Goal: Task Accomplishment & Management: Manage account settings

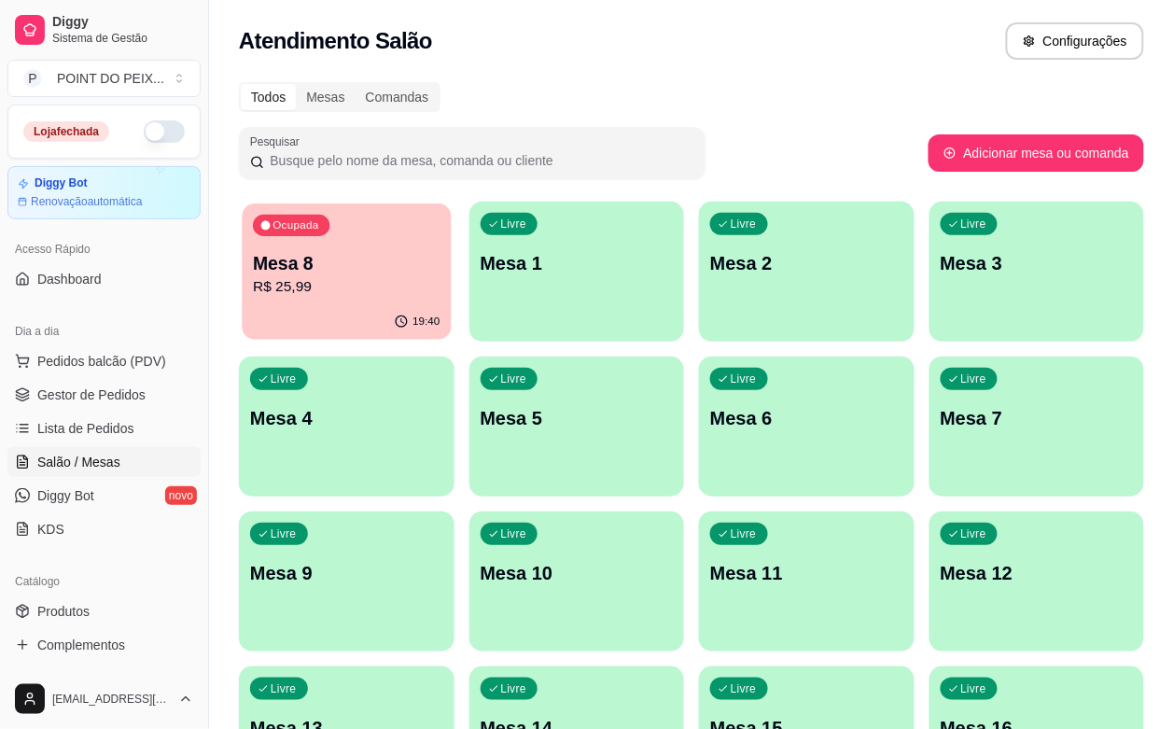
click at [341, 261] on p "Mesa 8" at bounding box center [346, 263] width 187 height 25
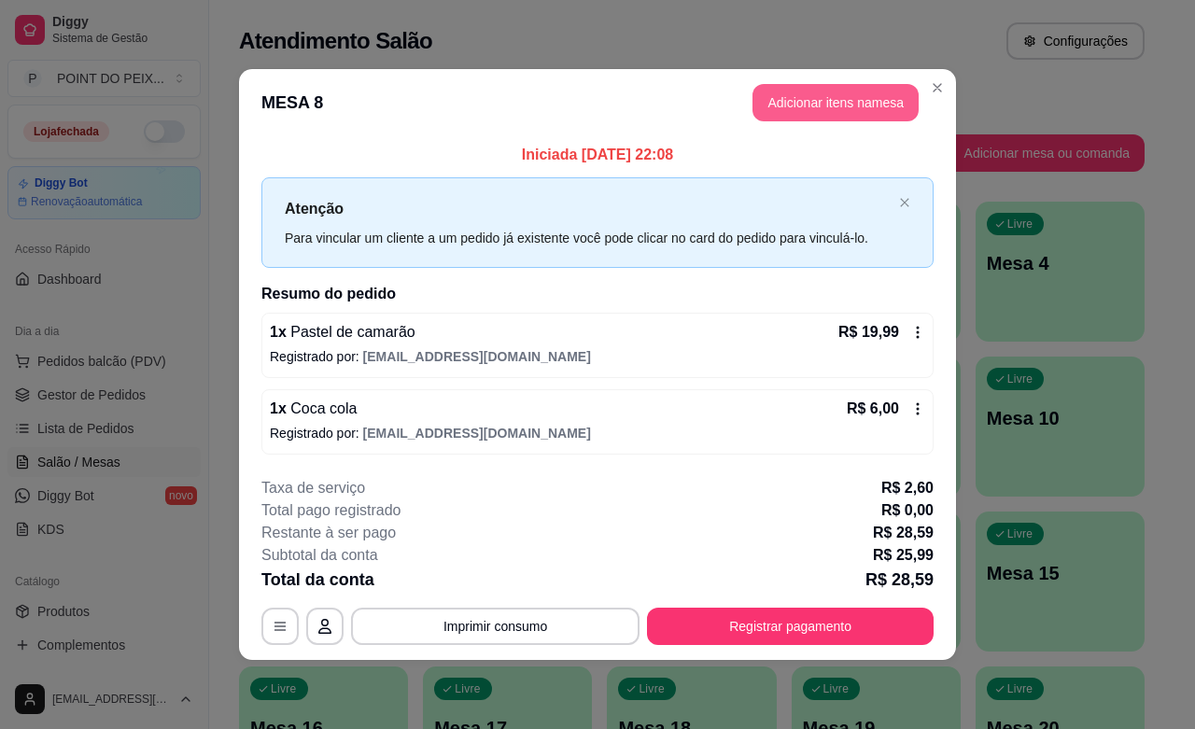
click at [843, 109] on button "Adicionar itens na mesa" at bounding box center [835, 102] width 166 height 37
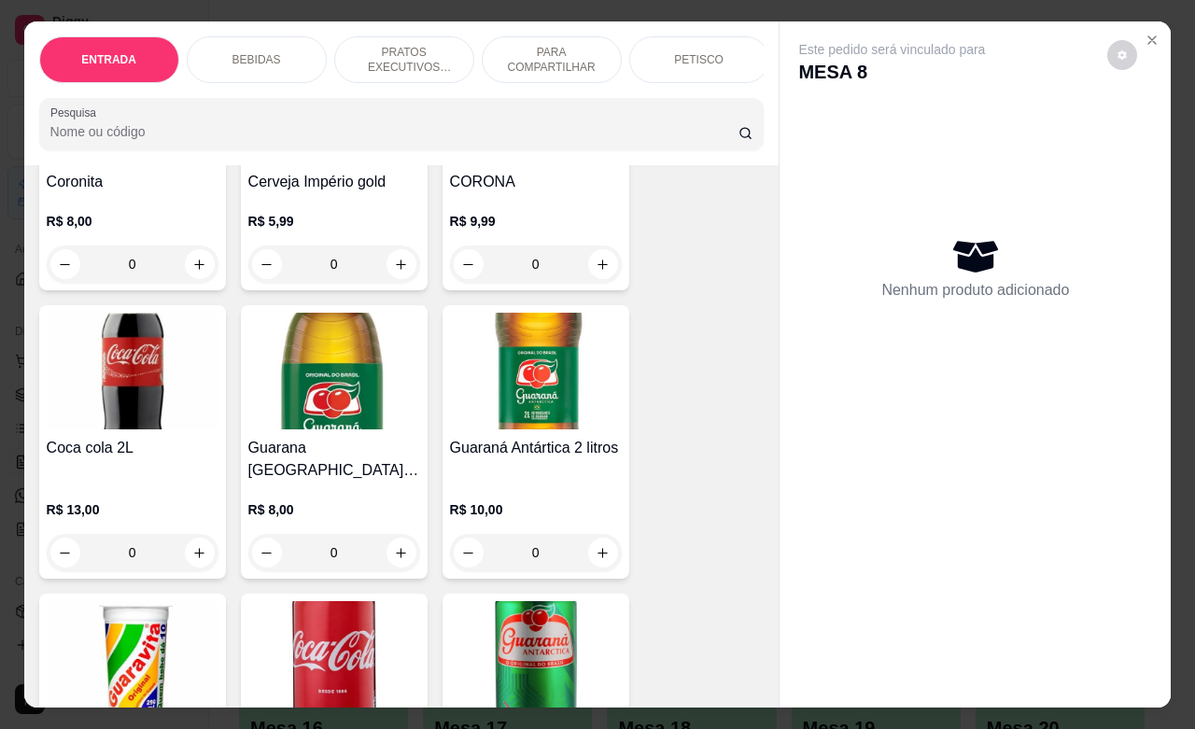
scroll to position [1050, 0]
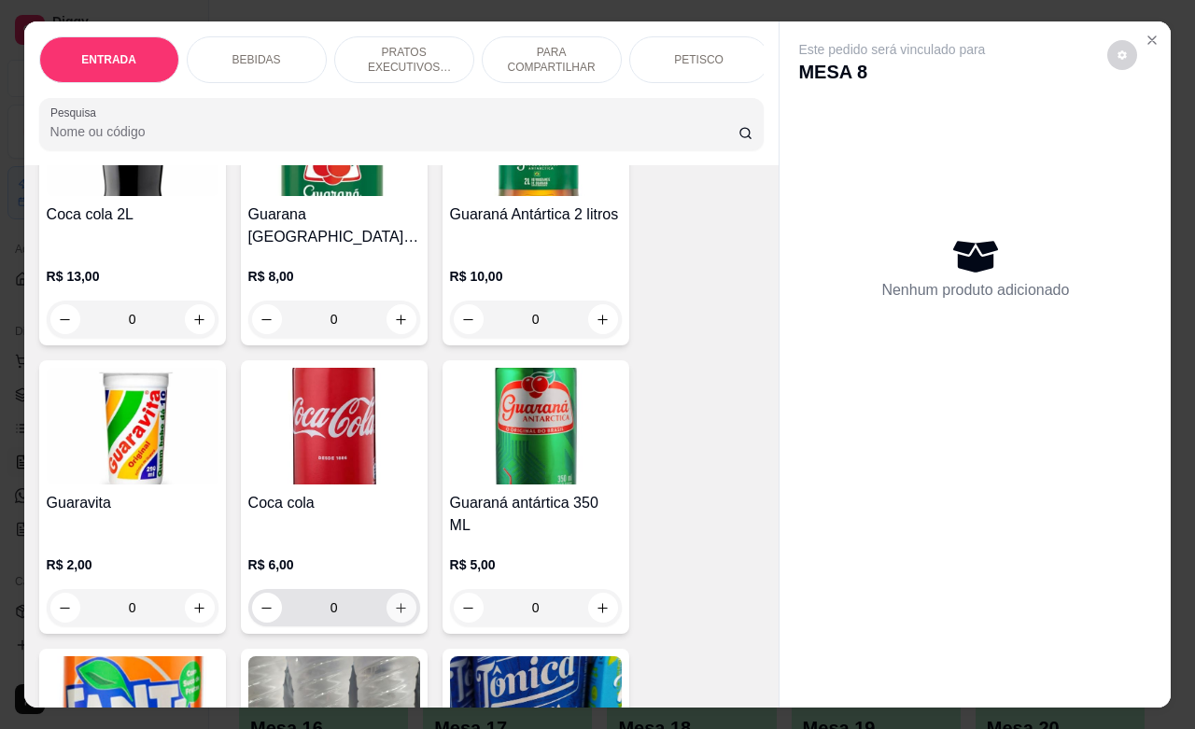
click at [394, 601] on icon "increase-product-quantity" at bounding box center [401, 608] width 14 height 14
type input "1"
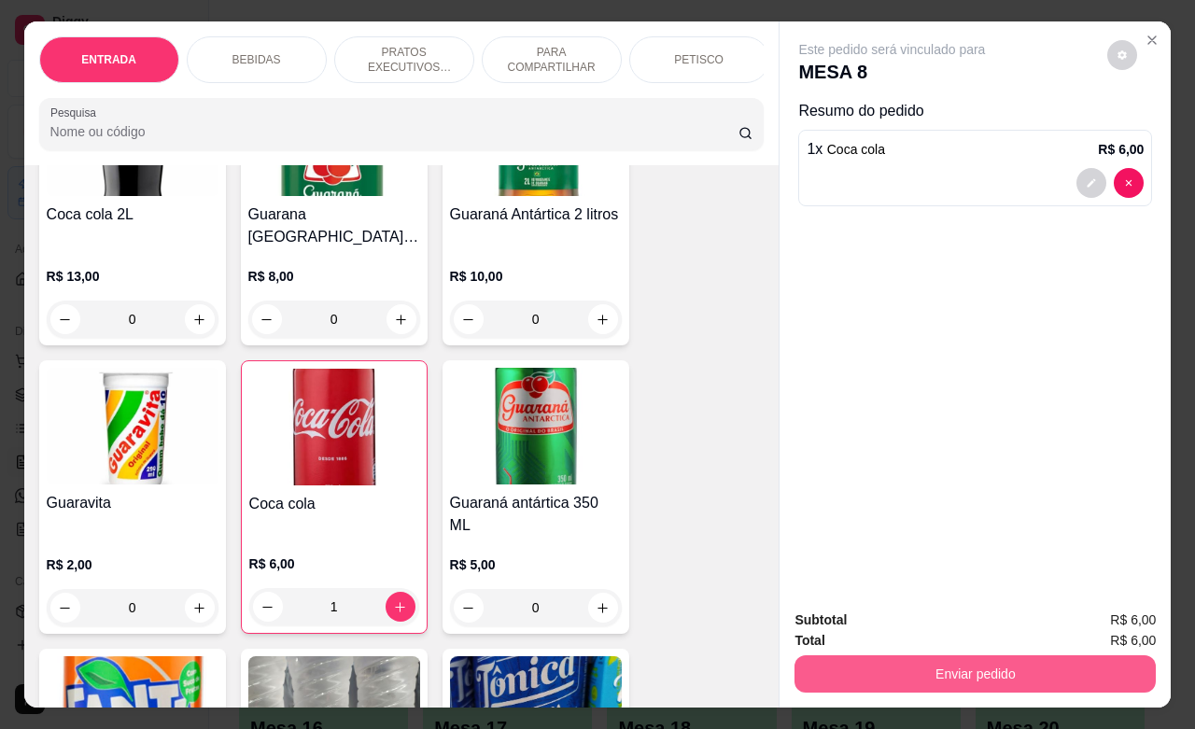
click at [959, 661] on button "Enviar pedido" at bounding box center [974, 673] width 361 height 37
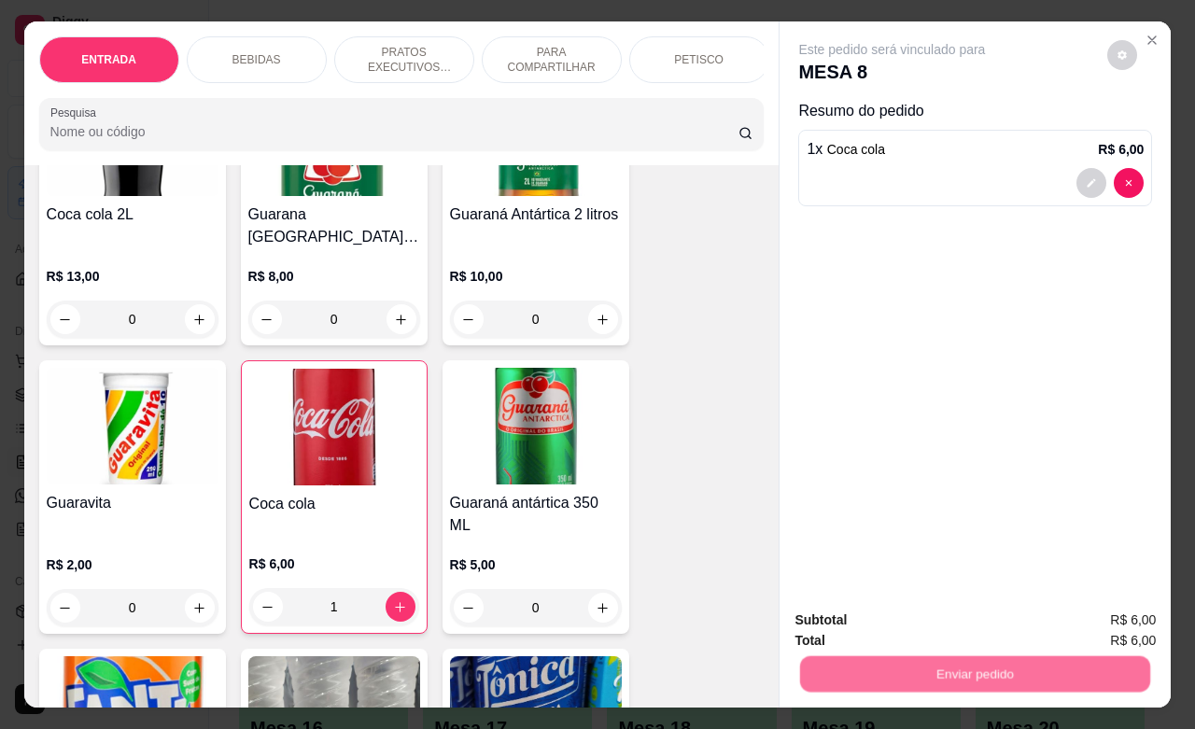
click at [896, 612] on button "Não registrar e enviar pedido" at bounding box center [911, 617] width 194 height 35
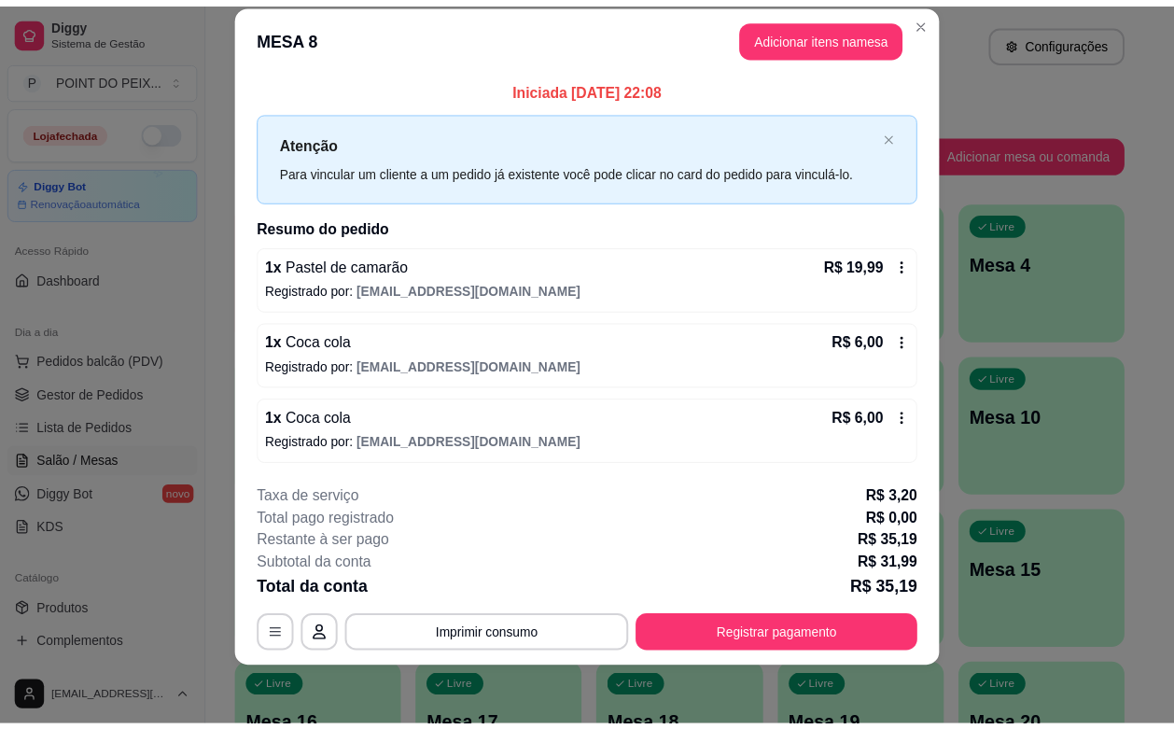
scroll to position [0, 0]
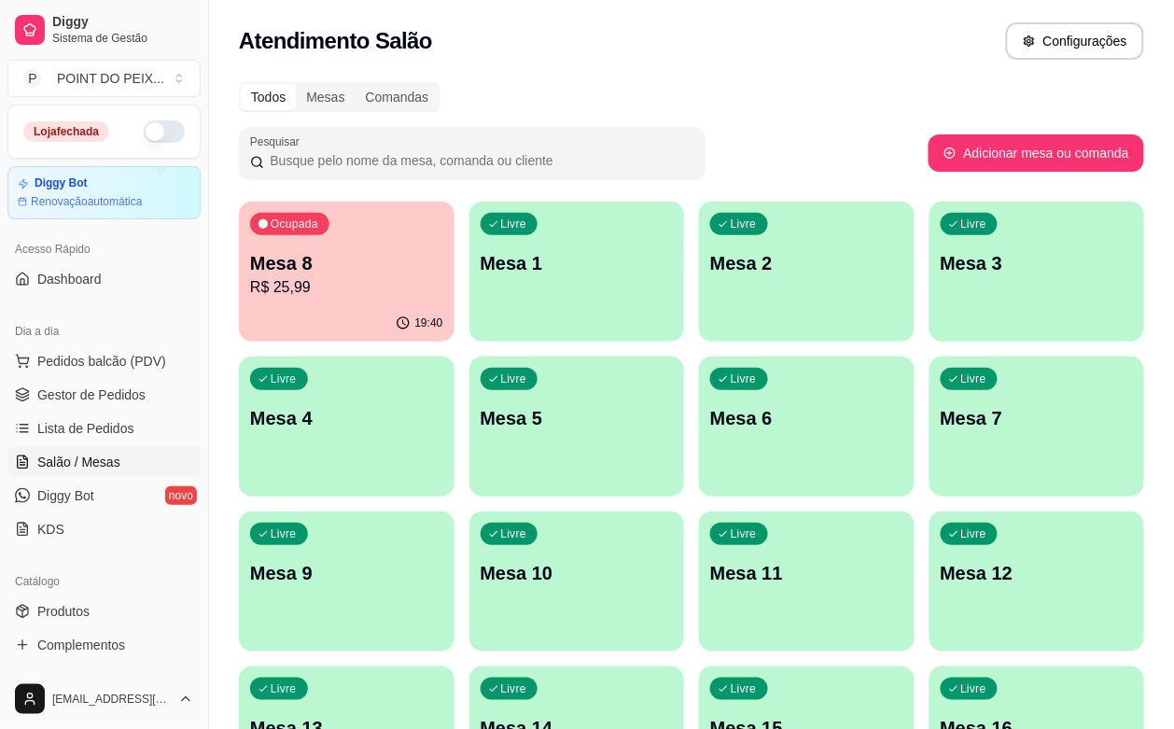
click at [362, 276] on p "R$ 25,99" at bounding box center [346, 287] width 193 height 22
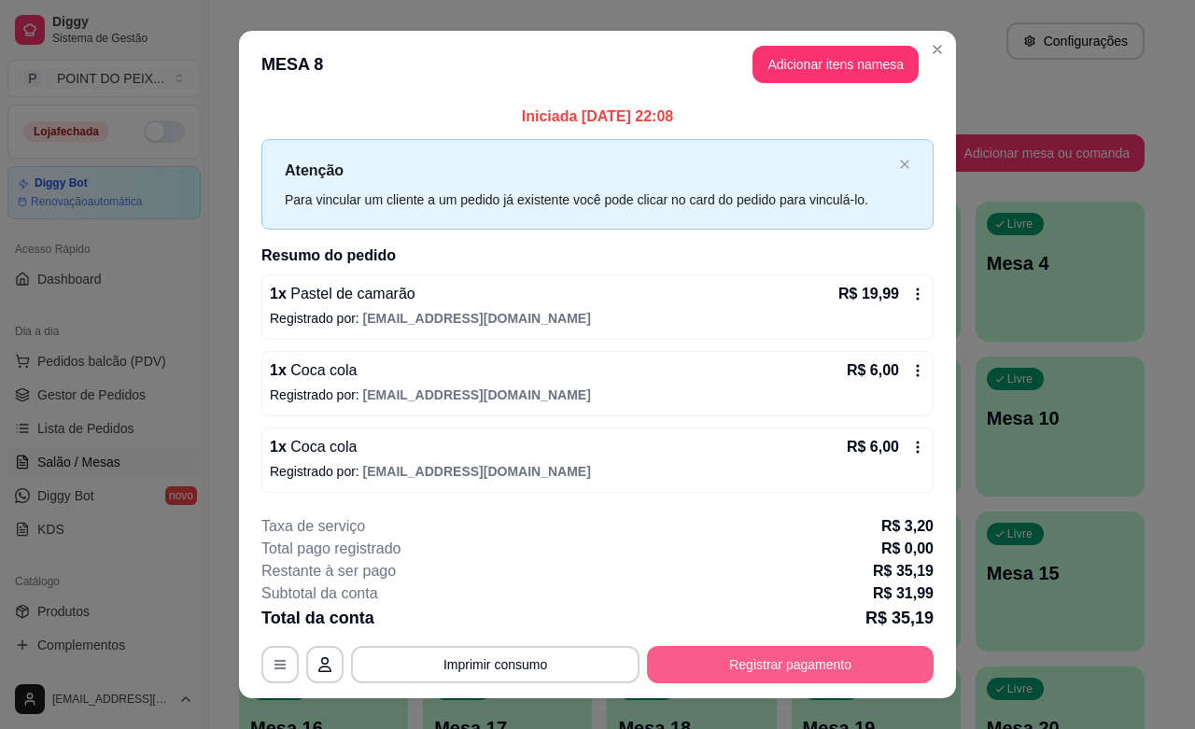
click at [835, 682] on button "Registrar pagamento" at bounding box center [790, 664] width 287 height 37
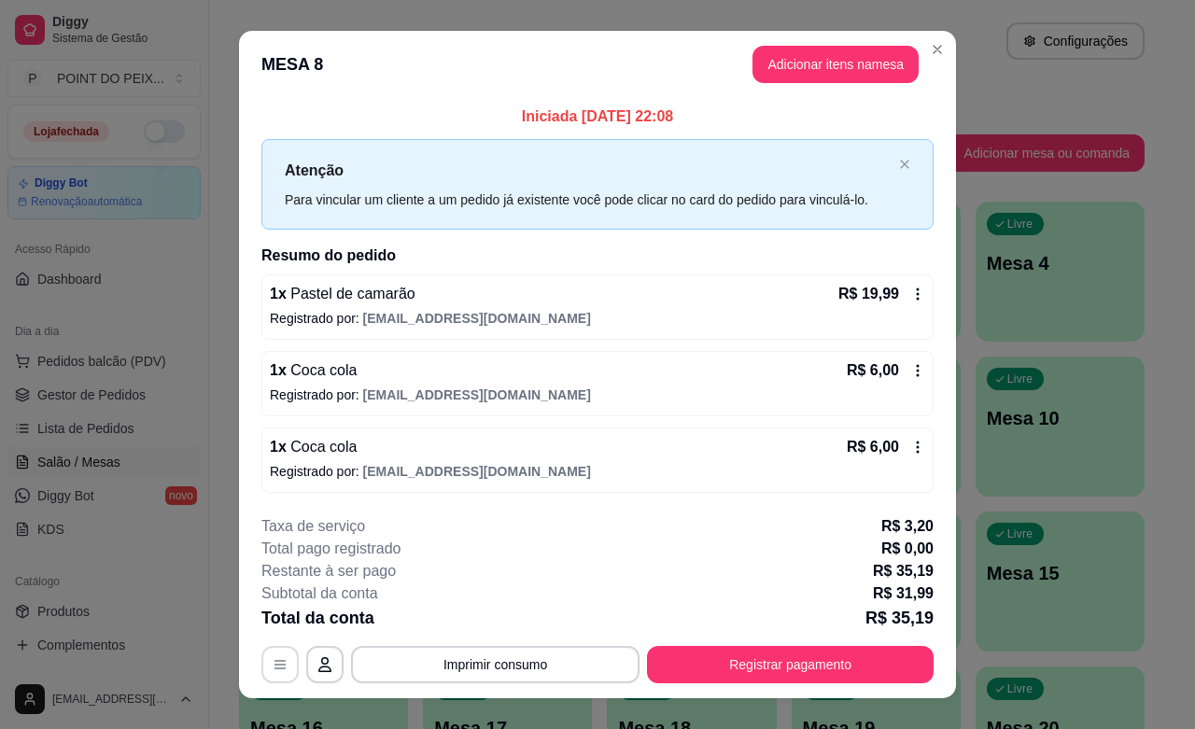
click at [273, 669] on icon "button" at bounding box center [280, 664] width 15 height 15
click at [899, 168] on icon "close" at bounding box center [904, 164] width 11 height 11
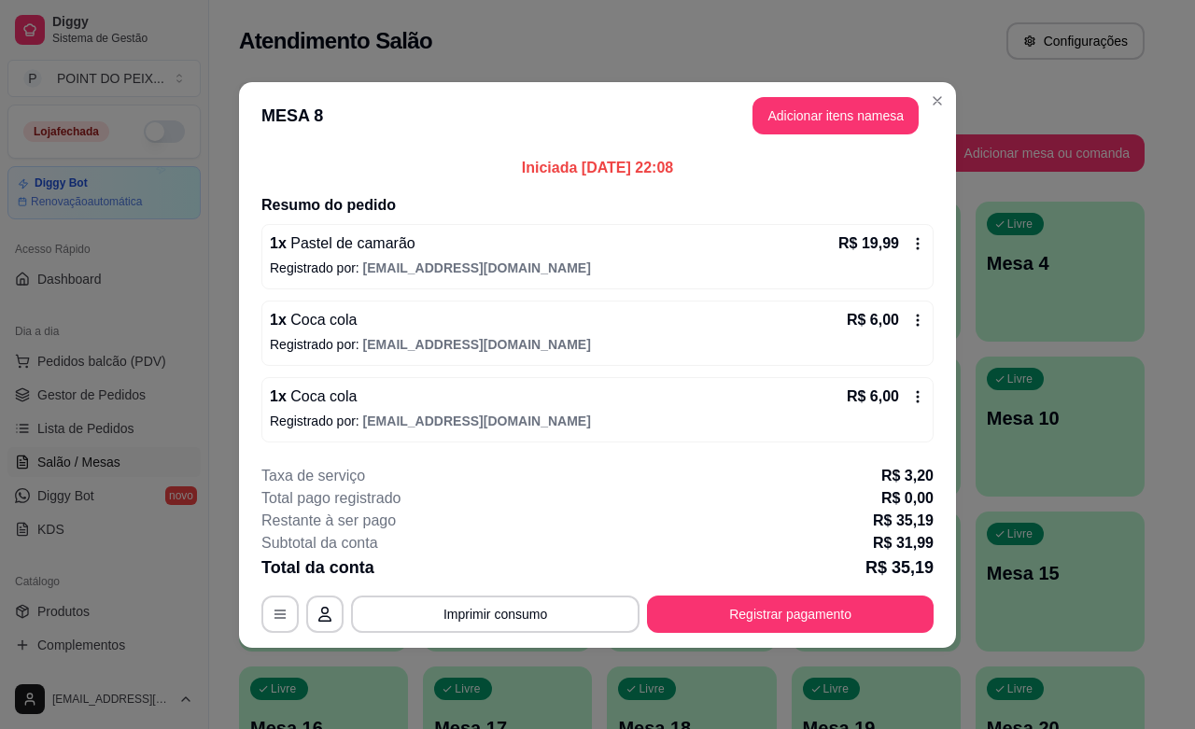
click at [917, 249] on icon at bounding box center [917, 243] width 15 height 15
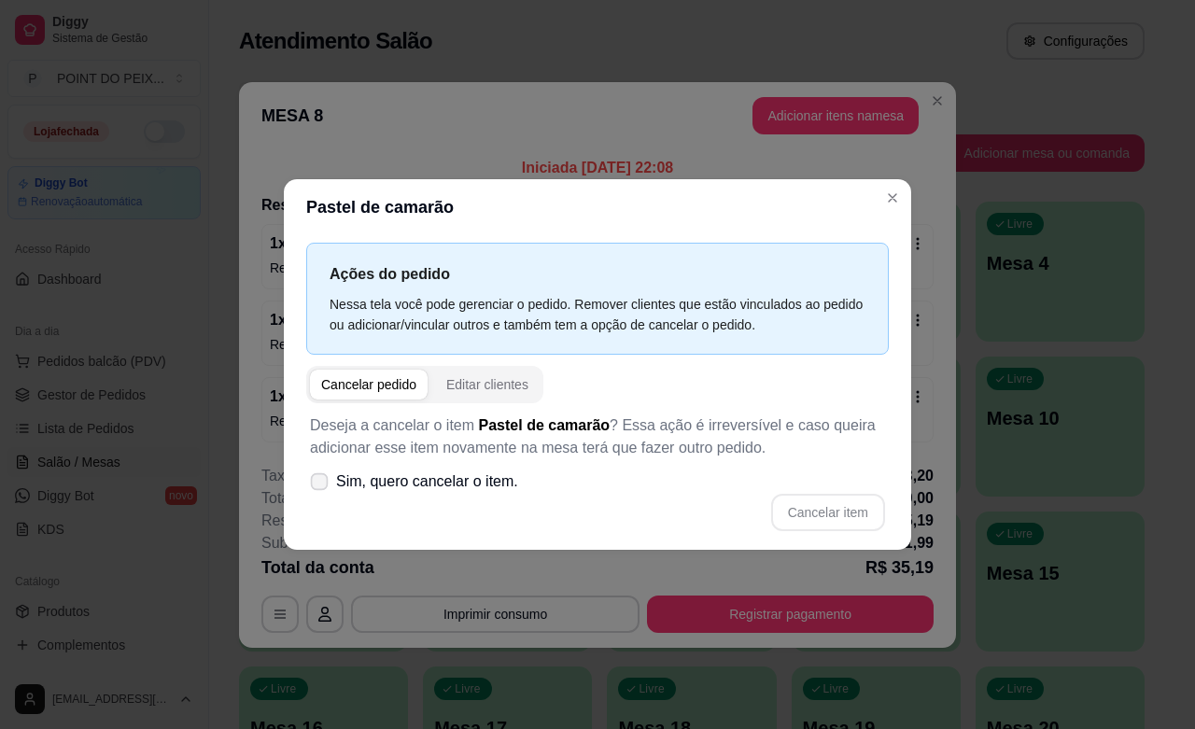
click at [332, 488] on label "Sim, quero cancelar o item." at bounding box center [413, 481] width 223 height 37
click at [321, 488] on input "Sim, quero cancelar o item." at bounding box center [315, 490] width 12 height 12
checkbox input "true"
click at [829, 518] on button "Cancelar item" at bounding box center [827, 512] width 111 height 36
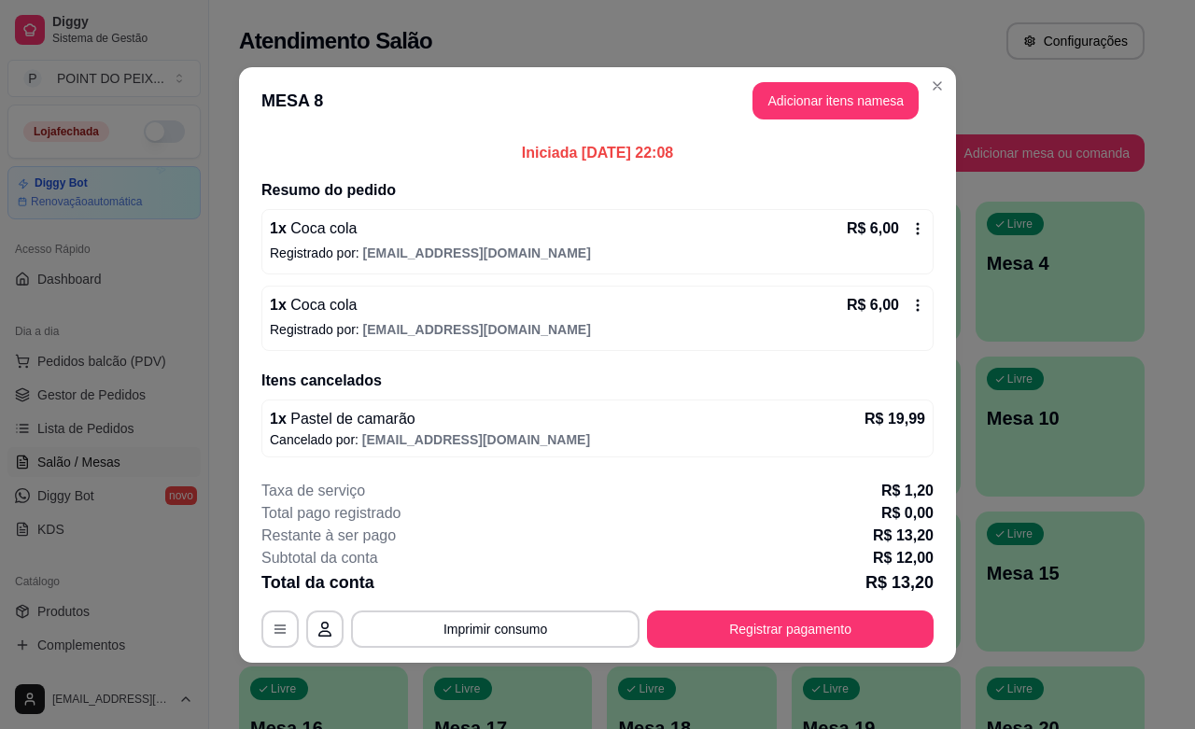
click at [915, 229] on icon at bounding box center [917, 228] width 15 height 15
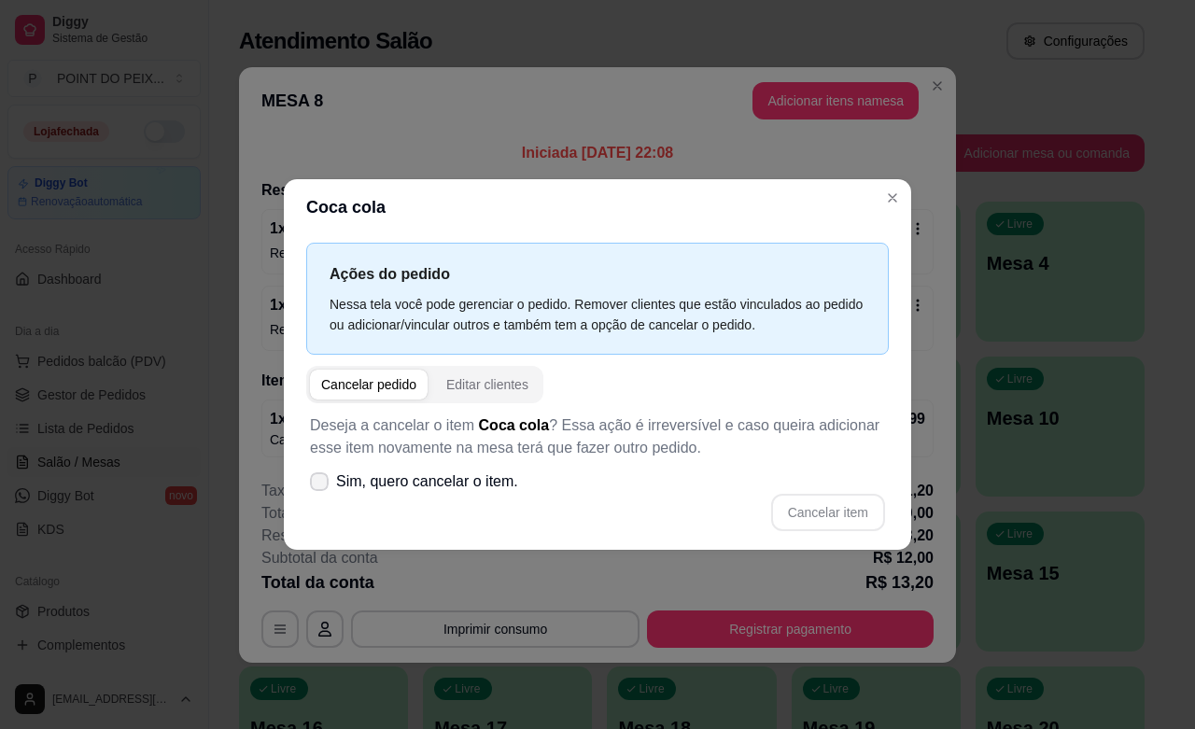
click at [319, 485] on icon at bounding box center [319, 481] width 15 height 11
click at [319, 485] on input "Sim, quero cancelar o item." at bounding box center [315, 490] width 12 height 12
checkbox input "true"
click at [807, 502] on button "Cancelar item" at bounding box center [827, 512] width 111 height 36
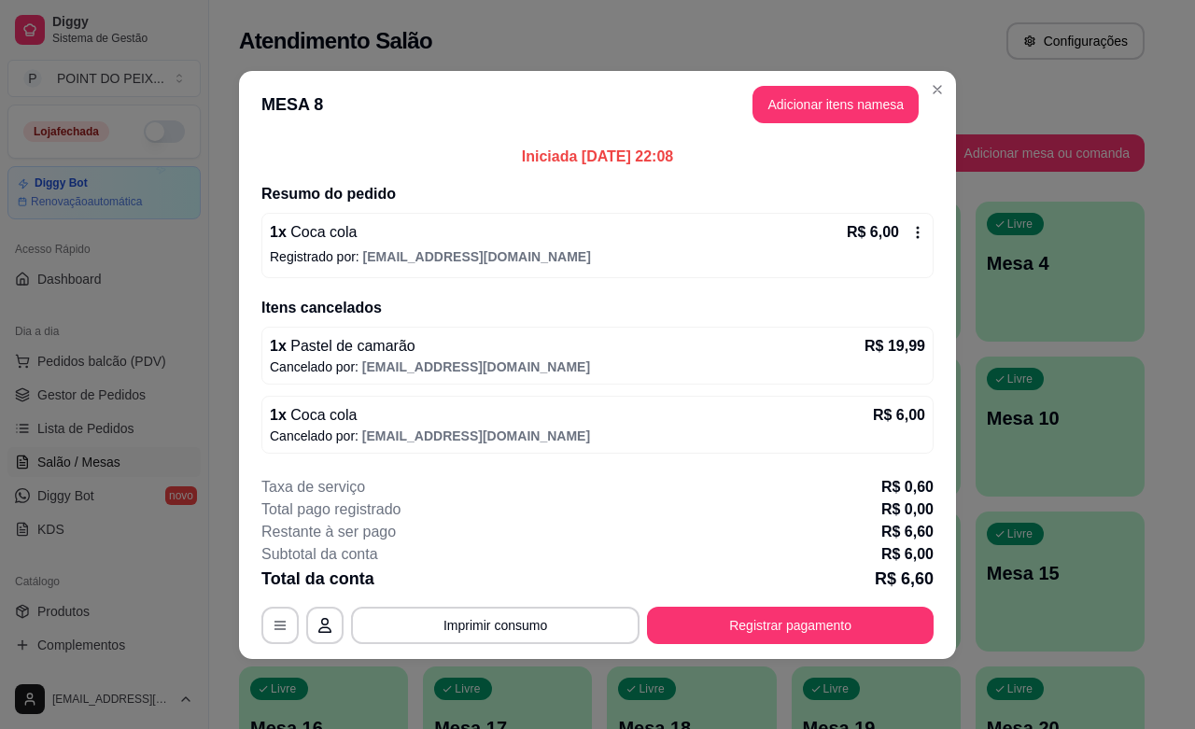
click at [917, 233] on icon at bounding box center [917, 232] width 15 height 15
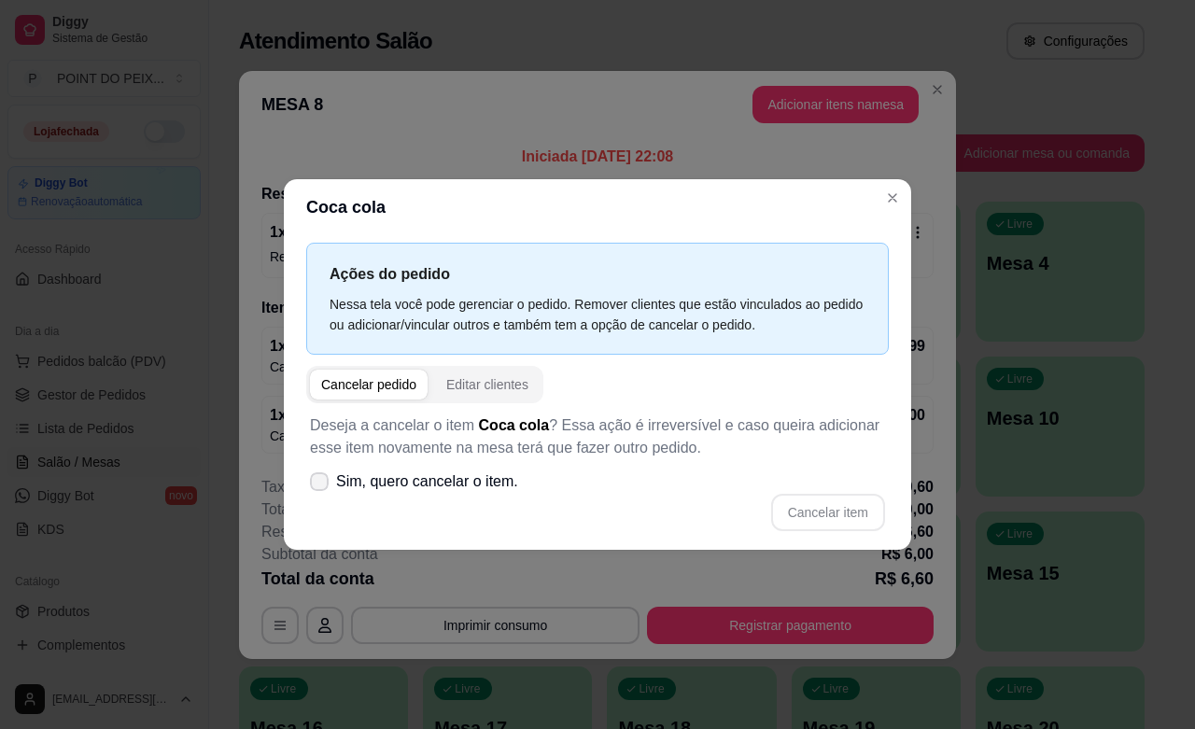
click at [323, 486] on icon at bounding box center [319, 481] width 15 height 11
click at [321, 486] on input "Sim, quero cancelar o item." at bounding box center [315, 490] width 12 height 12
checkbox input "true"
click at [833, 518] on button "Cancelar item" at bounding box center [828, 512] width 114 height 37
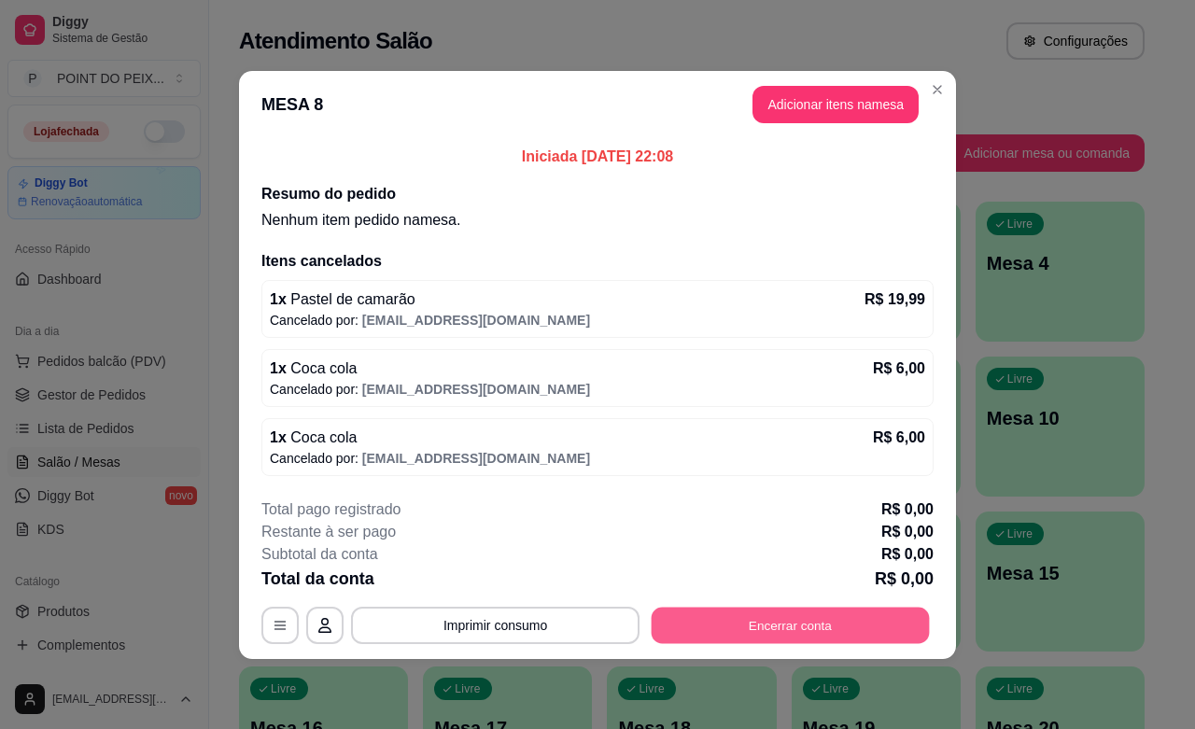
click at [809, 636] on button "Encerrar conta" at bounding box center [790, 625] width 278 height 36
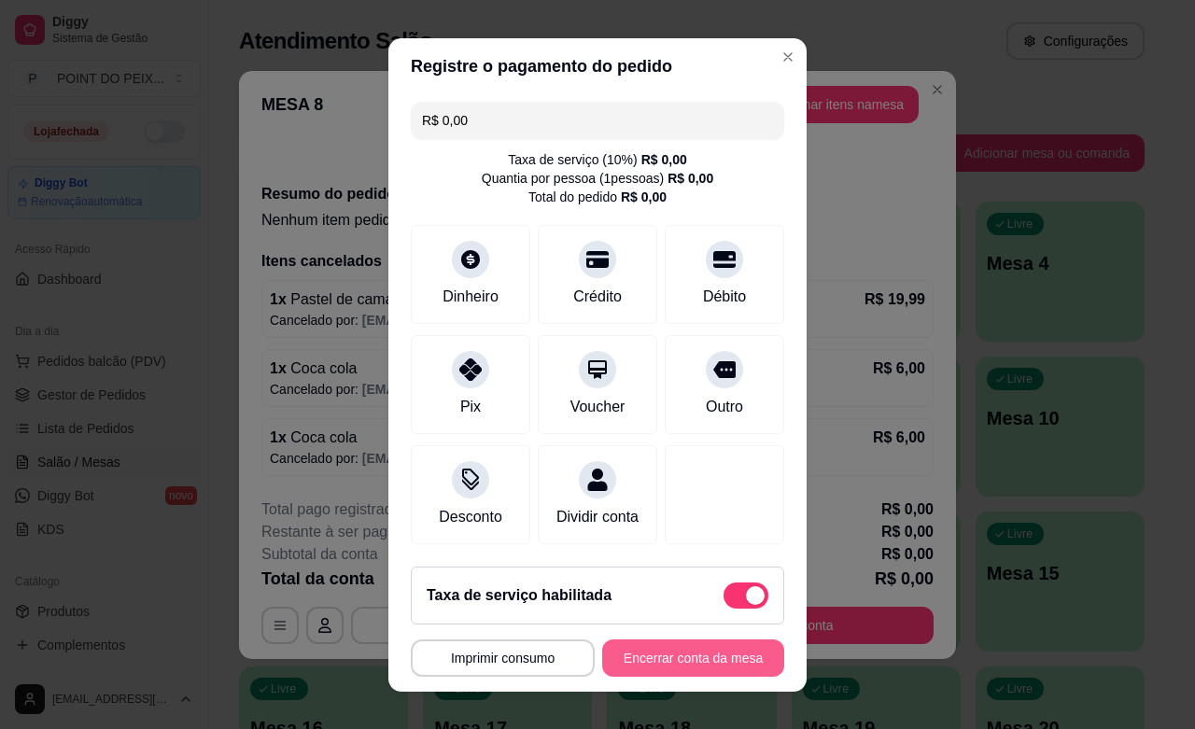
click at [693, 663] on button "Encerrar conta da mesa" at bounding box center [693, 657] width 182 height 37
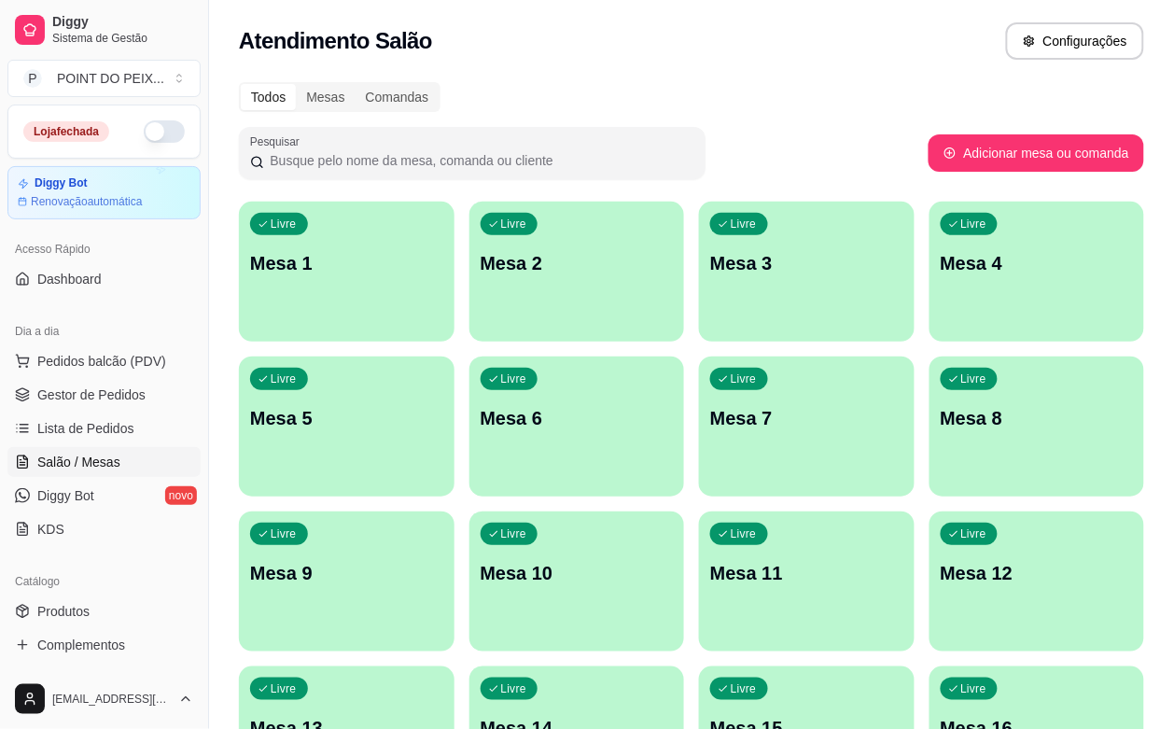
click at [699, 285] on div "Livre Mesa 3" at bounding box center [807, 261] width 216 height 118
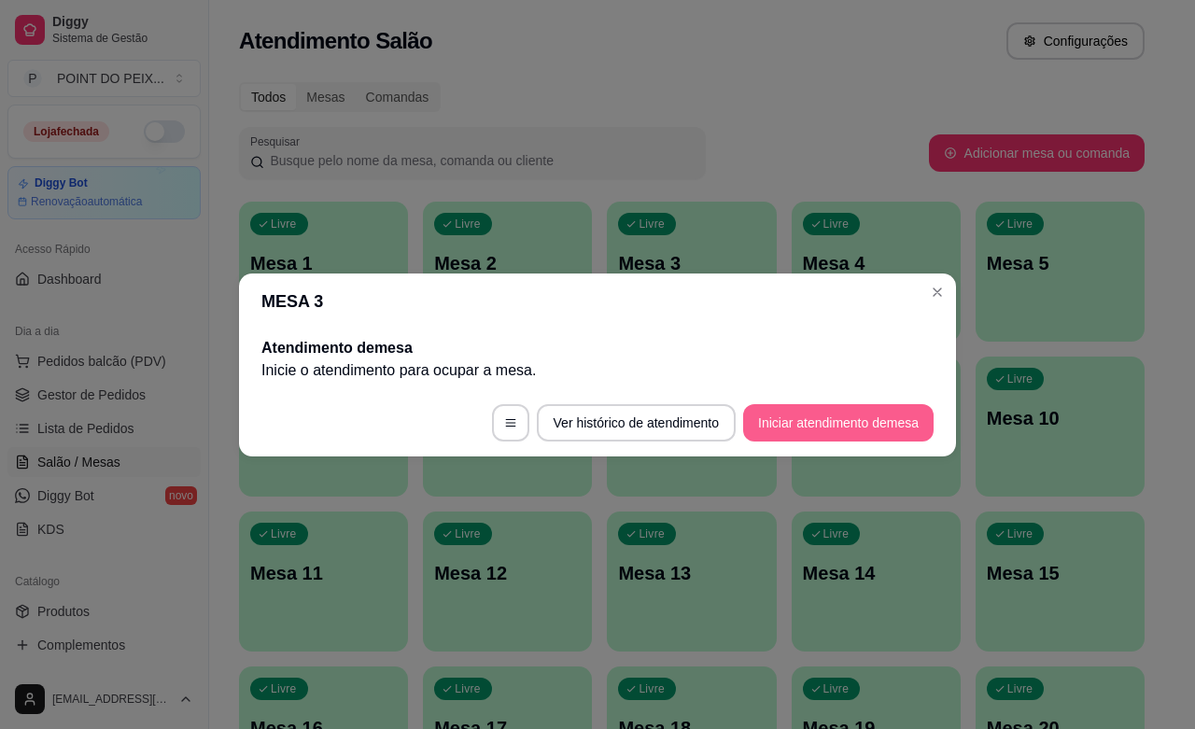
click at [795, 420] on button "Iniciar atendimento de mesa" at bounding box center [838, 422] width 190 height 37
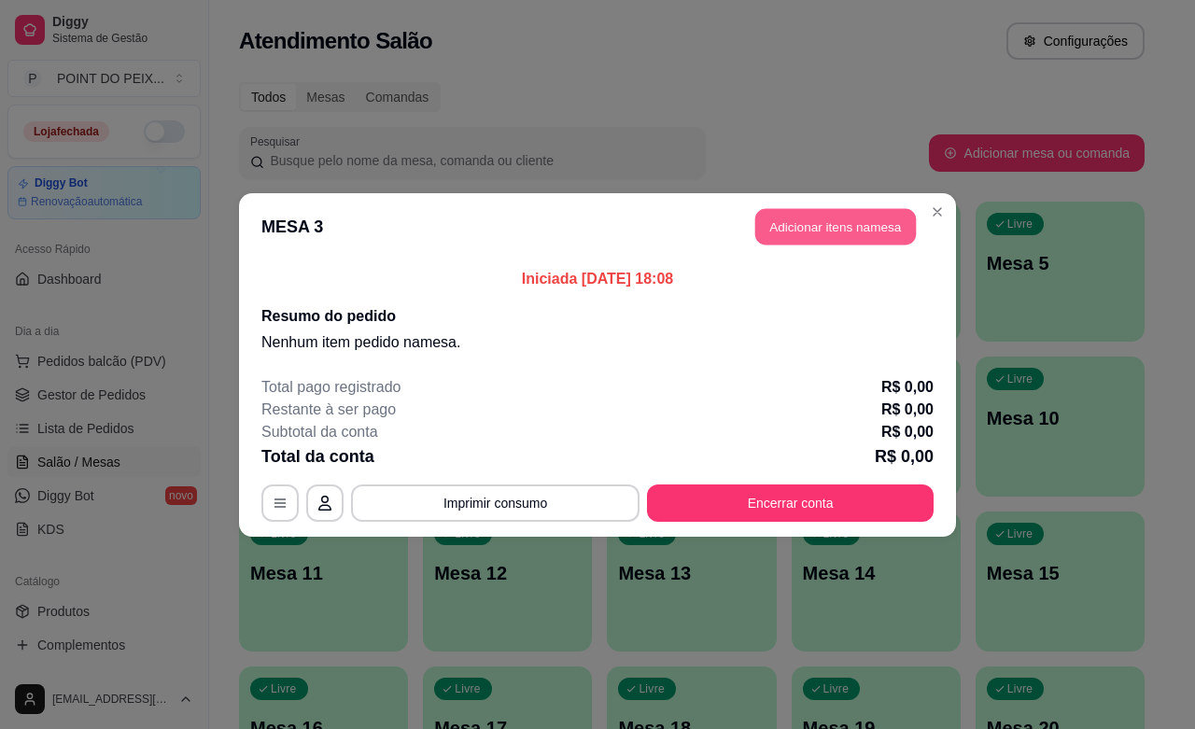
click at [813, 210] on button "Adicionar itens na mesa" at bounding box center [835, 226] width 161 height 36
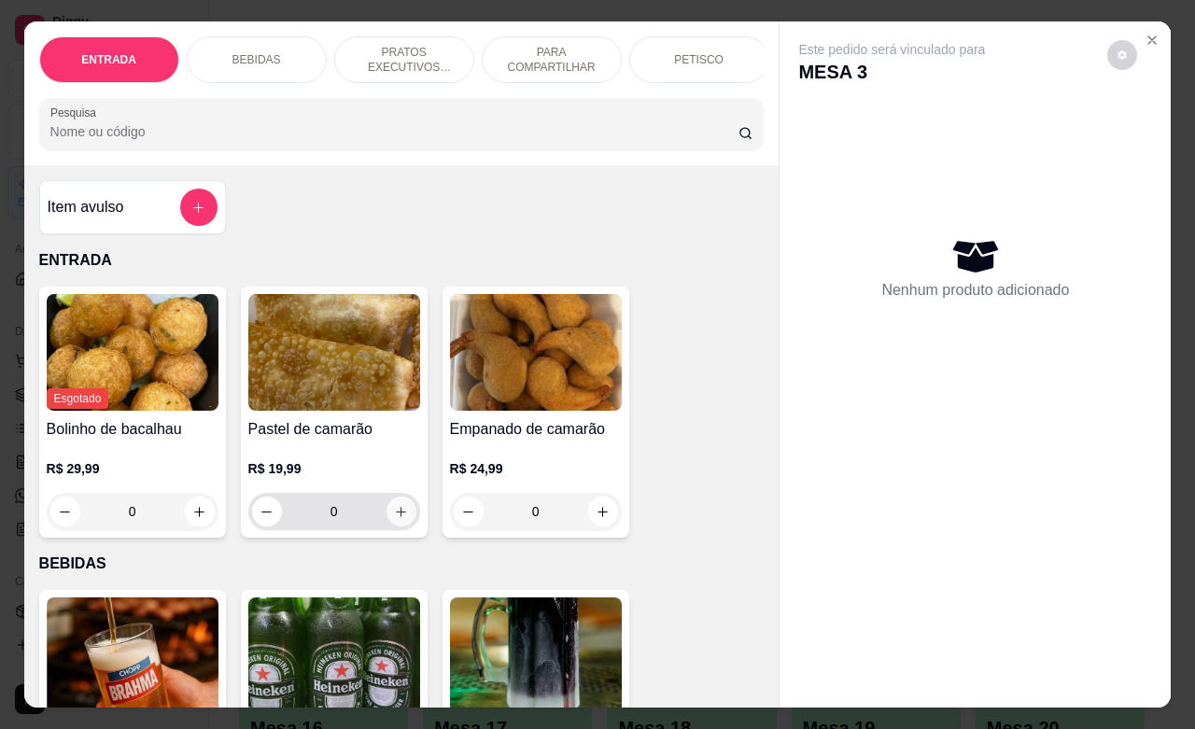
click at [394, 519] on icon "increase-product-quantity" at bounding box center [401, 512] width 14 height 14
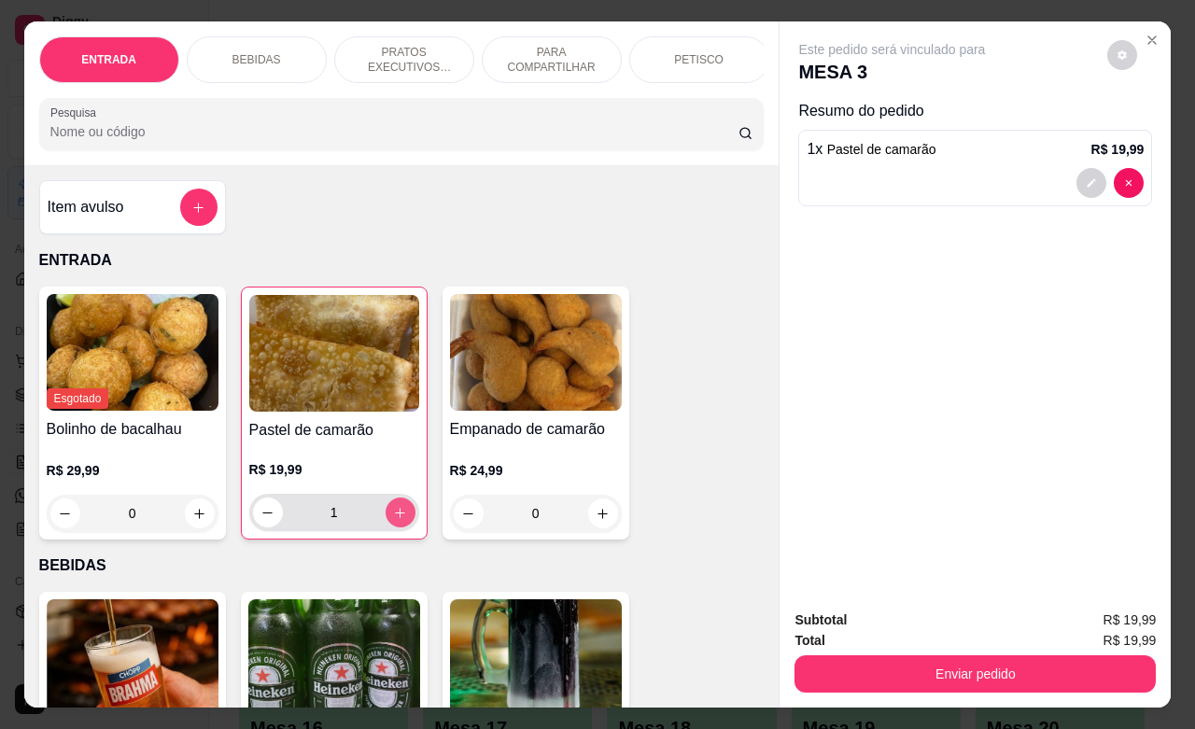
type input "1"
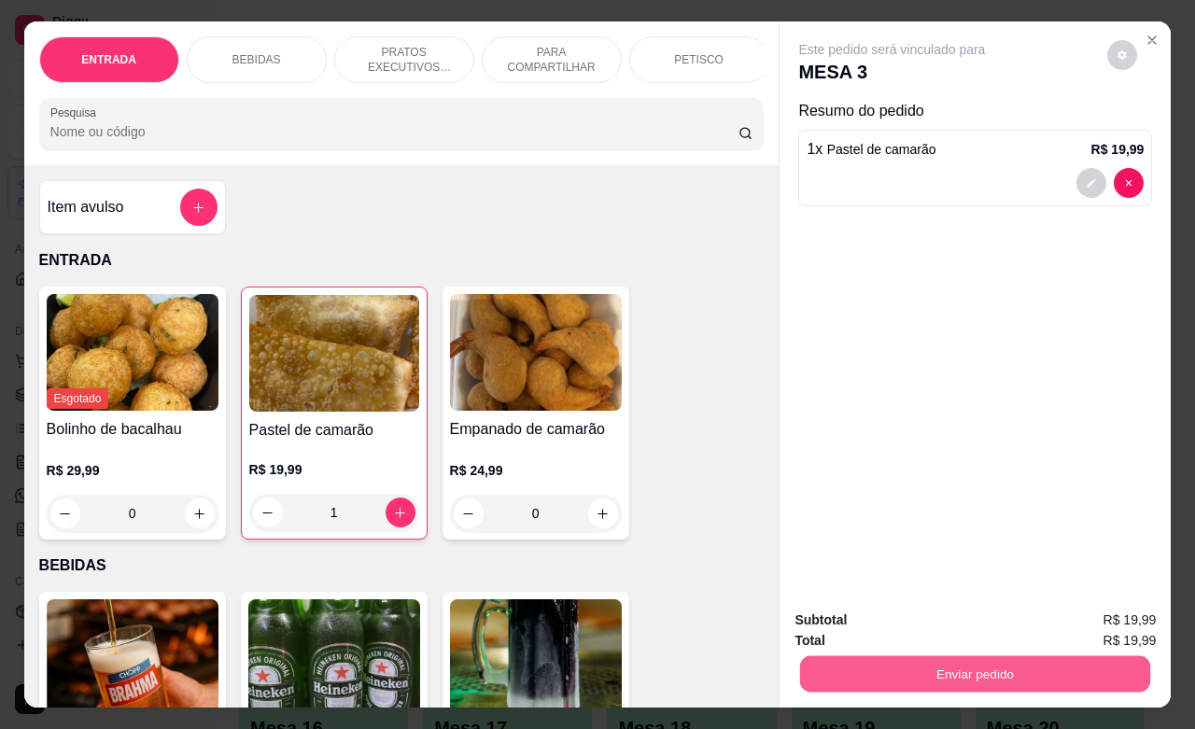
click at [874, 655] on button "Enviar pedido" at bounding box center [975, 673] width 350 height 36
click at [878, 622] on button "Não registrar e enviar pedido" at bounding box center [911, 617] width 194 height 35
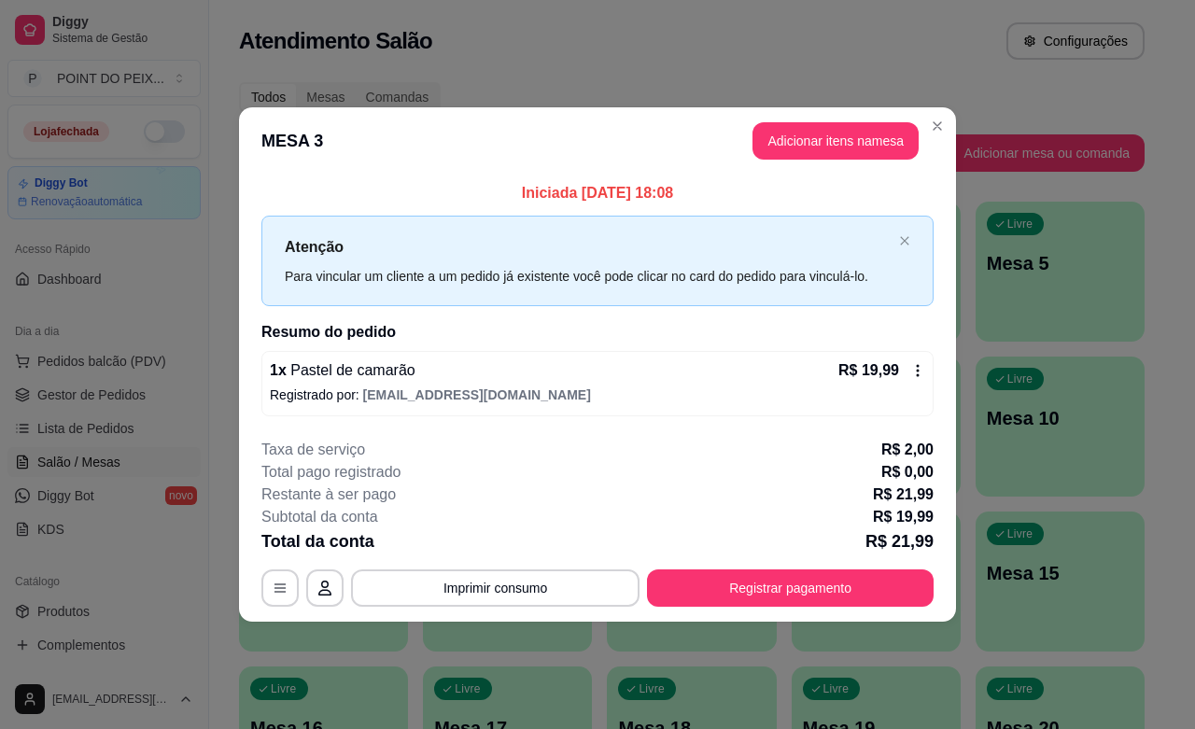
click at [560, 556] on div "**********" at bounding box center [597, 523] width 672 height 168
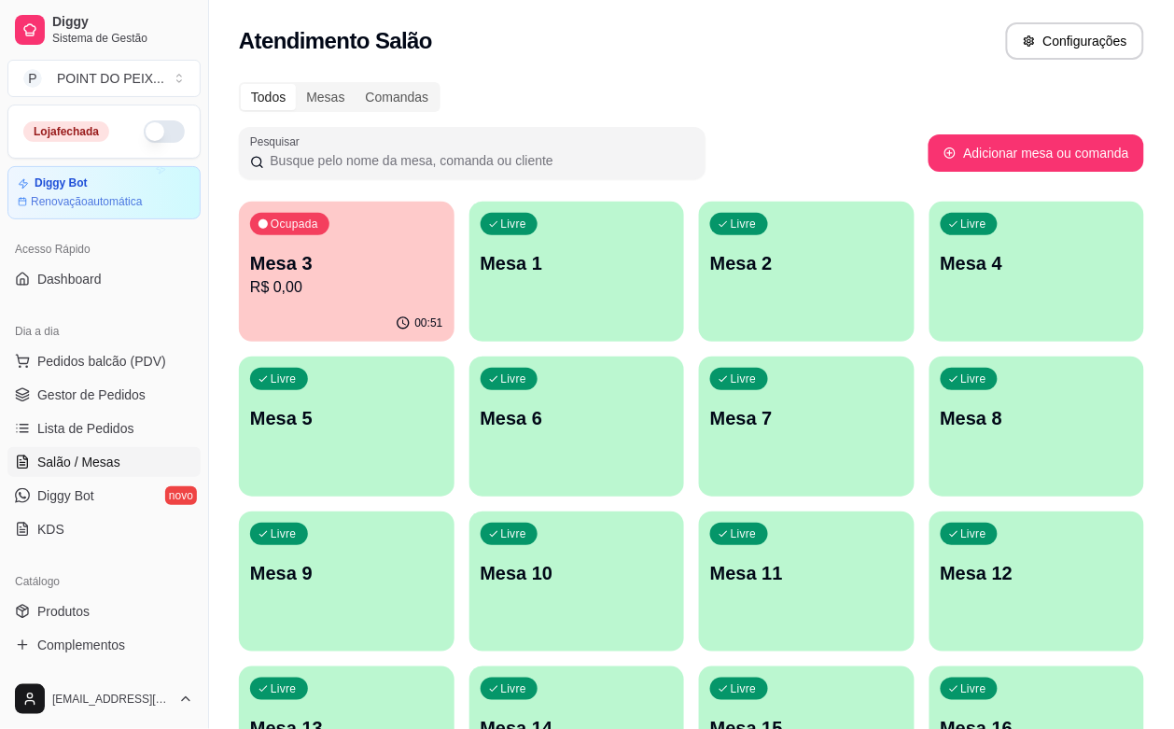
click at [147, 135] on button "button" at bounding box center [164, 131] width 41 height 22
click at [455, 511] on div "Livre Mesa 9" at bounding box center [347, 570] width 216 height 118
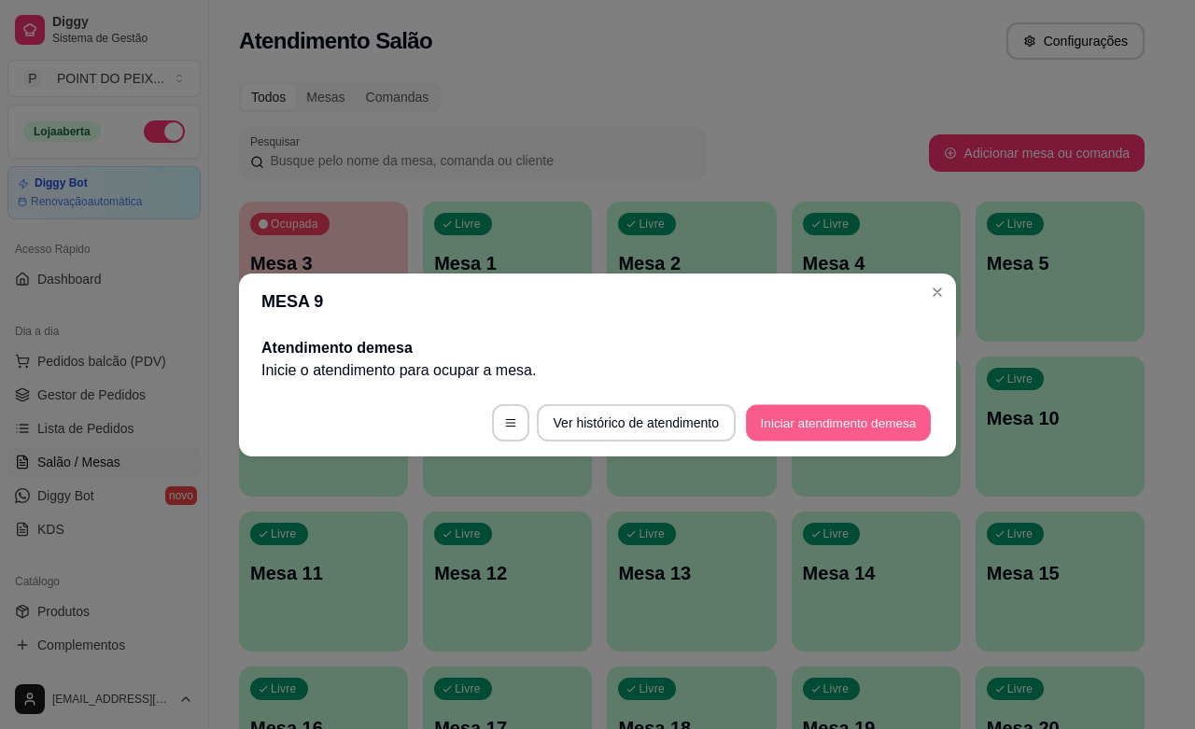
click at [835, 415] on button "Iniciar atendimento de mesa" at bounding box center [838, 422] width 185 height 36
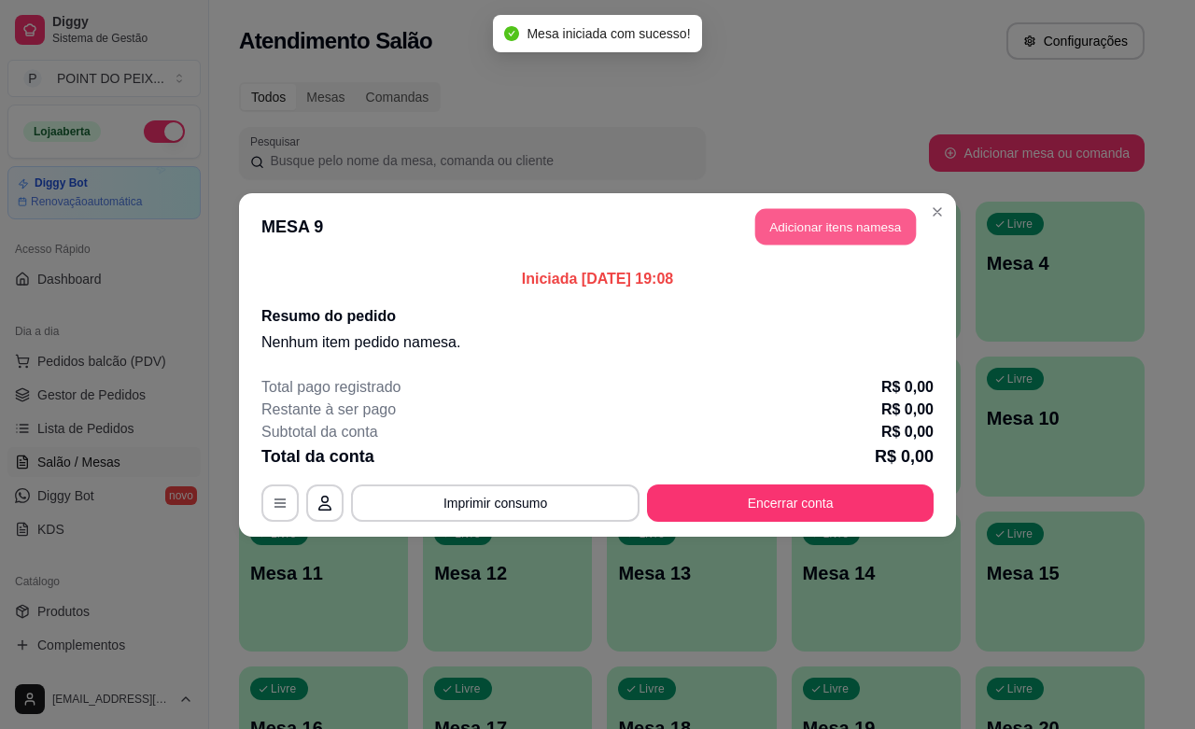
click at [851, 216] on button "Adicionar itens na mesa" at bounding box center [835, 226] width 161 height 36
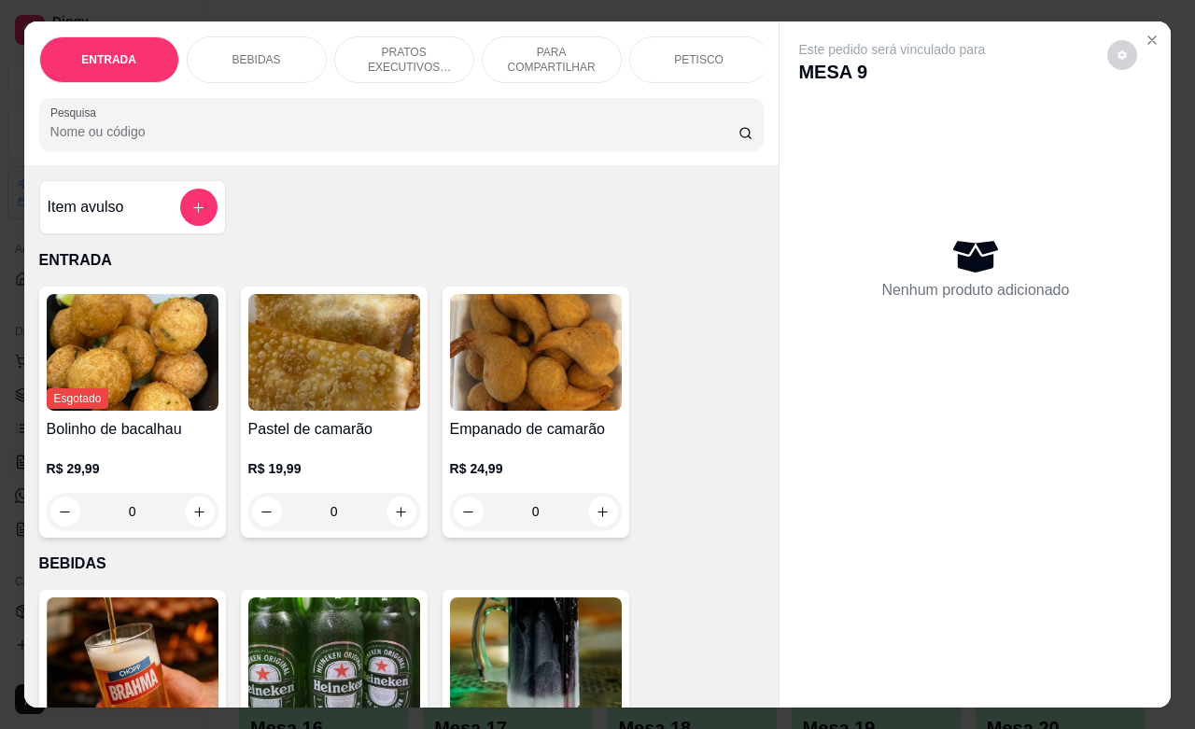
click at [664, 52] on div "PETISCO" at bounding box center [699, 59] width 140 height 47
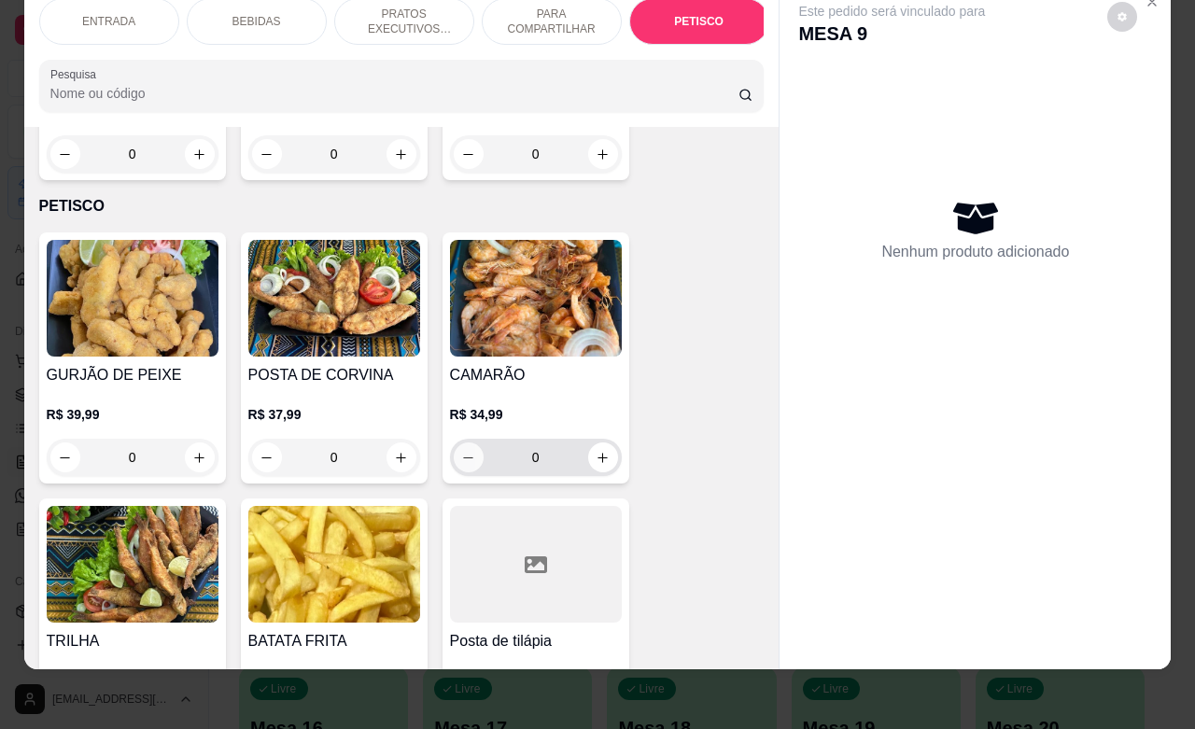
scroll to position [4473, 0]
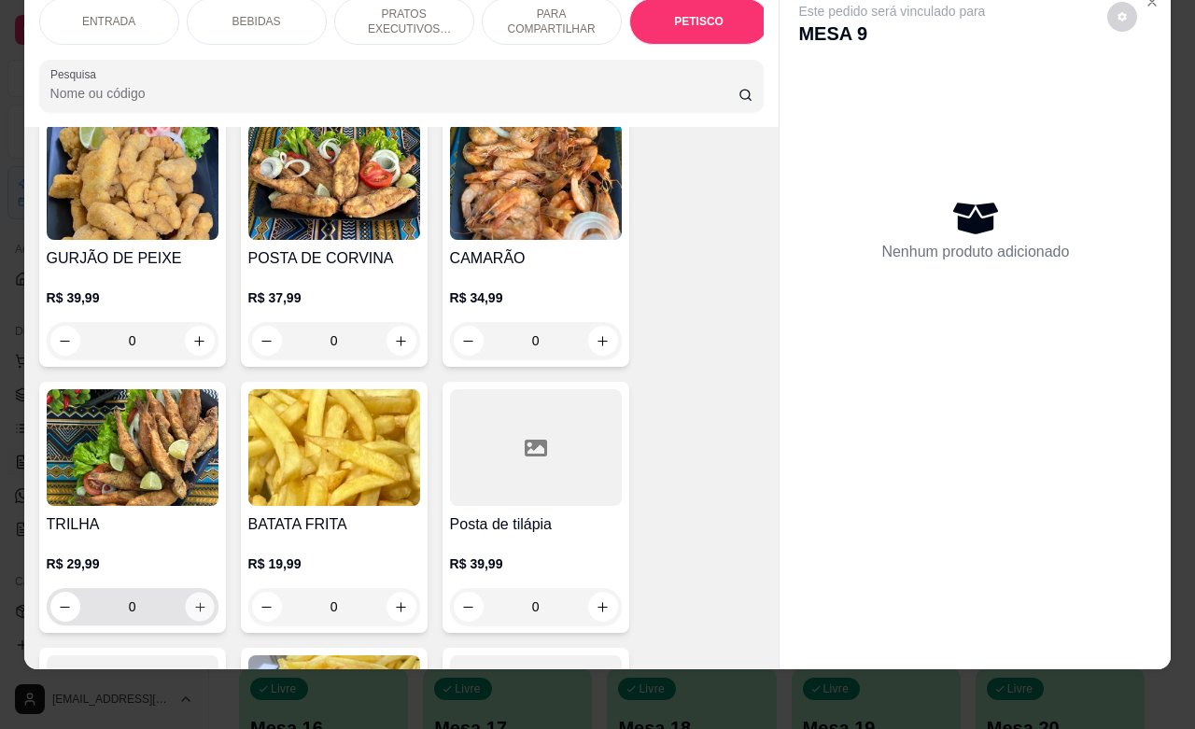
click at [177, 588] on div "0" at bounding box center [132, 606] width 164 height 37
type input "1"
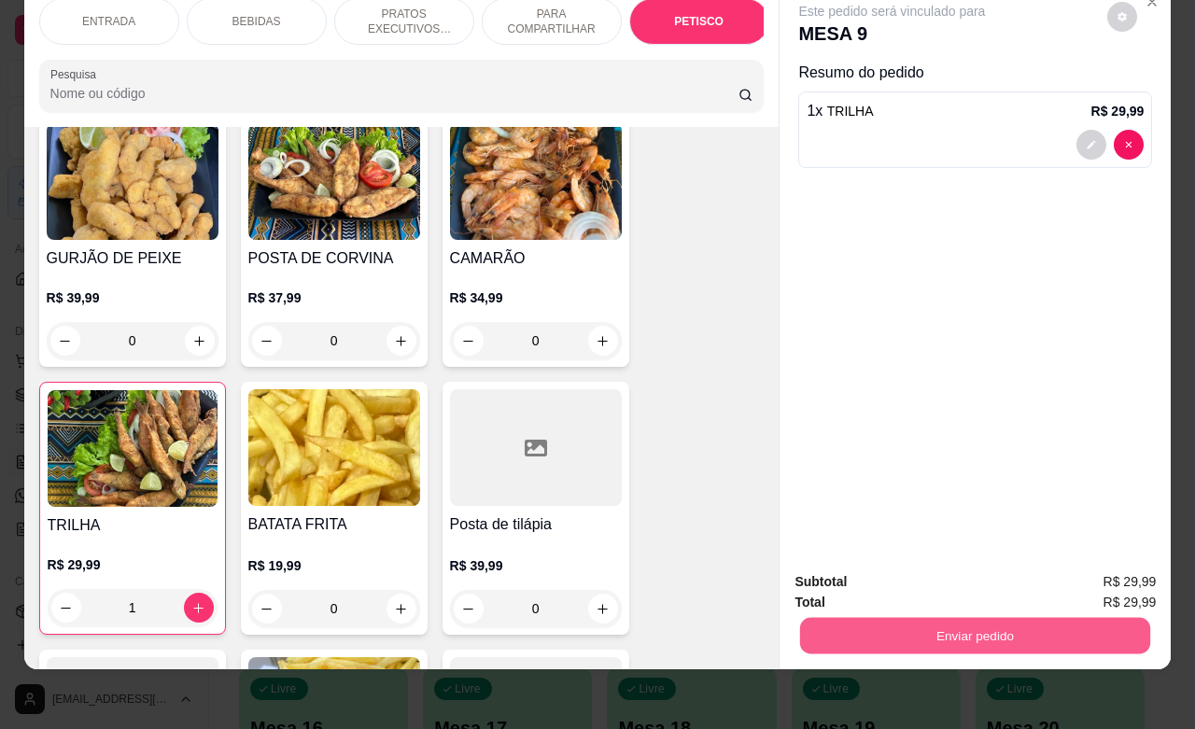
click at [860, 618] on button "Enviar pedido" at bounding box center [975, 635] width 350 height 36
click at [856, 575] on button "Não registrar e enviar pedido" at bounding box center [911, 570] width 194 height 35
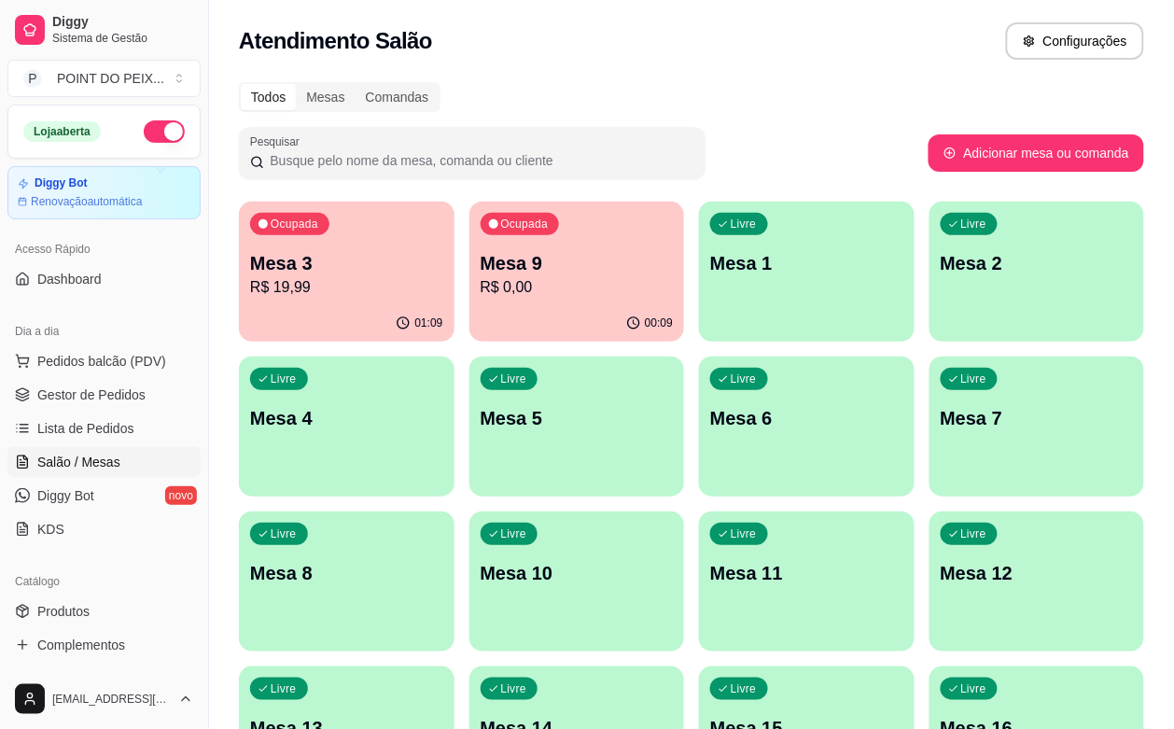
click at [350, 281] on p "R$ 19,99" at bounding box center [346, 287] width 193 height 22
click at [398, 276] on div "Ocupada Mesa 3 R$ 19,99" at bounding box center [347, 254] width 216 height 104
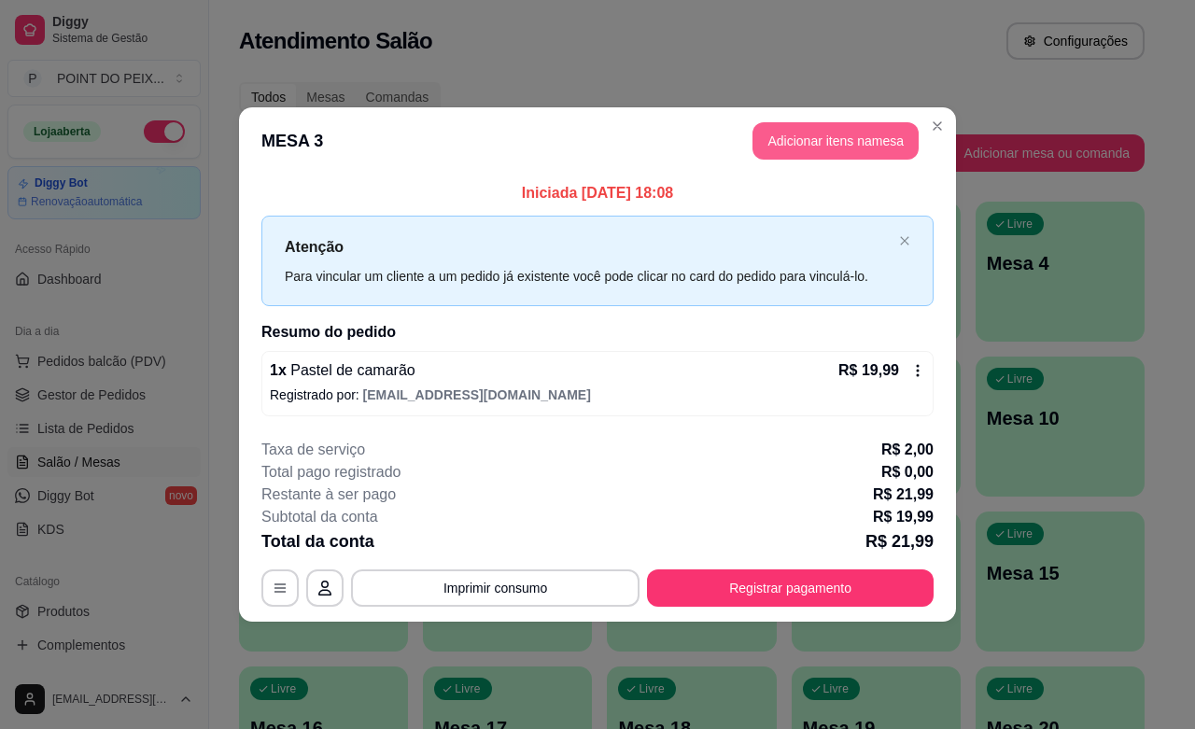
click at [828, 145] on button "Adicionar itens na mesa" at bounding box center [835, 140] width 166 height 37
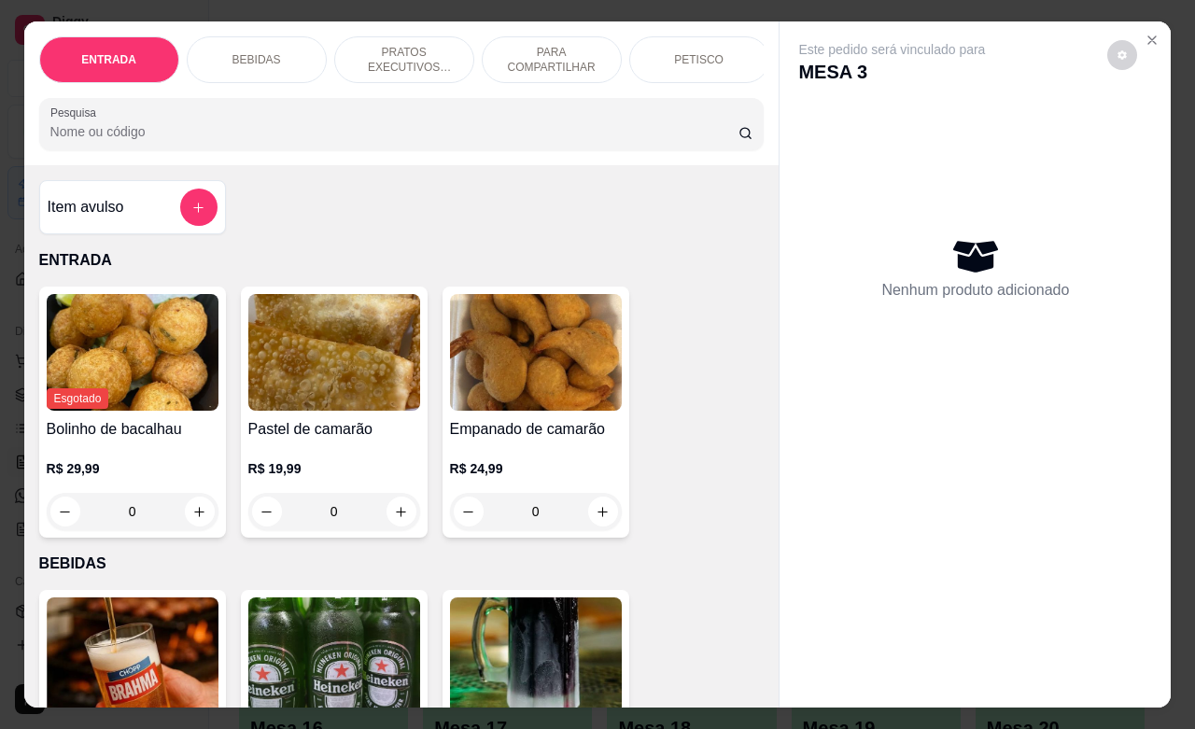
click at [695, 52] on p "PETISCO" at bounding box center [698, 59] width 49 height 15
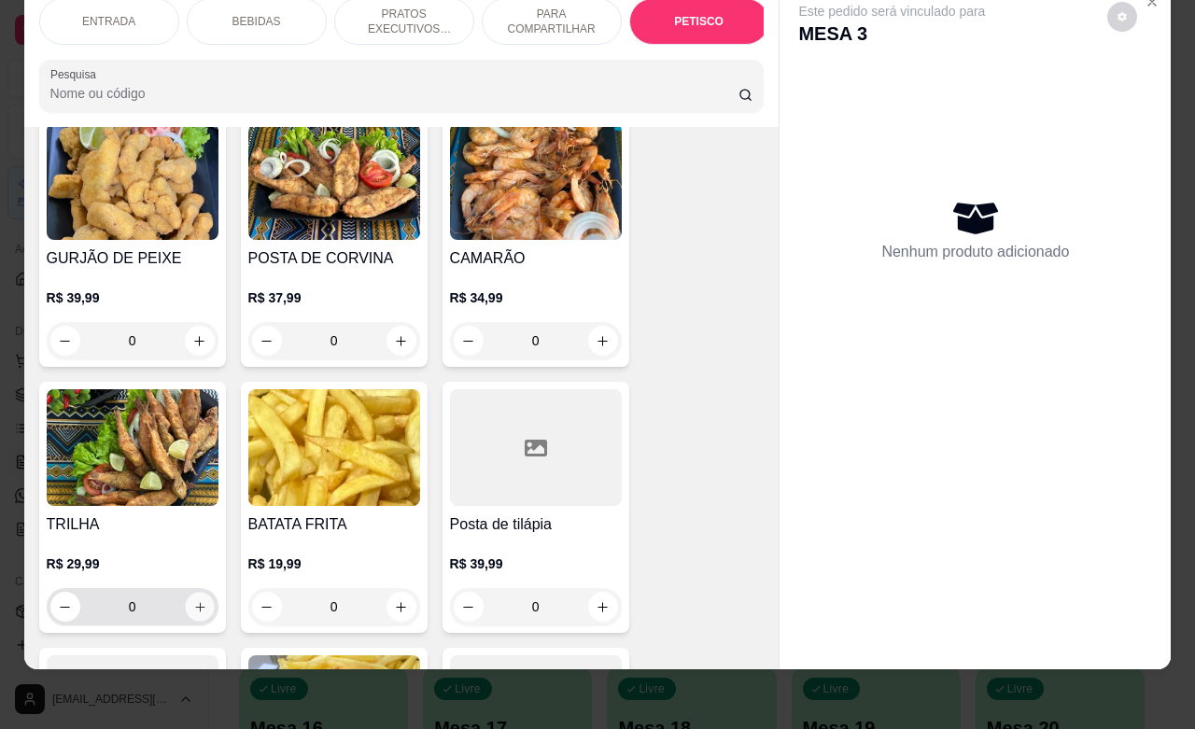
click at [189, 593] on button "increase-product-quantity" at bounding box center [199, 607] width 29 height 29
type input "1"
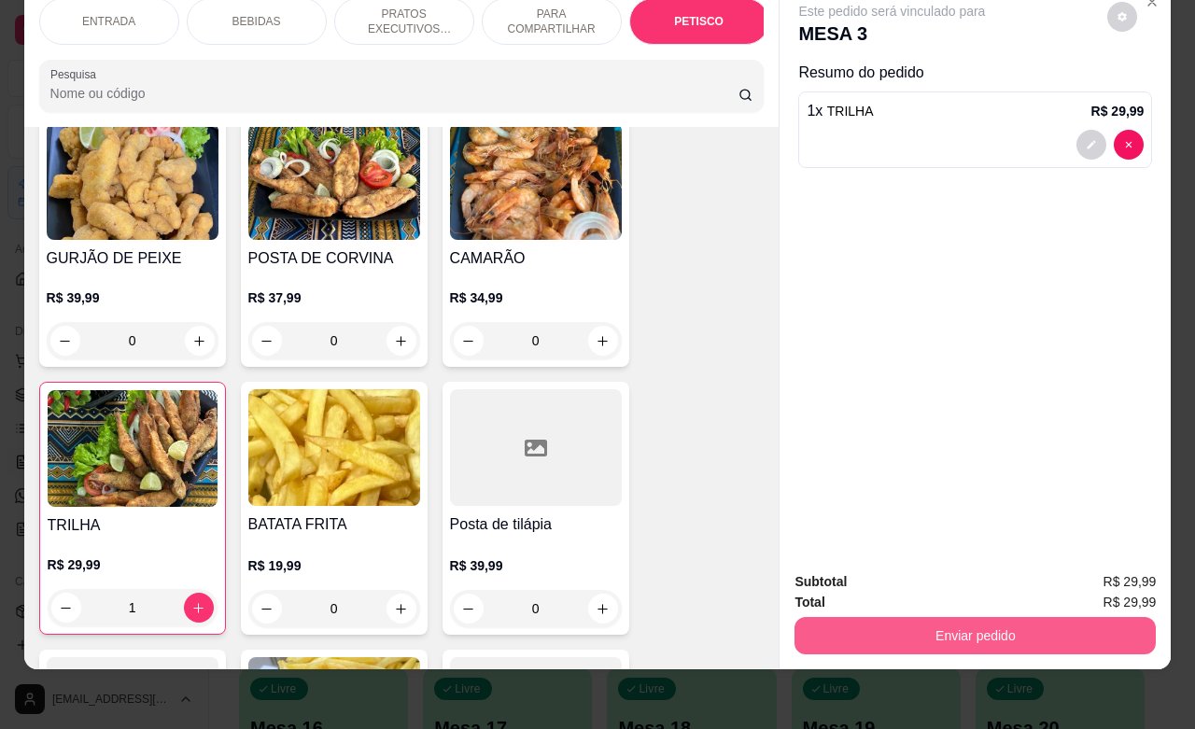
click at [931, 618] on button "Enviar pedido" at bounding box center [974, 635] width 361 height 37
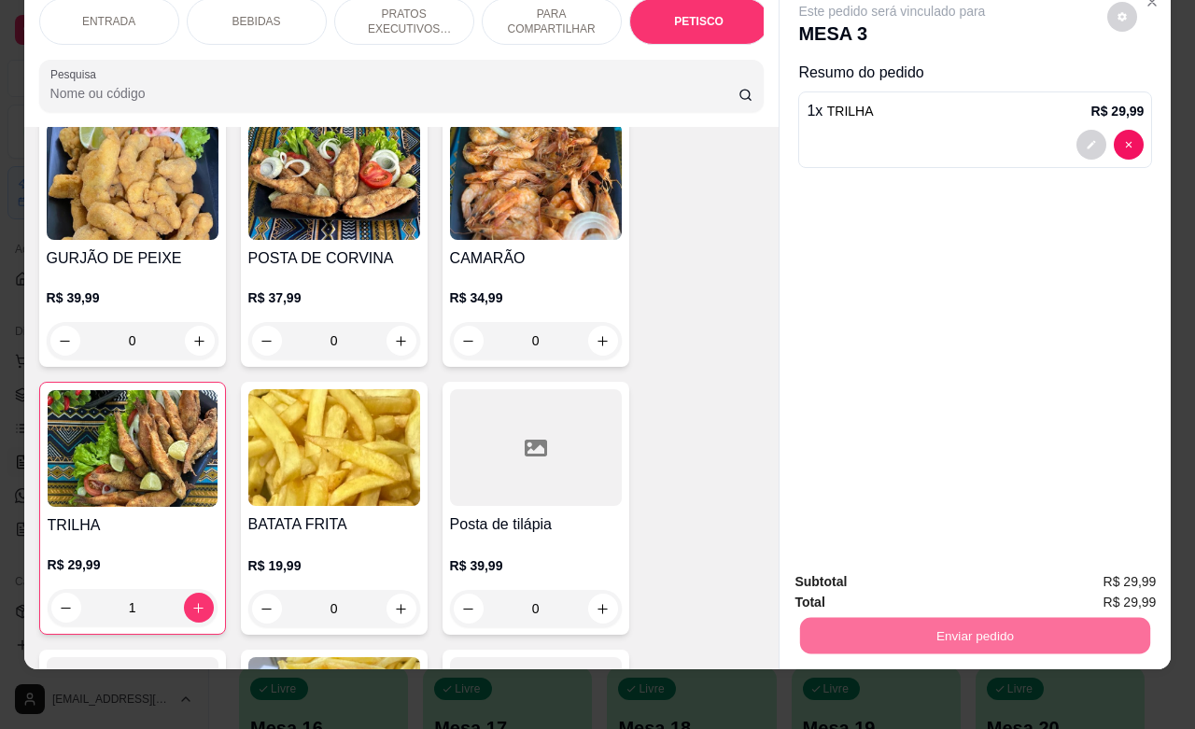
click at [897, 579] on button "Não registrar e enviar pedido" at bounding box center [911, 570] width 189 height 35
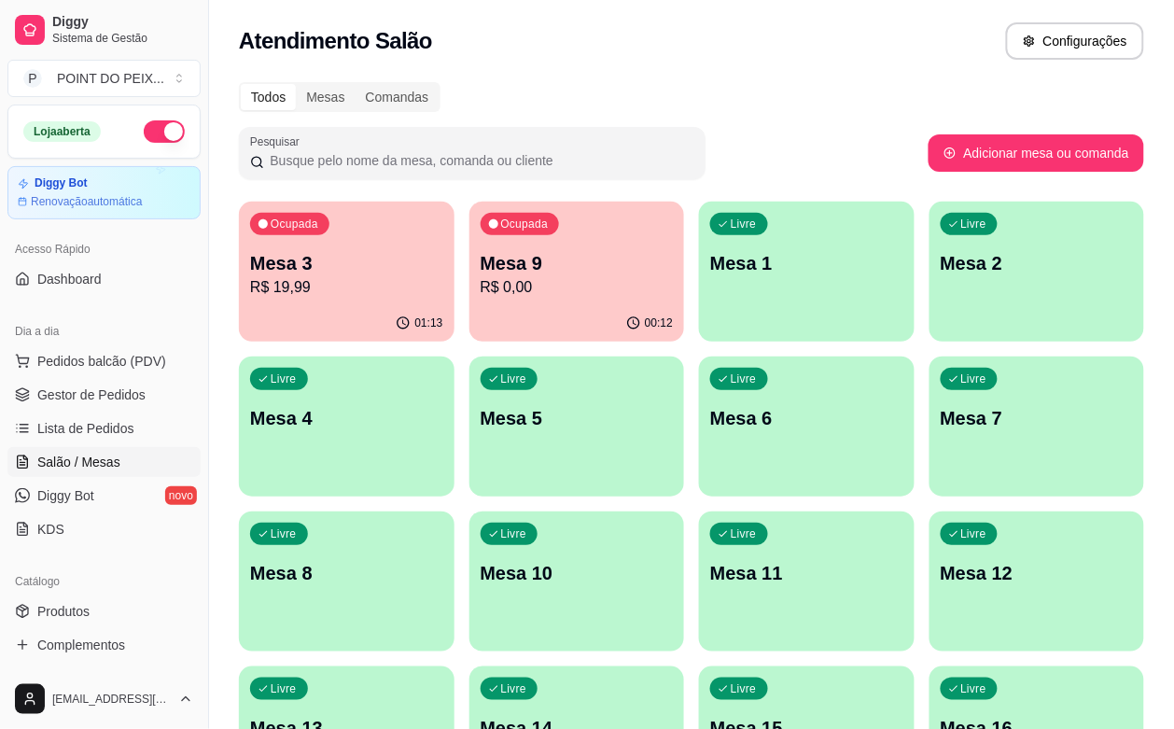
click at [705, 305] on div "Livre Mesa 1" at bounding box center [807, 261] width 216 height 118
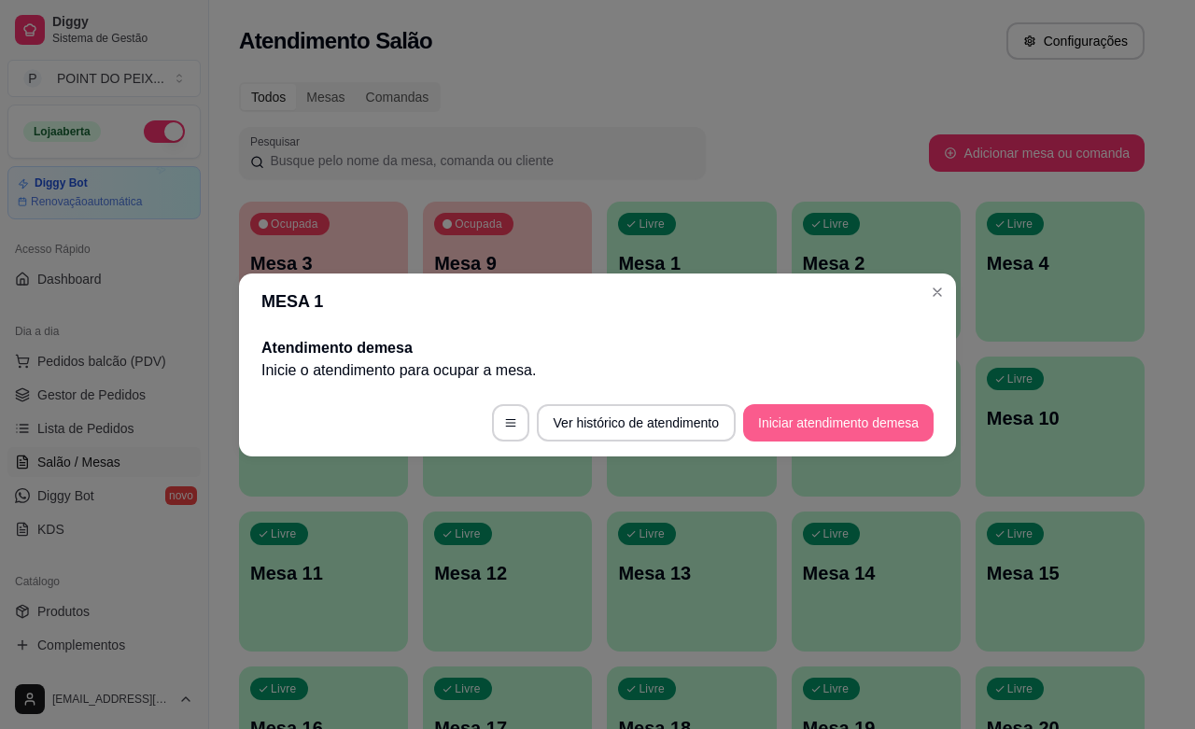
click at [831, 427] on button "Iniciar atendimento de mesa" at bounding box center [838, 422] width 190 height 37
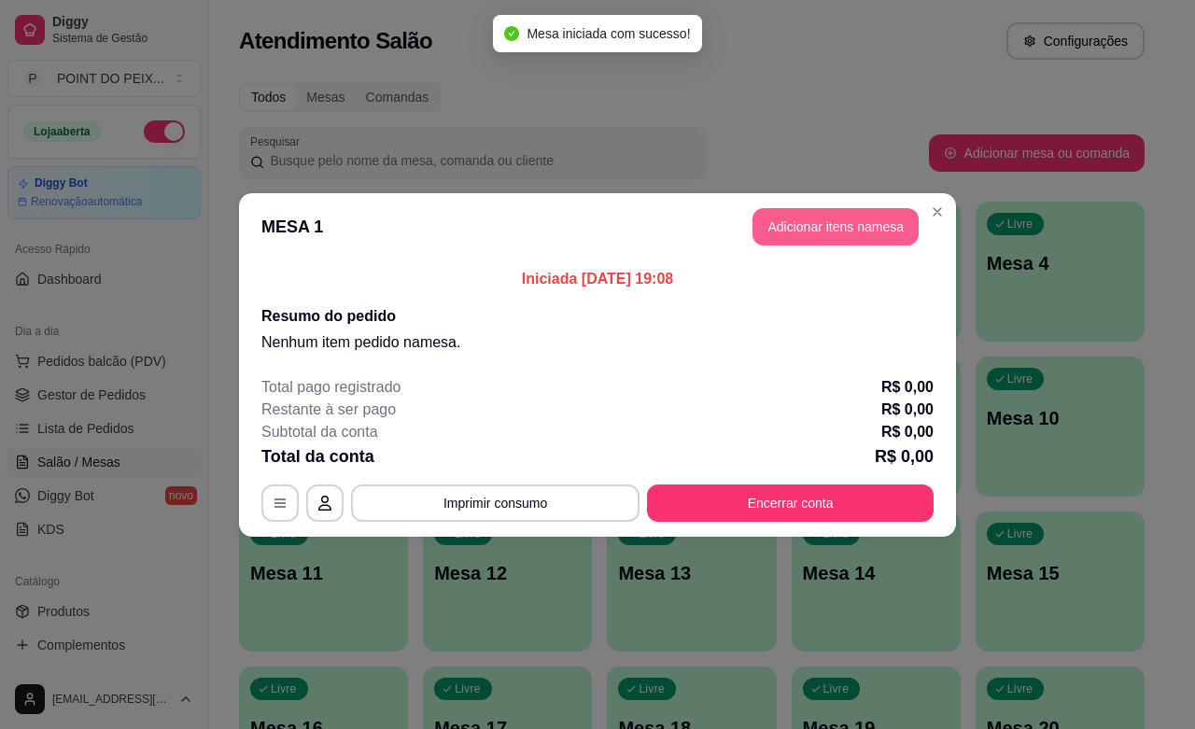
click at [800, 227] on button "Adicionar itens na mesa" at bounding box center [835, 226] width 166 height 37
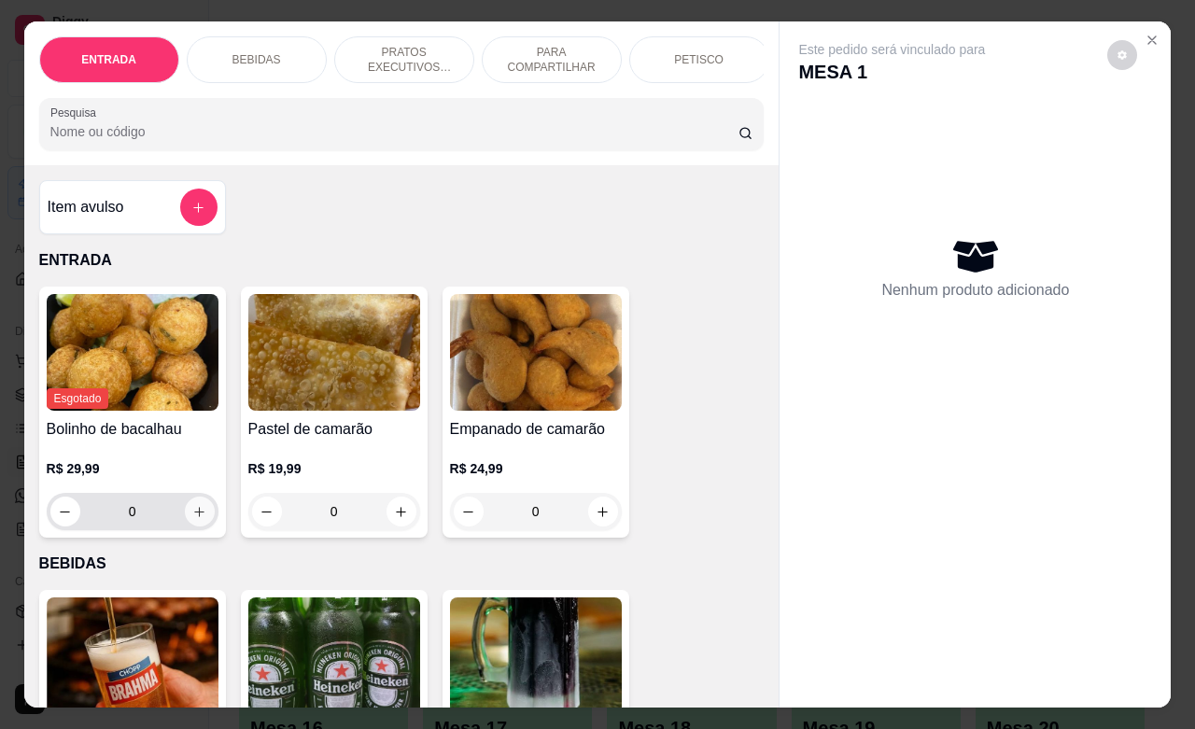
click at [194, 516] on icon "increase-product-quantity" at bounding box center [199, 512] width 14 height 14
click at [1139, 39] on button "Close" at bounding box center [1152, 40] width 30 height 30
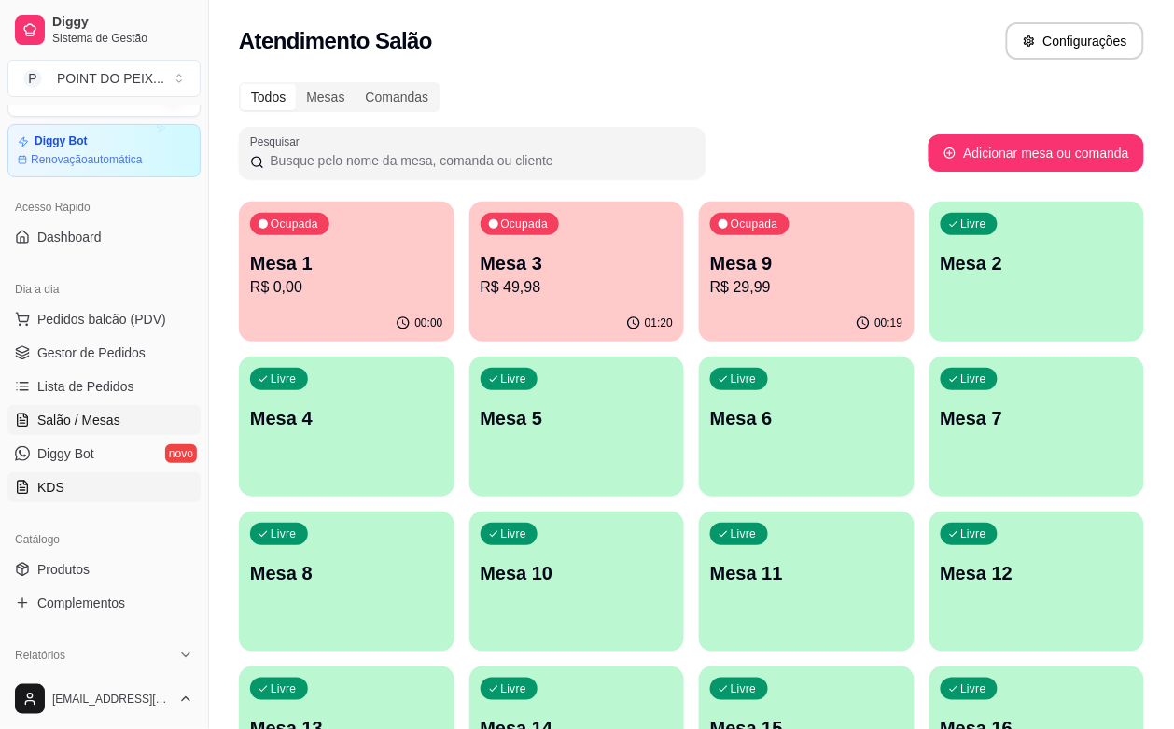
scroll to position [117, 0]
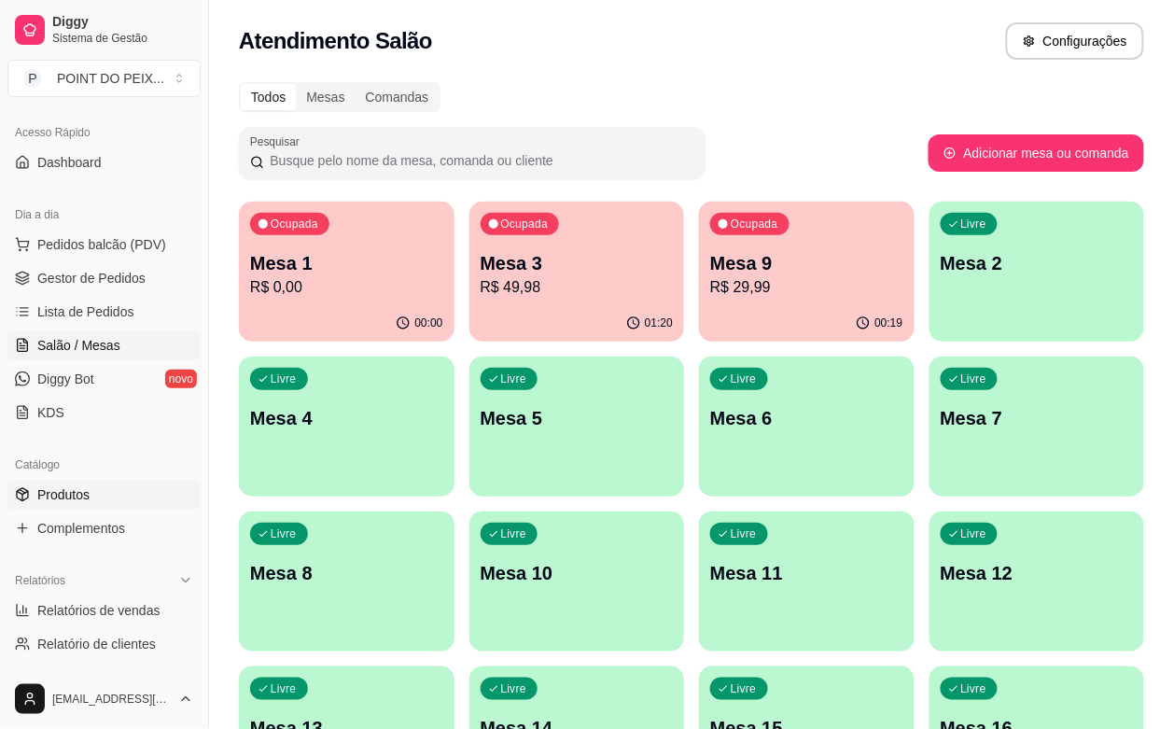
click at [63, 504] on span "Produtos" at bounding box center [63, 494] width 52 height 19
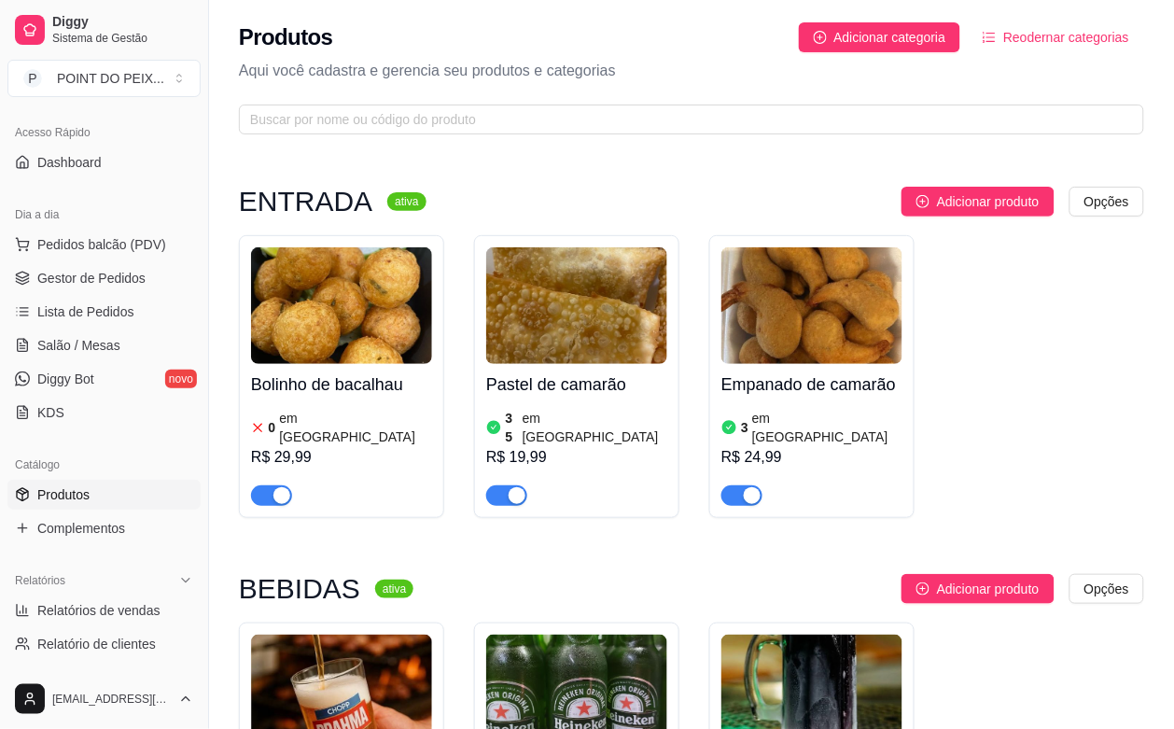
click at [412, 281] on img at bounding box center [341, 305] width 181 height 117
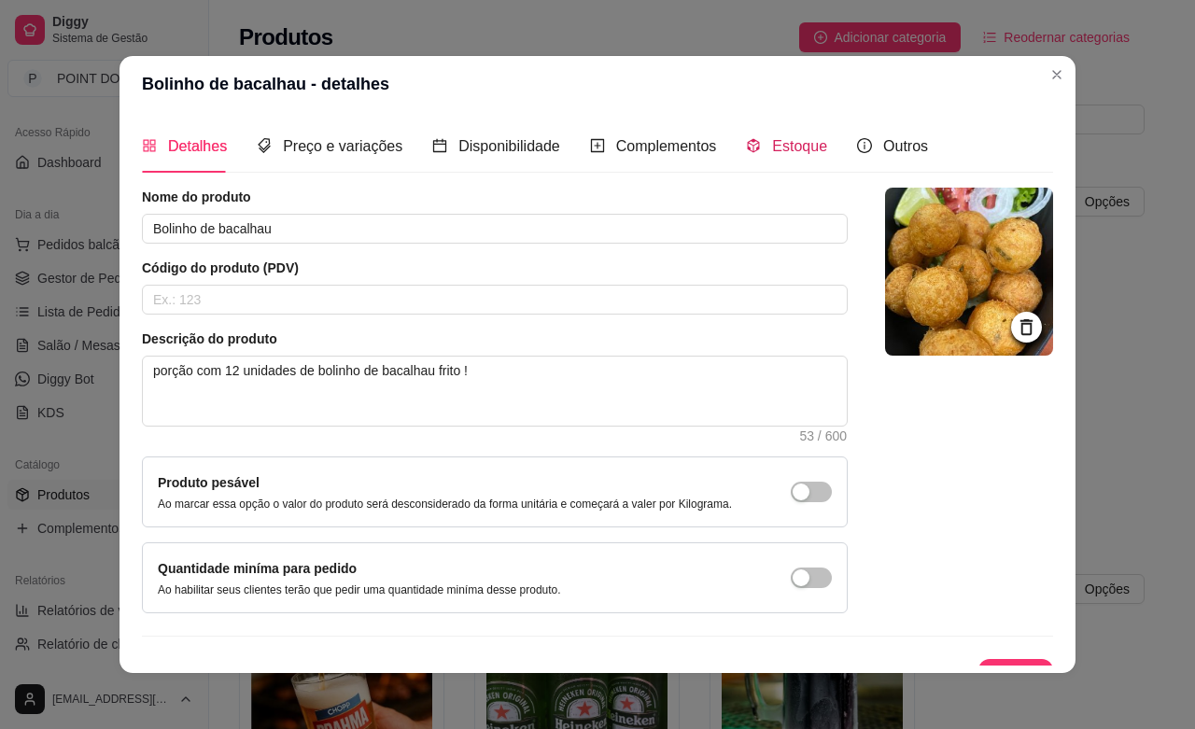
click at [748, 142] on icon "code-sandbox" at bounding box center [754, 146] width 12 height 14
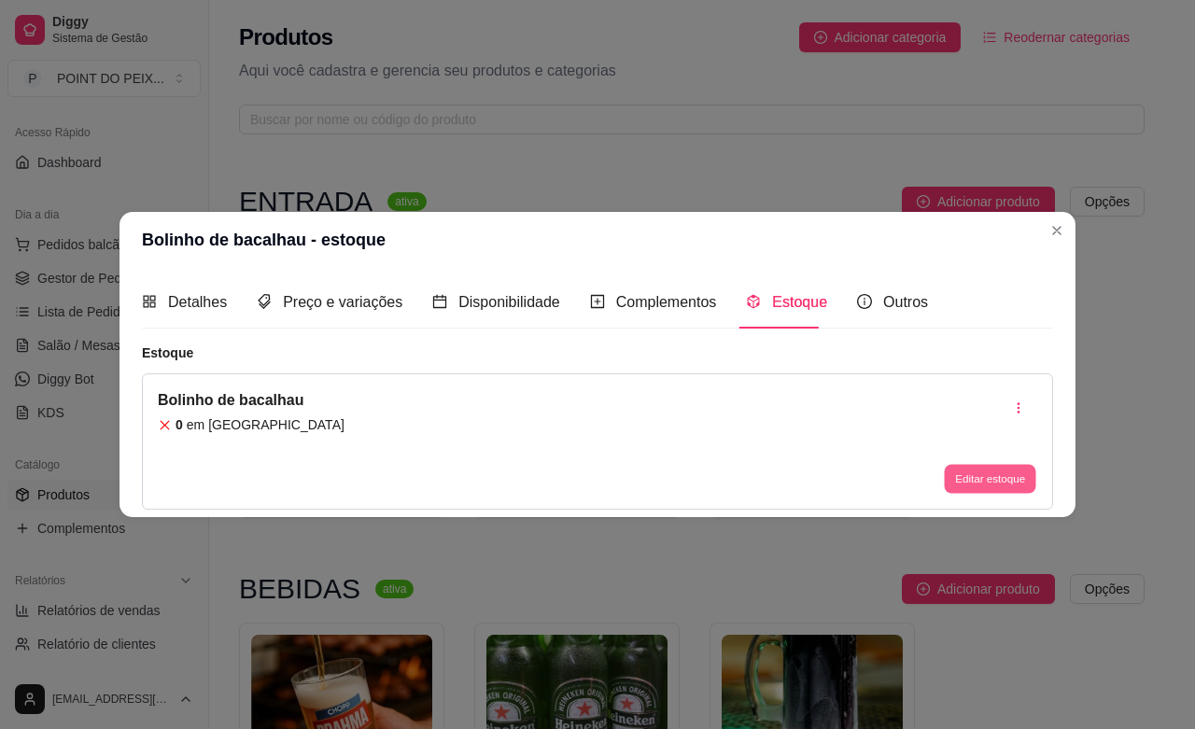
click at [977, 483] on button "Editar estoque" at bounding box center [989, 479] width 91 height 29
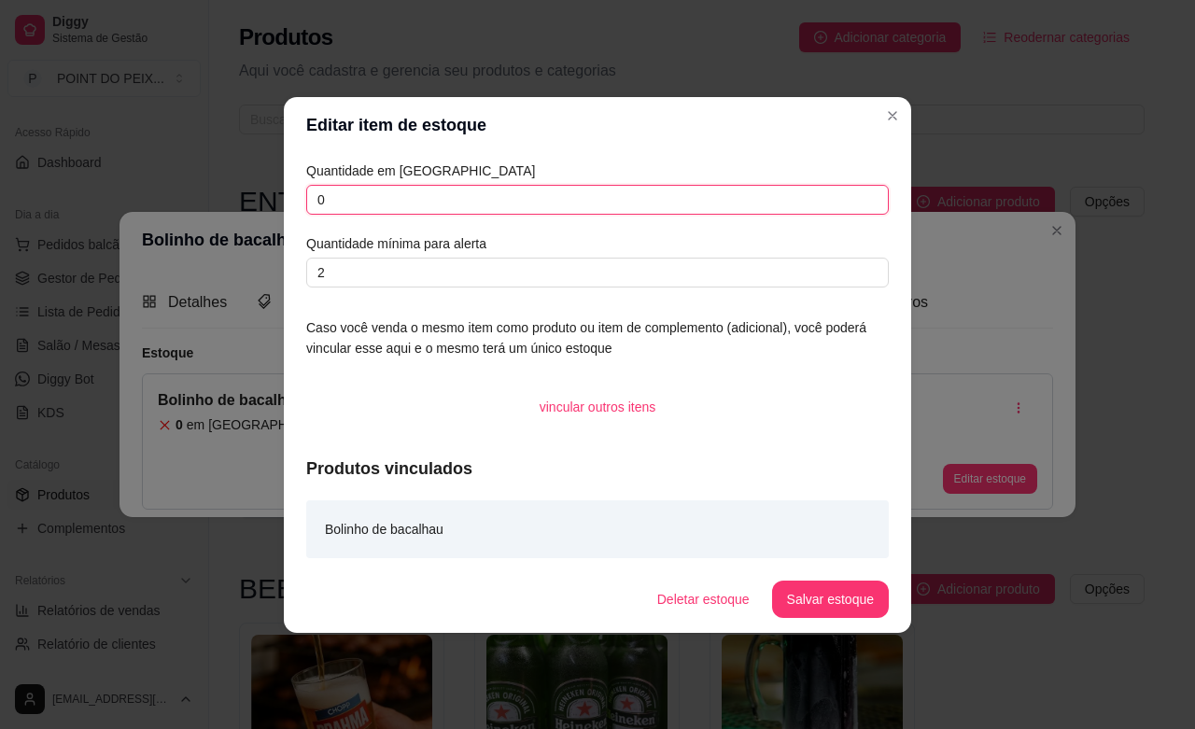
click at [385, 212] on input "0" at bounding box center [597, 200] width 582 height 30
type input "10"
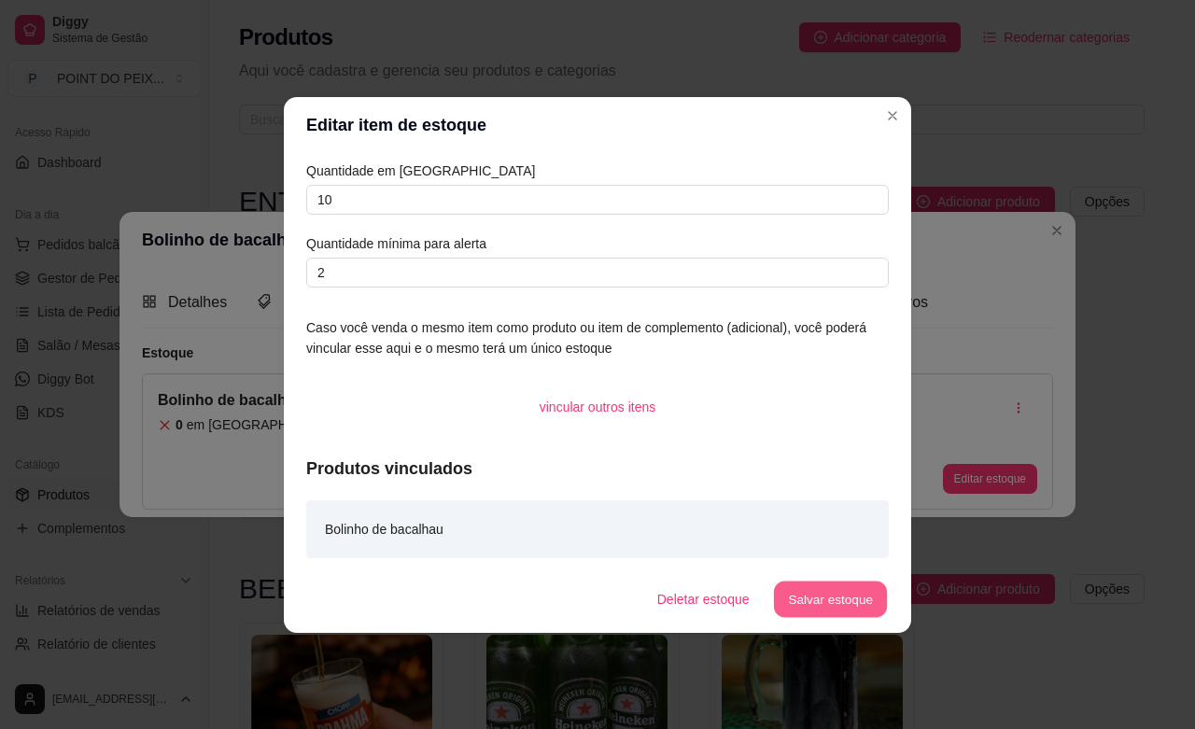
click at [815, 603] on button "Salvar estoque" at bounding box center [830, 599] width 114 height 36
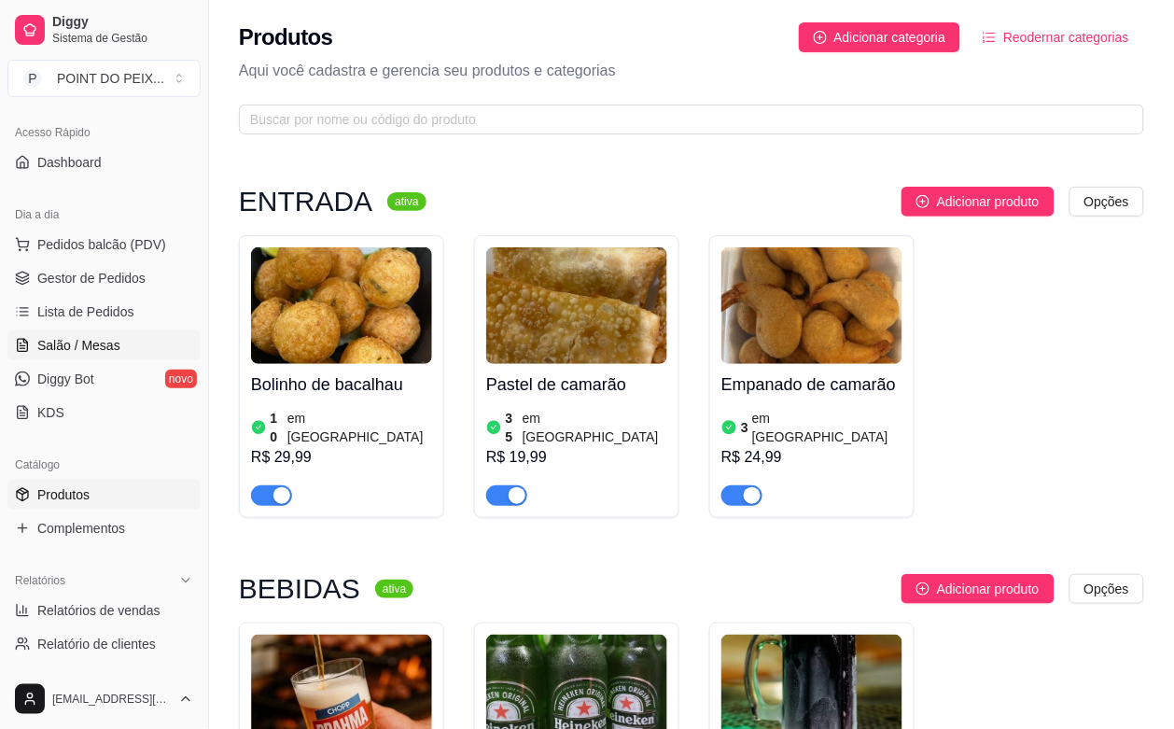
click at [86, 355] on span "Salão / Mesas" at bounding box center [78, 345] width 83 height 19
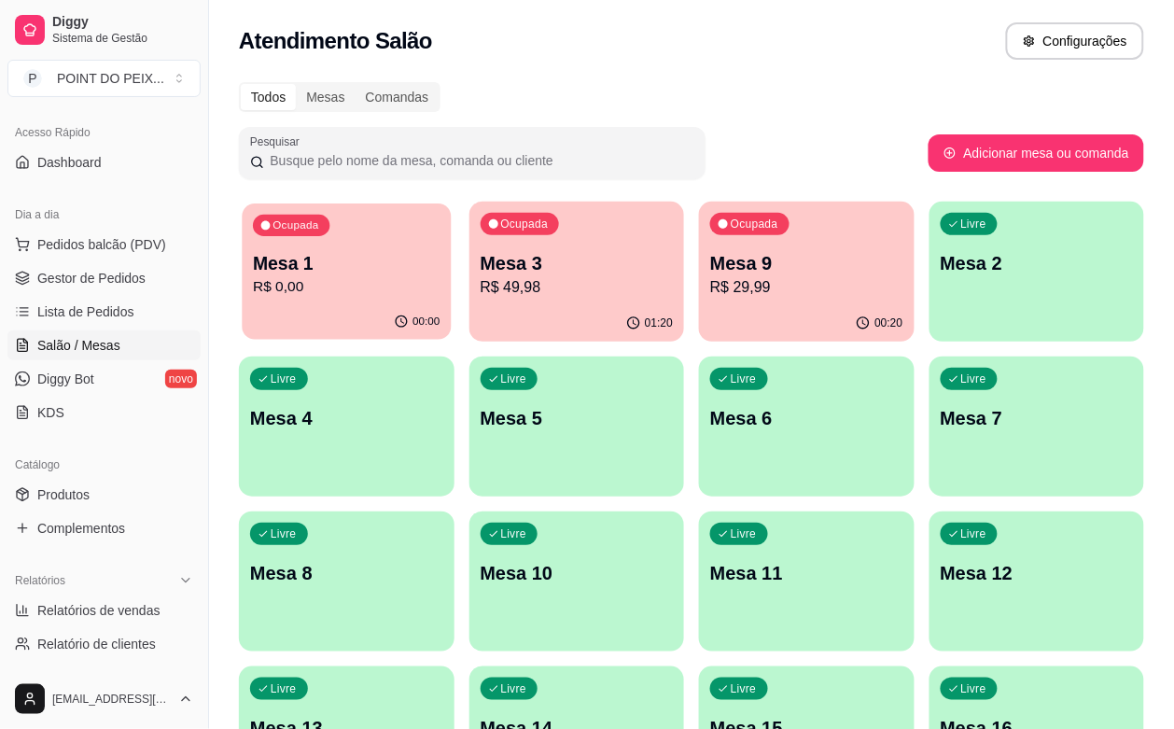
click at [336, 297] on p "R$ 0,00" at bounding box center [346, 286] width 187 height 21
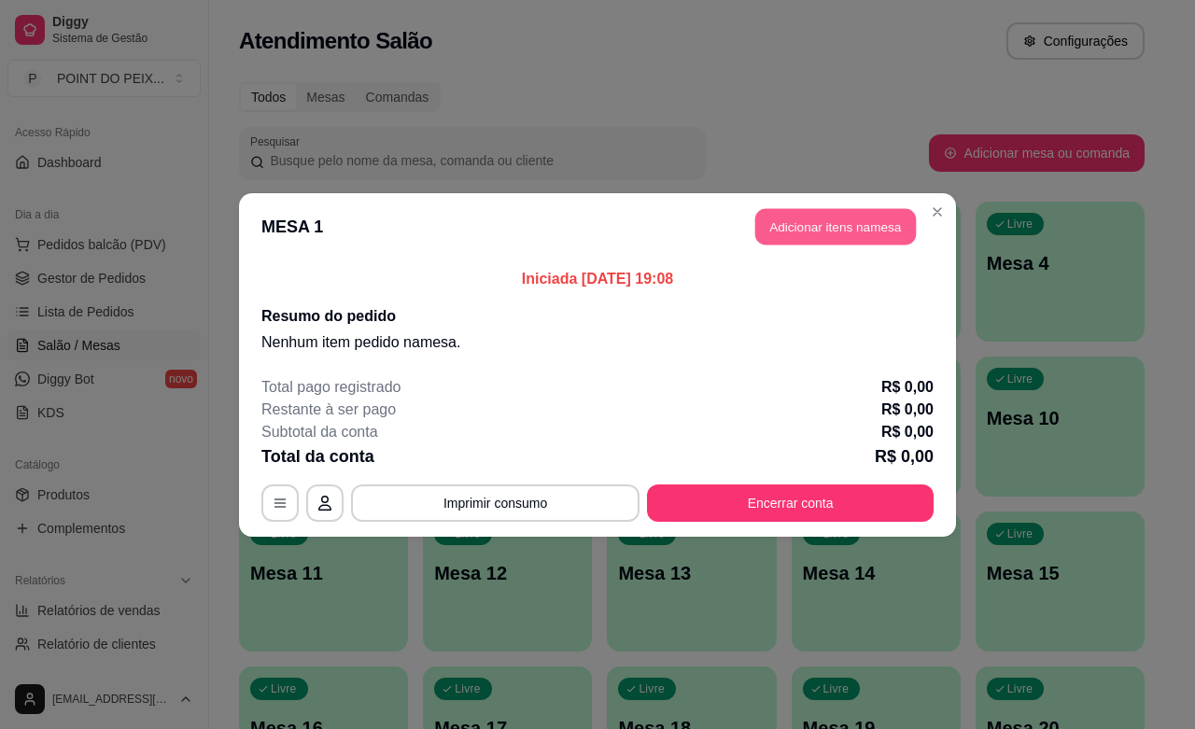
click at [799, 217] on button "Adicionar itens na mesa" at bounding box center [835, 226] width 161 height 36
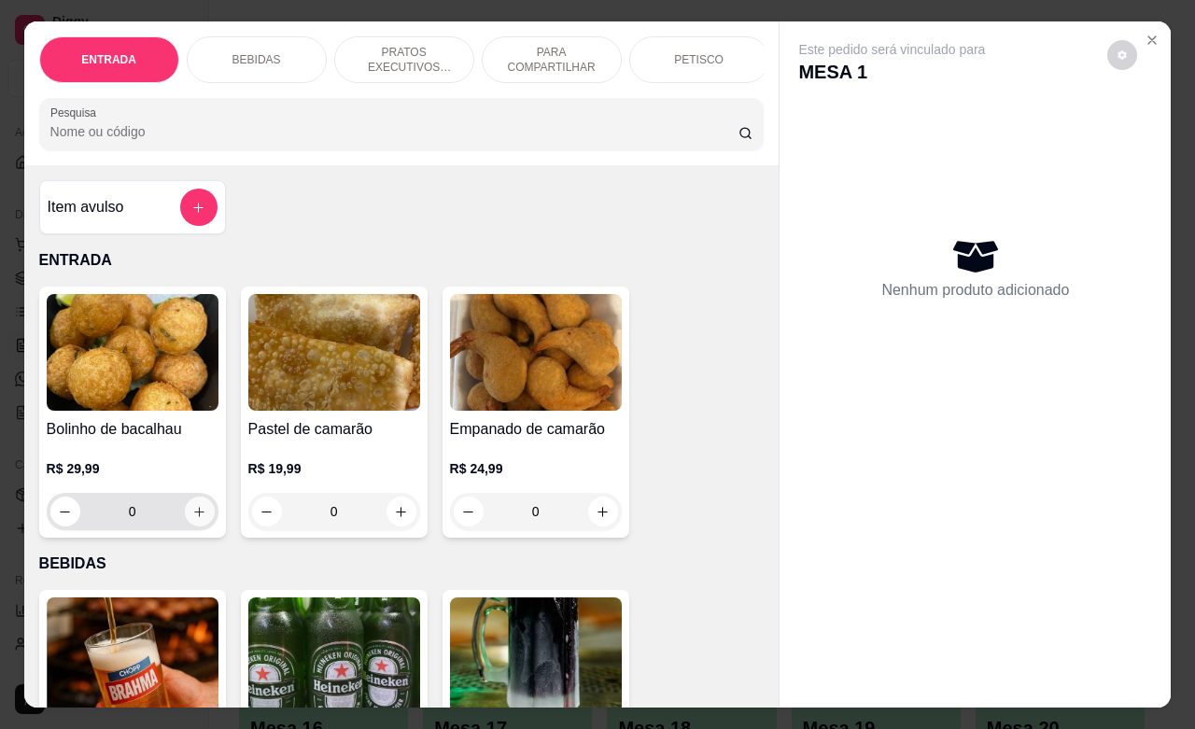
click at [194, 517] on icon "increase-product-quantity" at bounding box center [199, 512] width 10 height 10
type input "1"
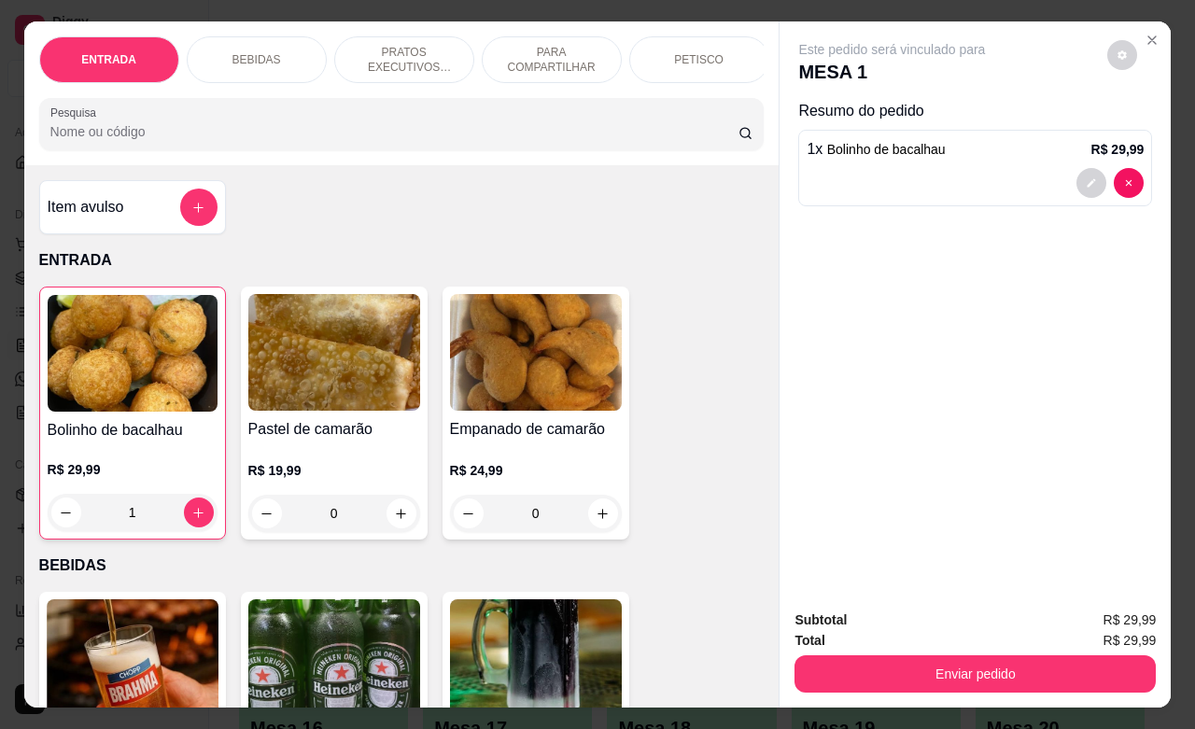
click at [717, 59] on div "PETISCO" at bounding box center [699, 59] width 140 height 47
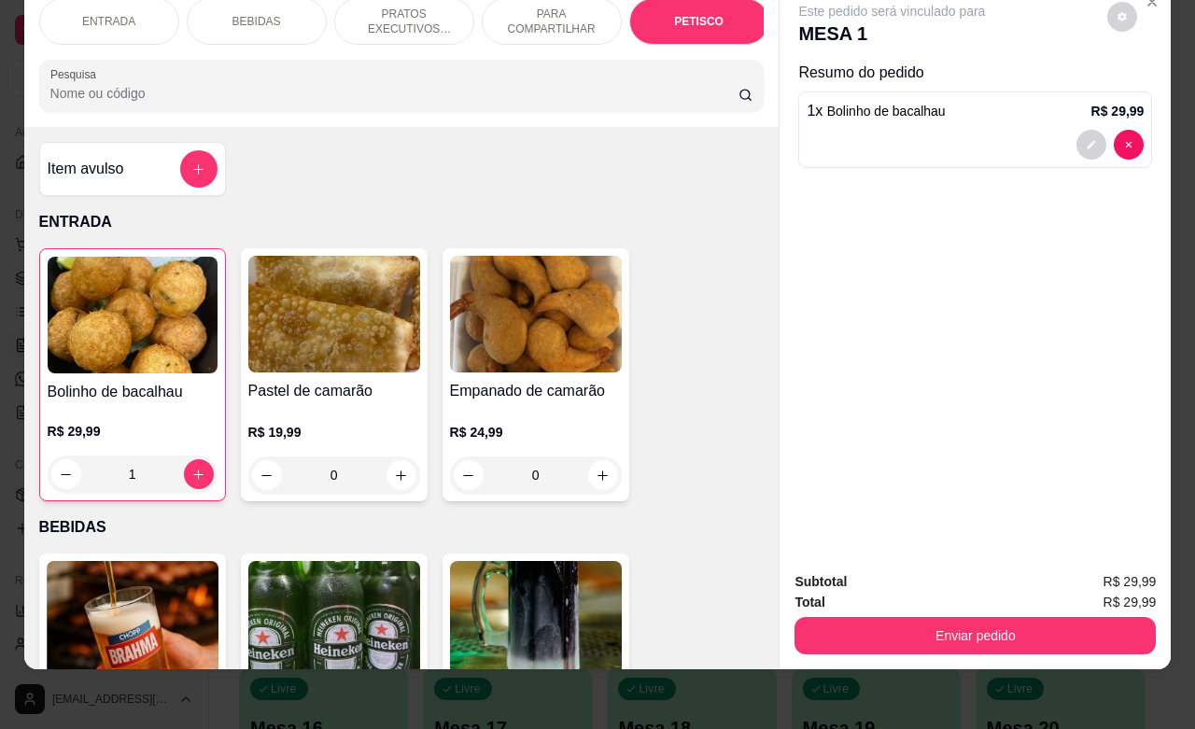
scroll to position [4360, 0]
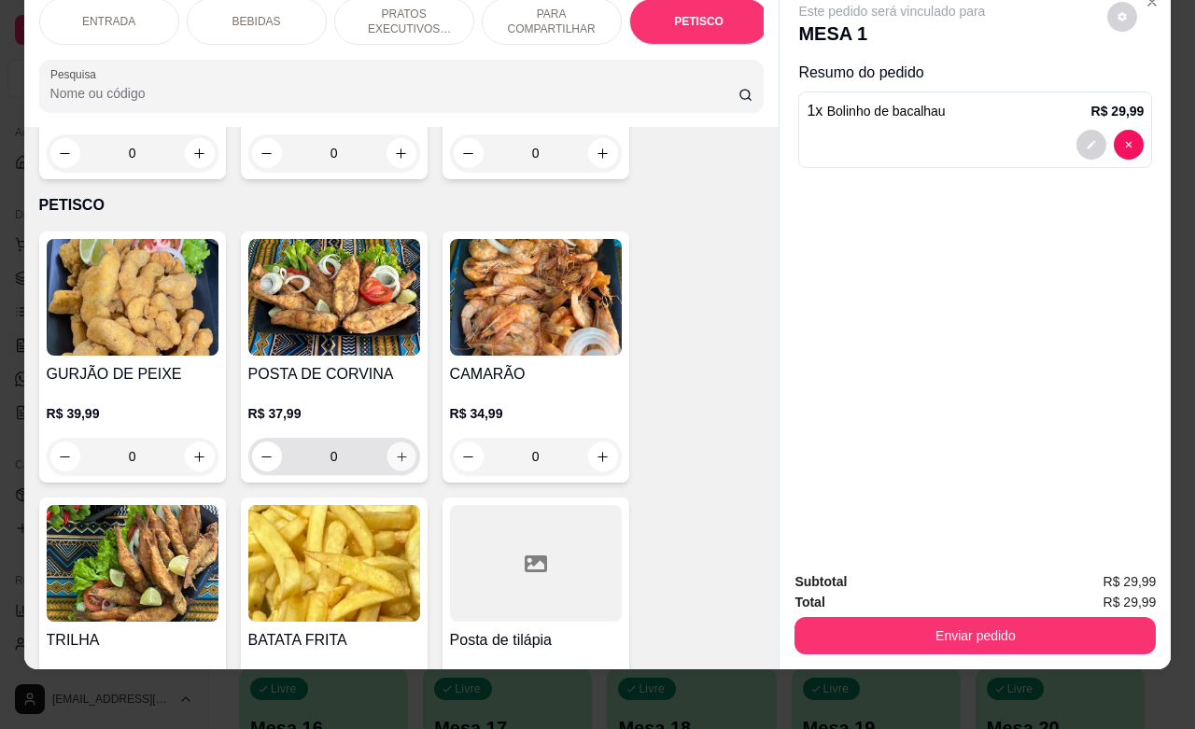
click at [397, 450] on icon "increase-product-quantity" at bounding box center [401, 457] width 14 height 14
type input "1"
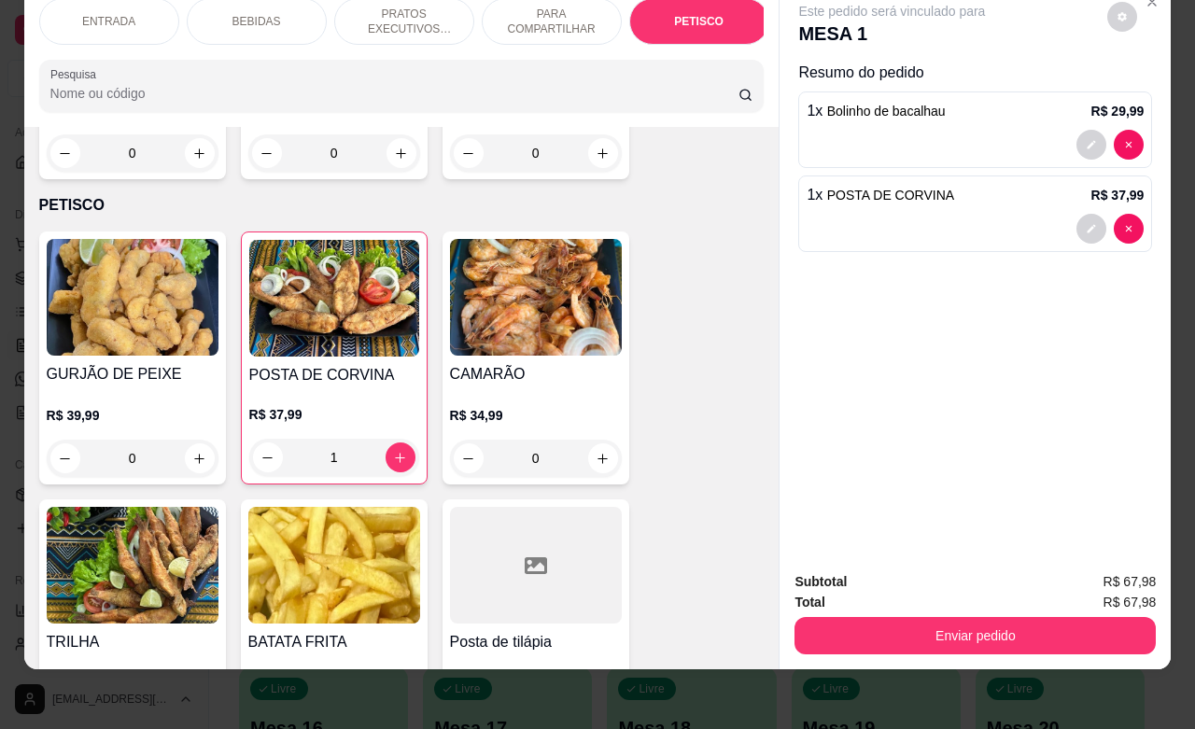
scroll to position [4476, 0]
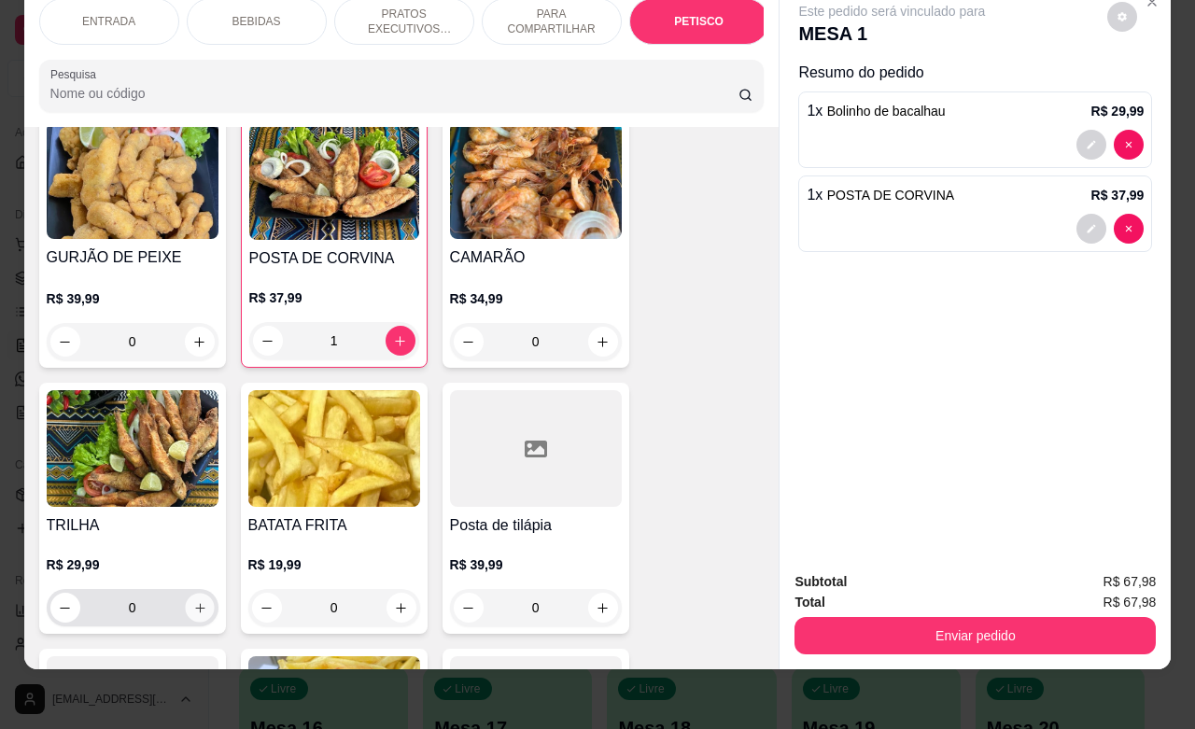
click at [197, 594] on button "increase-product-quantity" at bounding box center [199, 608] width 29 height 29
type input "1"
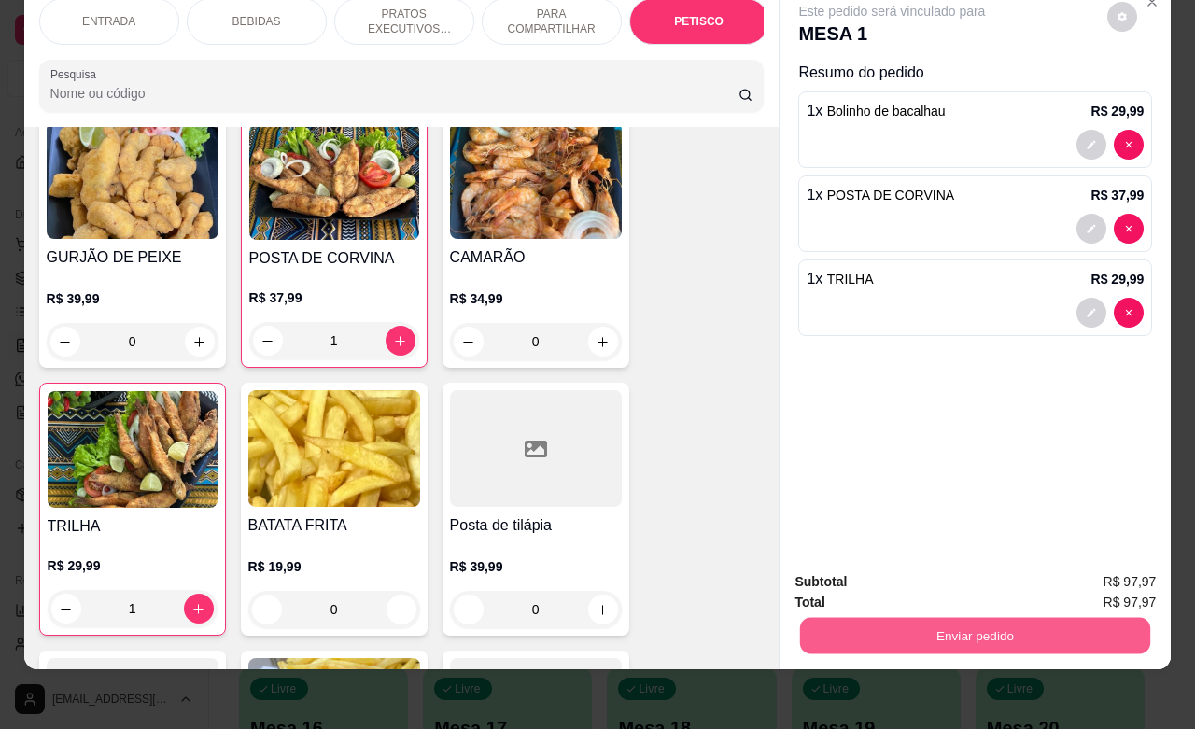
click at [841, 617] on button "Enviar pedido" at bounding box center [975, 635] width 350 height 36
click at [845, 576] on button "Não registrar e enviar pedido" at bounding box center [911, 570] width 189 height 35
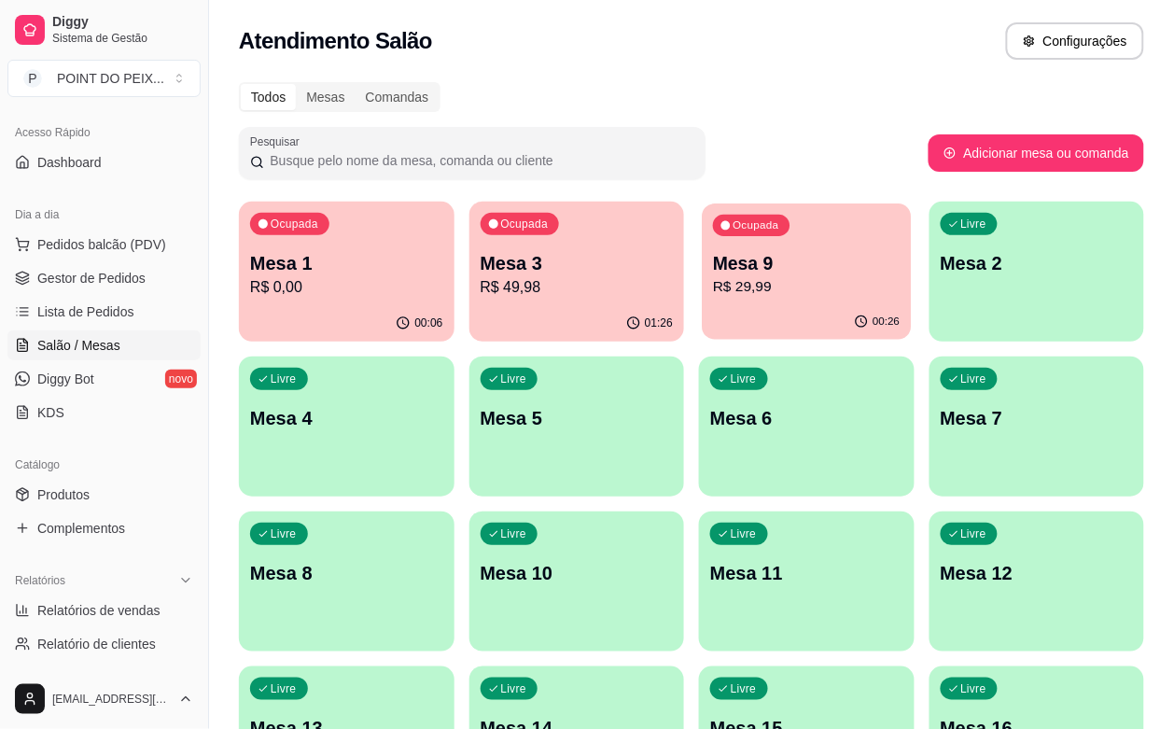
click at [713, 285] on p "R$ 29,99" at bounding box center [806, 286] width 187 height 21
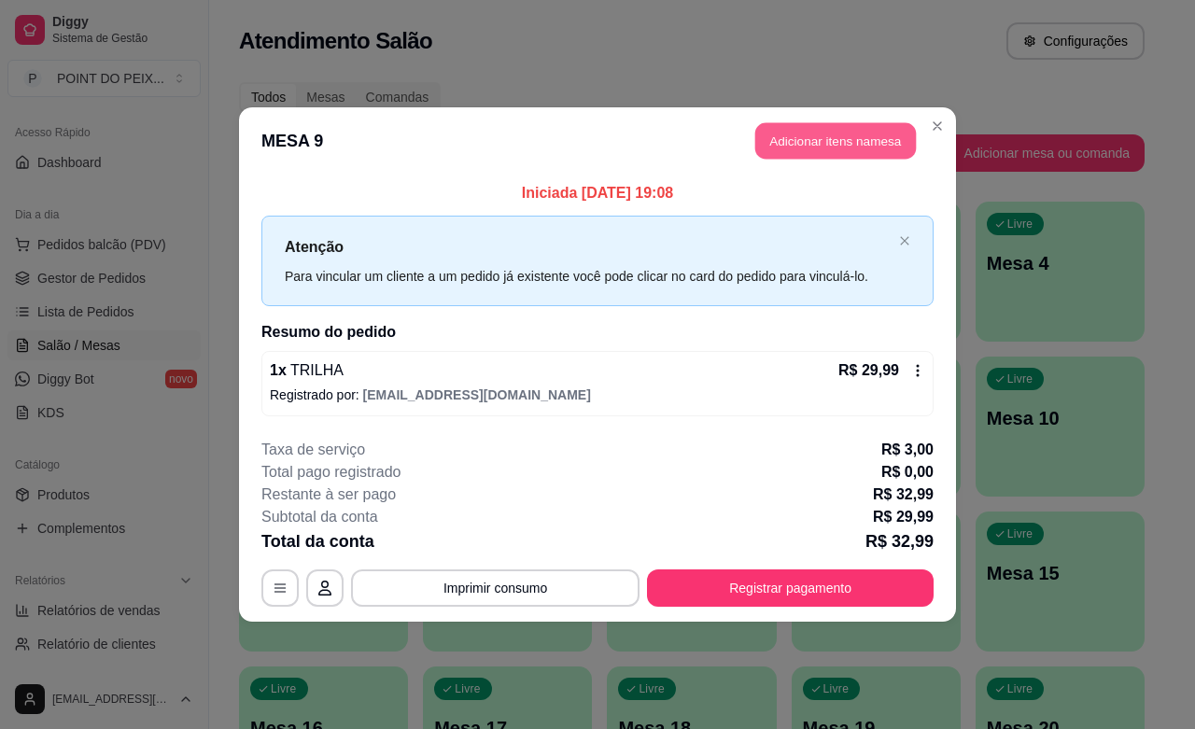
click at [835, 143] on button "Adicionar itens na mesa" at bounding box center [835, 141] width 161 height 36
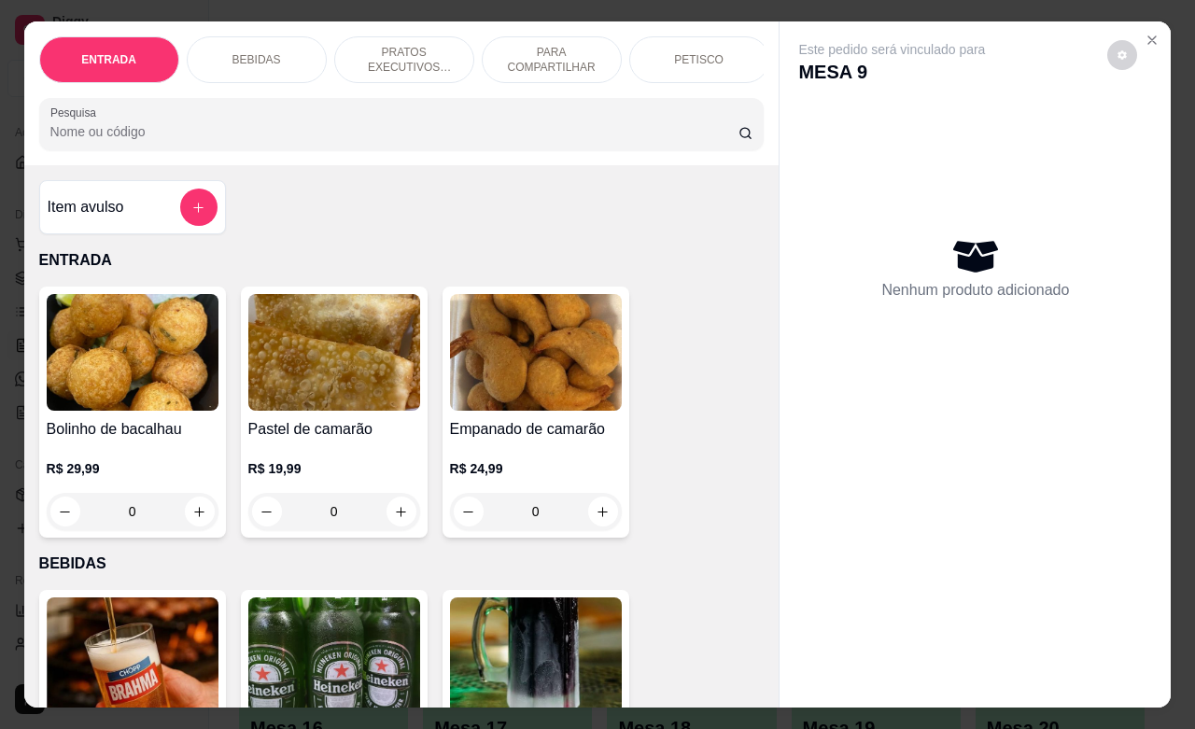
click at [686, 52] on p "PETISCO" at bounding box center [698, 59] width 49 height 15
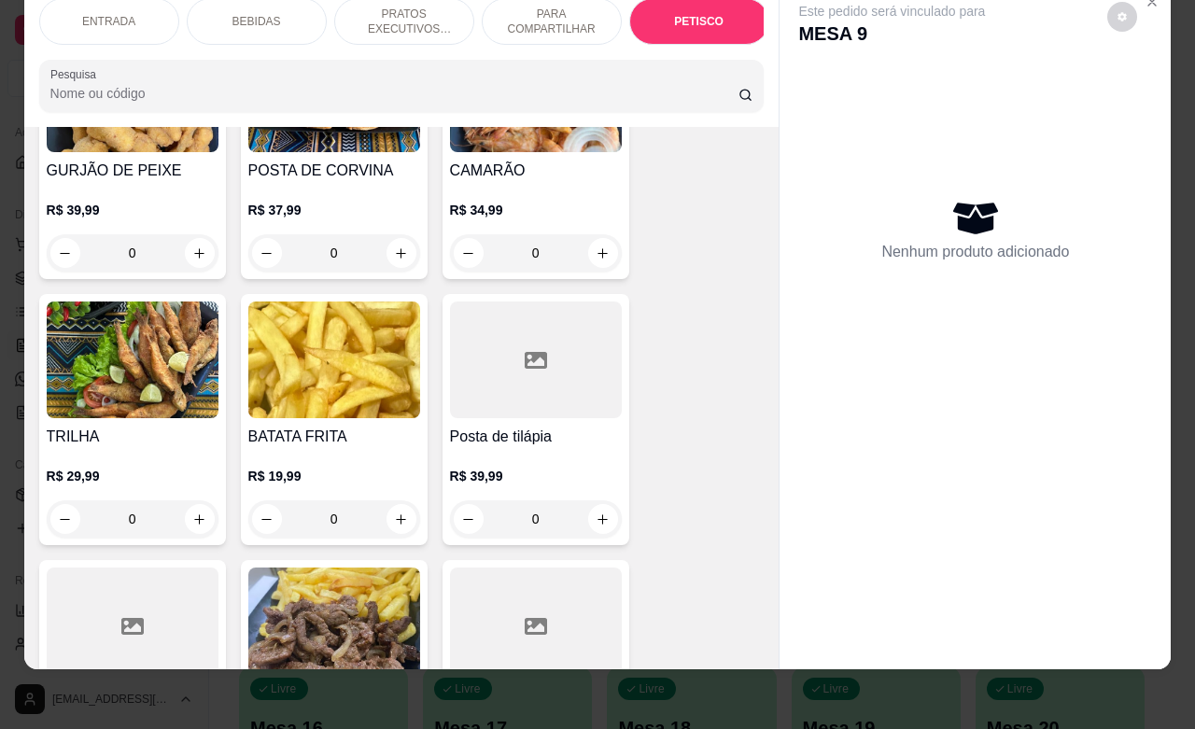
scroll to position [4590, 0]
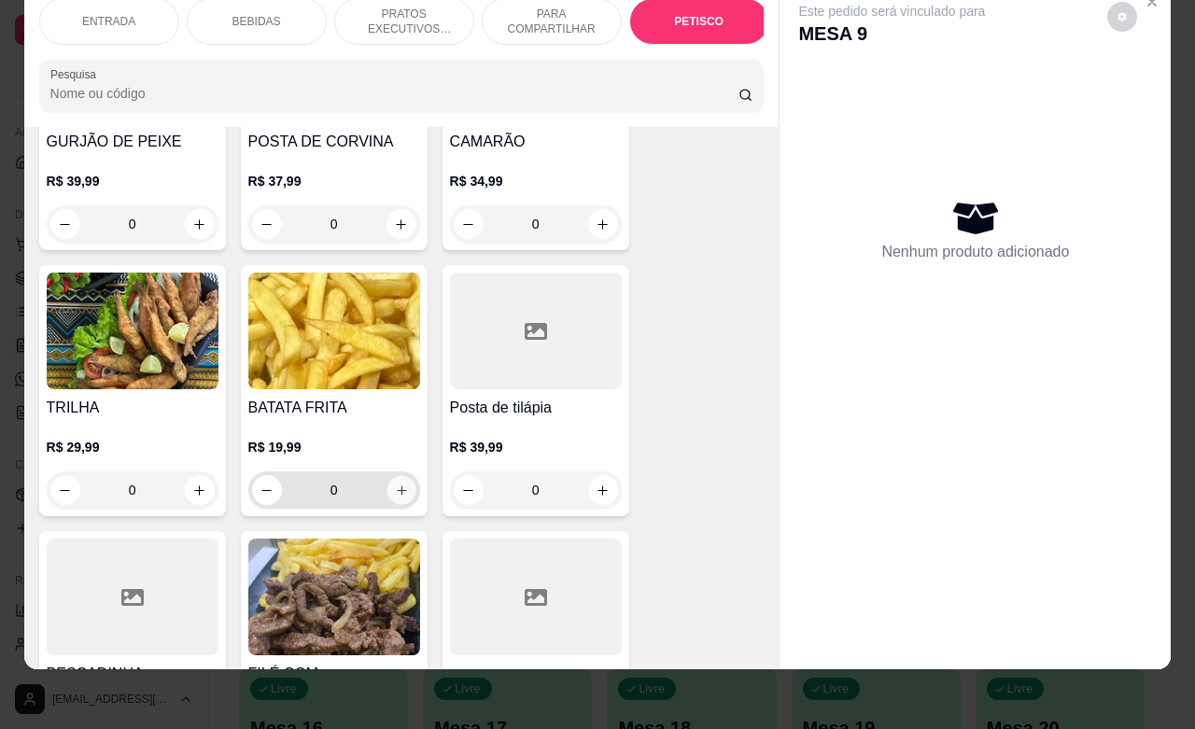
click at [394, 483] on icon "increase-product-quantity" at bounding box center [401, 490] width 14 height 14
type input "1"
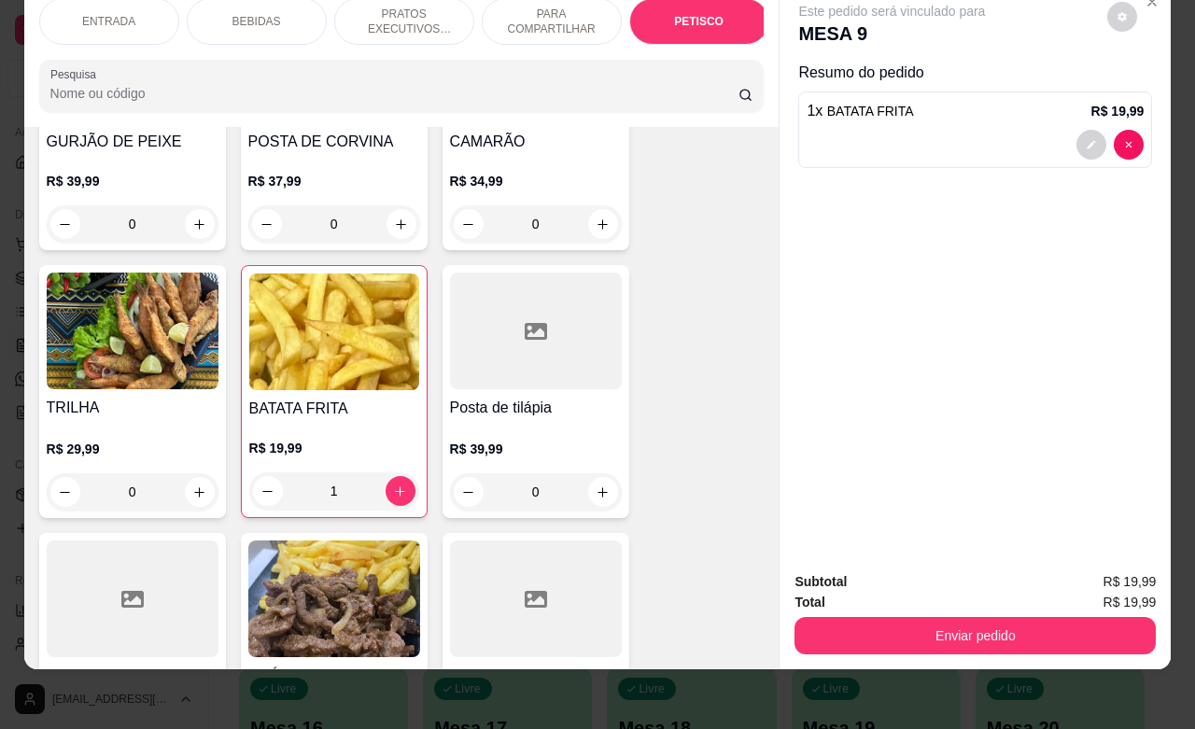
click at [250, 14] on p "BEBIDAS" at bounding box center [256, 21] width 49 height 15
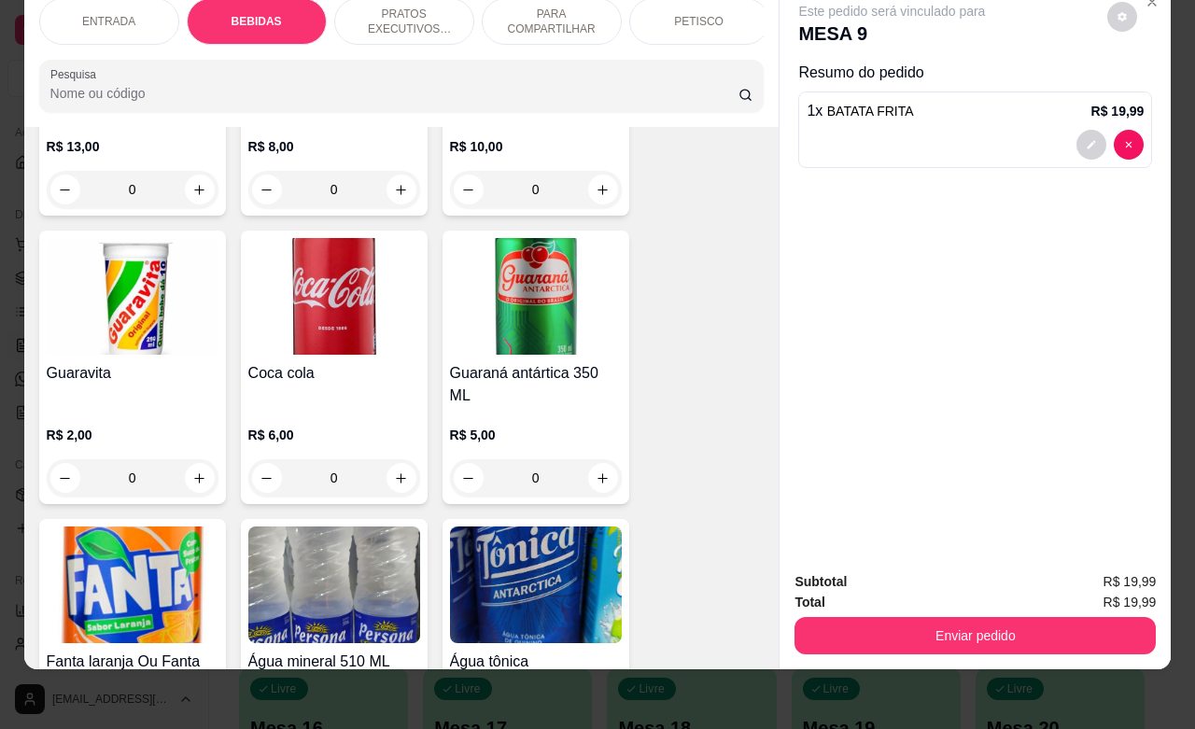
scroll to position [1167, 0]
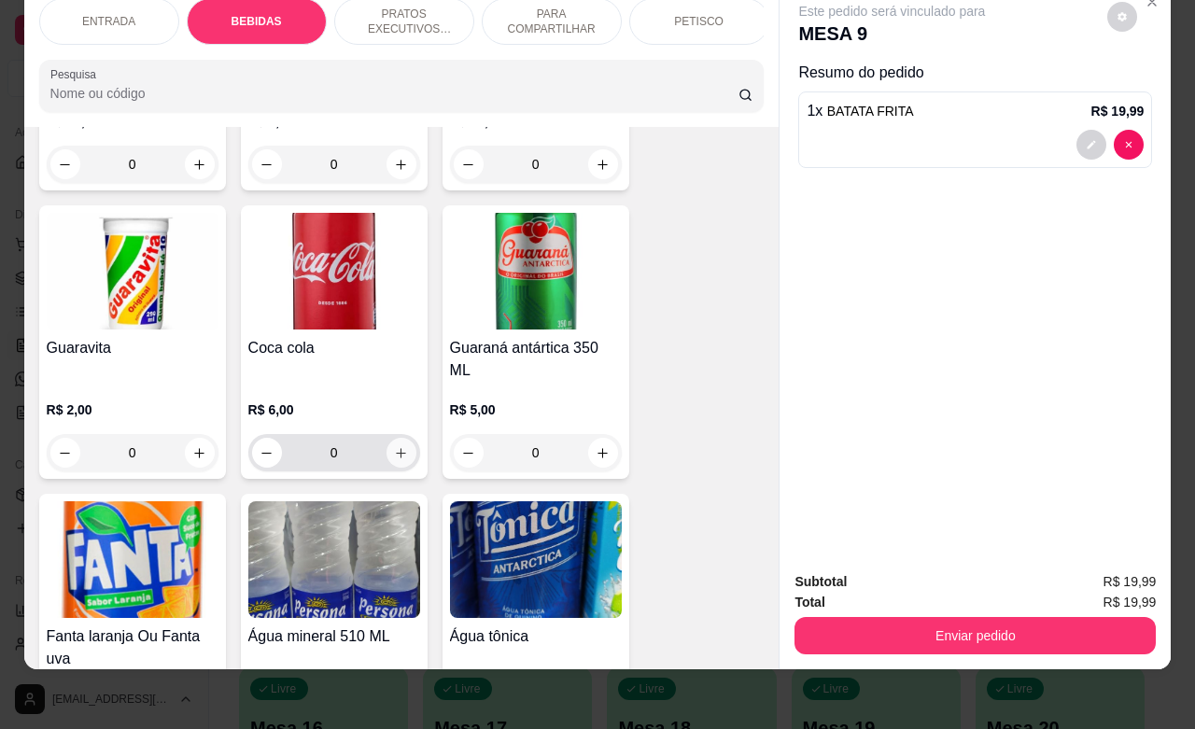
click at [394, 446] on icon "increase-product-quantity" at bounding box center [401, 453] width 14 height 14
type input "1"
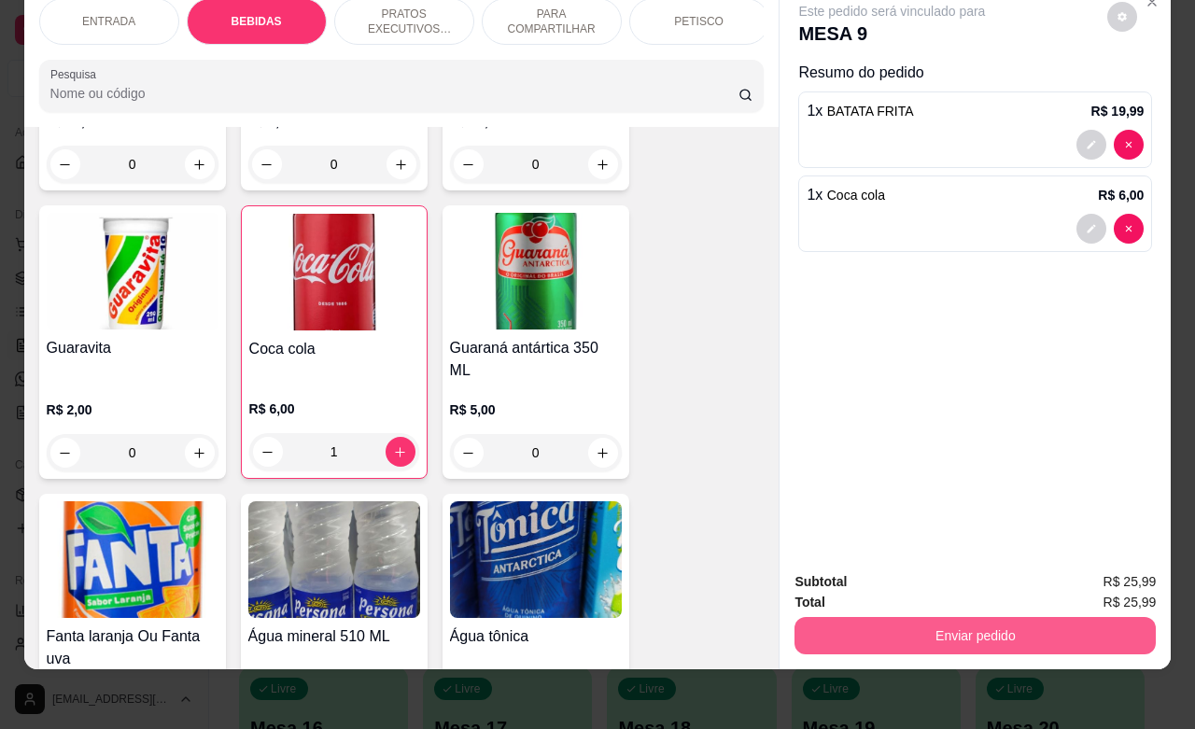
click at [939, 617] on button "Enviar pedido" at bounding box center [974, 635] width 361 height 37
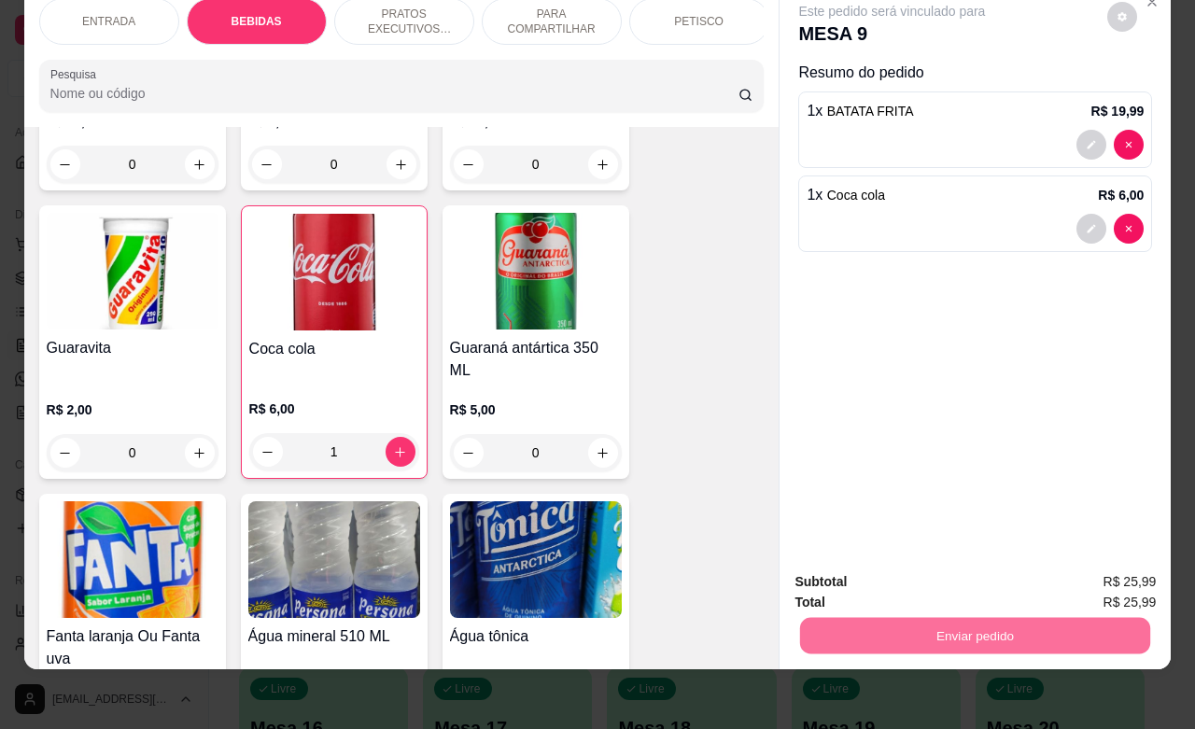
click at [891, 571] on button "Não registrar e enviar pedido" at bounding box center [911, 570] width 189 height 35
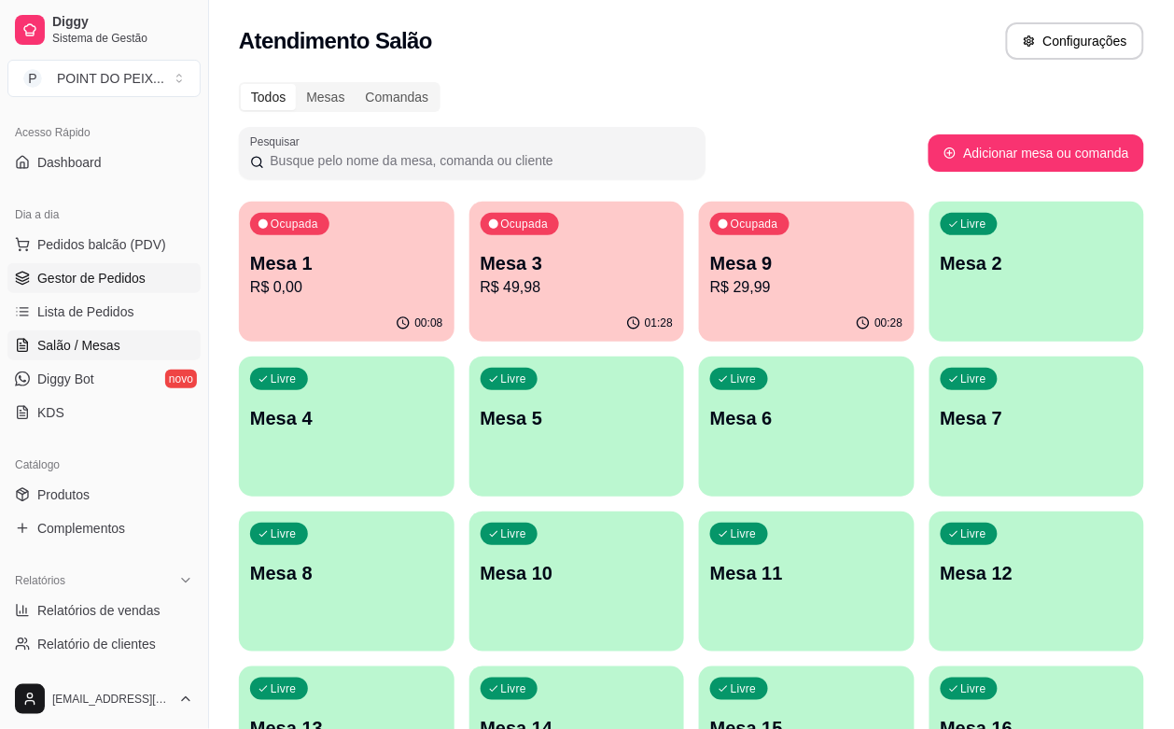
click at [107, 285] on span "Gestor de Pedidos" at bounding box center [91, 278] width 108 height 19
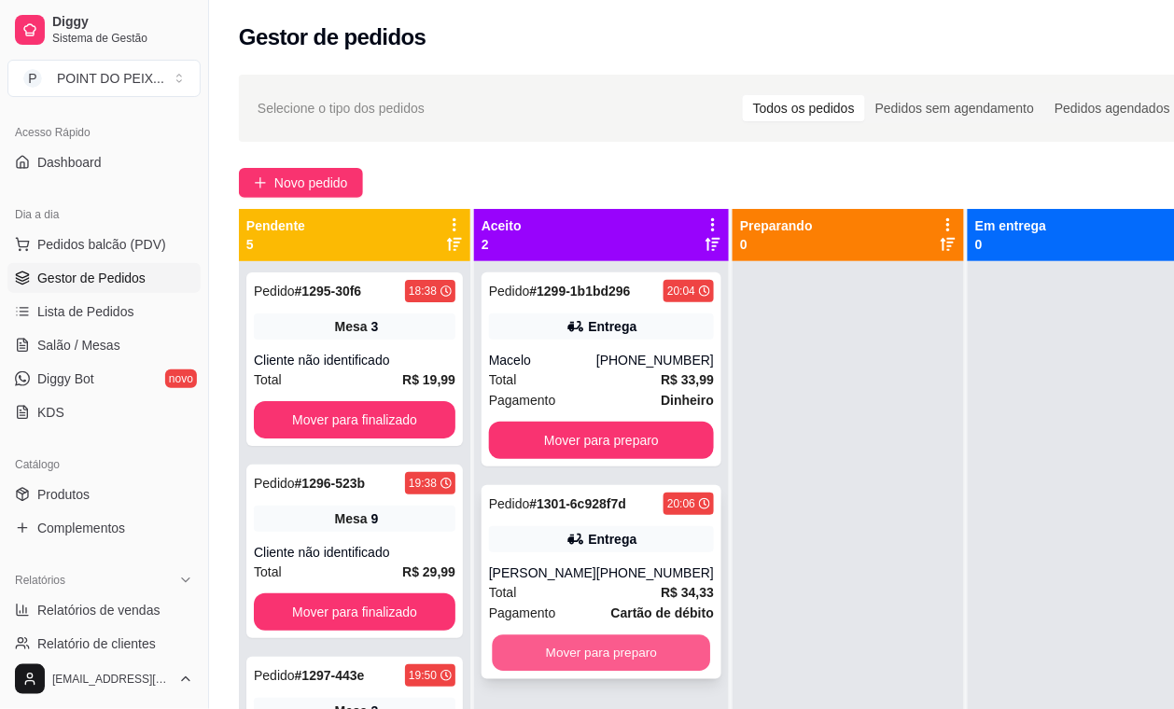
click at [599, 655] on button "Mover para preparo" at bounding box center [602, 654] width 218 height 36
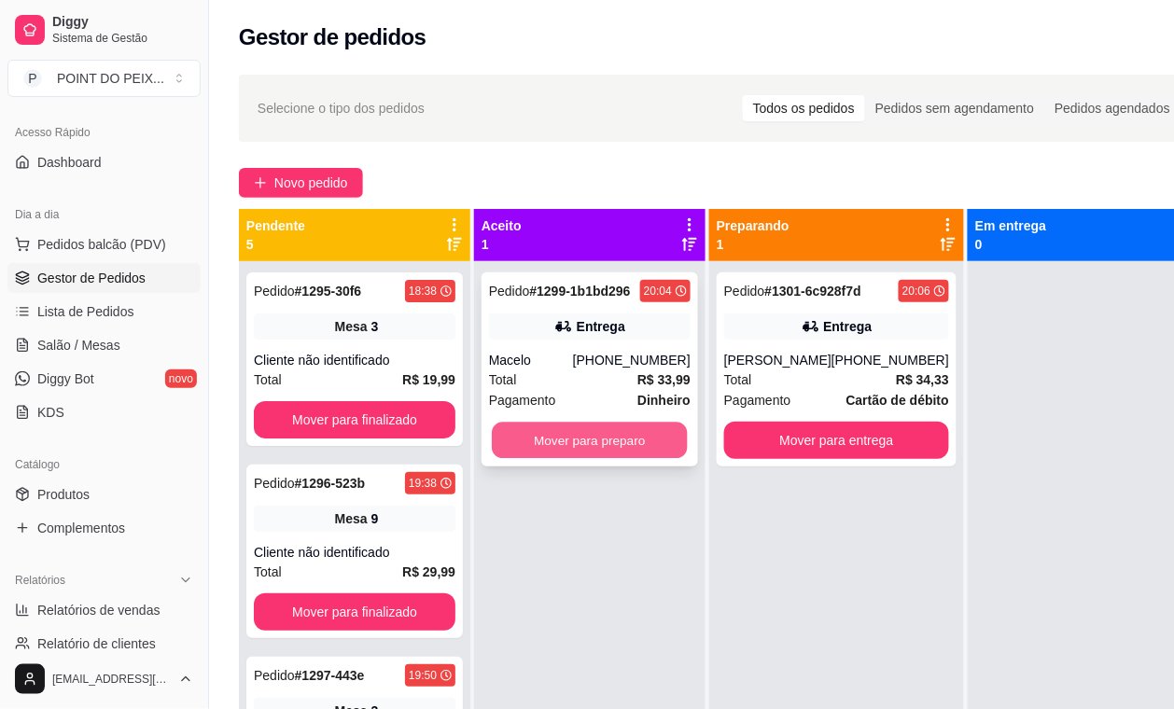
click at [611, 444] on button "Mover para preparo" at bounding box center [590, 441] width 196 height 36
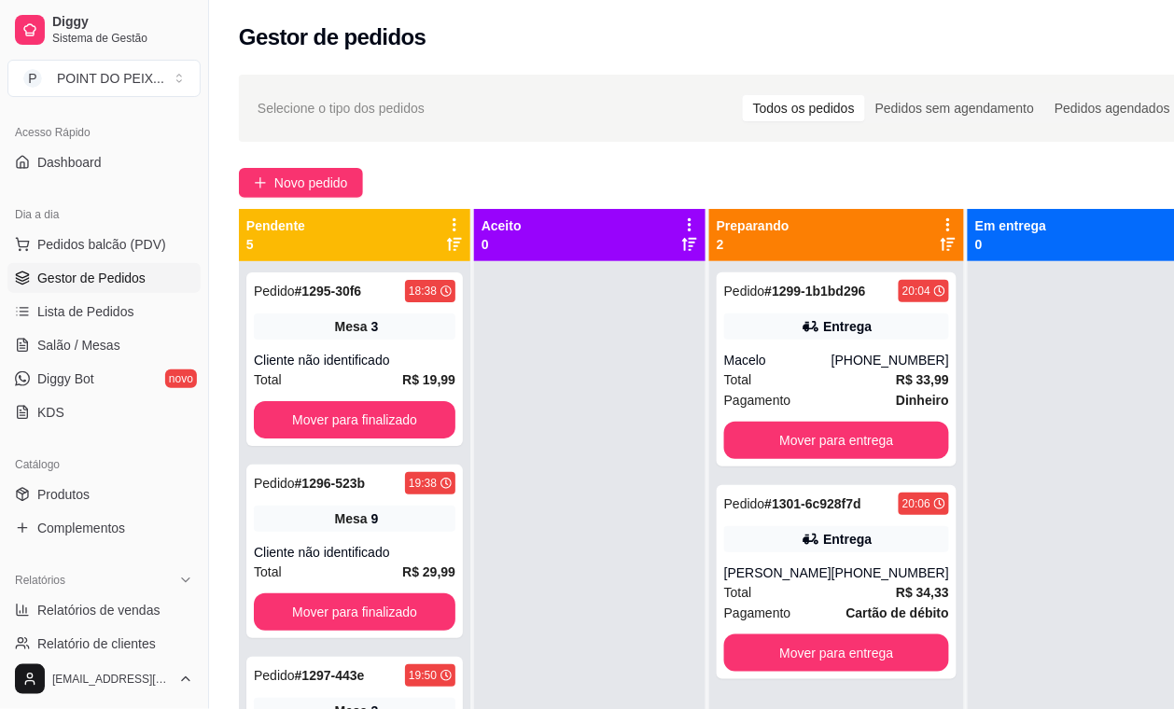
click at [636, 171] on div "Novo pedido" at bounding box center [720, 183] width 962 height 30
click at [107, 287] on span "Gestor de Pedidos" at bounding box center [91, 278] width 108 height 19
click at [109, 339] on span "Salão / Mesas" at bounding box center [78, 345] width 83 height 19
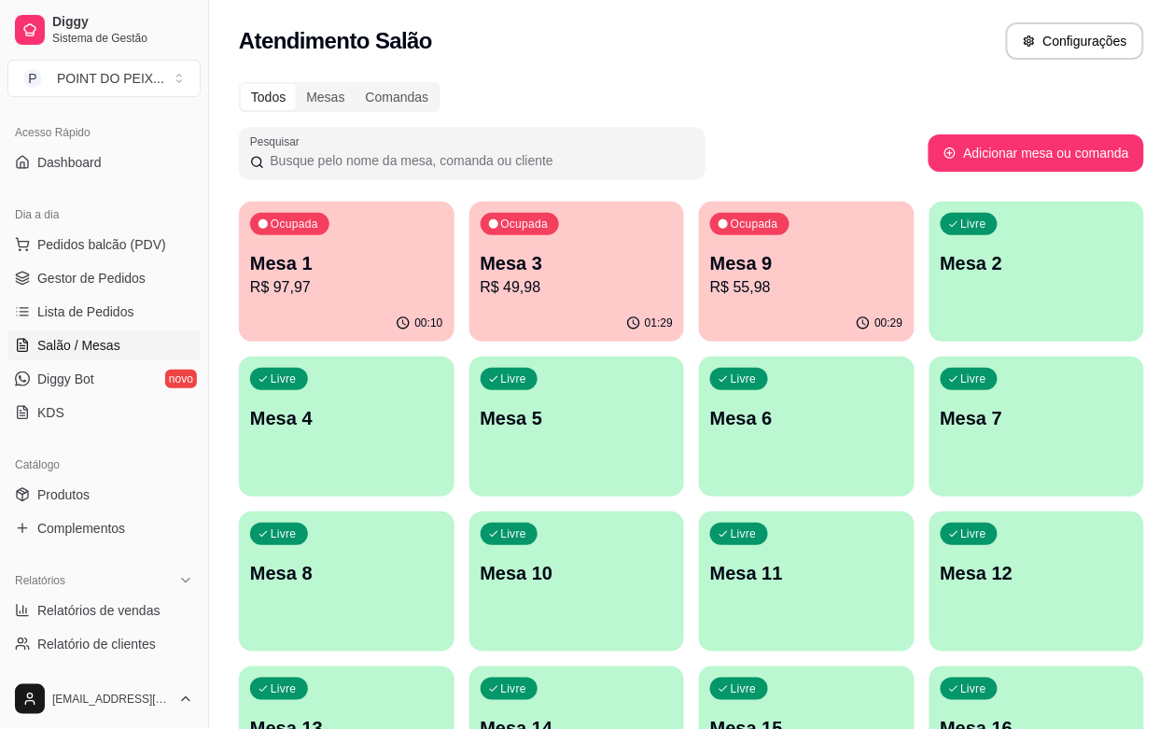
click at [710, 278] on p "R$ 55,98" at bounding box center [806, 287] width 193 height 22
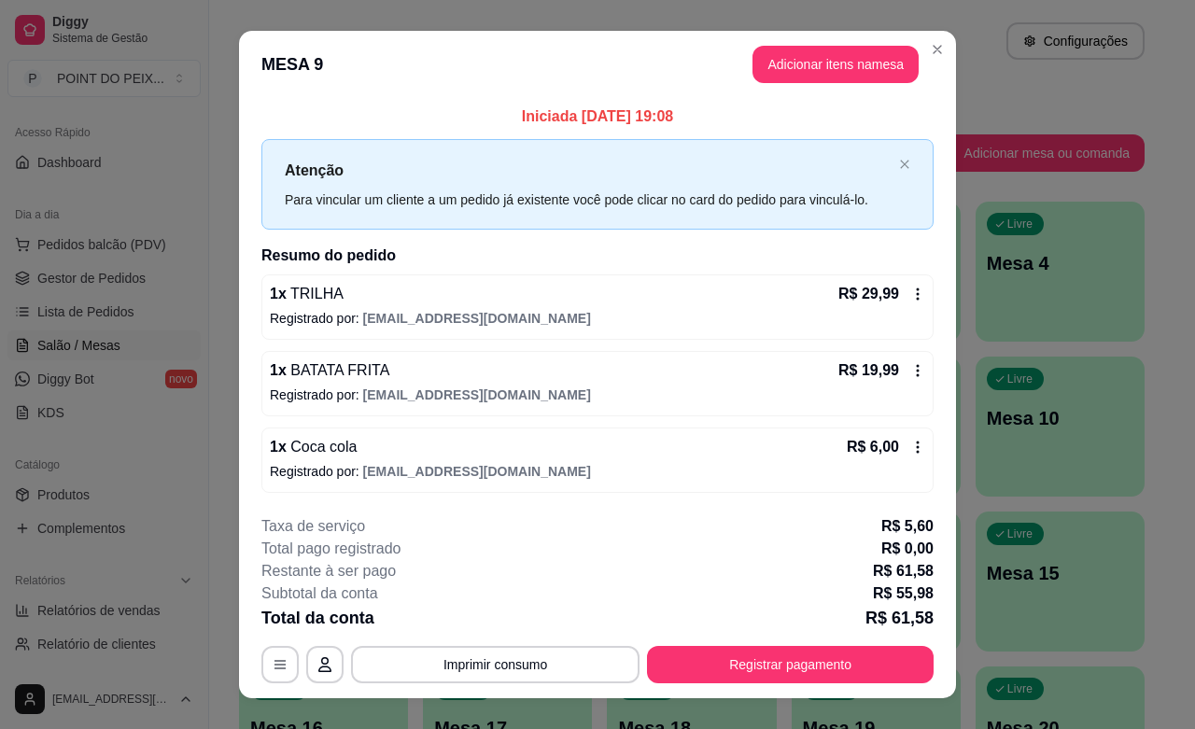
scroll to position [29, 0]
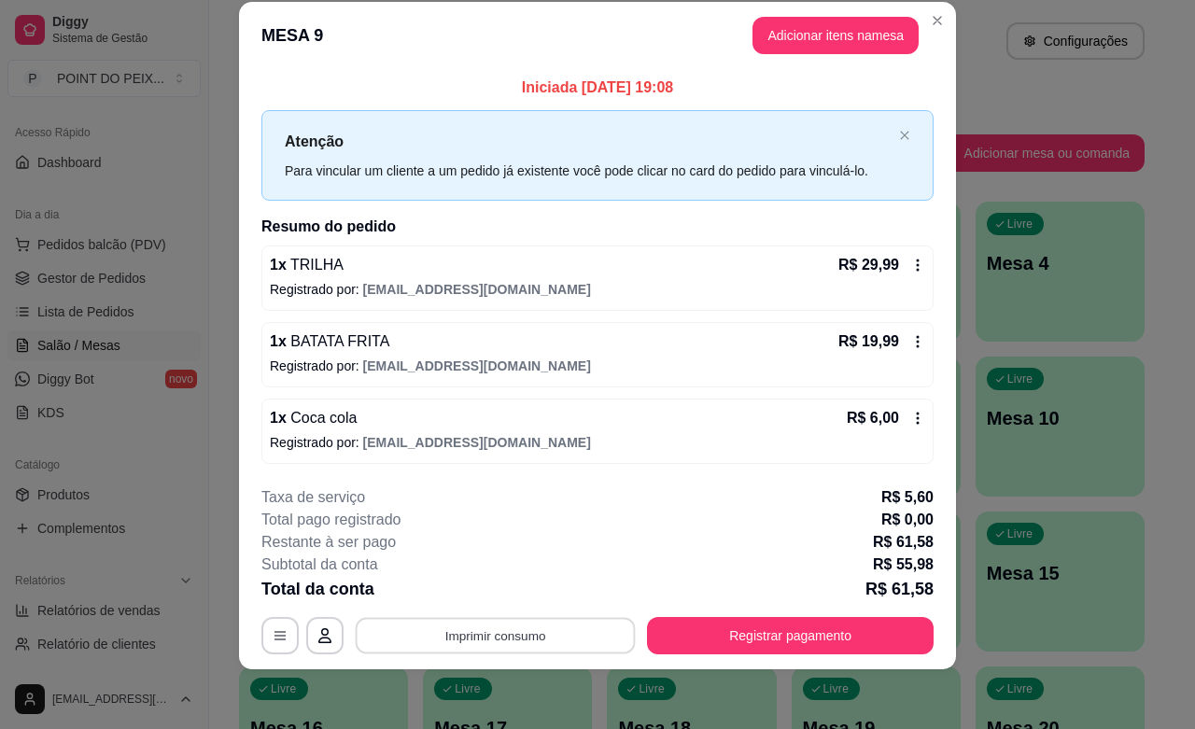
click at [525, 640] on button "Imprimir consumo" at bounding box center [496, 636] width 280 height 36
click at [505, 597] on button "IMPRESSORA" at bounding box center [491, 593] width 131 height 29
click at [521, 563] on div "Subtotal da conta R$ 55,98" at bounding box center [597, 564] width 672 height 22
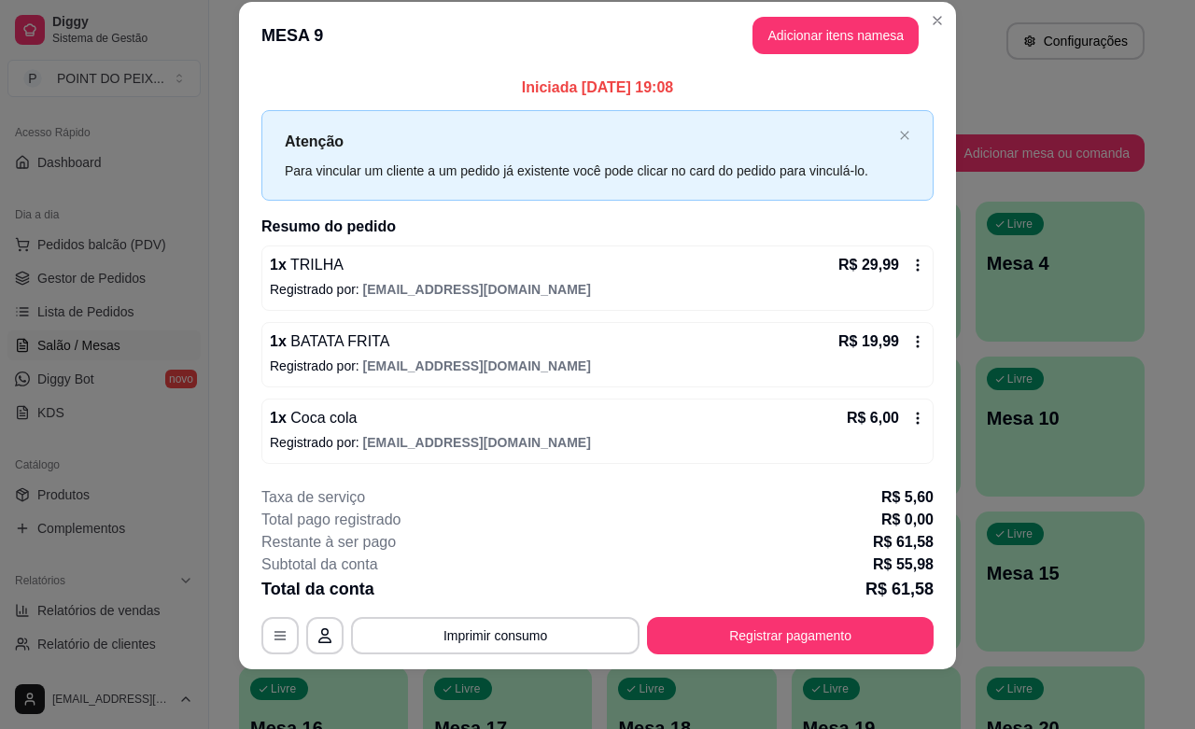
click at [521, 563] on div "Subtotal da conta R$ 55,98" at bounding box center [597, 564] width 672 height 22
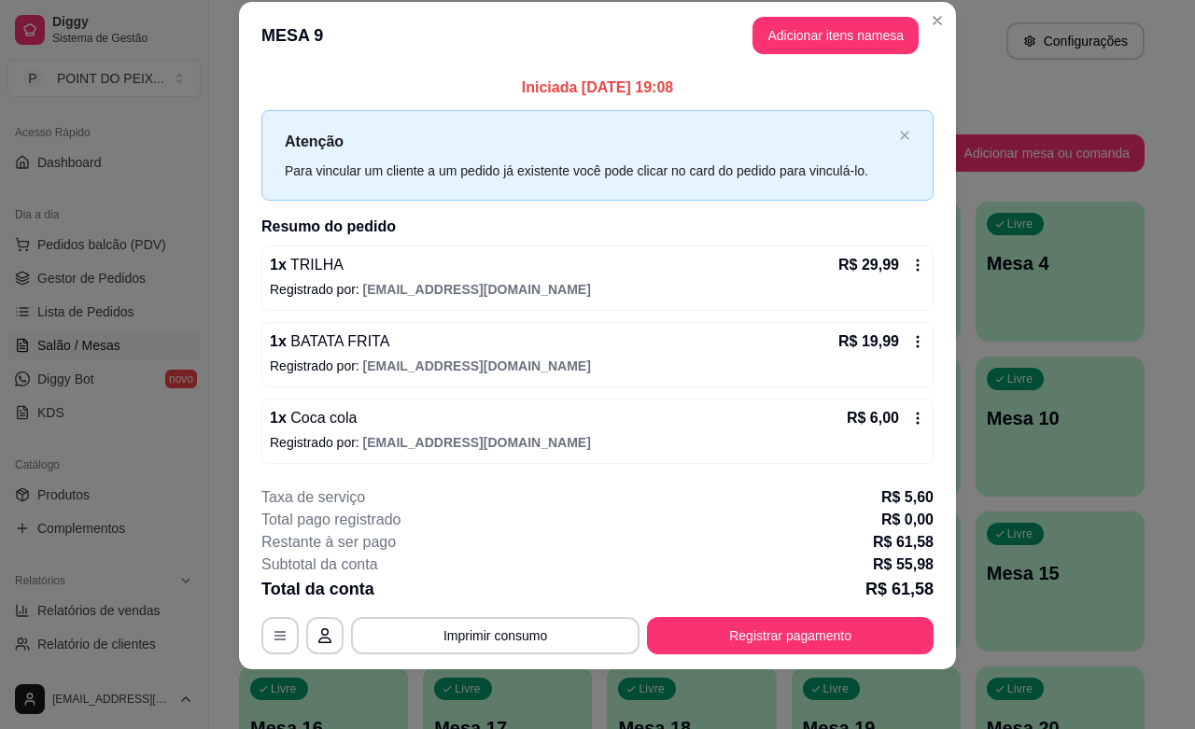
click at [521, 563] on div "Subtotal da conta R$ 55,98" at bounding box center [597, 564] width 672 height 22
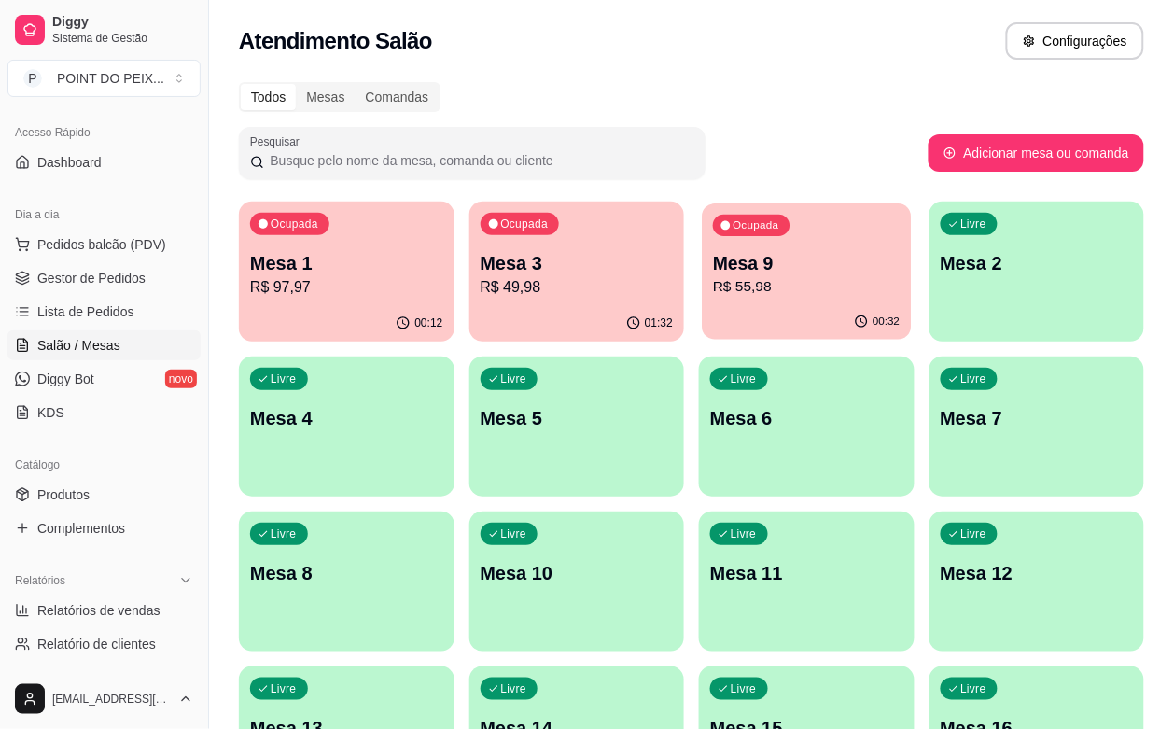
click at [712, 300] on div "Ocupada Mesa 9 R$ 55,98" at bounding box center [806, 253] width 209 height 101
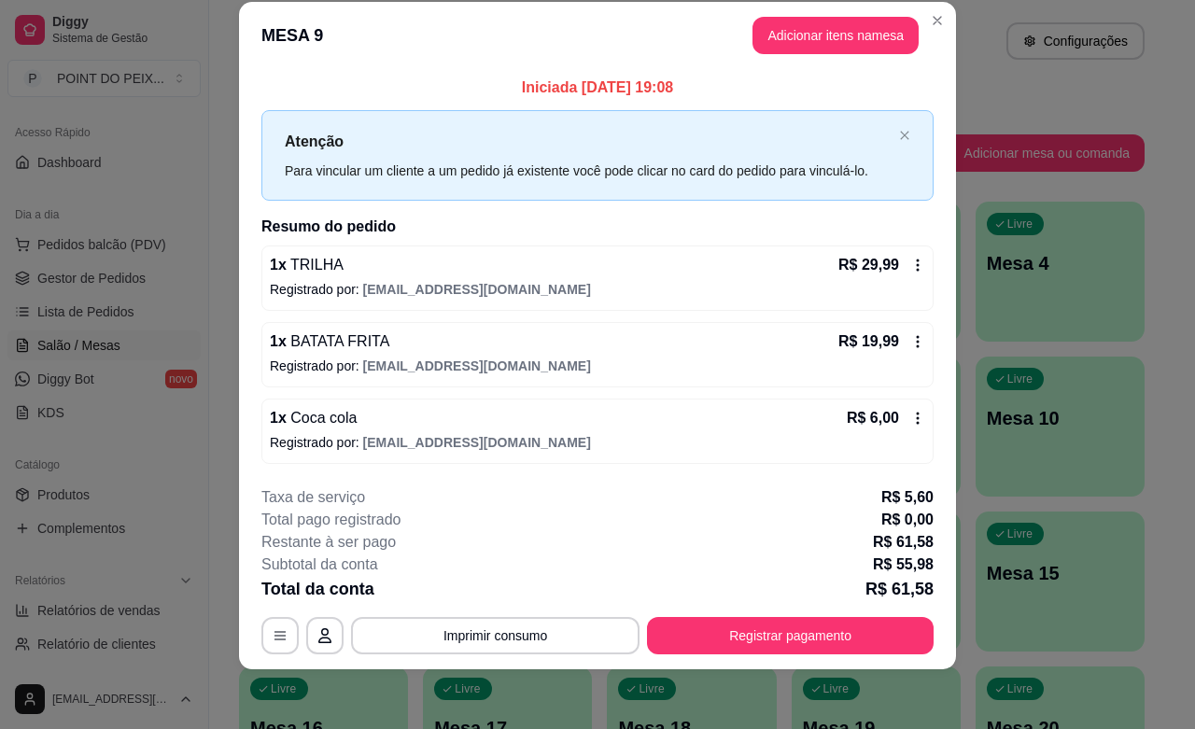
scroll to position [0, 0]
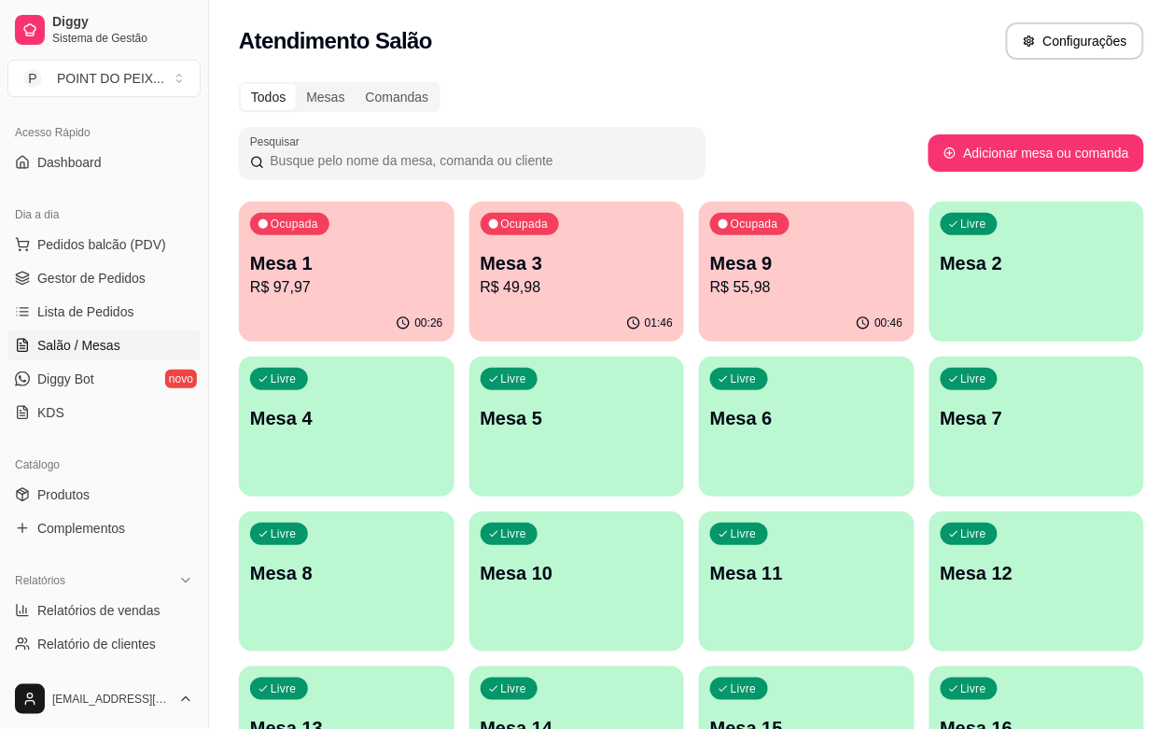
click at [710, 429] on p "Mesa 6" at bounding box center [806, 418] width 193 height 26
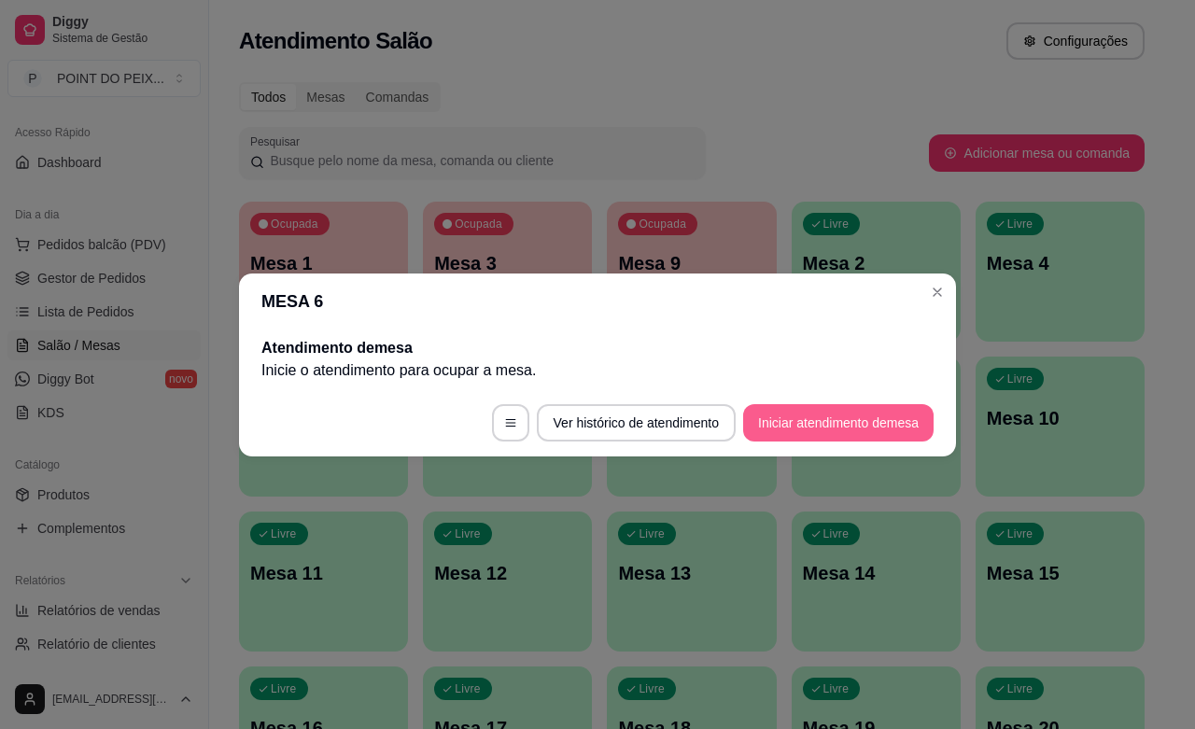
click at [879, 418] on button "Iniciar atendimento de mesa" at bounding box center [838, 422] width 190 height 37
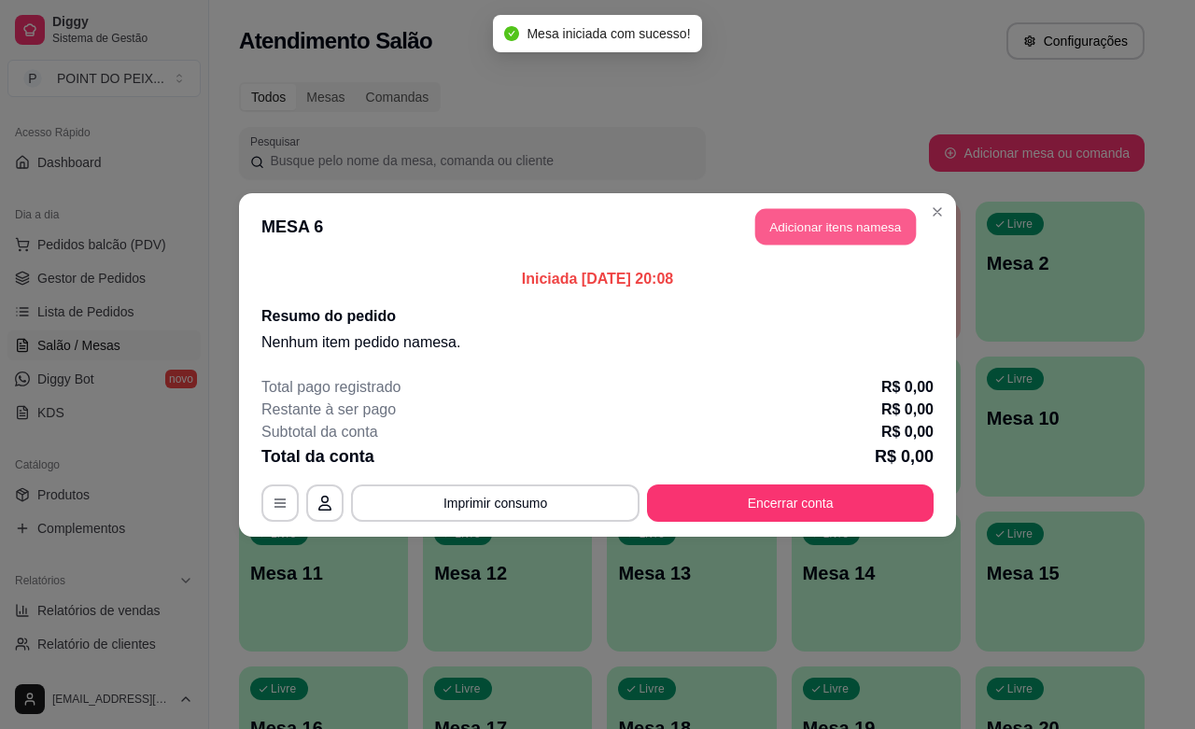
click at [838, 227] on button "Adicionar itens na mesa" at bounding box center [835, 226] width 161 height 36
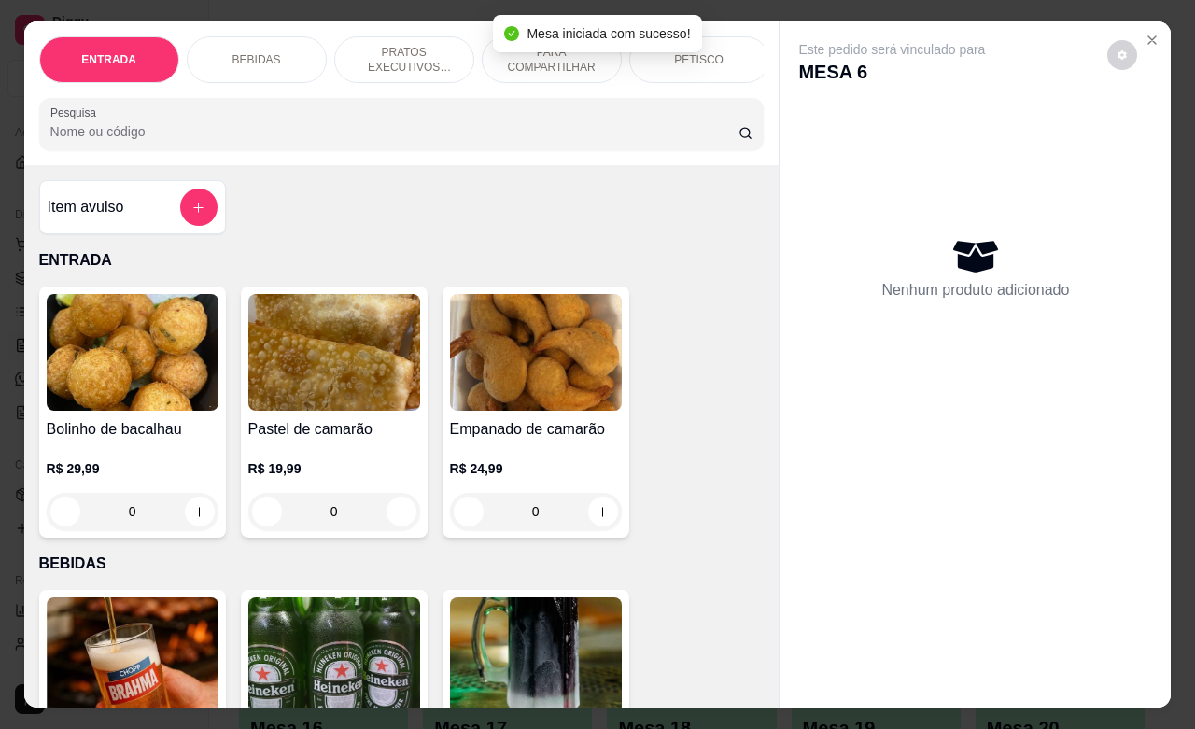
click at [264, 52] on p "BEBIDAS" at bounding box center [256, 59] width 49 height 15
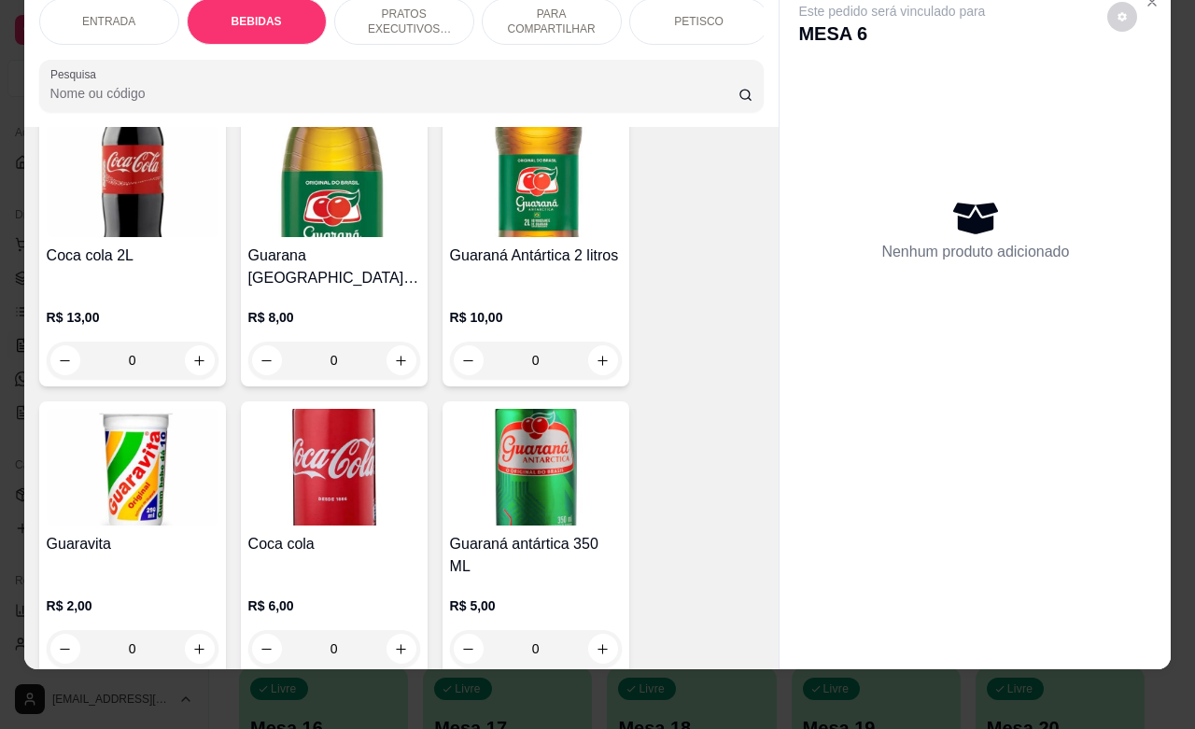
scroll to position [1087, 0]
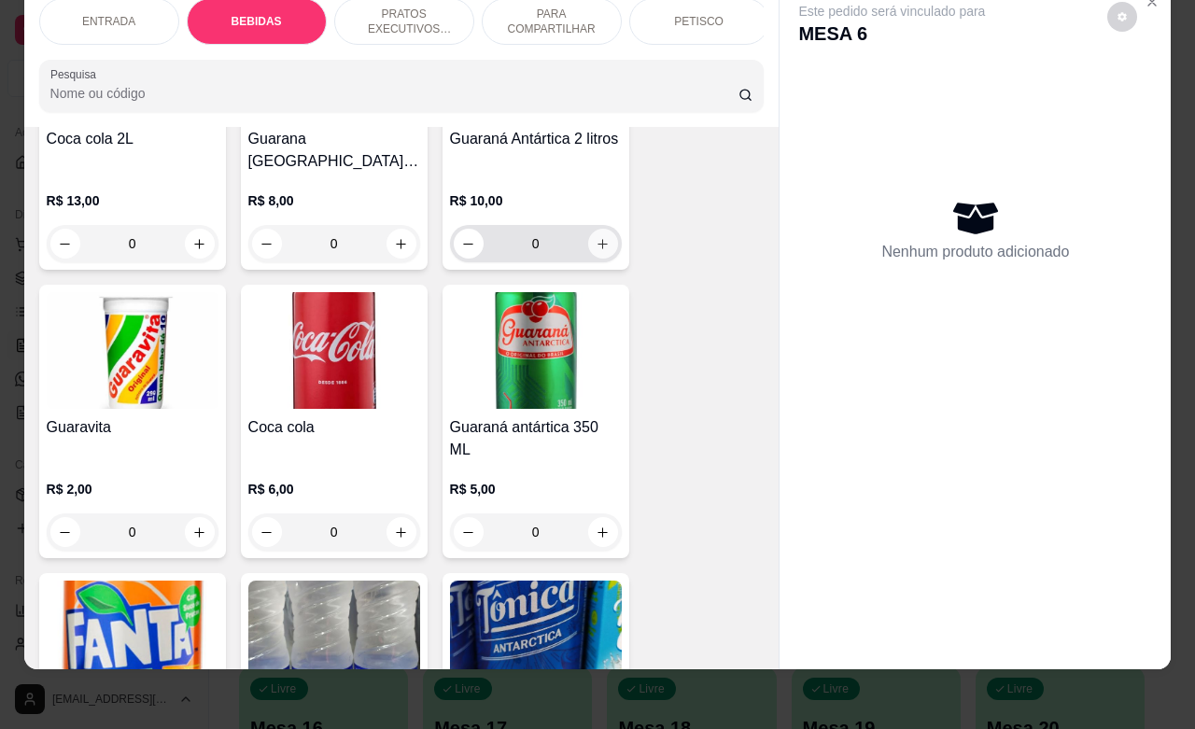
click at [595, 237] on icon "increase-product-quantity" at bounding box center [602, 244] width 14 height 14
type input "1"
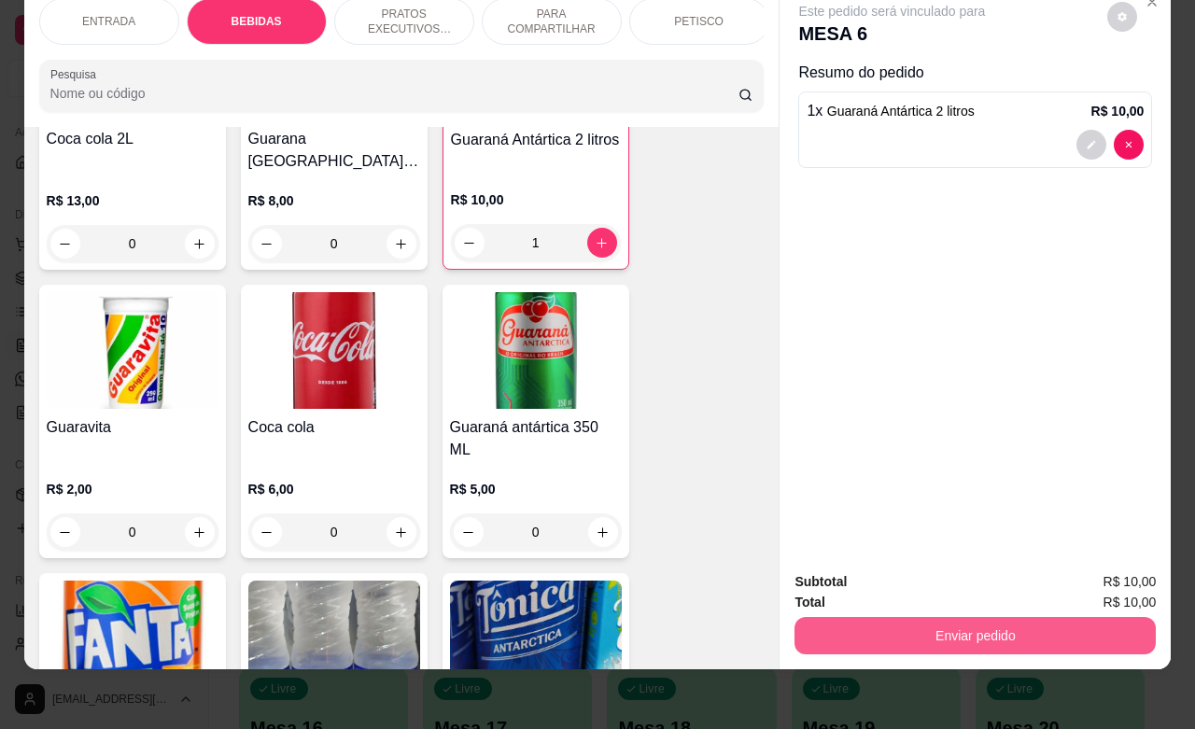
click at [958, 617] on button "Enviar pedido" at bounding box center [974, 635] width 361 height 37
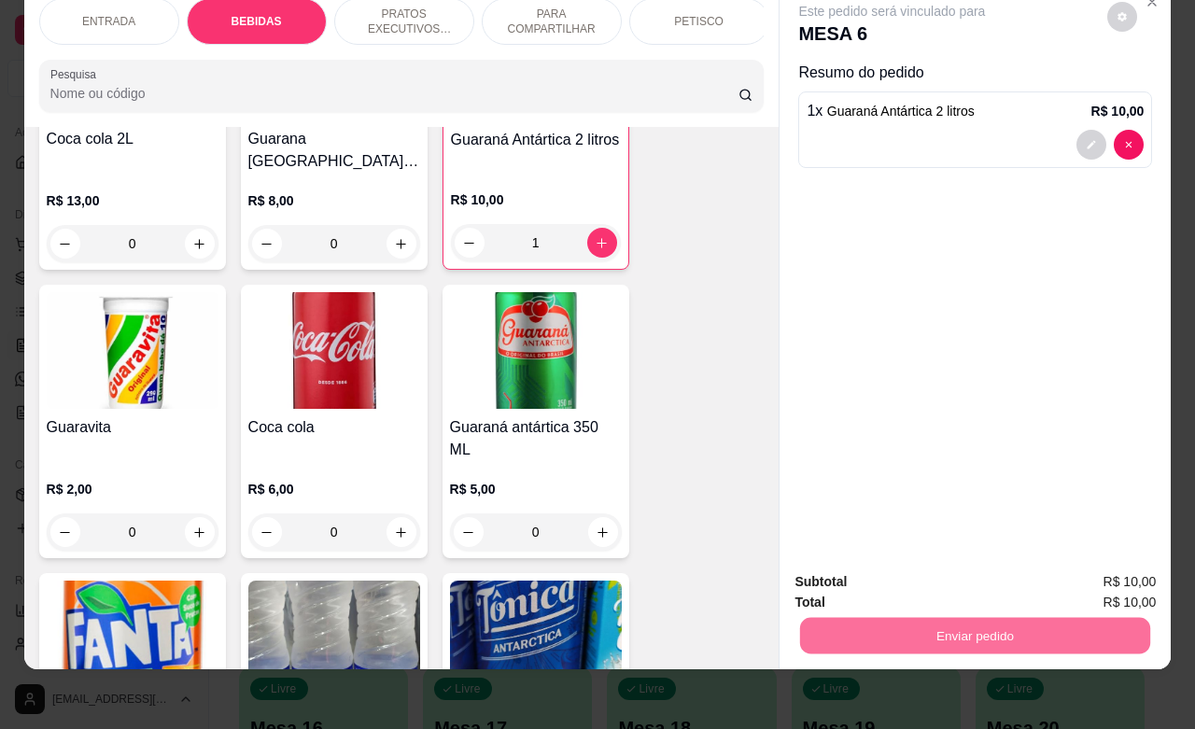
click at [903, 569] on button "Não registrar e enviar pedido" at bounding box center [911, 570] width 194 height 35
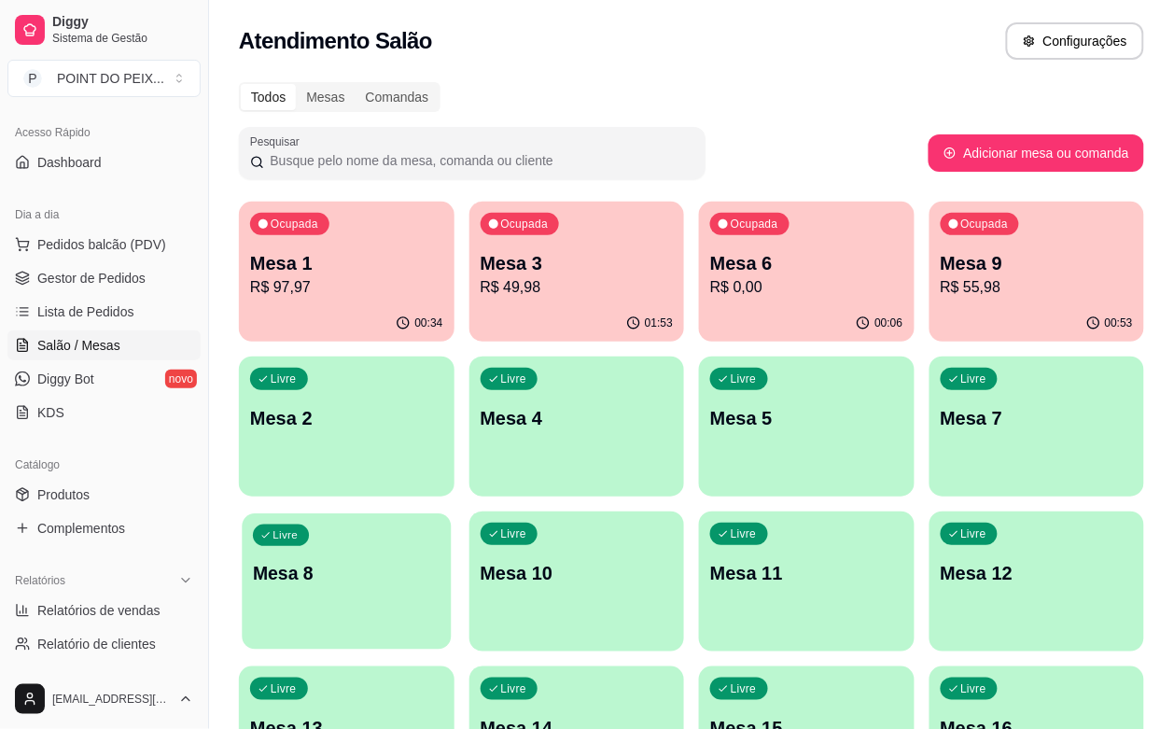
click at [440, 561] on p "Mesa 8" at bounding box center [346, 573] width 187 height 25
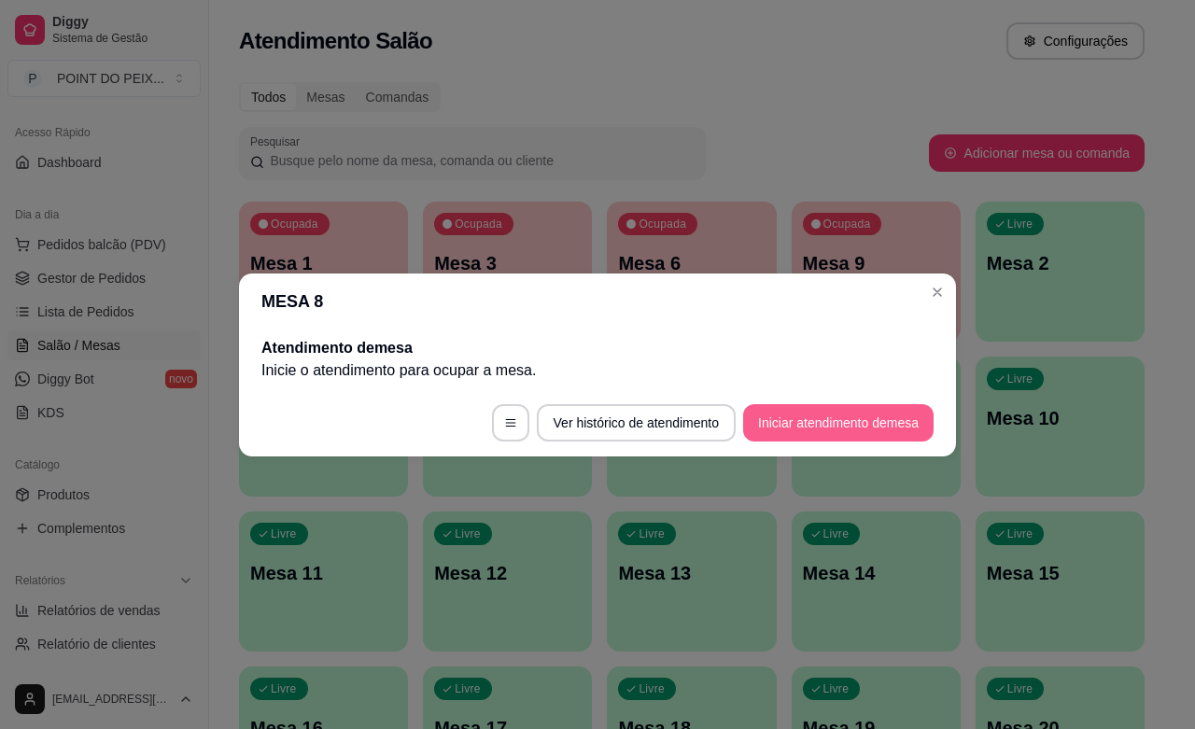
click at [847, 427] on button "Iniciar atendimento de mesa" at bounding box center [838, 422] width 190 height 37
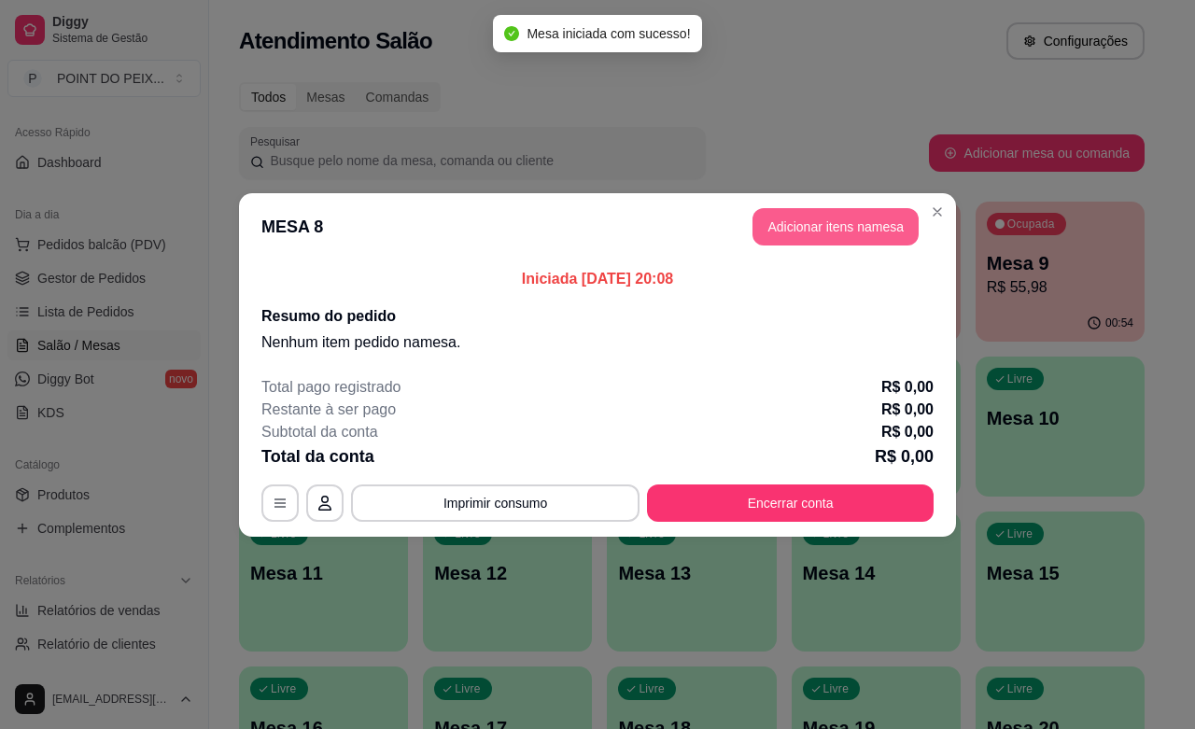
click at [860, 225] on button "Adicionar itens na mesa" at bounding box center [835, 226] width 166 height 37
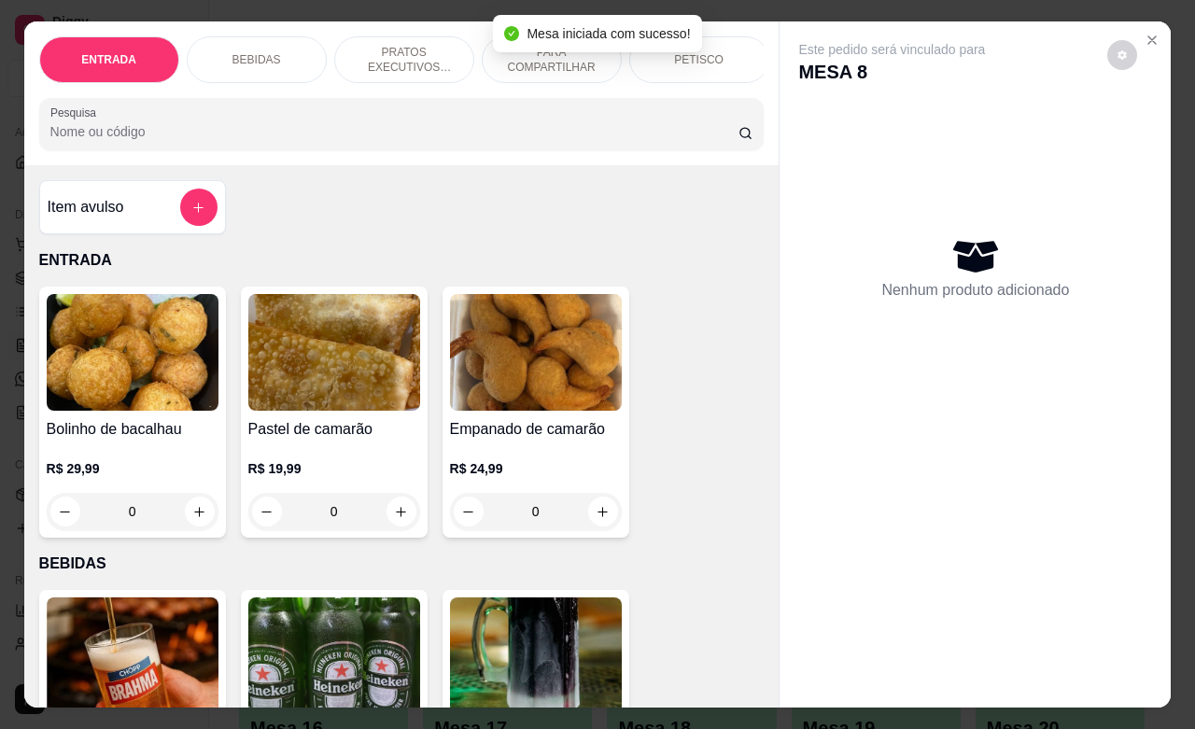
scroll to position [233, 0]
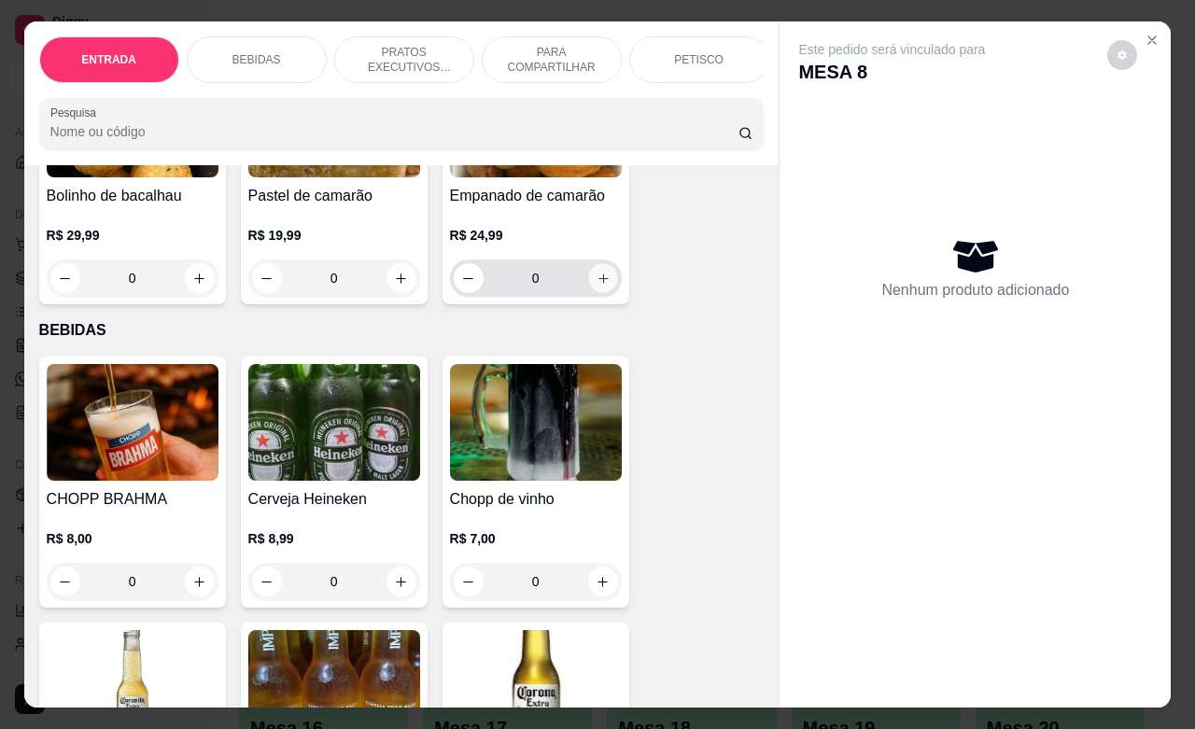
click at [595, 286] on icon "increase-product-quantity" at bounding box center [602, 279] width 14 height 14
type input "1"
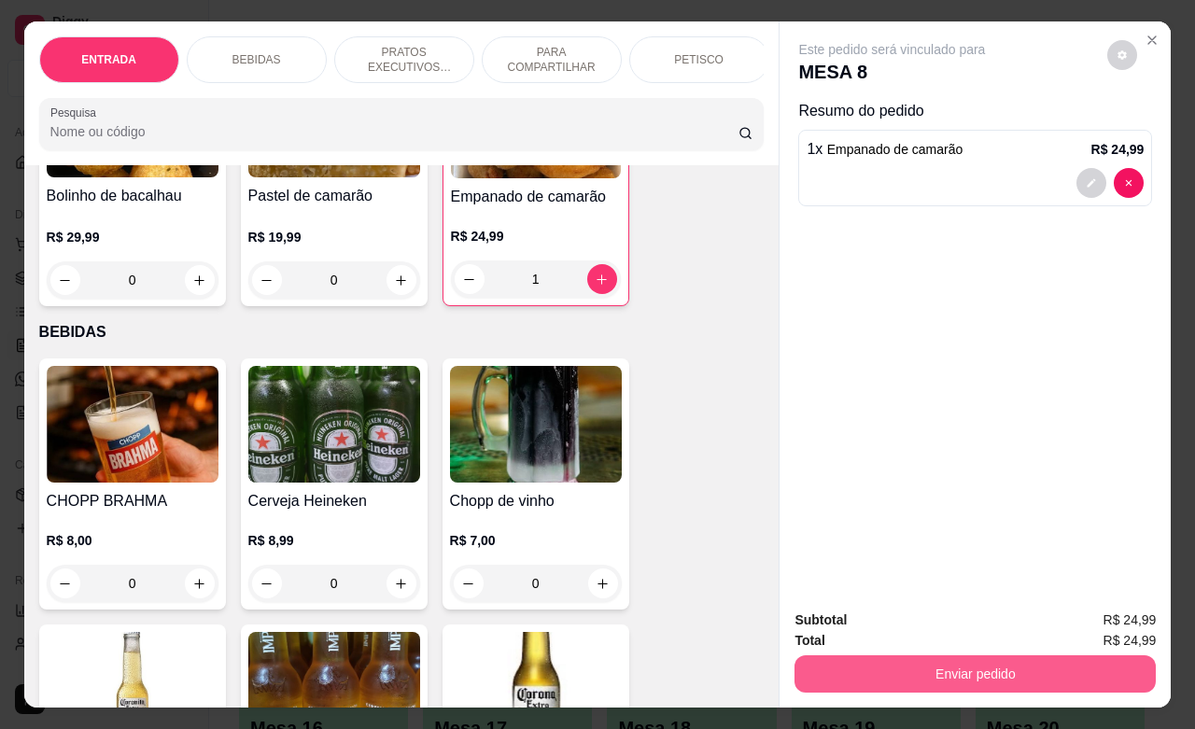
click at [935, 663] on button "Enviar pedido" at bounding box center [974, 673] width 361 height 37
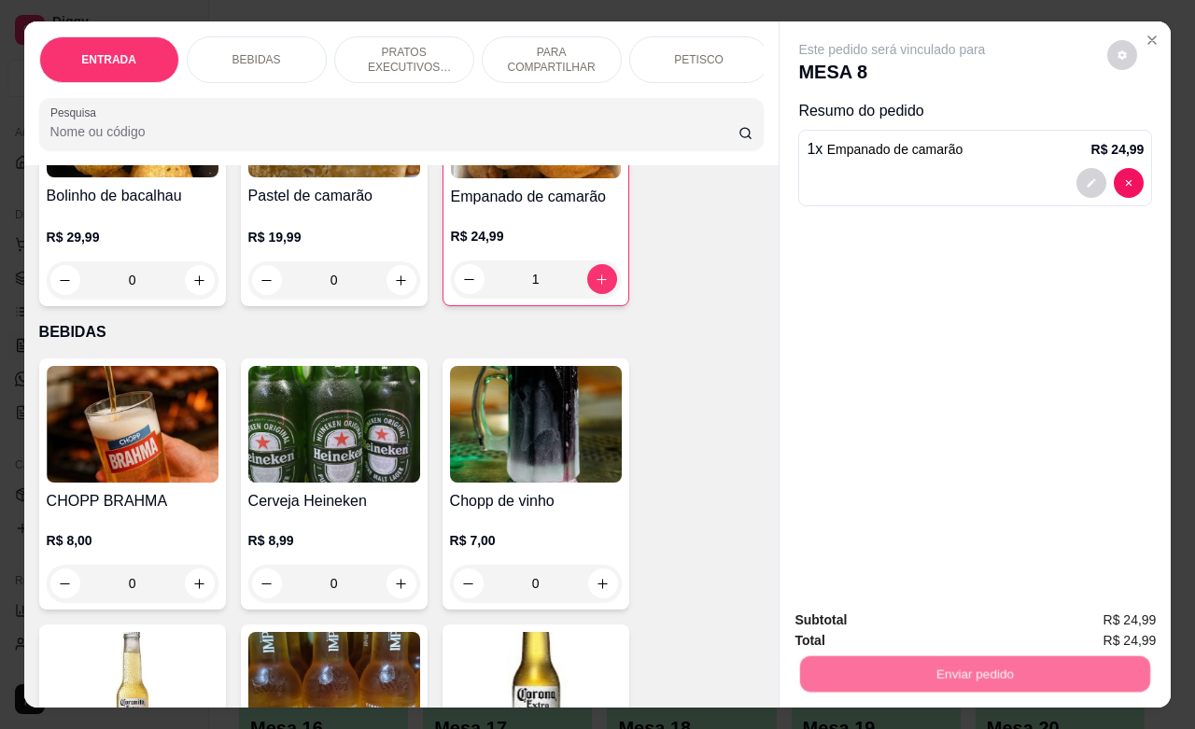
click at [908, 613] on button "Não registrar e enviar pedido" at bounding box center [911, 617] width 194 height 35
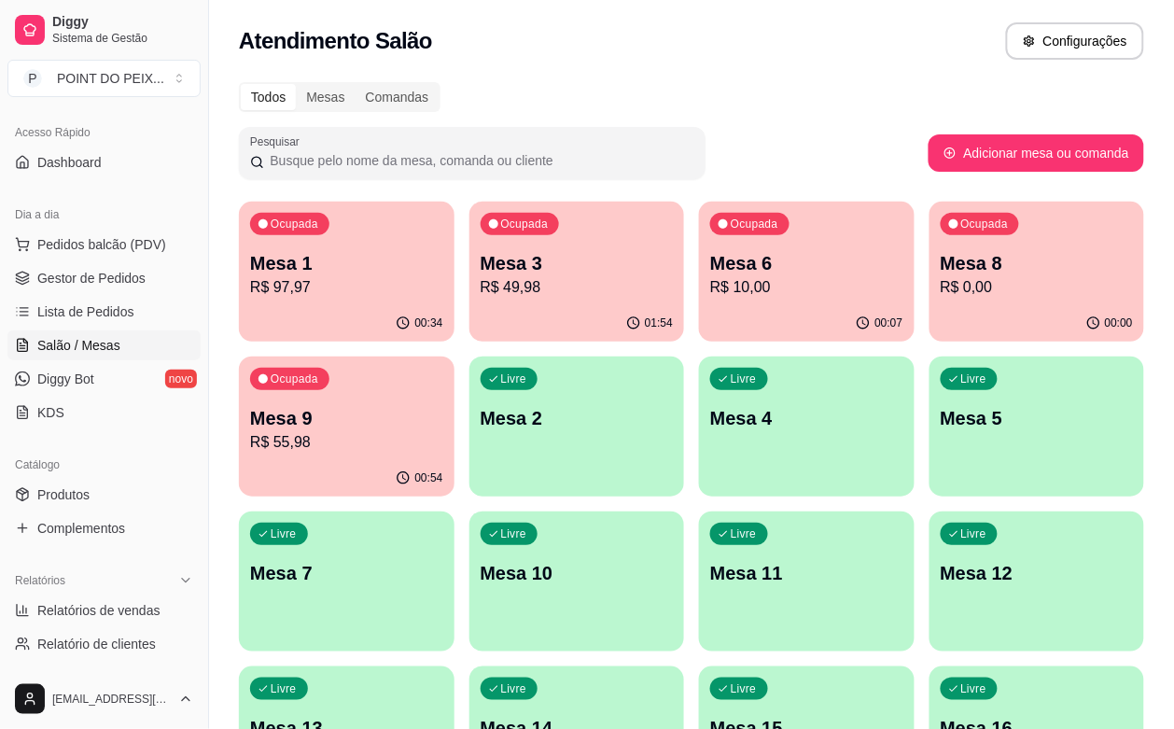
click at [367, 273] on p "Mesa 1" at bounding box center [346, 263] width 193 height 26
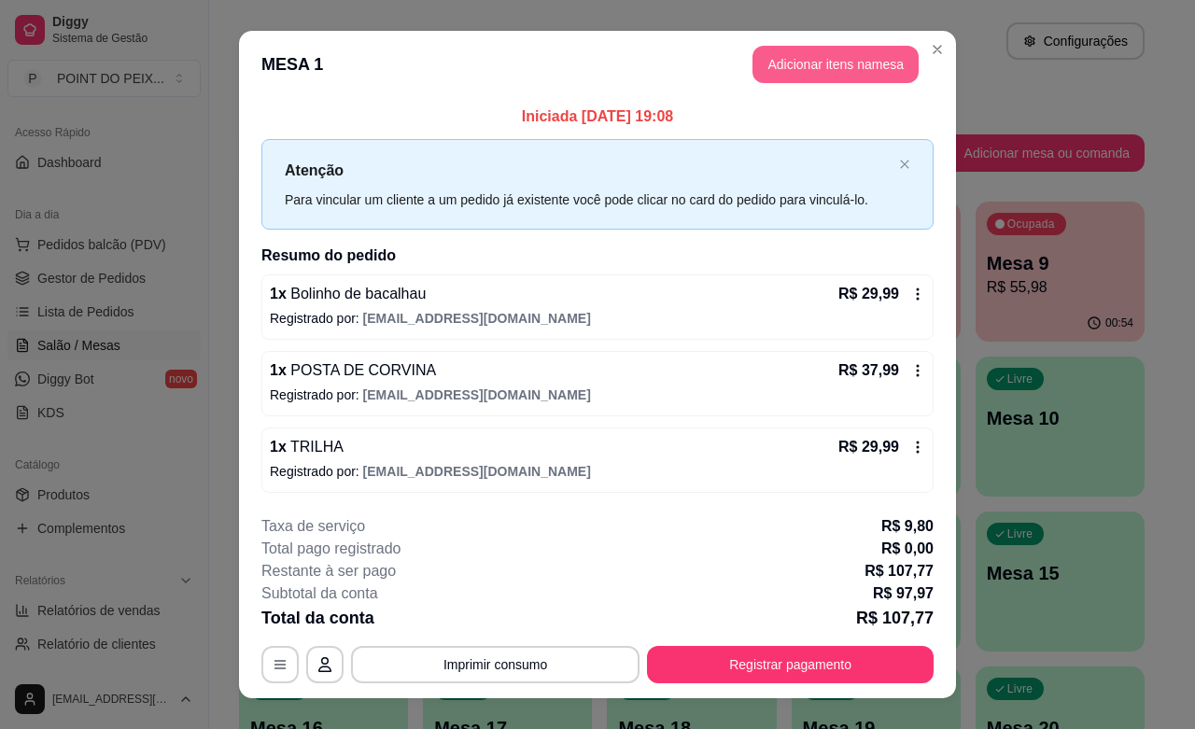
click at [818, 65] on button "Adicionar itens na mesa" at bounding box center [835, 64] width 166 height 37
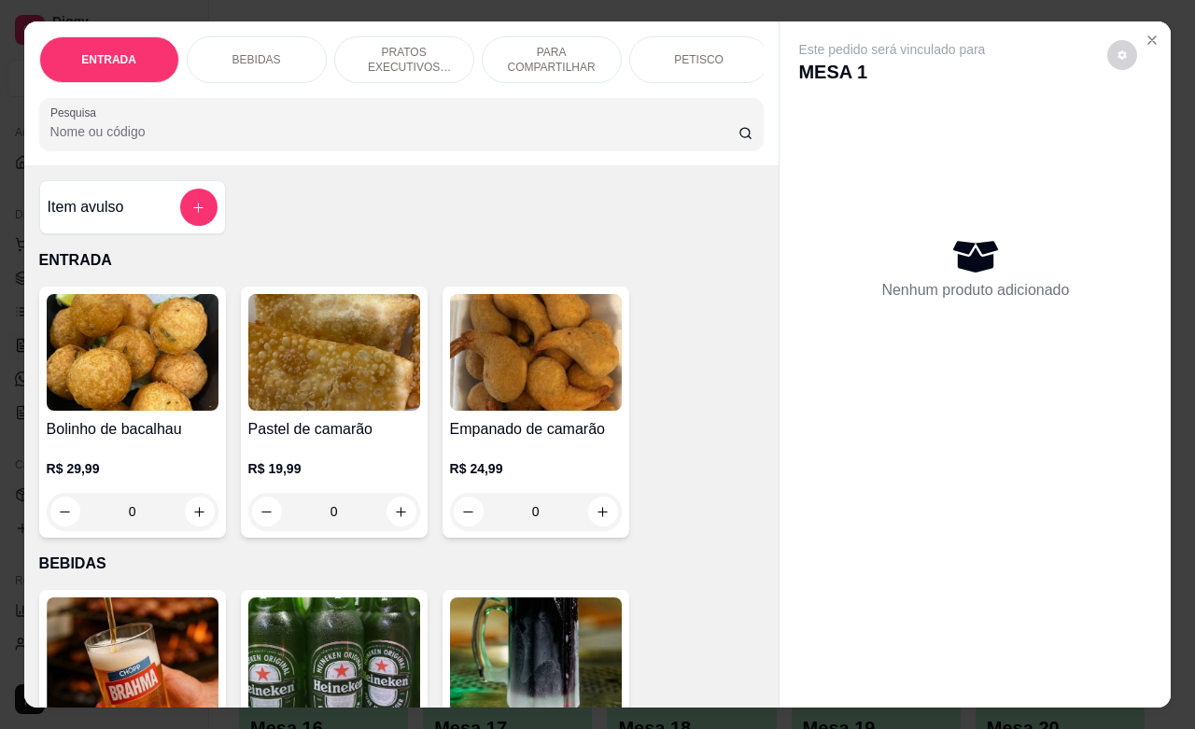
click at [272, 61] on div "BEBIDAS" at bounding box center [257, 59] width 140 height 47
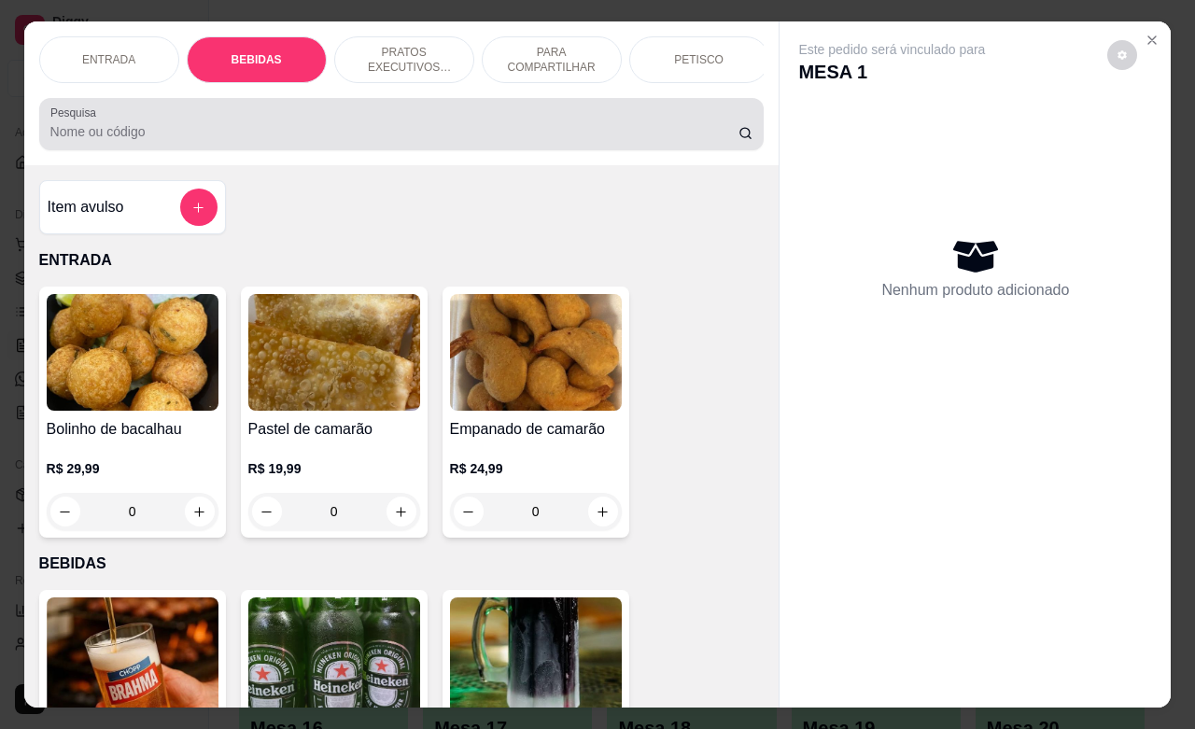
scroll to position [387, 0]
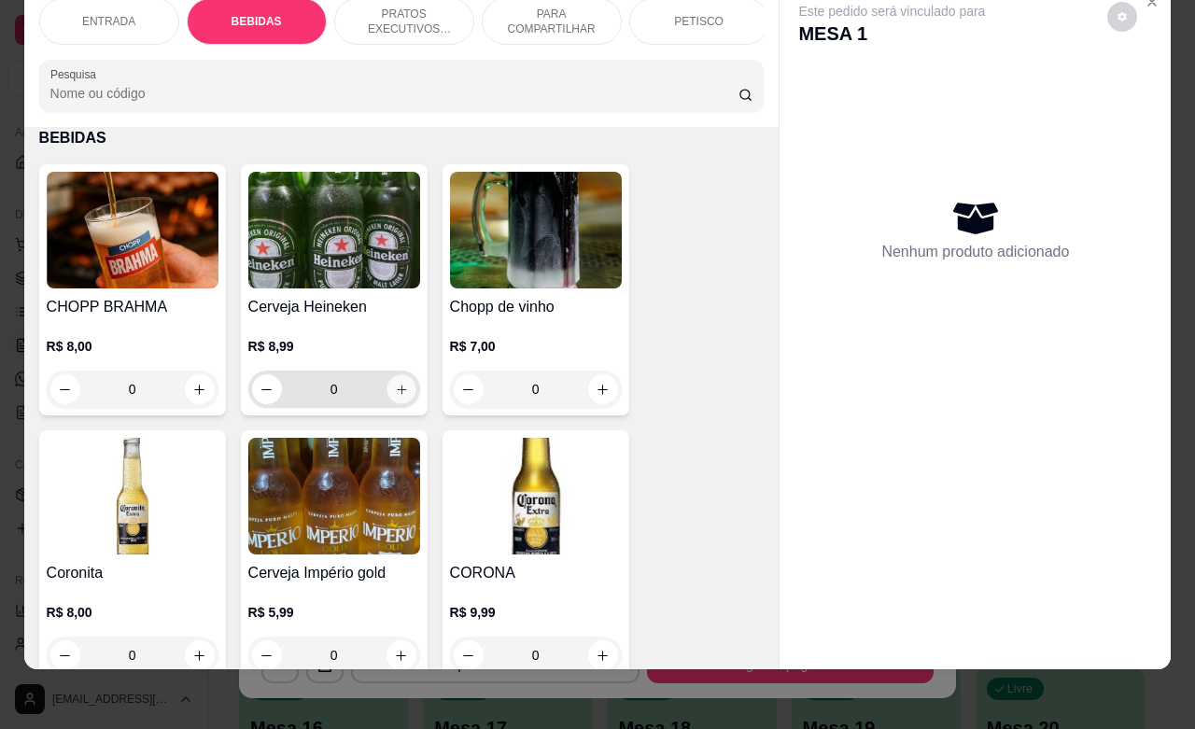
click at [394, 393] on icon "increase-product-quantity" at bounding box center [401, 390] width 14 height 14
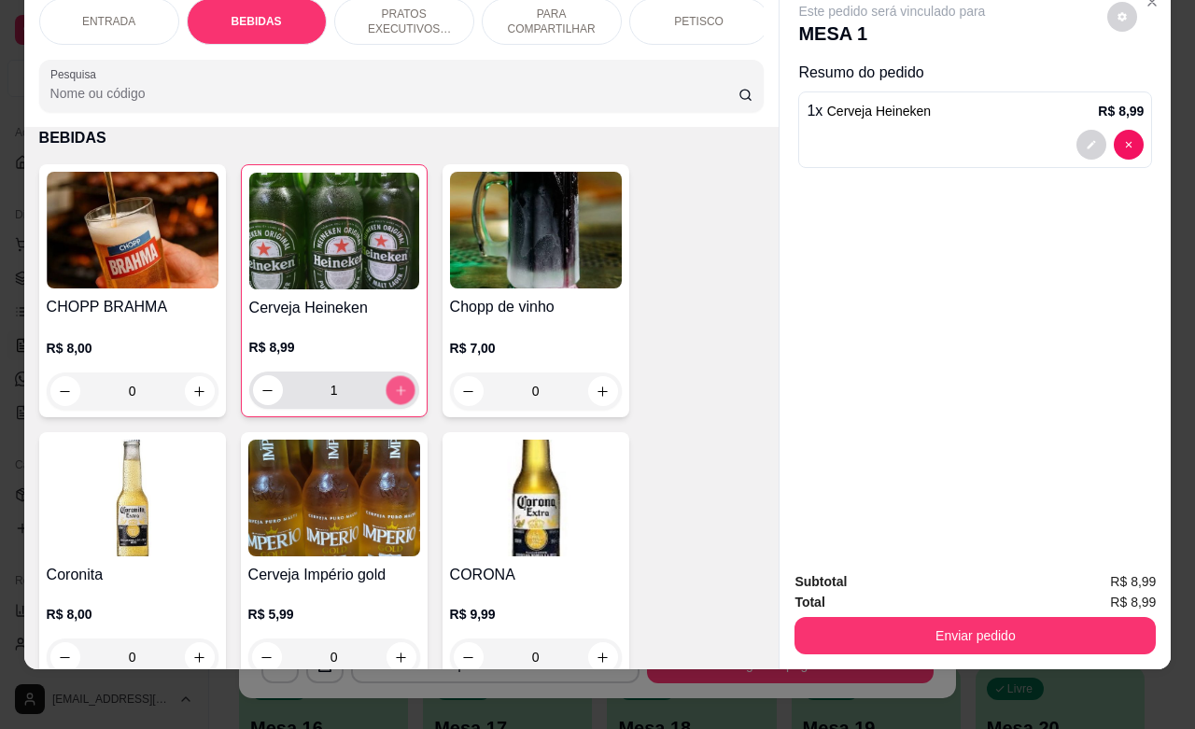
click at [393, 393] on icon "increase-product-quantity" at bounding box center [400, 391] width 14 height 14
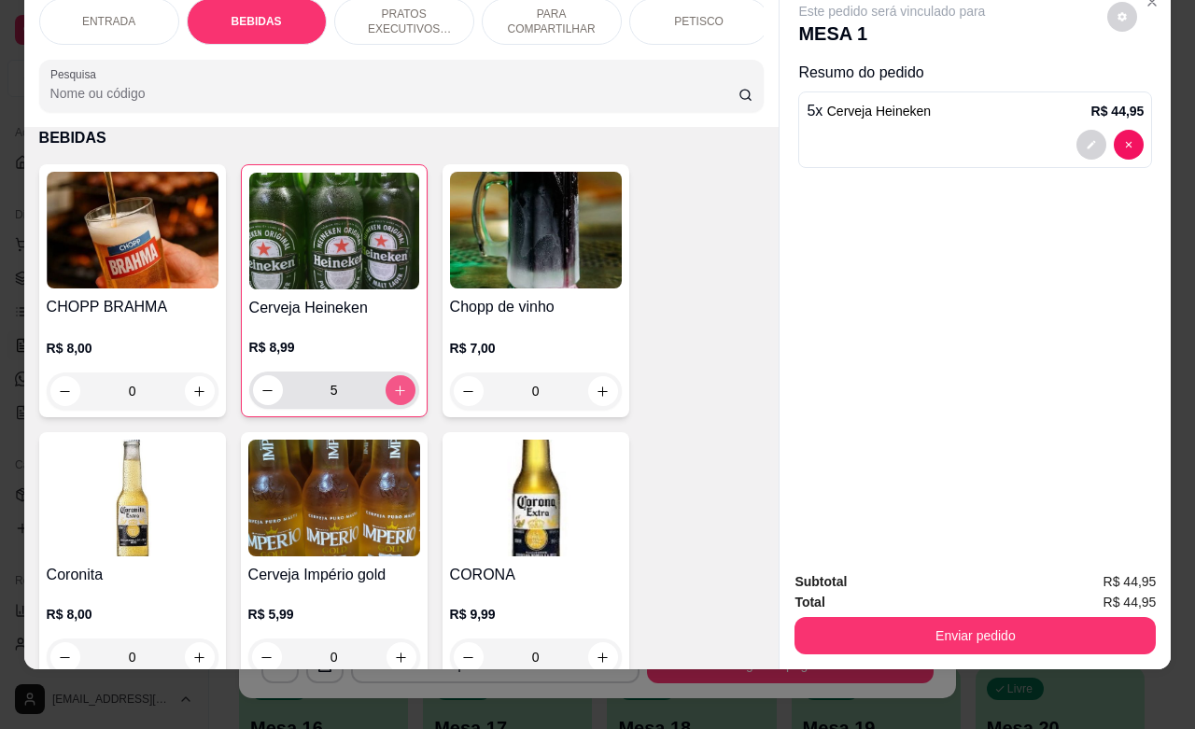
type input "6"
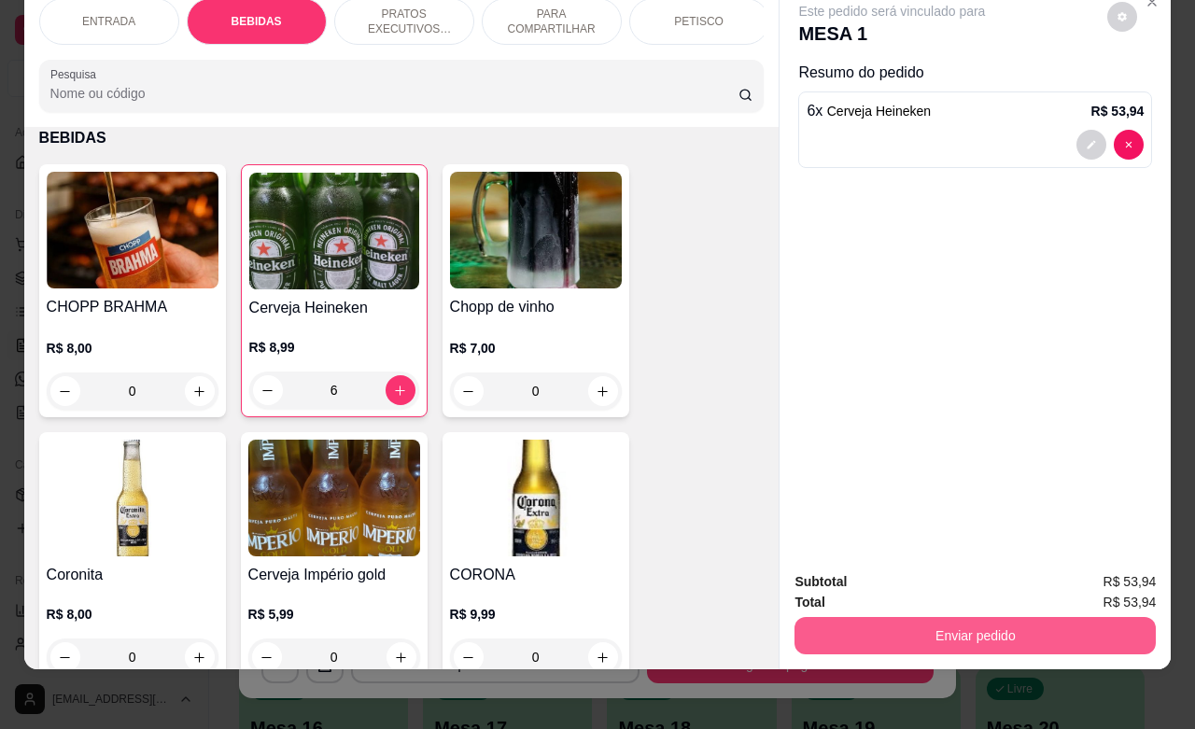
click at [949, 621] on button "Enviar pedido" at bounding box center [974, 635] width 361 height 37
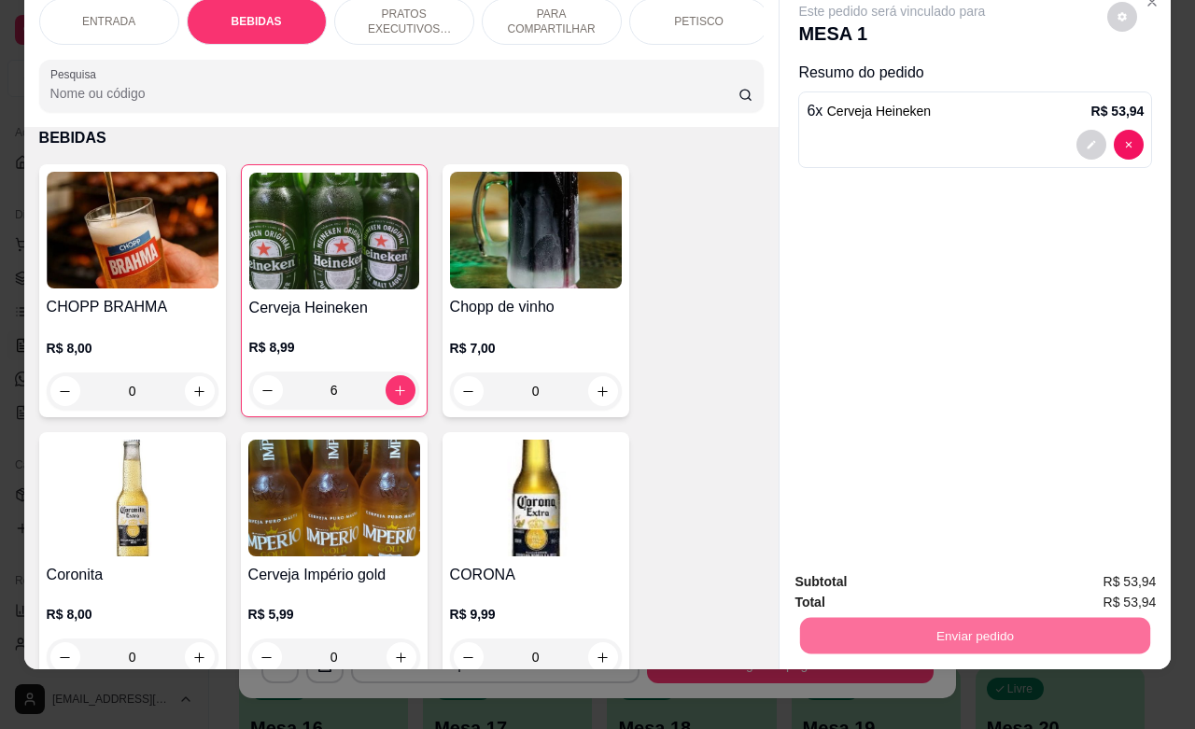
click at [877, 575] on button "Não registrar e enviar pedido" at bounding box center [911, 570] width 194 height 35
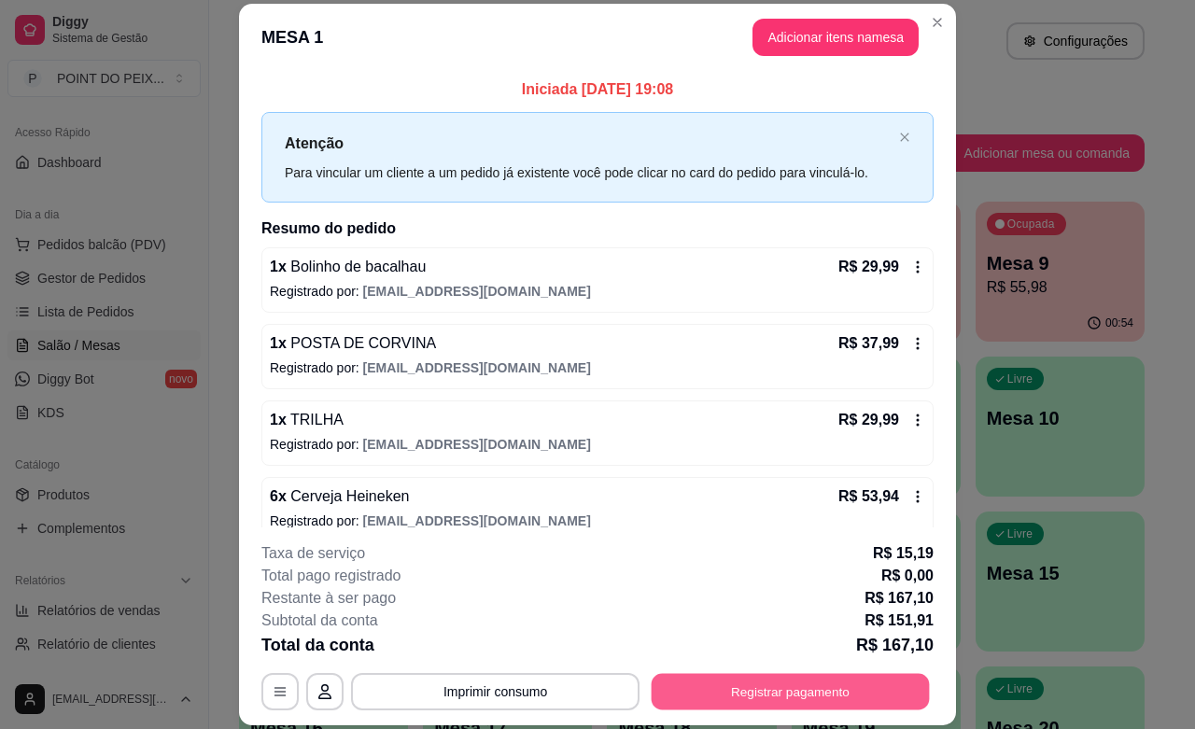
click at [817, 682] on button "Registrar pagamento" at bounding box center [790, 692] width 278 height 36
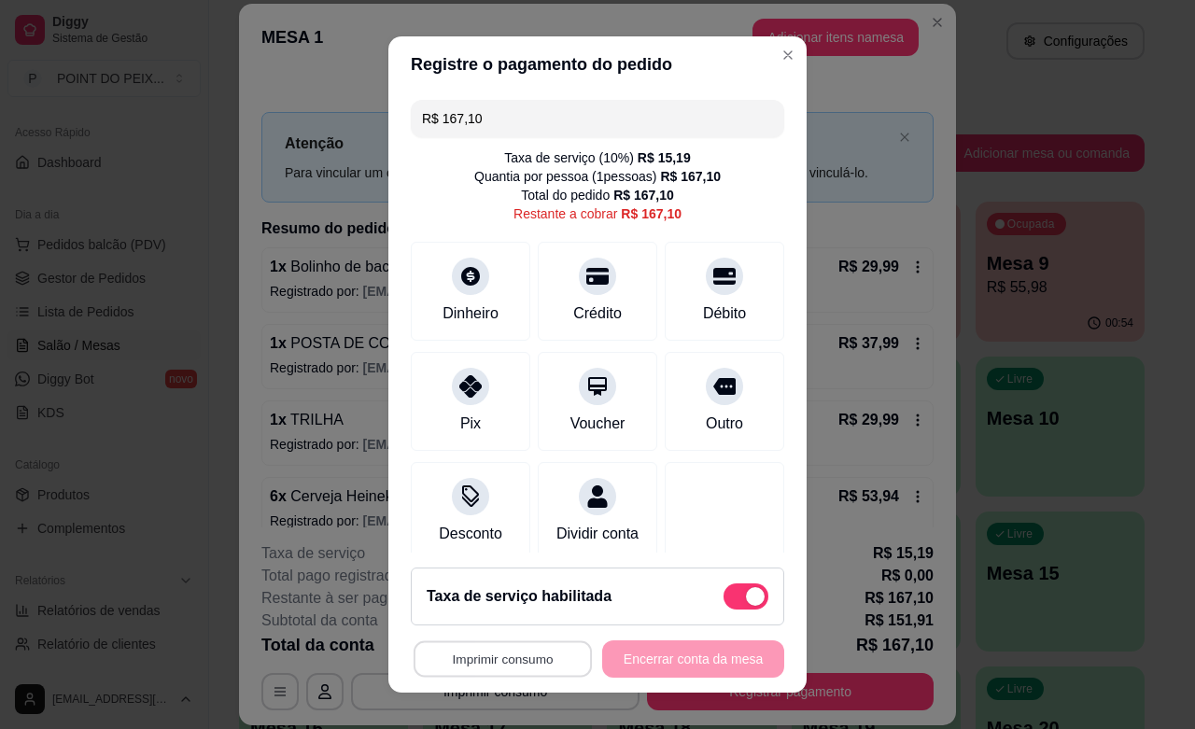
click at [515, 667] on button "Imprimir consumo" at bounding box center [502, 659] width 178 height 36
click at [500, 614] on button "IMPRESSORA" at bounding box center [492, 615] width 131 height 29
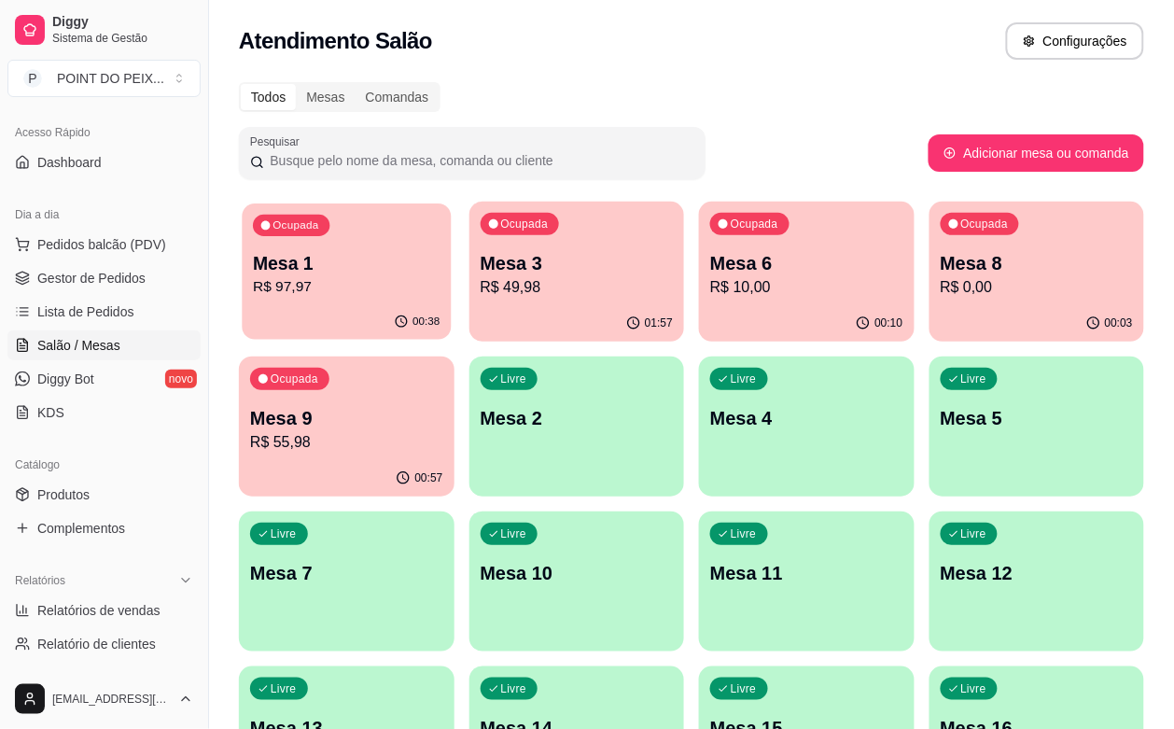
click at [343, 276] on p "R$ 97,97" at bounding box center [346, 286] width 187 height 21
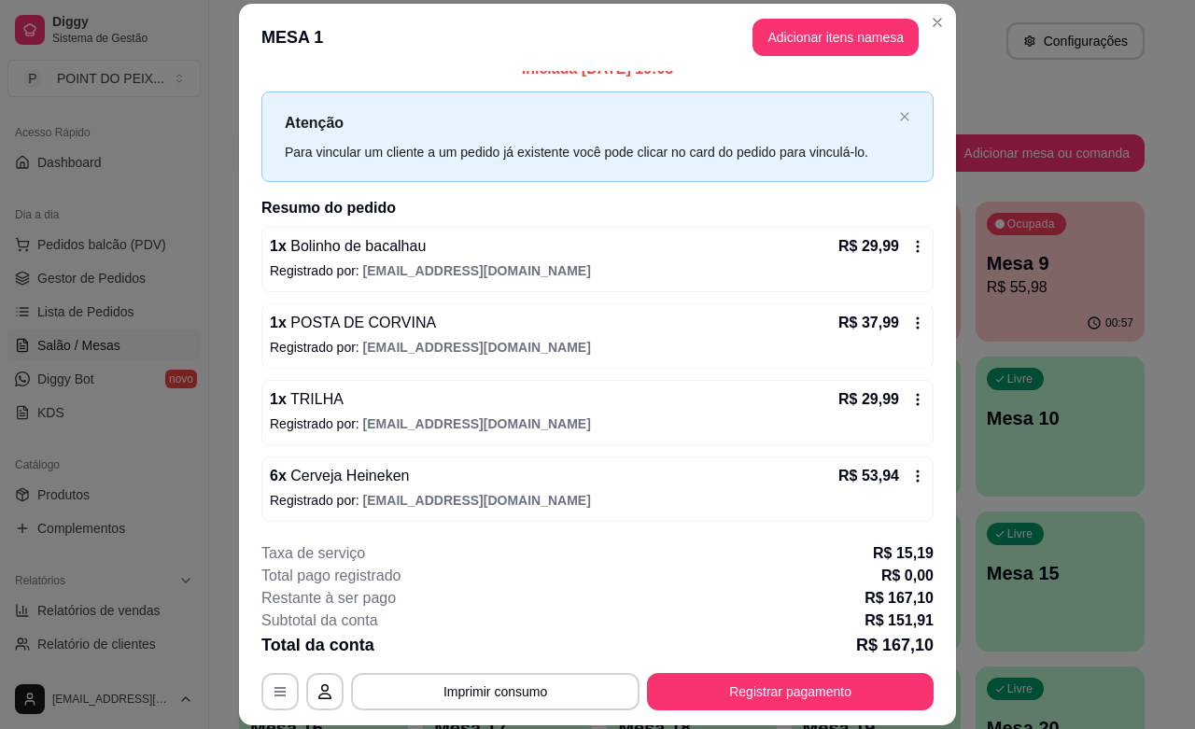
scroll to position [24, 0]
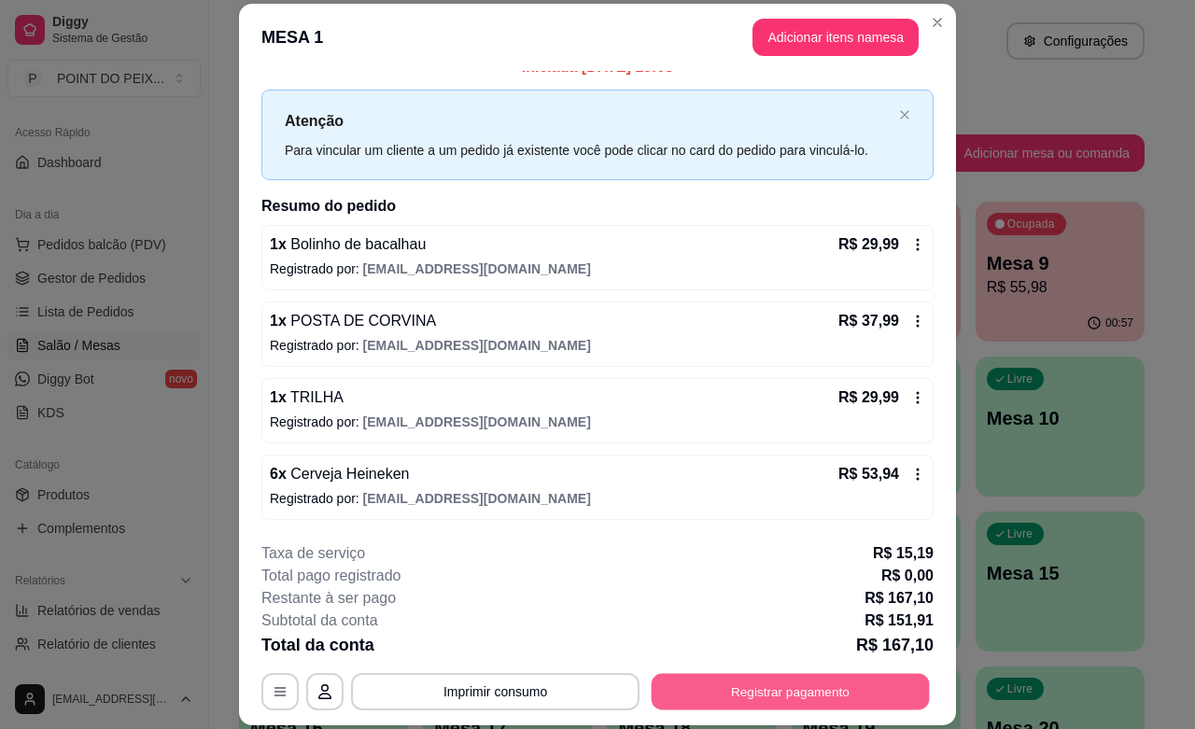
click at [728, 700] on button "Registrar pagamento" at bounding box center [790, 692] width 278 height 36
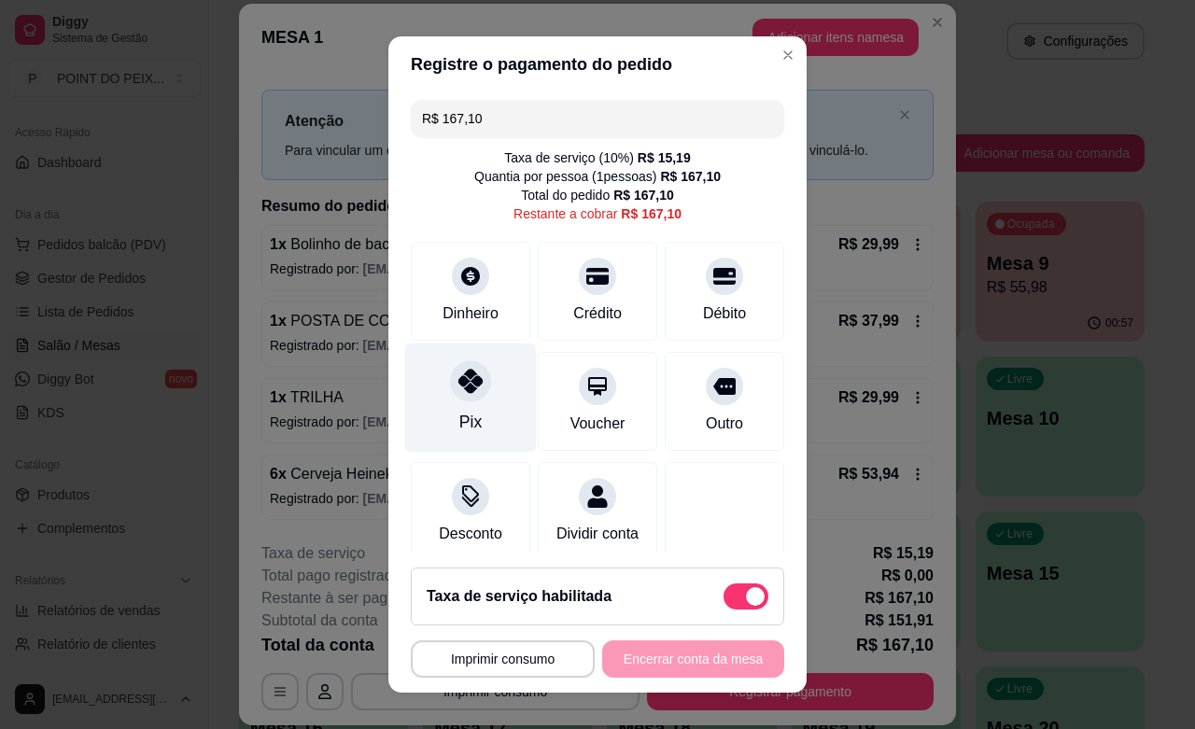
click at [458, 376] on icon at bounding box center [470, 381] width 24 height 24
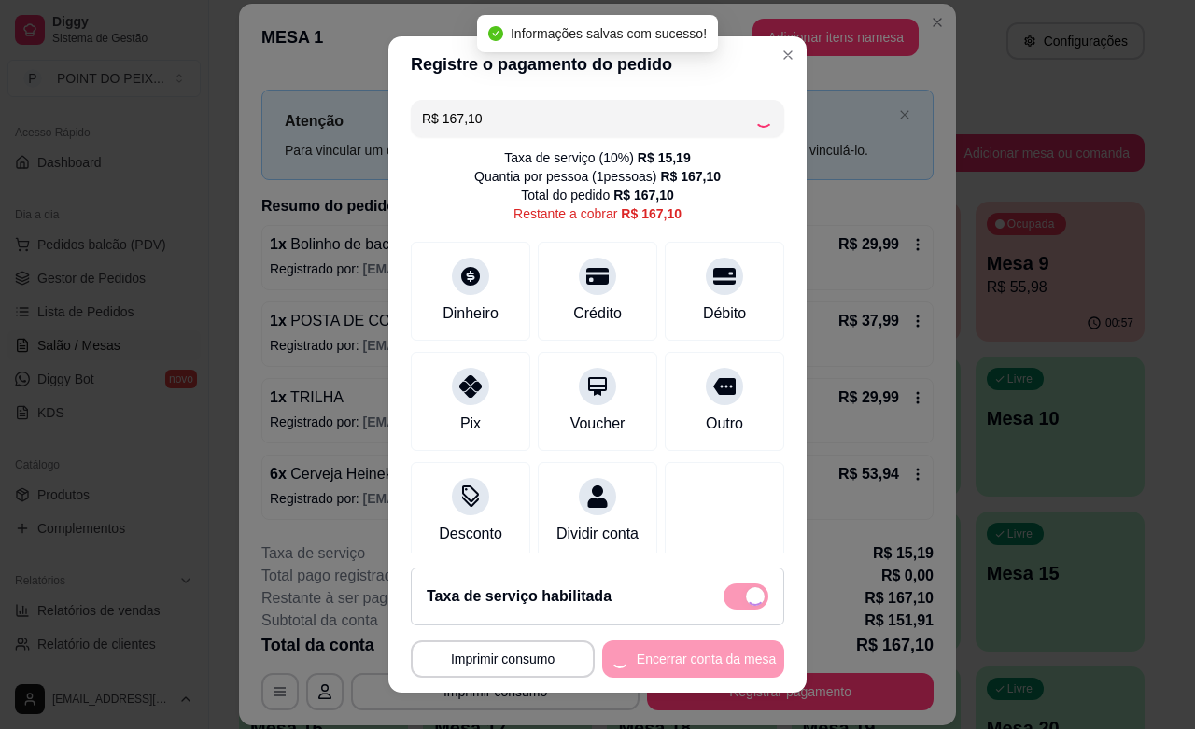
type input "R$ 0,00"
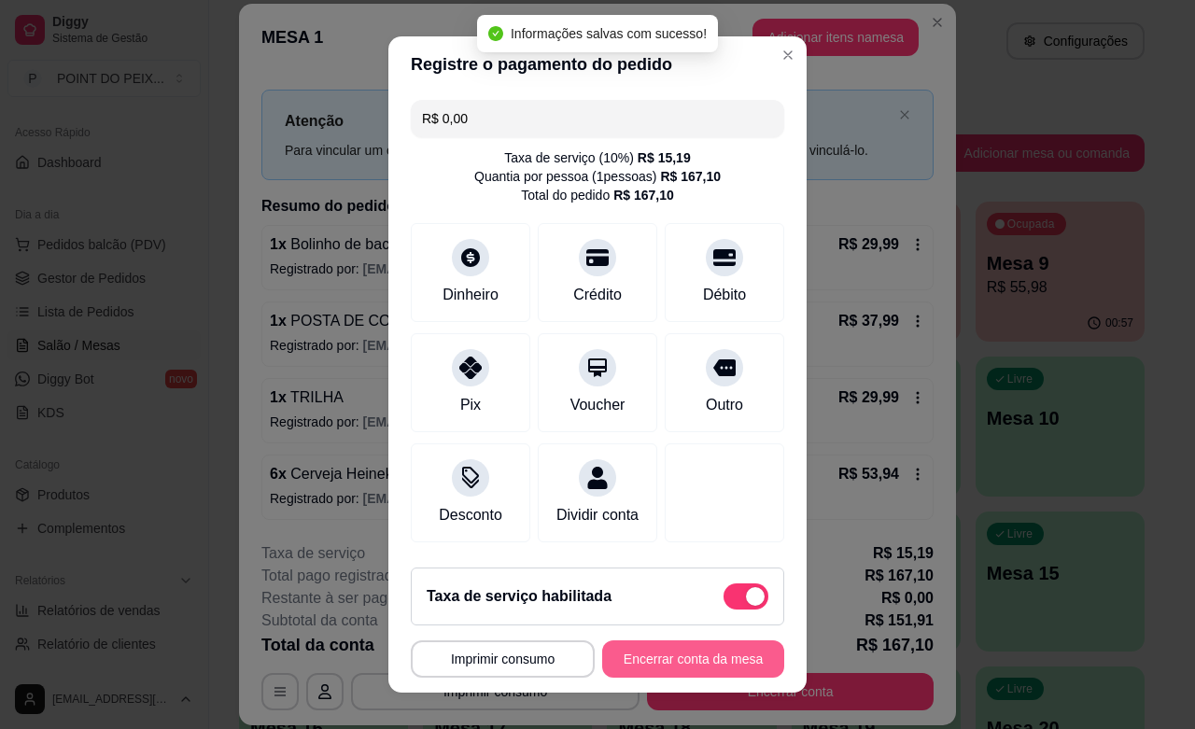
click at [660, 646] on button "Encerrar conta da mesa" at bounding box center [693, 658] width 182 height 37
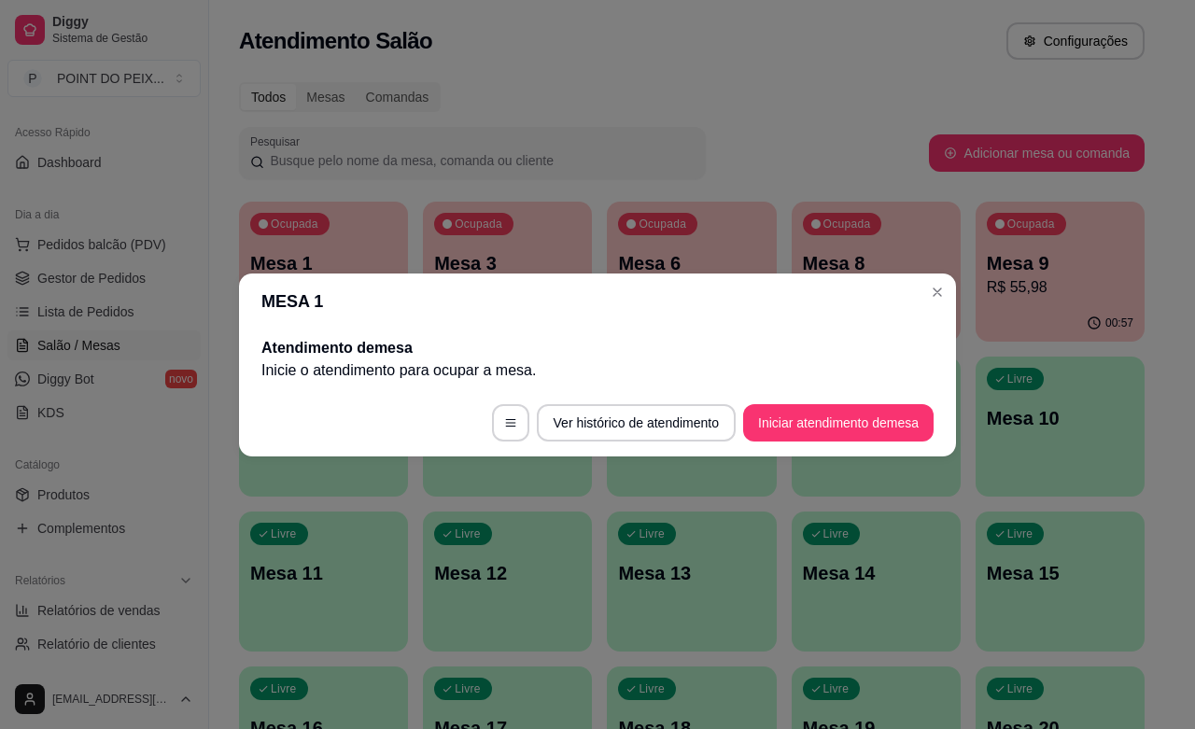
scroll to position [0, 0]
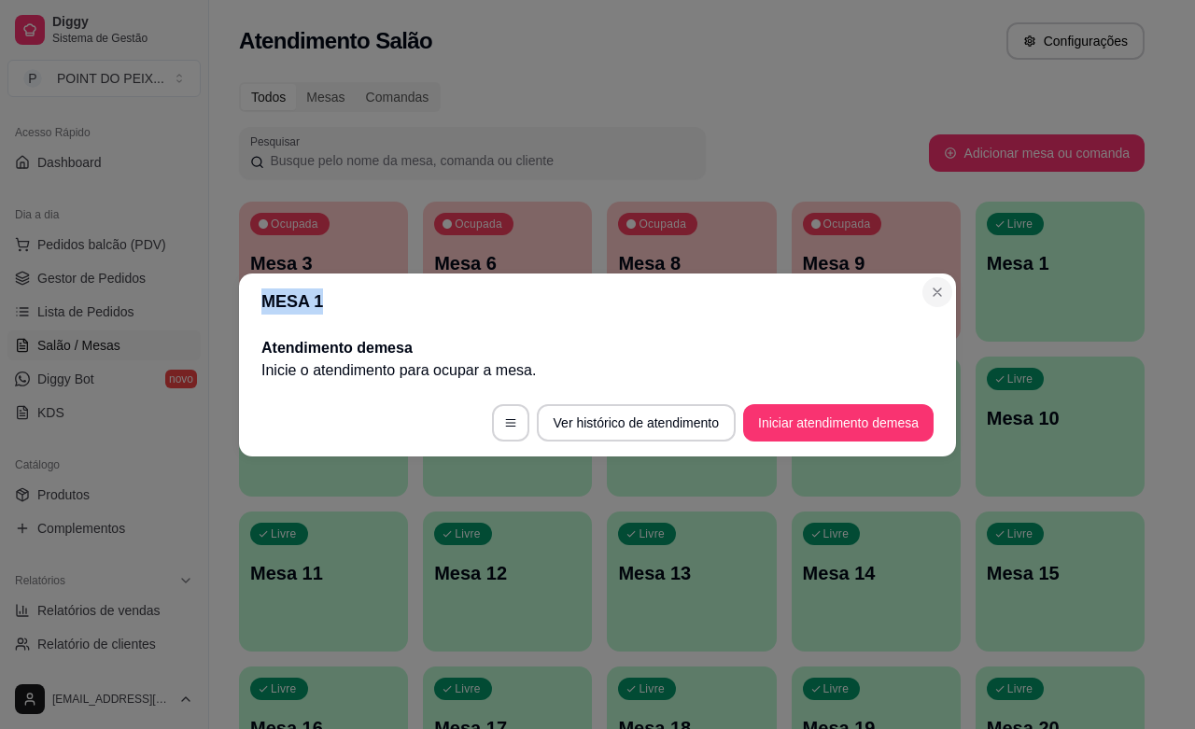
click at [938, 276] on section "MESA 1 Atendimento de mesa Inicie o atendimento para ocupar a mesa . Ver histór…" at bounding box center [597, 364] width 717 height 183
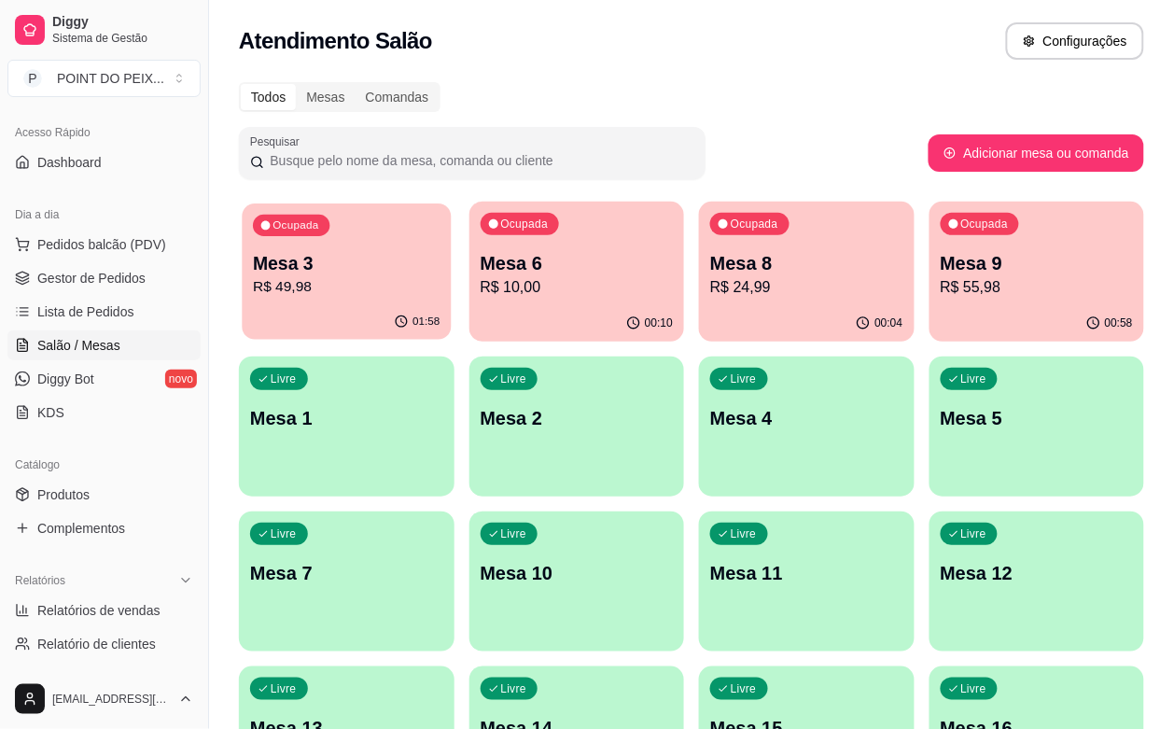
click at [362, 287] on p "R$ 49,98" at bounding box center [346, 286] width 187 height 21
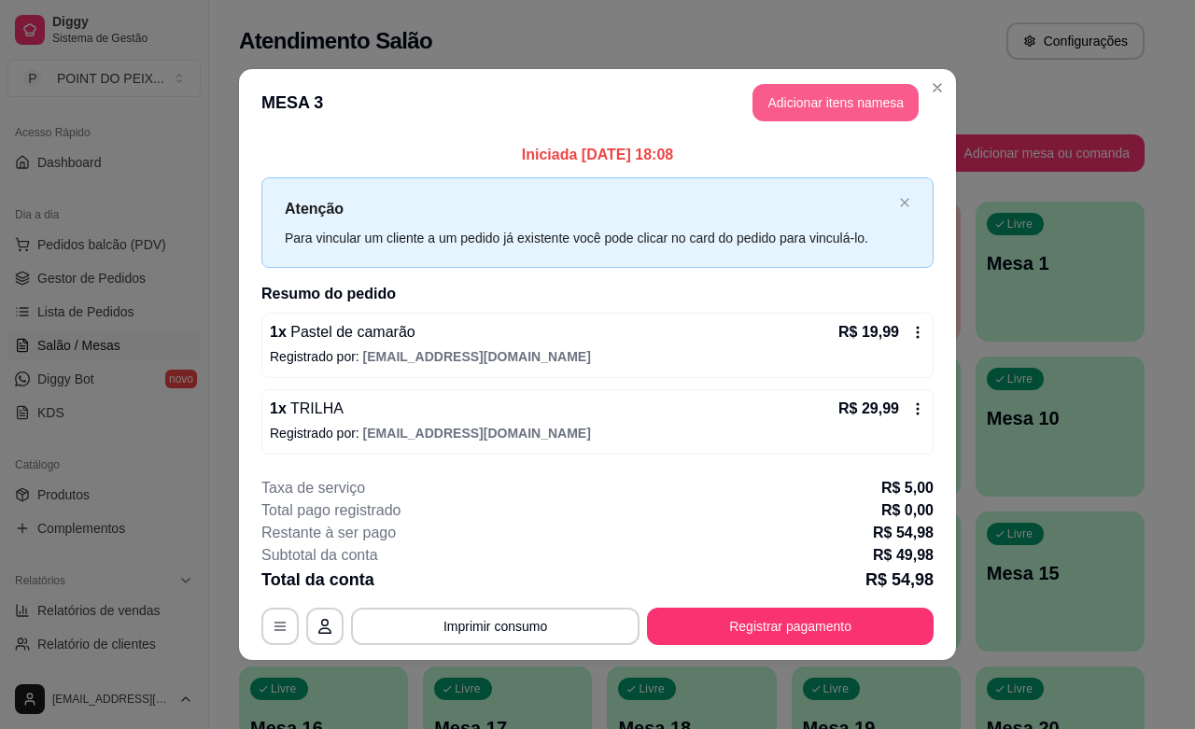
click at [829, 105] on button "Adicionar itens na mesa" at bounding box center [835, 102] width 166 height 37
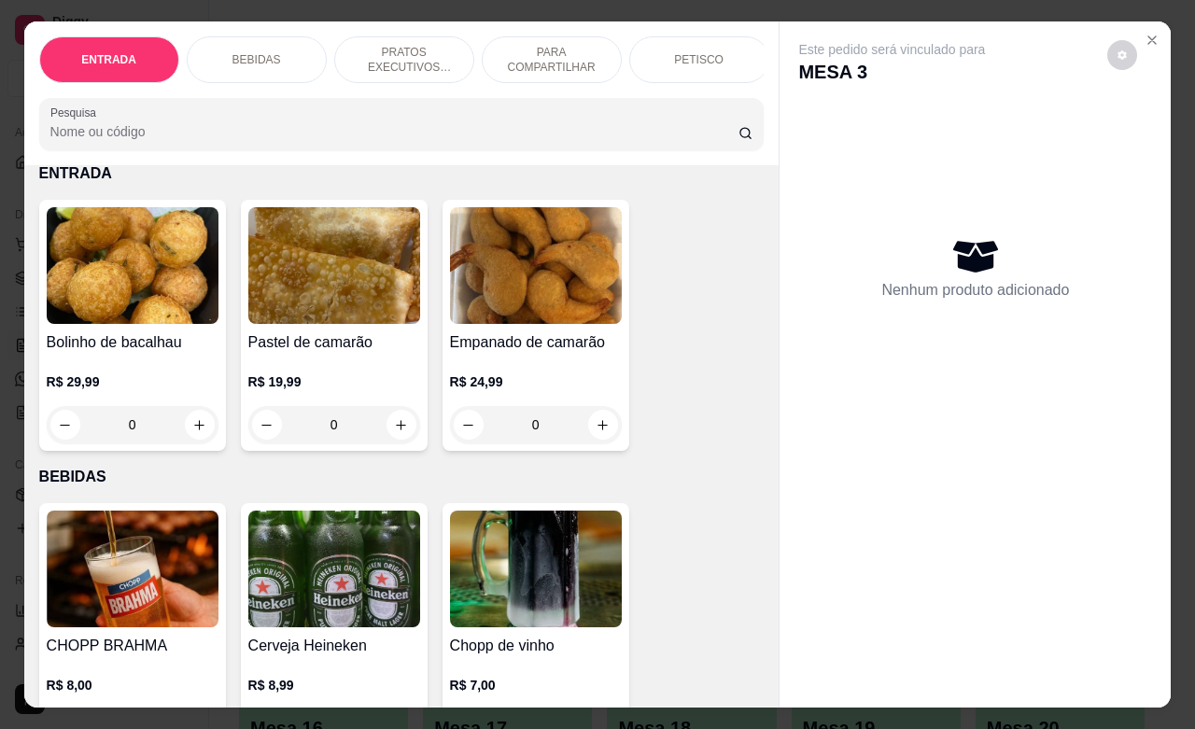
scroll to position [233, 0]
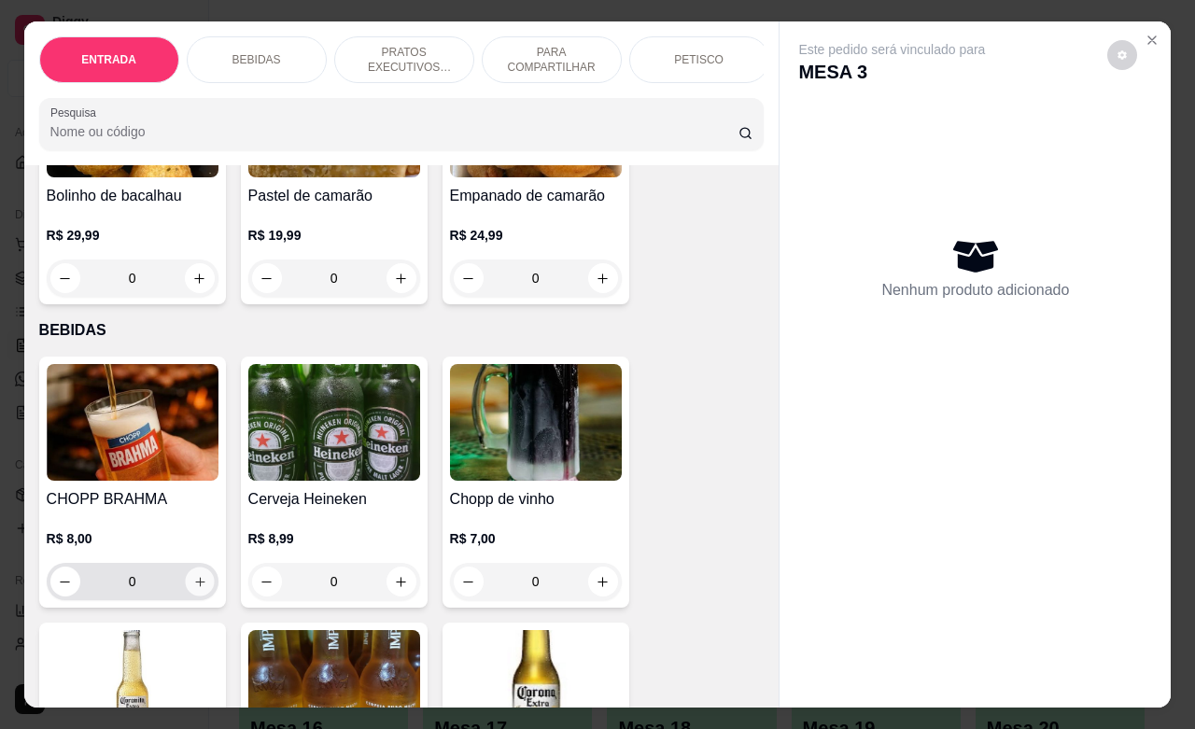
click at [185, 596] on button "increase-product-quantity" at bounding box center [199, 581] width 29 height 29
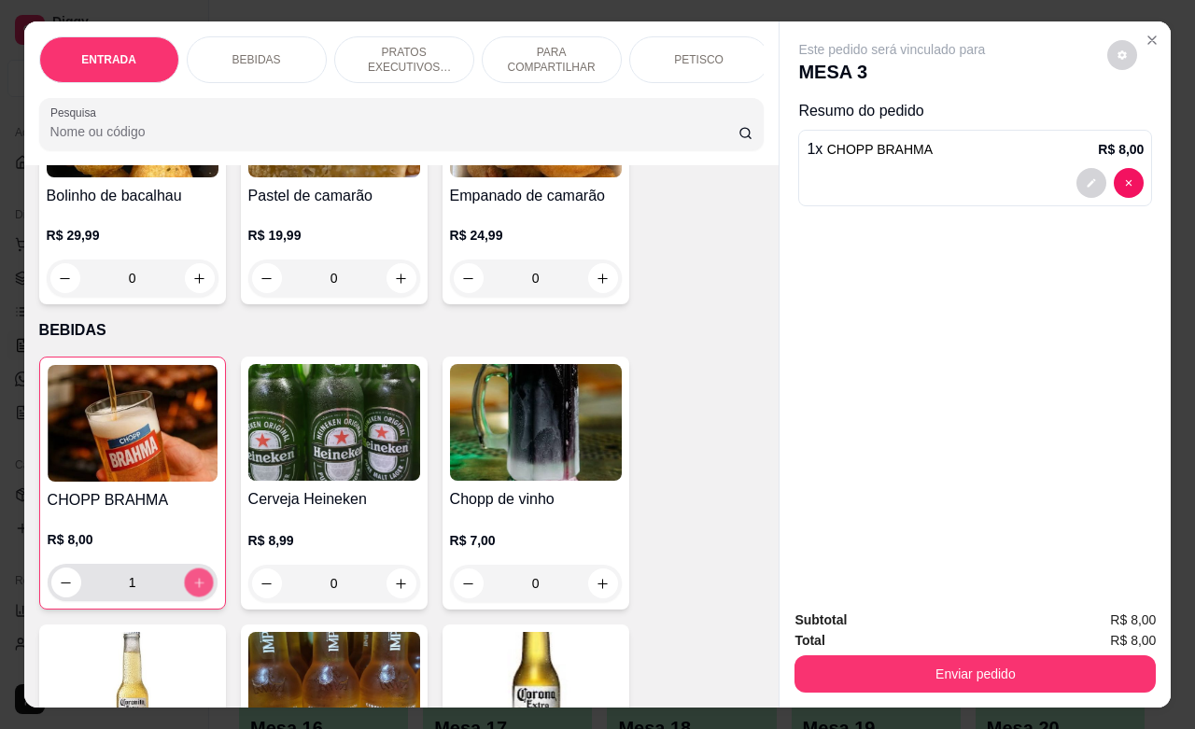
click at [185, 597] on button "increase-product-quantity" at bounding box center [198, 582] width 29 height 29
click at [185, 597] on button "increase-product-quantity" at bounding box center [199, 582] width 30 height 30
click at [185, 597] on button "increase-product-quantity" at bounding box center [198, 582] width 29 height 29
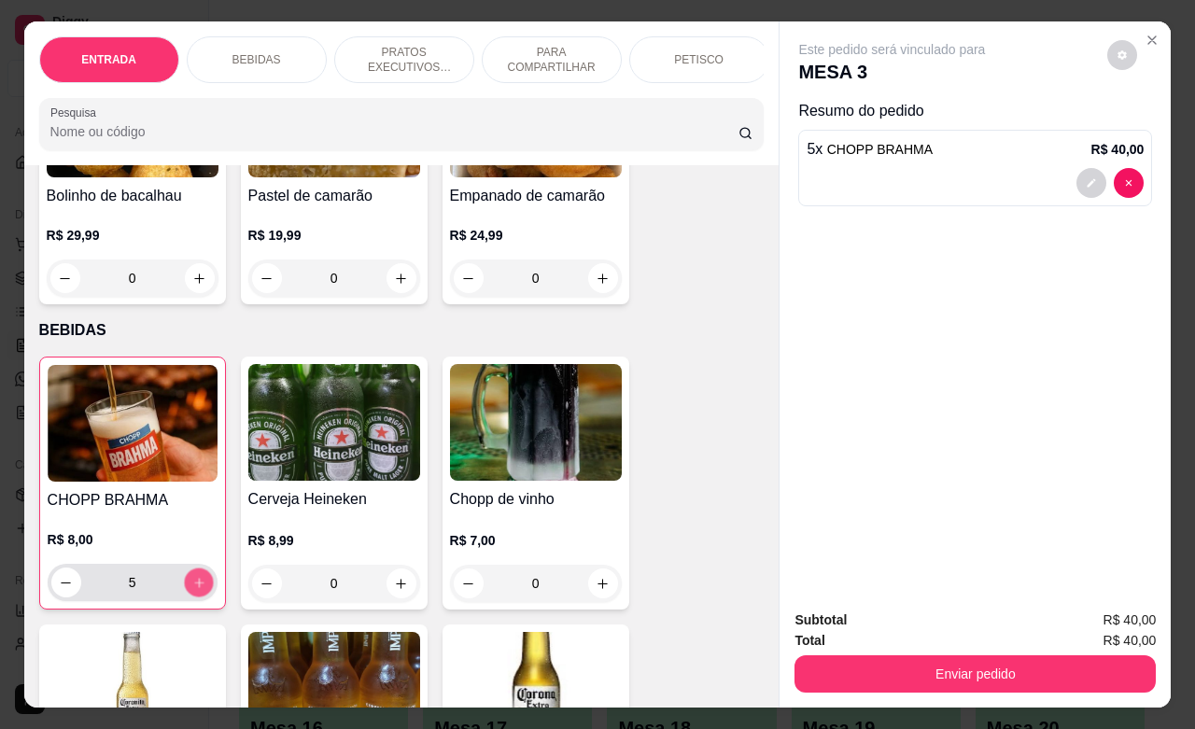
click at [185, 597] on button "increase-product-quantity" at bounding box center [198, 582] width 29 height 29
click at [185, 597] on button "increase-product-quantity" at bounding box center [199, 582] width 30 height 30
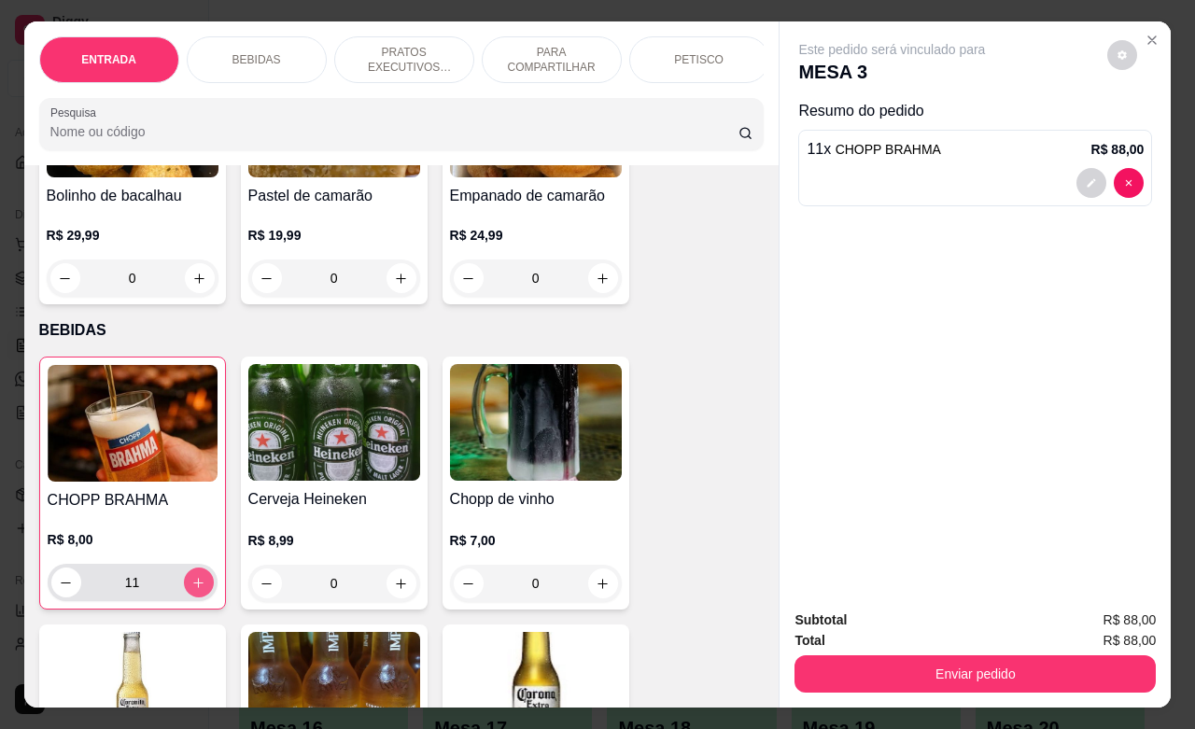
click at [185, 597] on button "increase-product-quantity" at bounding box center [199, 582] width 30 height 30
type input "12"
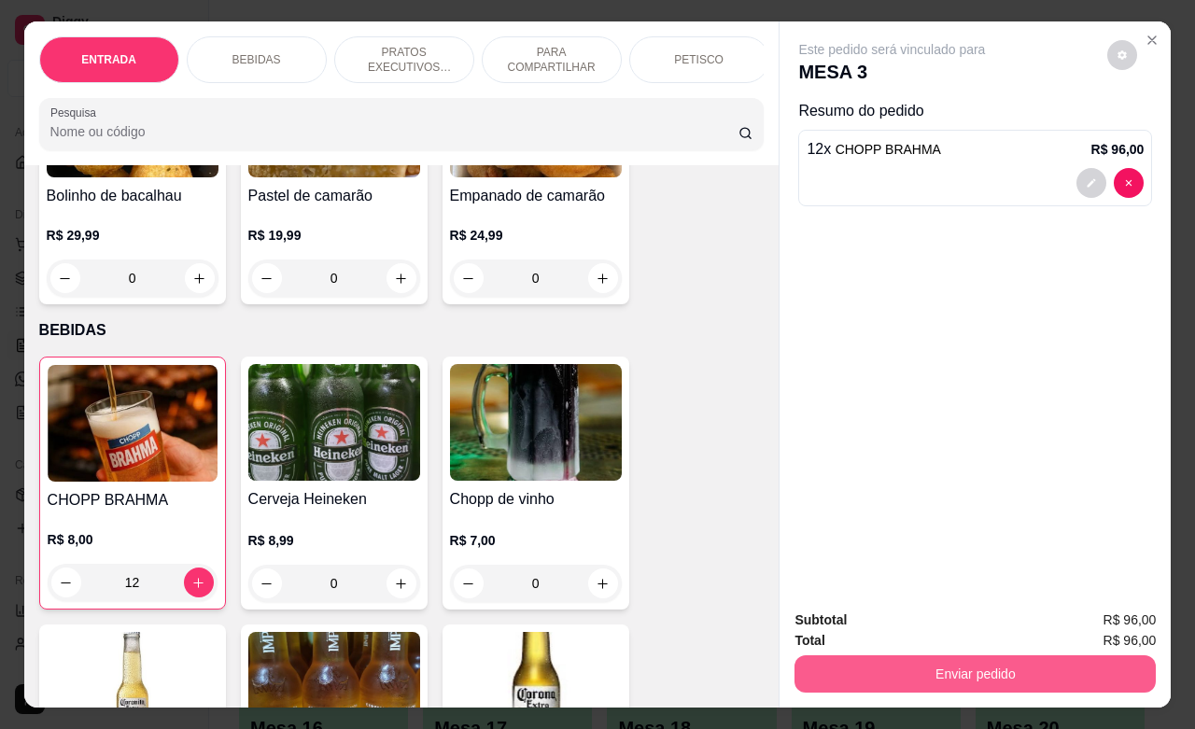
click at [915, 665] on button "Enviar pedido" at bounding box center [974, 673] width 361 height 37
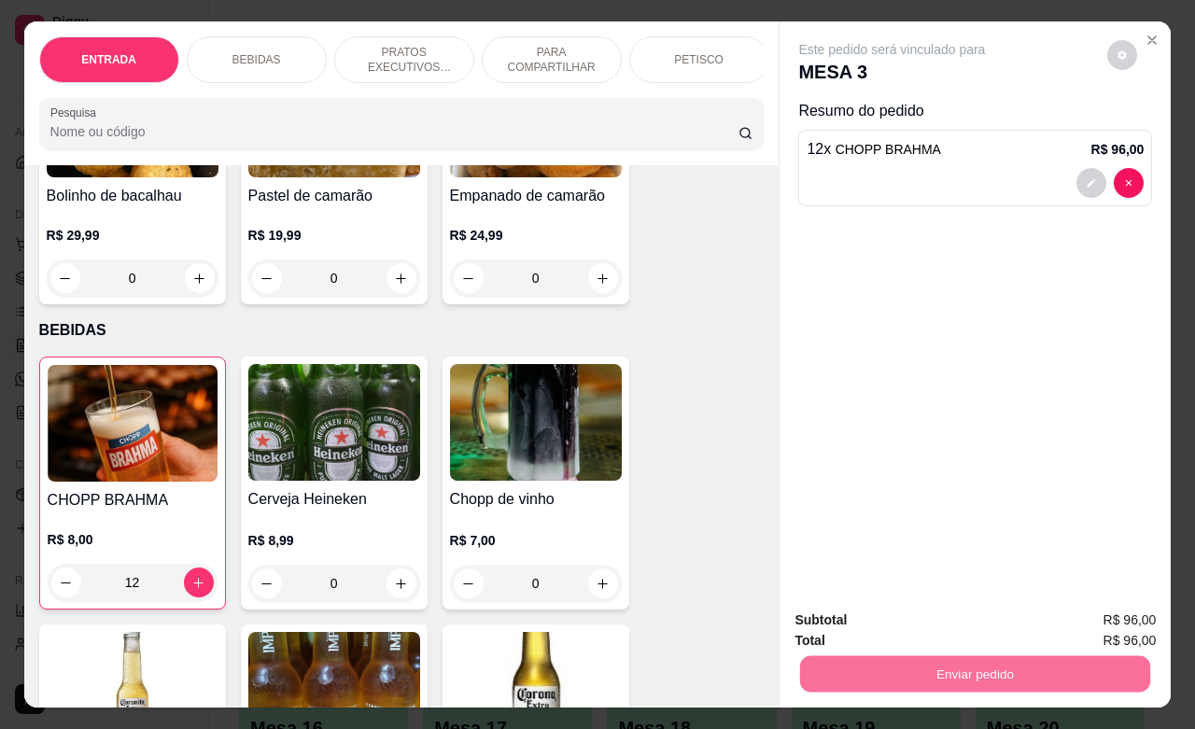
click at [888, 622] on button "Não registrar e enviar pedido" at bounding box center [911, 617] width 194 height 35
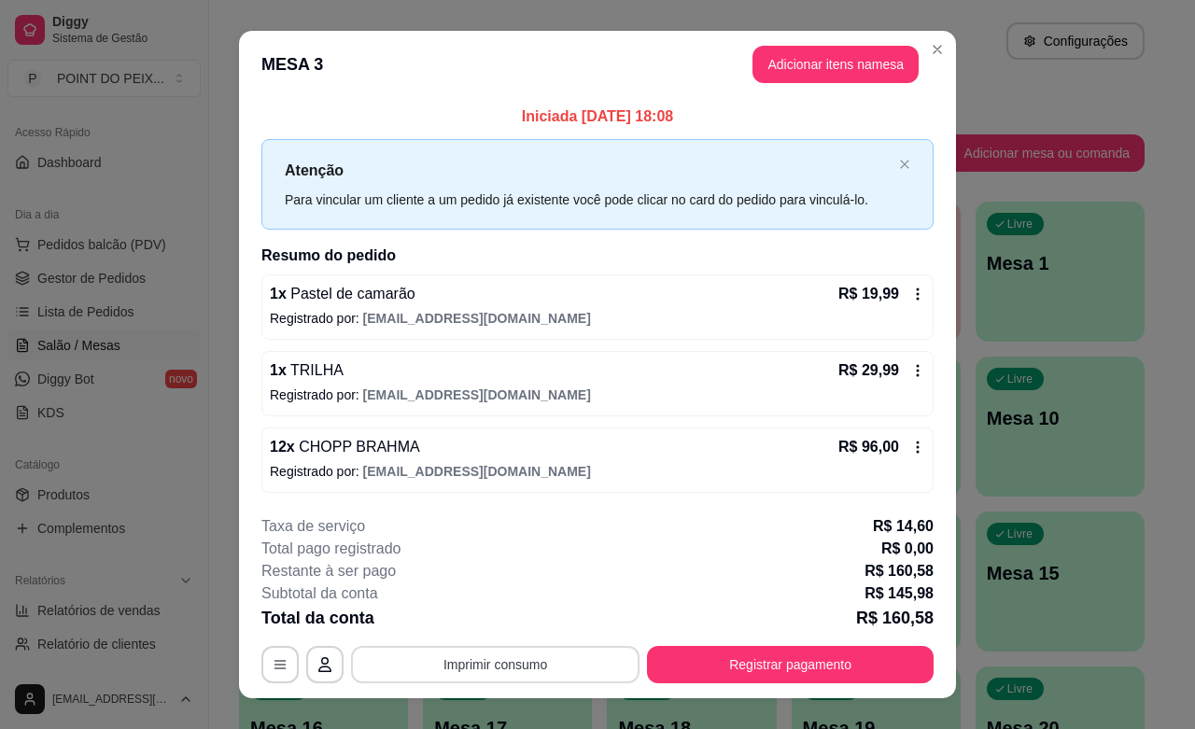
click at [523, 663] on button "Imprimir consumo" at bounding box center [495, 664] width 288 height 37
click at [506, 626] on button "IMPRESSORA" at bounding box center [491, 622] width 131 height 29
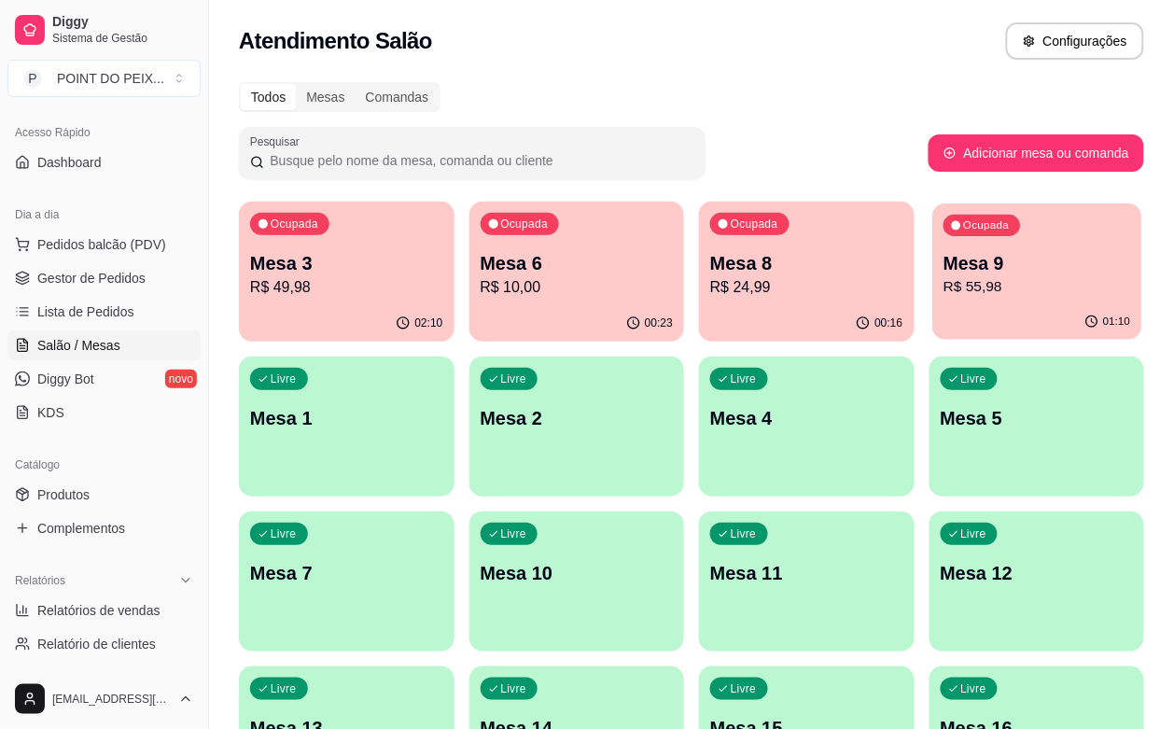
click at [944, 291] on p "R$ 55,98" at bounding box center [1037, 286] width 187 height 21
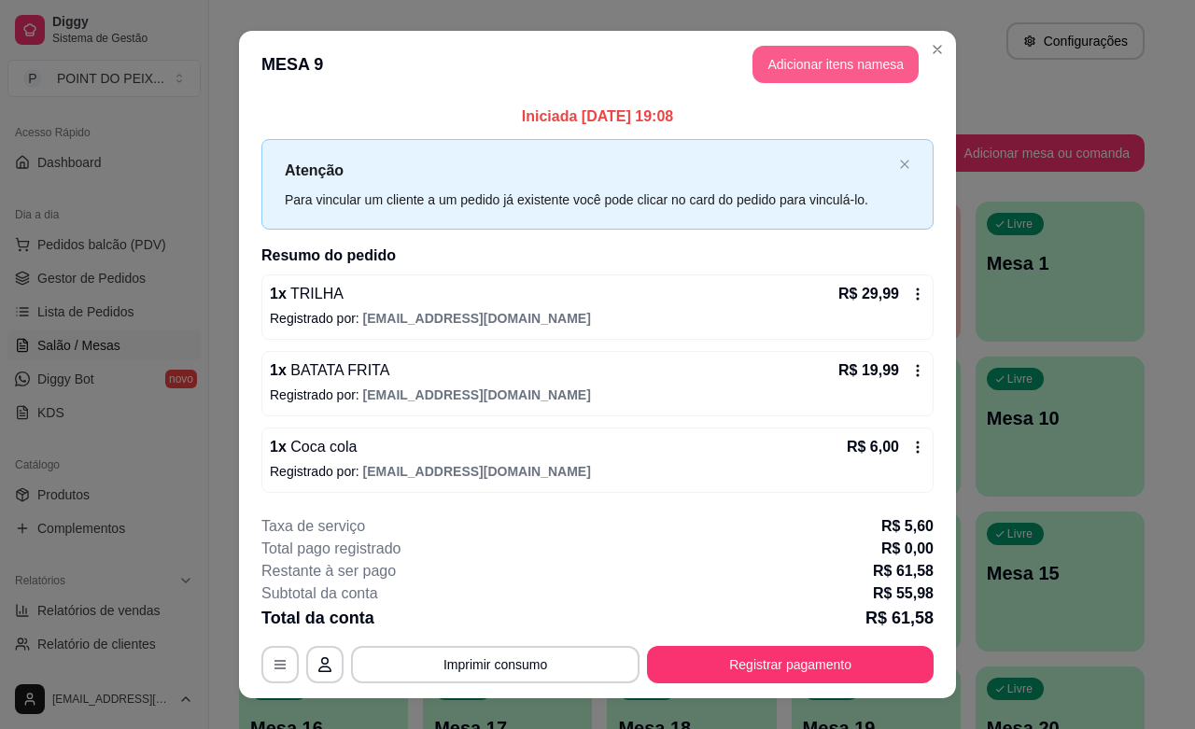
click at [833, 68] on button "Adicionar itens na mesa" at bounding box center [835, 64] width 166 height 37
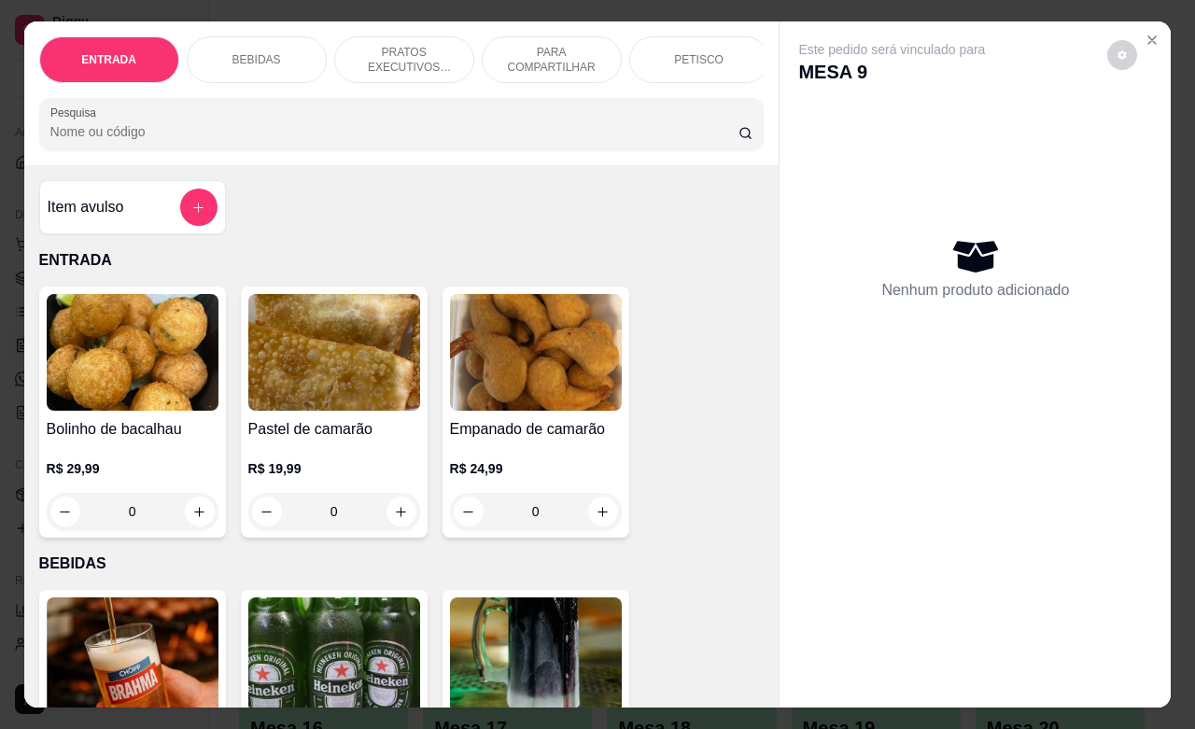
click at [248, 57] on p "BEBIDAS" at bounding box center [256, 59] width 49 height 15
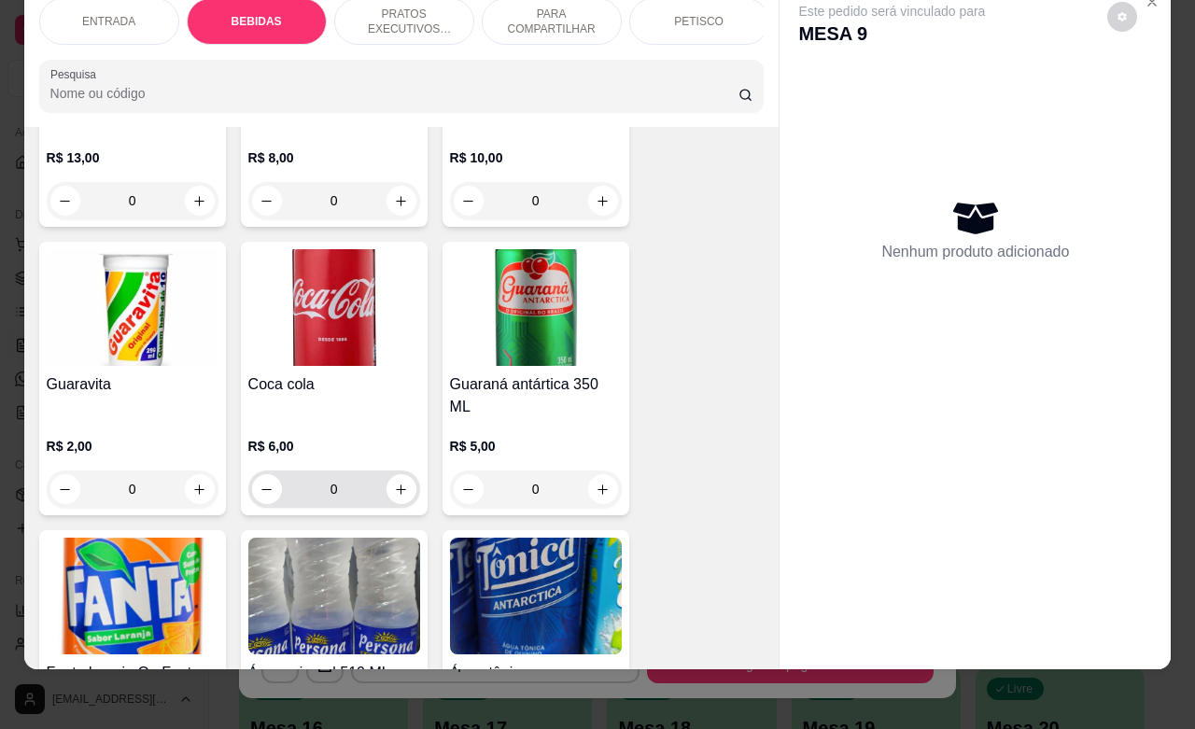
scroll to position [1321, 0]
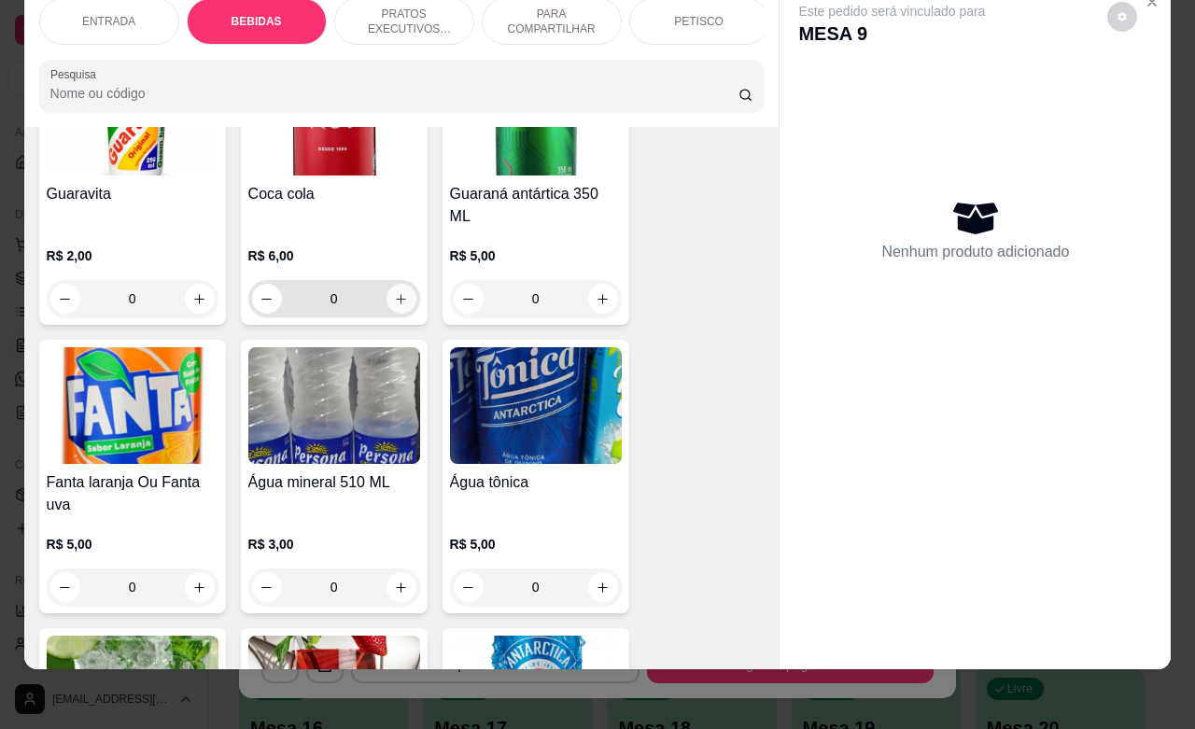
click at [394, 292] on icon "increase-product-quantity" at bounding box center [401, 299] width 14 height 14
type input "1"
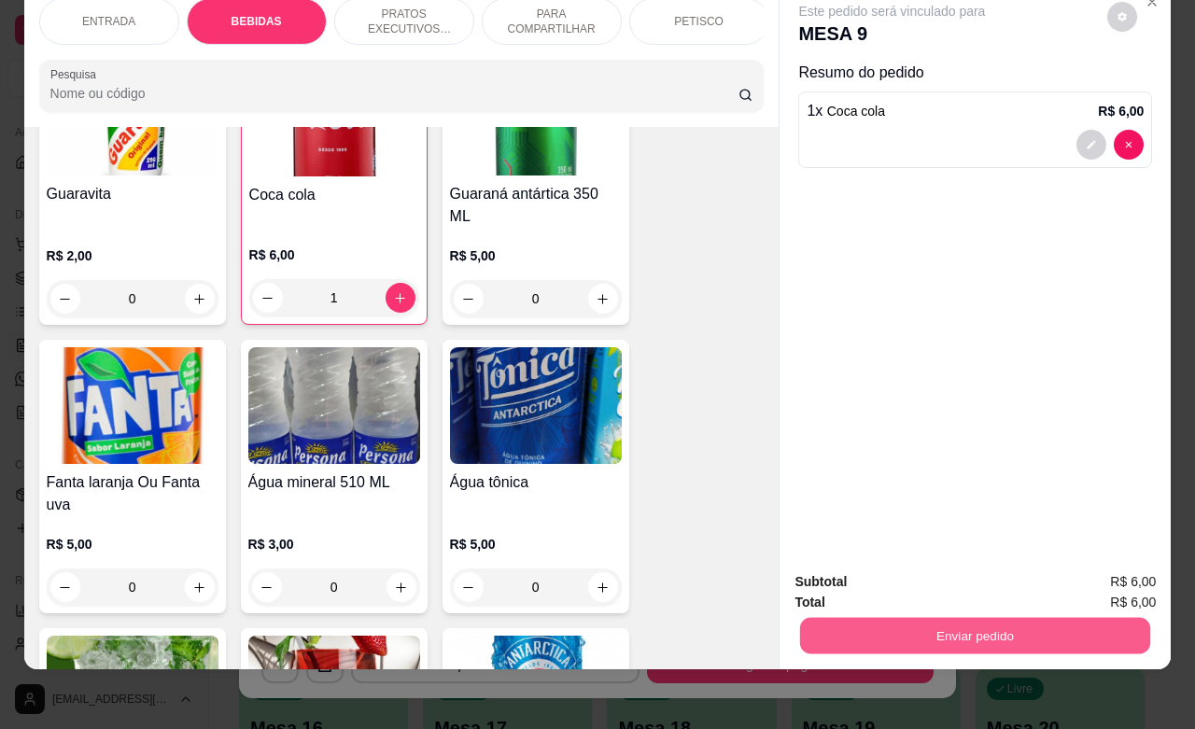
click at [927, 617] on button "Enviar pedido" at bounding box center [975, 635] width 350 height 36
click at [864, 575] on button "Não registrar e enviar pedido" at bounding box center [911, 570] width 189 height 35
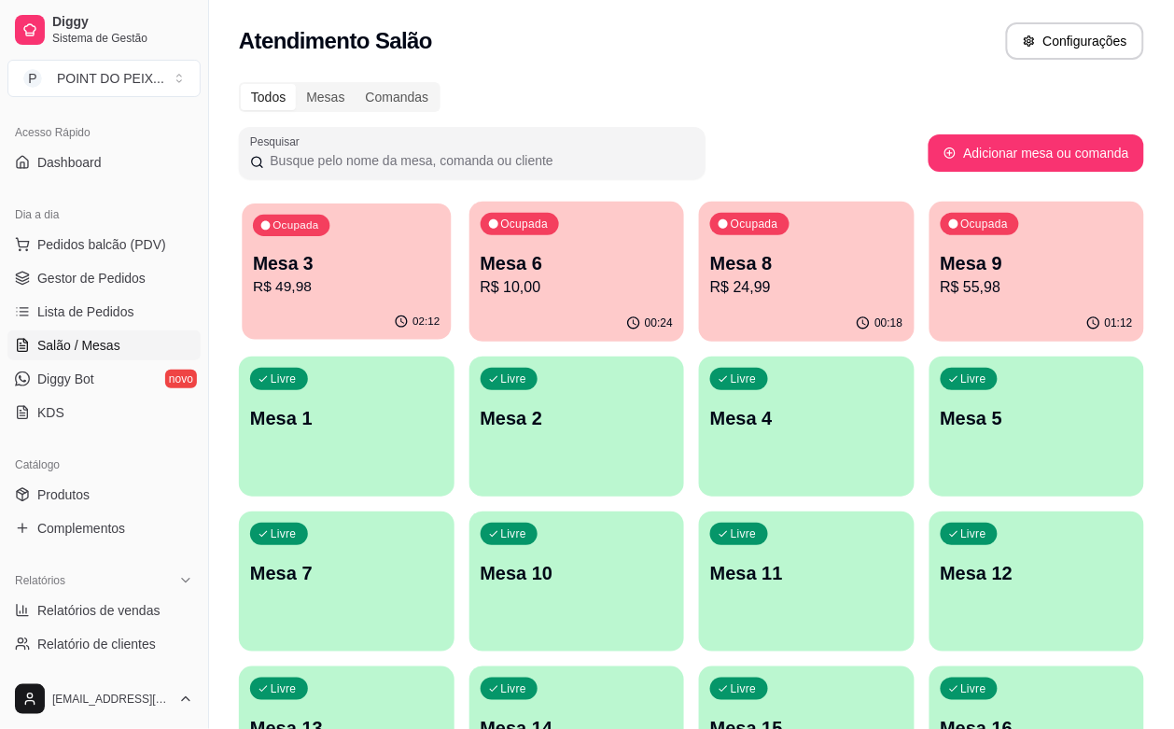
click at [369, 276] on p "R$ 49,98" at bounding box center [346, 286] width 187 height 21
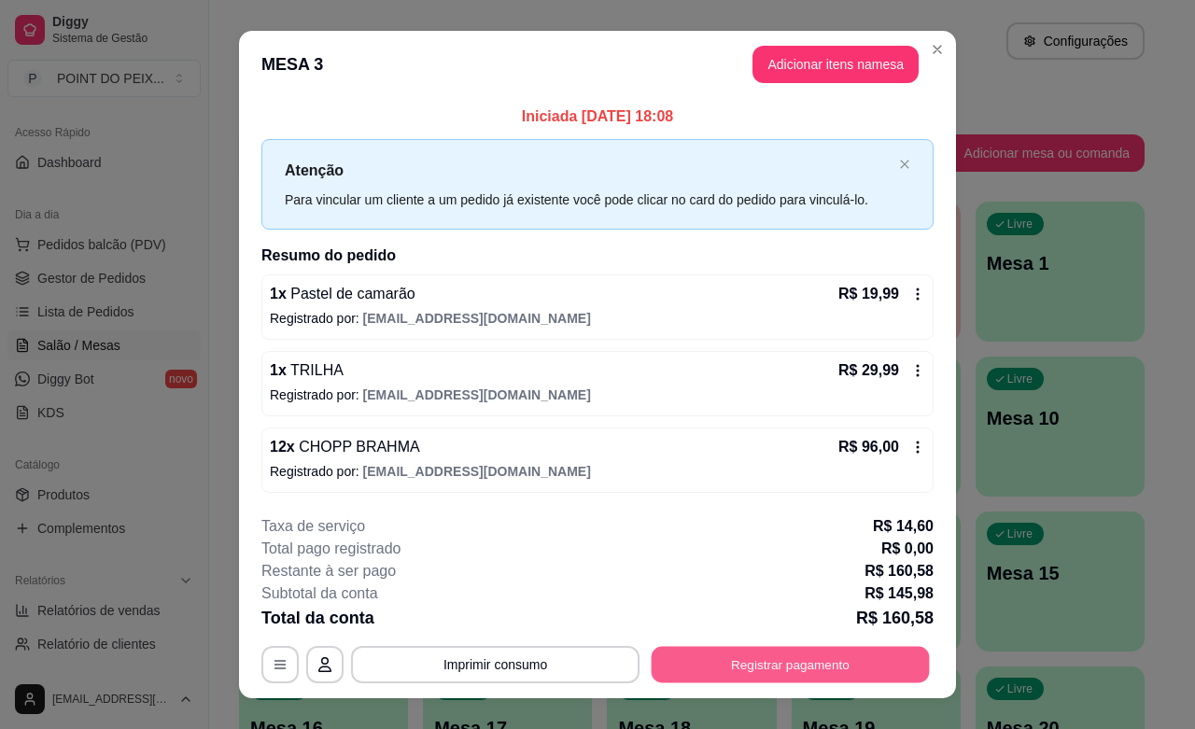
click at [787, 665] on button "Registrar pagamento" at bounding box center [790, 665] width 278 height 36
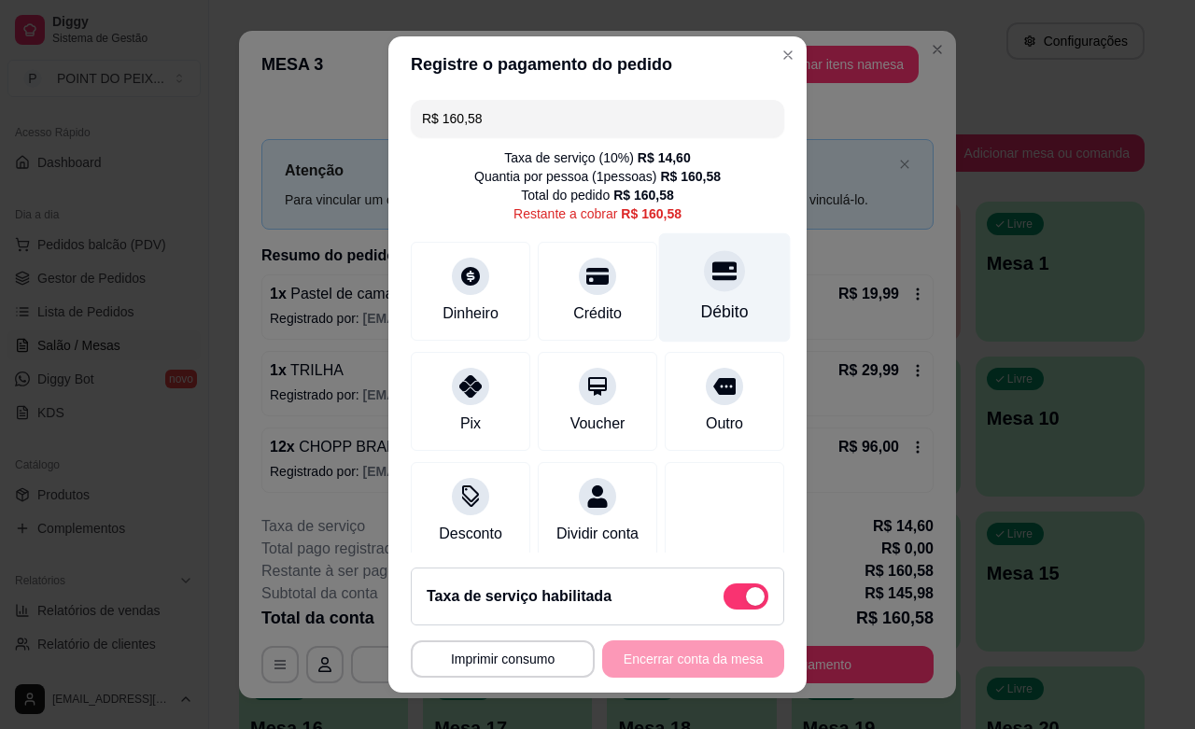
click at [693, 289] on div "Débito" at bounding box center [725, 287] width 132 height 109
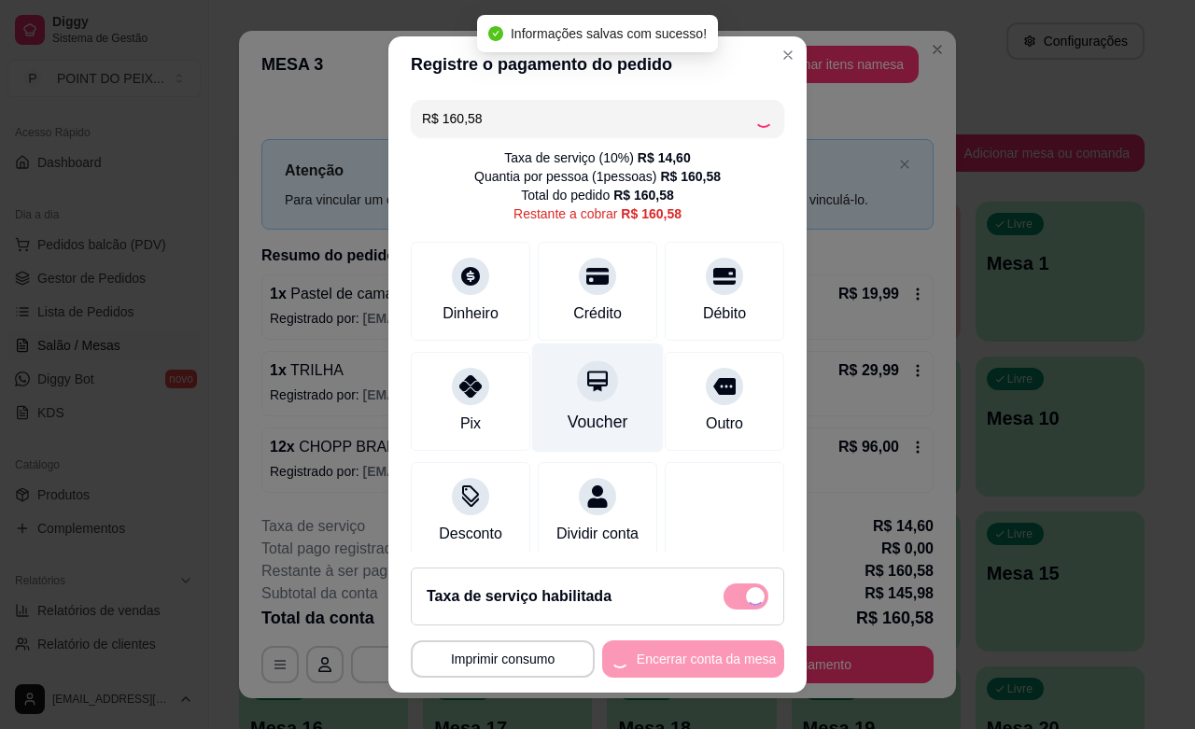
type input "R$ 0,00"
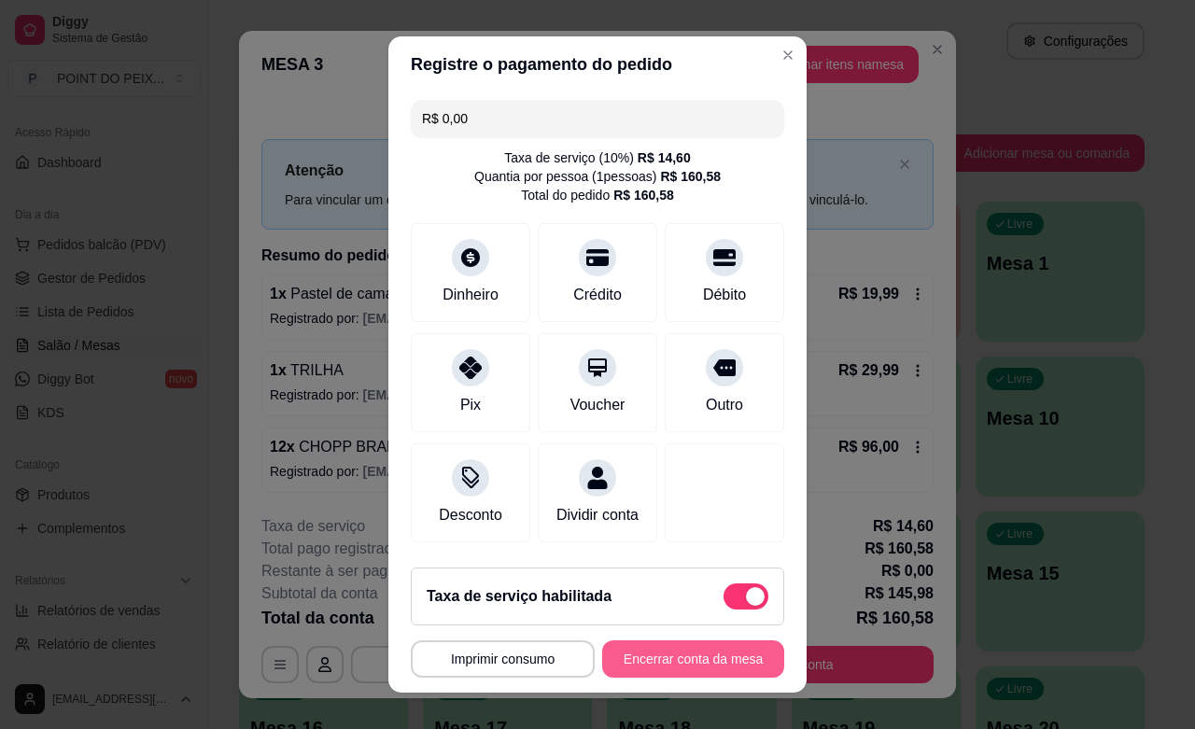
click at [665, 669] on button "Encerrar conta da mesa" at bounding box center [693, 658] width 182 height 37
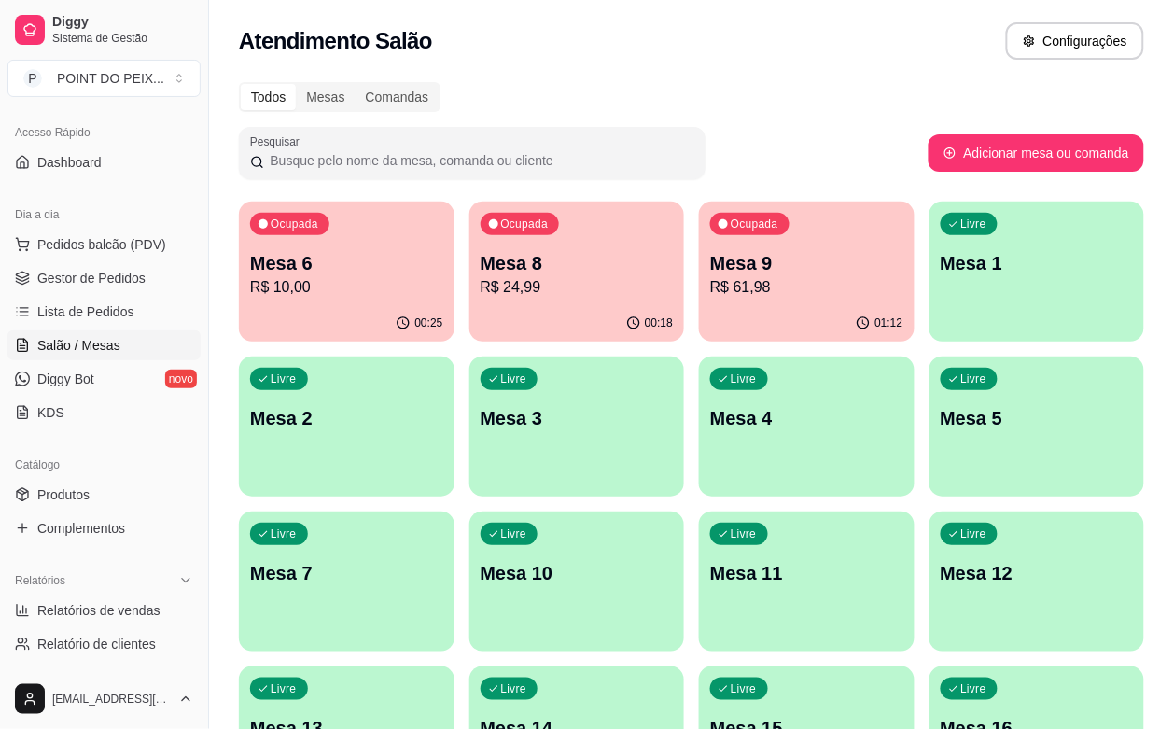
click at [711, 276] on p "R$ 61,98" at bounding box center [806, 287] width 193 height 22
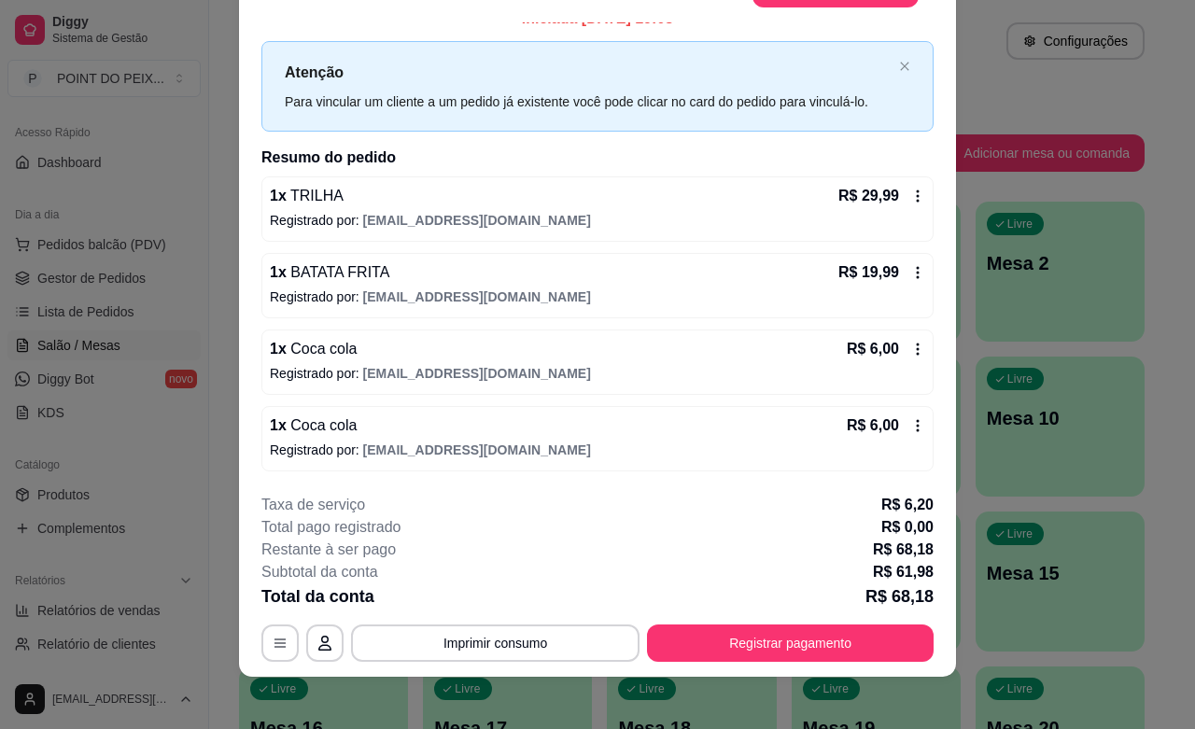
scroll to position [56, 0]
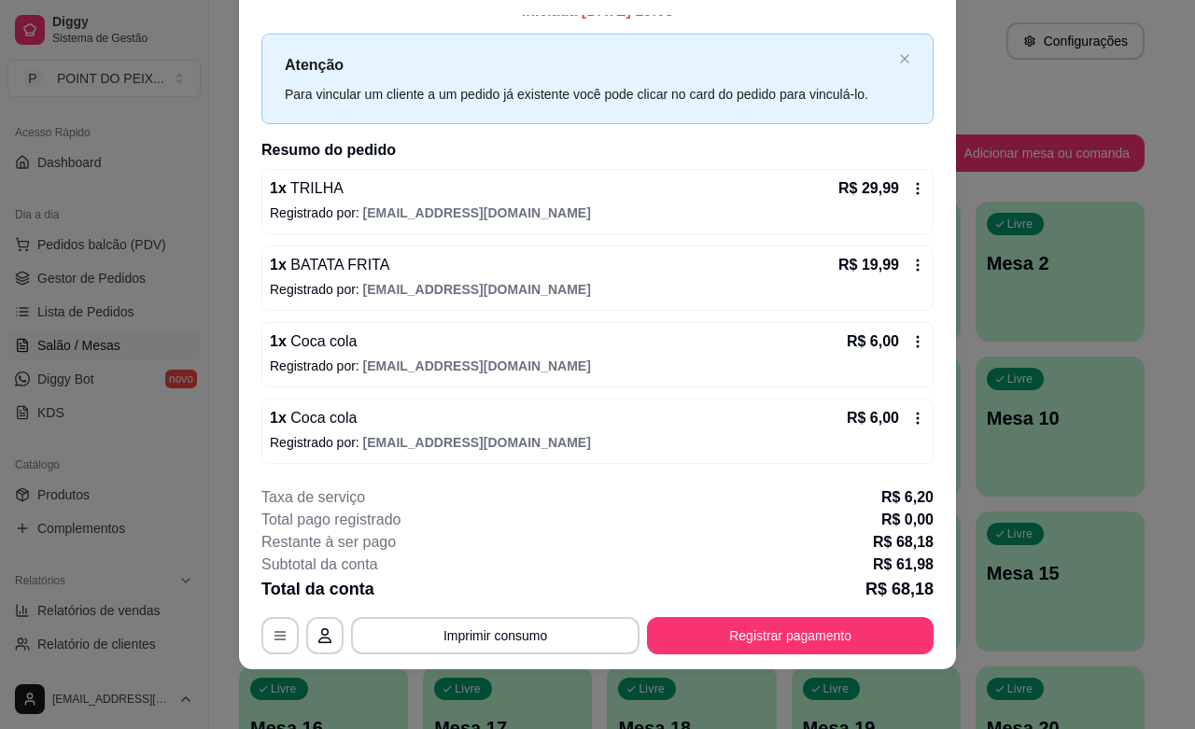
click at [910, 417] on icon at bounding box center [917, 418] width 15 height 15
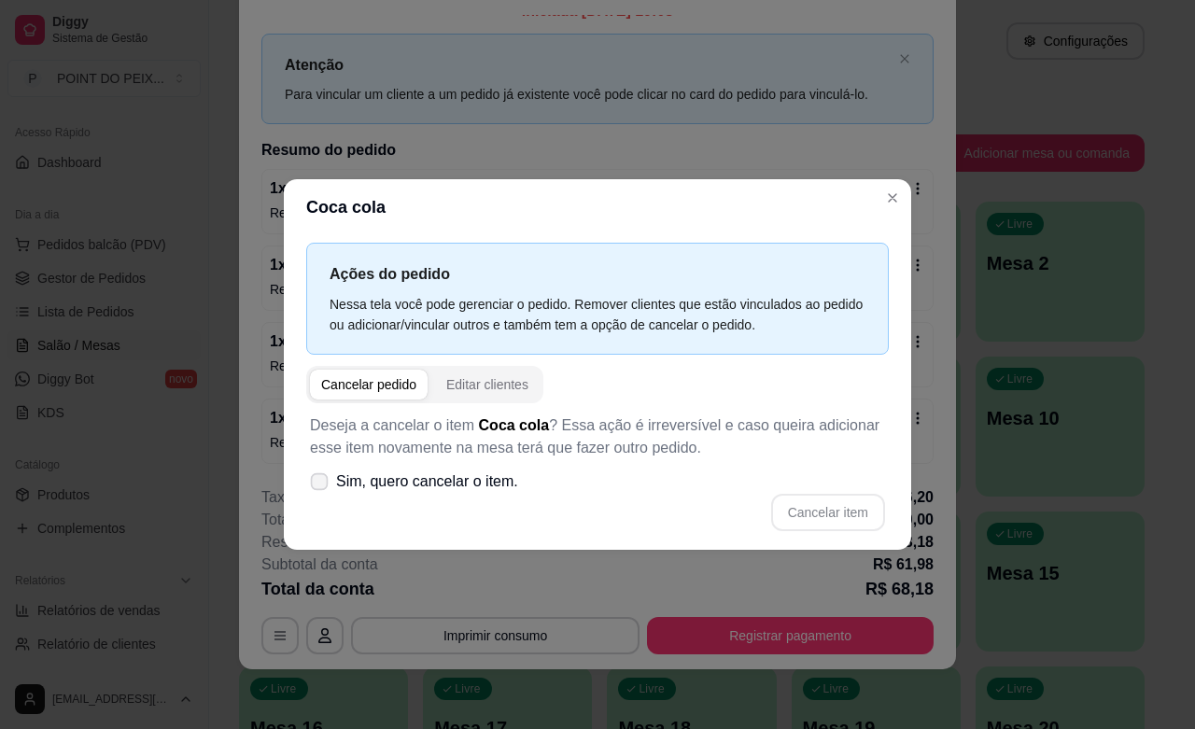
click at [313, 485] on icon at bounding box center [319, 481] width 14 height 10
click at [313, 485] on input "Sim, quero cancelar o item." at bounding box center [315, 490] width 12 height 12
checkbox input "true"
click at [837, 515] on button "Cancelar item" at bounding box center [828, 512] width 114 height 37
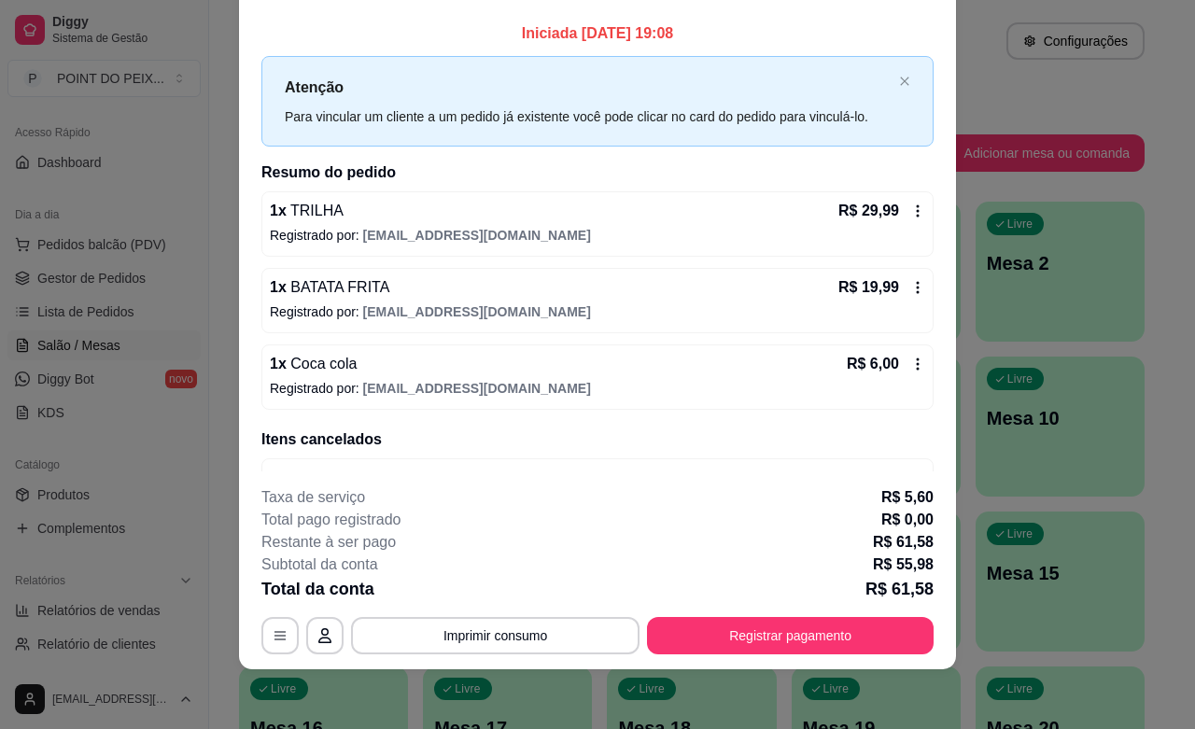
scroll to position [0, 0]
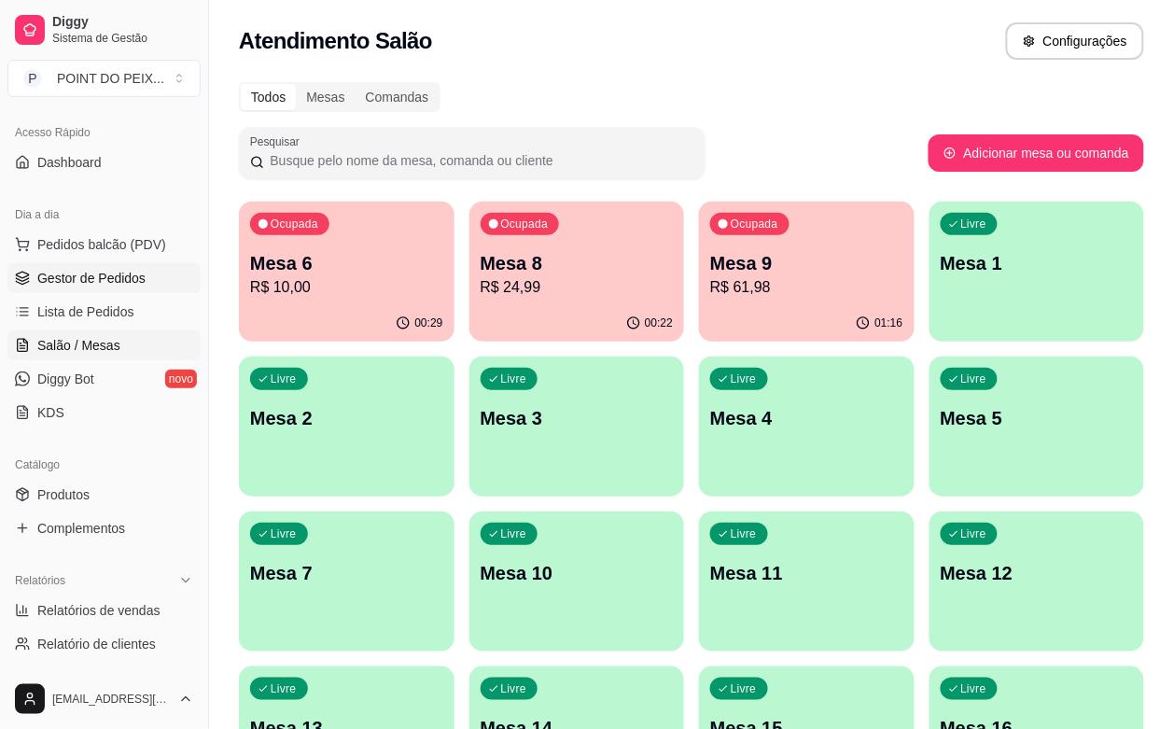
click at [101, 281] on span "Gestor de Pedidos" at bounding box center [91, 278] width 108 height 19
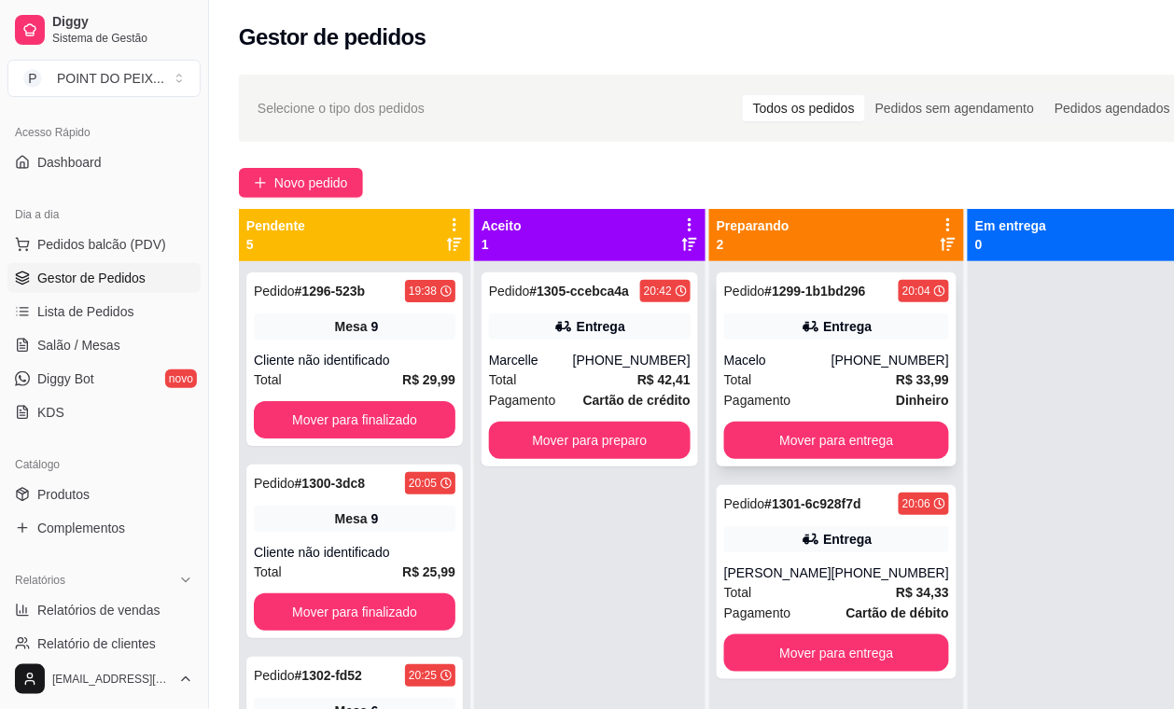
click at [815, 371] on div "Total R$ 33,99" at bounding box center [836, 380] width 225 height 21
click at [833, 436] on button "Mover para entrega" at bounding box center [837, 441] width 218 height 36
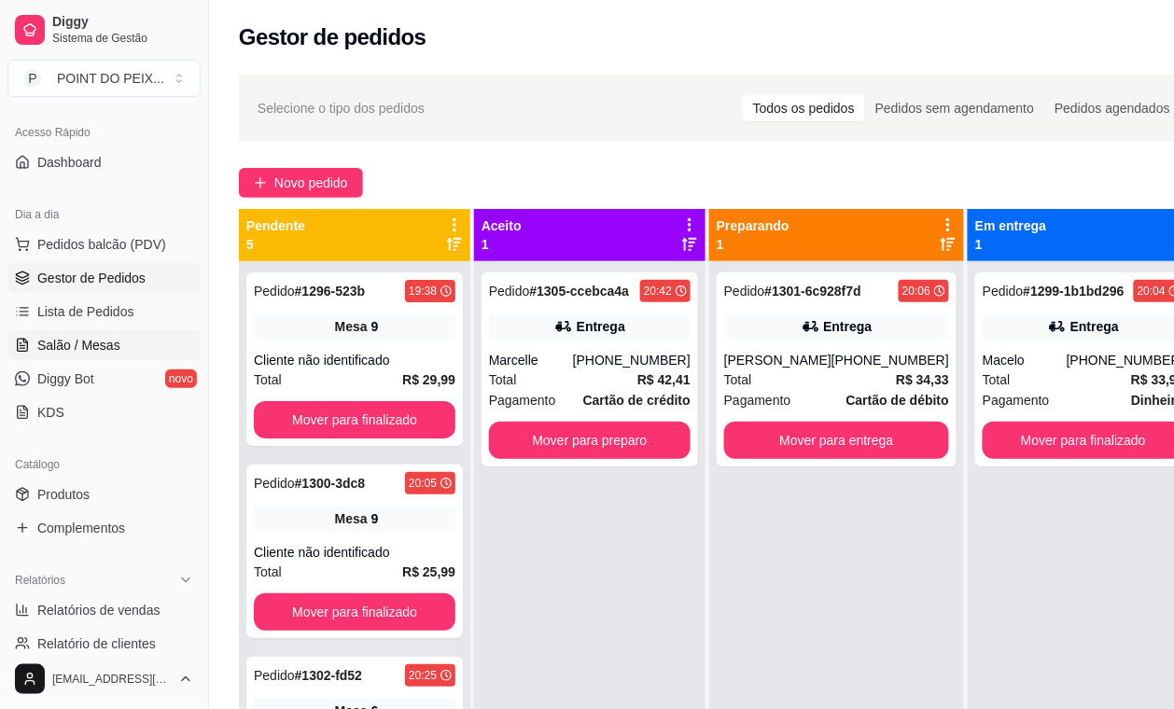
click at [76, 346] on span "Salão / Mesas" at bounding box center [78, 345] width 83 height 19
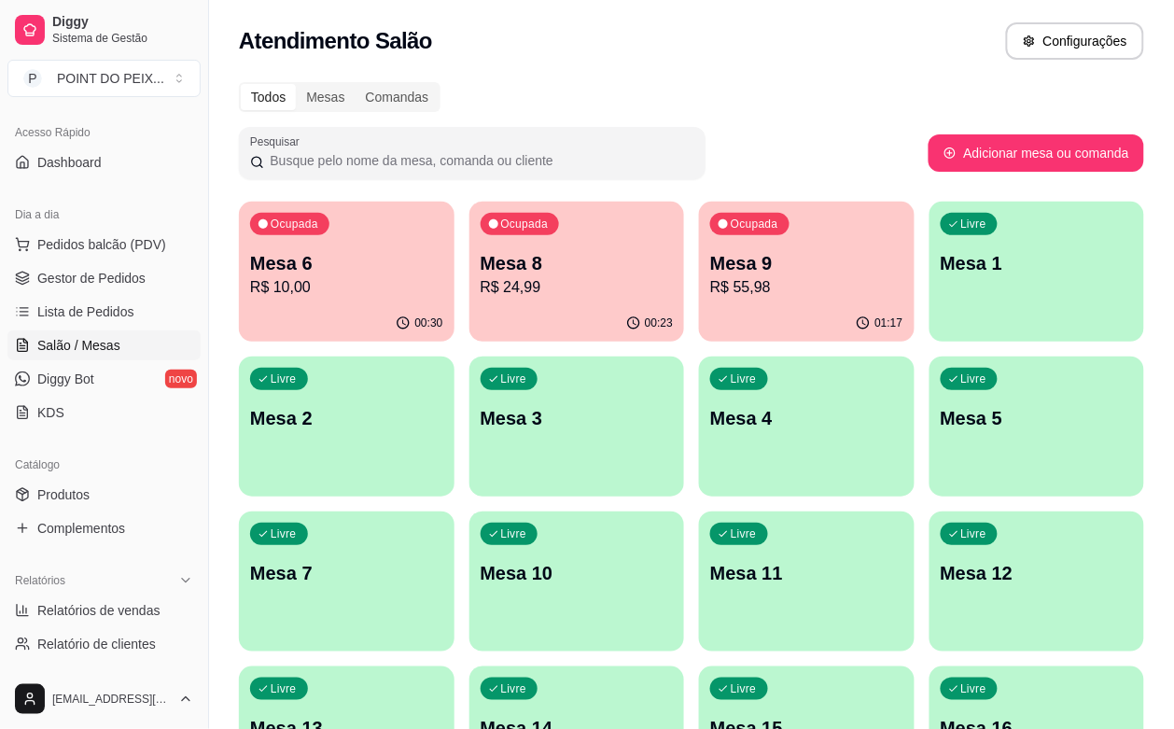
click at [710, 416] on p "Mesa 4" at bounding box center [806, 418] width 193 height 26
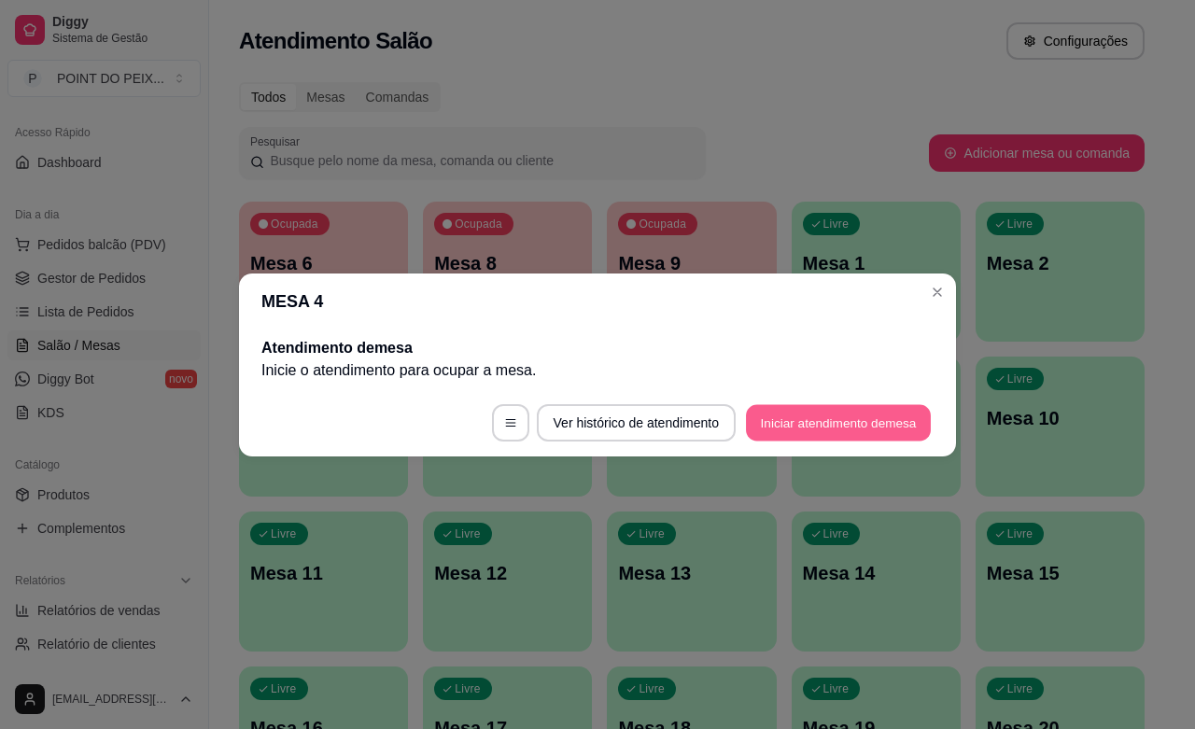
click at [827, 434] on button "Iniciar atendimento de mesa" at bounding box center [838, 422] width 185 height 36
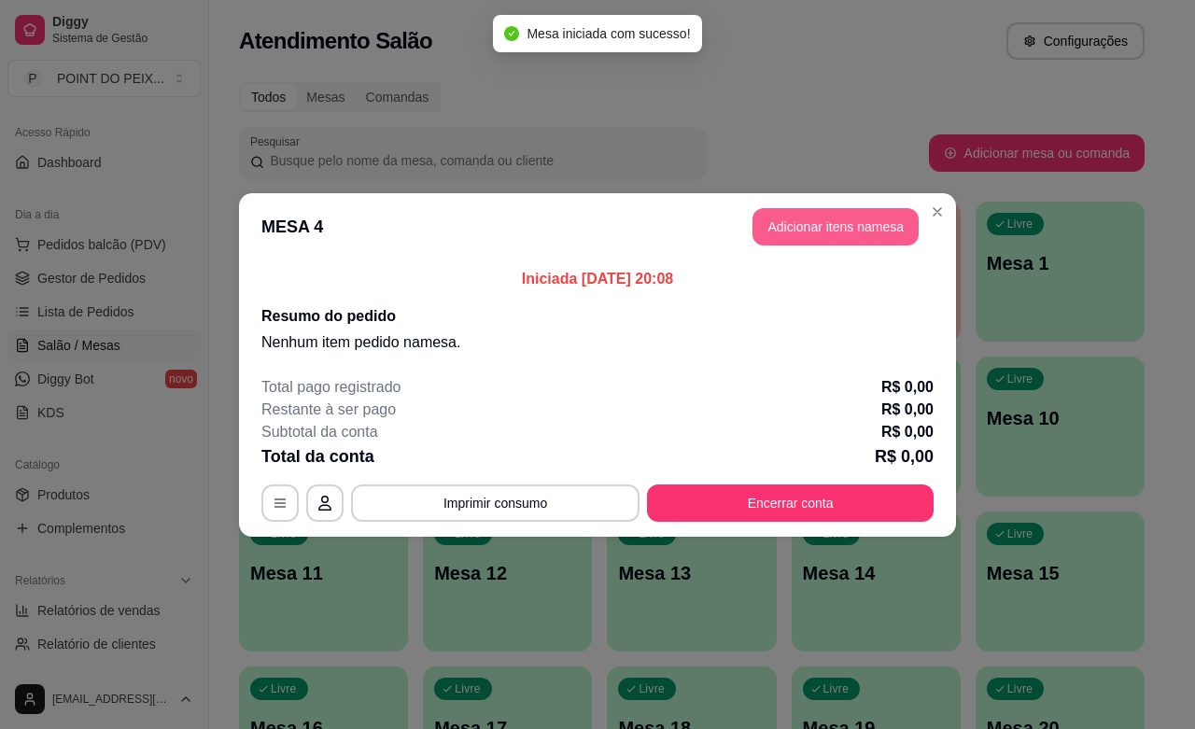
click at [807, 227] on button "Adicionar itens na mesa" at bounding box center [835, 226] width 166 height 37
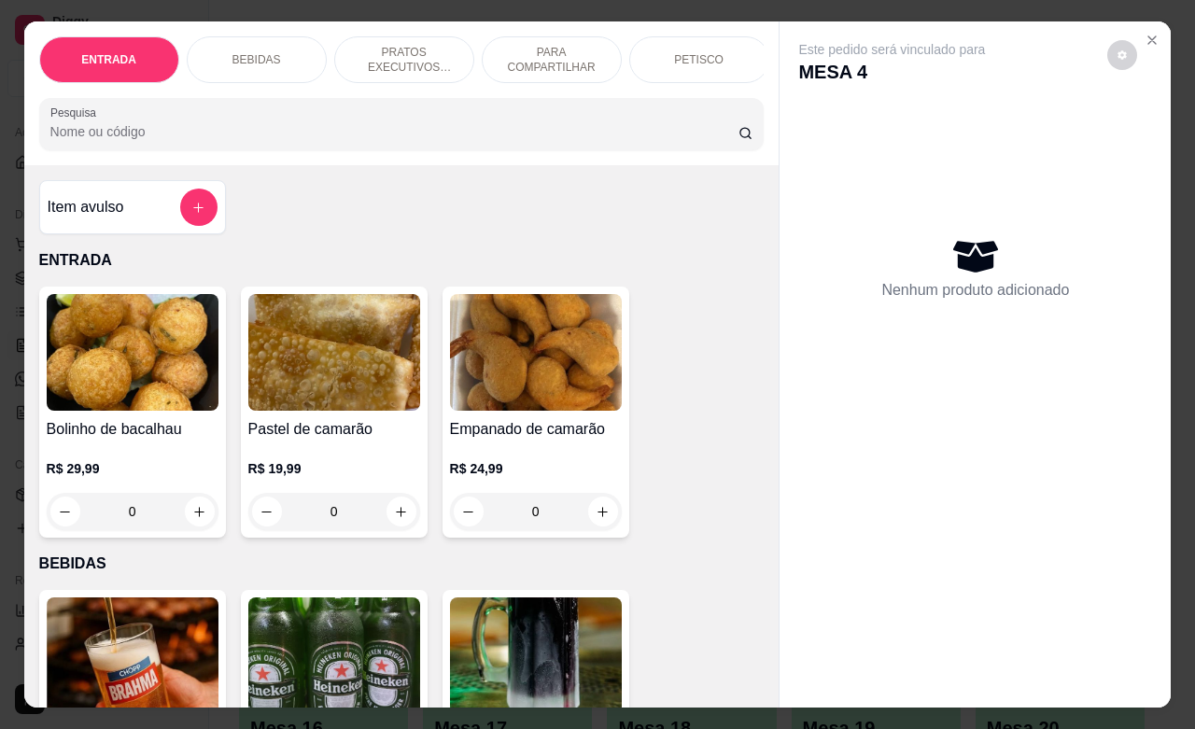
click at [679, 52] on p "PETISCO" at bounding box center [698, 59] width 49 height 15
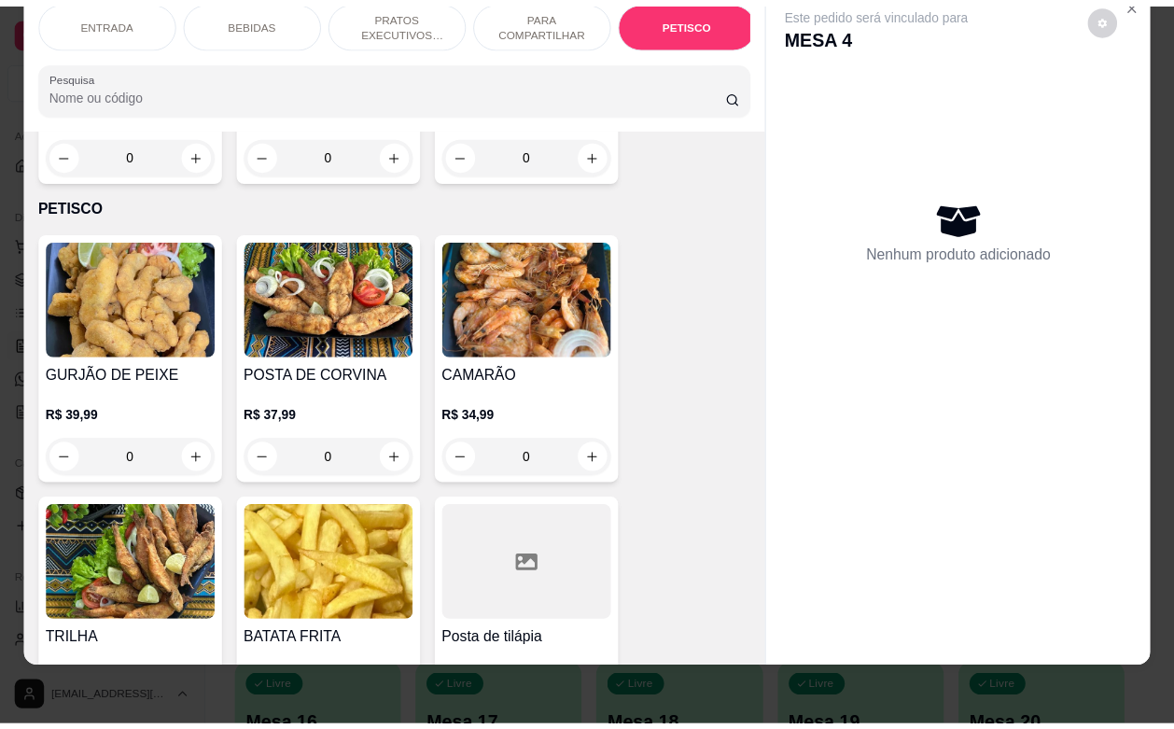
scroll to position [4473, 0]
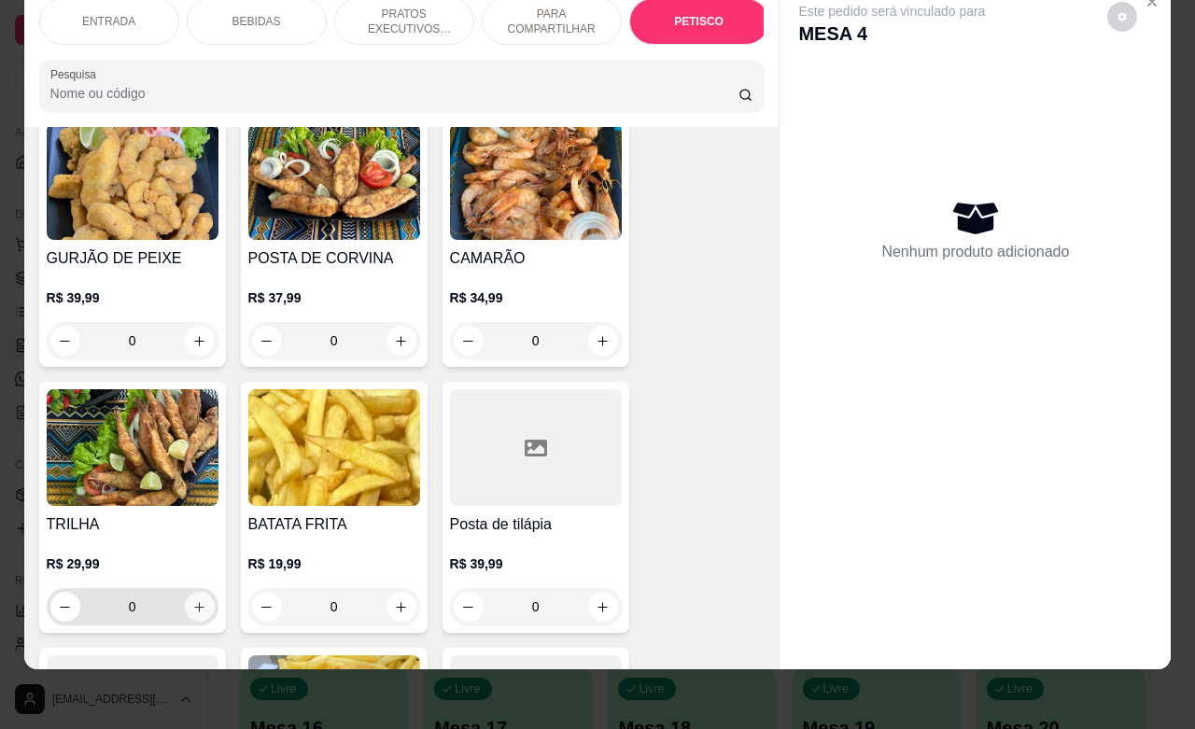
click at [192, 600] on icon "increase-product-quantity" at bounding box center [199, 607] width 14 height 14
type input "1"
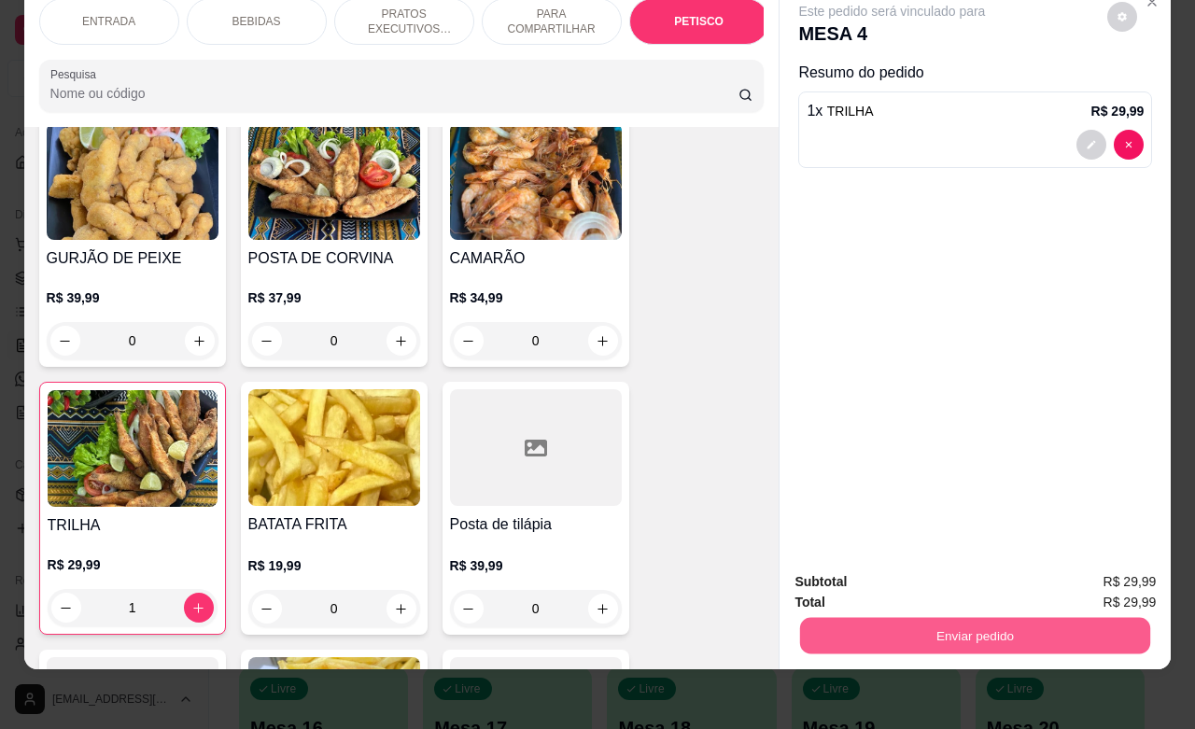
click at [871, 617] on button "Enviar pedido" at bounding box center [975, 635] width 350 height 36
click at [865, 566] on button "Não registrar e enviar pedido" at bounding box center [911, 570] width 194 height 35
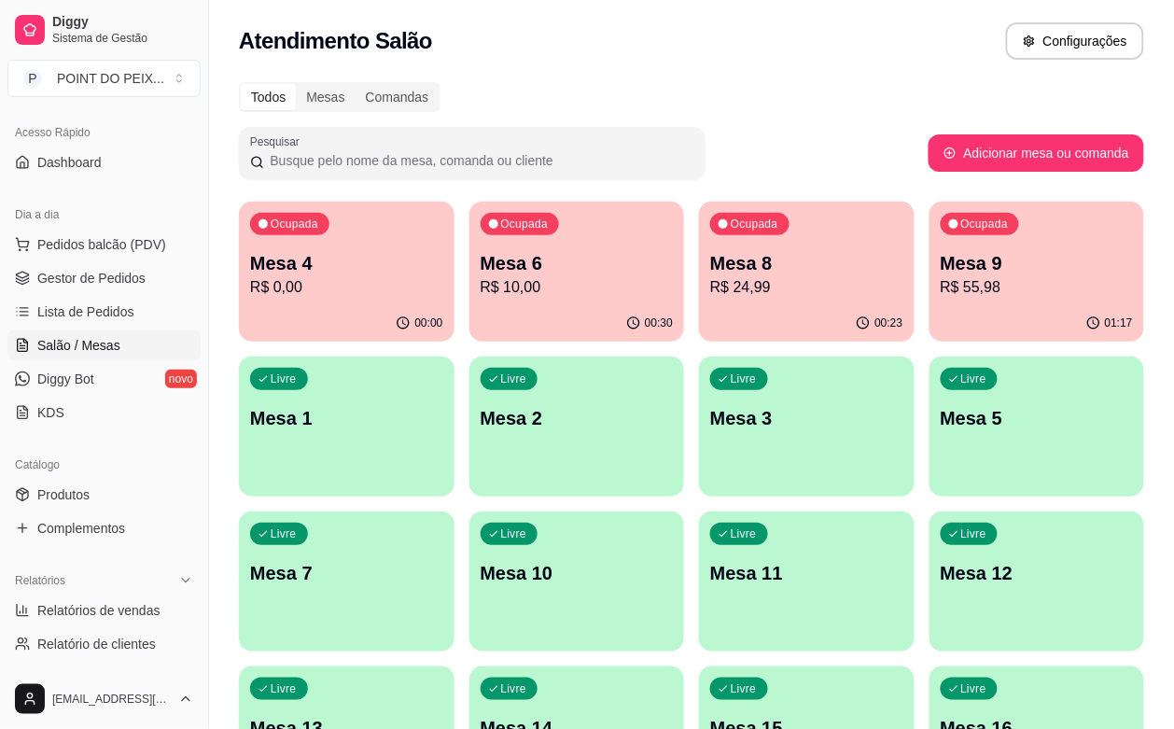
click at [678, 17] on div "Atendimento Salão Configurações" at bounding box center [691, 35] width 965 height 71
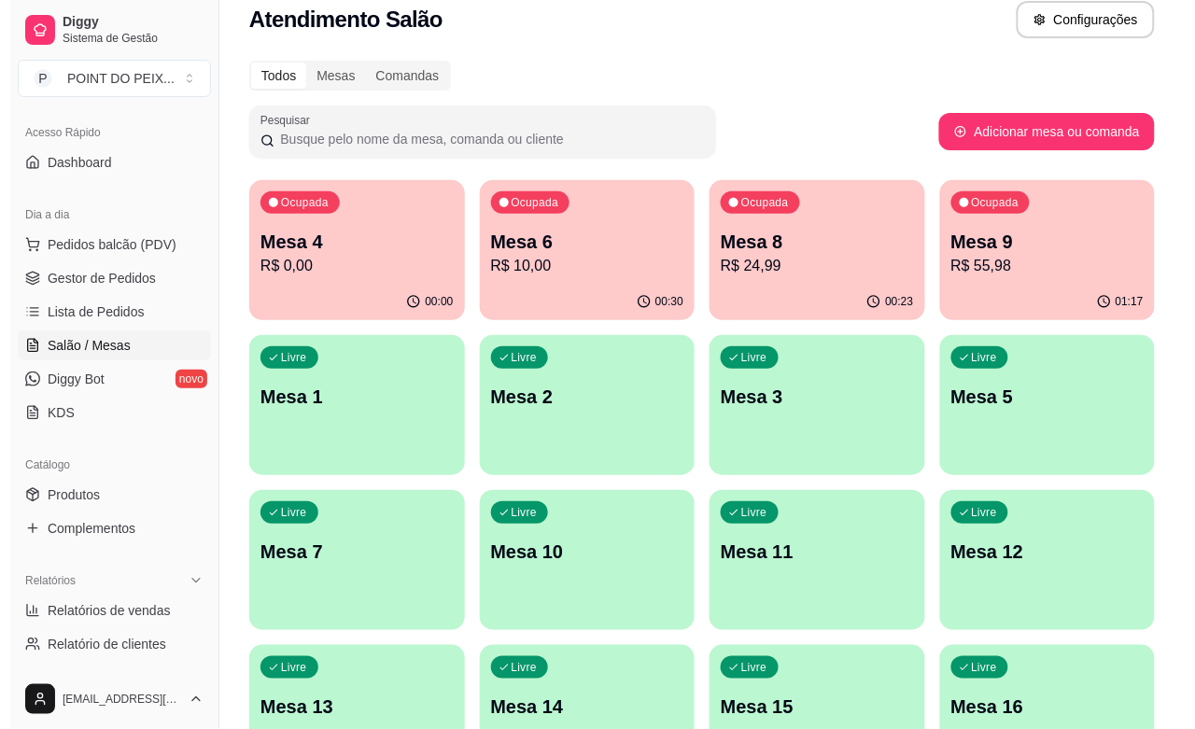
scroll to position [0, 0]
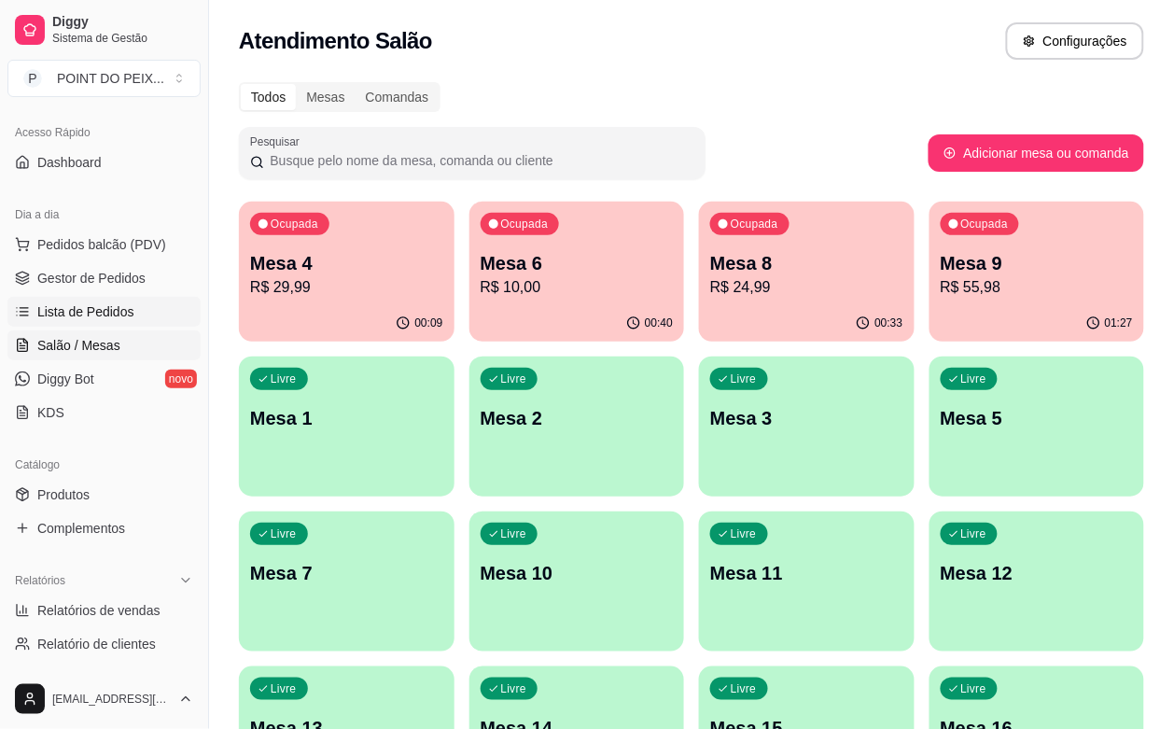
click at [117, 310] on span "Lista de Pedidos" at bounding box center [85, 311] width 97 height 19
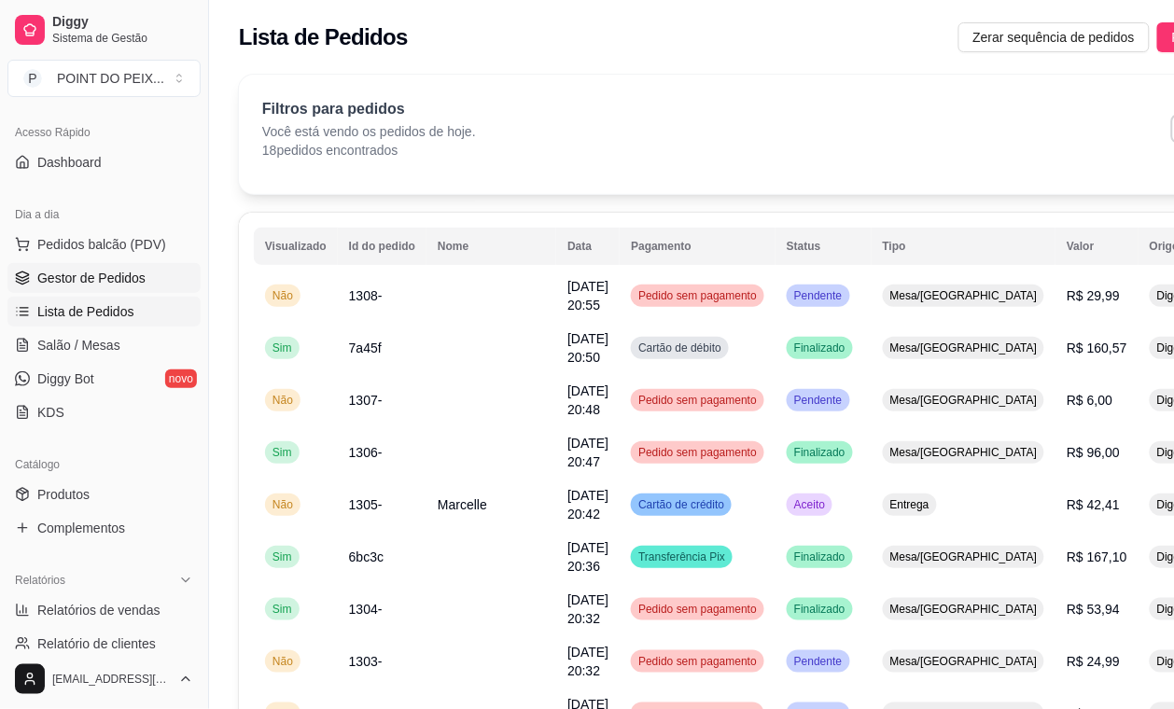
click at [119, 283] on span "Gestor de Pedidos" at bounding box center [91, 278] width 108 height 19
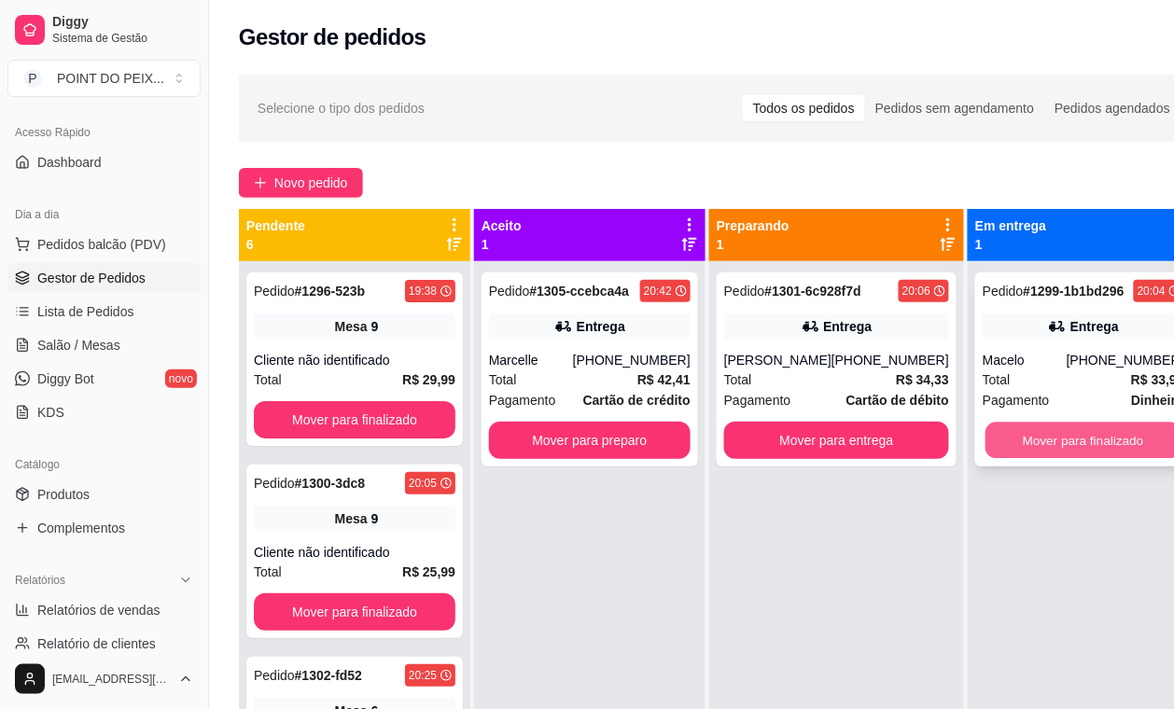
click at [1028, 445] on button "Mover para finalizado" at bounding box center [1084, 441] width 196 height 36
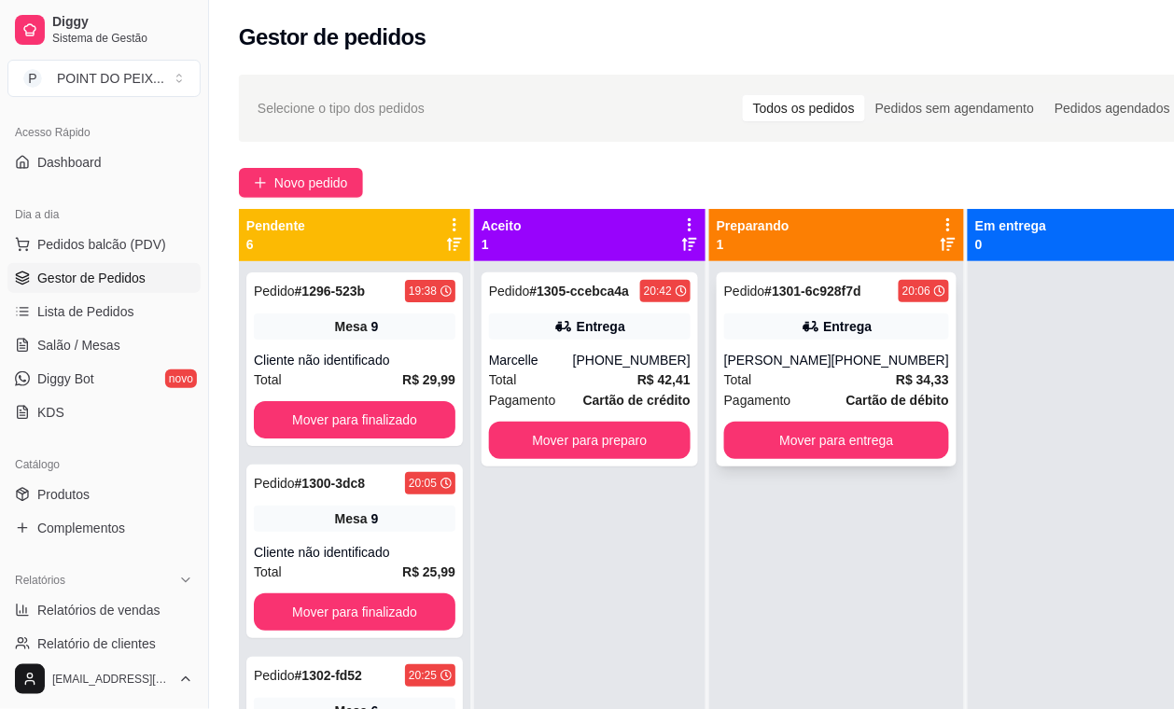
click at [847, 393] on strong "Cartão de débito" at bounding box center [898, 400] width 103 height 15
click at [824, 437] on button "Mover para entrega" at bounding box center [836, 440] width 225 height 37
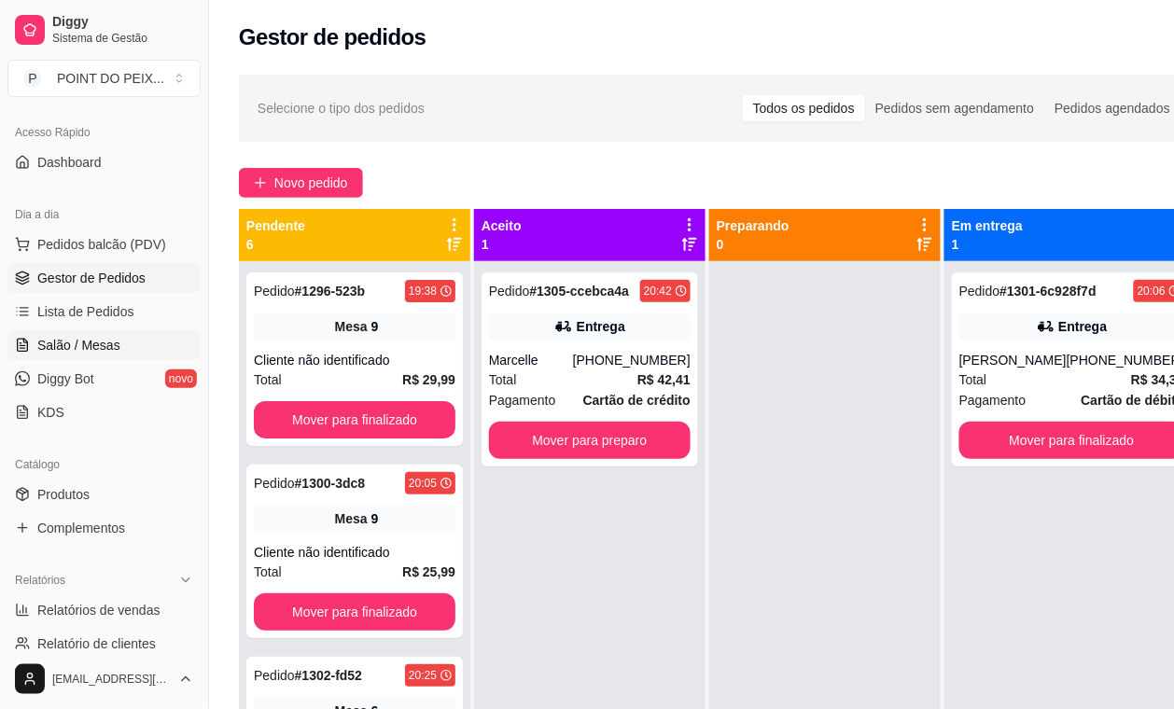
click at [103, 346] on span "Salão / Mesas" at bounding box center [78, 345] width 83 height 19
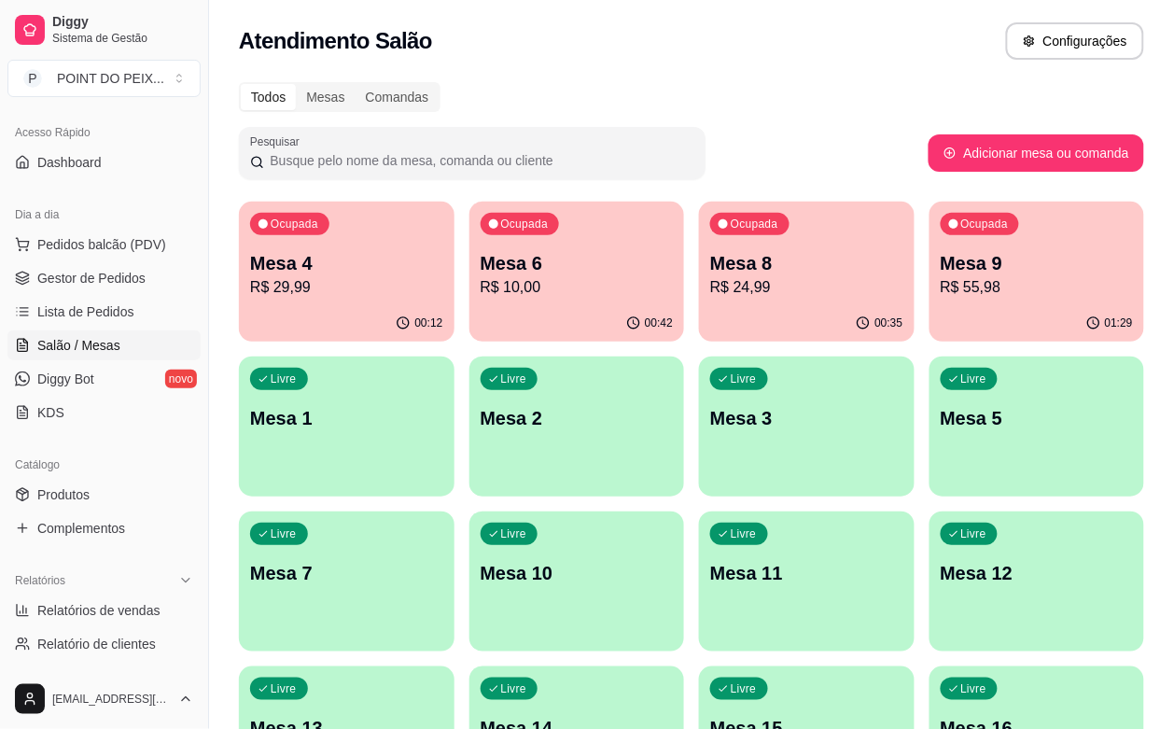
click at [507, 272] on p "Mesa 6" at bounding box center [577, 263] width 193 height 26
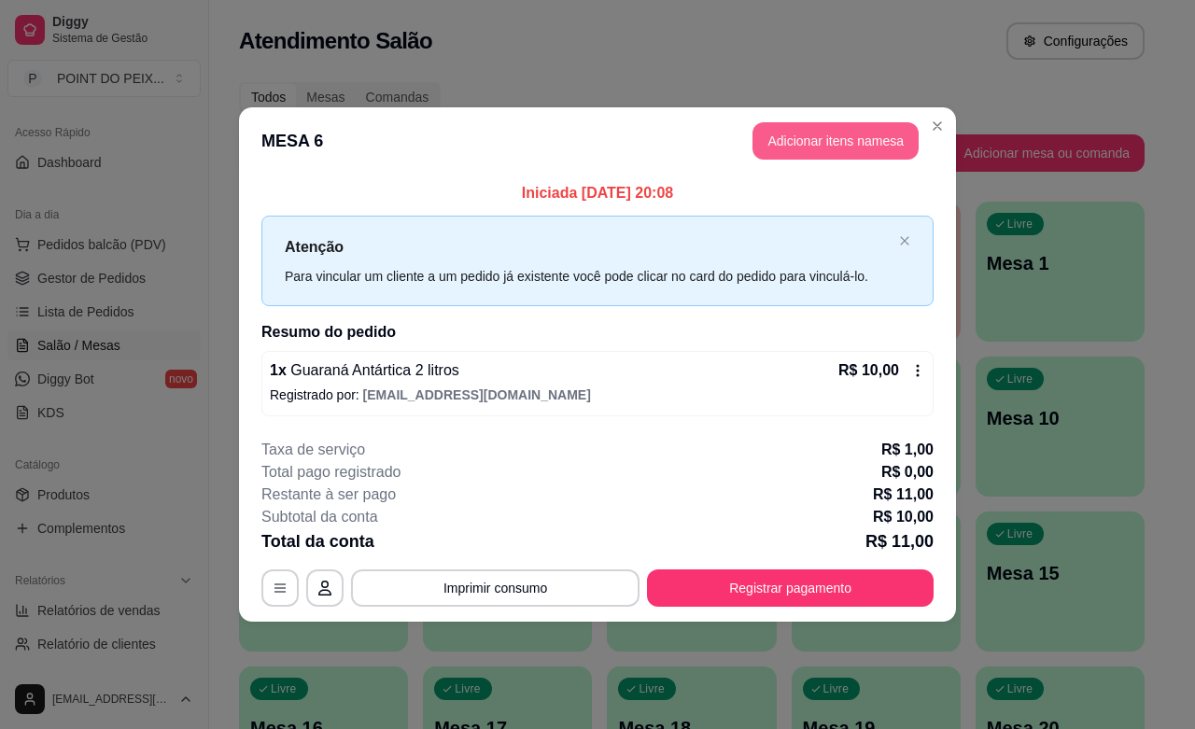
click at [836, 141] on button "Adicionar itens na mesa" at bounding box center [835, 140] width 166 height 37
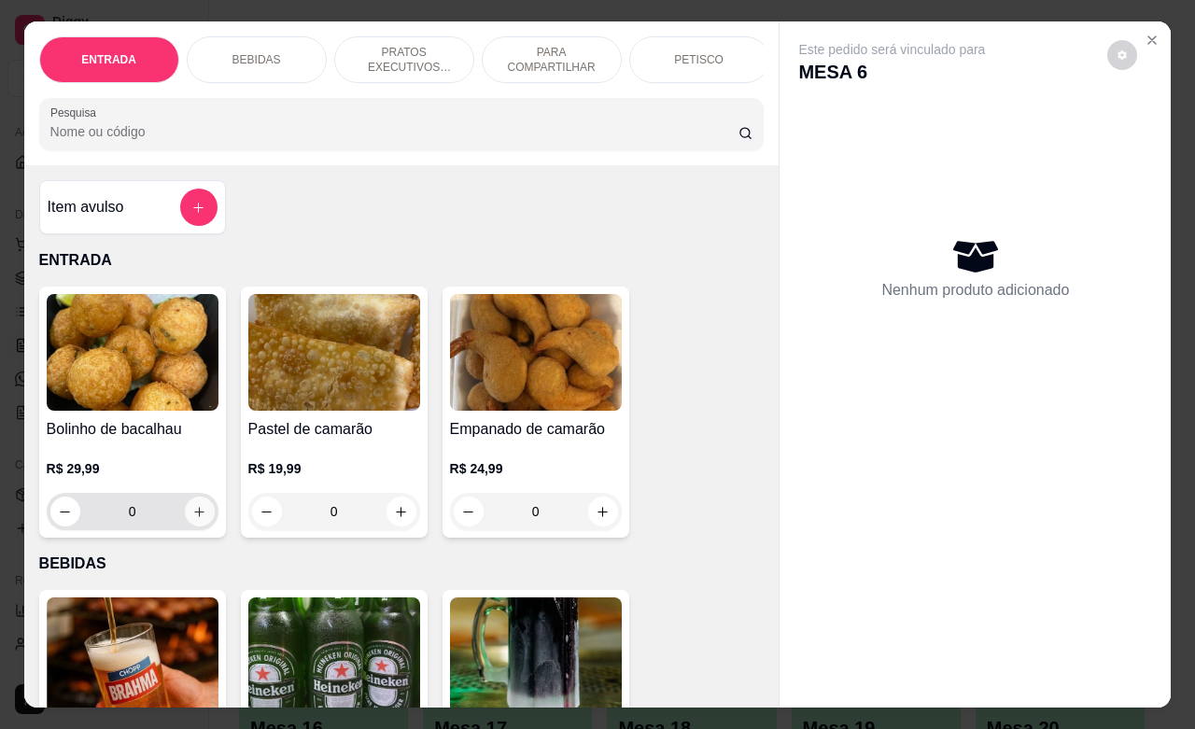
click at [192, 514] on icon "increase-product-quantity" at bounding box center [199, 512] width 14 height 14
type input "1"
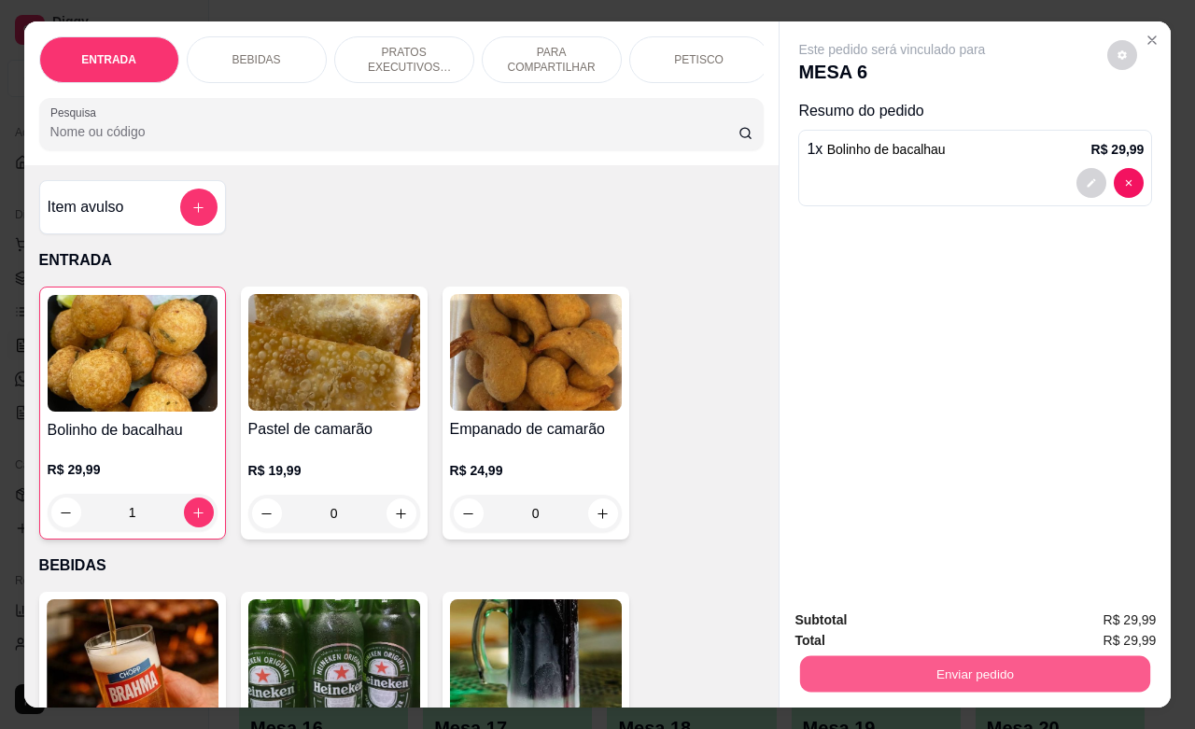
click at [879, 669] on button "Enviar pedido" at bounding box center [975, 673] width 350 height 36
click at [868, 623] on button "Não registrar e enviar pedido" at bounding box center [911, 617] width 194 height 35
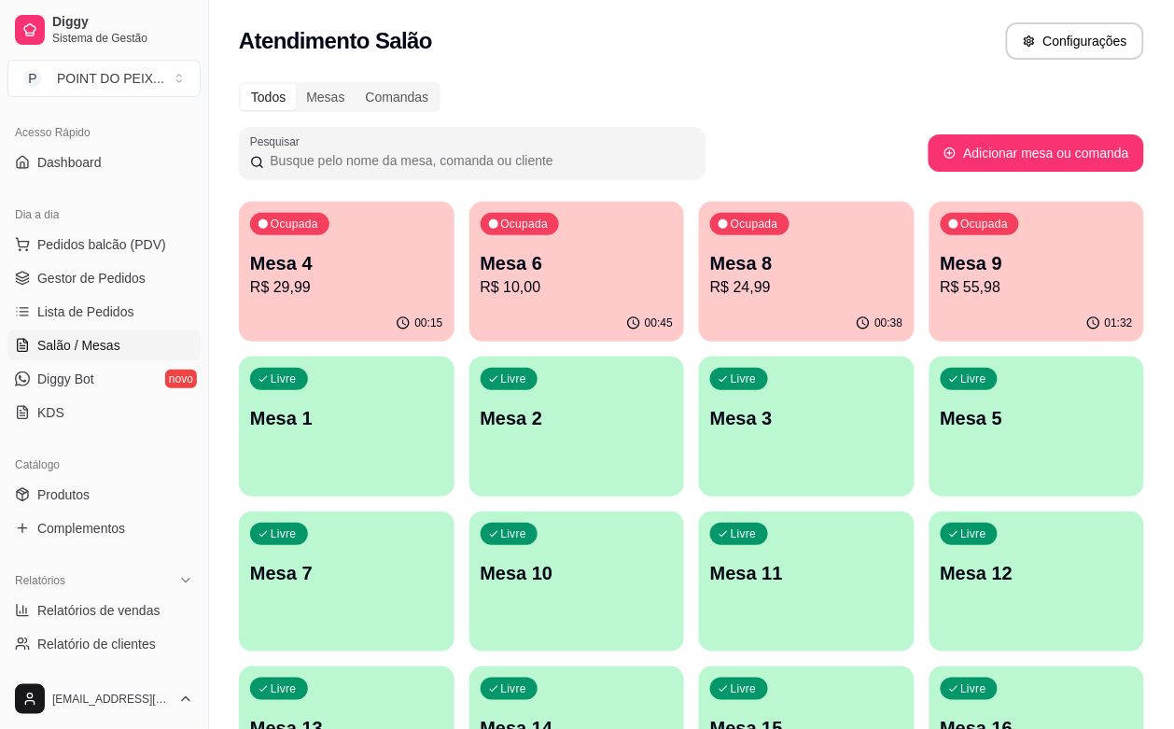
click at [941, 280] on p "R$ 55,98" at bounding box center [1037, 287] width 193 height 22
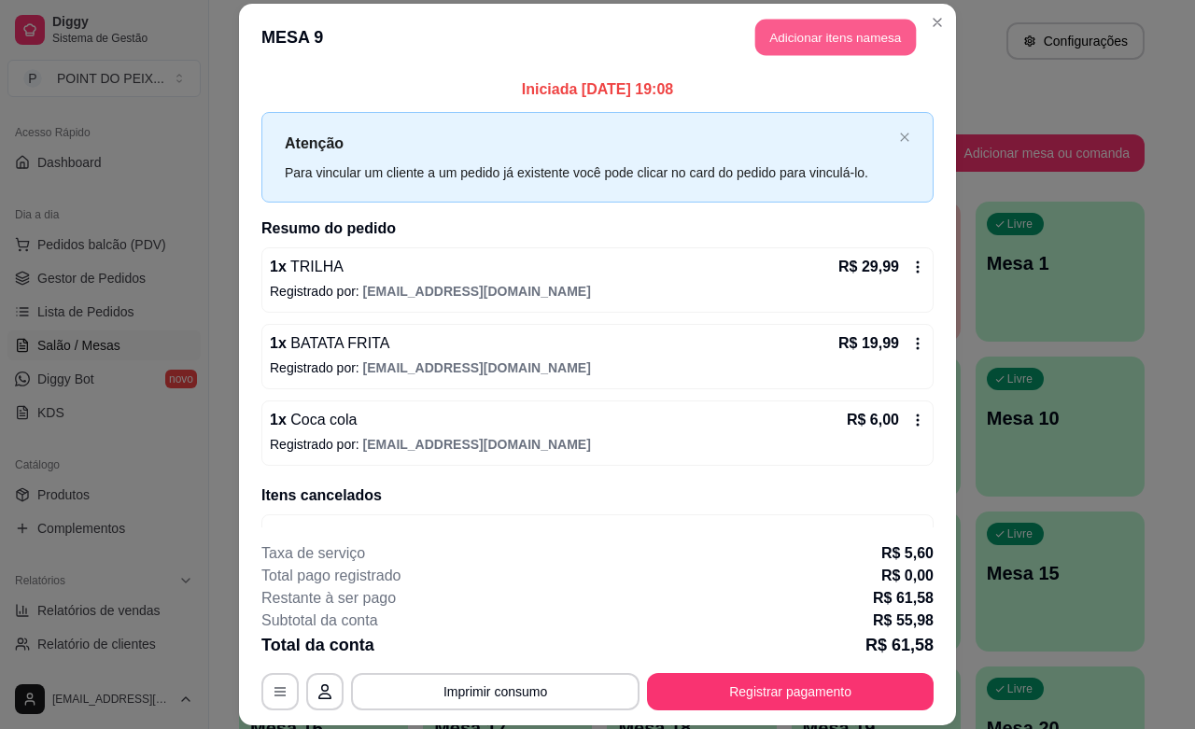
click at [836, 42] on button "Adicionar itens na mesa" at bounding box center [835, 38] width 161 height 36
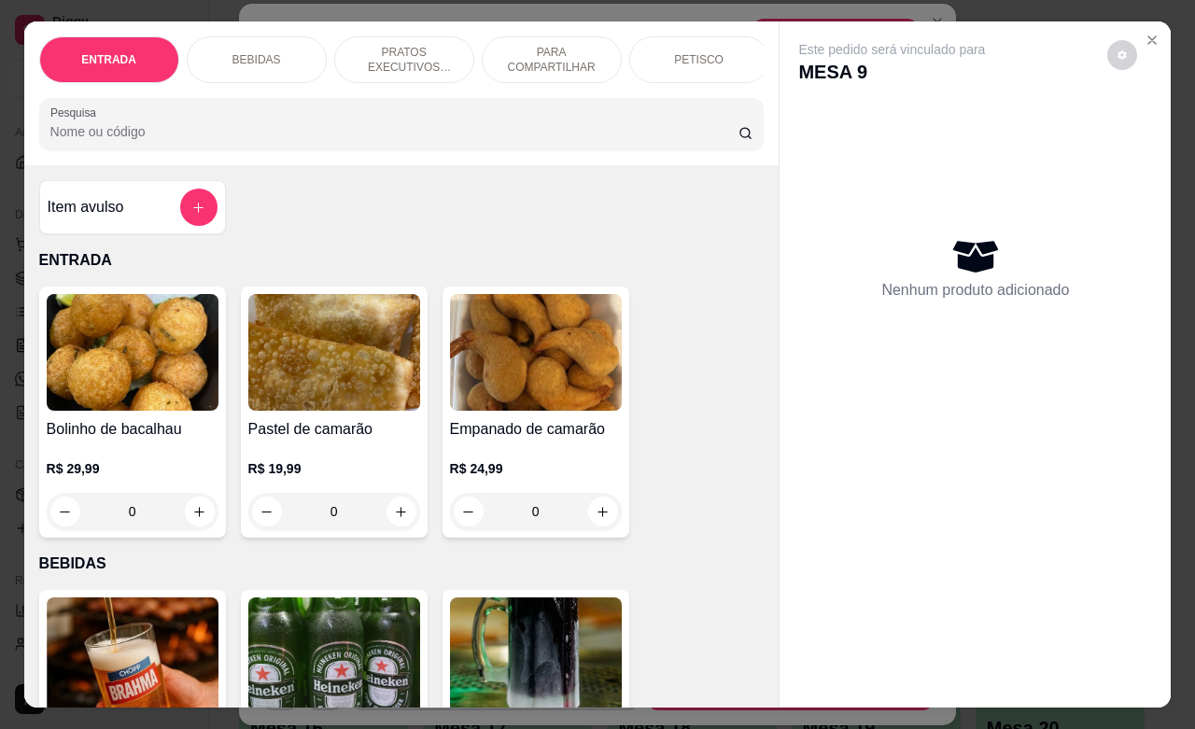
click at [684, 62] on div "PETISCO" at bounding box center [699, 59] width 140 height 47
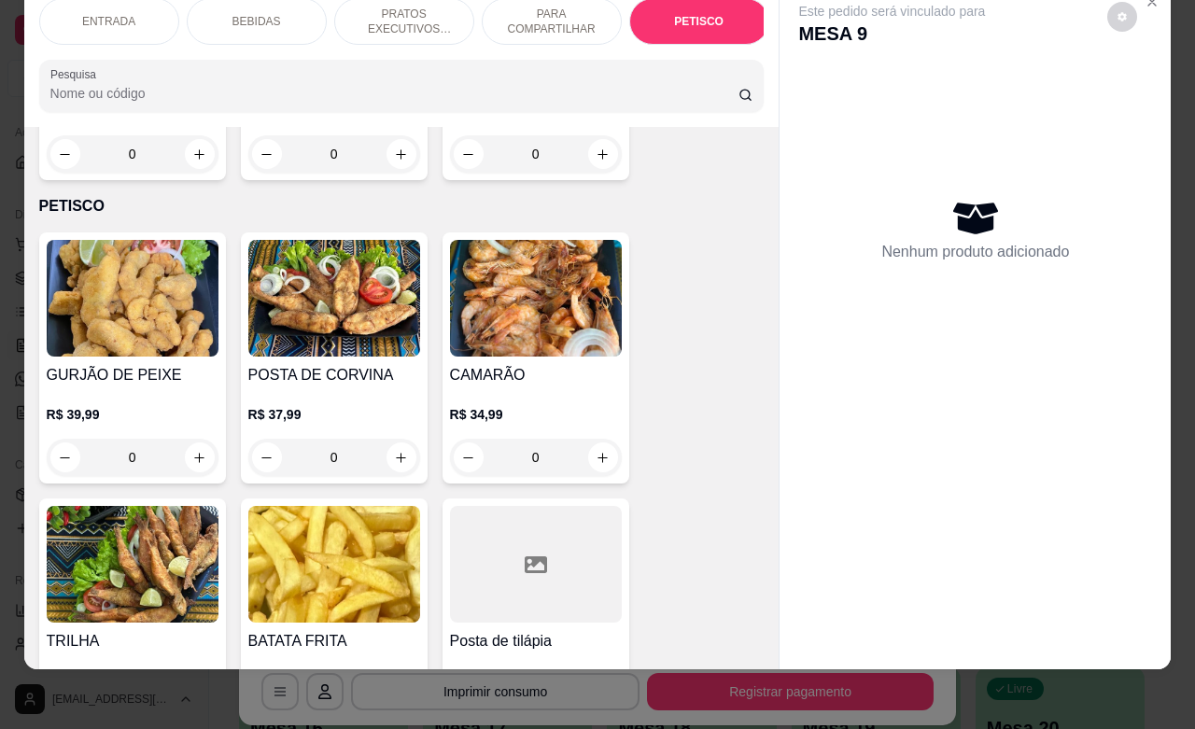
scroll to position [4473, 0]
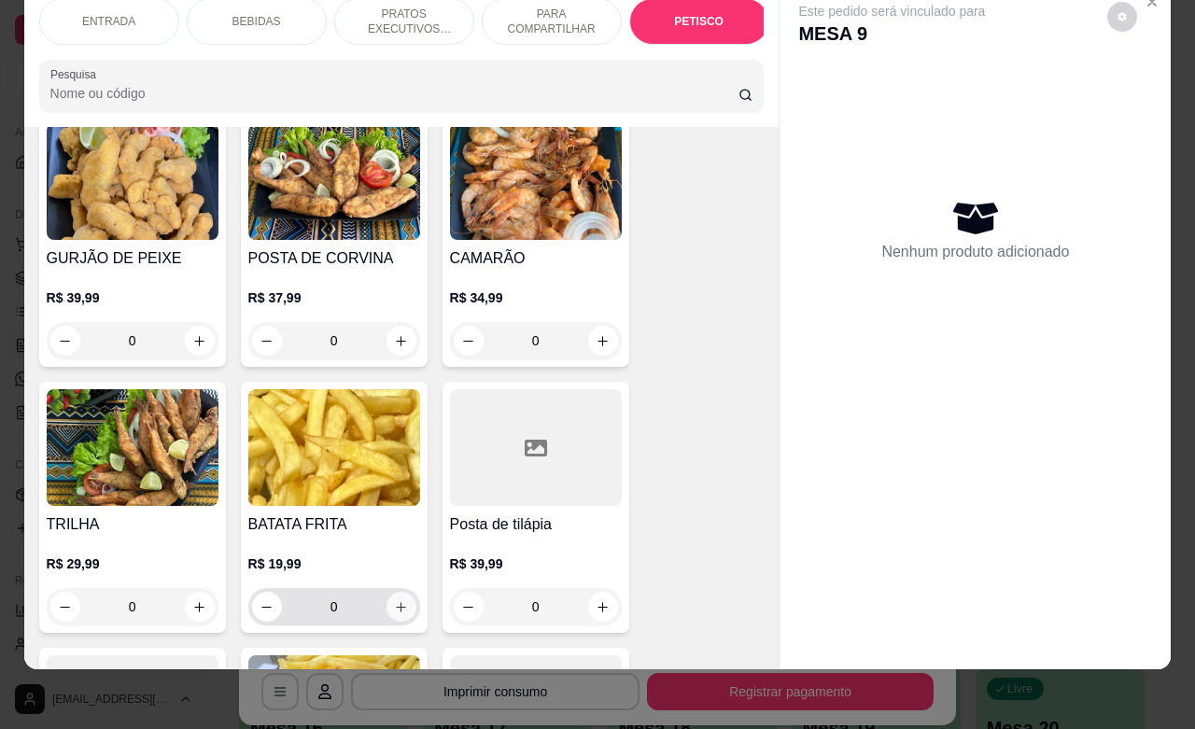
click at [389, 592] on button "increase-product-quantity" at bounding box center [401, 607] width 30 height 30
type input "1"
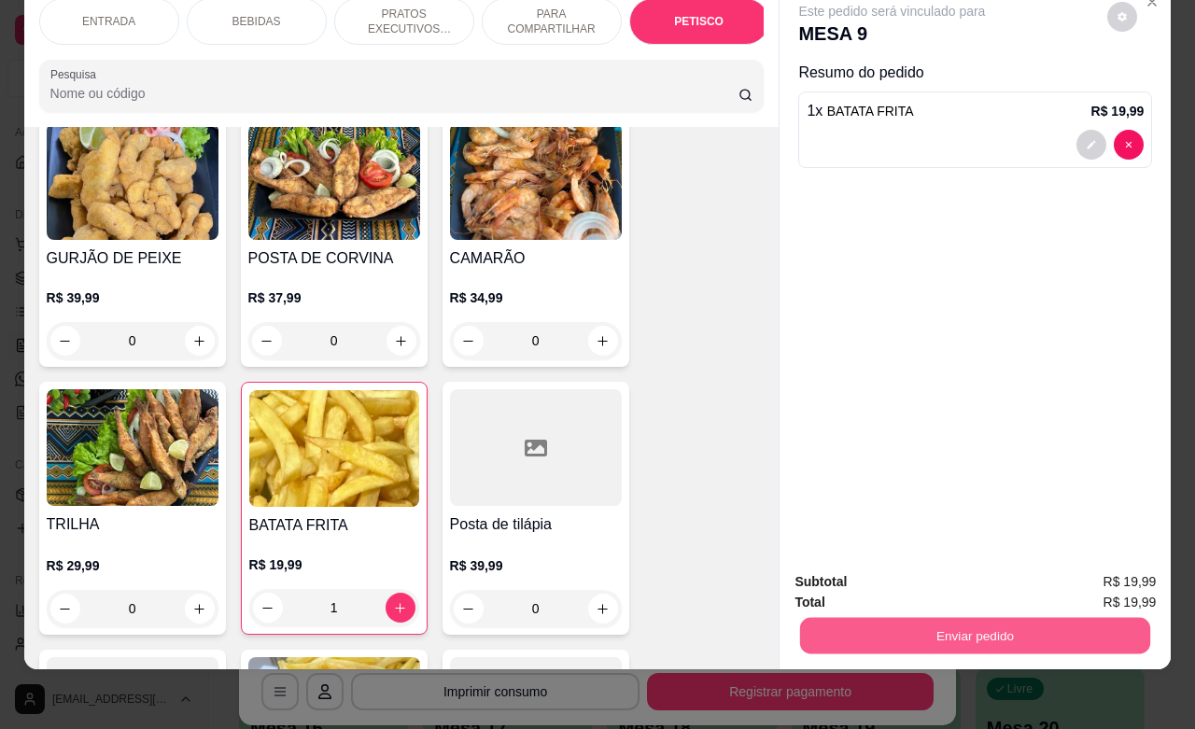
click at [996, 630] on button "Enviar pedido" at bounding box center [975, 635] width 350 height 36
click at [915, 574] on button "Não registrar e enviar pedido" at bounding box center [911, 570] width 189 height 35
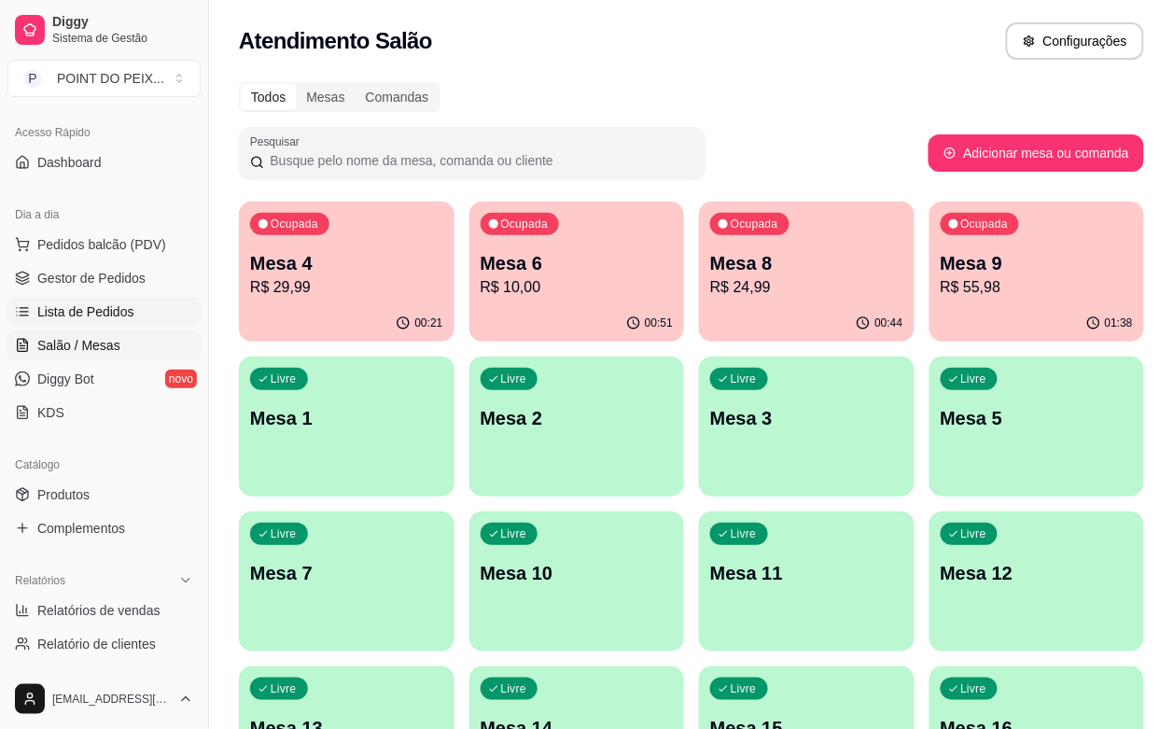
click at [115, 314] on span "Lista de Pedidos" at bounding box center [85, 311] width 97 height 19
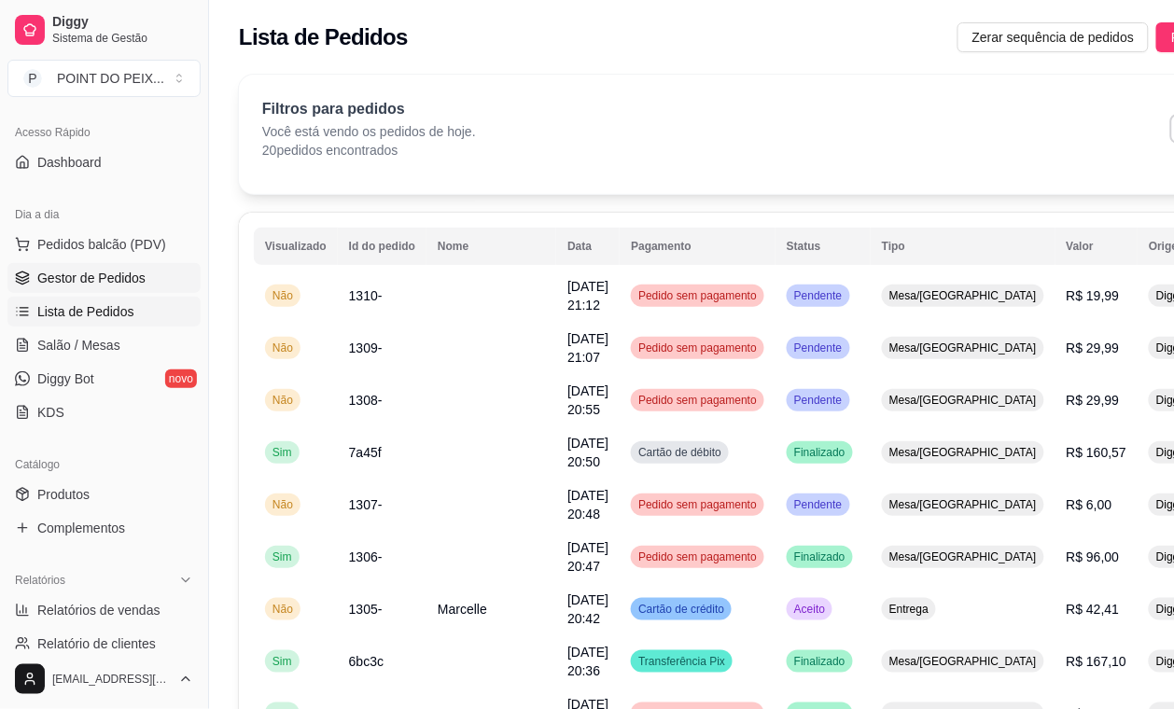
click at [113, 280] on span "Gestor de Pedidos" at bounding box center [91, 278] width 108 height 19
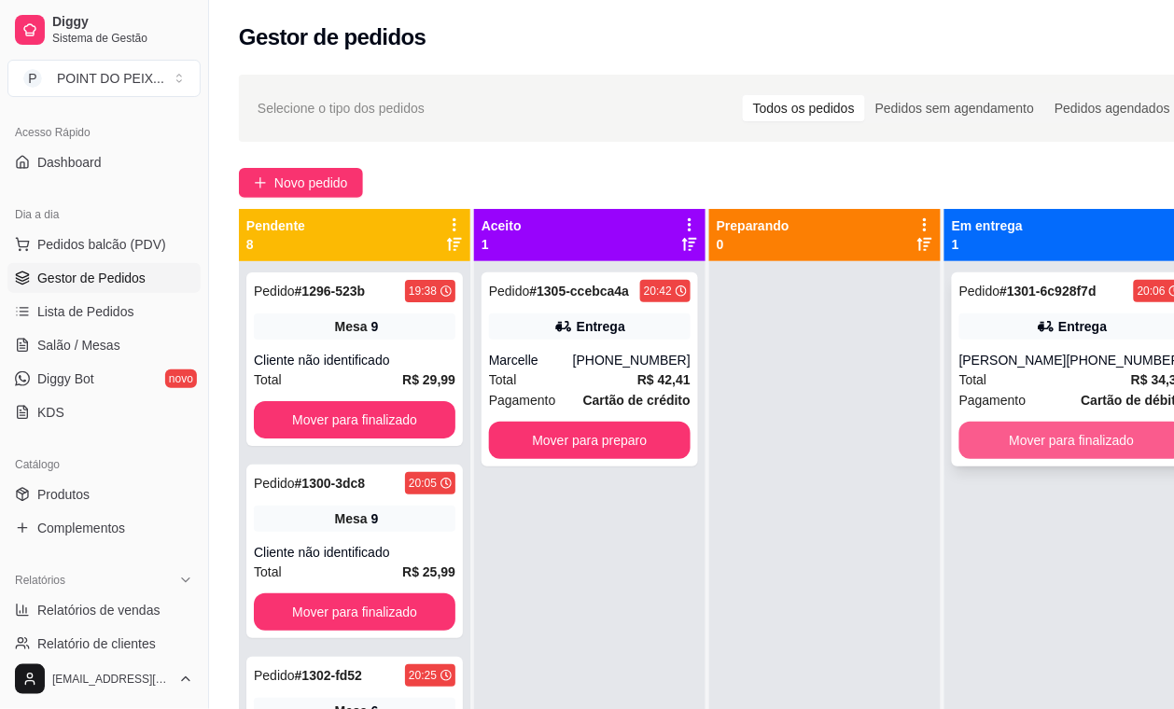
click at [1029, 444] on button "Mover para finalizado" at bounding box center [1071, 440] width 225 height 37
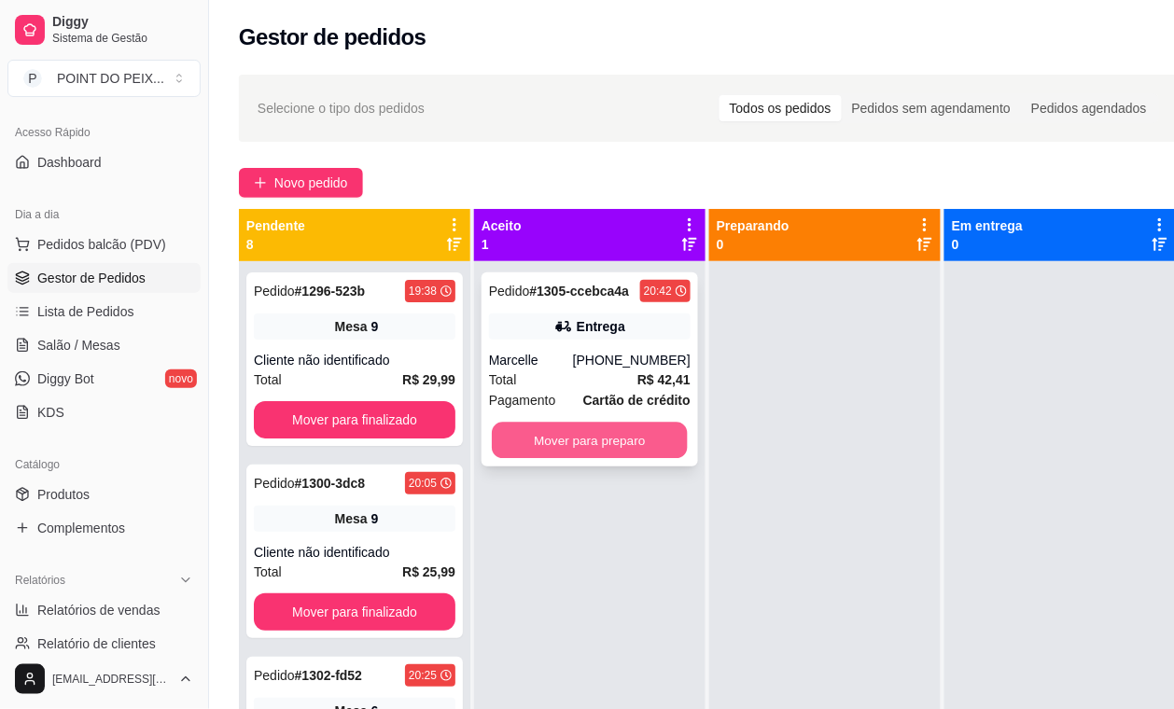
click at [589, 429] on button "Mover para preparo" at bounding box center [590, 441] width 196 height 36
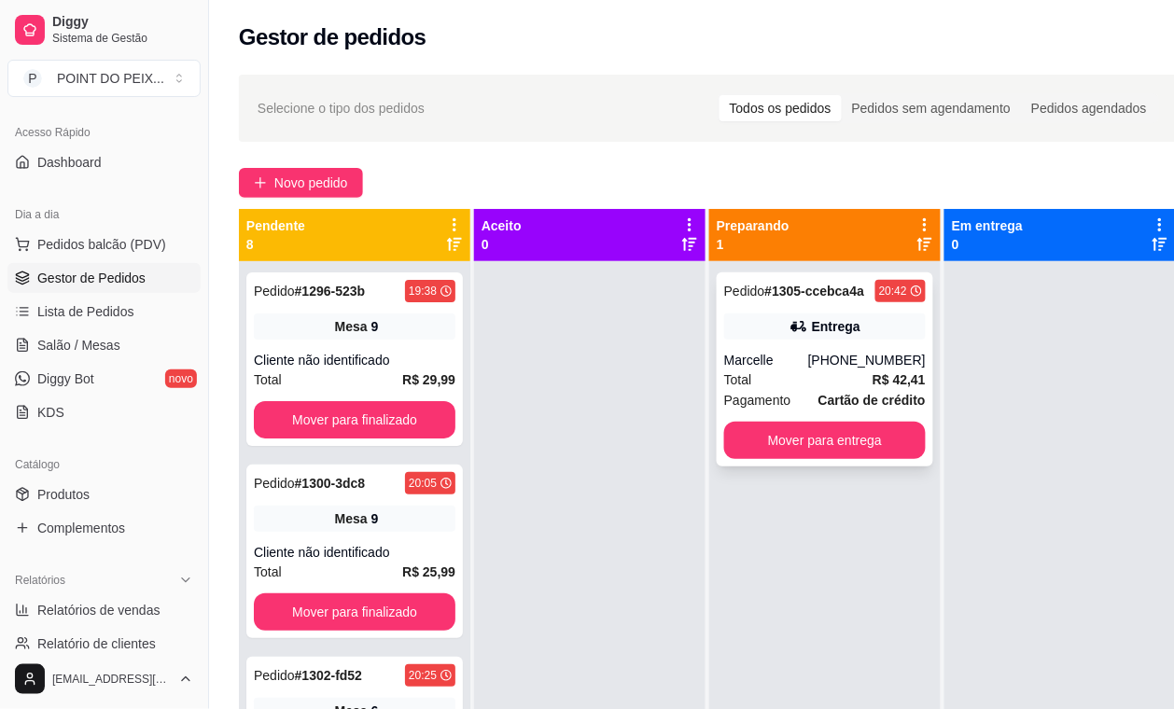
click at [829, 371] on div "Total R$ 42,41" at bounding box center [825, 380] width 202 height 21
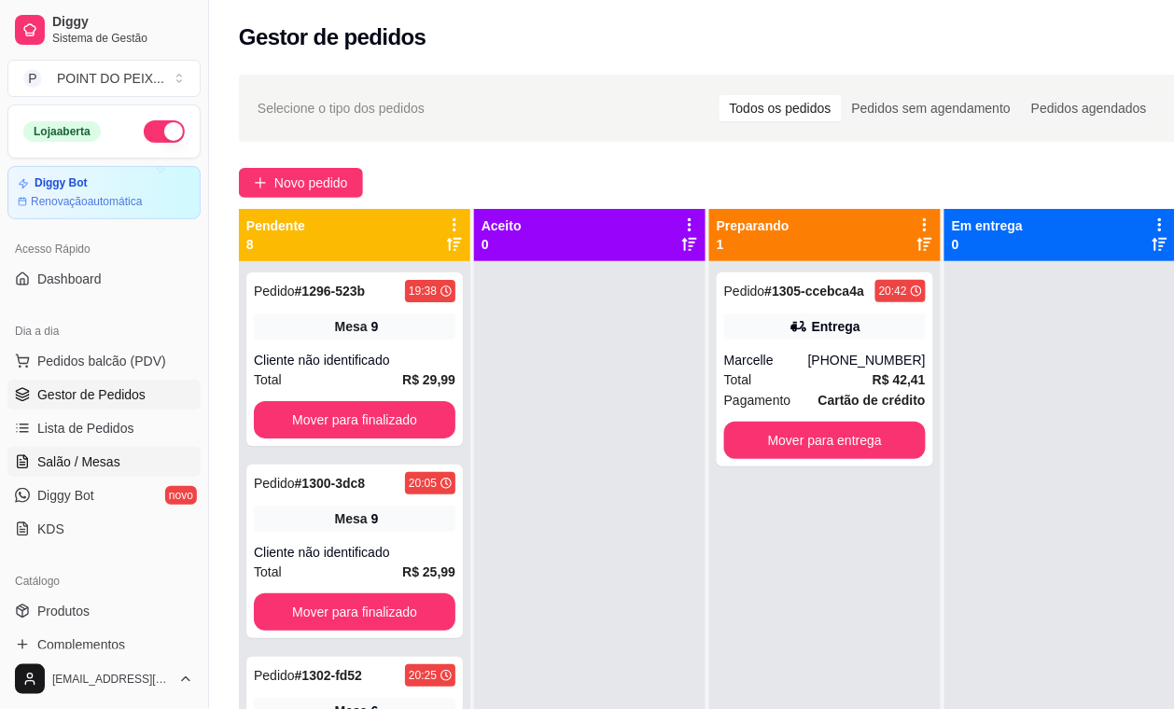
click at [96, 464] on span "Salão / Mesas" at bounding box center [78, 462] width 83 height 19
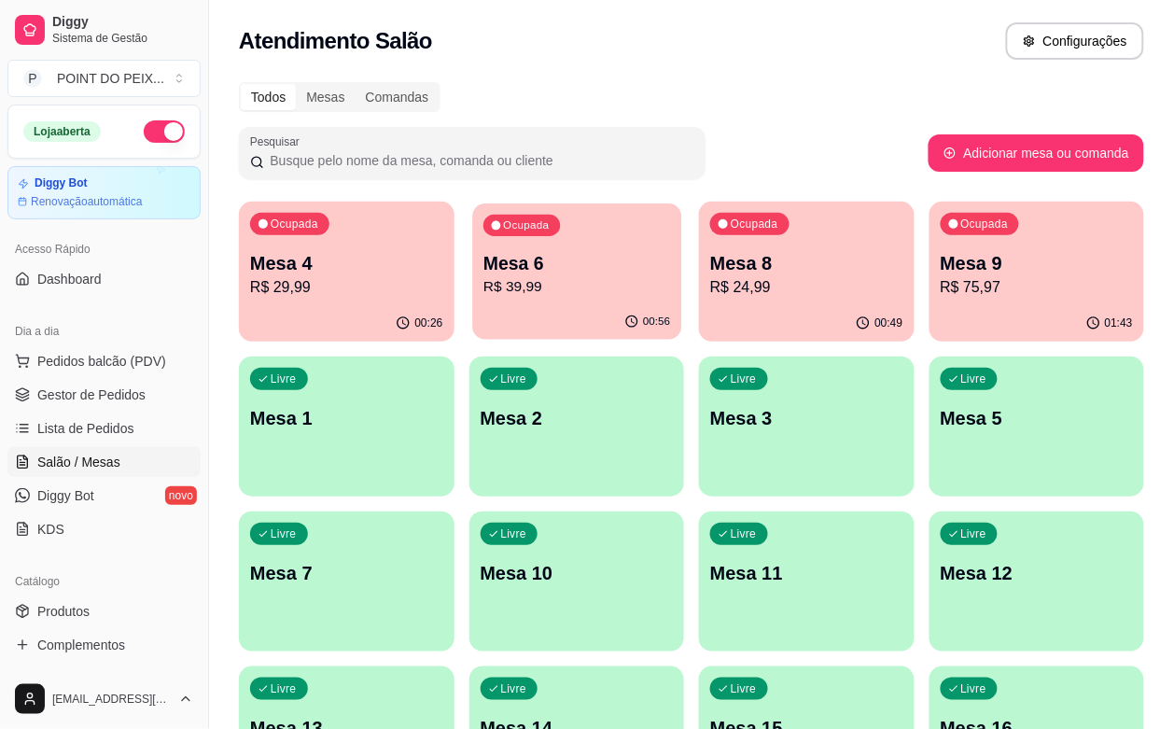
click at [537, 283] on p "R$ 39,99" at bounding box center [576, 286] width 187 height 21
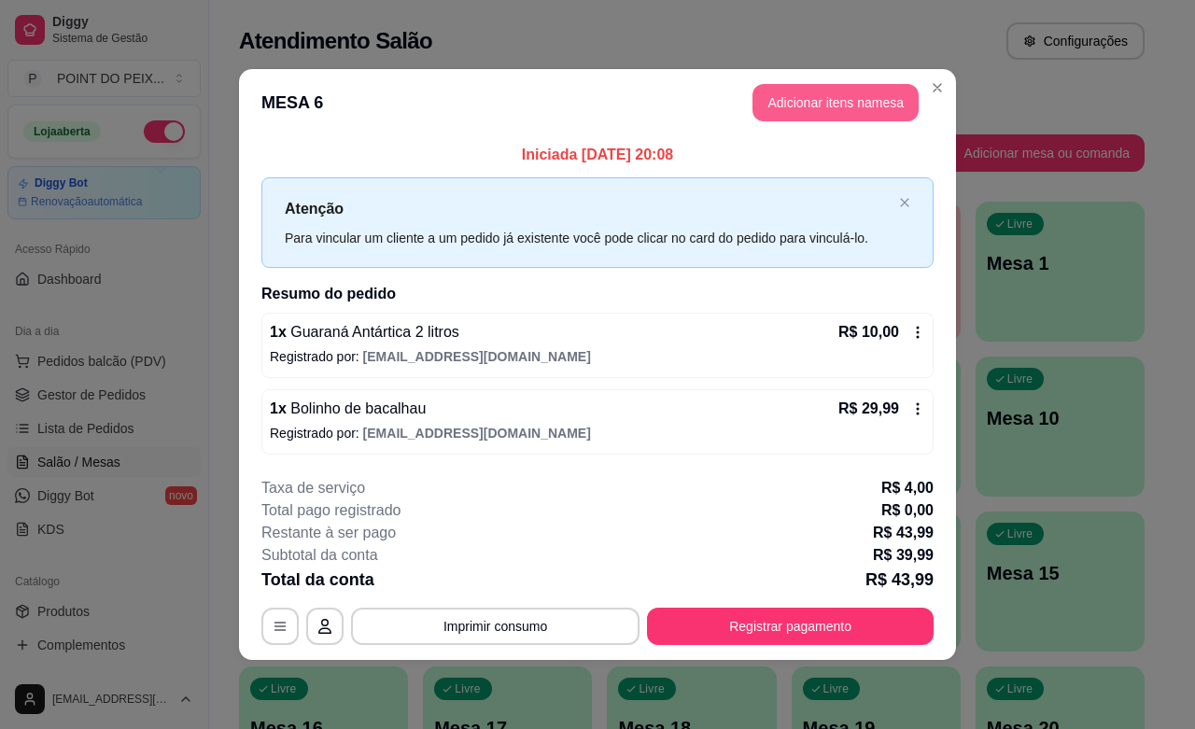
click at [819, 108] on button "Adicionar itens na mesa" at bounding box center [835, 102] width 166 height 37
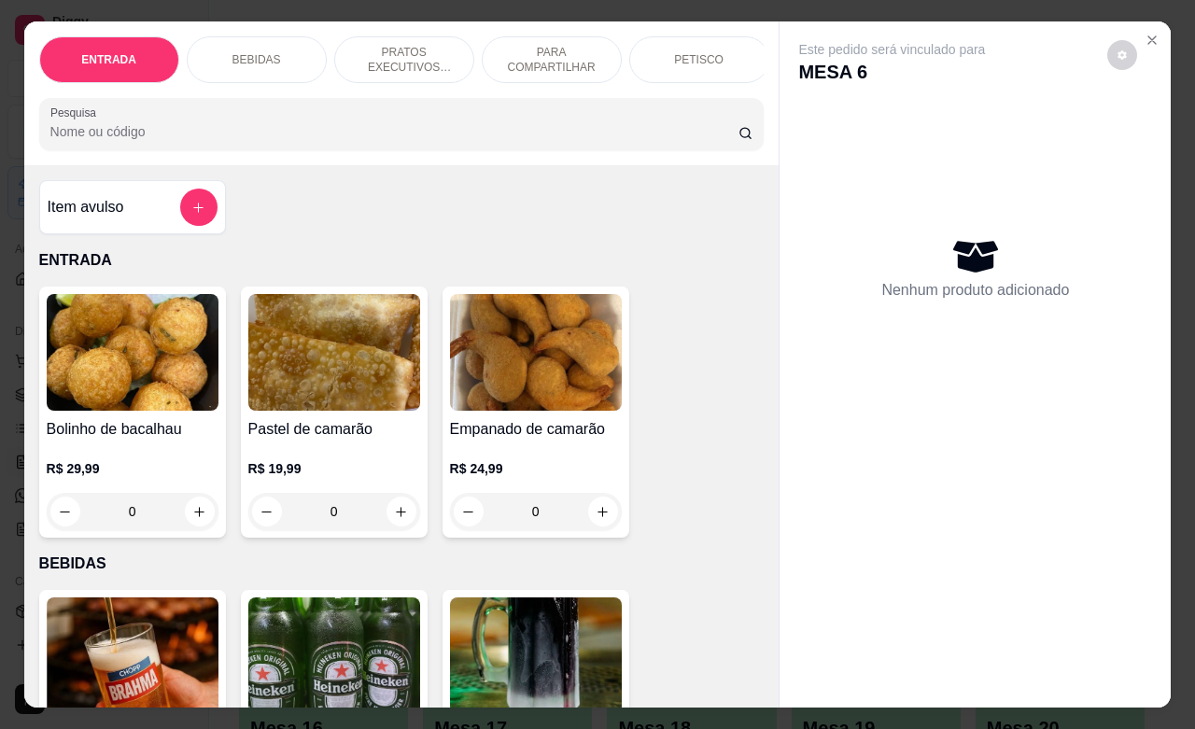
click at [674, 53] on p "PETISCO" at bounding box center [698, 59] width 49 height 15
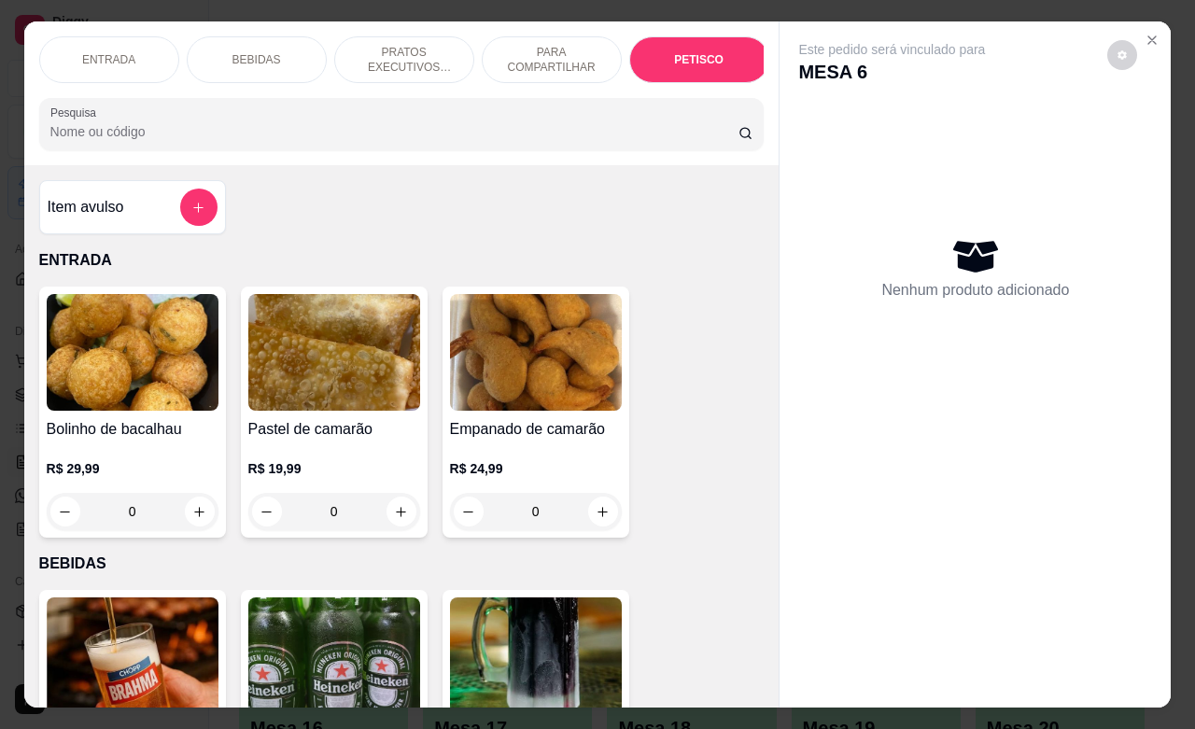
scroll to position [4357, 0]
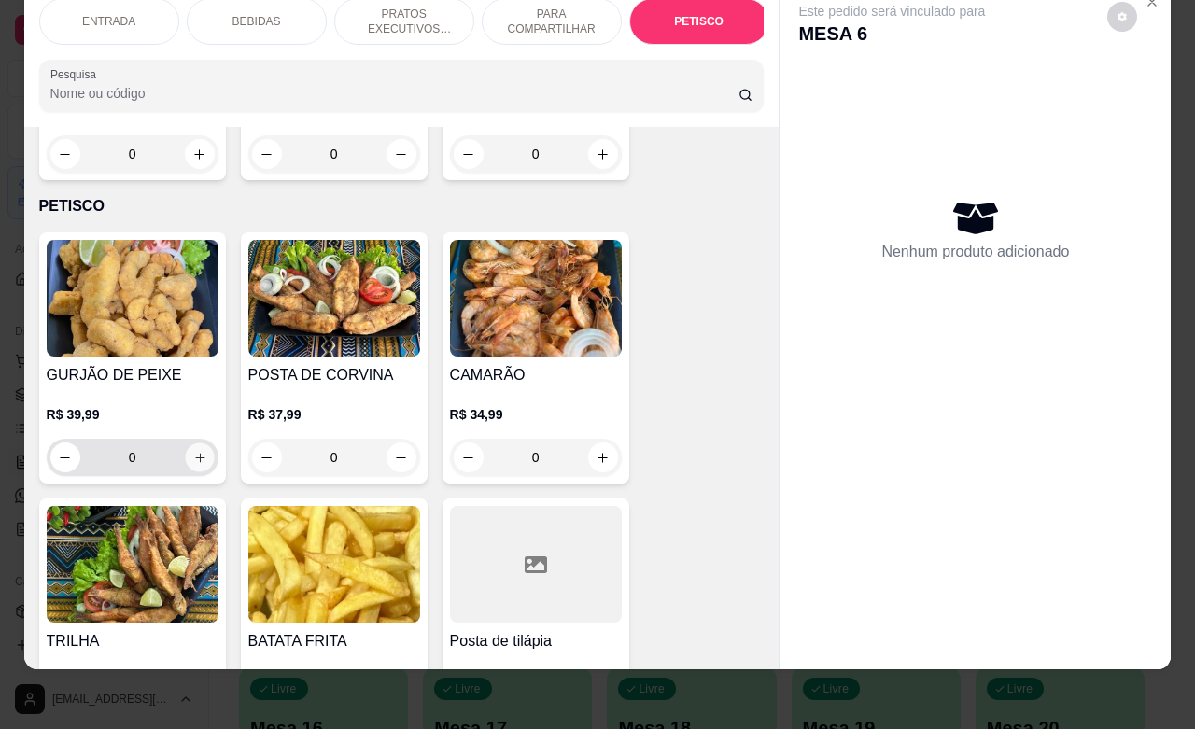
click at [192, 451] on icon "increase-product-quantity" at bounding box center [199, 458] width 14 height 14
type input "1"
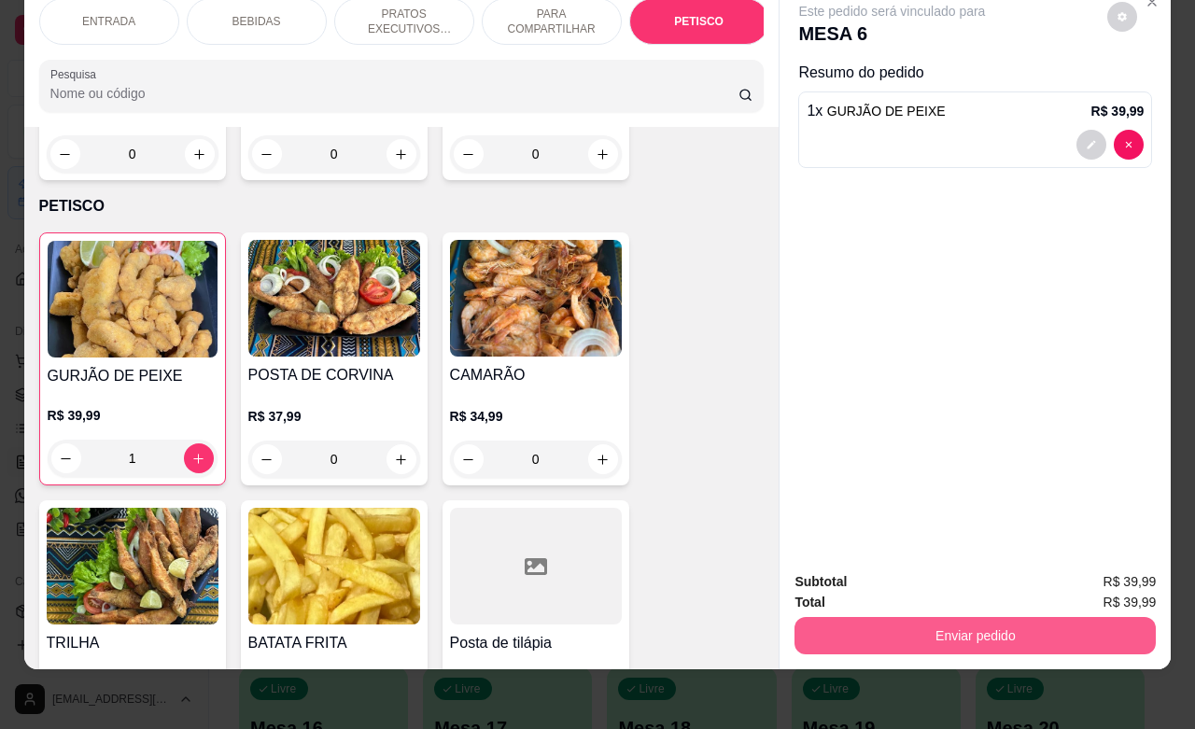
click at [916, 617] on button "Enviar pedido" at bounding box center [974, 635] width 361 height 37
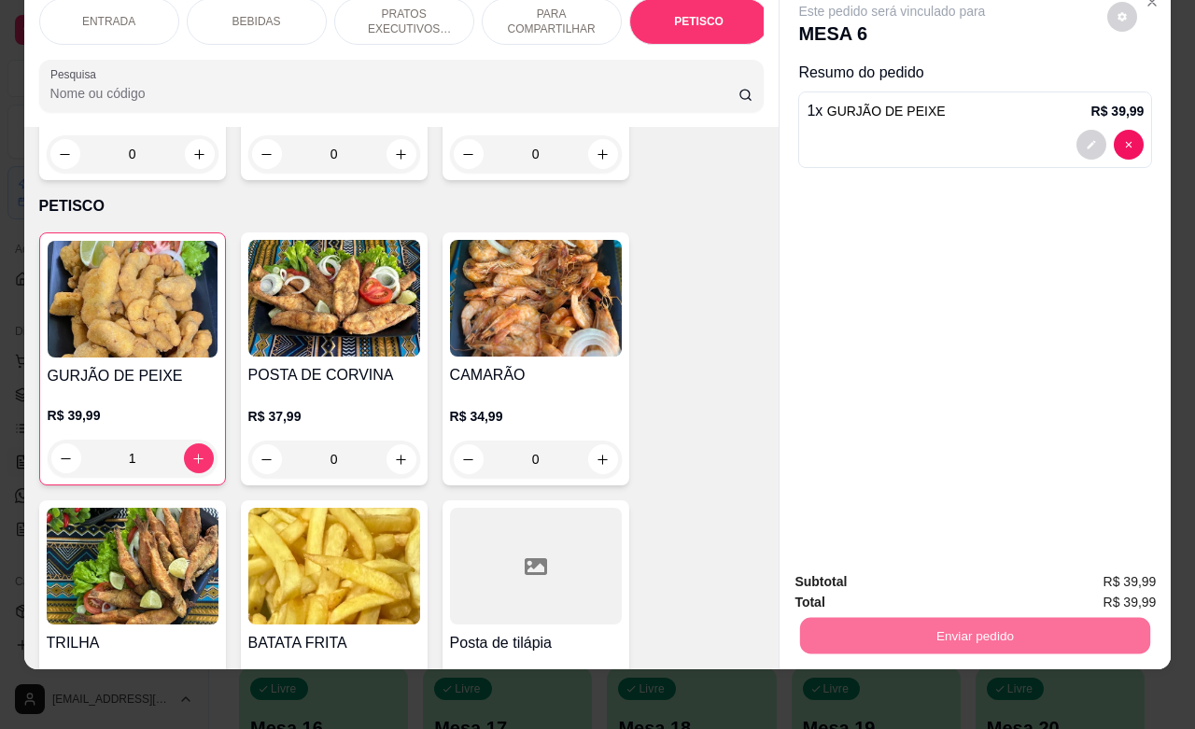
click at [875, 574] on button "Não registrar e enviar pedido" at bounding box center [911, 570] width 194 height 35
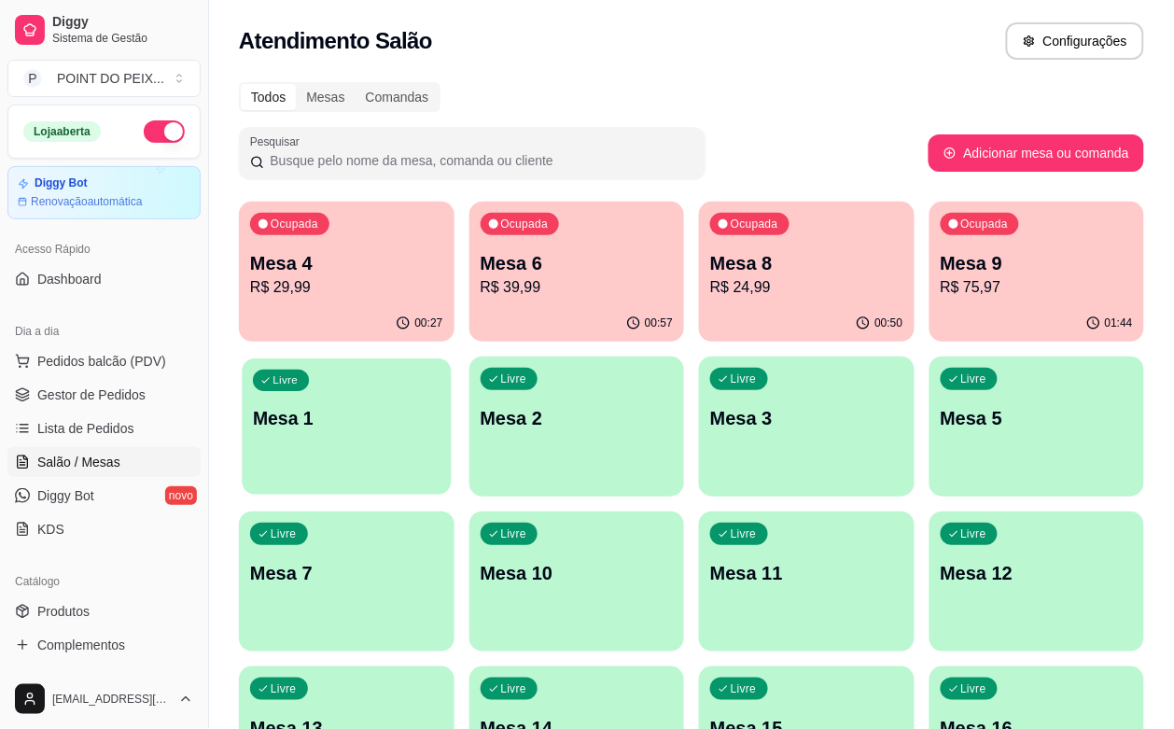
click at [451, 358] on div "Livre Mesa 1" at bounding box center [346, 415] width 209 height 114
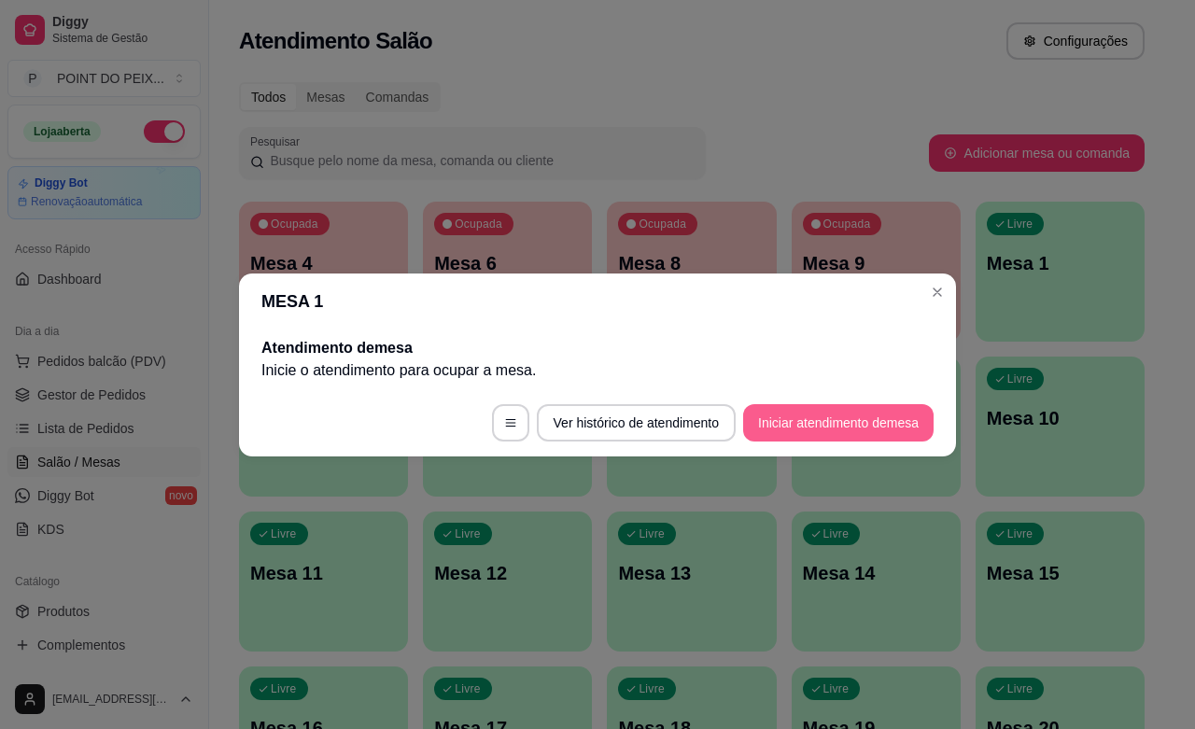
click at [835, 417] on button "Iniciar atendimento de mesa" at bounding box center [838, 422] width 190 height 37
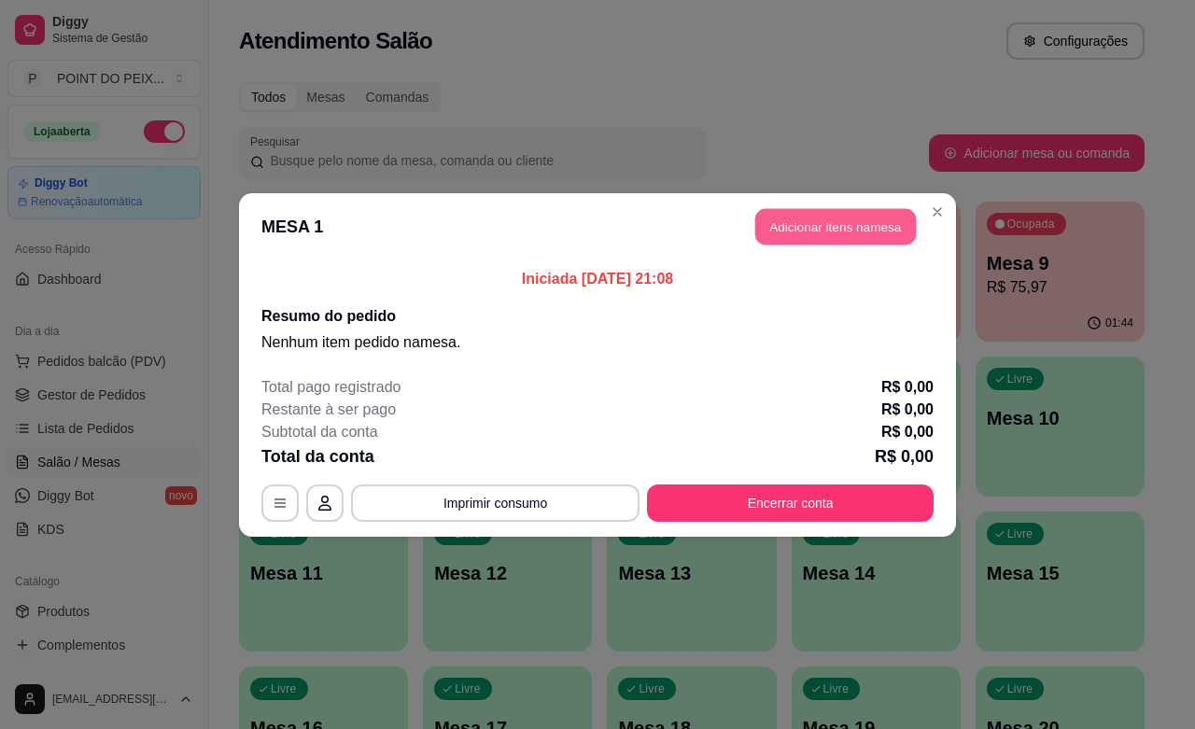
click at [838, 219] on button "Adicionar itens na mesa" at bounding box center [835, 226] width 161 height 36
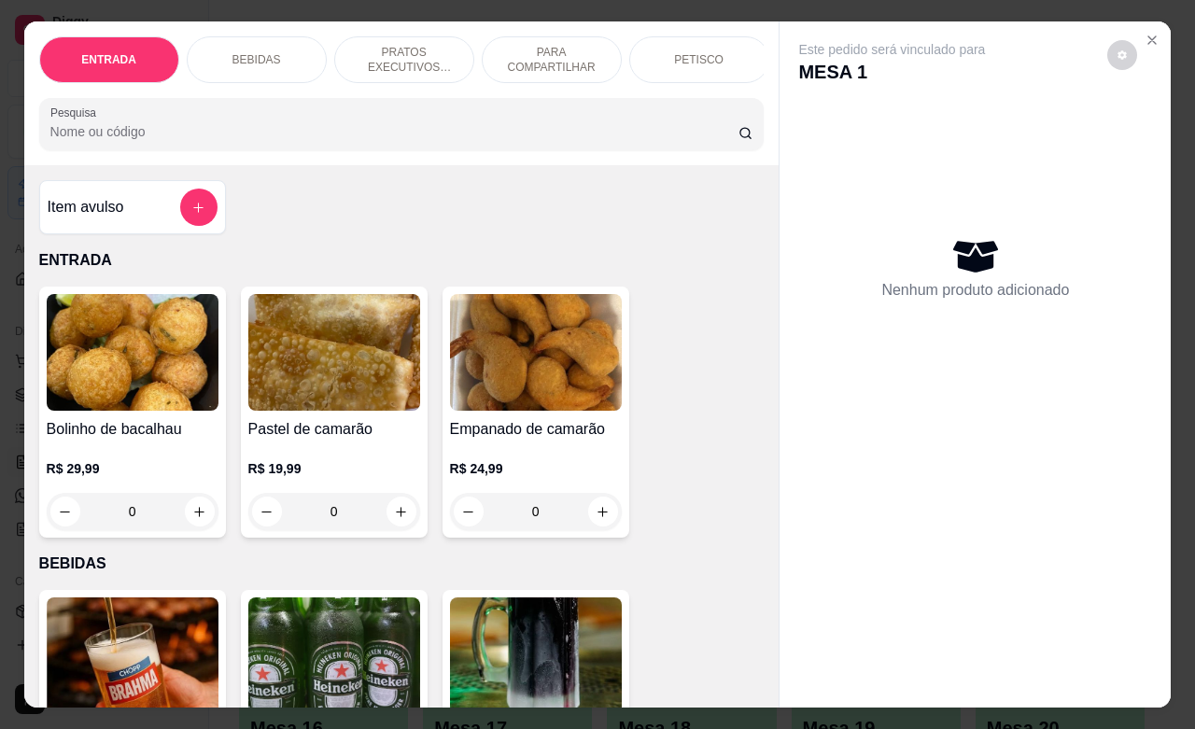
click at [558, 62] on p "PARA COMPARTILHAR" at bounding box center [551, 60] width 108 height 30
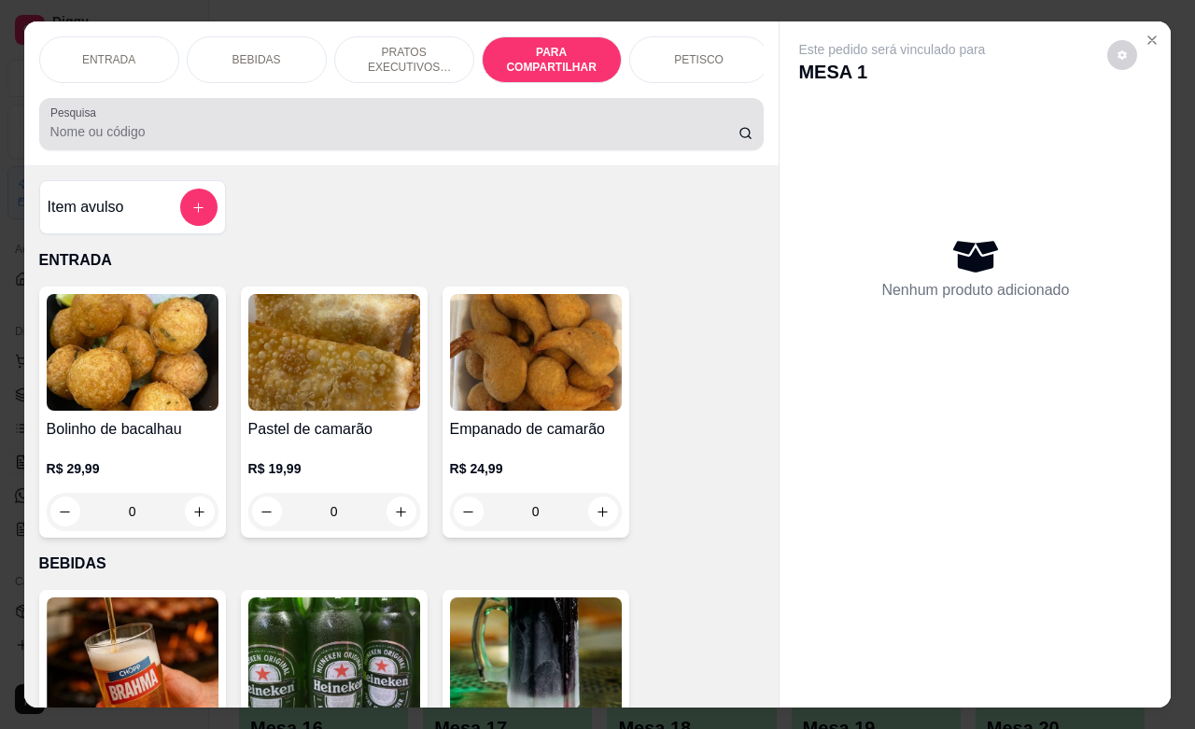
scroll to position [3743, 0]
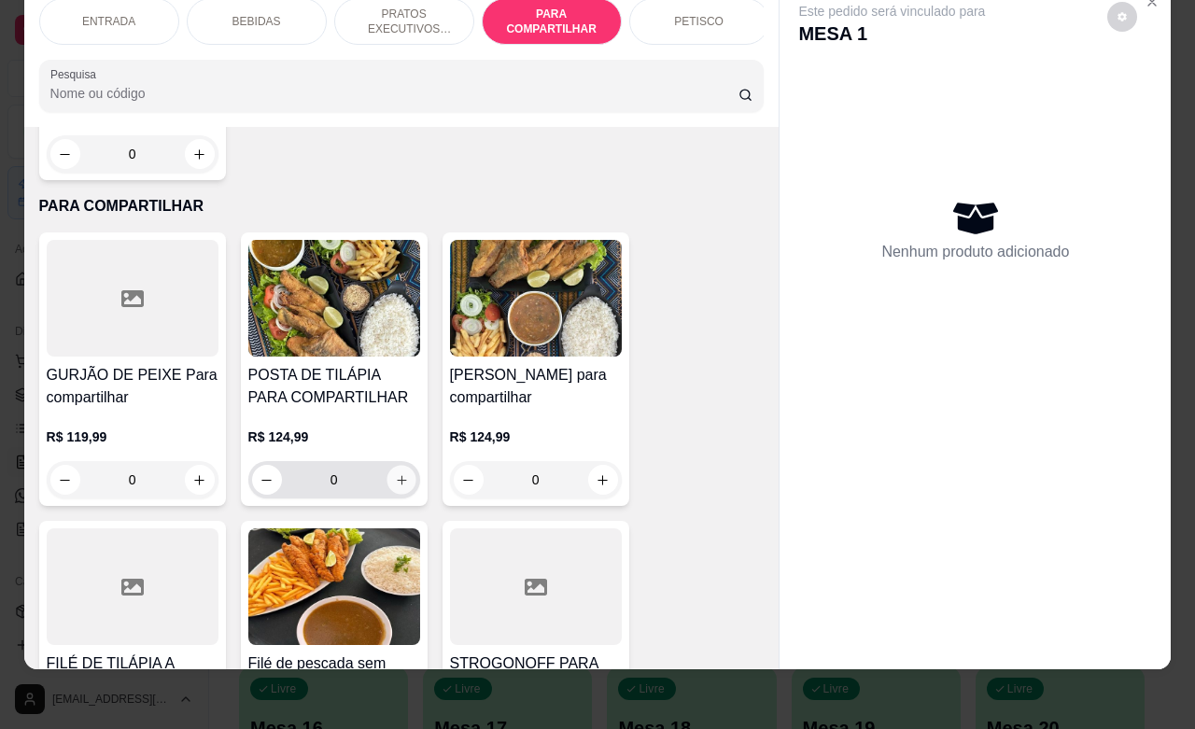
click at [394, 473] on icon "increase-product-quantity" at bounding box center [401, 480] width 14 height 14
type input "1"
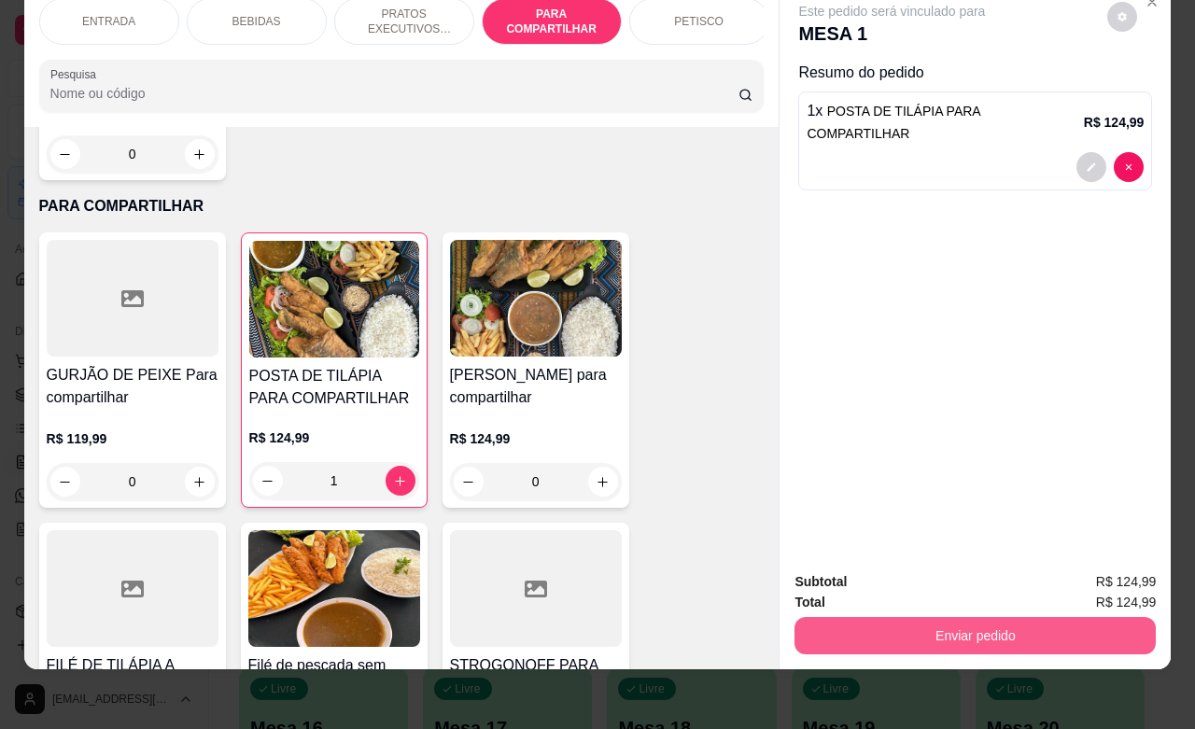
click at [968, 619] on button "Enviar pedido" at bounding box center [974, 635] width 361 height 37
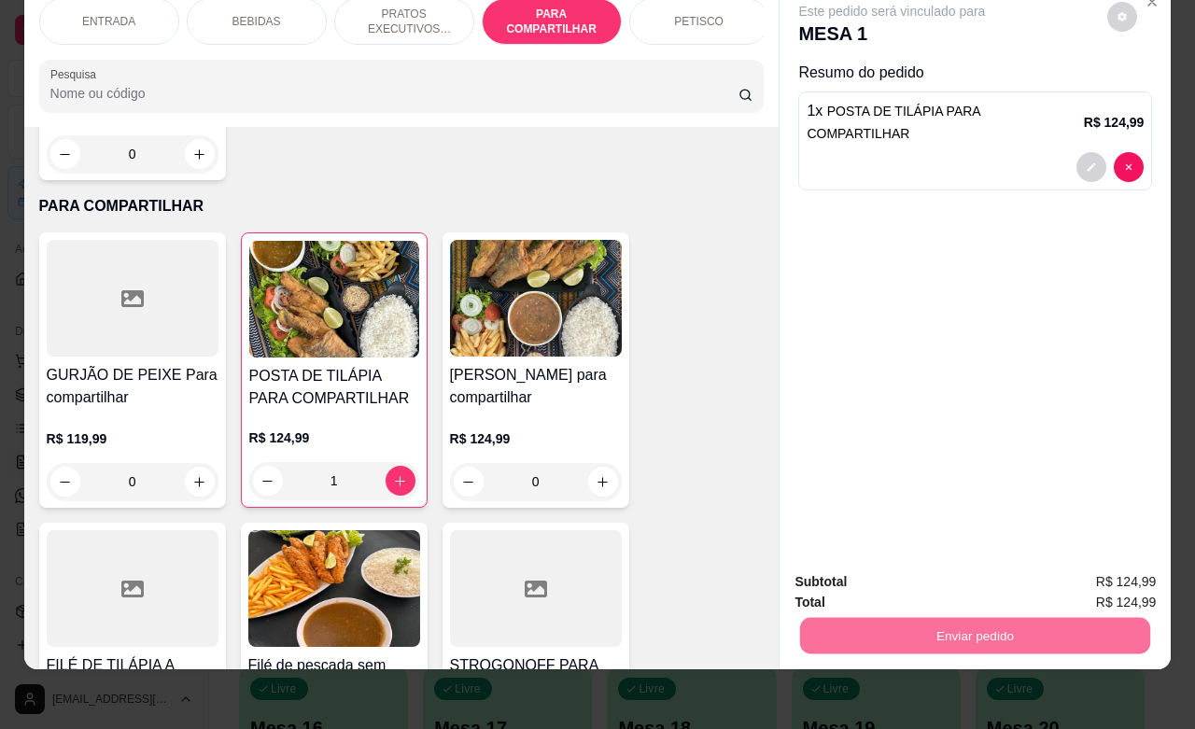
click at [901, 566] on button "Não registrar e enviar pedido" at bounding box center [911, 570] width 189 height 35
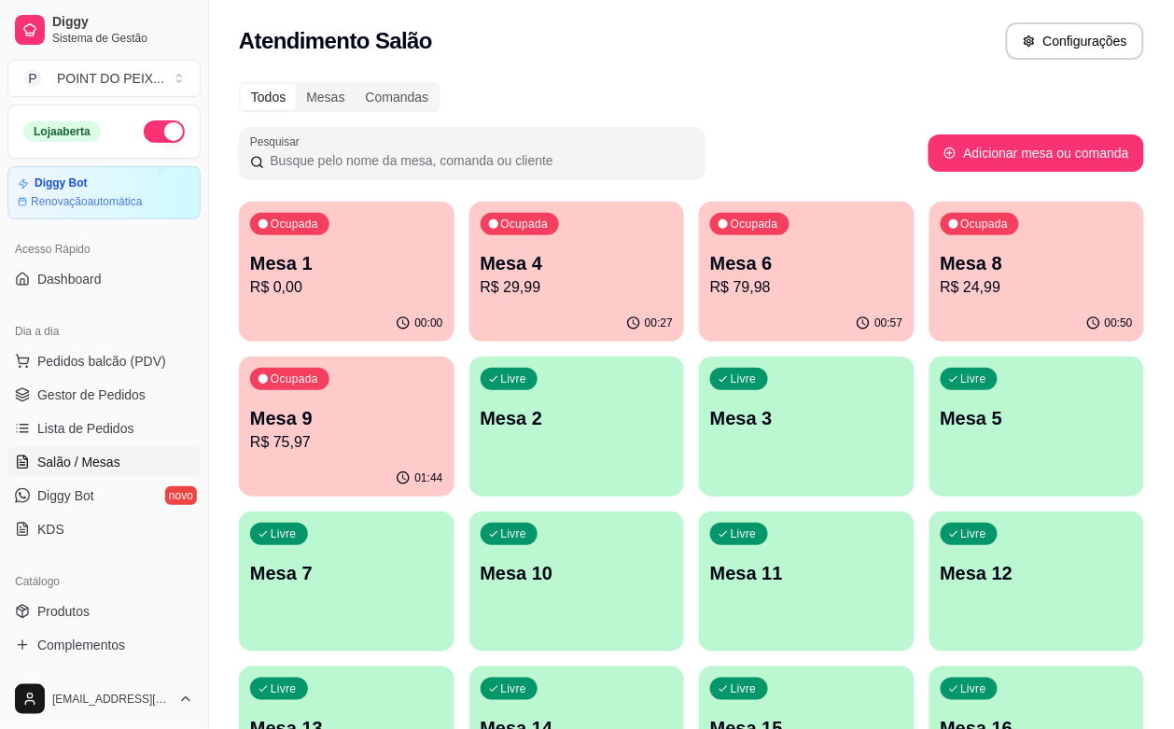
click at [941, 272] on p "Mesa 8" at bounding box center [1037, 263] width 193 height 26
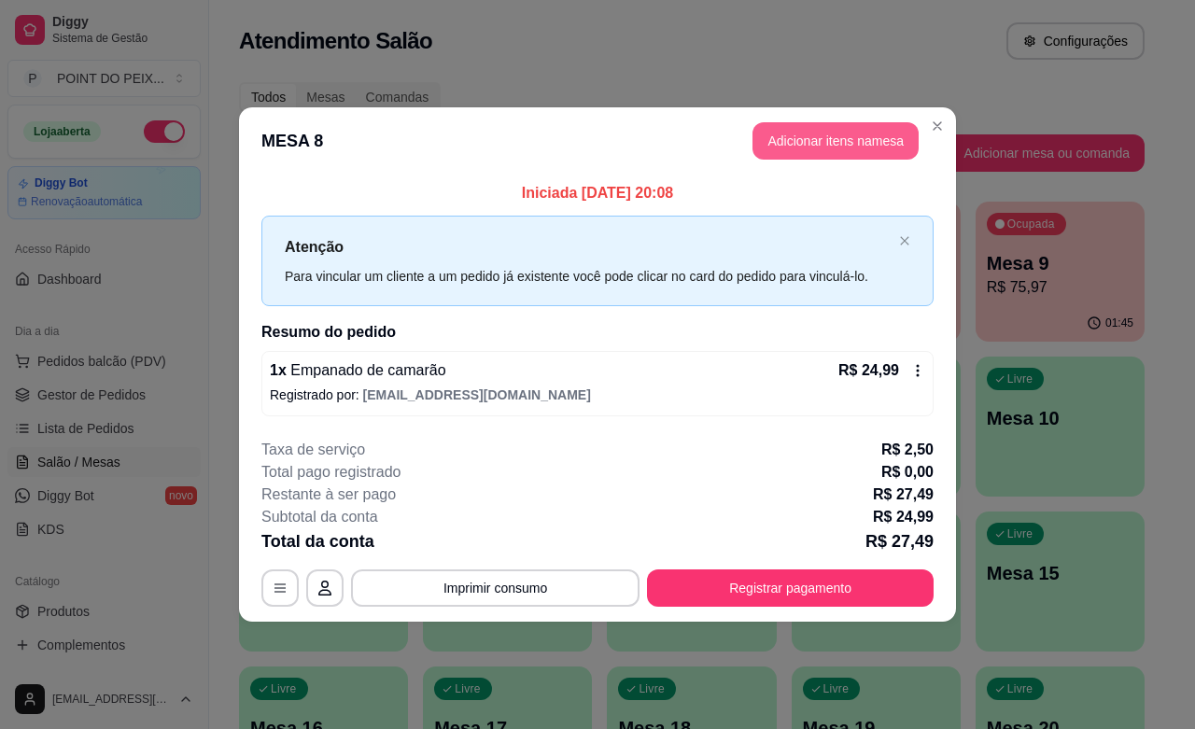
click at [808, 147] on button "Adicionar itens na mesa" at bounding box center [835, 140] width 166 height 37
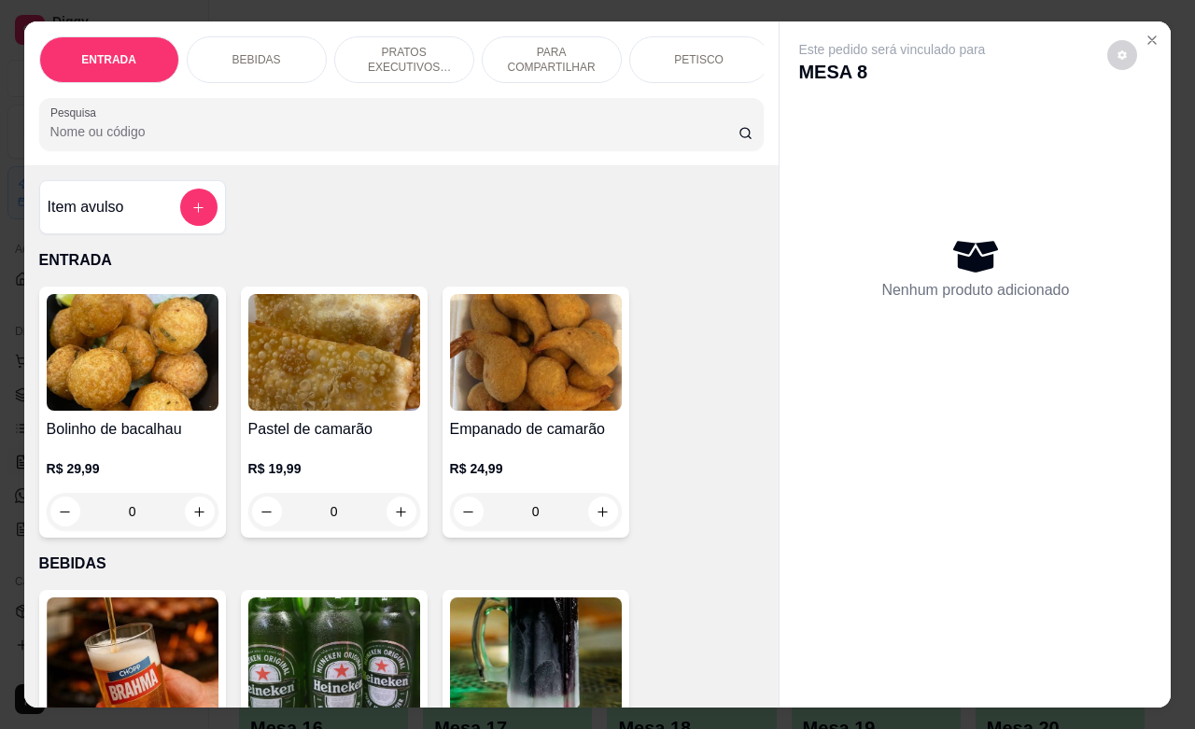
click at [247, 52] on p "BEBIDAS" at bounding box center [256, 59] width 49 height 15
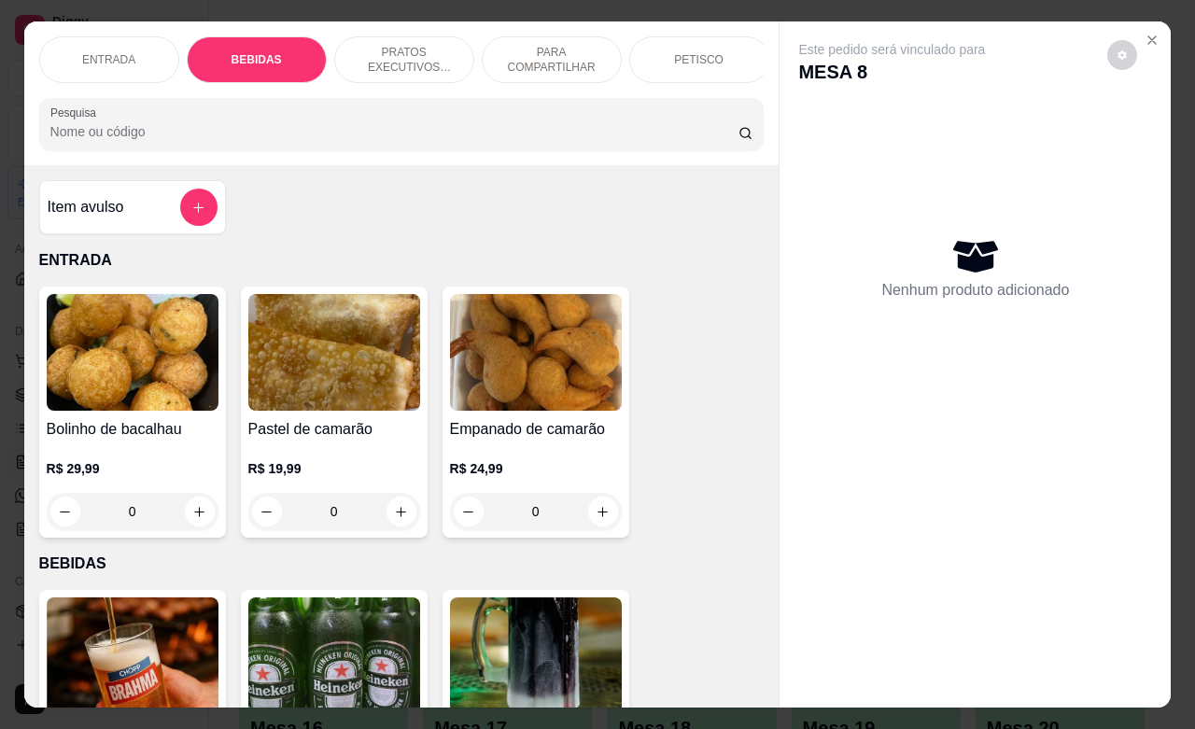
scroll to position [387, 0]
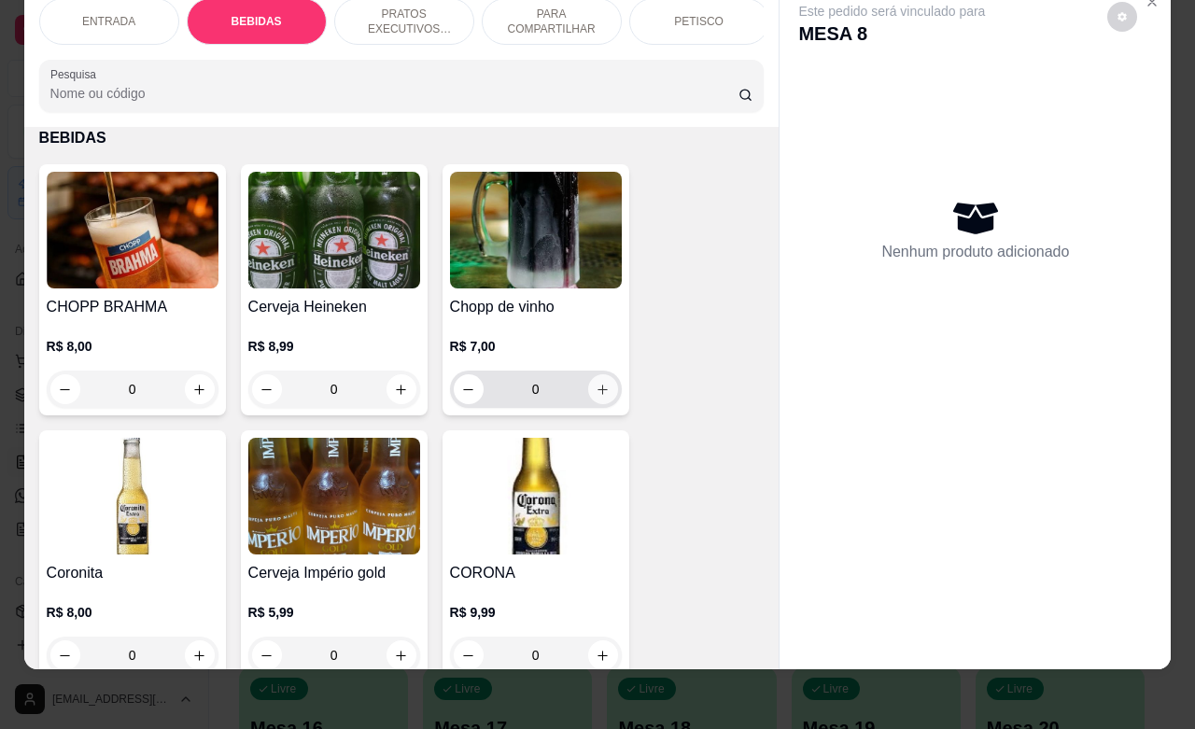
click at [597, 392] on icon "increase-product-quantity" at bounding box center [602, 390] width 10 height 10
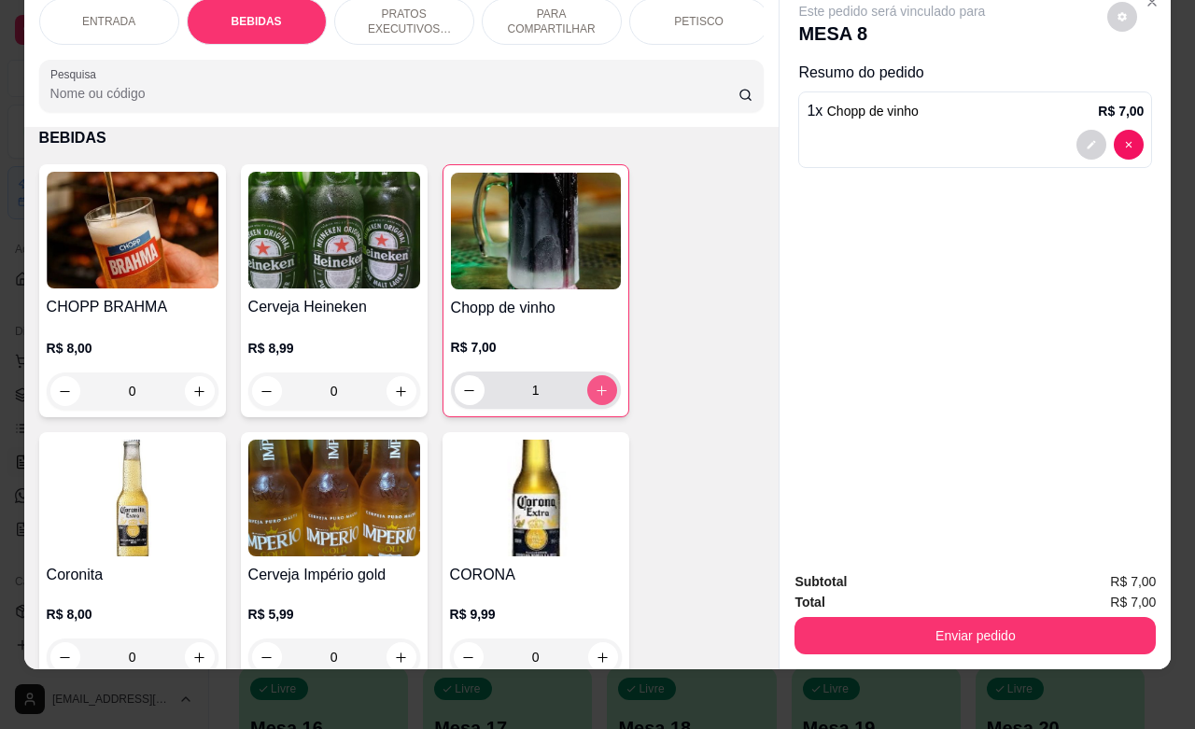
click at [595, 389] on icon "increase-product-quantity" at bounding box center [602, 391] width 14 height 14
type input "3"
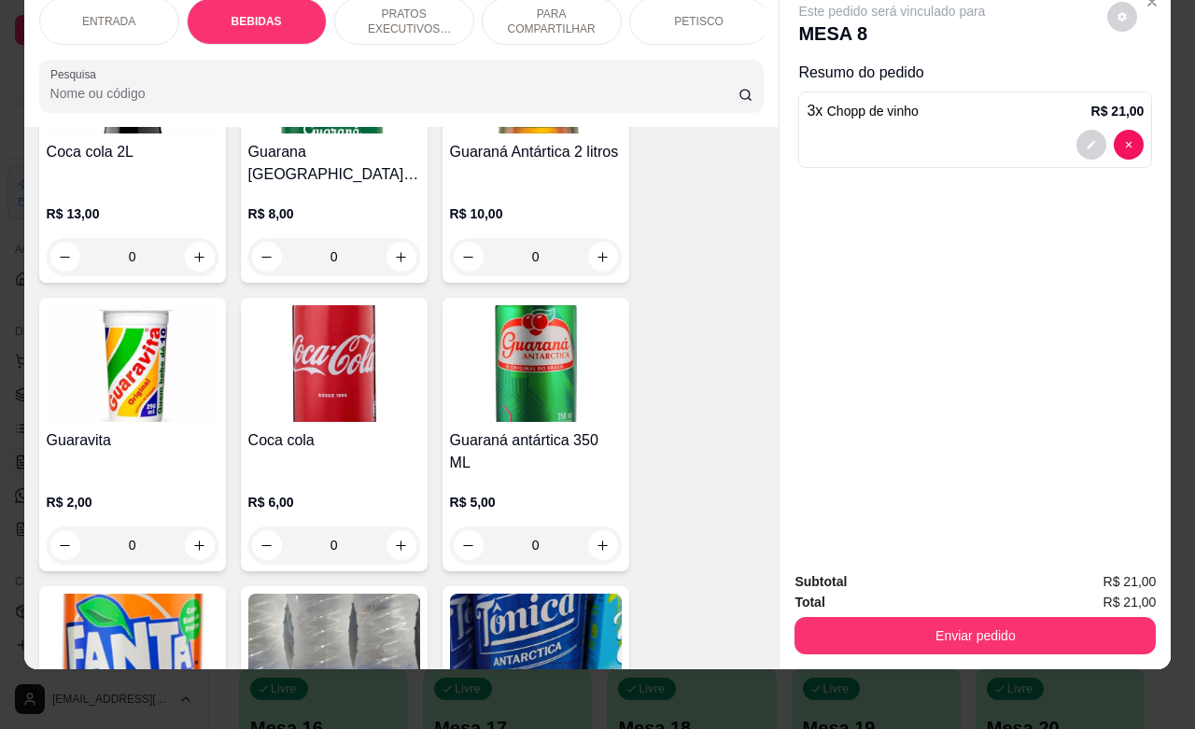
scroll to position [1087, 0]
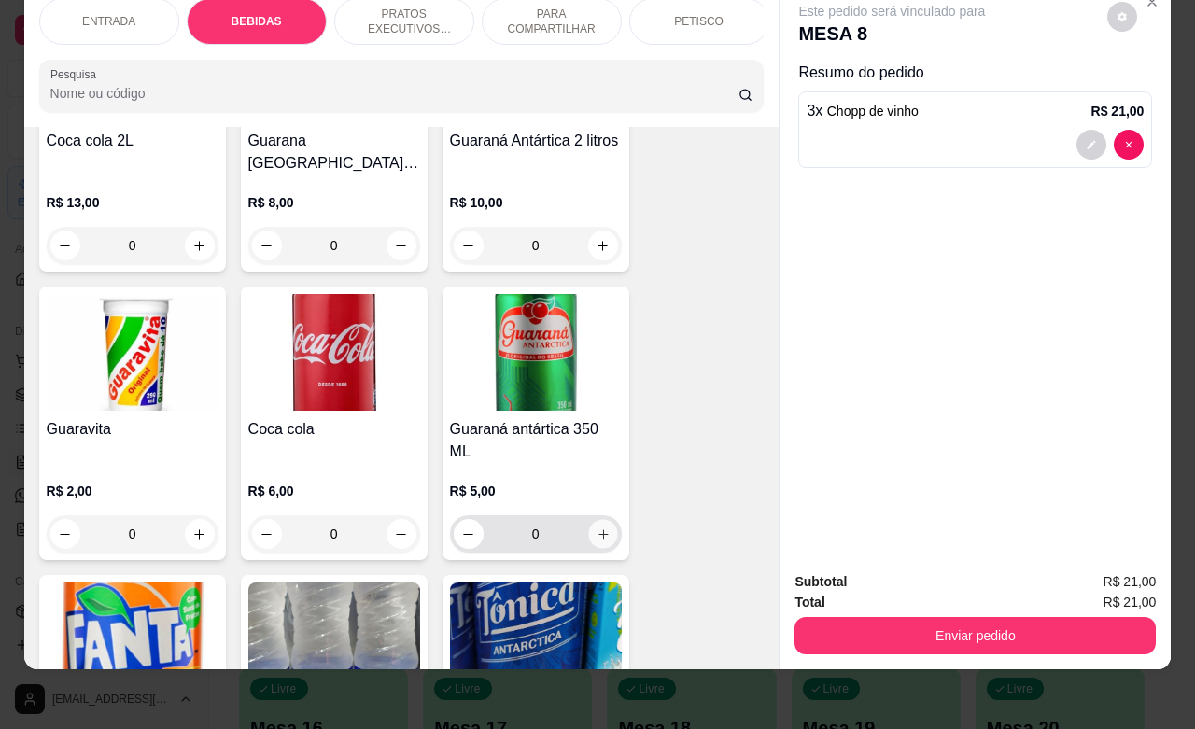
click at [595, 527] on icon "increase-product-quantity" at bounding box center [602, 534] width 14 height 14
type input "1"
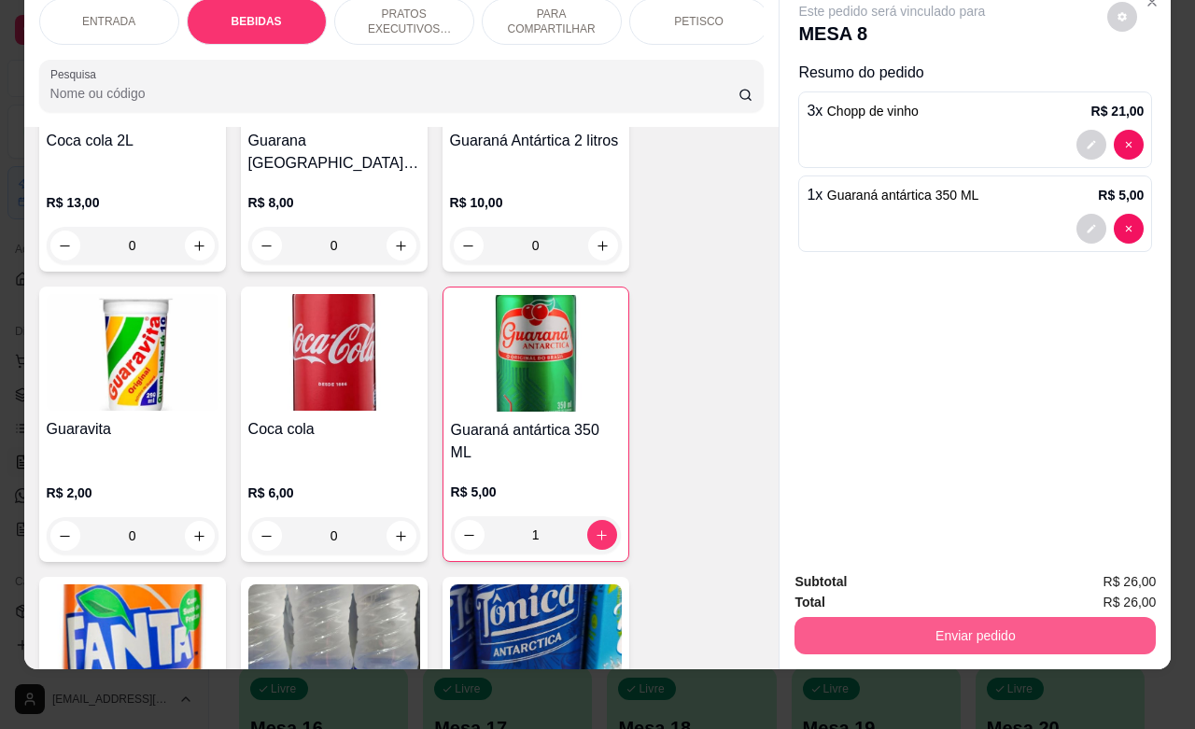
click at [941, 622] on button "Enviar pedido" at bounding box center [974, 635] width 361 height 37
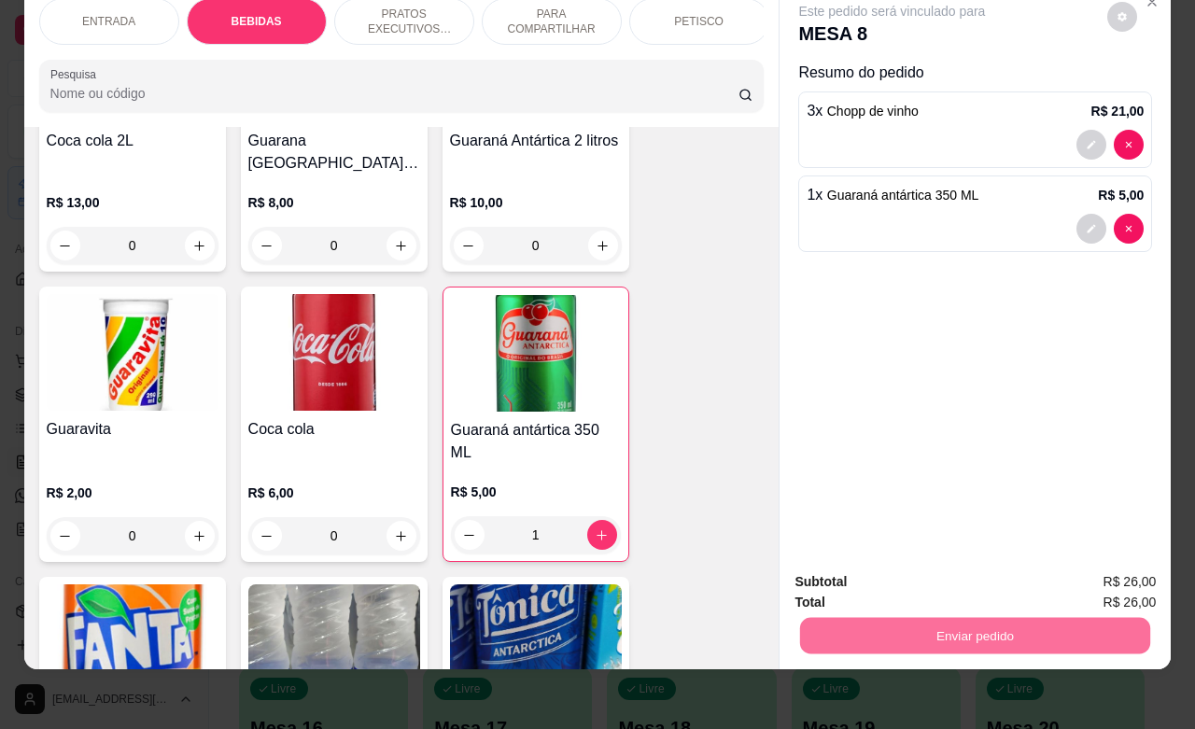
click at [874, 571] on button "Não registrar e enviar pedido" at bounding box center [911, 570] width 194 height 35
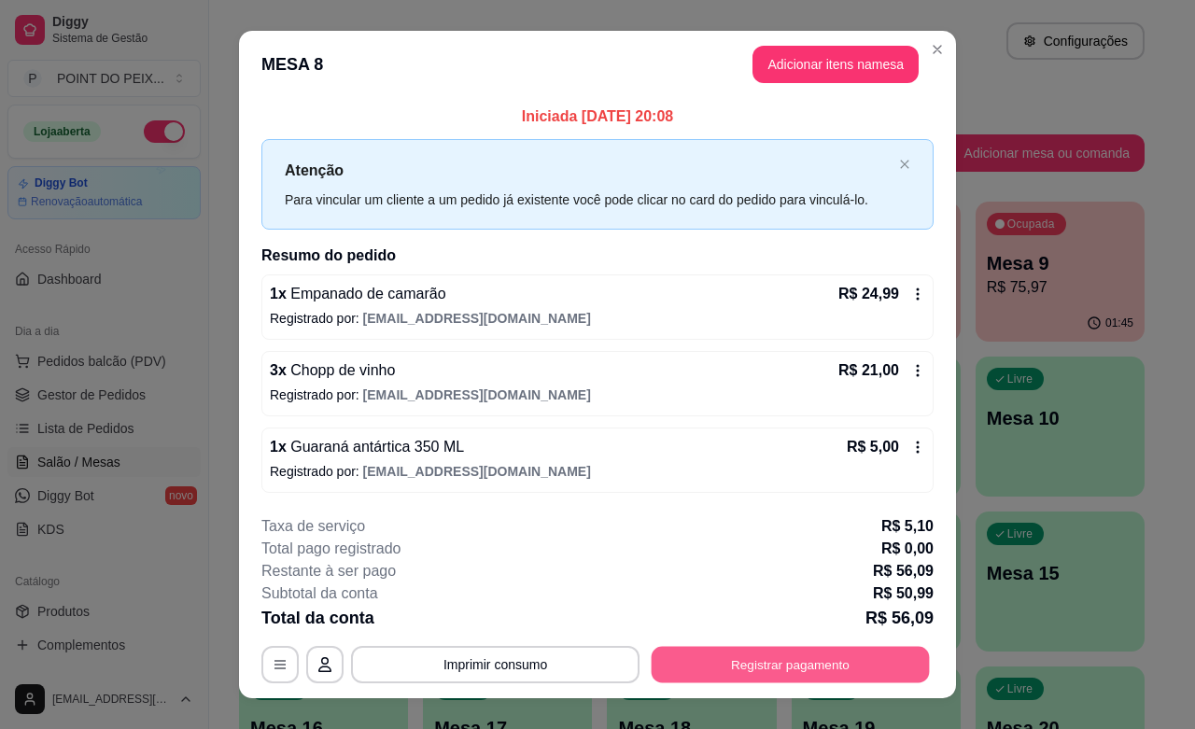
click at [751, 665] on button "Registrar pagamento" at bounding box center [790, 665] width 278 height 36
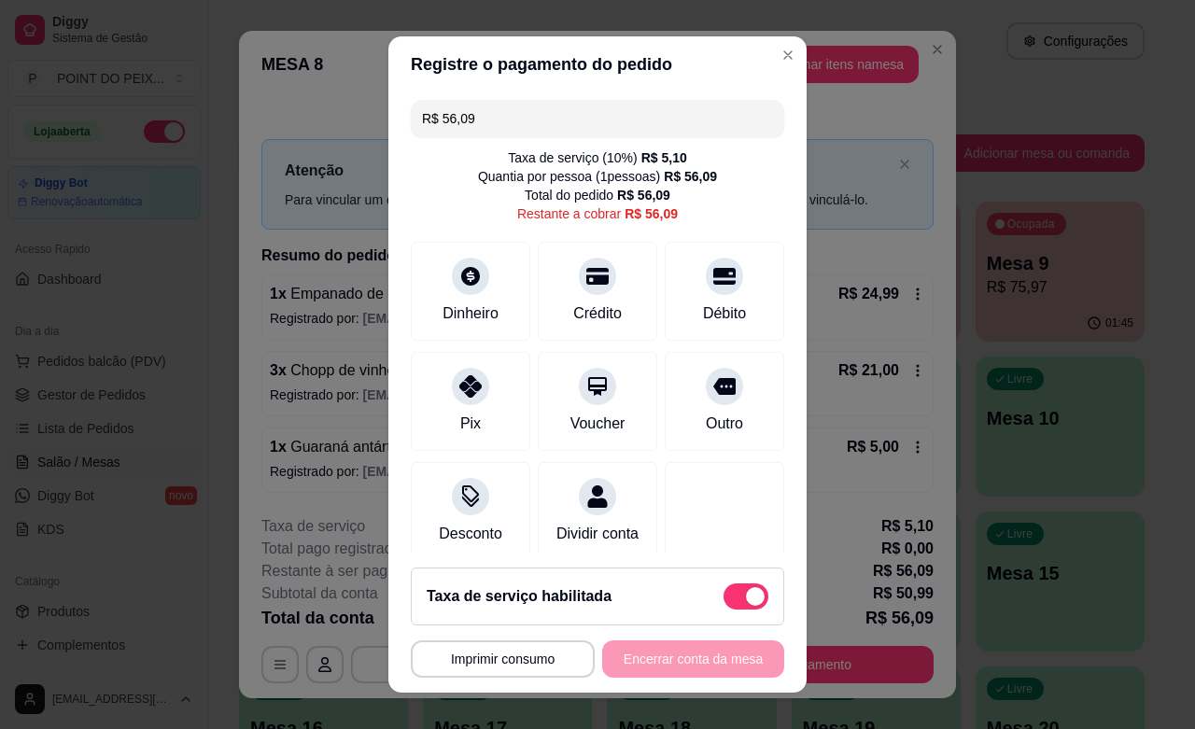
click at [723, 593] on span at bounding box center [745, 596] width 45 height 26
click at [722, 599] on input "checkbox" at bounding box center [728, 605] width 12 height 12
checkbox input "true"
type input "R$ 50,99"
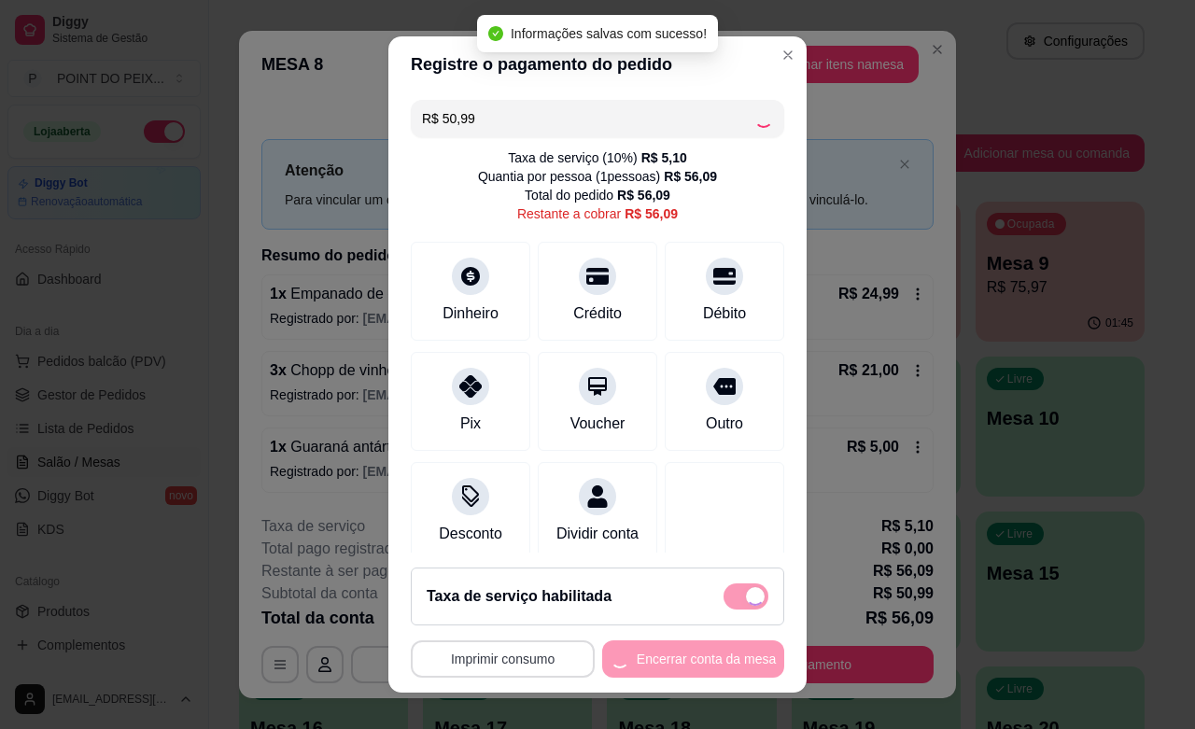
checkbox input "false"
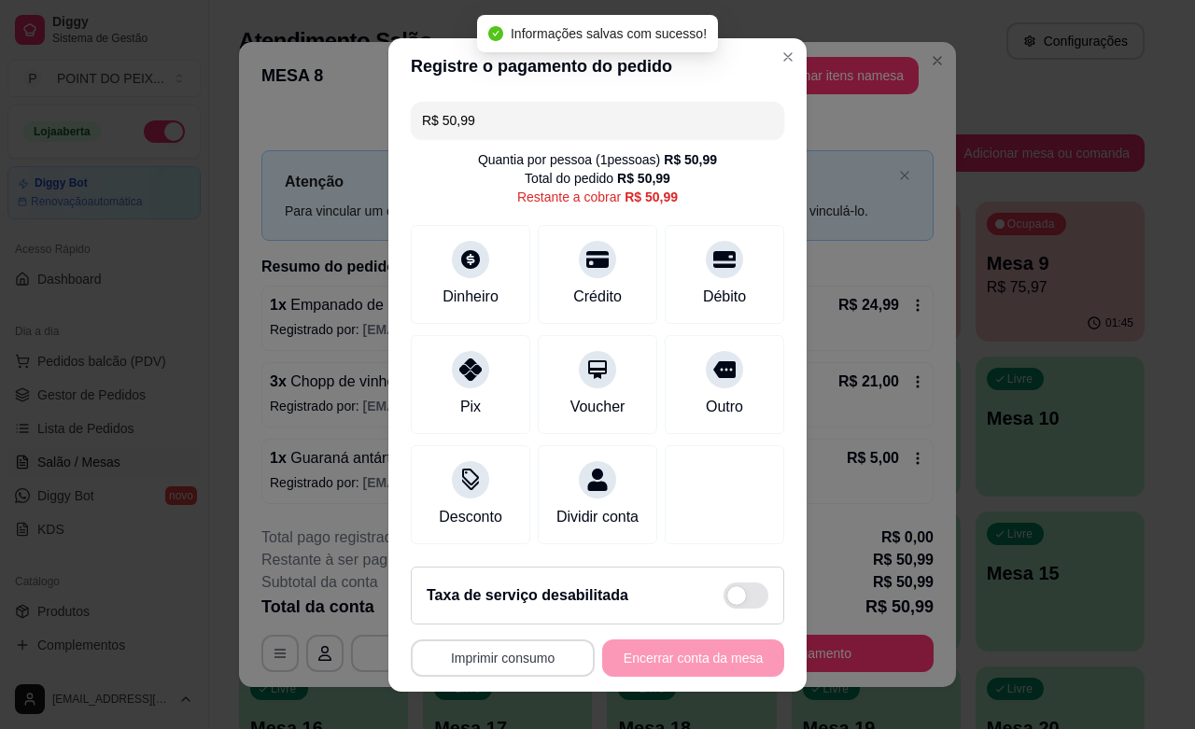
click at [496, 665] on button "Imprimir consumo" at bounding box center [503, 657] width 184 height 37
click at [501, 614] on button "IMPRESSORA" at bounding box center [493, 616] width 135 height 30
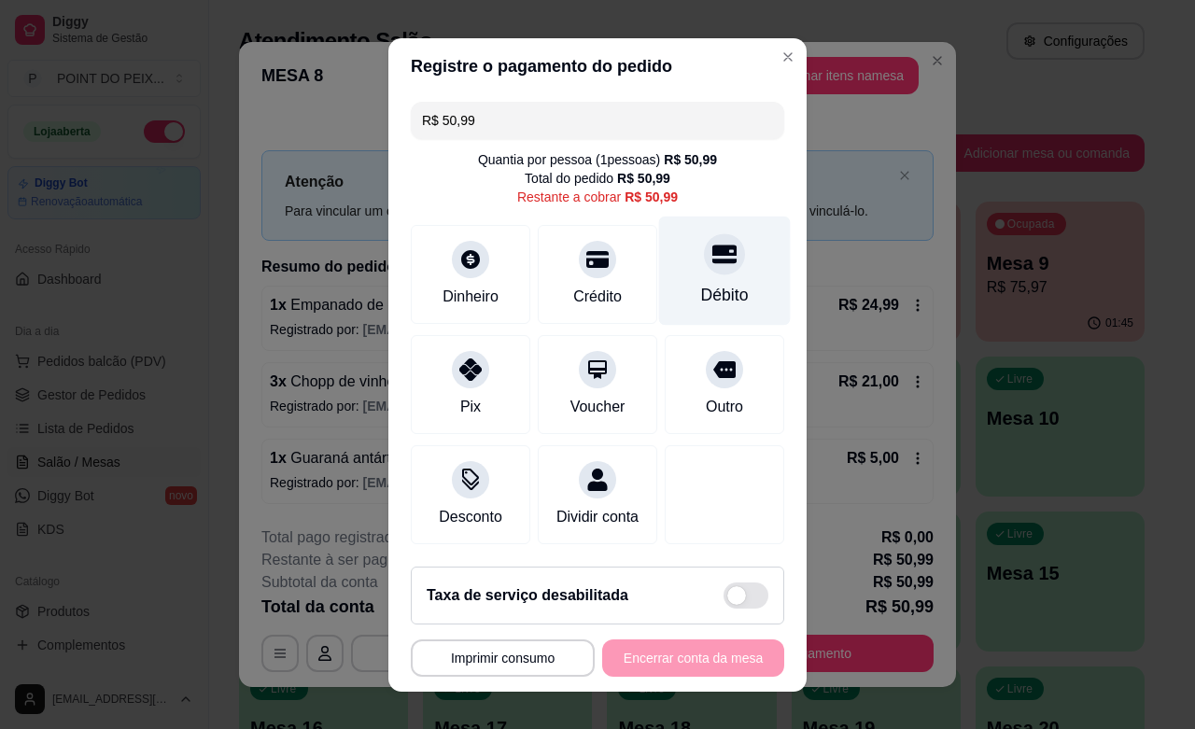
click at [684, 273] on div "Débito" at bounding box center [725, 270] width 132 height 109
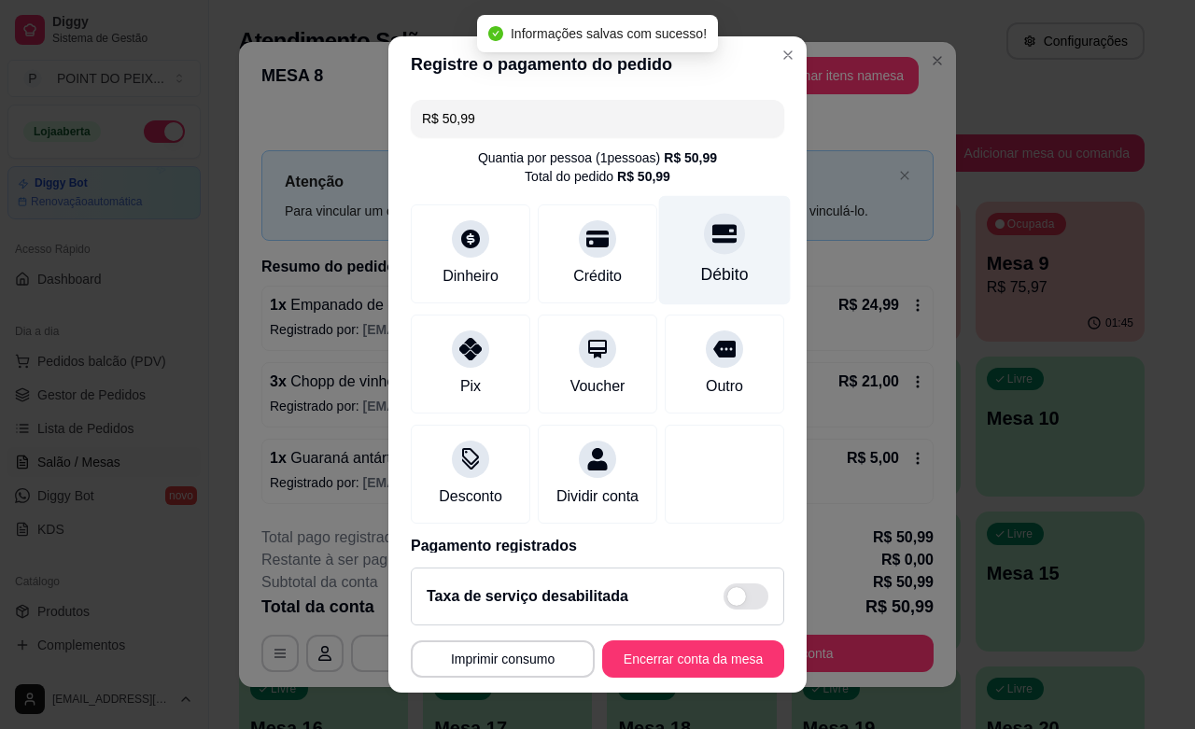
type input "R$ 0,00"
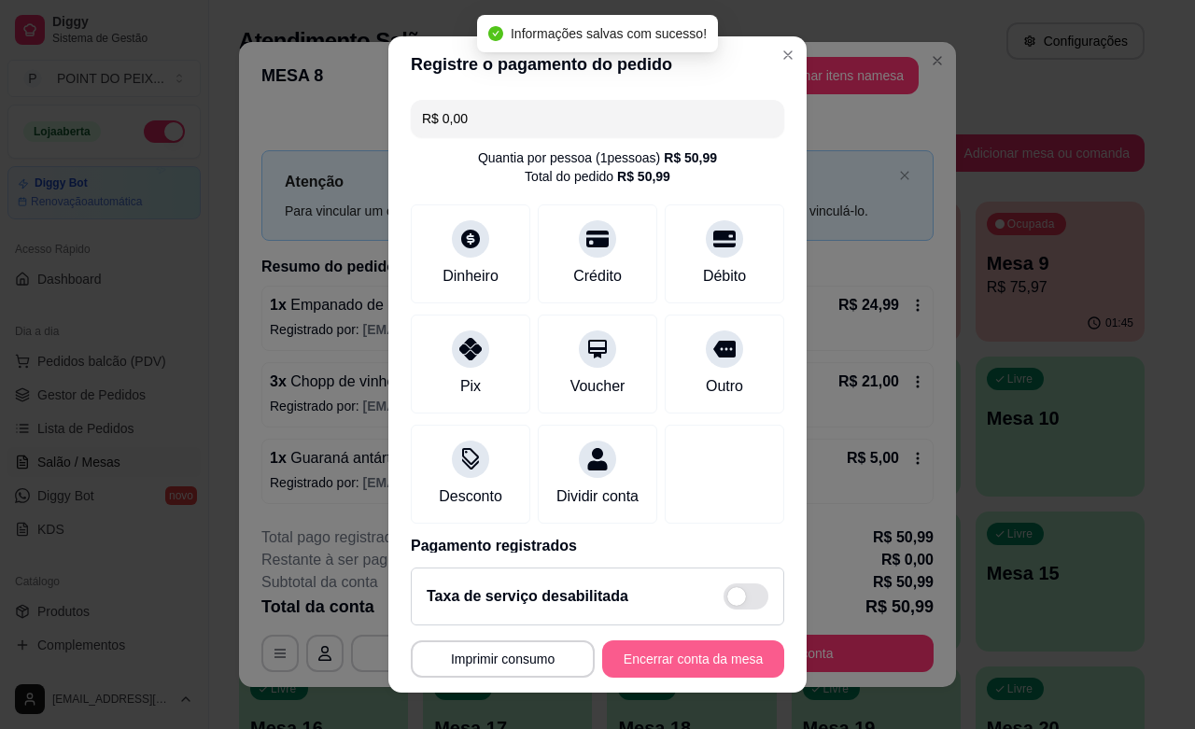
click at [692, 658] on button "Encerrar conta da mesa" at bounding box center [693, 658] width 182 height 37
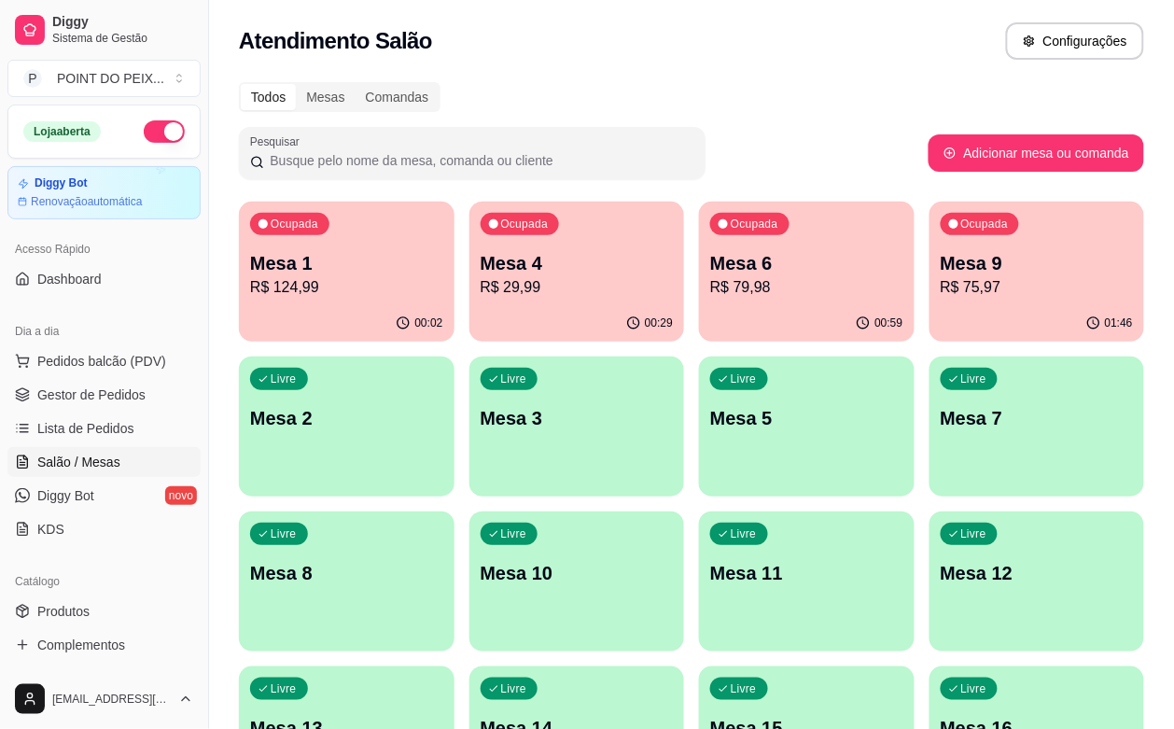
click at [341, 276] on p "R$ 124,99" at bounding box center [346, 287] width 193 height 22
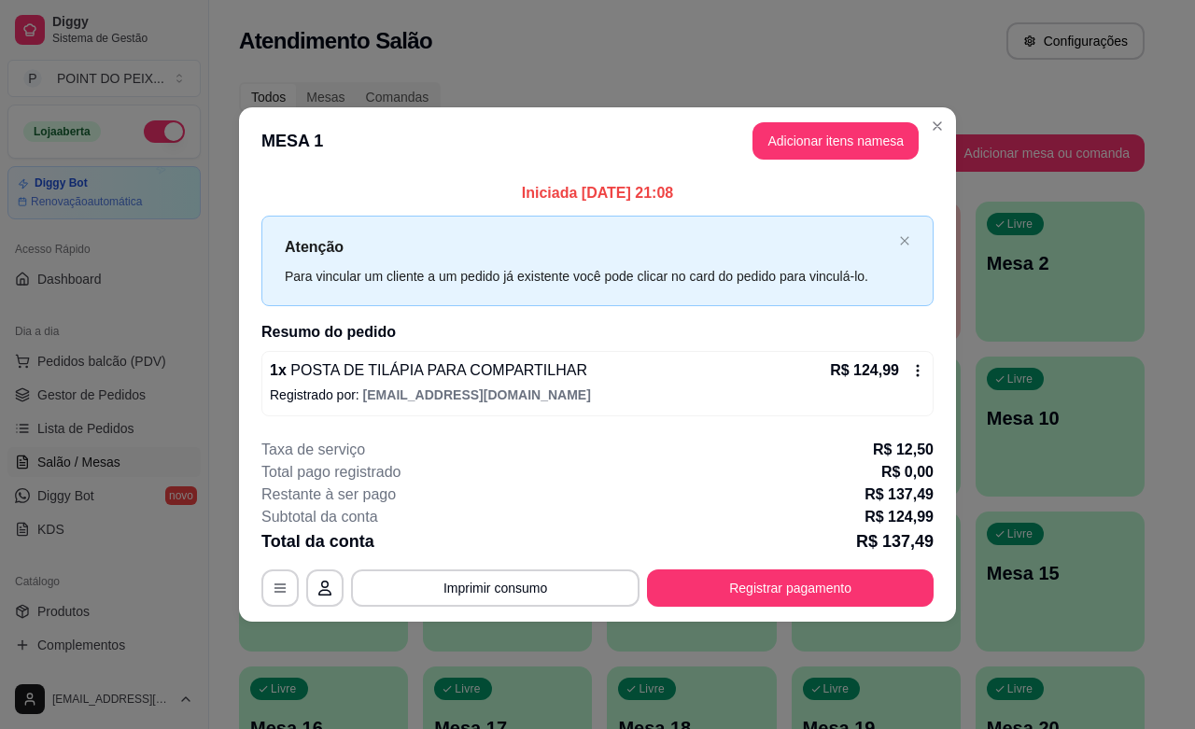
click at [809, 367] on div "1 x POSTA DE TILÁPIA PARA COMPARTILHAR R$ 124,99" at bounding box center [597, 370] width 655 height 22
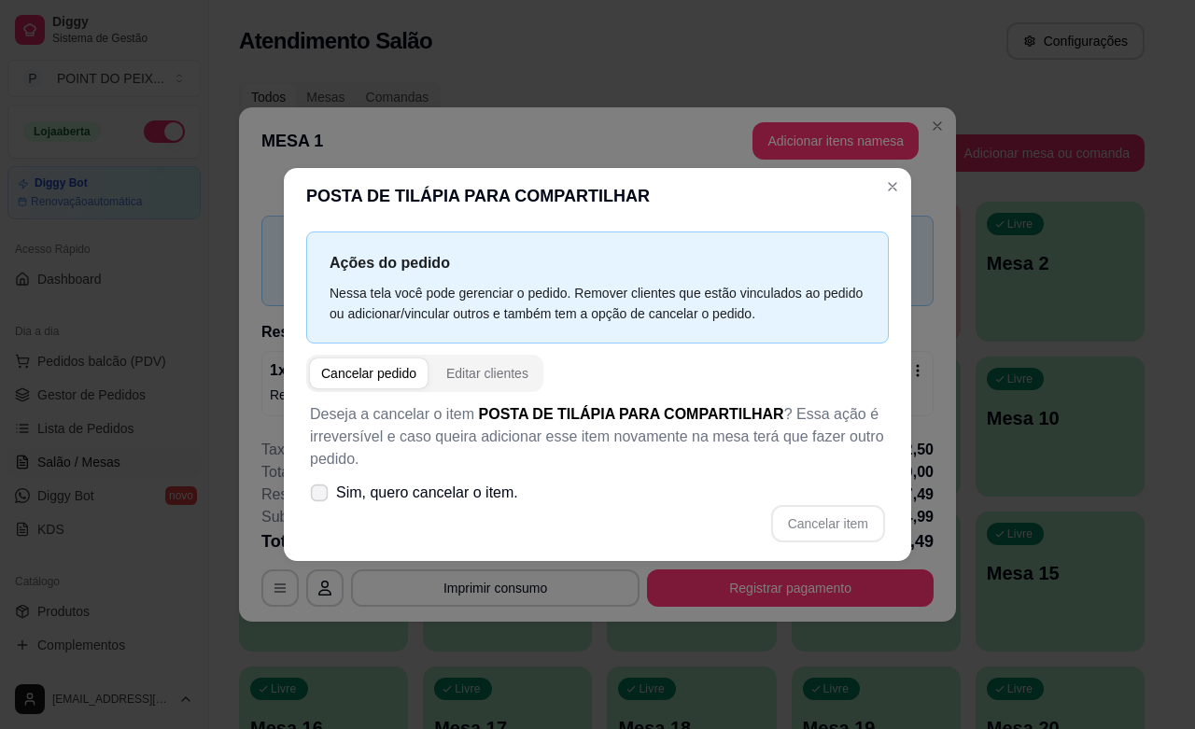
click at [324, 487] on icon at bounding box center [319, 492] width 14 height 10
click at [321, 496] on input "Sim, quero cancelar o item." at bounding box center [315, 502] width 12 height 12
checkbox input "true"
click at [819, 527] on button "Cancelar item" at bounding box center [828, 523] width 114 height 37
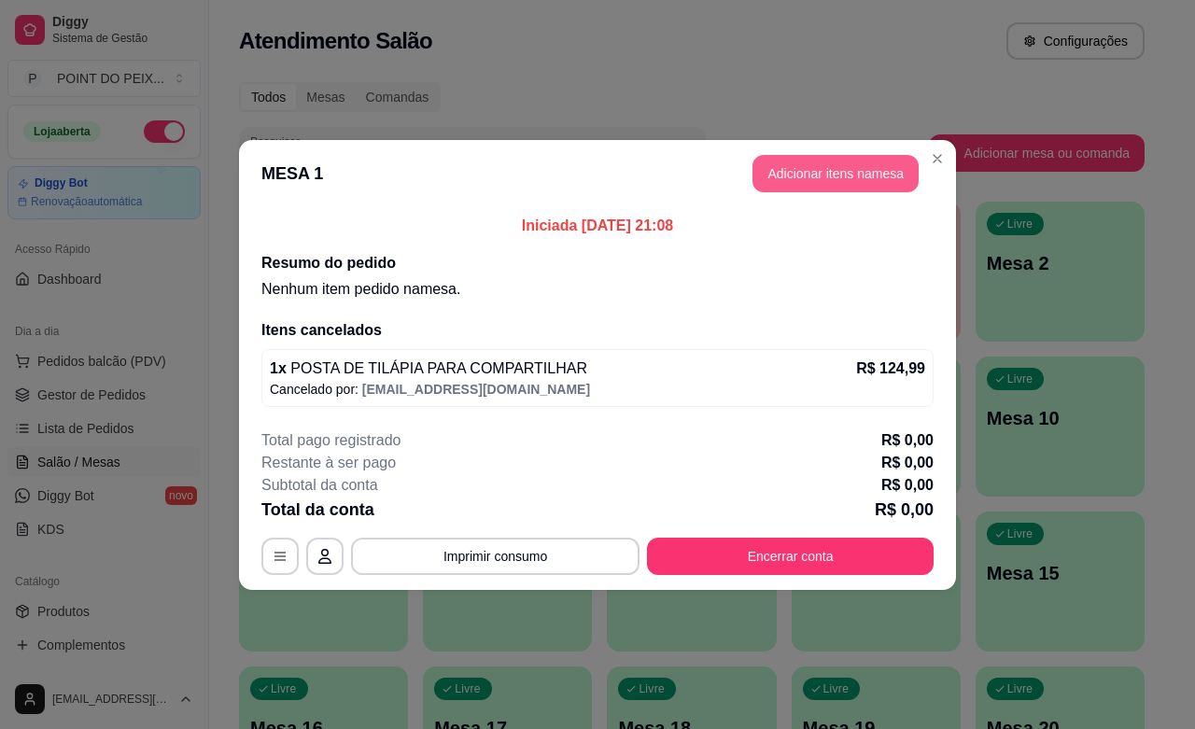
click at [847, 177] on button "Adicionar itens na mesa" at bounding box center [835, 173] width 166 height 37
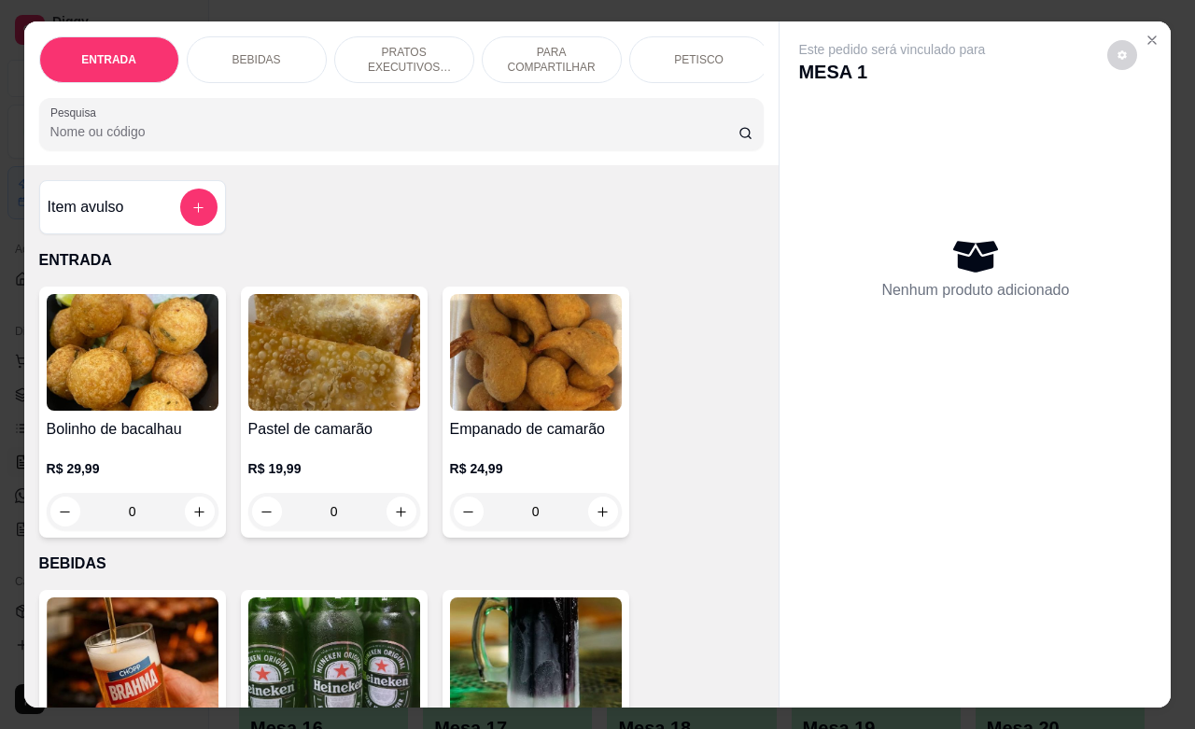
click at [411, 49] on p "PRATOS EXECUTIVOS (INDIVIDUAIS)" at bounding box center [404, 60] width 108 height 30
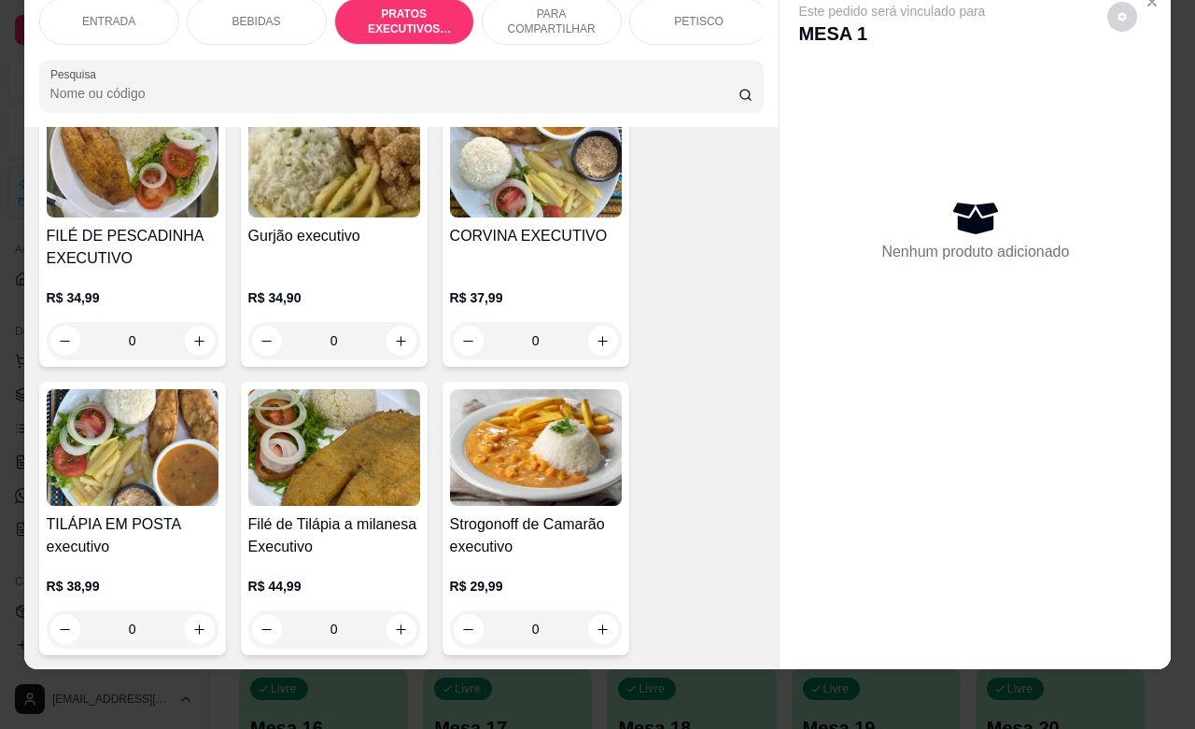
scroll to position [2807, 0]
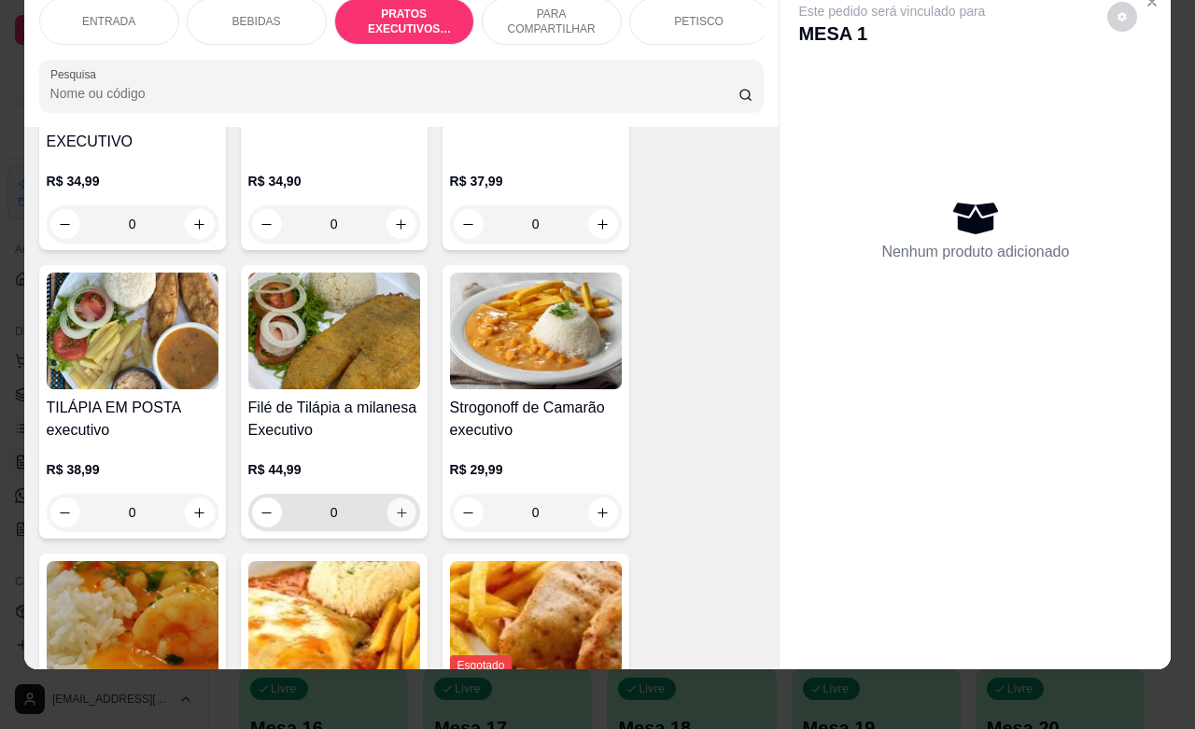
click at [394, 506] on icon "increase-product-quantity" at bounding box center [401, 513] width 14 height 14
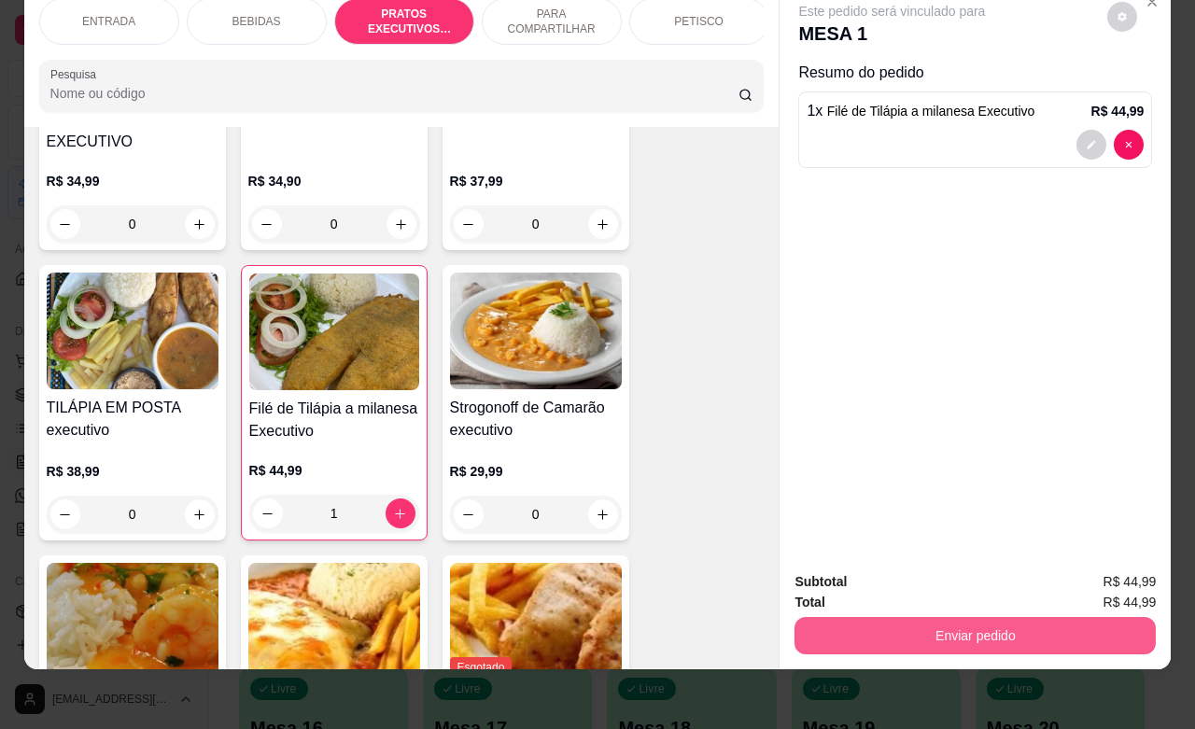
click at [938, 617] on button "Enviar pedido" at bounding box center [974, 635] width 361 height 37
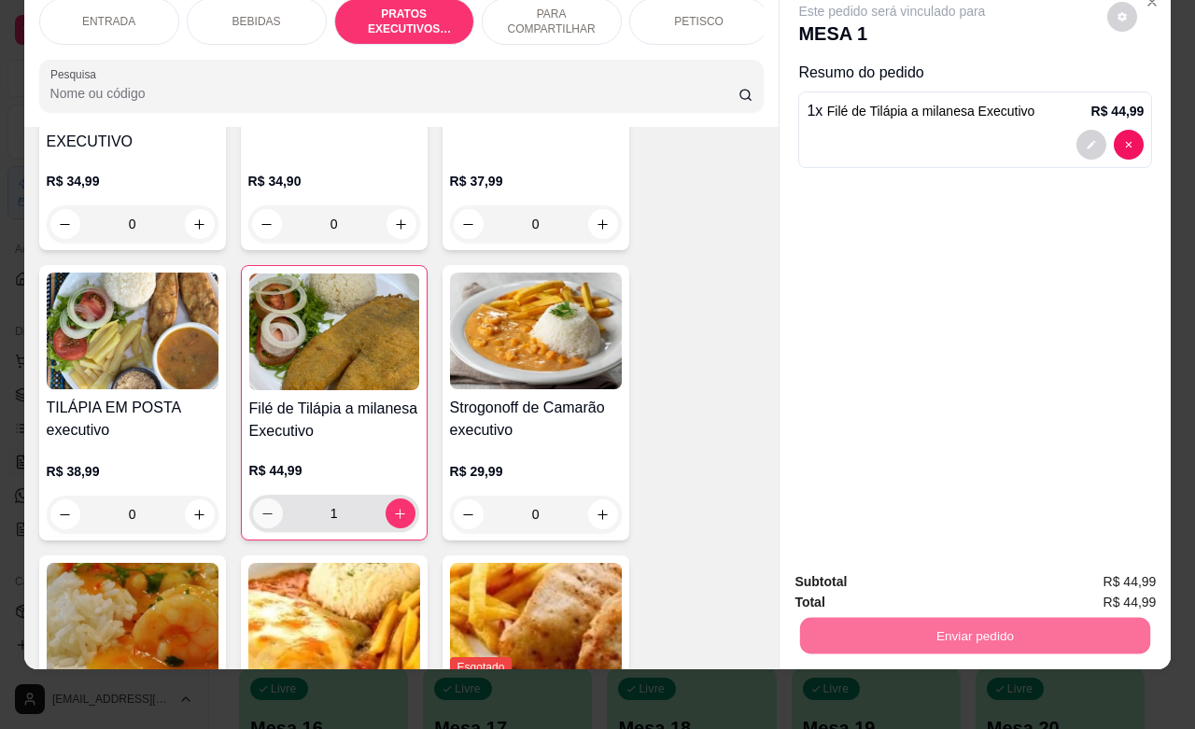
click at [260, 507] on icon "decrease-product-quantity" at bounding box center [267, 514] width 14 height 14
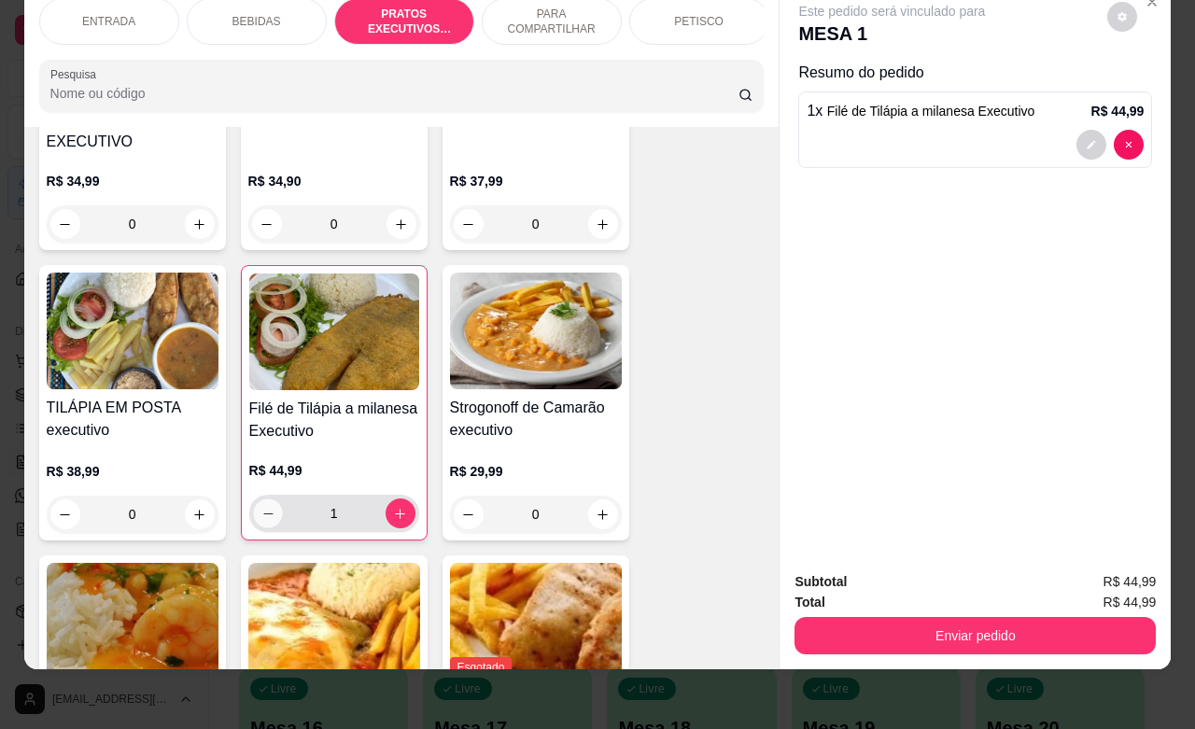
click at [262, 507] on icon "decrease-product-quantity" at bounding box center [267, 514] width 14 height 14
type input "0"
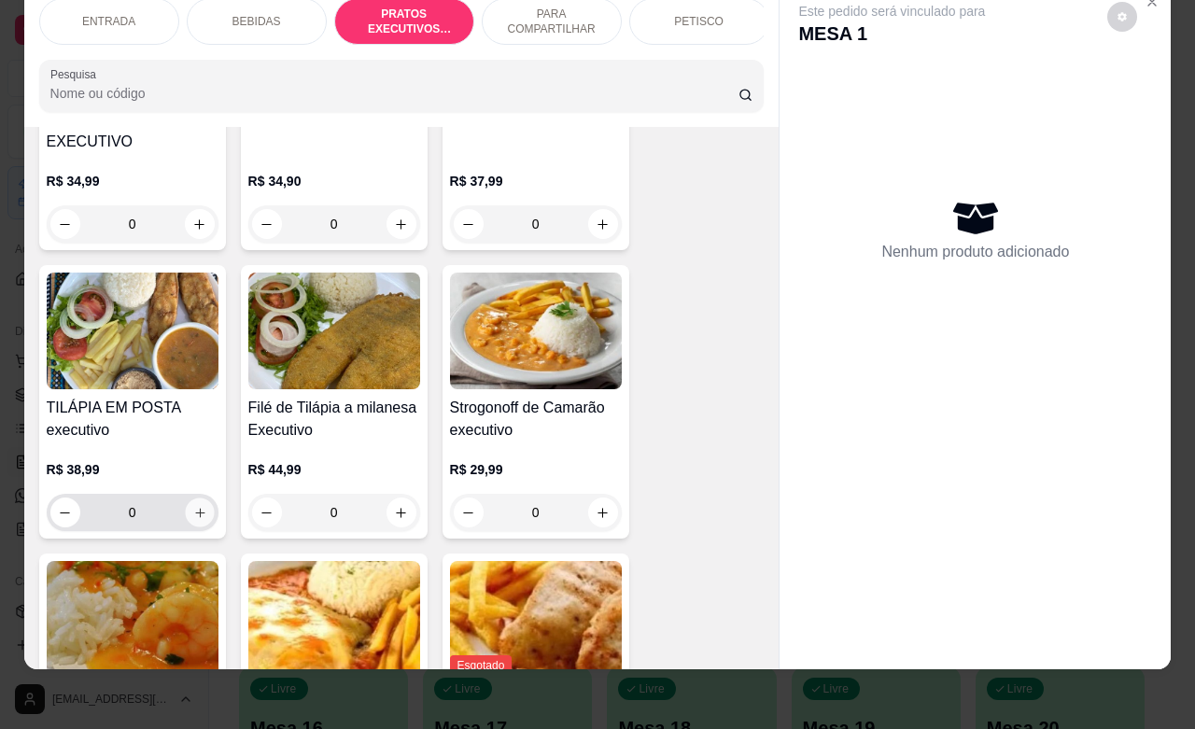
click at [192, 506] on icon "increase-product-quantity" at bounding box center [199, 513] width 14 height 14
type input "1"
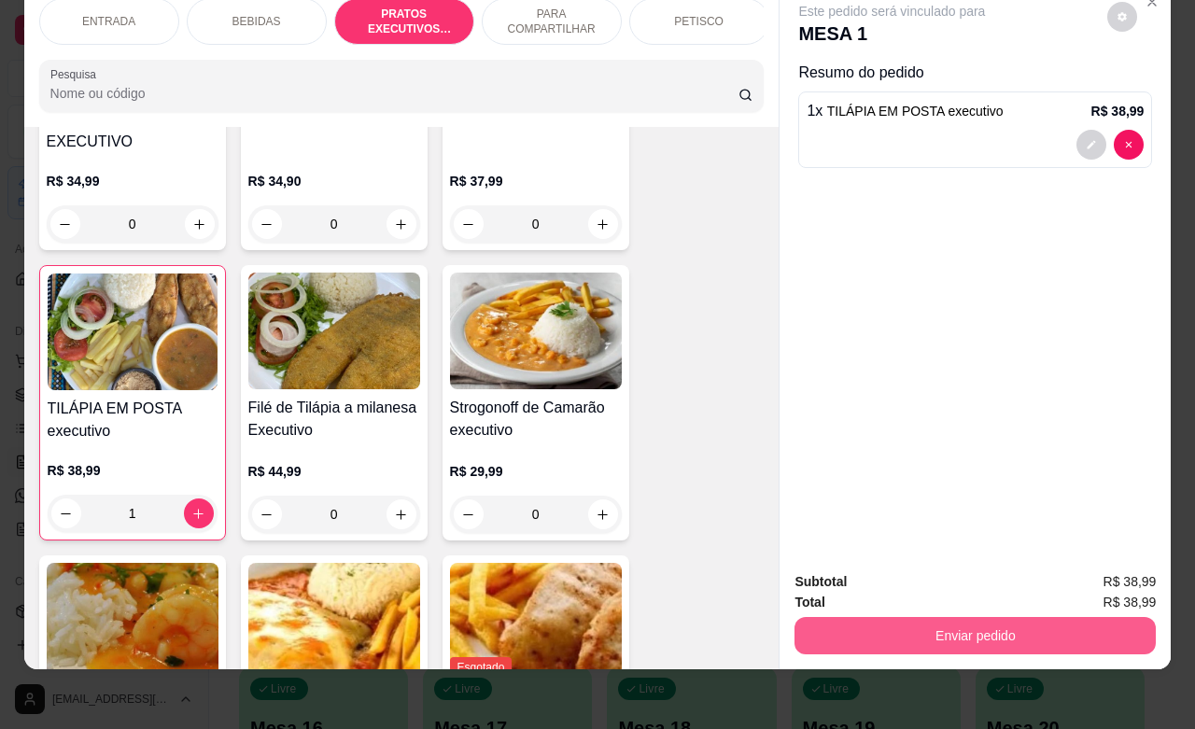
click at [964, 622] on button "Enviar pedido" at bounding box center [974, 635] width 361 height 37
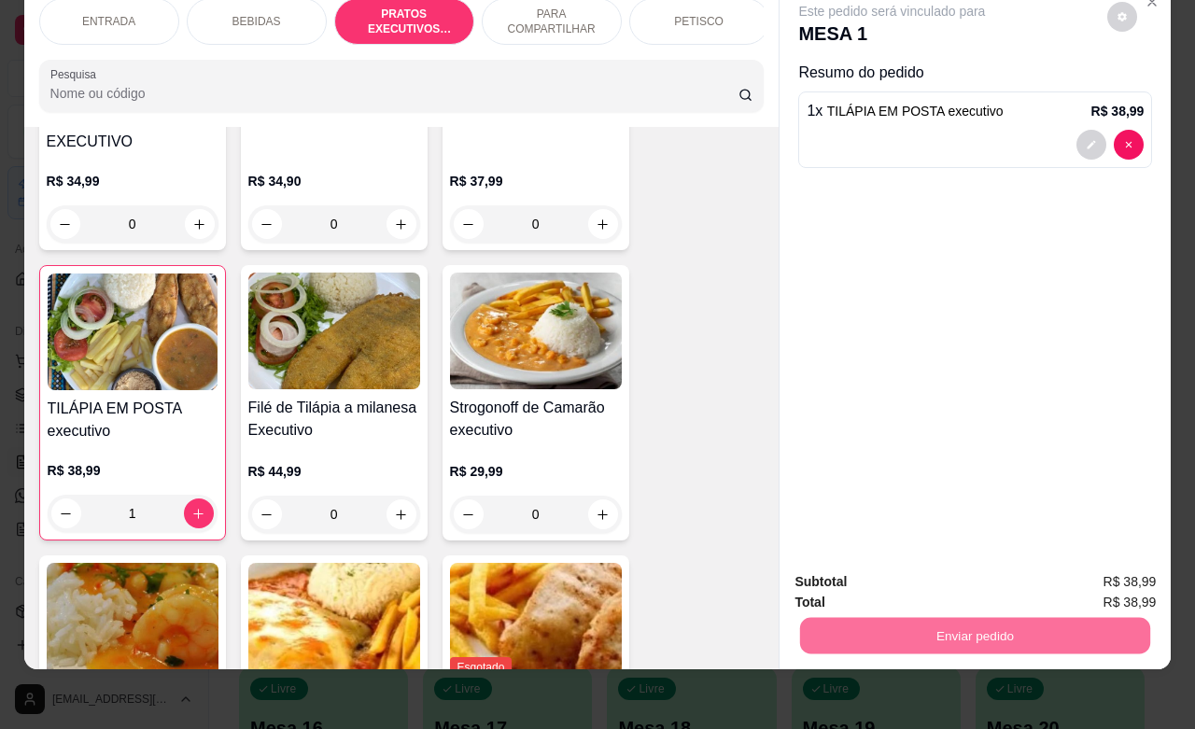
click at [873, 570] on button "Não registrar e enviar pedido" at bounding box center [911, 570] width 189 height 35
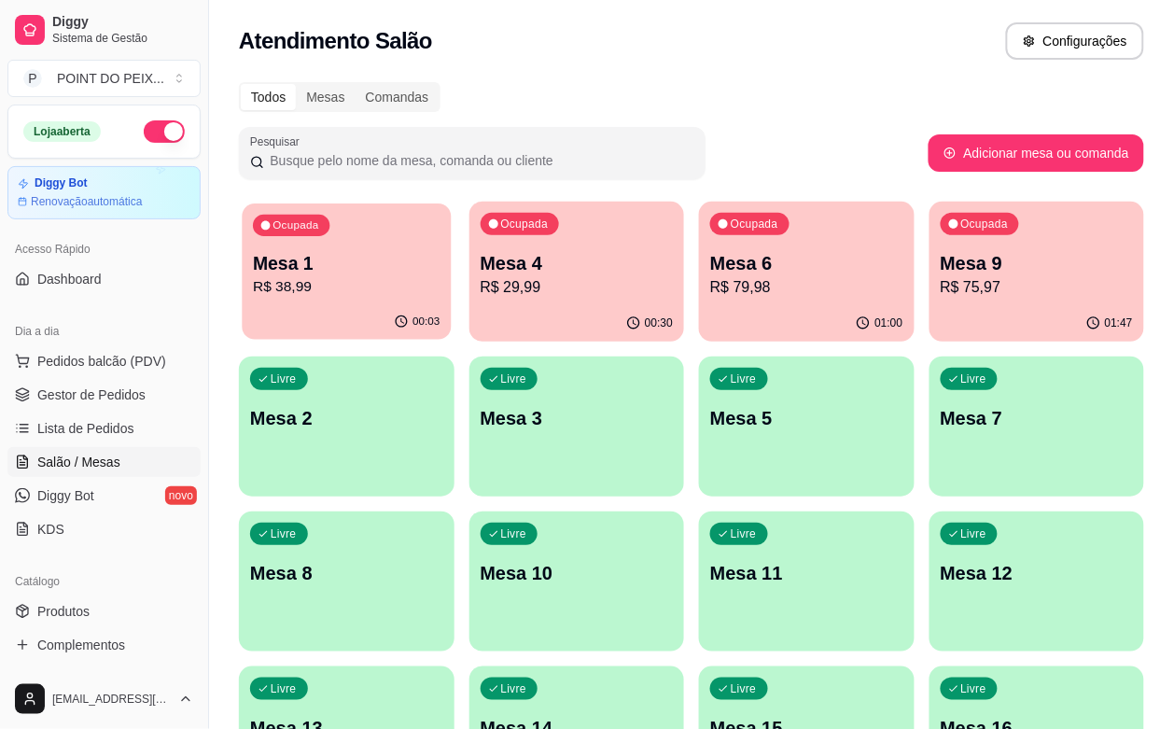
click at [366, 254] on p "Mesa 1" at bounding box center [346, 263] width 187 height 25
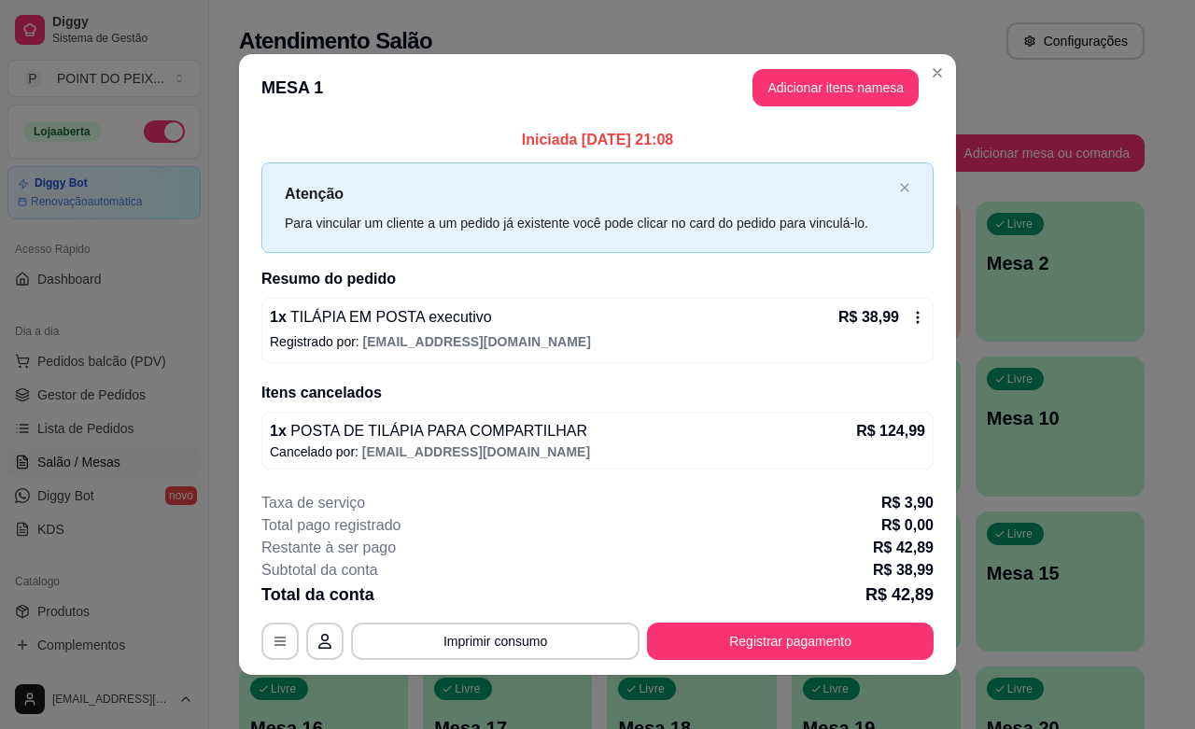
click at [646, 322] on div "1 x TILÁPIA EM POSTA executivo R$ 38,99" at bounding box center [597, 317] width 655 height 22
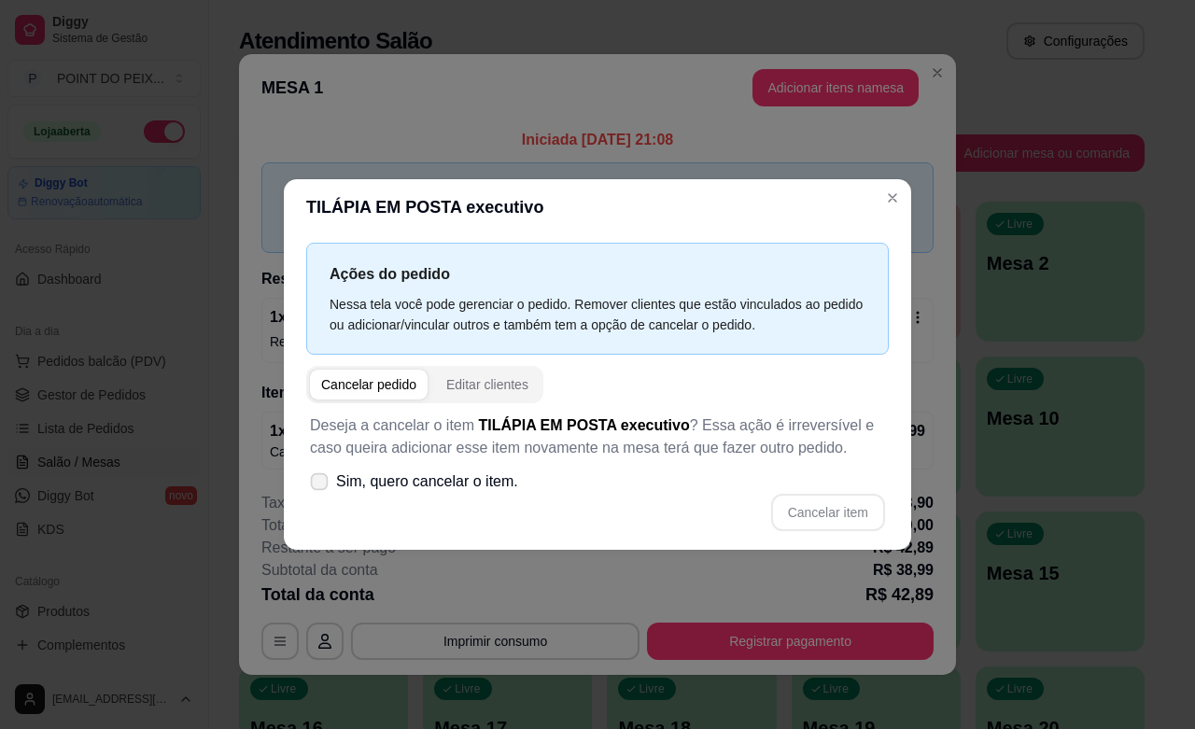
click at [315, 471] on label "Sim, quero cancelar o item." at bounding box center [413, 481] width 223 height 37
click at [315, 484] on input "Sim, quero cancelar o item." at bounding box center [315, 490] width 12 height 12
checkbox input "true"
click at [836, 505] on button "Cancelar item" at bounding box center [827, 512] width 111 height 36
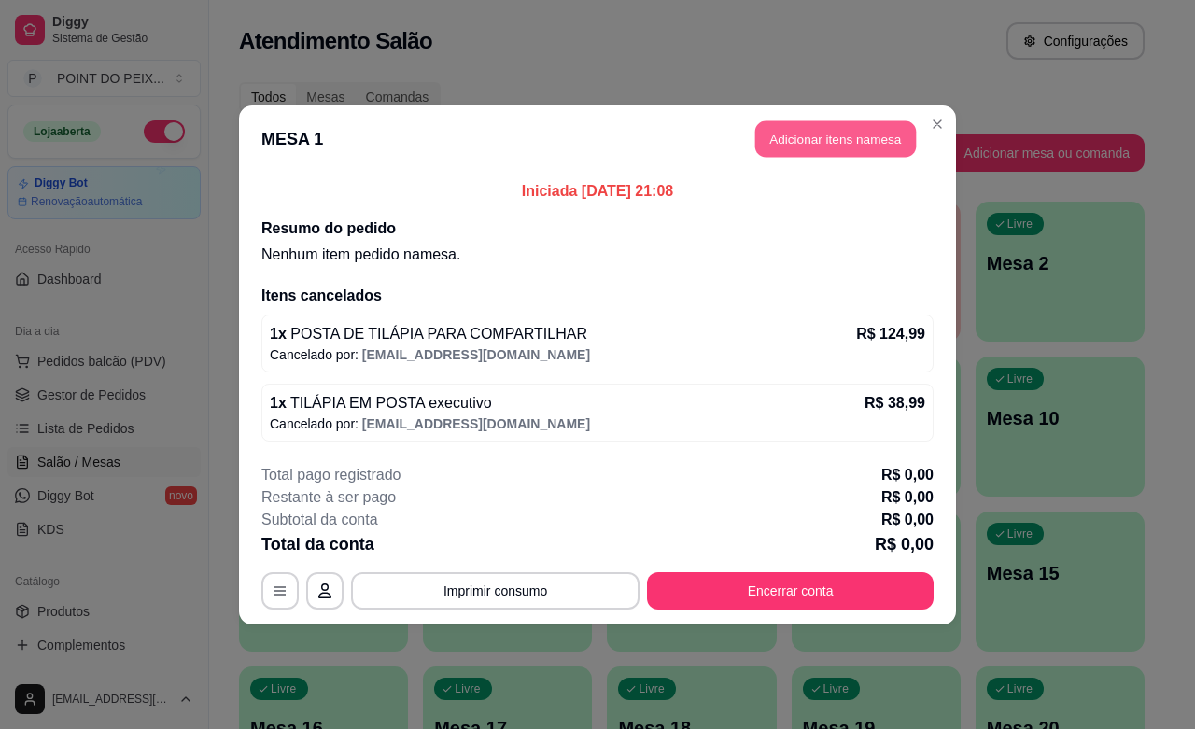
click at [837, 141] on button "Adicionar itens na mesa" at bounding box center [835, 138] width 161 height 36
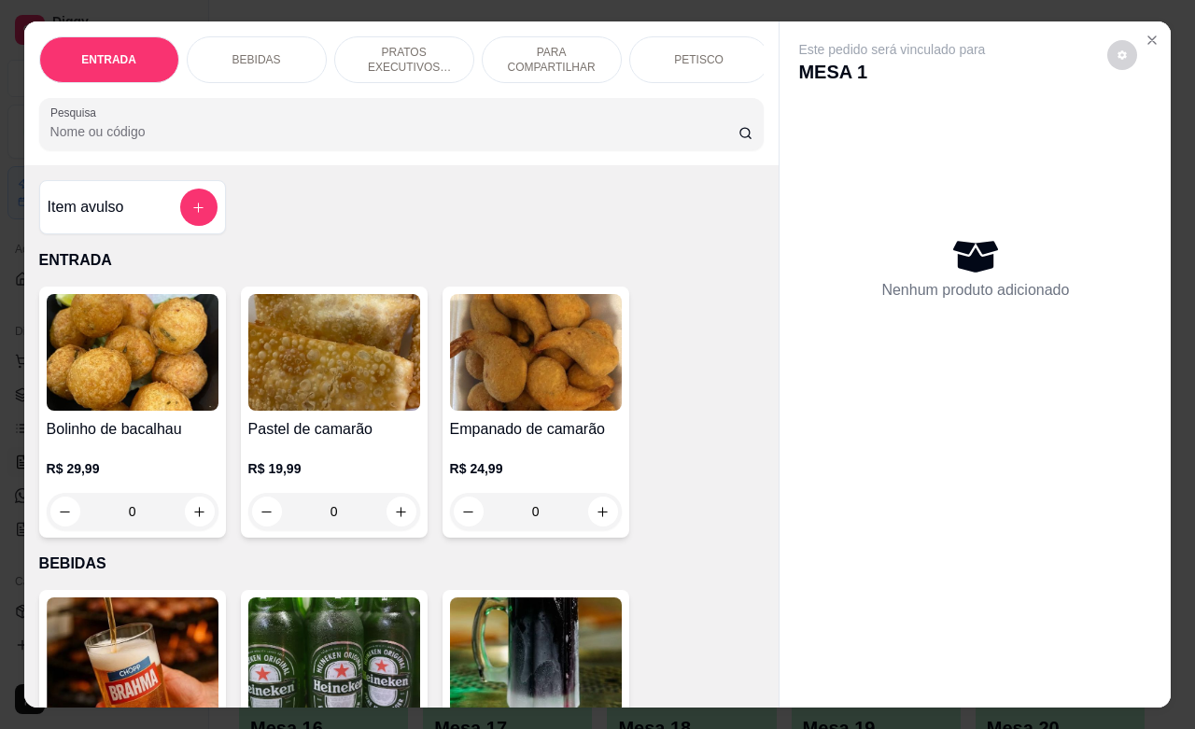
click at [407, 54] on p "PRATOS EXECUTIVOS (INDIVIDUAIS)" at bounding box center [404, 60] width 108 height 30
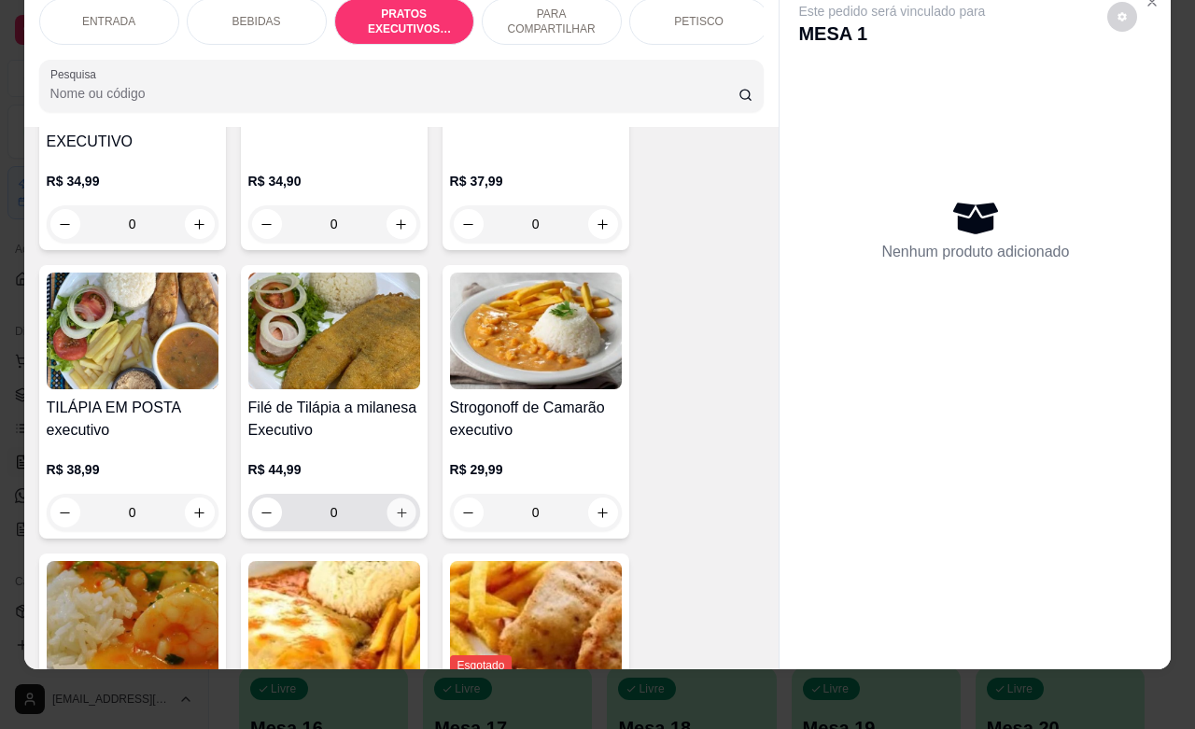
click at [394, 506] on icon "increase-product-quantity" at bounding box center [401, 513] width 14 height 14
type input "1"
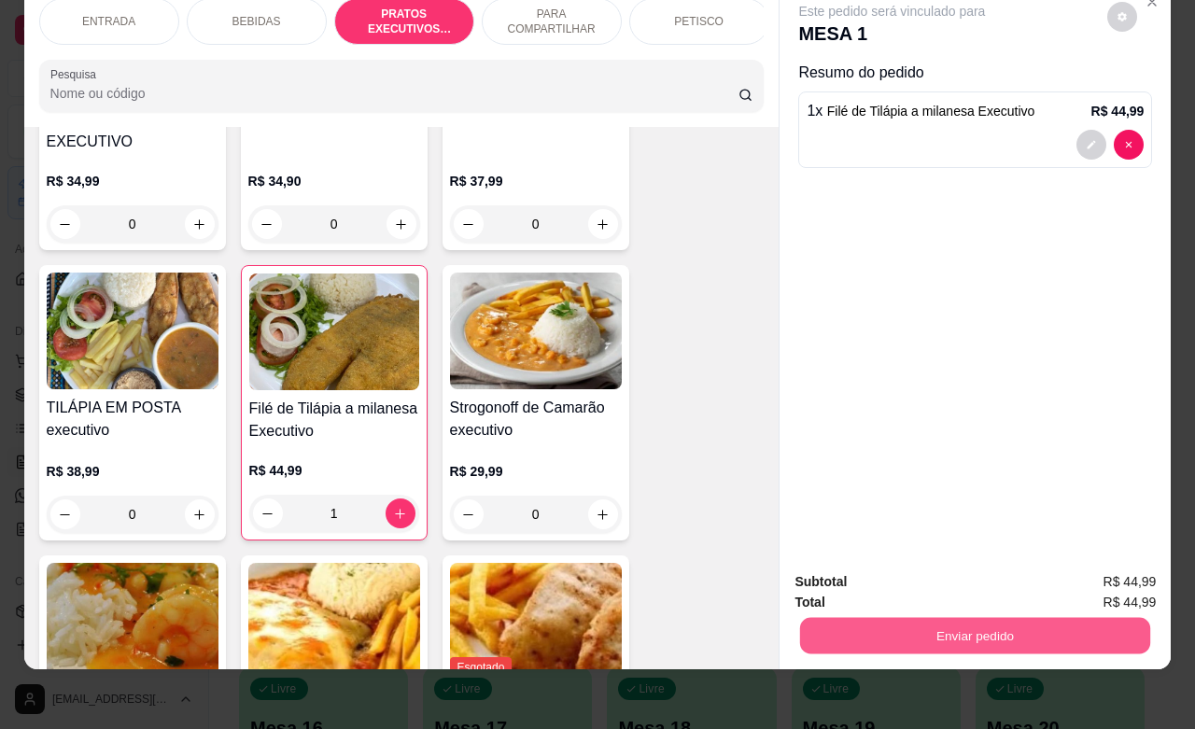
click at [922, 617] on button "Enviar pedido" at bounding box center [975, 635] width 350 height 36
click at [863, 571] on button "Não registrar e enviar pedido" at bounding box center [911, 570] width 189 height 35
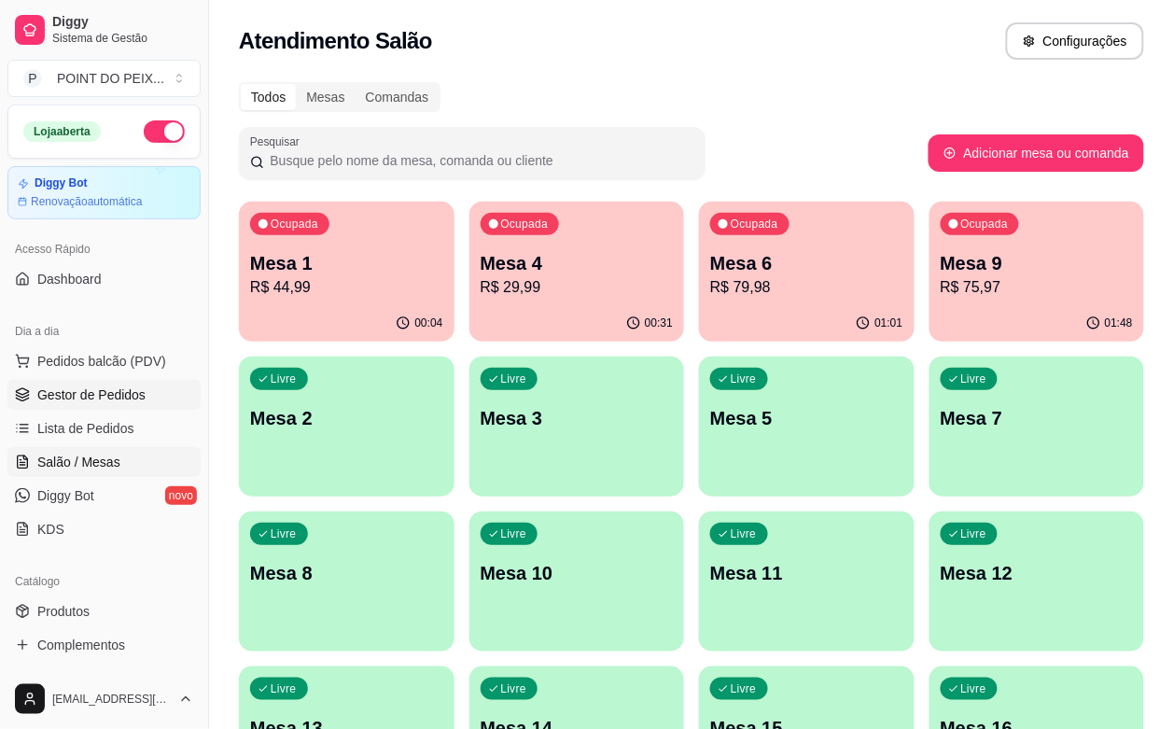
click at [114, 395] on span "Gestor de Pedidos" at bounding box center [91, 394] width 108 height 19
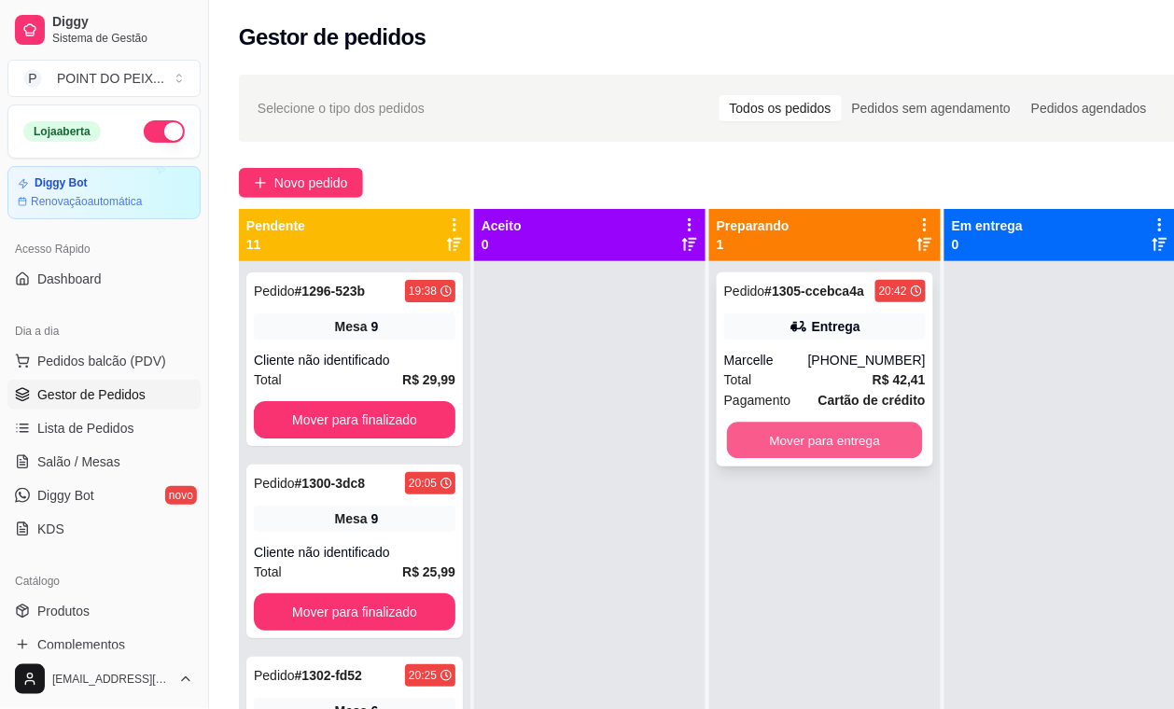
click at [829, 446] on button "Mover para entrega" at bounding box center [825, 441] width 196 height 36
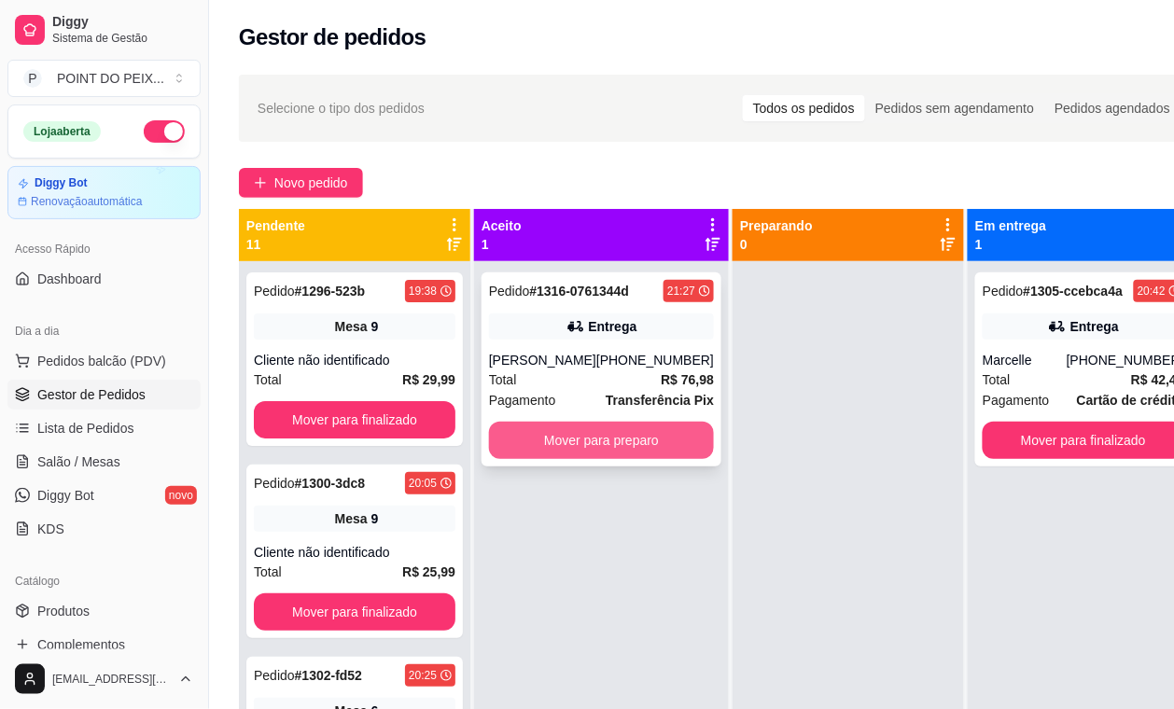
click at [656, 437] on button "Mover para preparo" at bounding box center [601, 440] width 225 height 37
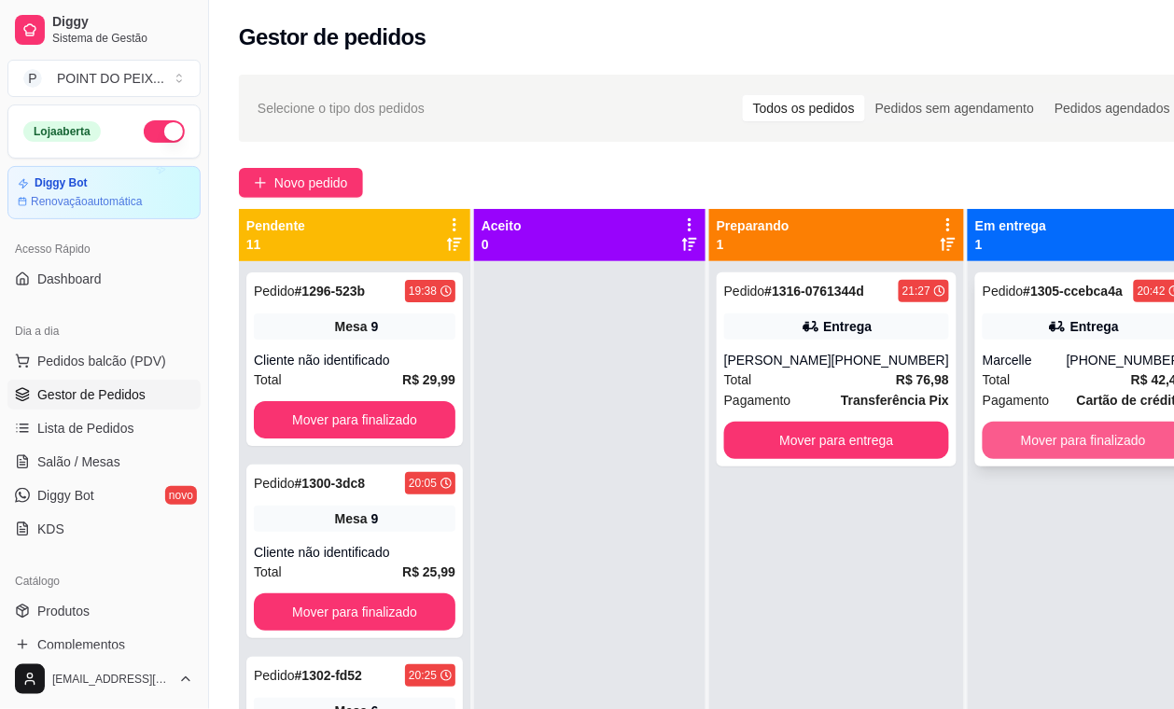
click at [1057, 446] on button "Mover para finalizado" at bounding box center [1084, 440] width 202 height 37
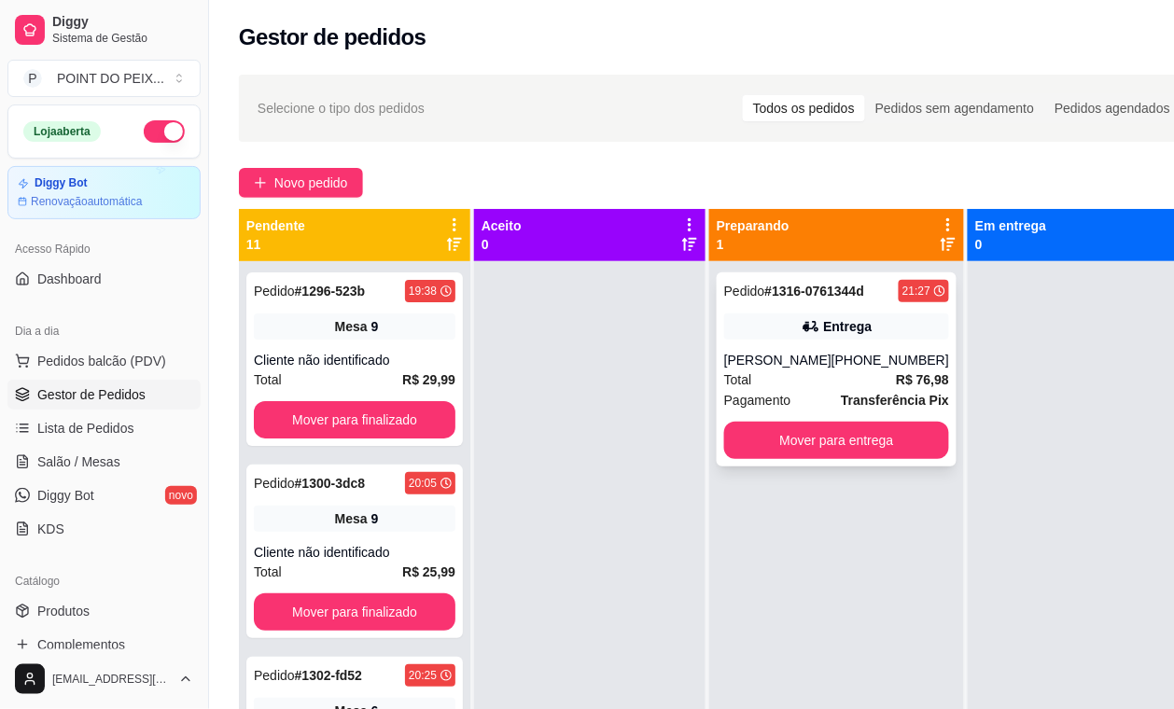
click at [803, 371] on div "Total R$ 76,98" at bounding box center [836, 380] width 225 height 21
click at [95, 465] on span "Salão / Mesas" at bounding box center [78, 462] width 83 height 19
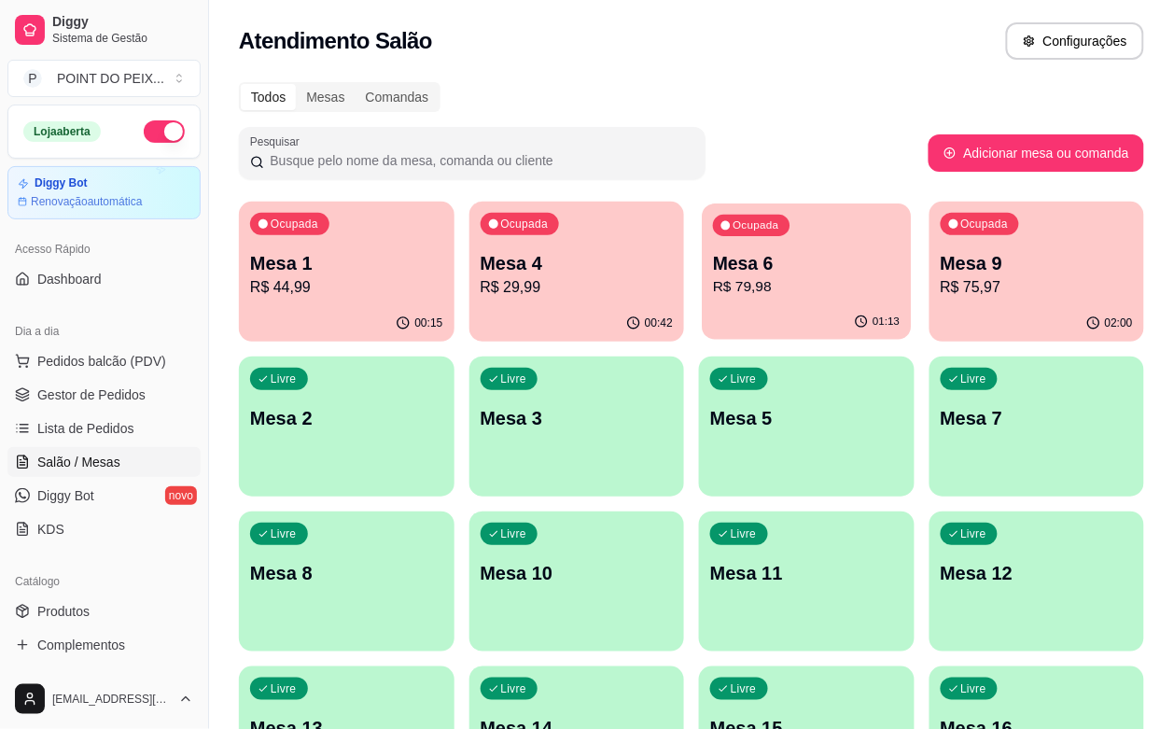
click at [713, 277] on p "R$ 79,98" at bounding box center [806, 286] width 187 height 21
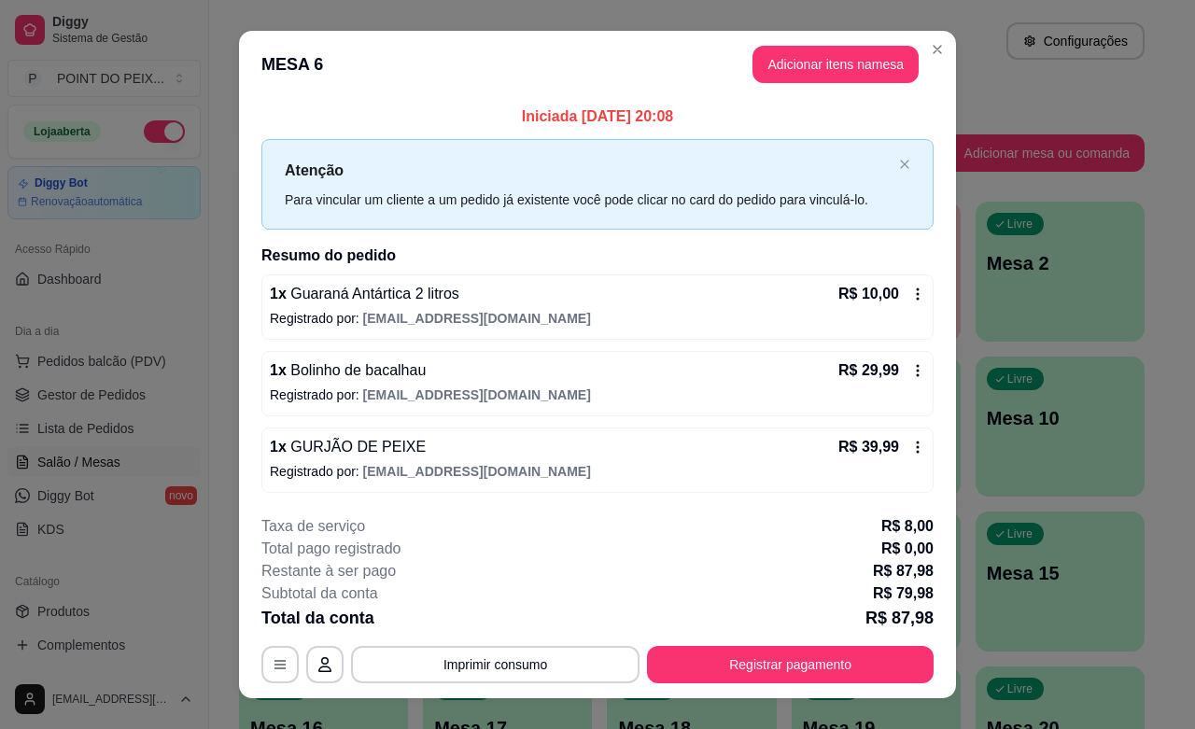
scroll to position [29, 0]
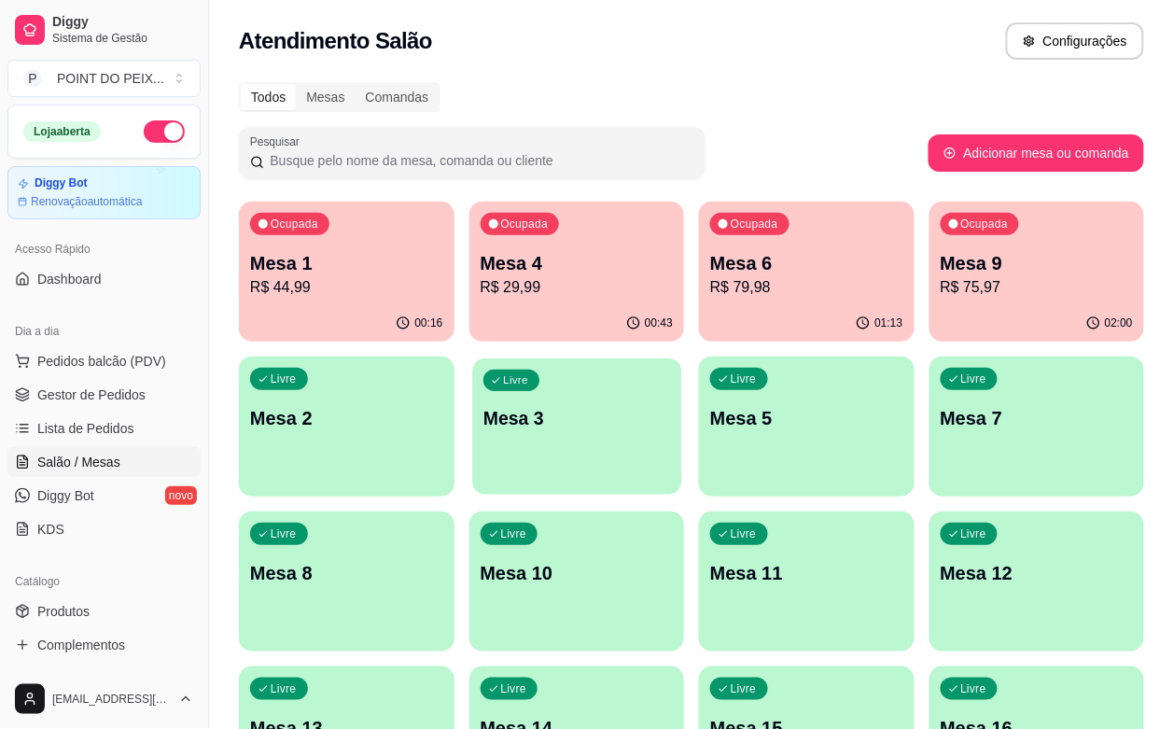
click at [472, 449] on div "Livre Mesa 3" at bounding box center [576, 415] width 209 height 114
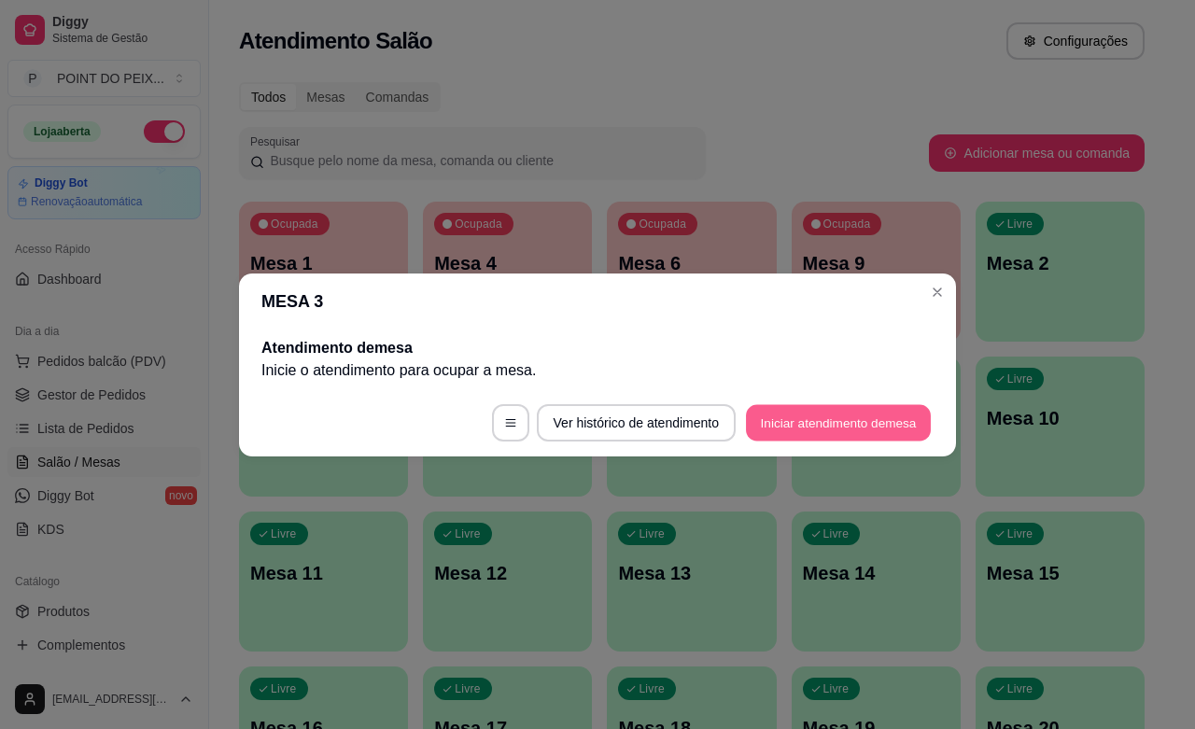
click at [819, 417] on button "Iniciar atendimento de mesa" at bounding box center [838, 422] width 185 height 36
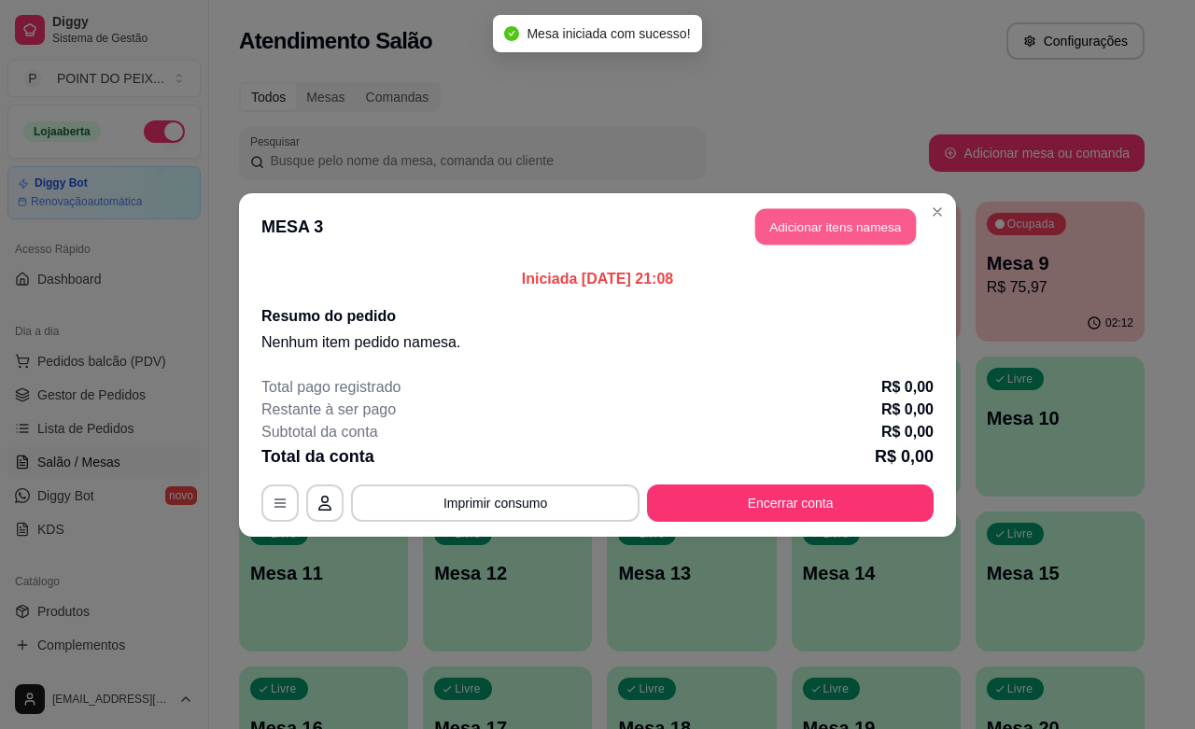
click at [859, 229] on button "Adicionar itens na mesa" at bounding box center [835, 226] width 161 height 36
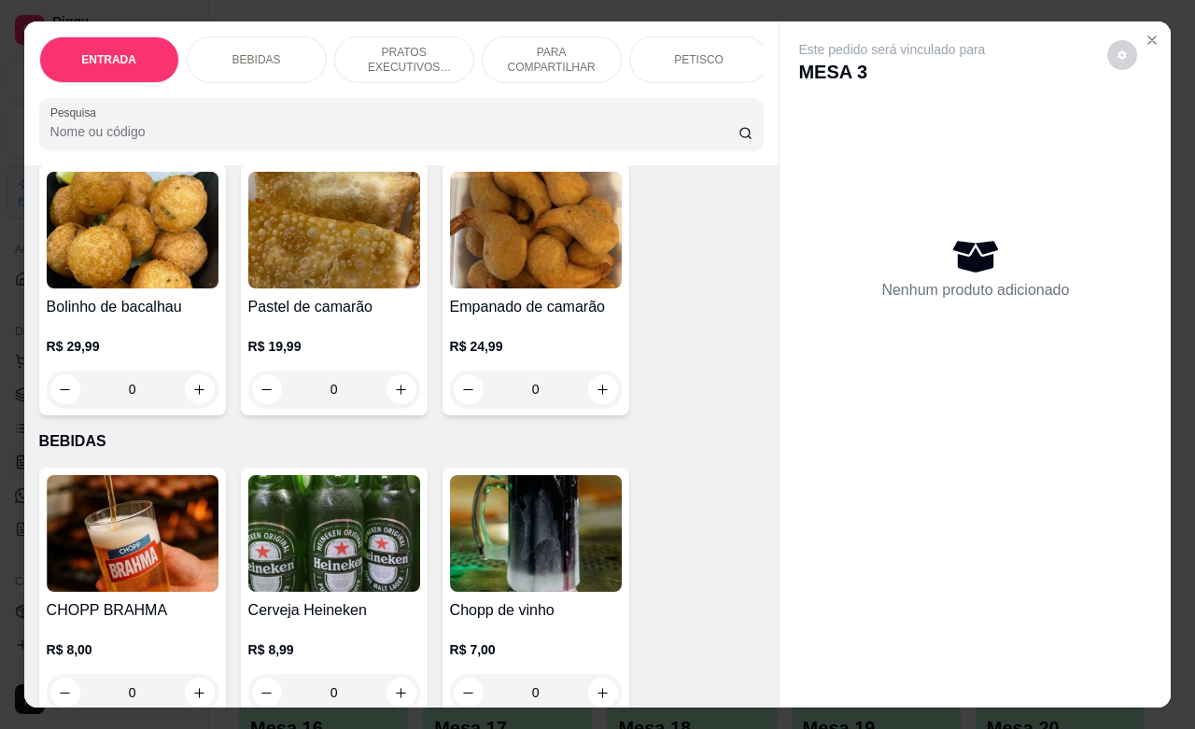
scroll to position [233, 0]
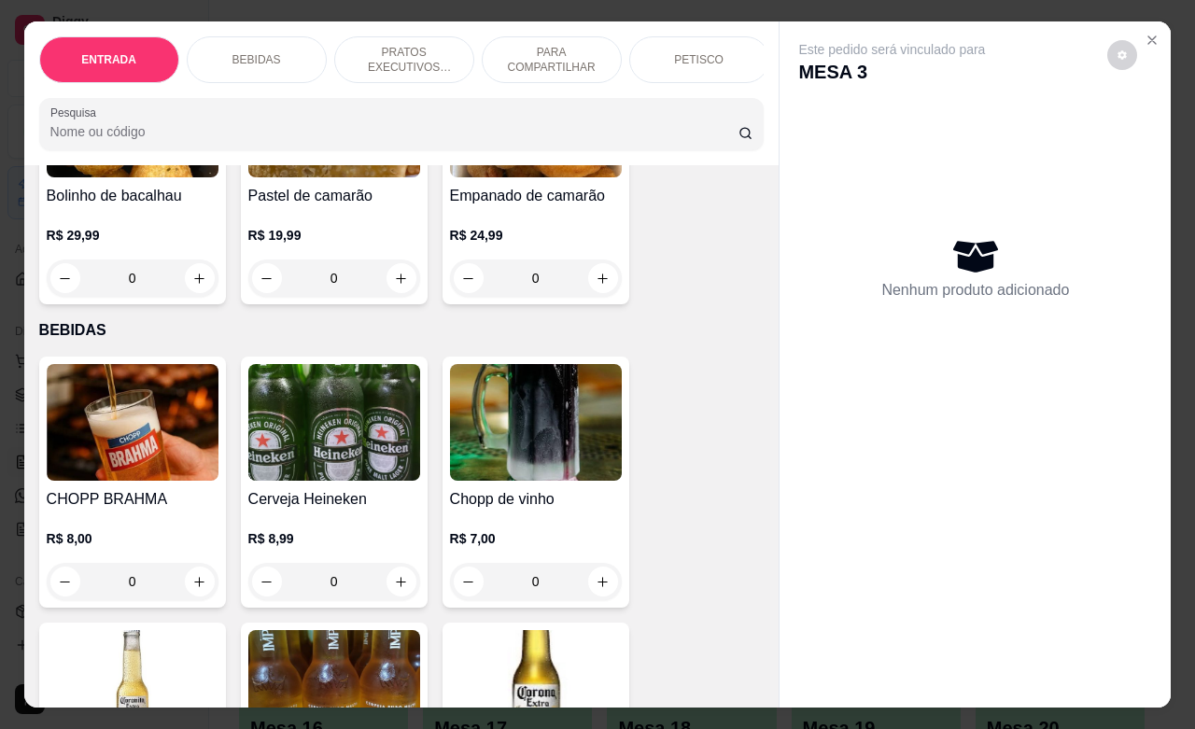
click at [674, 52] on p "PETISCO" at bounding box center [698, 59] width 49 height 15
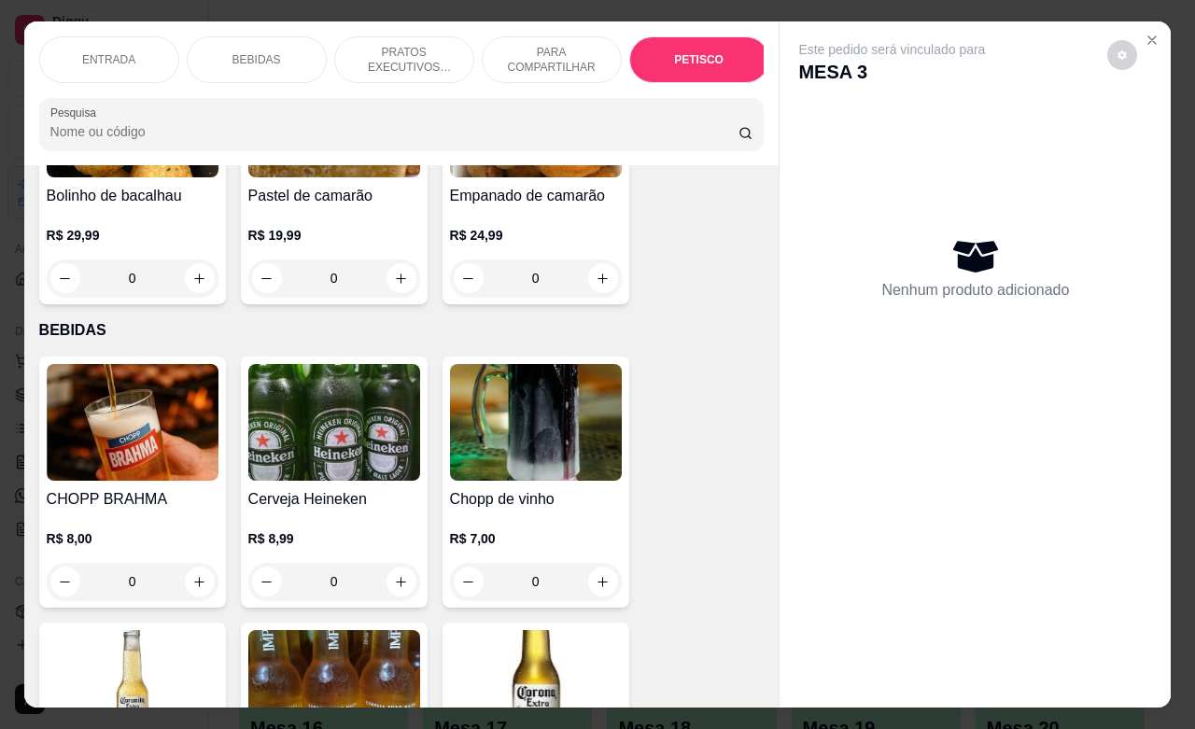
scroll to position [4357, 0]
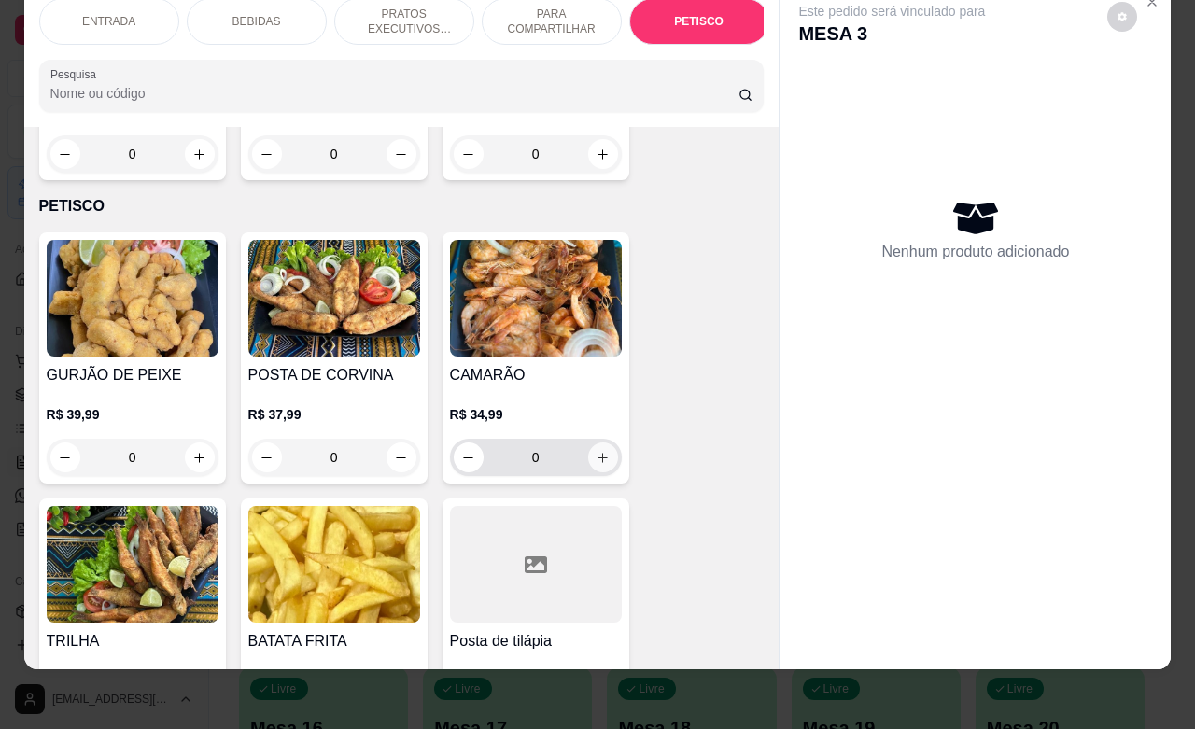
click at [588, 442] on button "increase-product-quantity" at bounding box center [603, 457] width 30 height 30
type input "1"
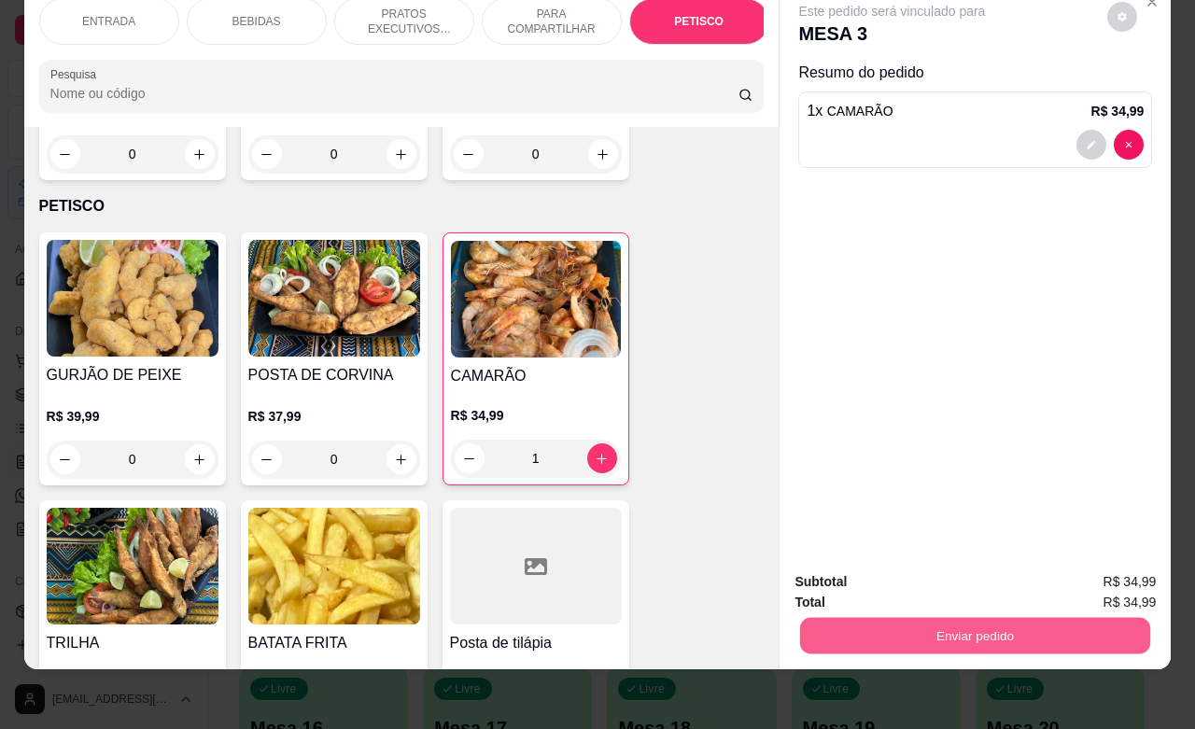
click at [861, 617] on button "Enviar pedido" at bounding box center [975, 635] width 350 height 36
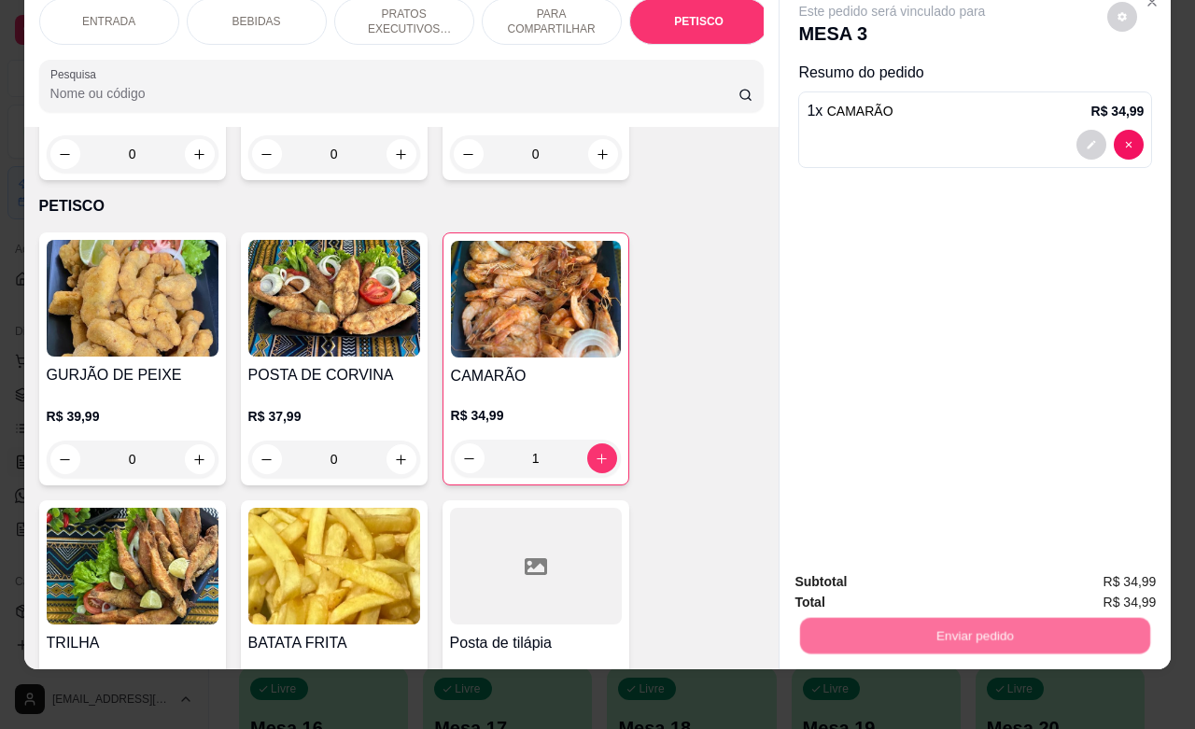
click at [835, 565] on button "Não registrar e enviar pedido" at bounding box center [911, 570] width 189 height 35
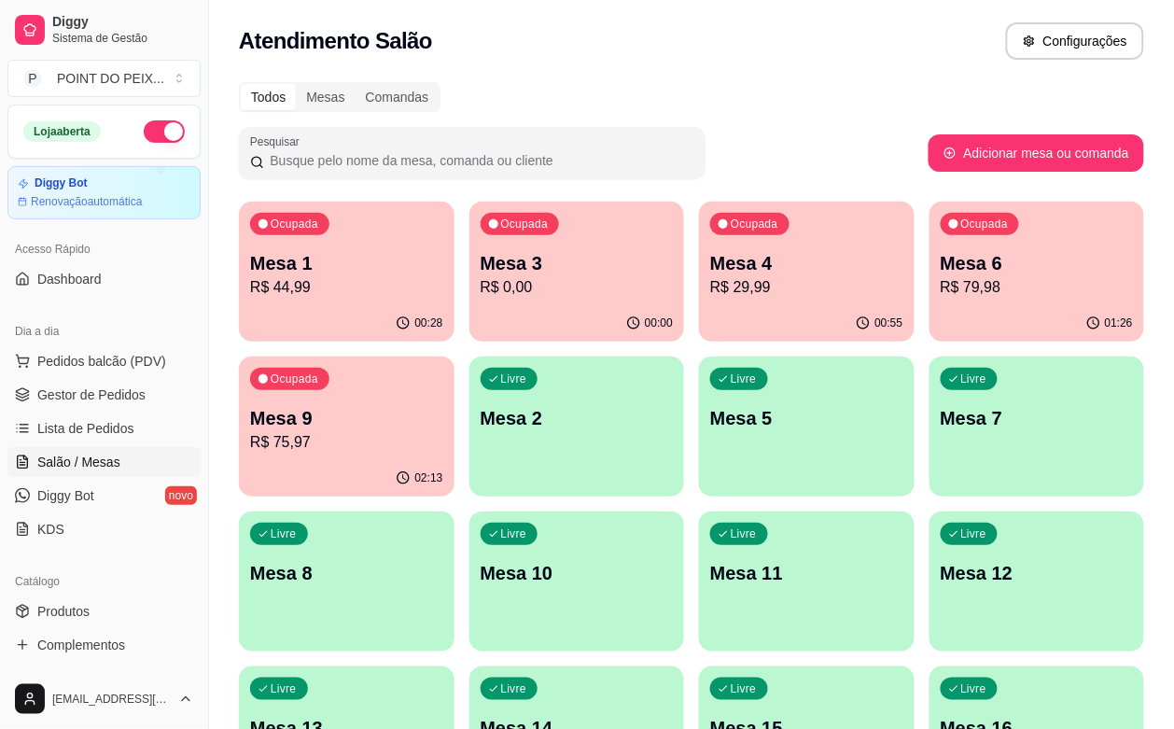
click at [930, 301] on div "Ocupada Mesa 6 R$ 79,98" at bounding box center [1038, 254] width 216 height 104
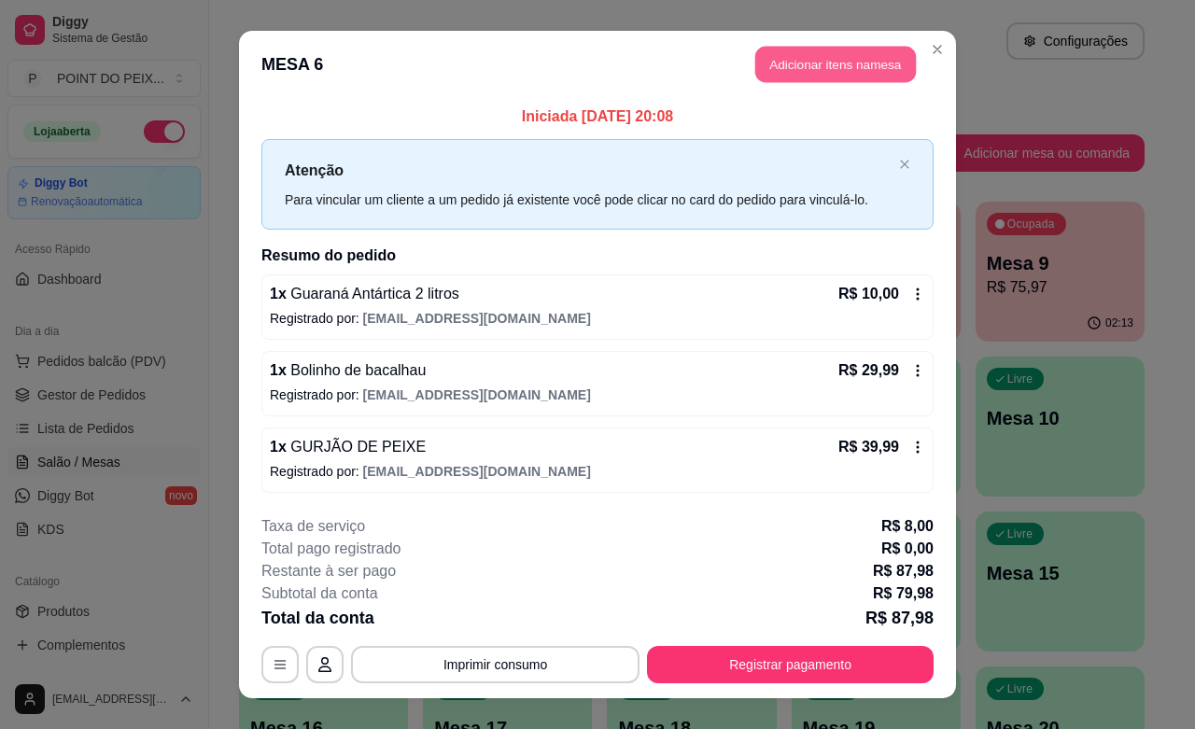
click at [837, 66] on button "Adicionar itens na mesa" at bounding box center [835, 65] width 161 height 36
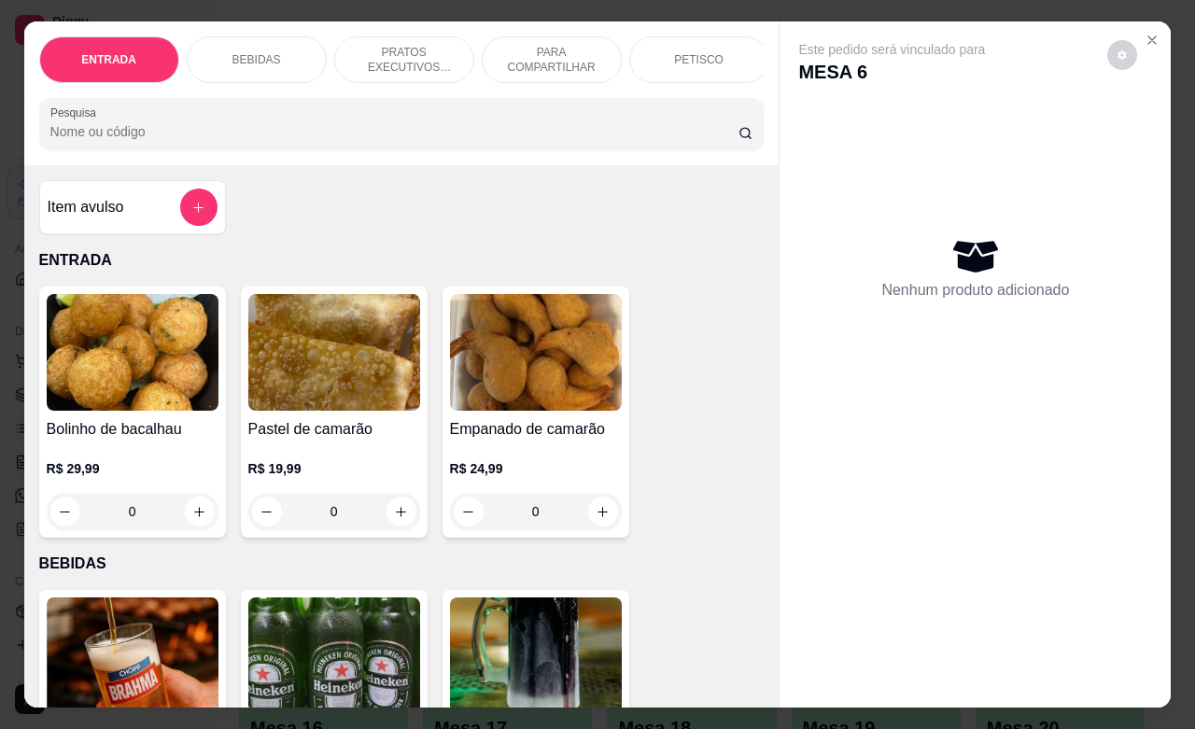
click at [258, 52] on p "BEBIDAS" at bounding box center [256, 59] width 49 height 15
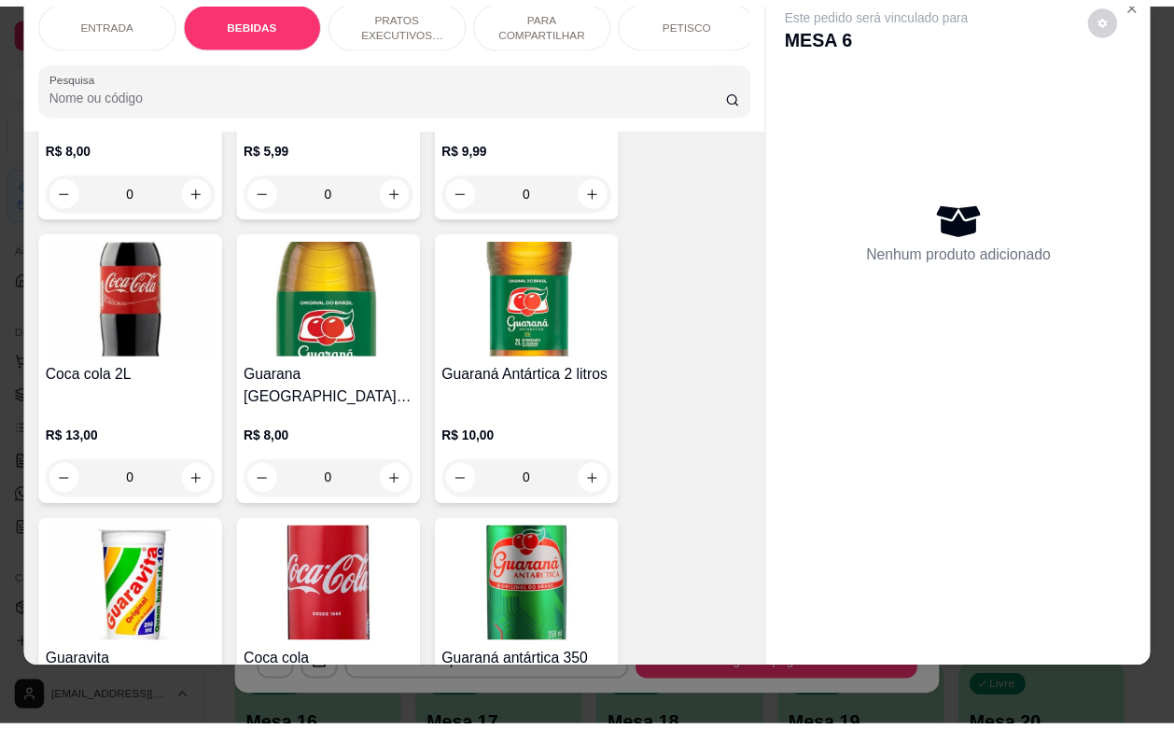
scroll to position [854, 0]
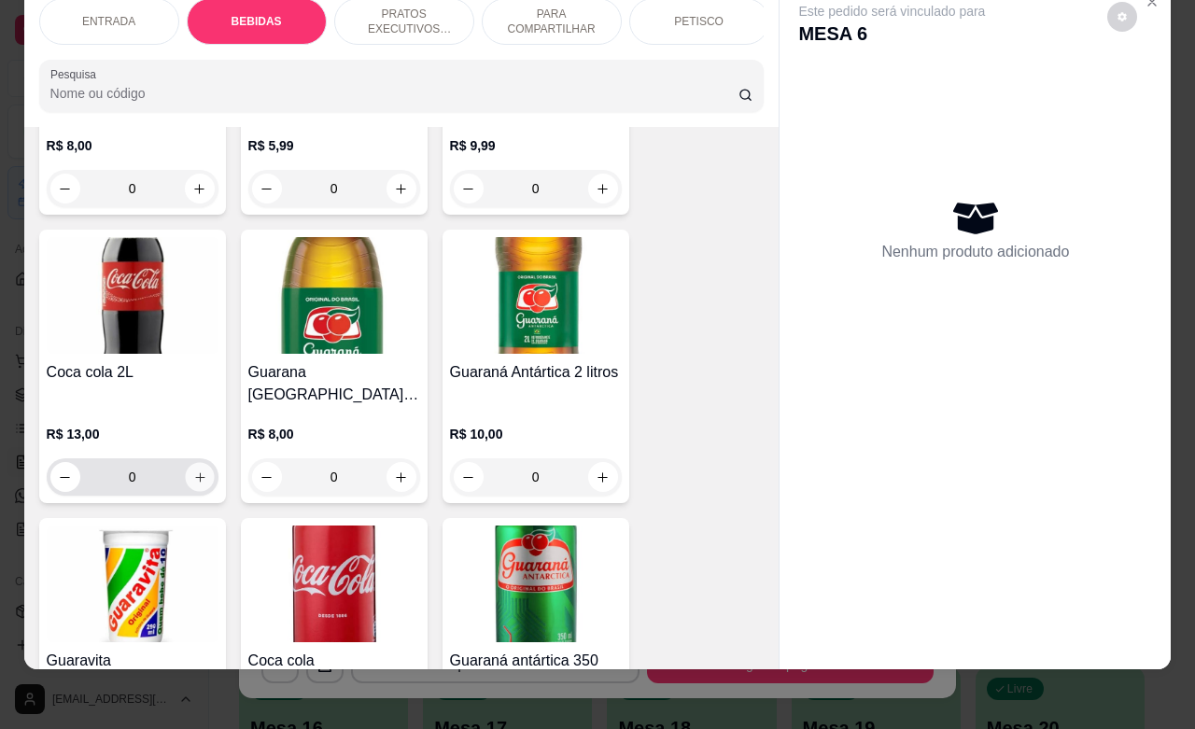
click at [195, 472] on icon "increase-product-quantity" at bounding box center [199, 476] width 9 height 9
type input "1"
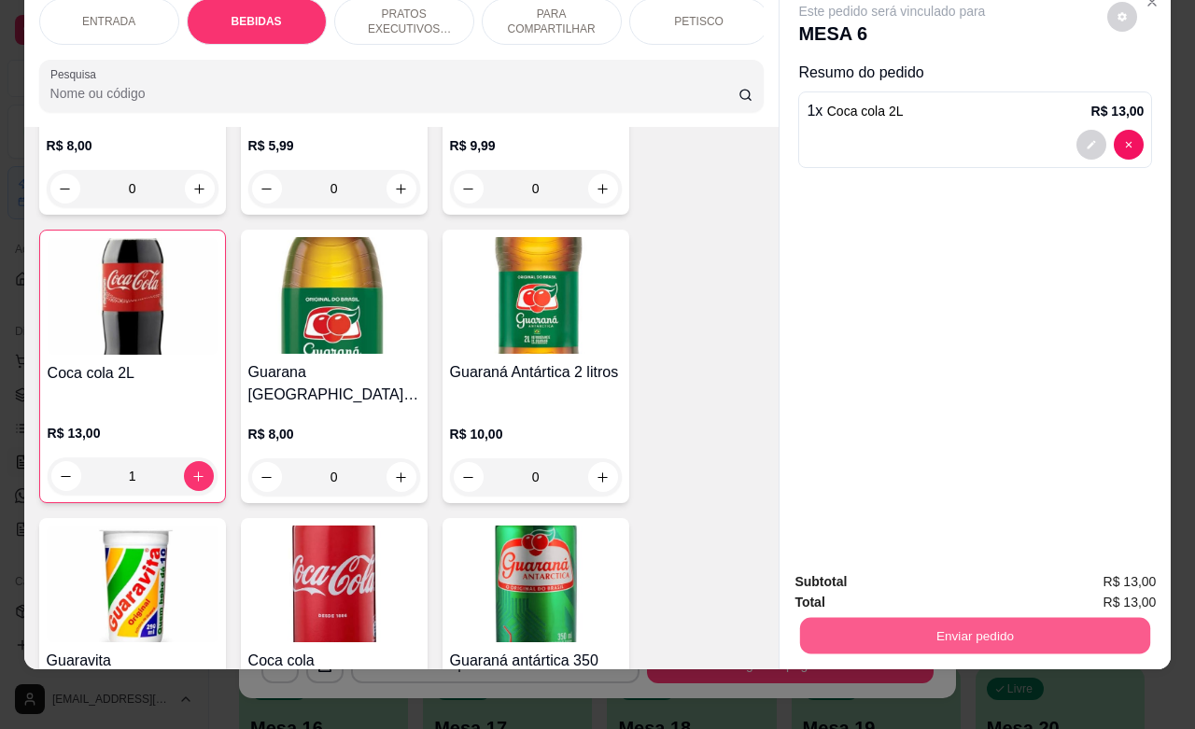
click at [996, 630] on button "Enviar pedido" at bounding box center [975, 635] width 350 height 36
click at [906, 570] on button "Não registrar e enviar pedido" at bounding box center [911, 570] width 189 height 35
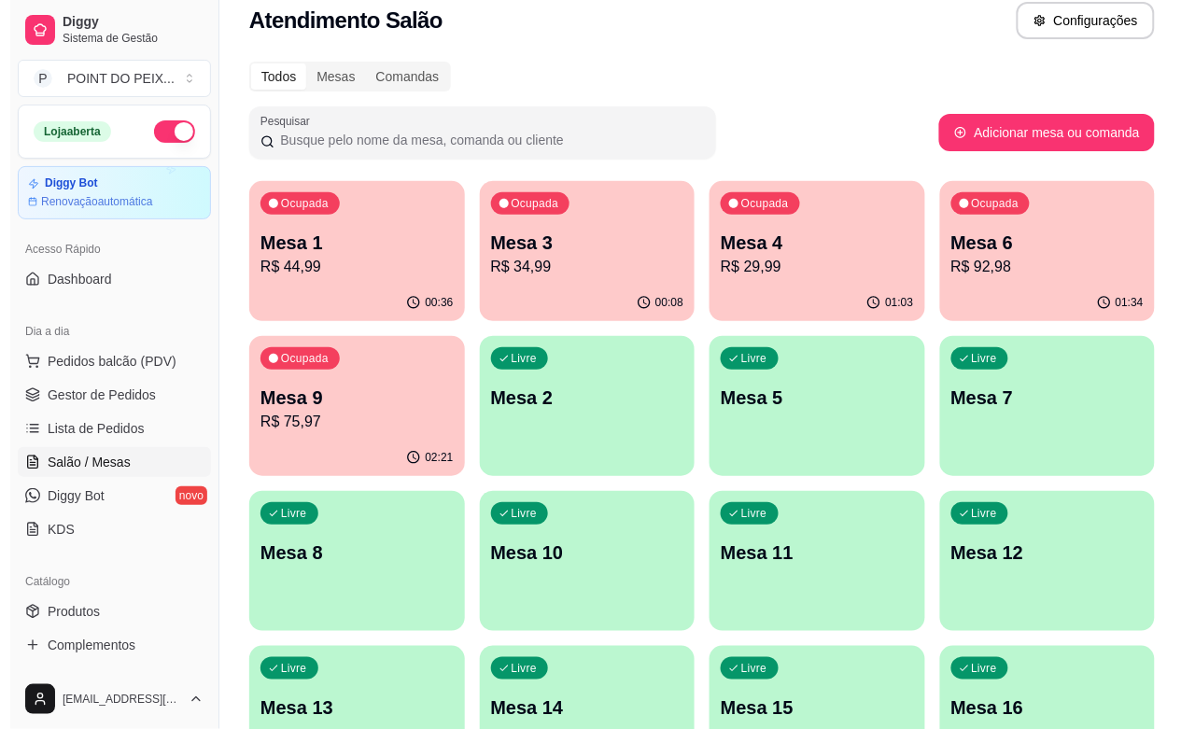
scroll to position [0, 0]
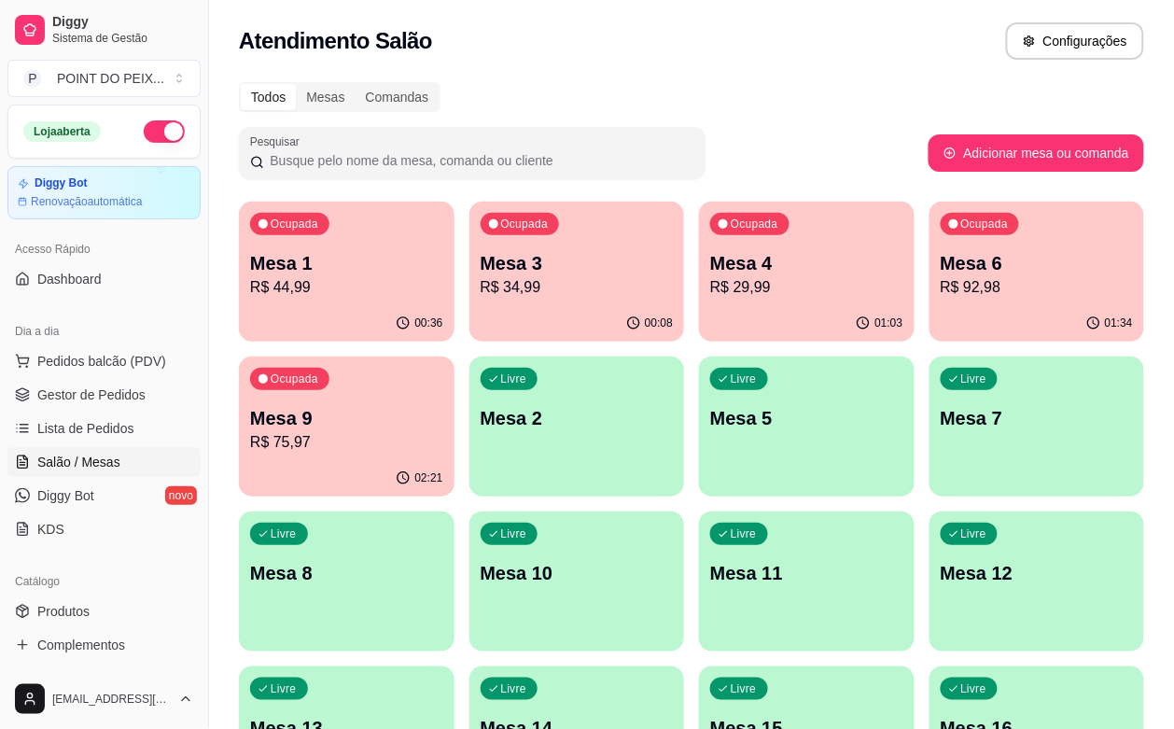
click at [355, 272] on p "Mesa 1" at bounding box center [346, 263] width 193 height 26
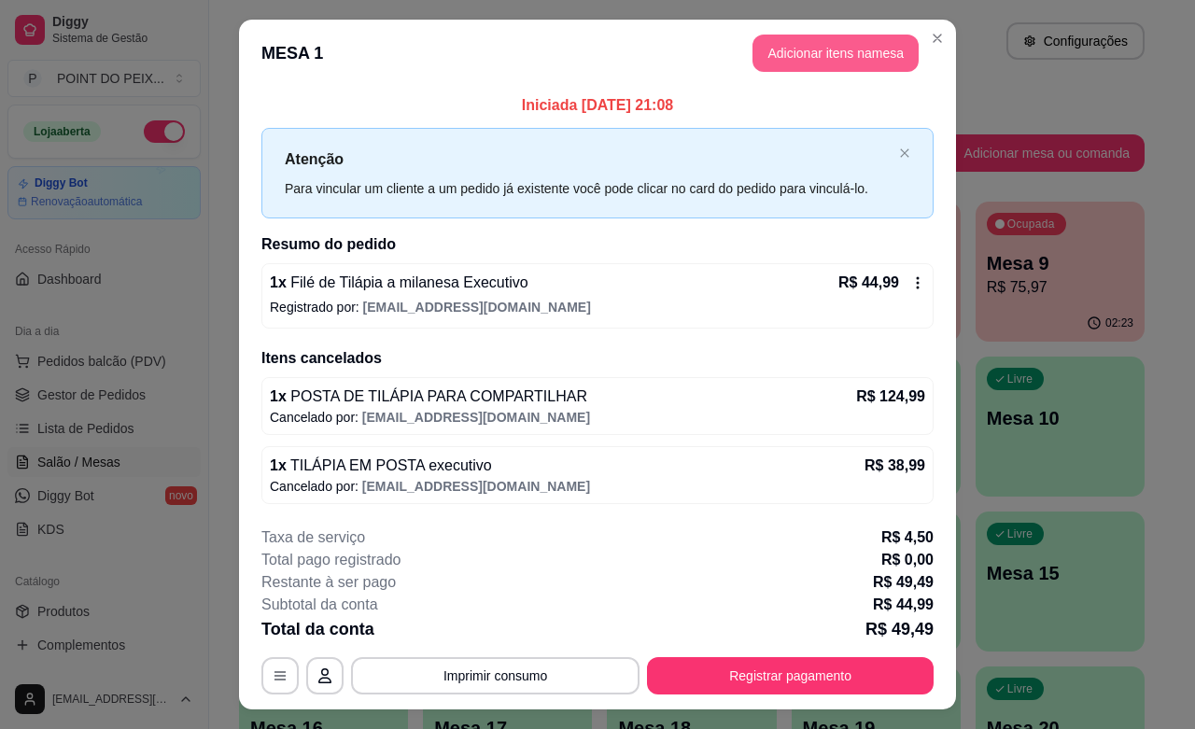
click at [819, 53] on button "Adicionar itens na mesa" at bounding box center [835, 53] width 166 height 37
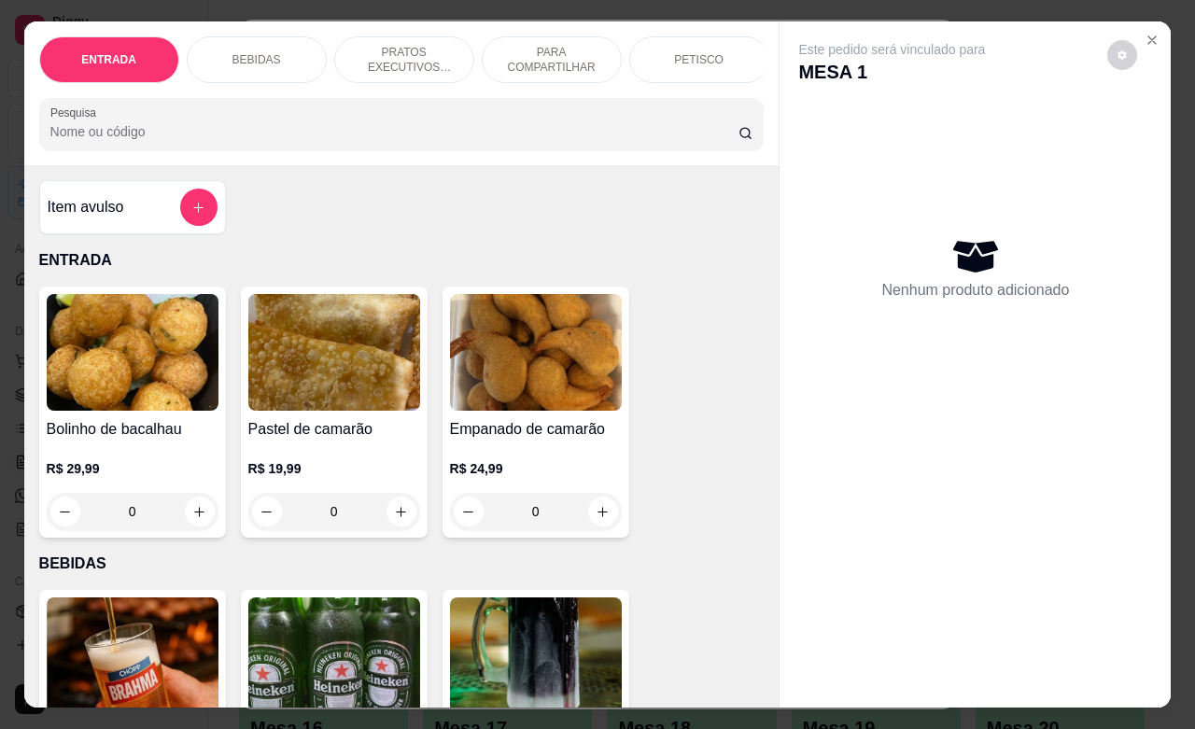
click at [255, 52] on p "BEBIDAS" at bounding box center [256, 59] width 49 height 15
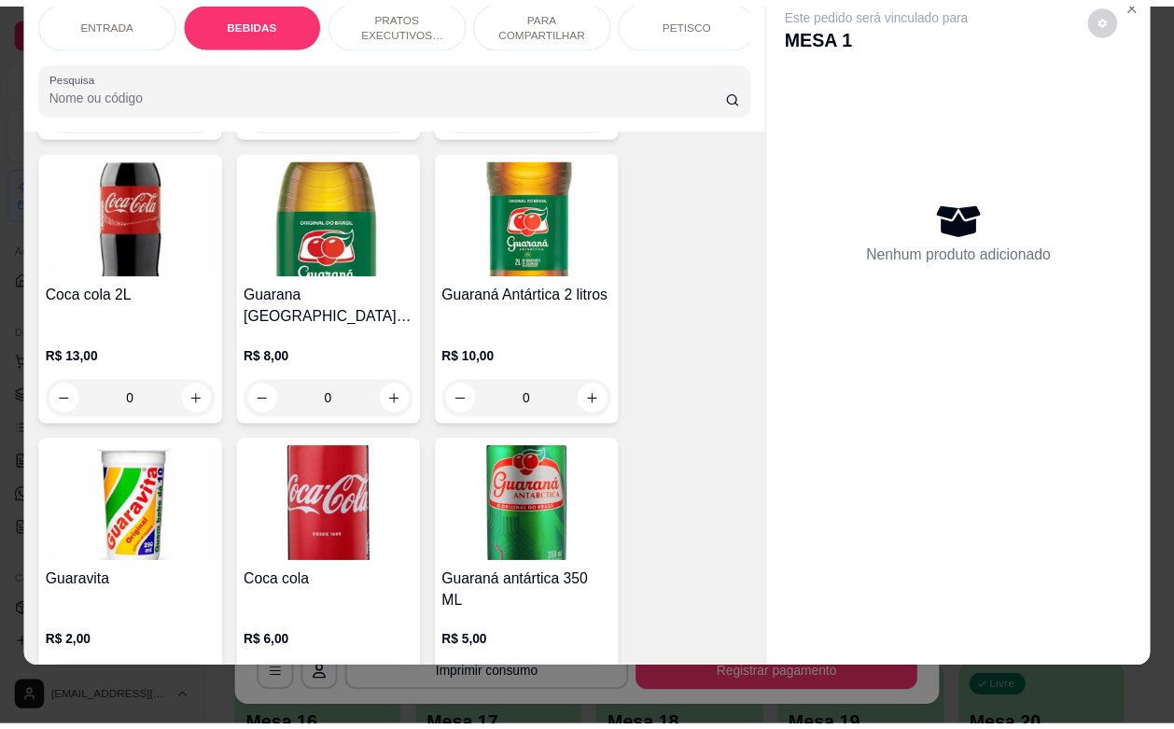
scroll to position [1050, 0]
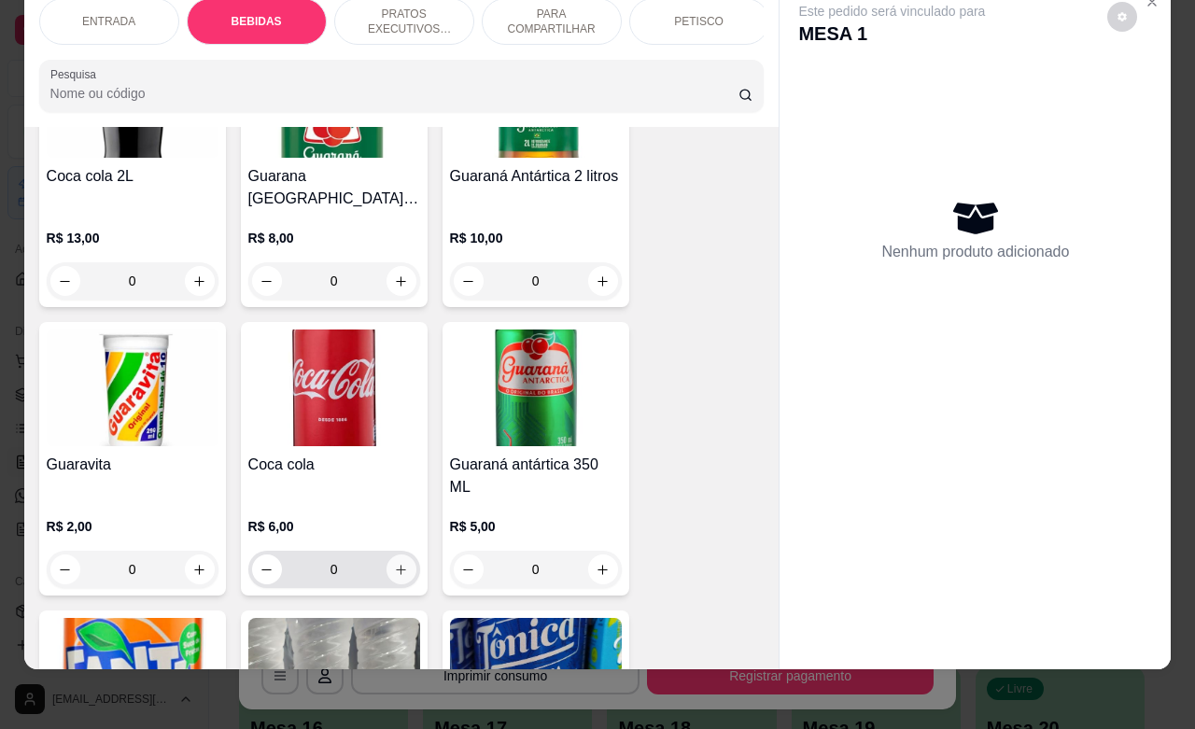
click at [386, 554] on button "increase-product-quantity" at bounding box center [401, 569] width 30 height 30
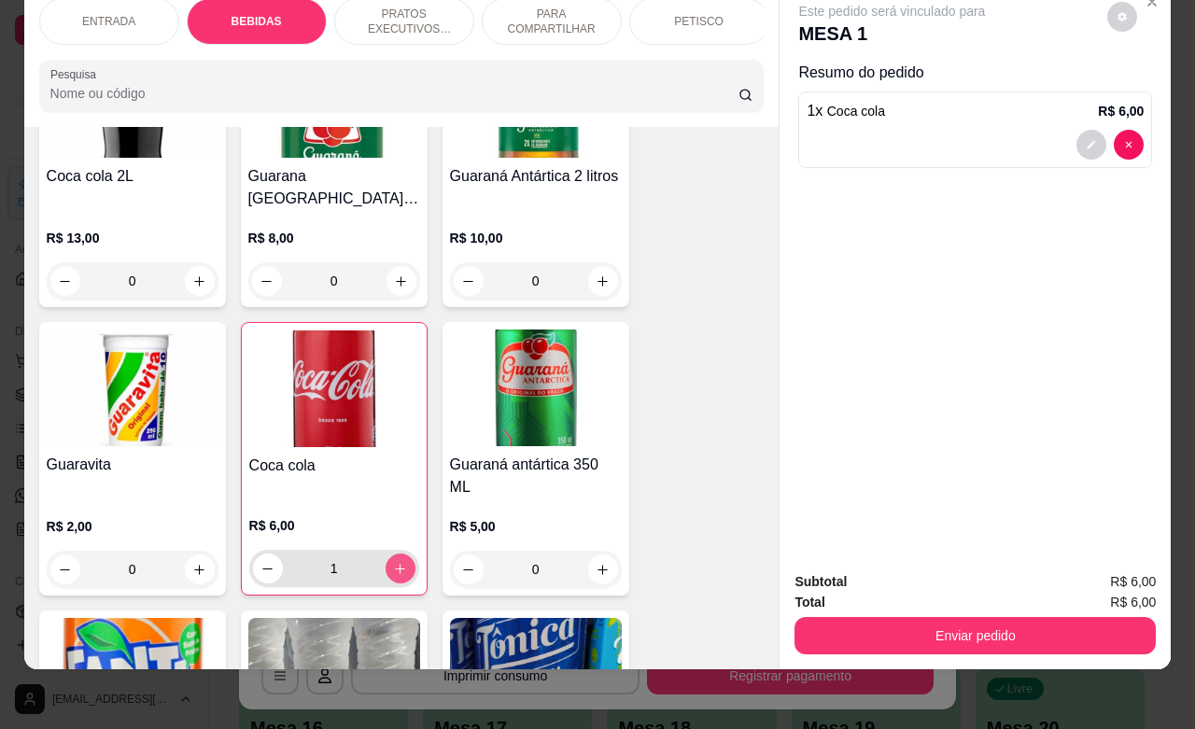
click at [385, 553] on button "increase-product-quantity" at bounding box center [400, 568] width 30 height 30
type input "2"
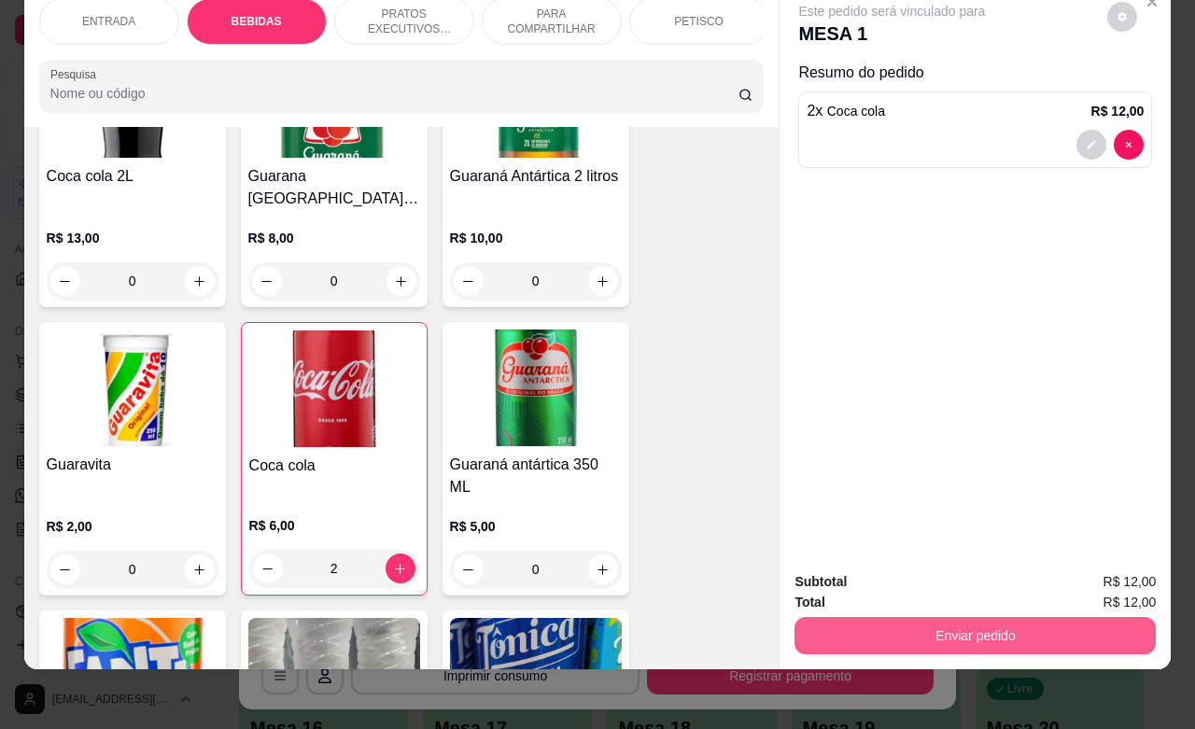
click at [961, 623] on button "Enviar pedido" at bounding box center [974, 635] width 361 height 37
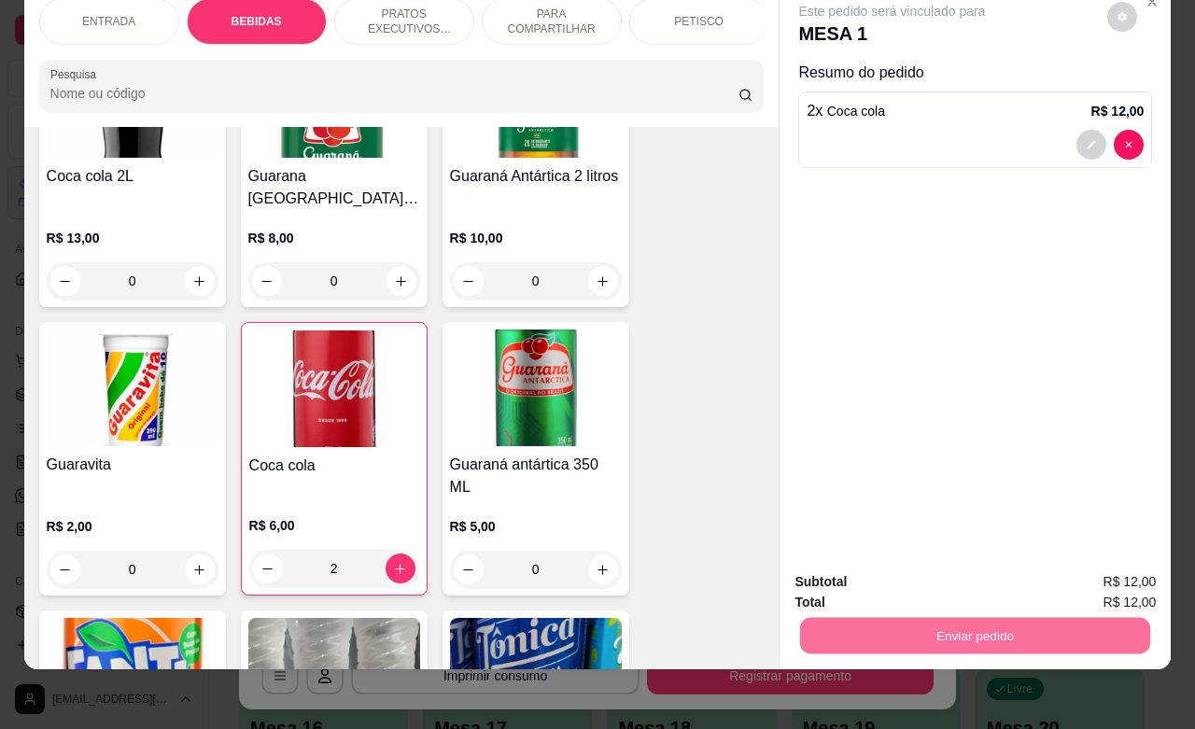
click at [863, 575] on button "Não registrar e enviar pedido" at bounding box center [911, 570] width 194 height 35
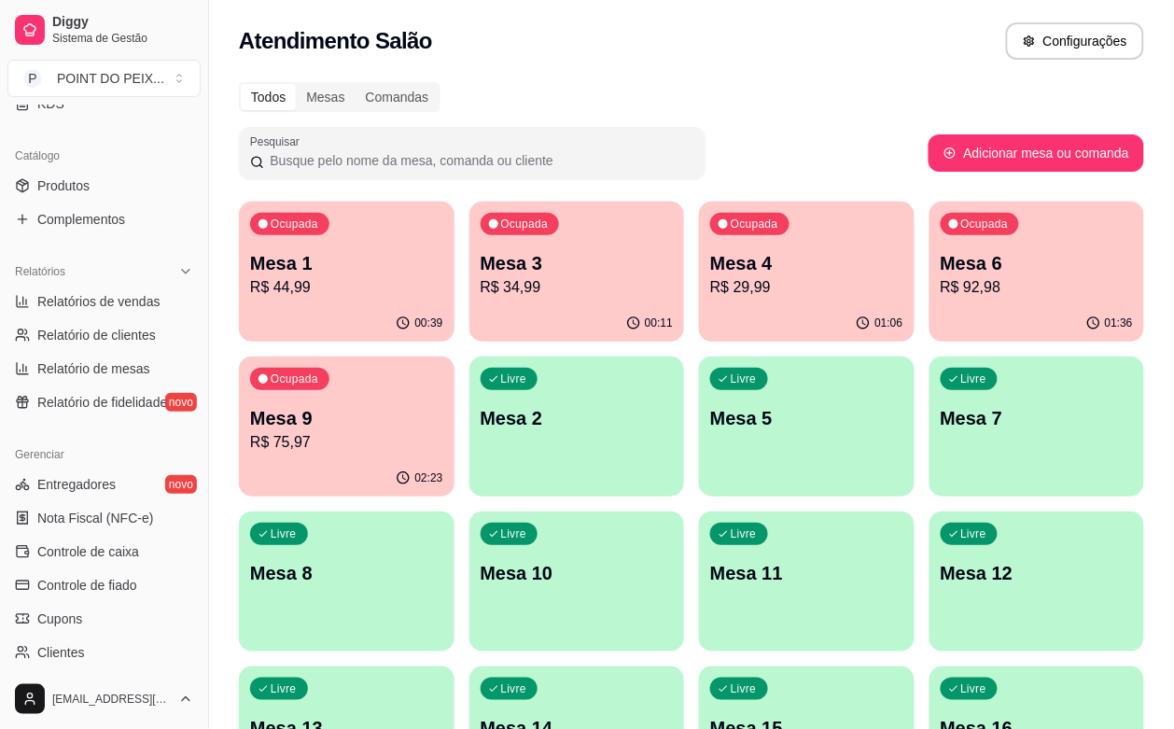
scroll to position [467, 0]
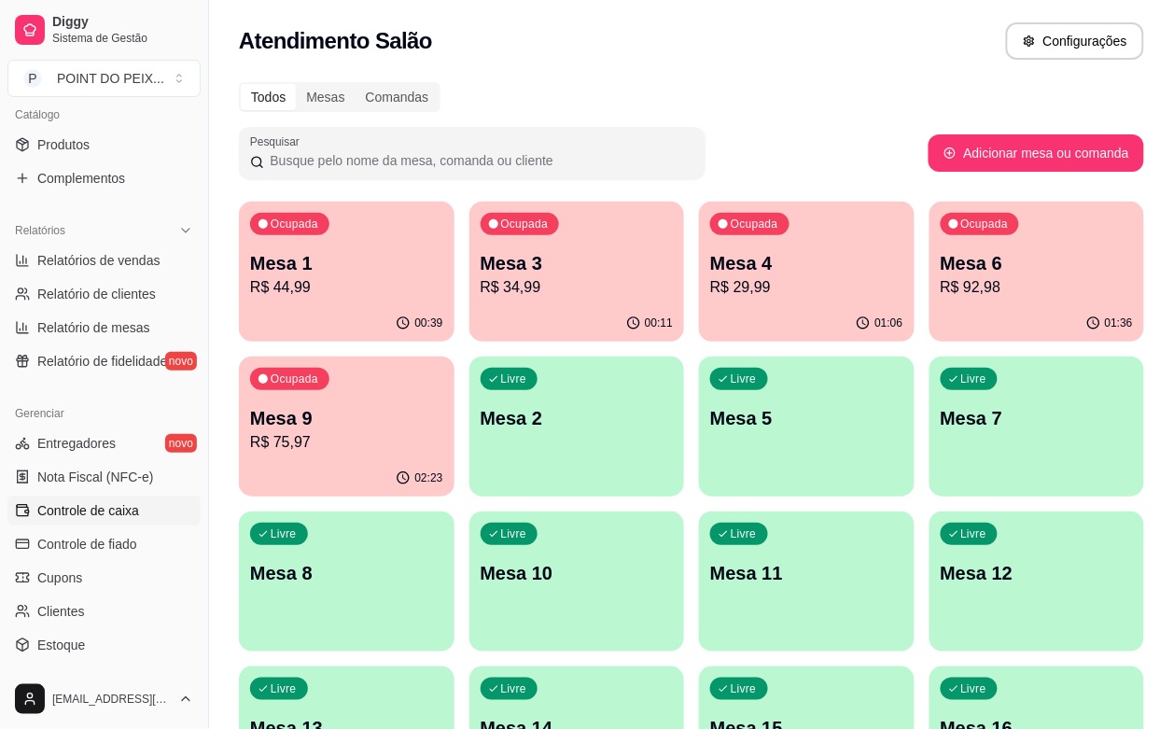
click at [79, 519] on span "Controle de caixa" at bounding box center [88, 510] width 102 height 19
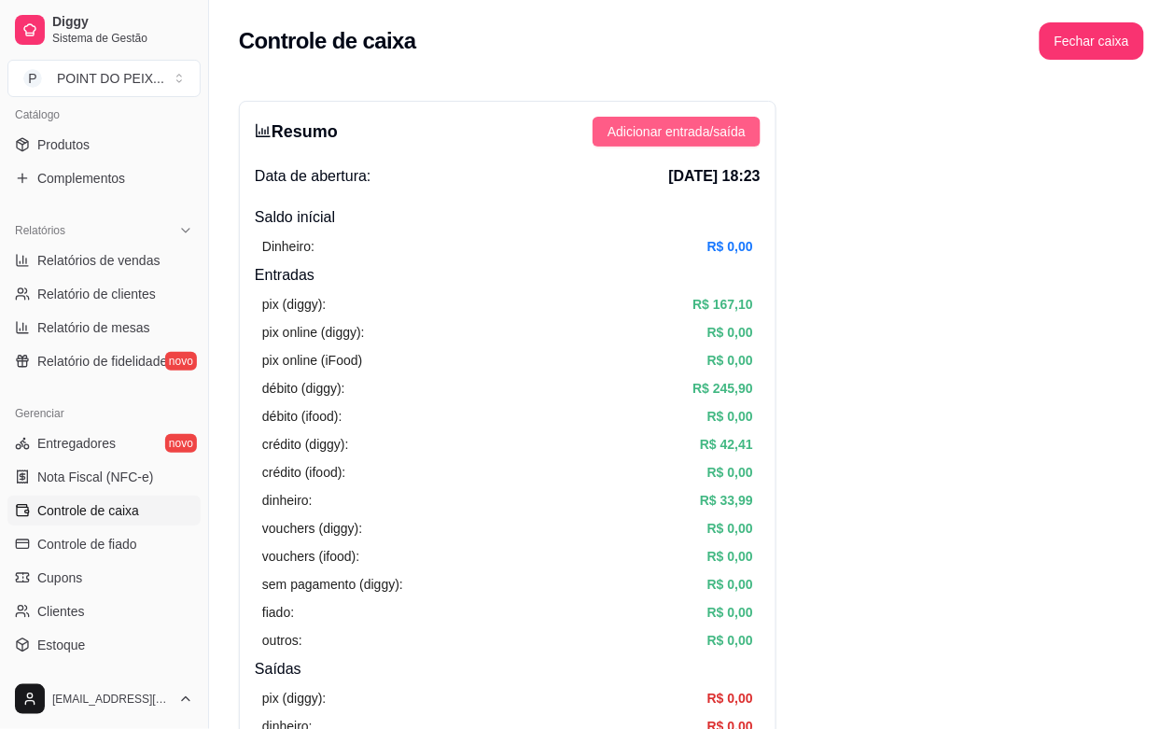
click at [679, 137] on span "Adicionar entrada/saída" at bounding box center [677, 131] width 138 height 21
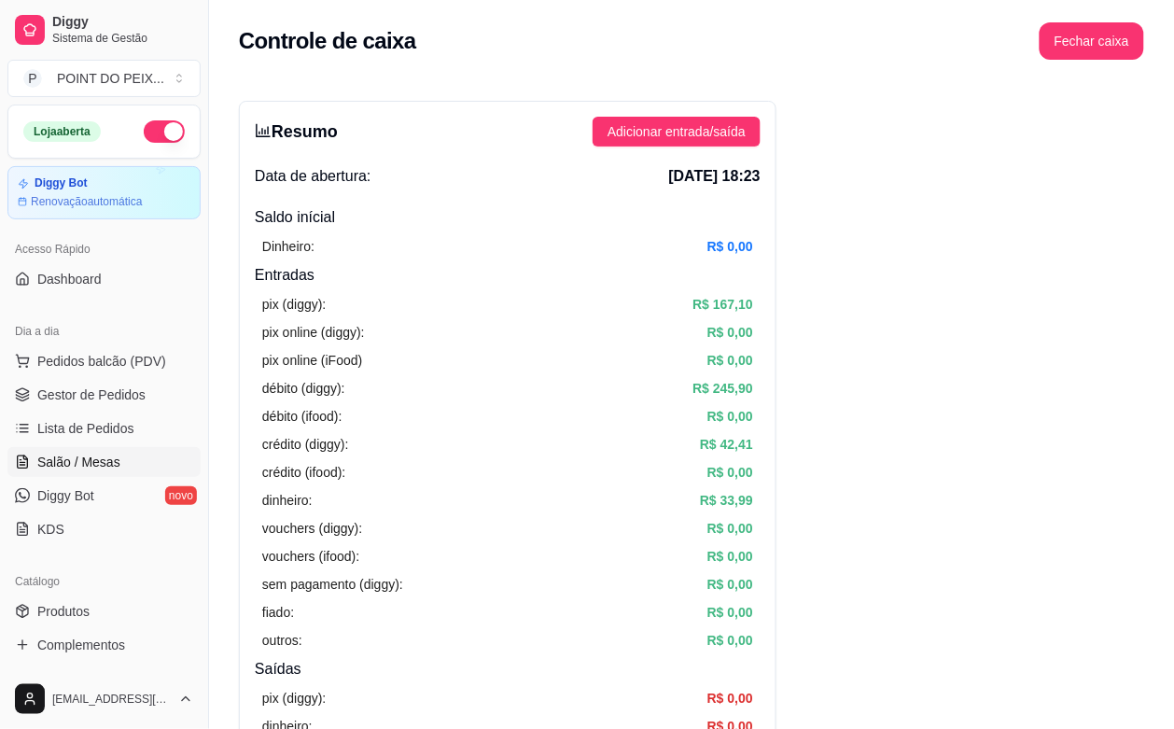
click at [109, 460] on span "Salão / Mesas" at bounding box center [78, 462] width 83 height 19
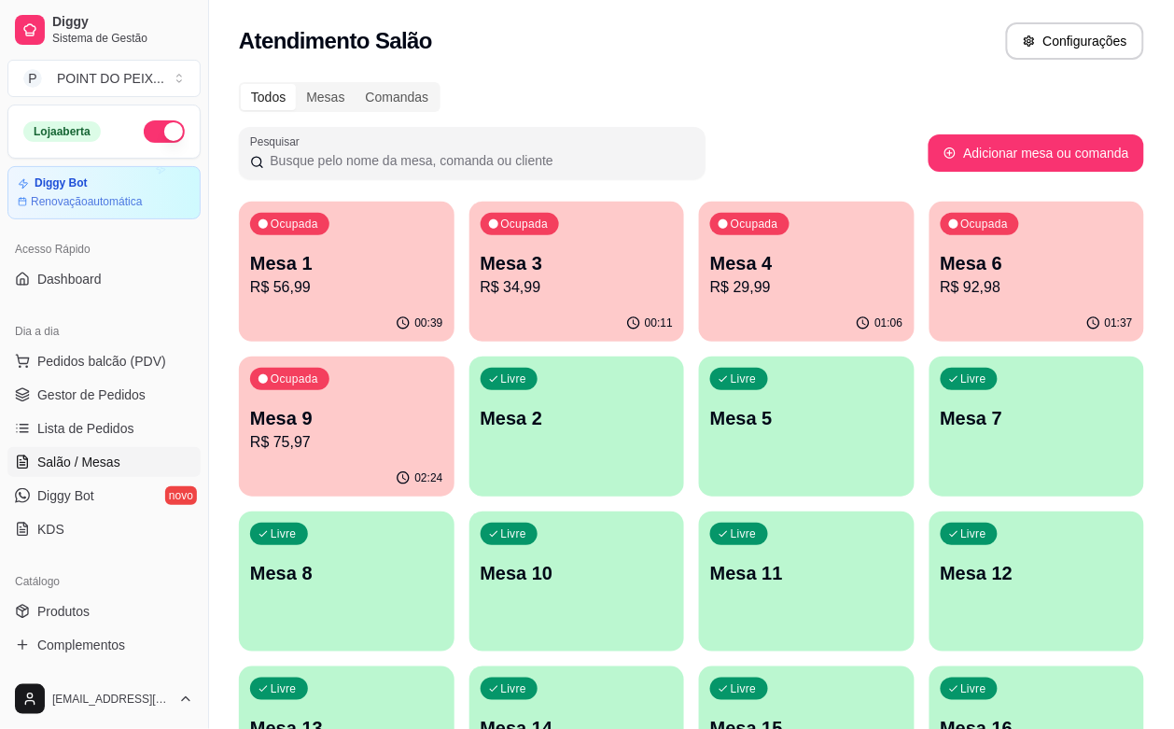
click at [735, 76] on div "Todos Mesas Comandas Pesquisar Adicionar mesa ou comanda Ocupada Mesa 1 R$ 56,9…" at bounding box center [691, 605] width 965 height 1068
click at [118, 399] on span "Gestor de Pedidos" at bounding box center [91, 394] width 108 height 19
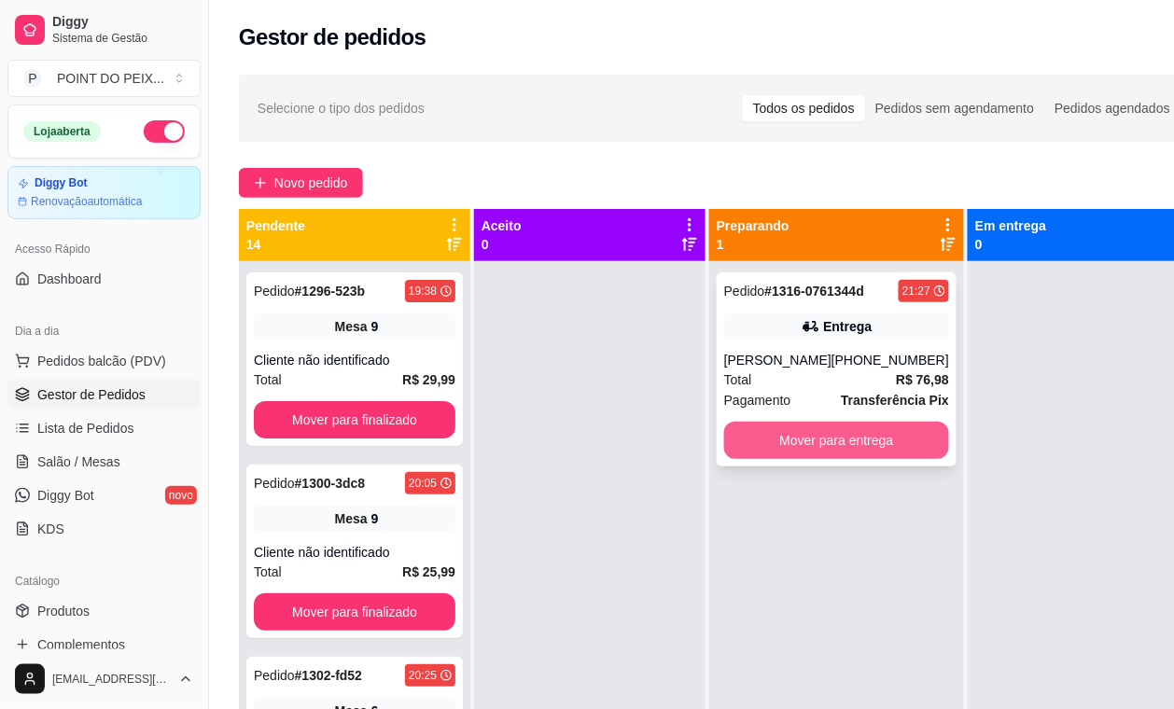
click at [818, 437] on button "Mover para entrega" at bounding box center [836, 440] width 225 height 37
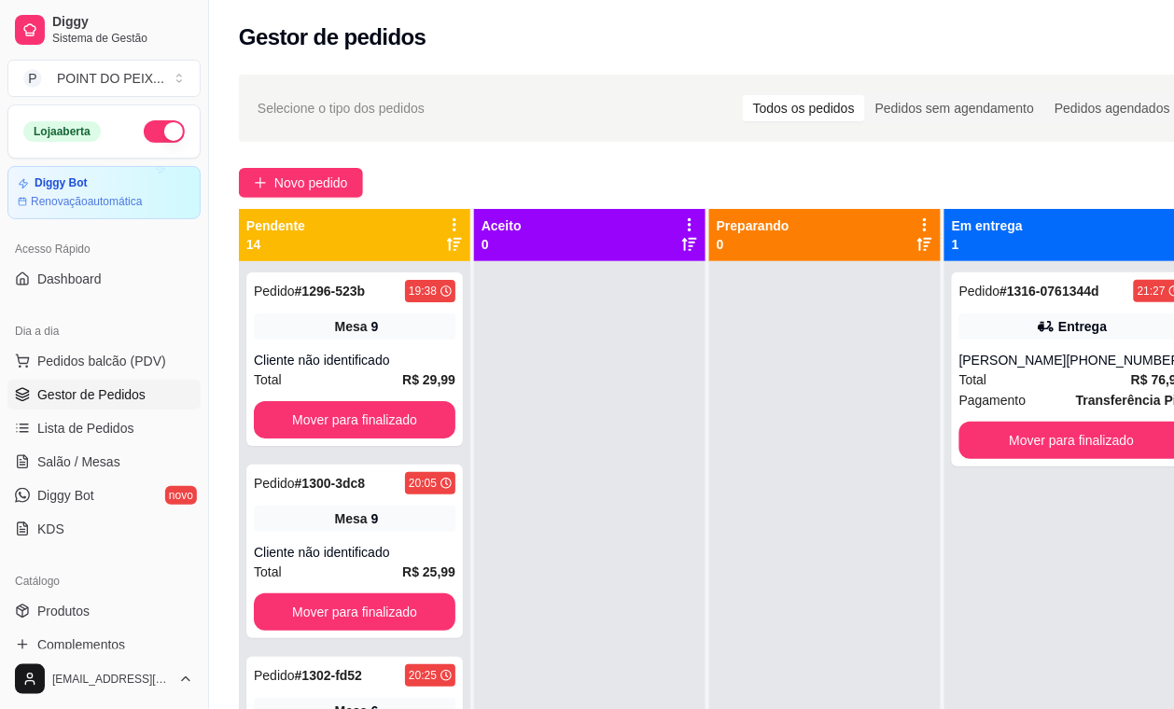
click at [691, 45] on div "Gestor de pedidos" at bounding box center [720, 37] width 962 height 30
click at [108, 459] on span "Salão / Mesas" at bounding box center [78, 462] width 83 height 19
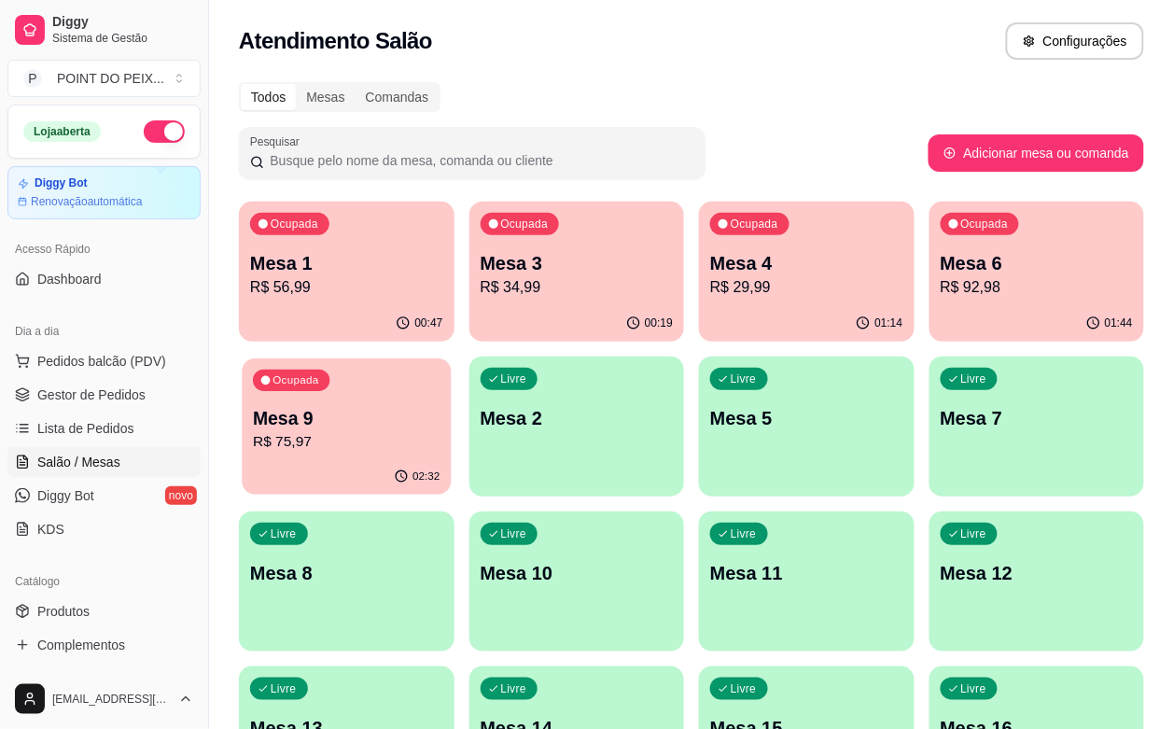
click at [451, 358] on div "Ocupada Mesa 9 R$ 75,97" at bounding box center [346, 408] width 209 height 101
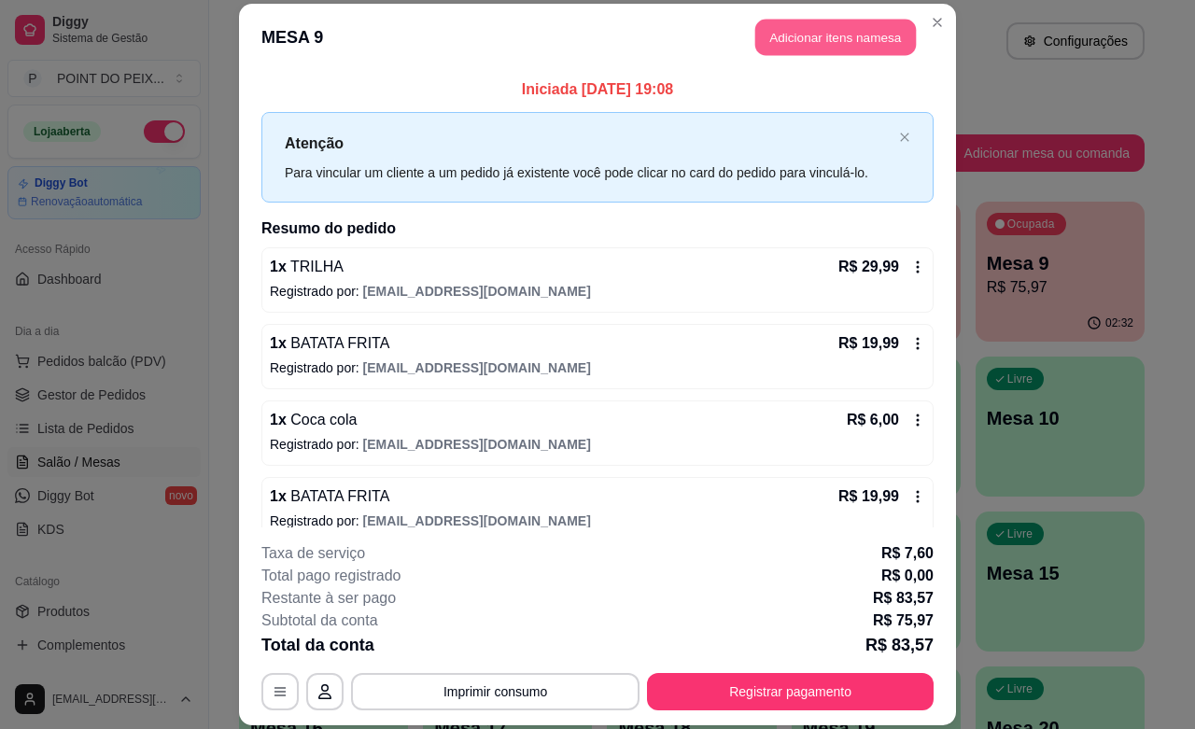
click at [824, 40] on button "Adicionar itens na mesa" at bounding box center [835, 38] width 161 height 36
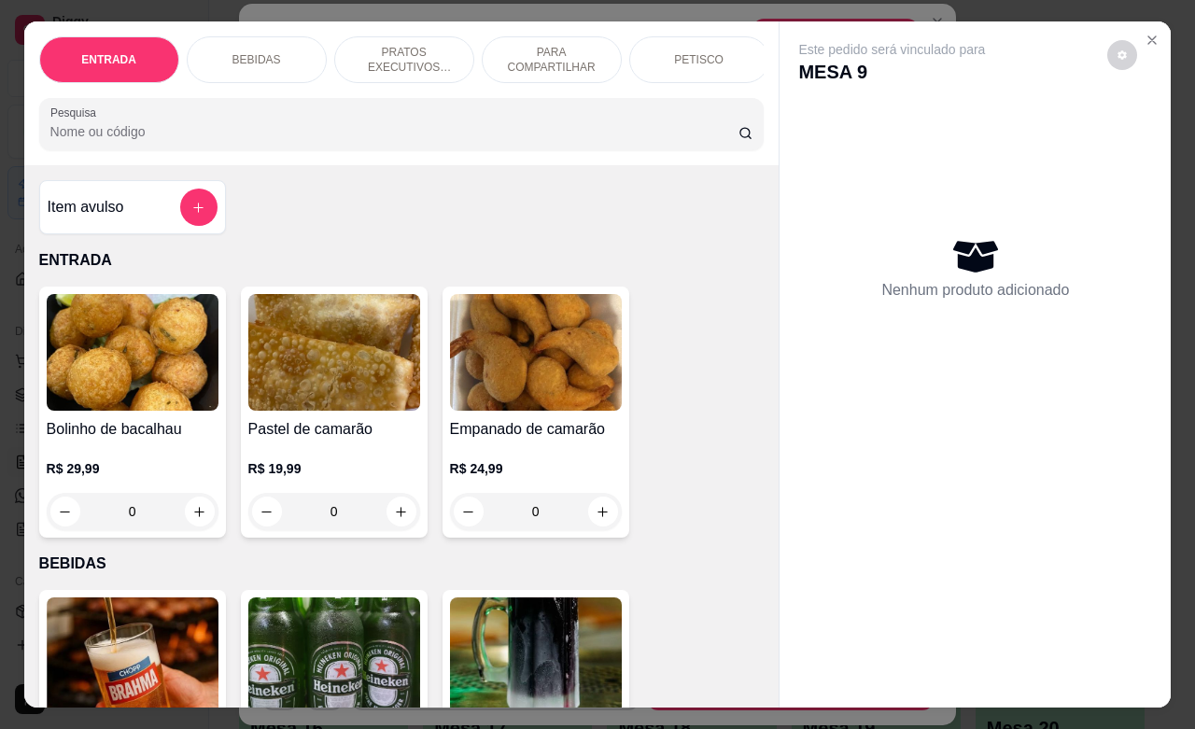
click at [258, 52] on p "BEBIDAS" at bounding box center [256, 59] width 49 height 15
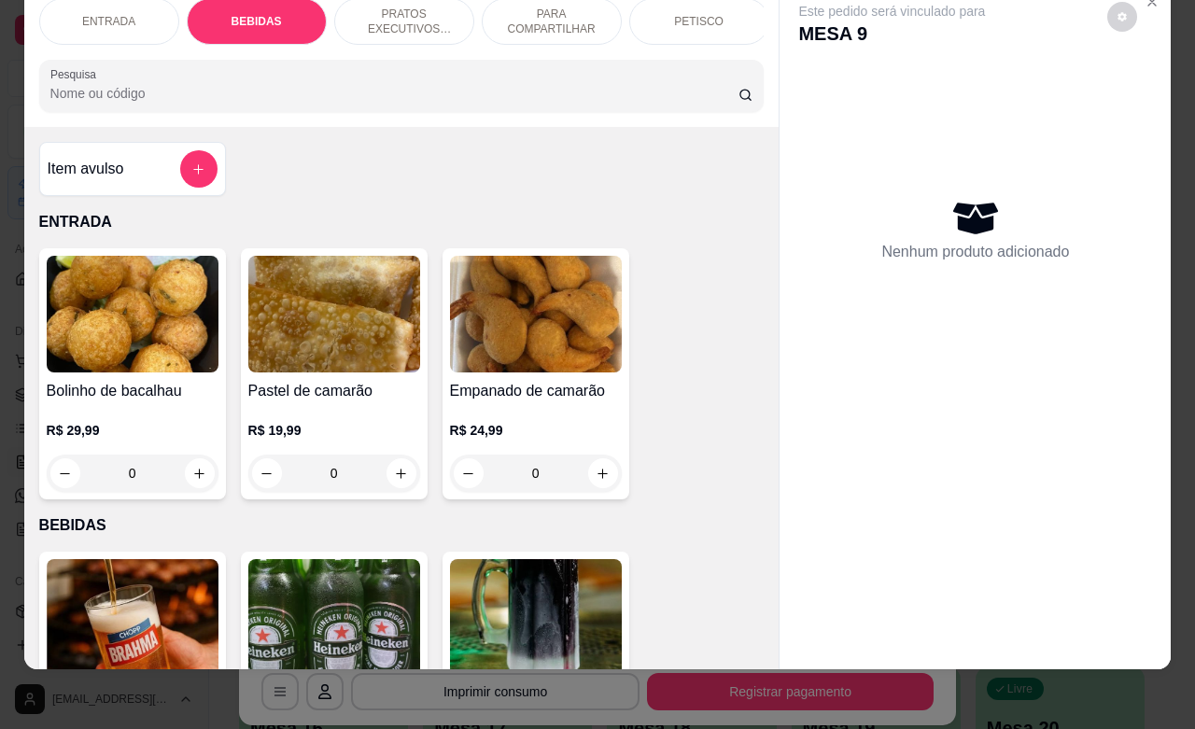
scroll to position [387, 0]
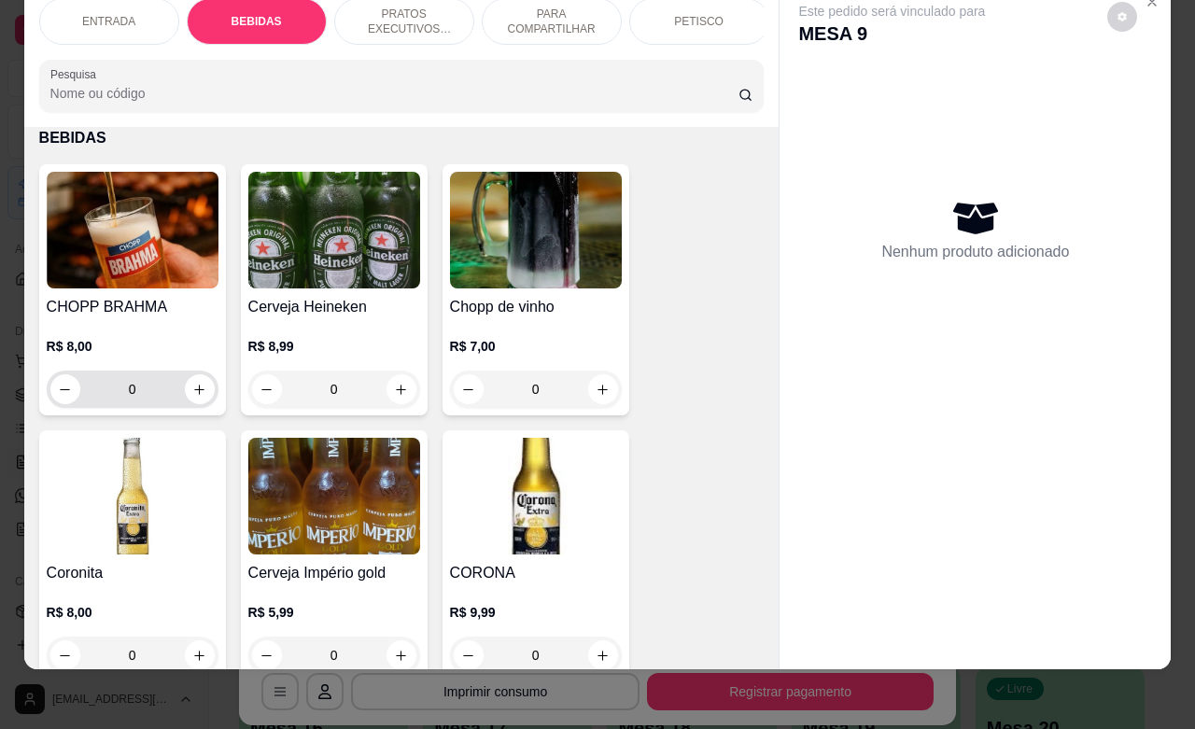
click at [146, 389] on input "0" at bounding box center [132, 389] width 105 height 37
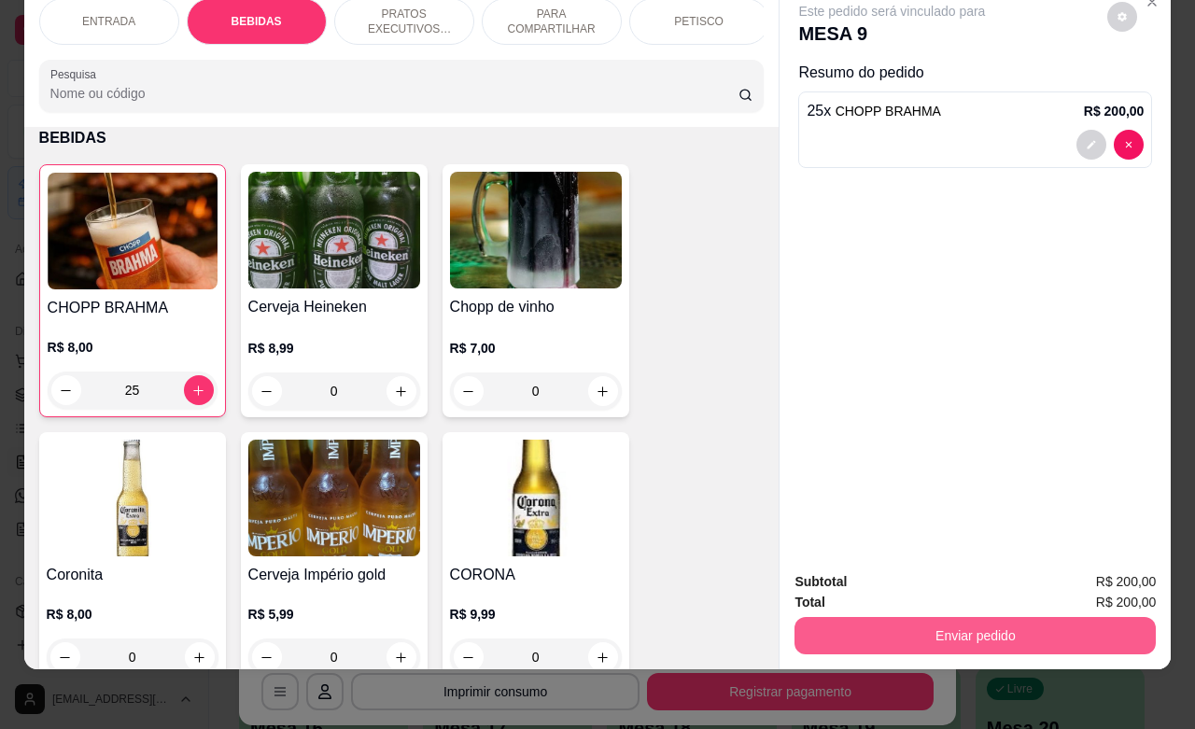
type input "25"
click at [968, 617] on button "Enviar pedido" at bounding box center [975, 635] width 350 height 36
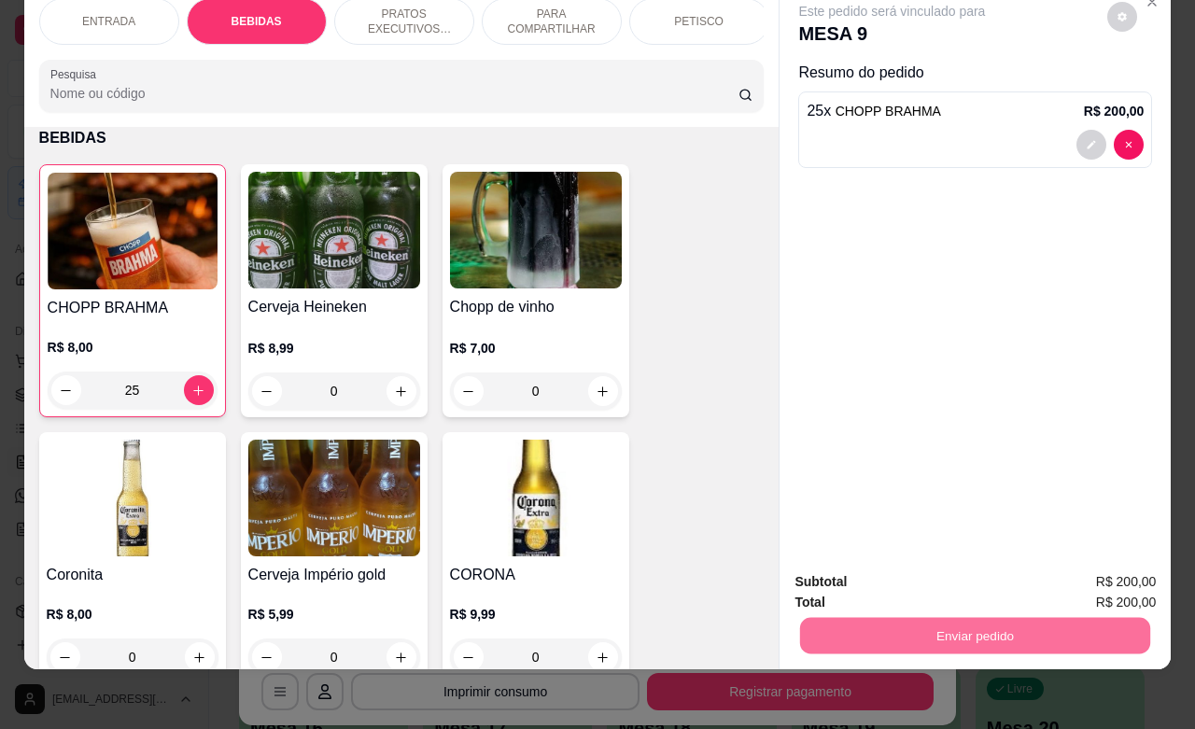
click at [913, 565] on button "Não registrar e enviar pedido" at bounding box center [911, 570] width 194 height 35
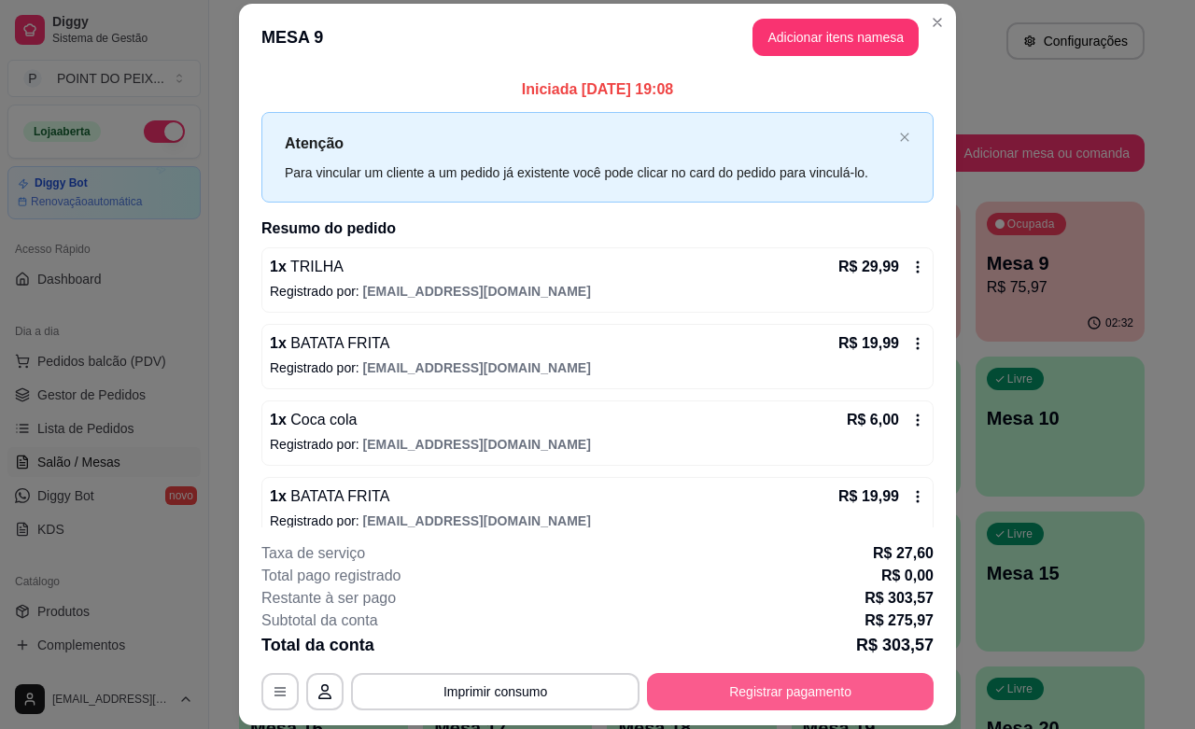
click at [730, 693] on button "Registrar pagamento" at bounding box center [790, 691] width 287 height 37
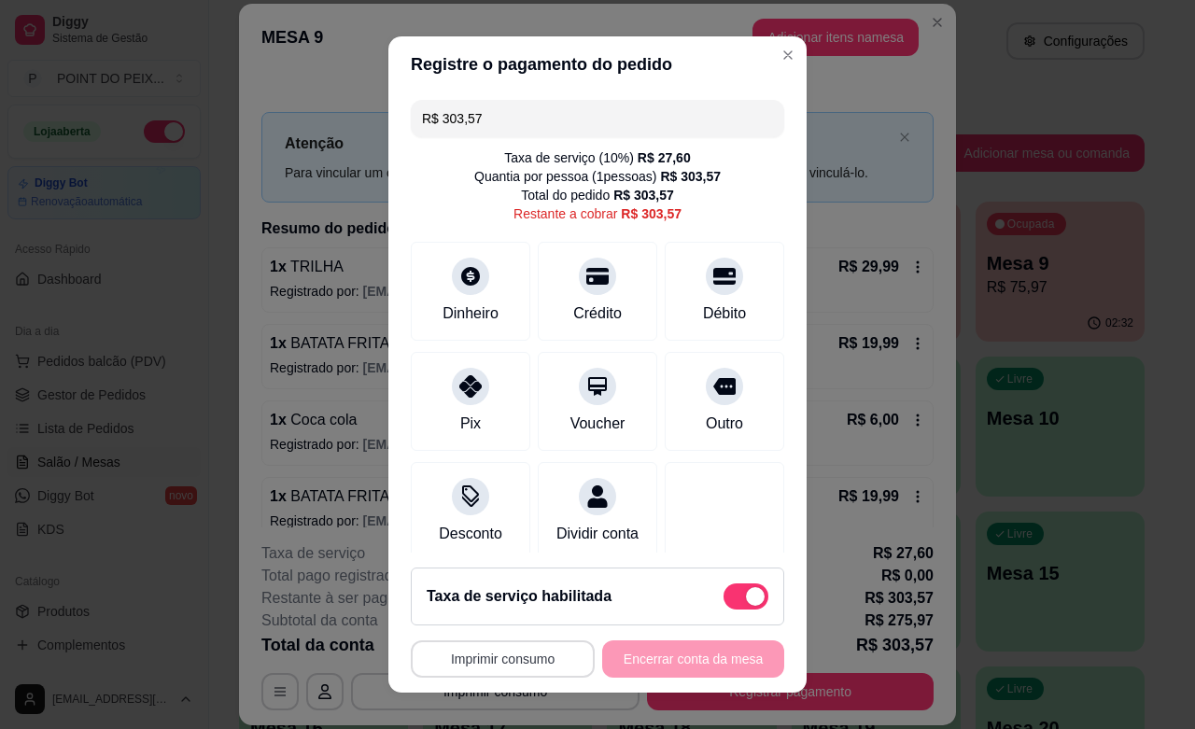
click at [523, 659] on button "Imprimir consumo" at bounding box center [503, 658] width 184 height 37
click at [495, 614] on button "IMPRESSORA" at bounding box center [493, 616] width 135 height 30
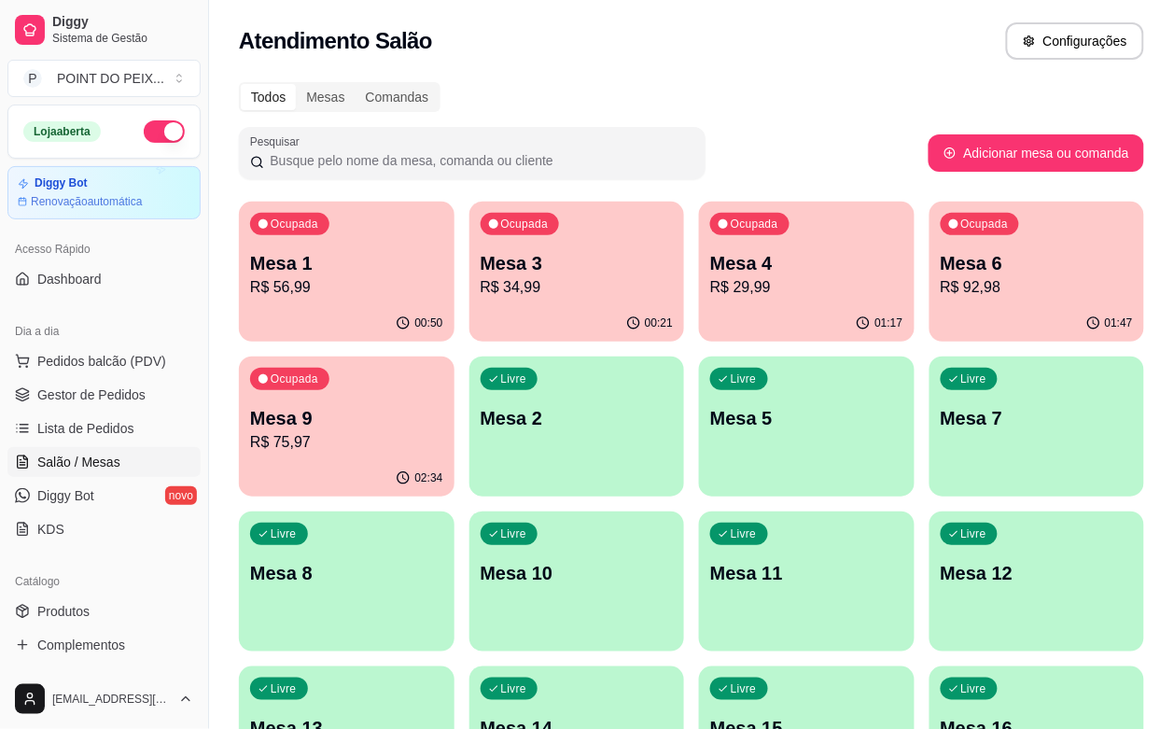
click at [941, 409] on p "Mesa 7" at bounding box center [1037, 418] width 193 height 26
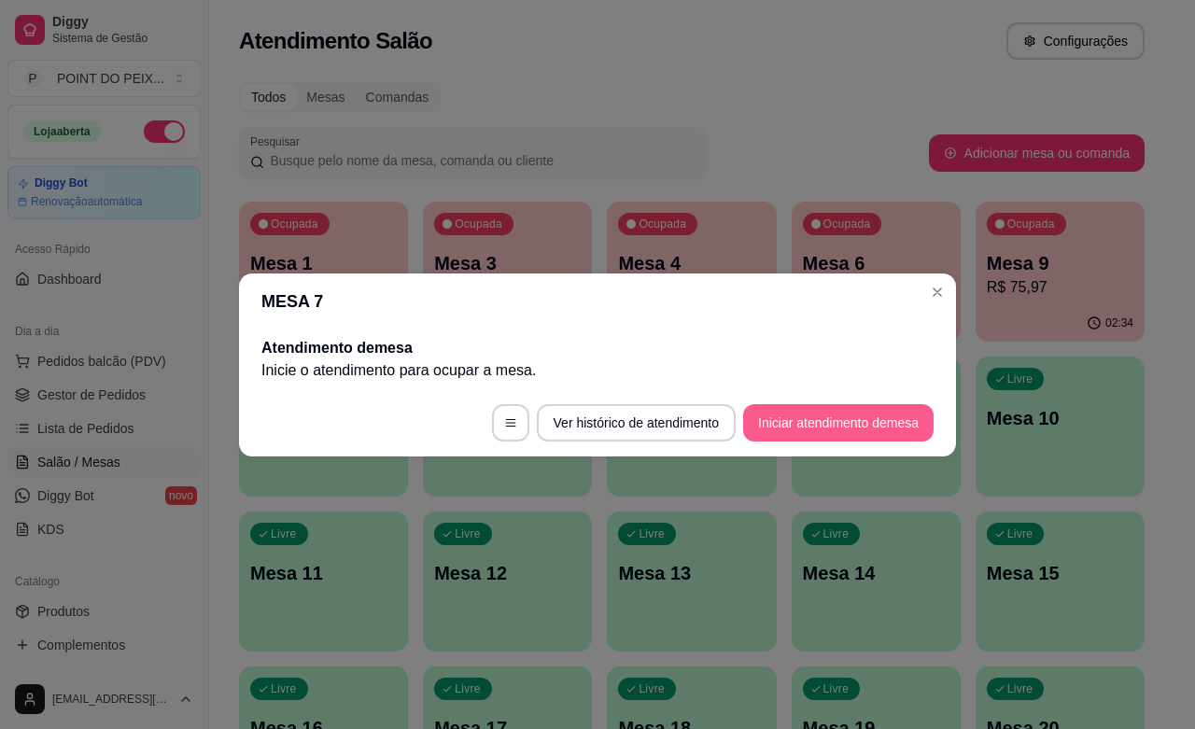
click at [813, 427] on button "Iniciar atendimento de mesa" at bounding box center [838, 422] width 190 height 37
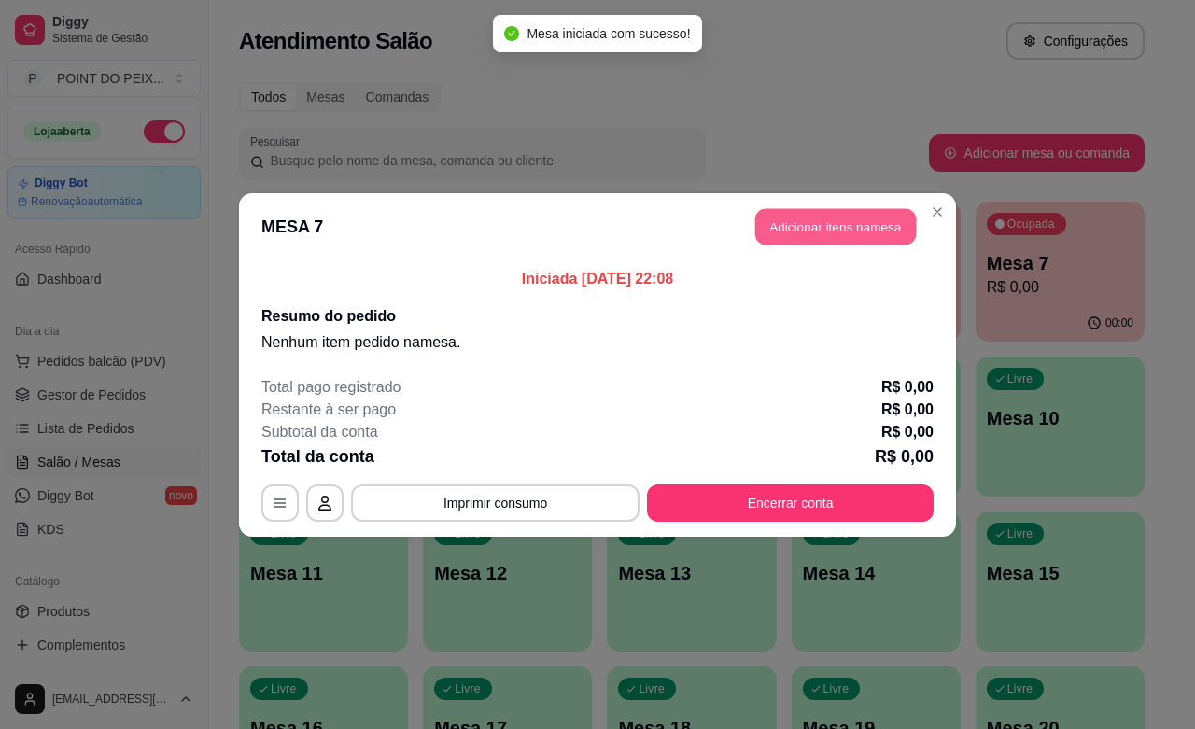
click at [794, 225] on button "Adicionar itens na mesa" at bounding box center [835, 226] width 161 height 36
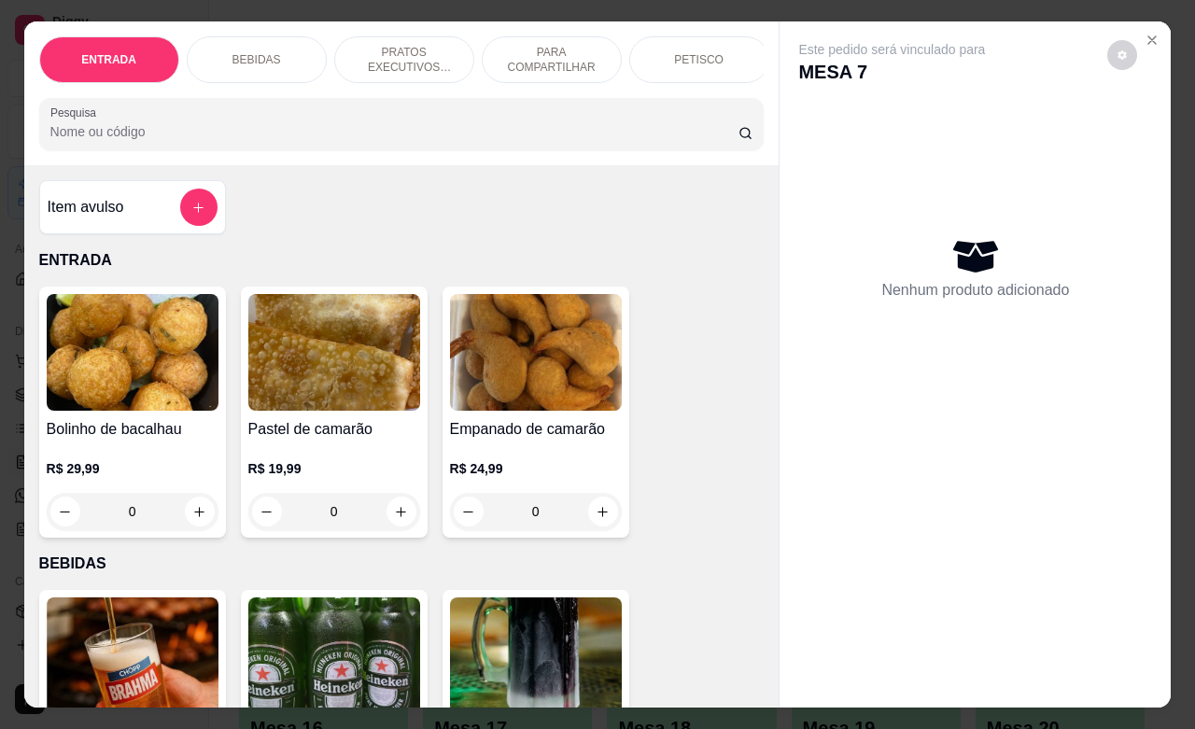
click at [248, 52] on p "BEBIDAS" at bounding box center [256, 59] width 49 height 15
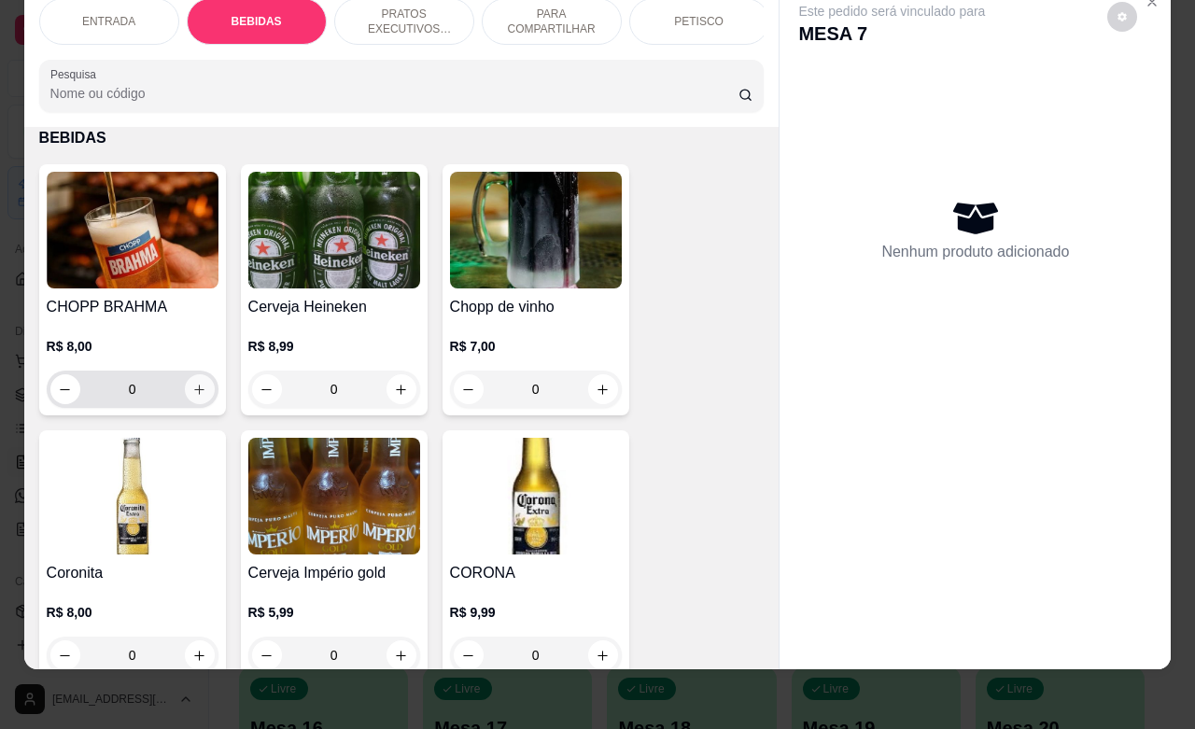
click at [192, 392] on icon "increase-product-quantity" at bounding box center [199, 390] width 14 height 14
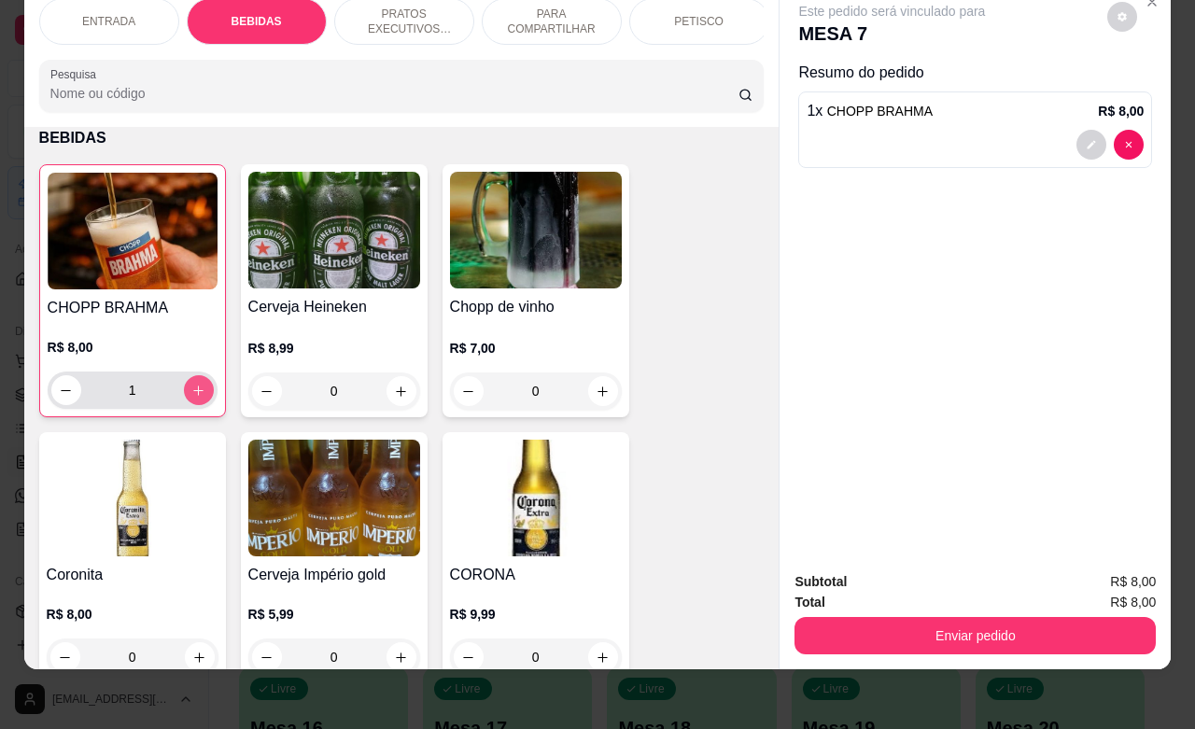
click at [193, 392] on icon "increase-product-quantity" at bounding box center [198, 390] width 10 height 10
click at [194, 392] on icon "increase-product-quantity" at bounding box center [198, 389] width 9 height 9
click at [193, 392] on icon "increase-product-quantity" at bounding box center [198, 390] width 10 height 10
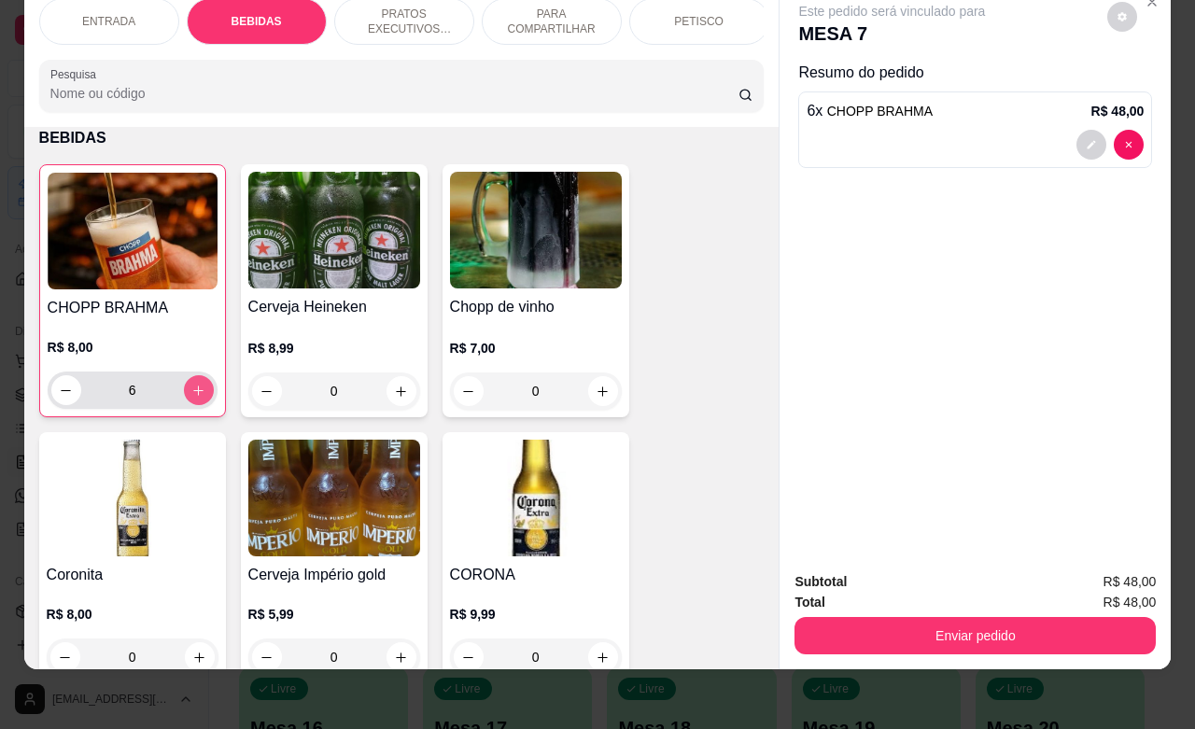
click at [191, 390] on icon "increase-product-quantity" at bounding box center [198, 391] width 14 height 14
type input "7"
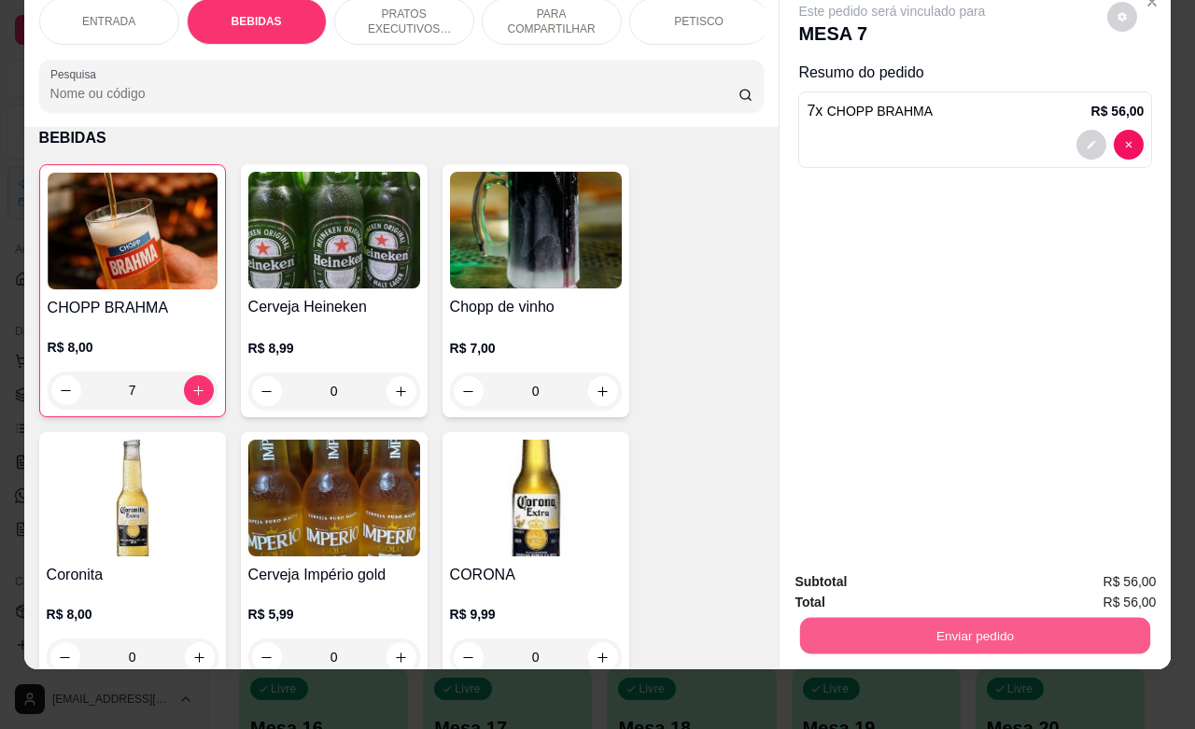
click at [948, 617] on button "Enviar pedido" at bounding box center [975, 635] width 350 height 36
click at [891, 574] on button "Não registrar e enviar pedido" at bounding box center [911, 570] width 194 height 35
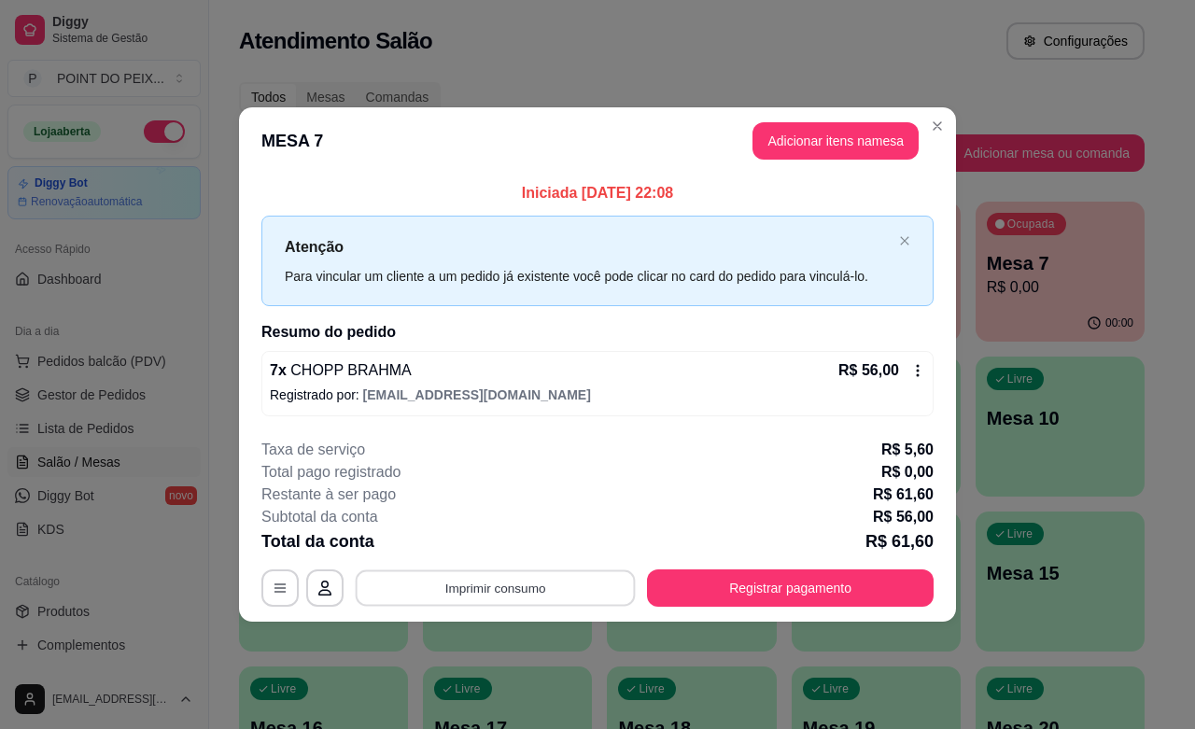
click at [537, 581] on button "Imprimir consumo" at bounding box center [496, 588] width 280 height 36
click at [744, 594] on button "Registrar pagamento" at bounding box center [790, 587] width 287 height 37
click at [731, 577] on button "Registrar pagamento" at bounding box center [790, 587] width 287 height 37
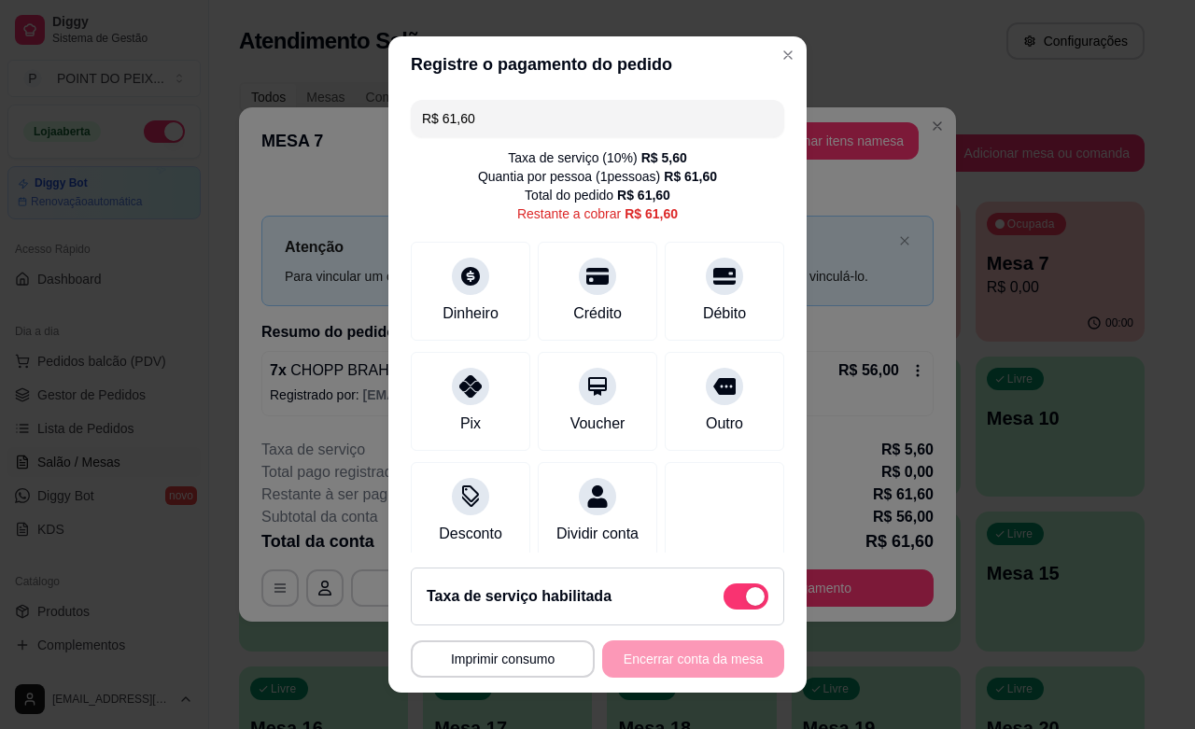
click at [723, 590] on span at bounding box center [745, 596] width 45 height 26
click at [722, 599] on input "checkbox" at bounding box center [728, 605] width 12 height 12
checkbox input "true"
type input "R$ 56,00"
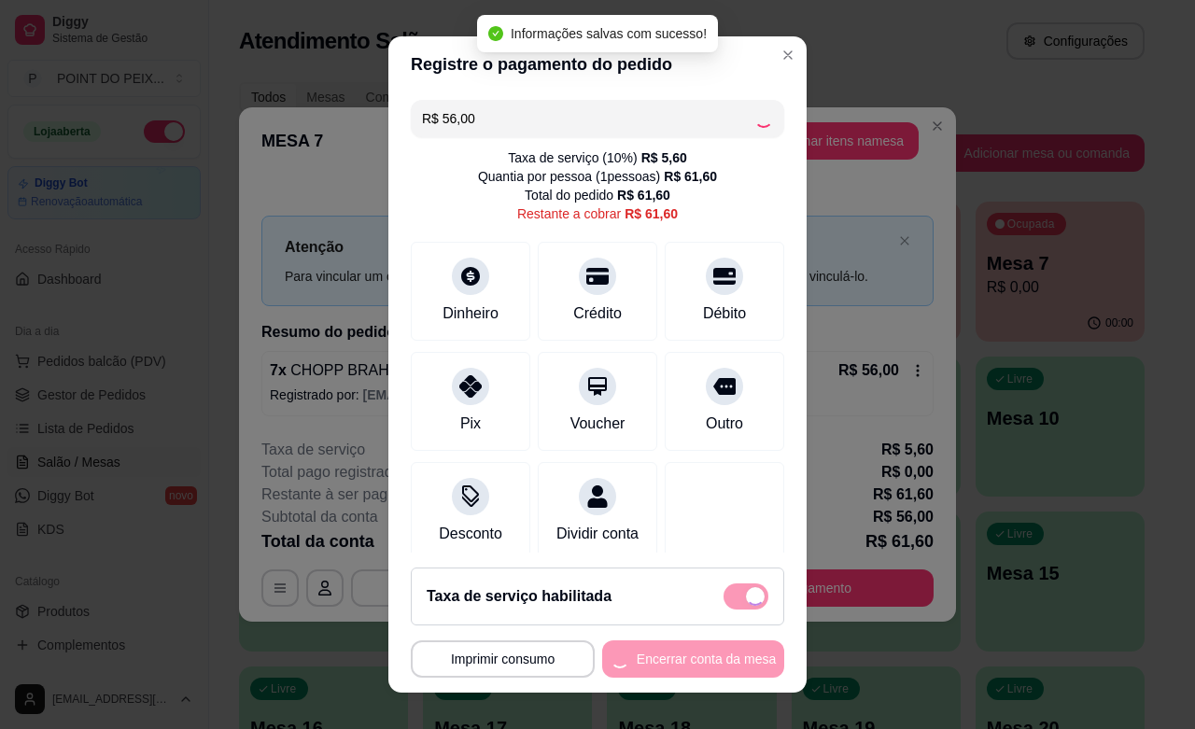
checkbox input "false"
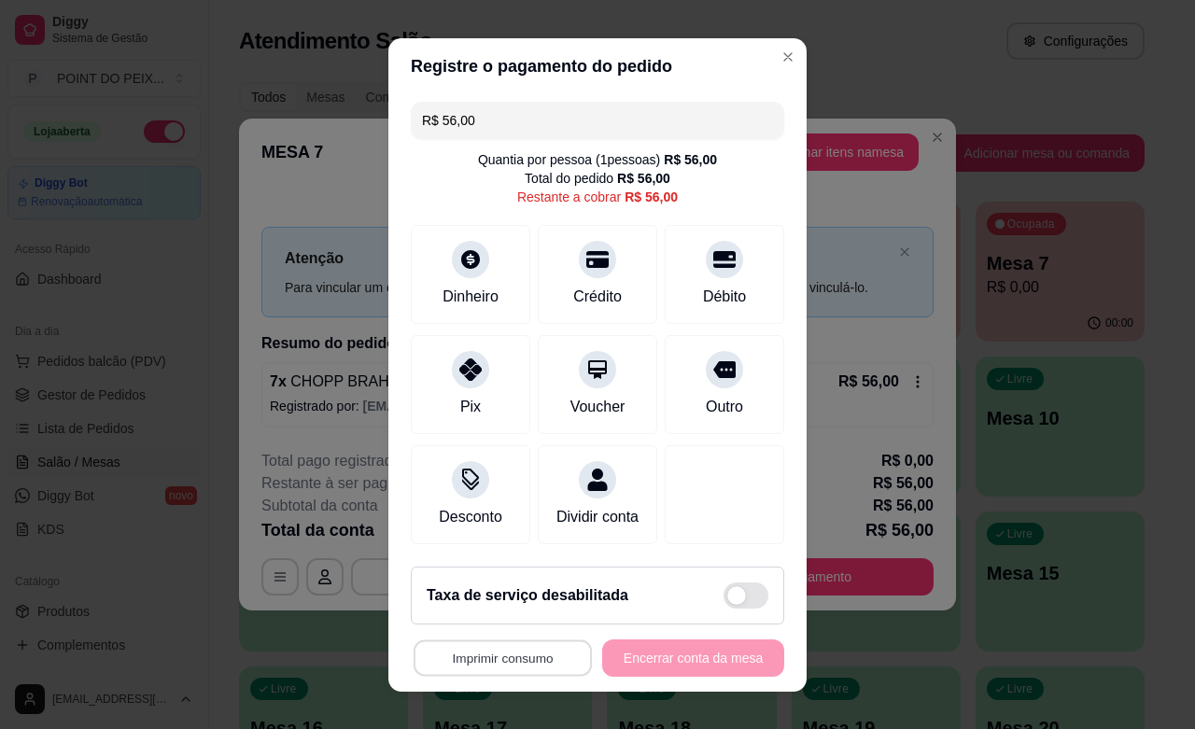
click at [521, 660] on button "Imprimir consumo" at bounding box center [502, 657] width 178 height 36
click at [511, 616] on button "IMPRESSORA" at bounding box center [493, 616] width 135 height 30
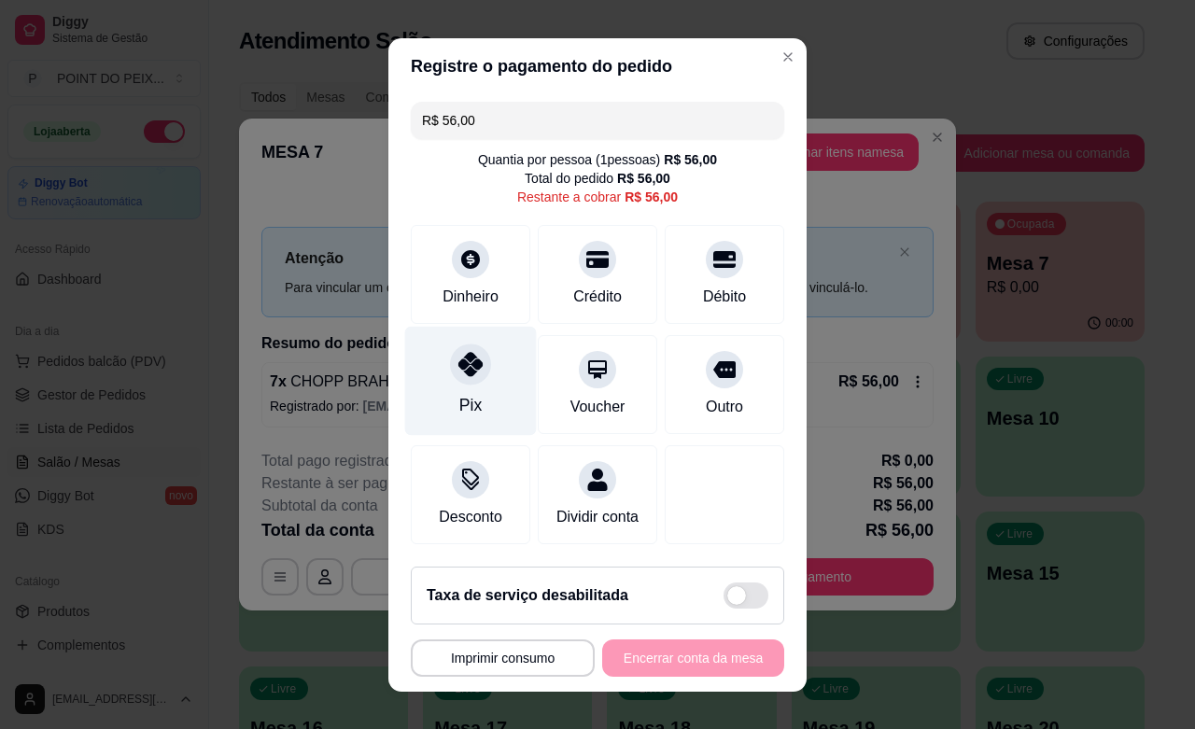
click at [458, 365] on icon at bounding box center [470, 364] width 24 height 24
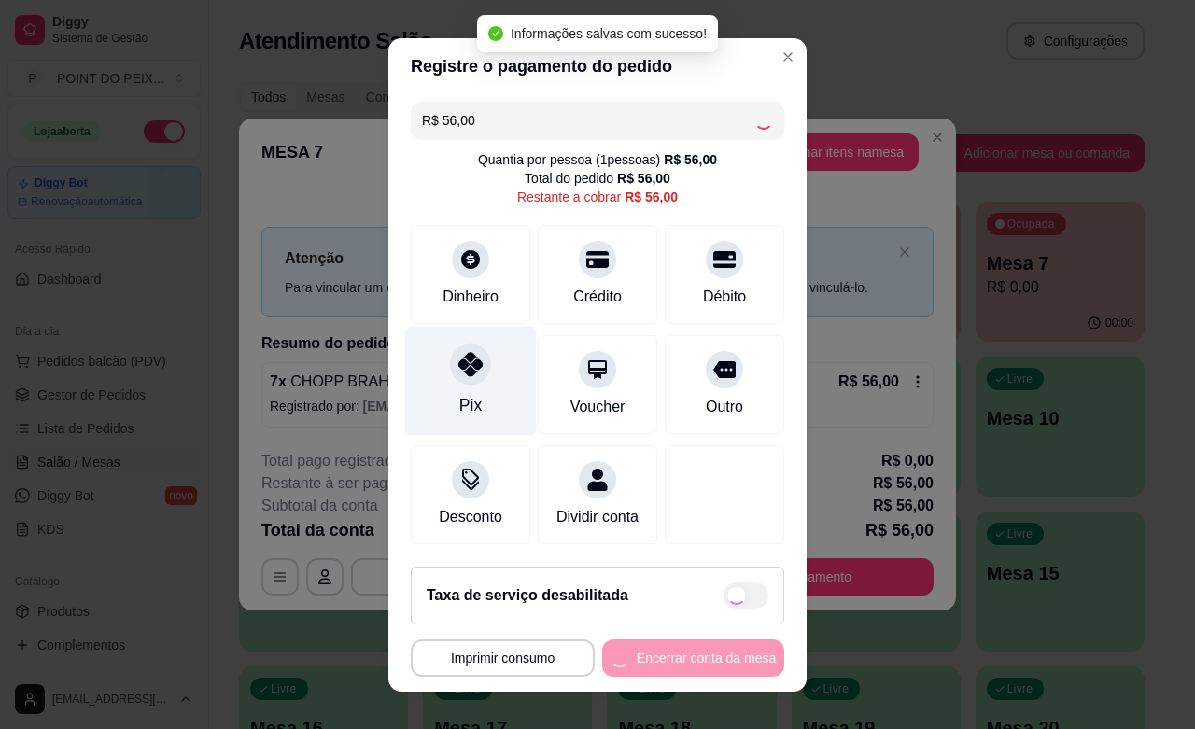
type input "R$ 0,00"
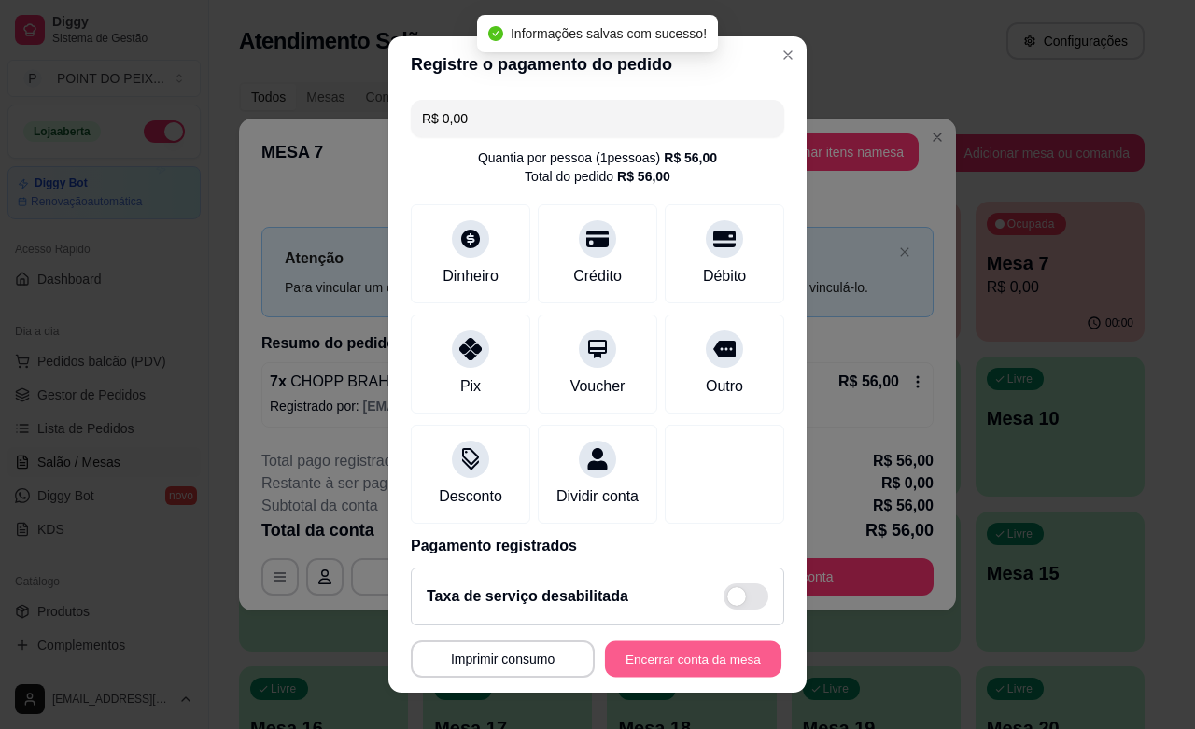
click at [636, 665] on button "Encerrar conta da mesa" at bounding box center [693, 659] width 176 height 36
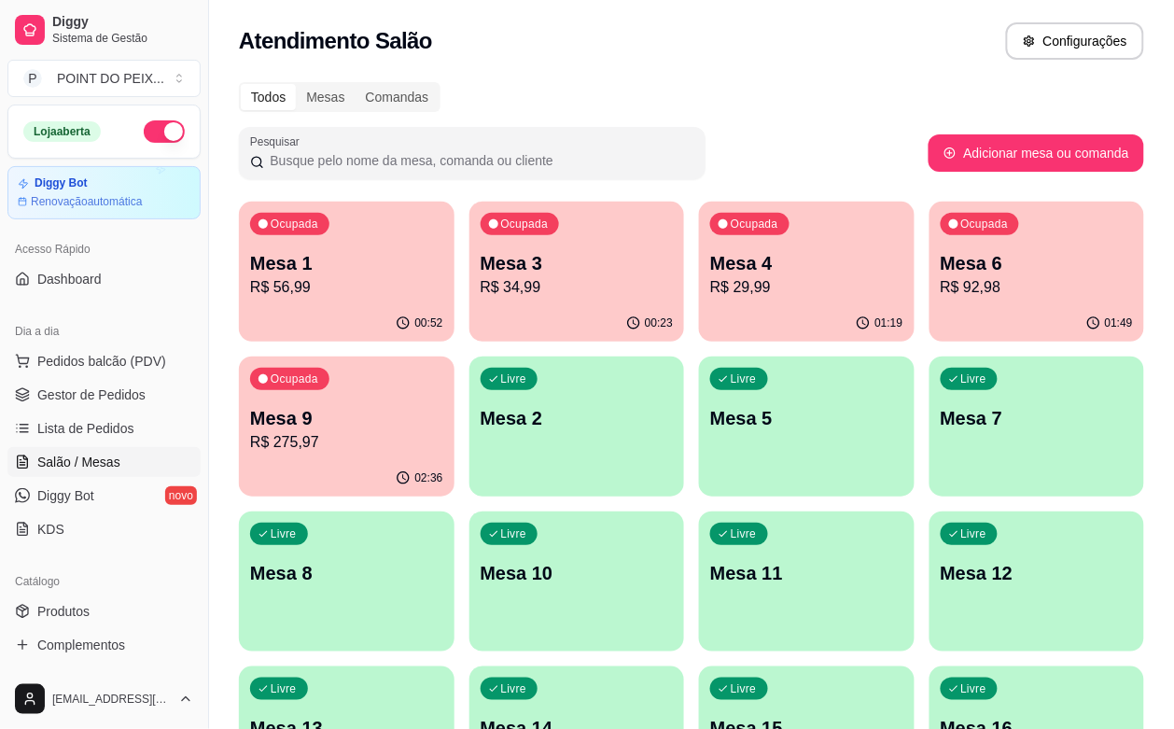
click at [847, 66] on div "Atendimento Salão Configurações" at bounding box center [691, 35] width 965 height 71
click at [323, 268] on p "Mesa 1" at bounding box center [346, 263] width 193 height 26
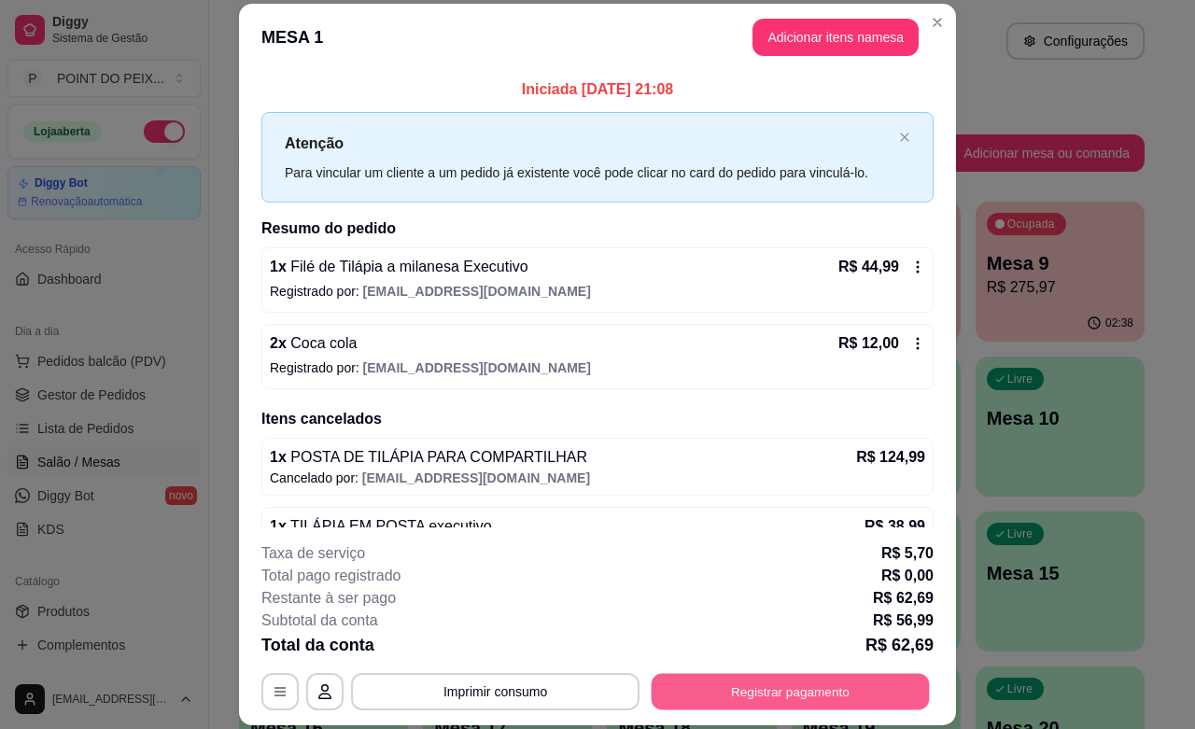
click at [777, 691] on button "Registrar pagamento" at bounding box center [790, 692] width 278 height 36
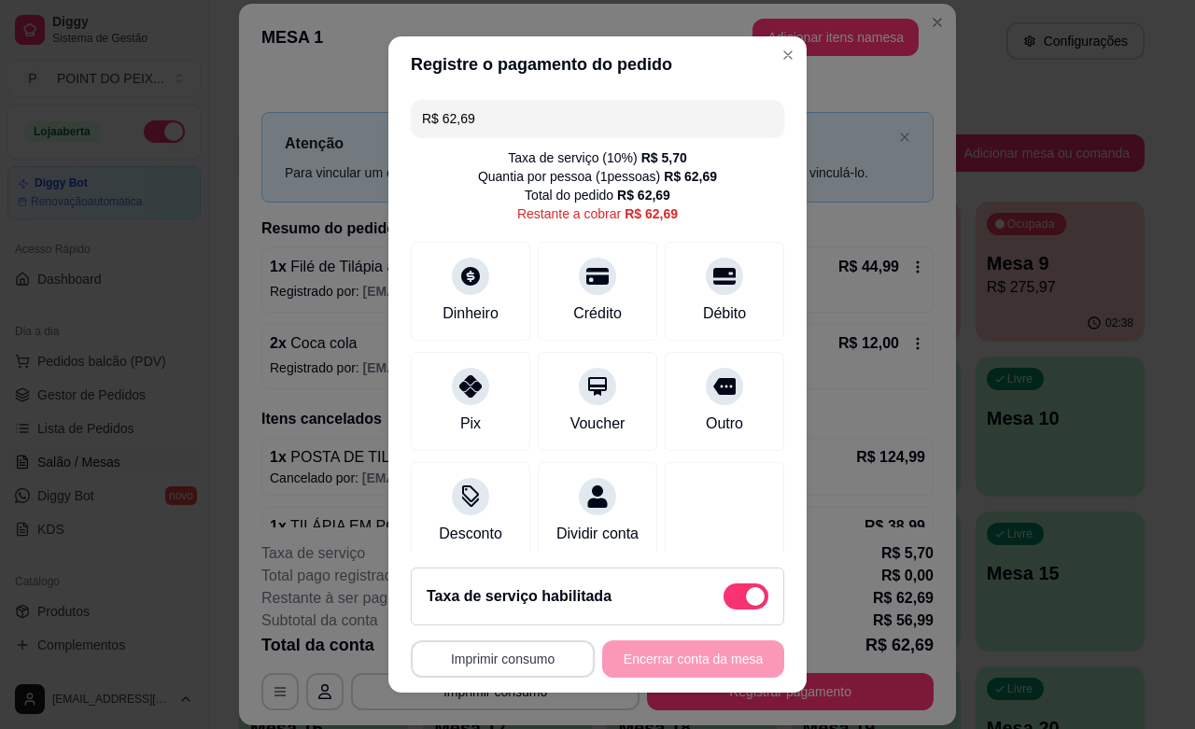
click at [529, 655] on button "Imprimir consumo" at bounding box center [503, 658] width 184 height 37
click at [490, 611] on button "IMPRESSORA" at bounding box center [492, 615] width 131 height 29
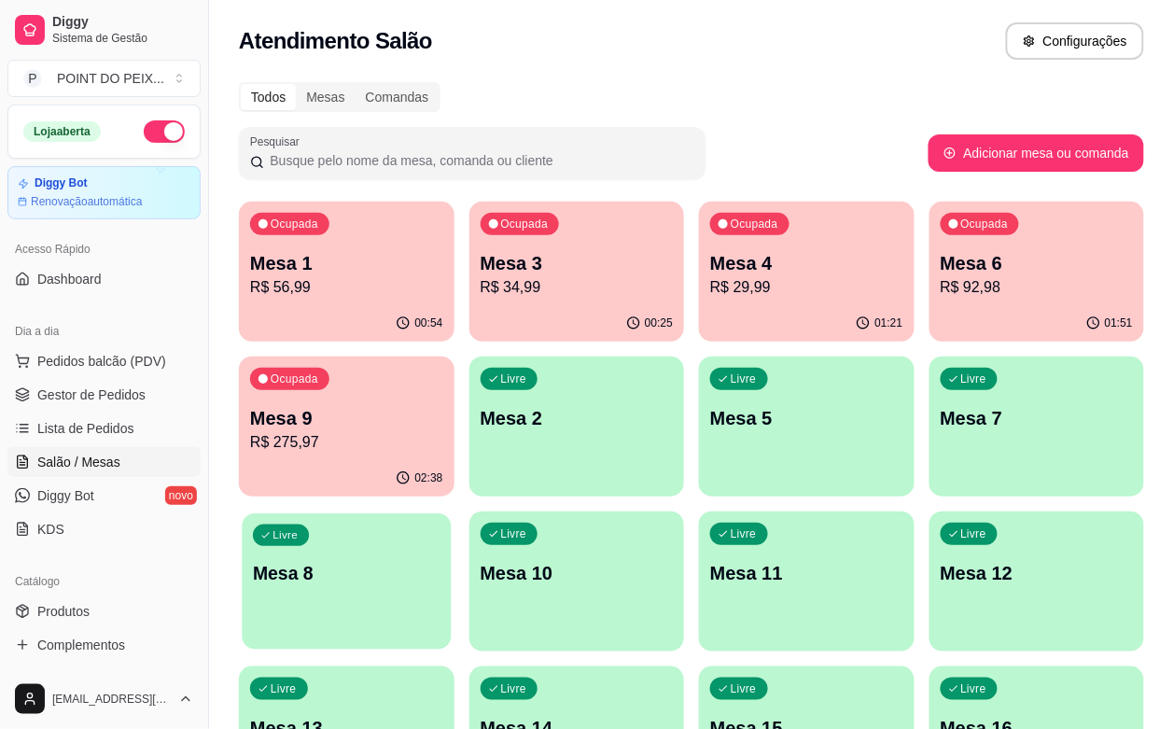
click at [451, 513] on div "Livre Mesa 8" at bounding box center [346, 570] width 209 height 114
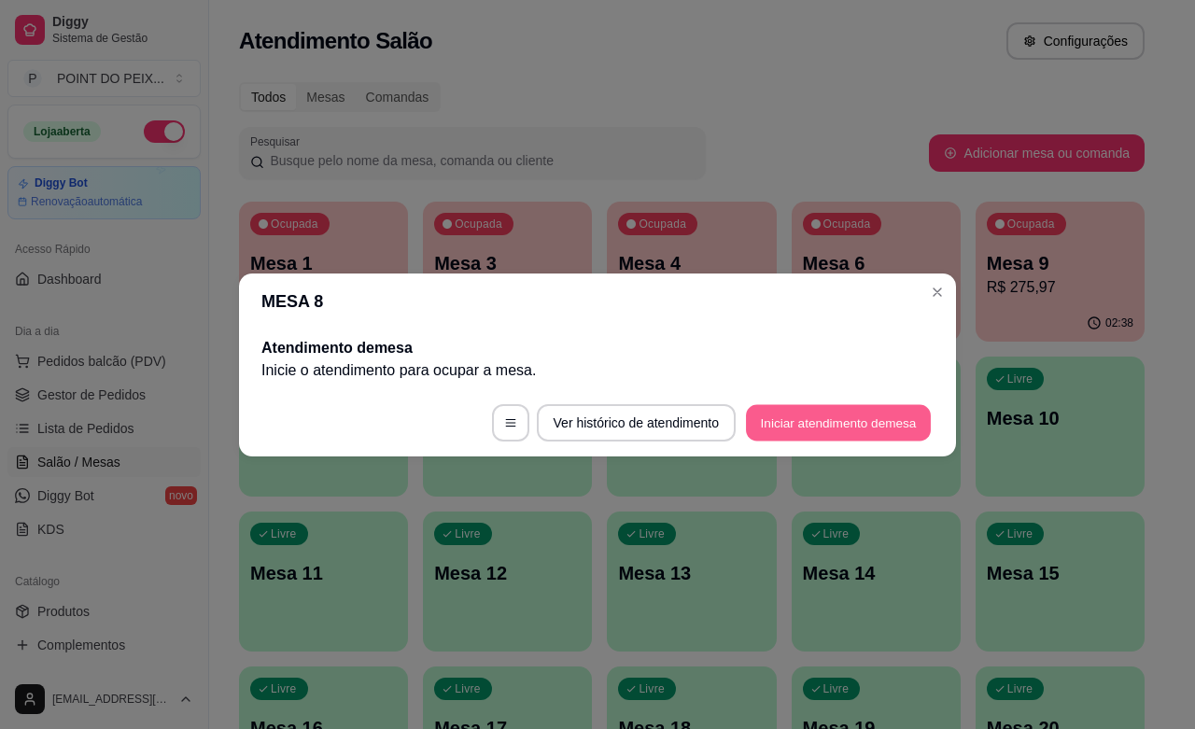
click at [841, 421] on button "Iniciar atendimento de mesa" at bounding box center [838, 422] width 185 height 36
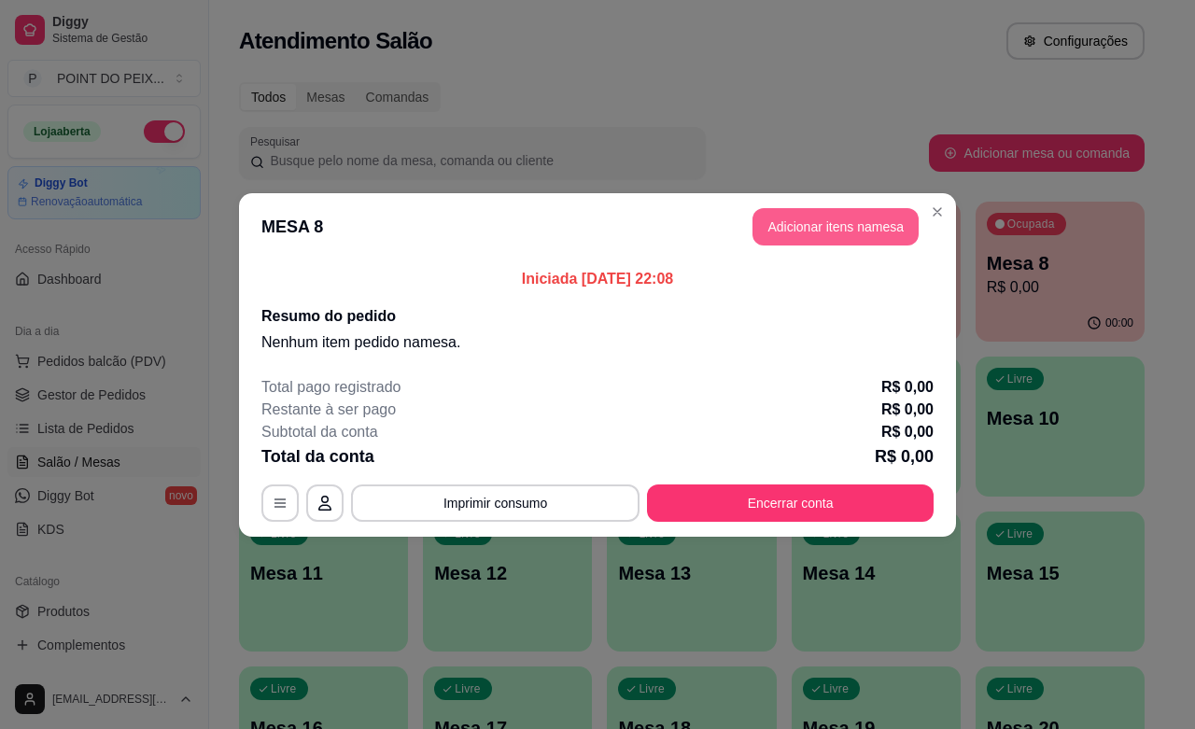
click at [851, 222] on button "Adicionar itens na mesa" at bounding box center [835, 226] width 166 height 37
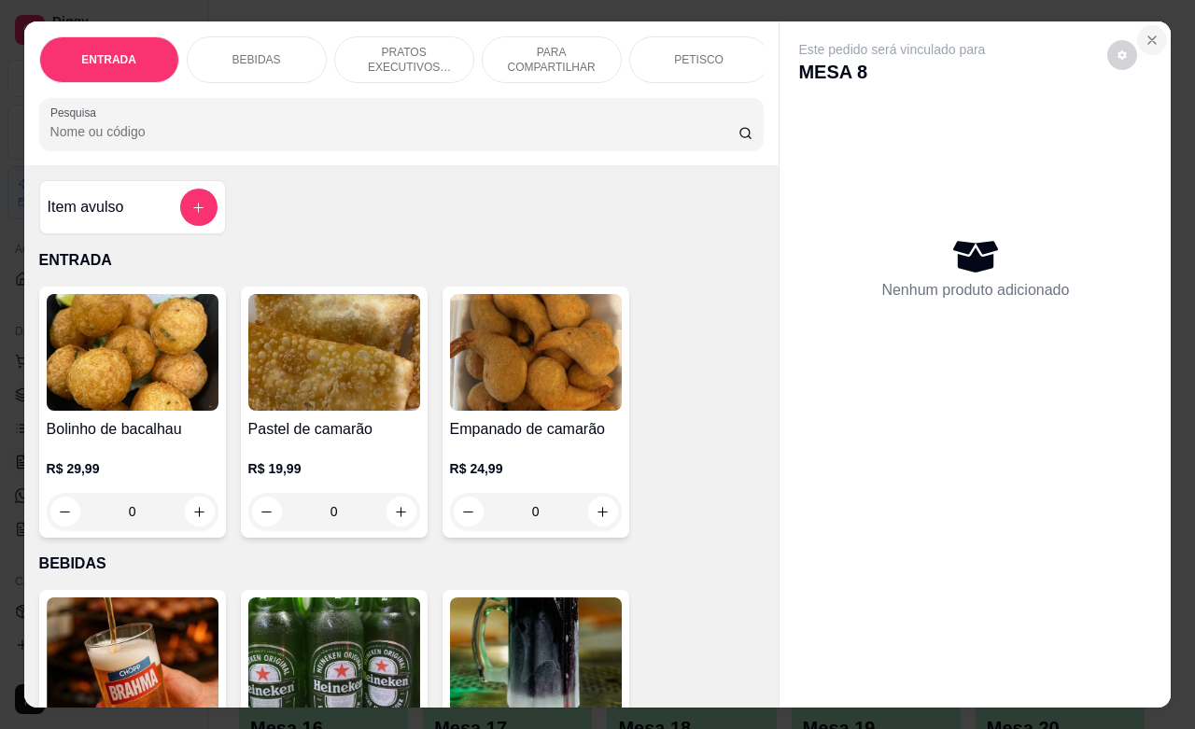
click at [1144, 33] on icon "Close" at bounding box center [1151, 40] width 15 height 15
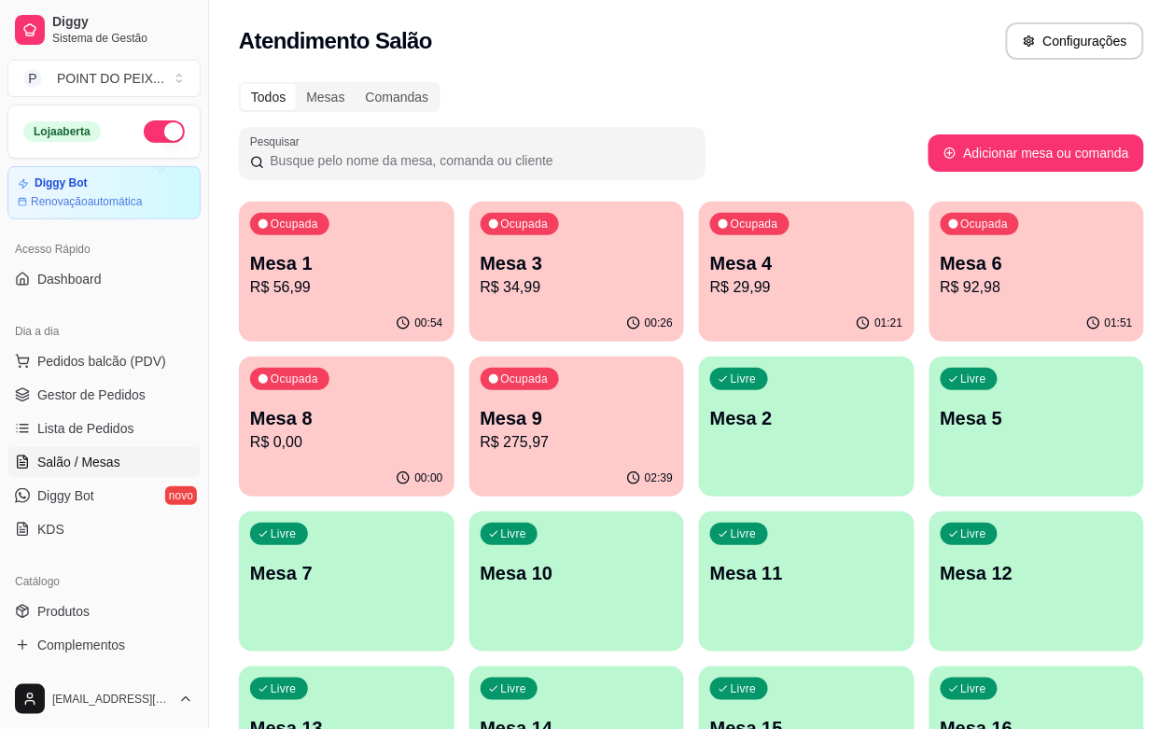
click at [329, 269] on p "Mesa 1" at bounding box center [346, 263] width 193 height 26
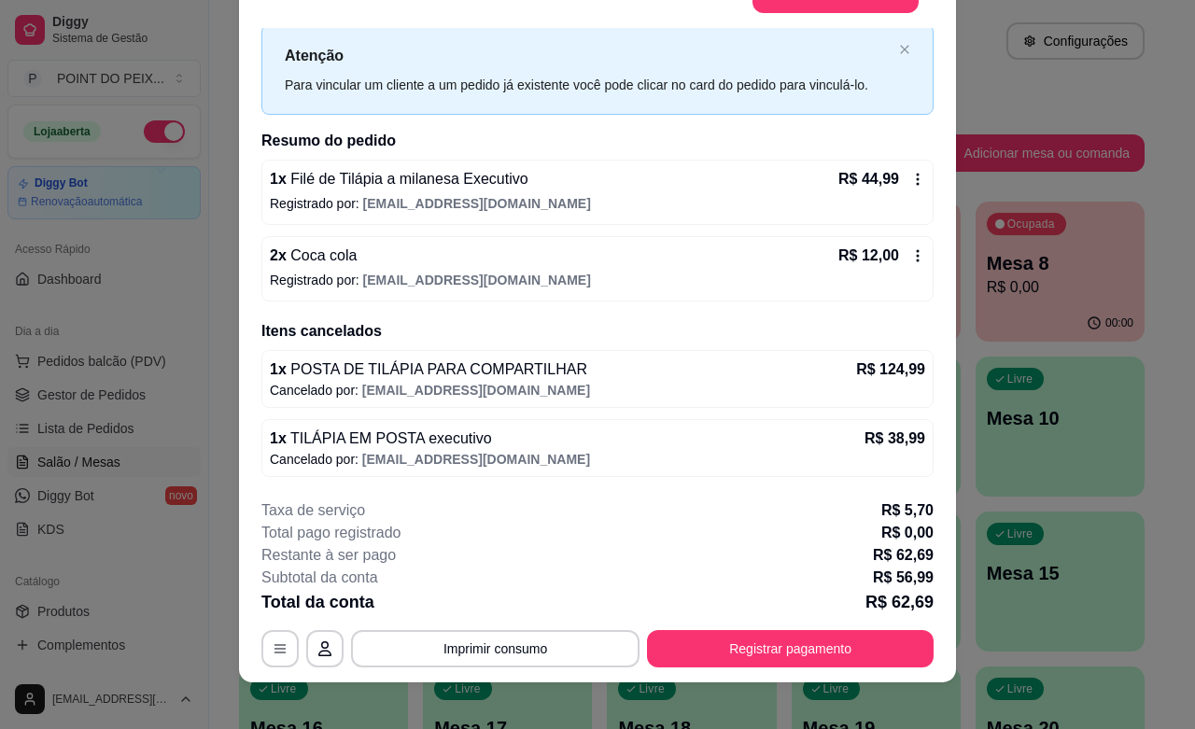
scroll to position [56, 0]
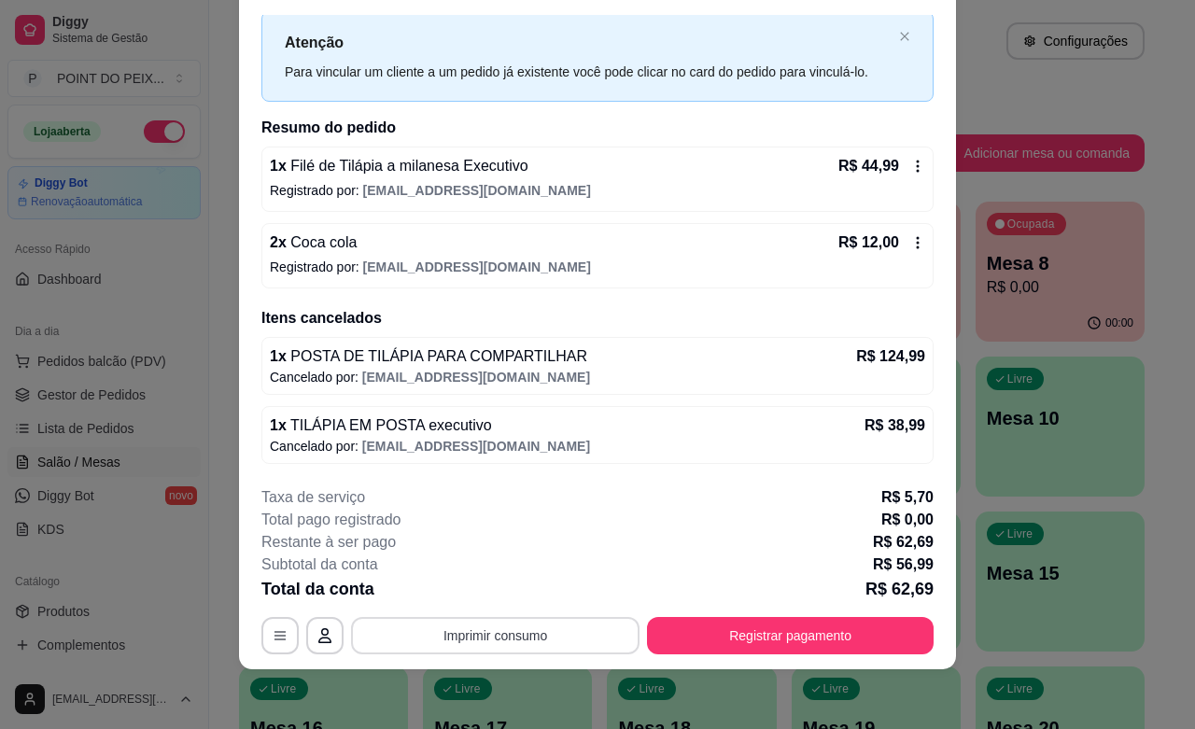
click at [516, 633] on button "Imprimir consumo" at bounding box center [495, 635] width 288 height 37
click at [674, 561] on div "Subtotal da conta R$ 56,99" at bounding box center [597, 564] width 672 height 22
click at [728, 642] on button "Registrar pagamento" at bounding box center [790, 635] width 287 height 37
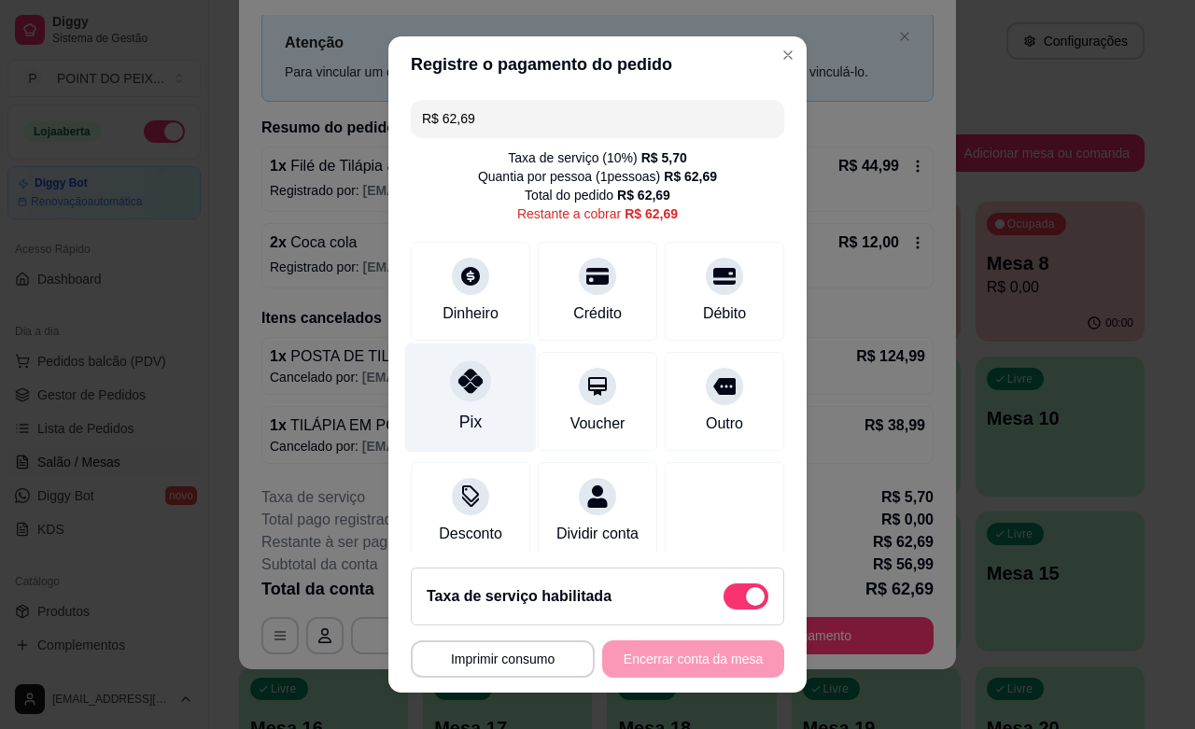
click at [450, 403] on div "Pix" at bounding box center [471, 397] width 132 height 109
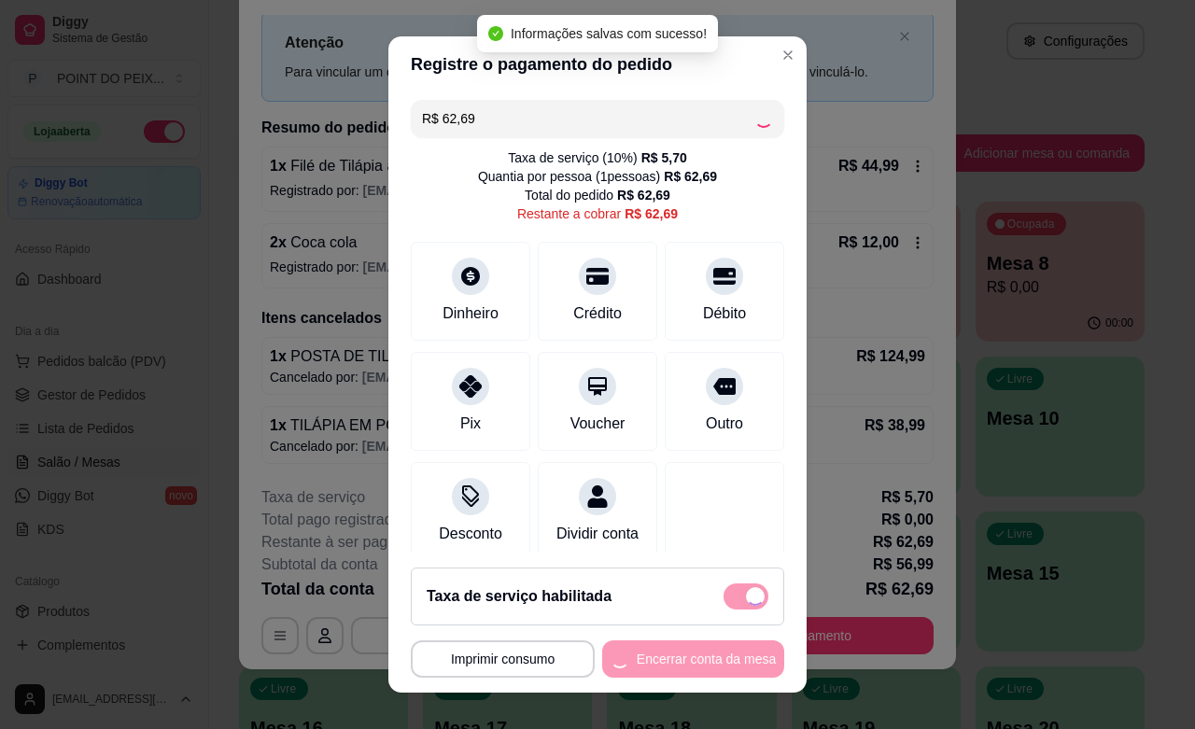
type input "R$ 0,00"
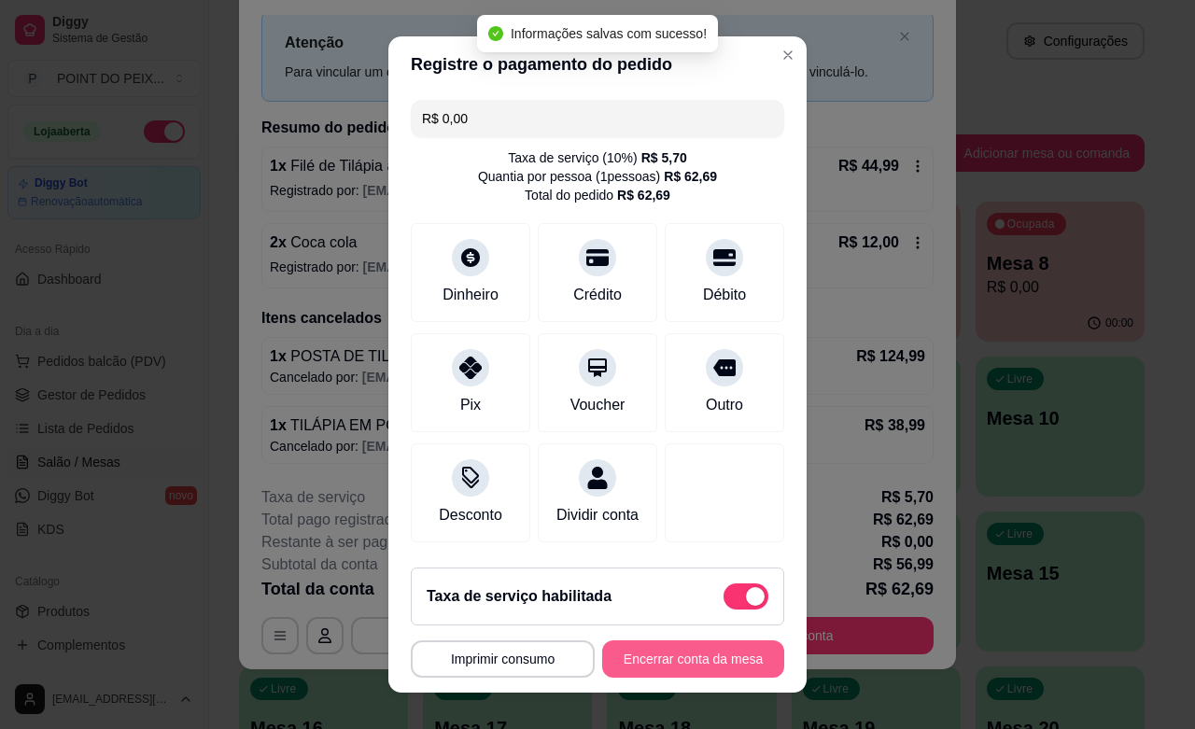
click at [653, 650] on button "Encerrar conta da mesa" at bounding box center [693, 658] width 182 height 37
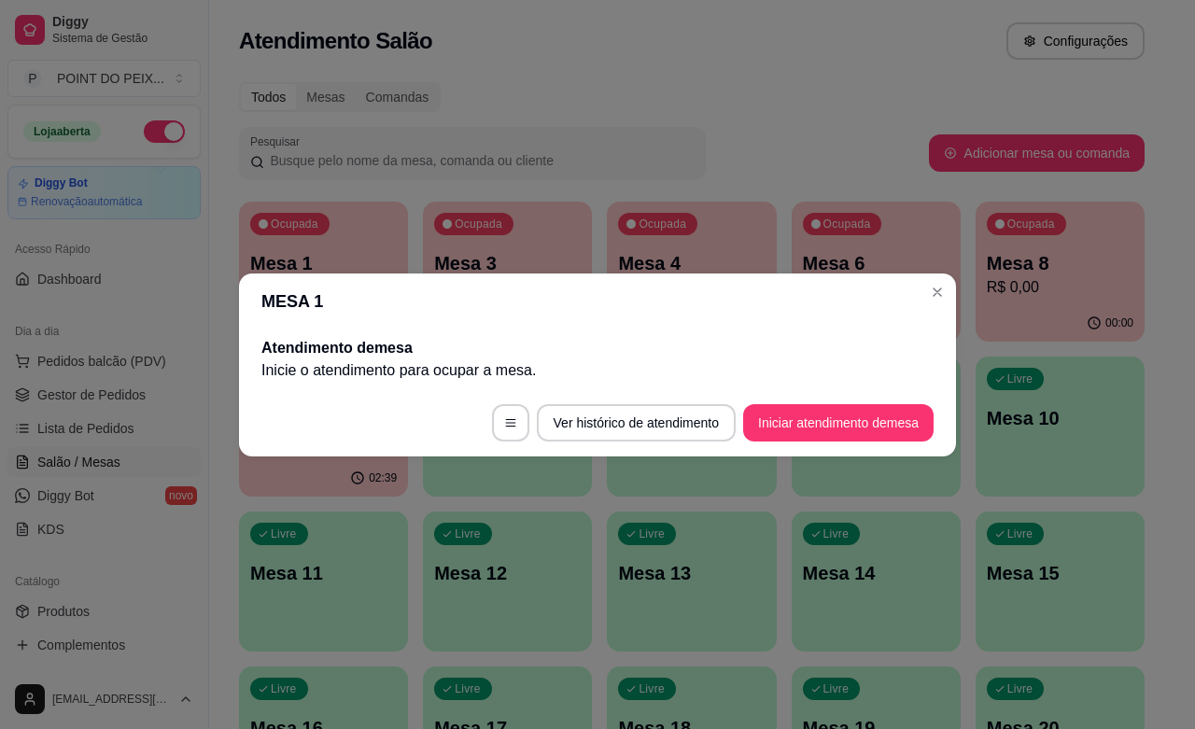
scroll to position [0, 0]
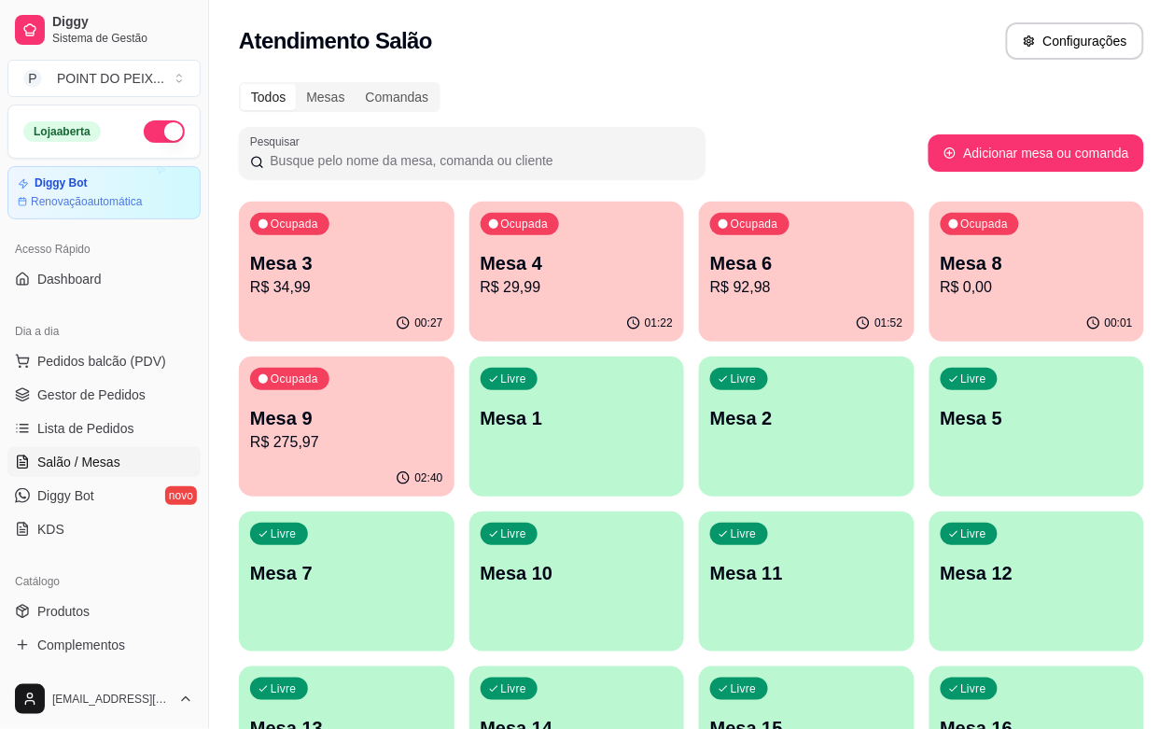
click at [941, 283] on p "R$ 0,00" at bounding box center [1037, 287] width 193 height 22
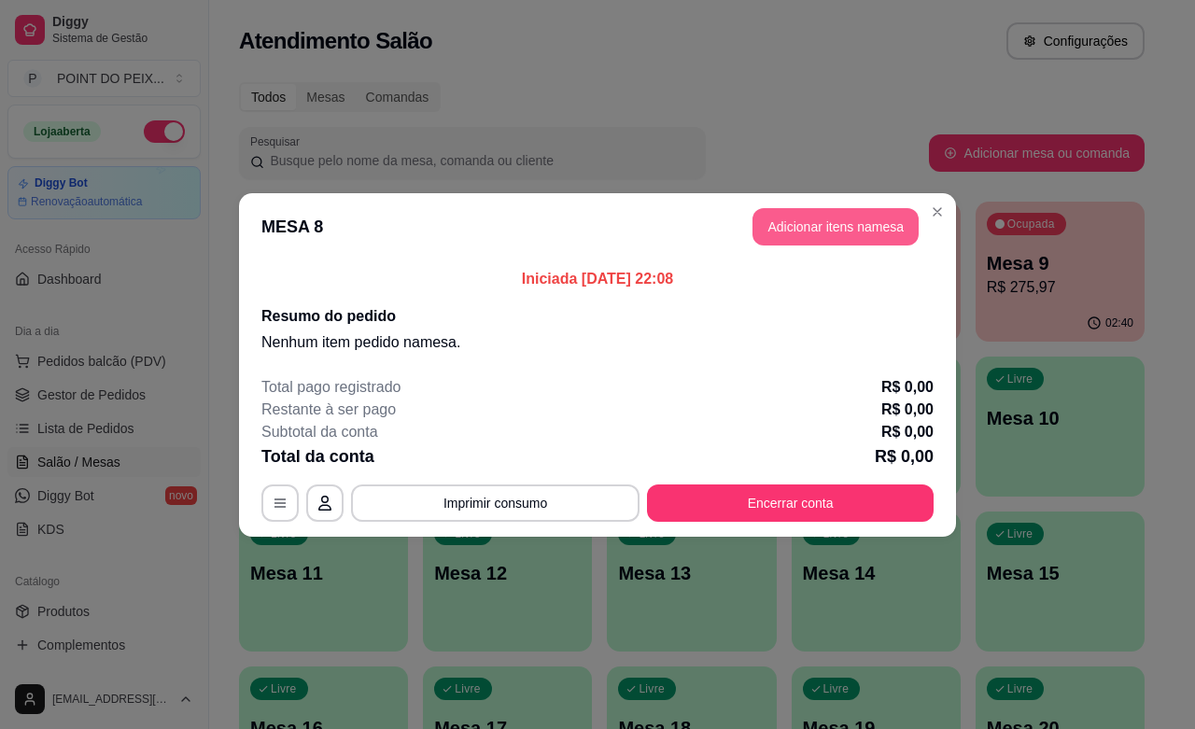
click at [827, 235] on button "Adicionar itens na mesa" at bounding box center [835, 226] width 166 height 37
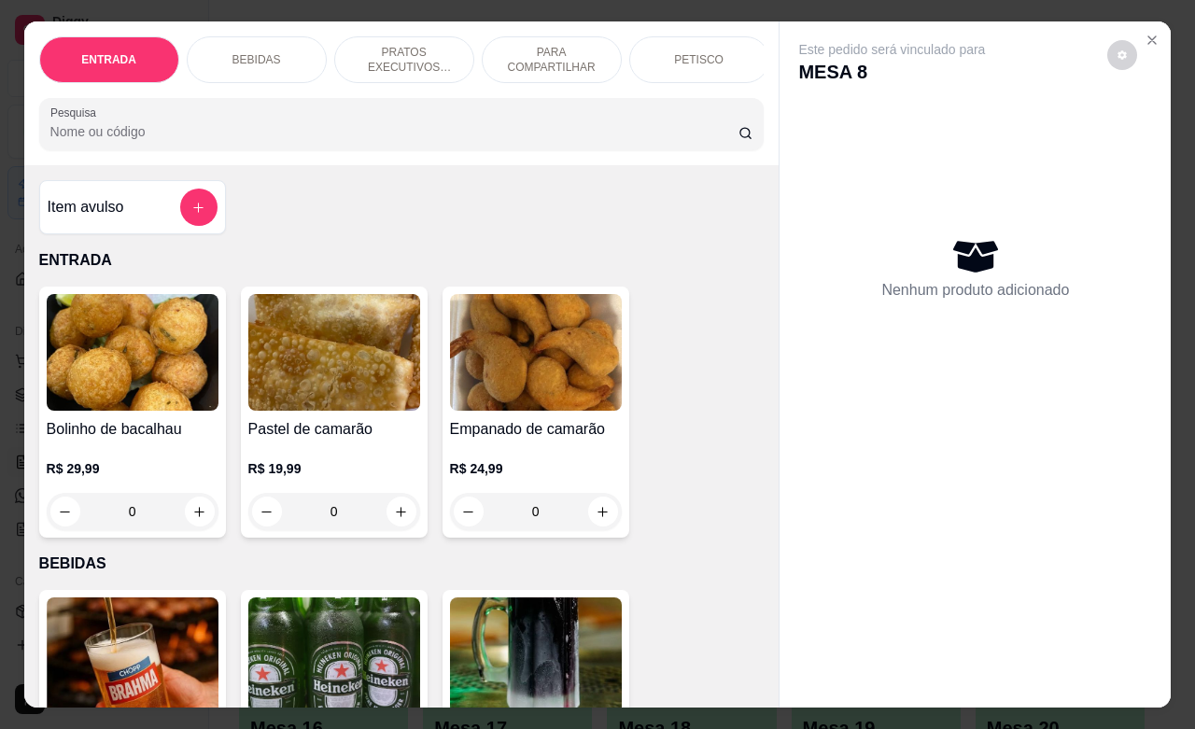
click at [705, 52] on p "PETISCO" at bounding box center [698, 59] width 49 height 15
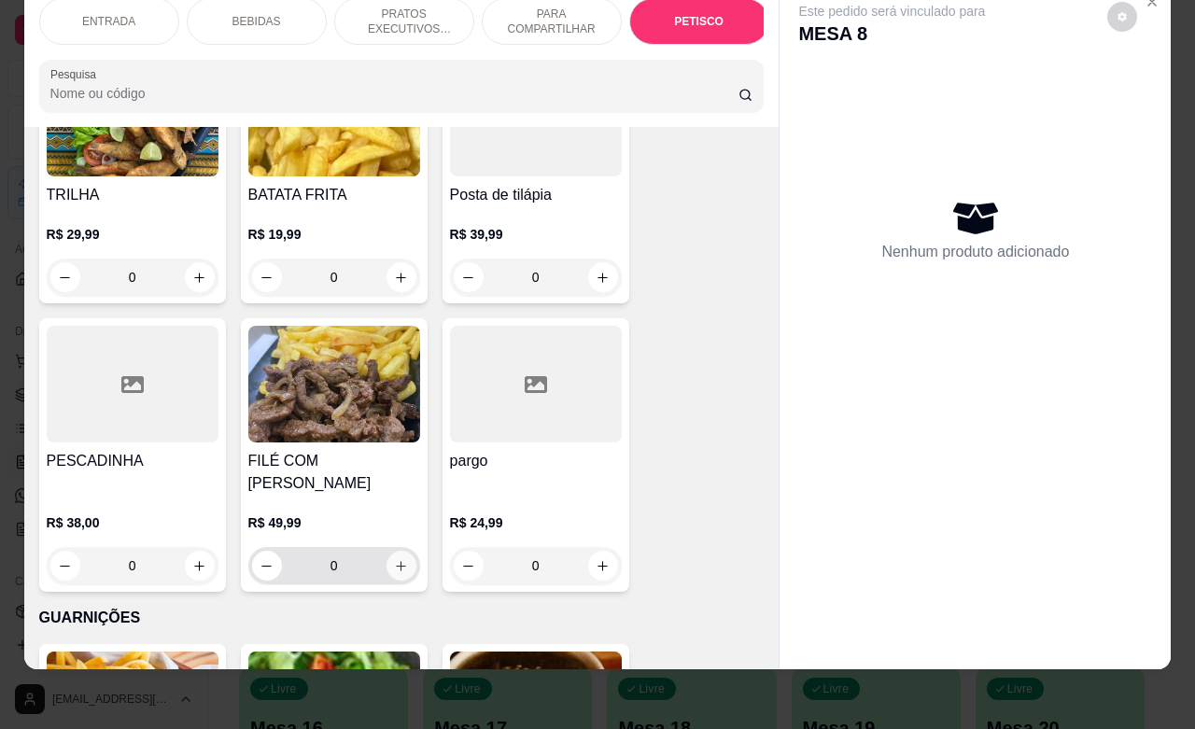
scroll to position [4823, 0]
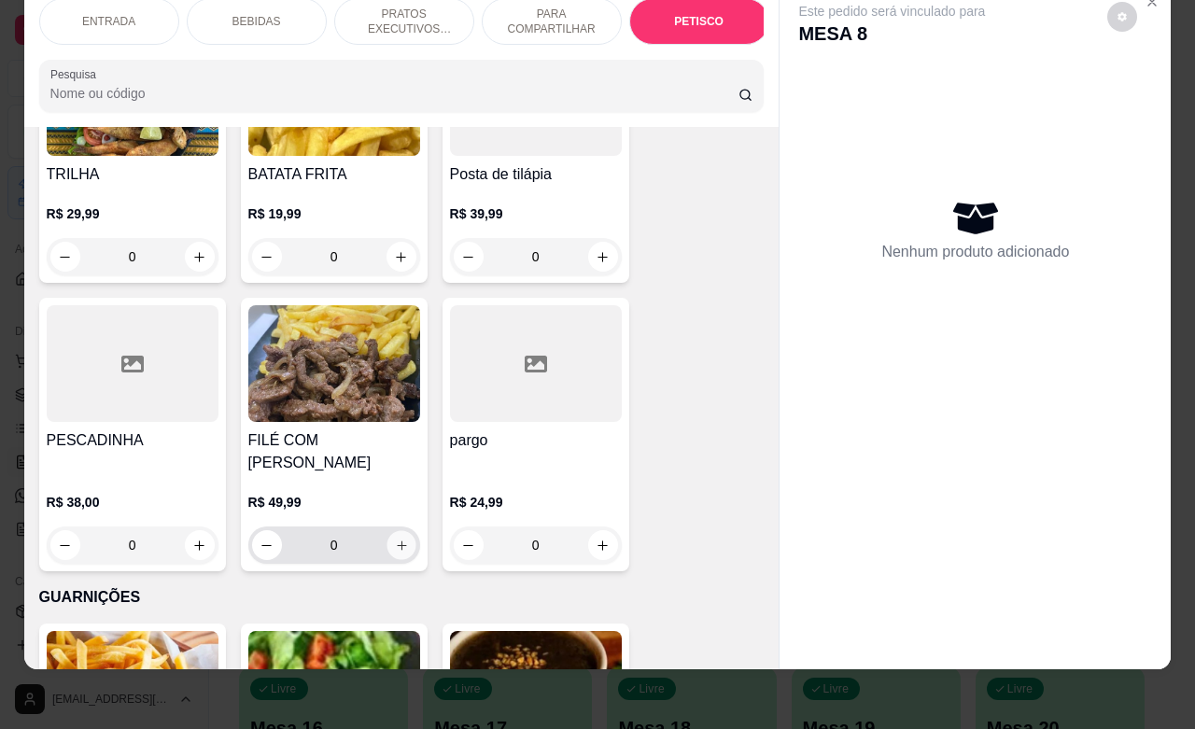
click at [394, 539] on icon "increase-product-quantity" at bounding box center [401, 546] width 14 height 14
type input "1"
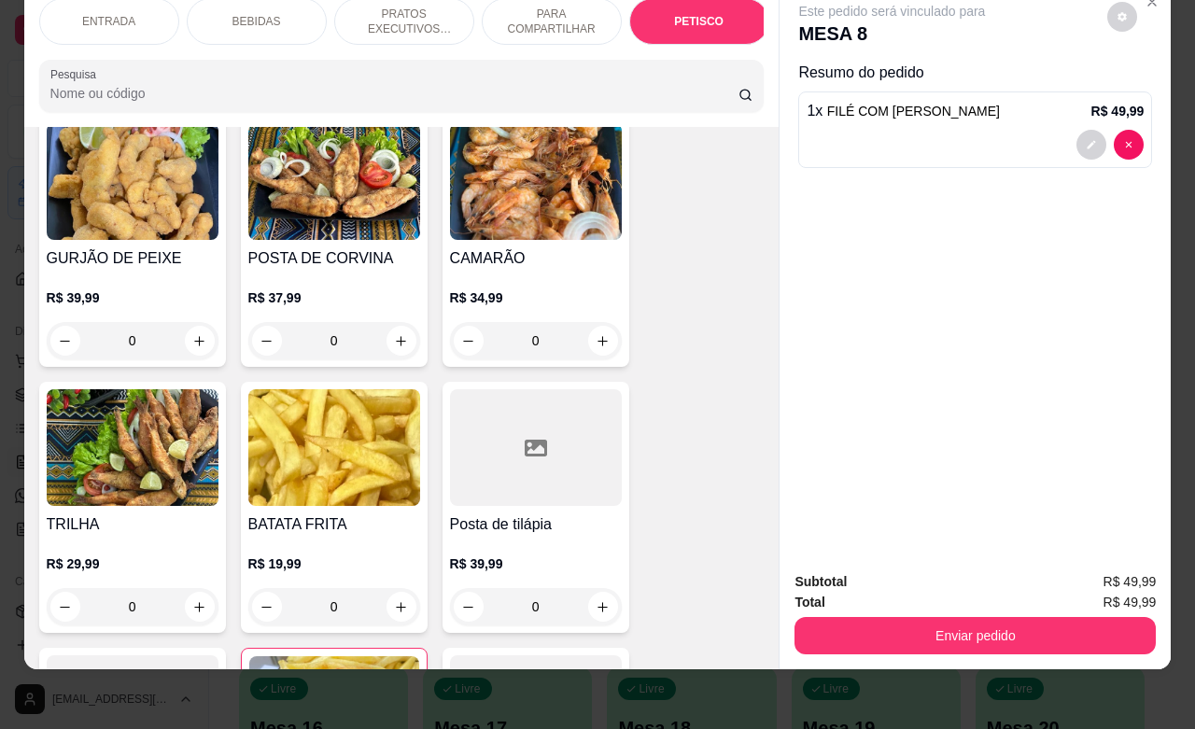
scroll to position [4357, 0]
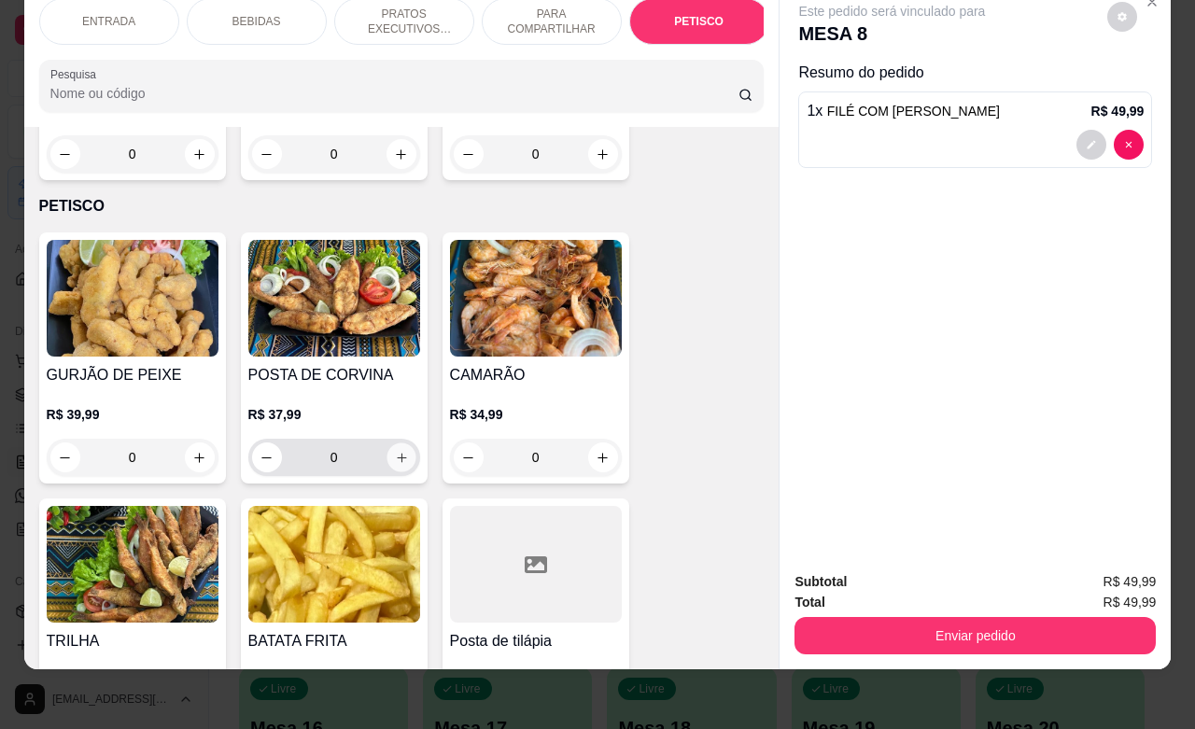
click at [394, 451] on icon "increase-product-quantity" at bounding box center [401, 458] width 14 height 14
type input "1"
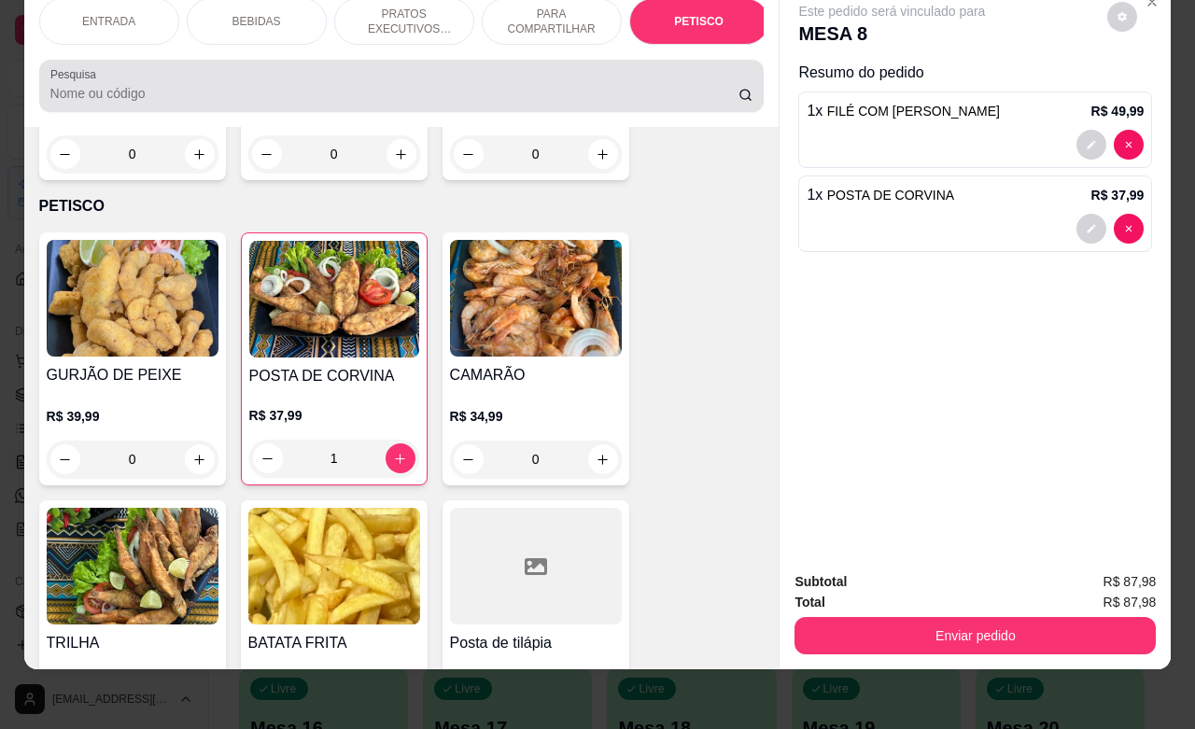
scroll to position [0, 0]
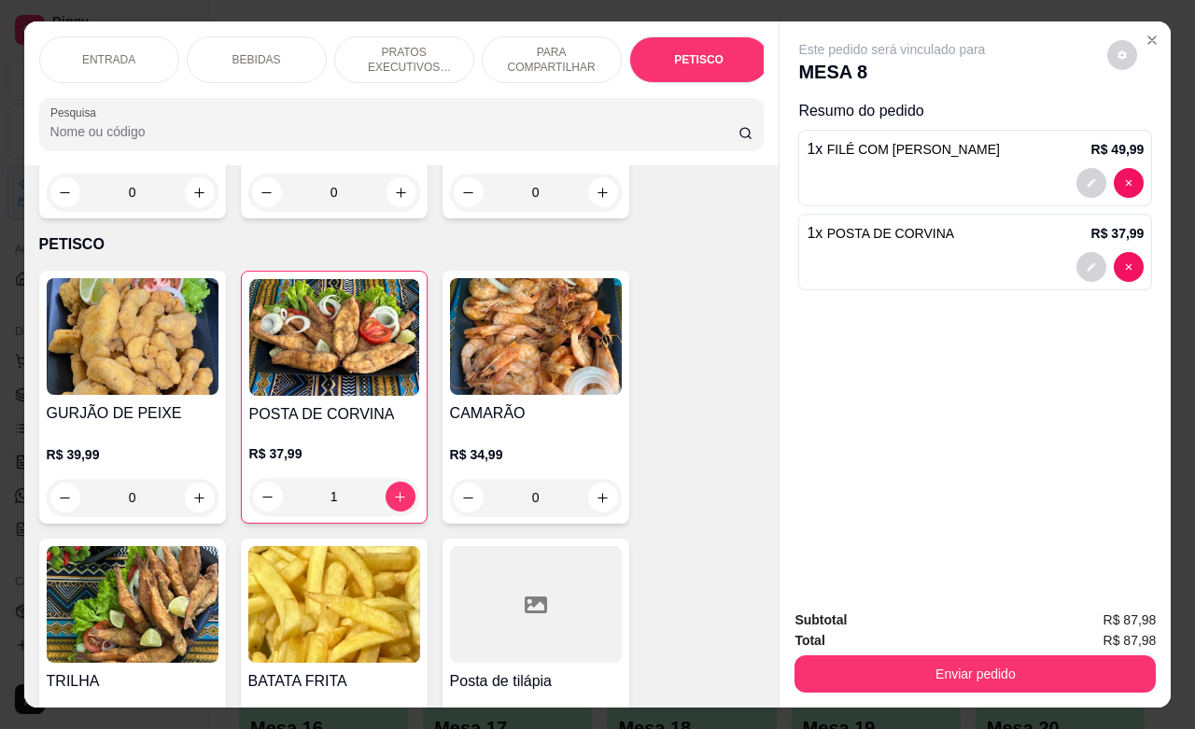
click at [245, 54] on p "BEBIDAS" at bounding box center [256, 59] width 49 height 15
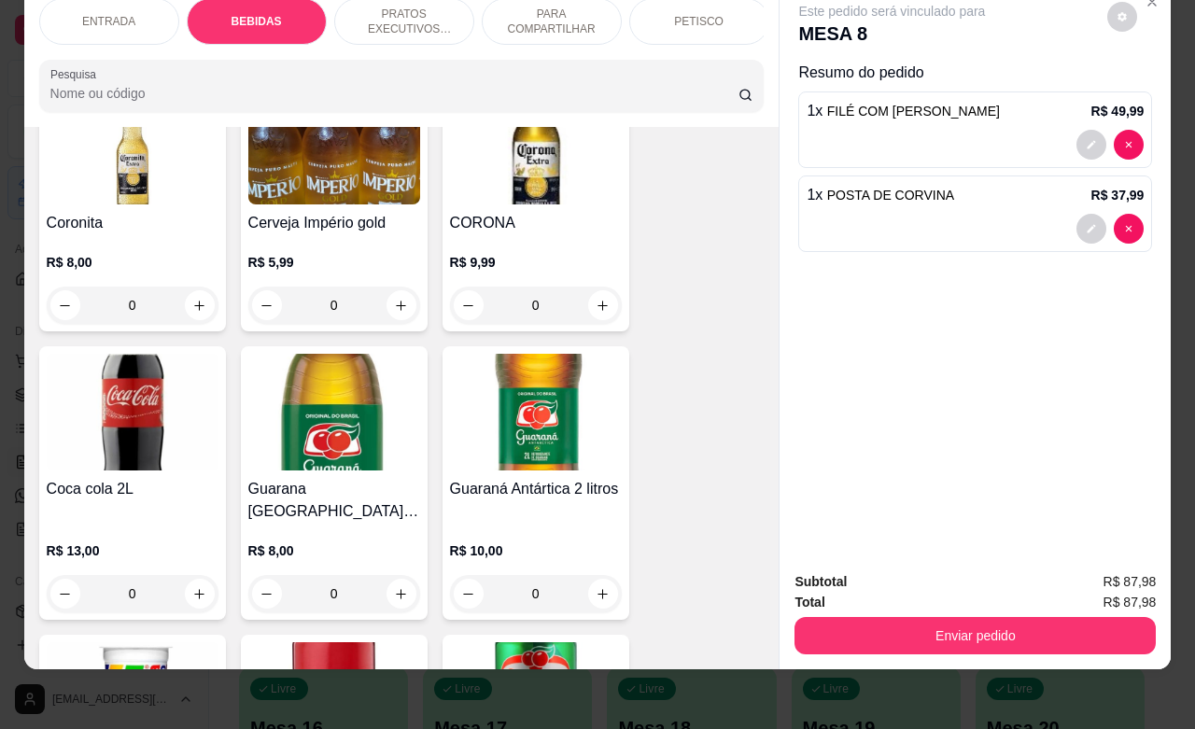
scroll to position [854, 0]
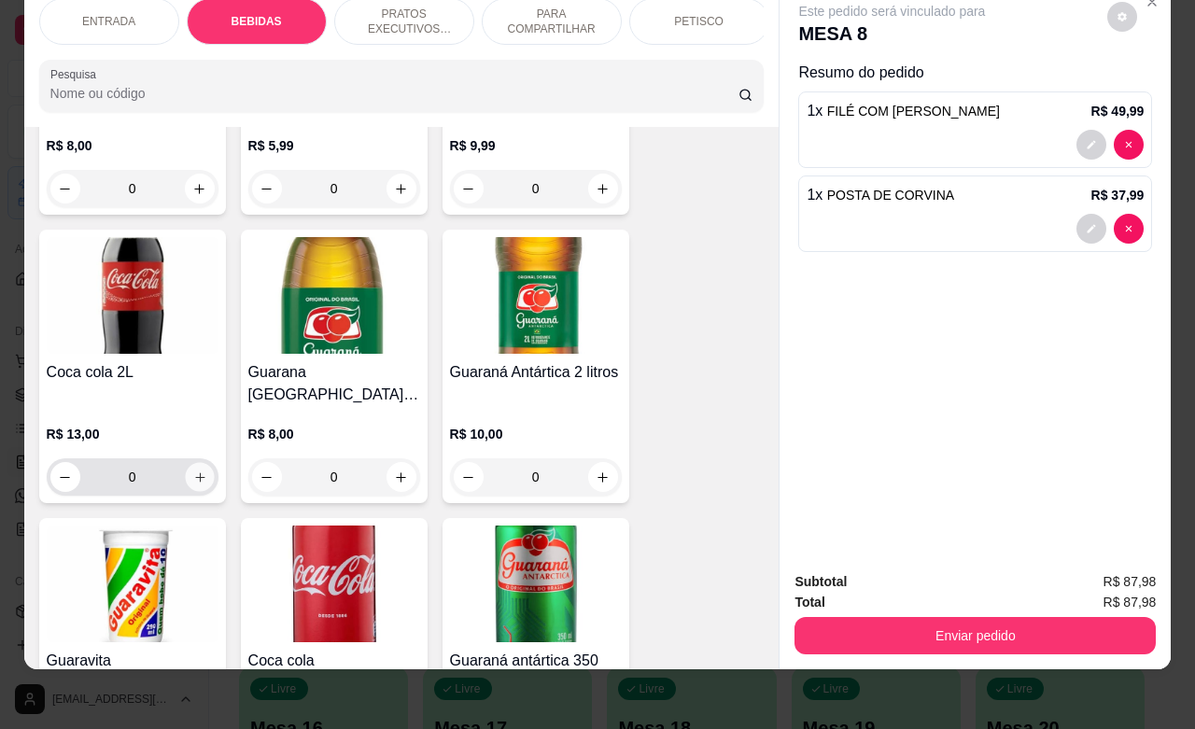
click at [194, 470] on icon "increase-product-quantity" at bounding box center [199, 477] width 14 height 14
type input "1"
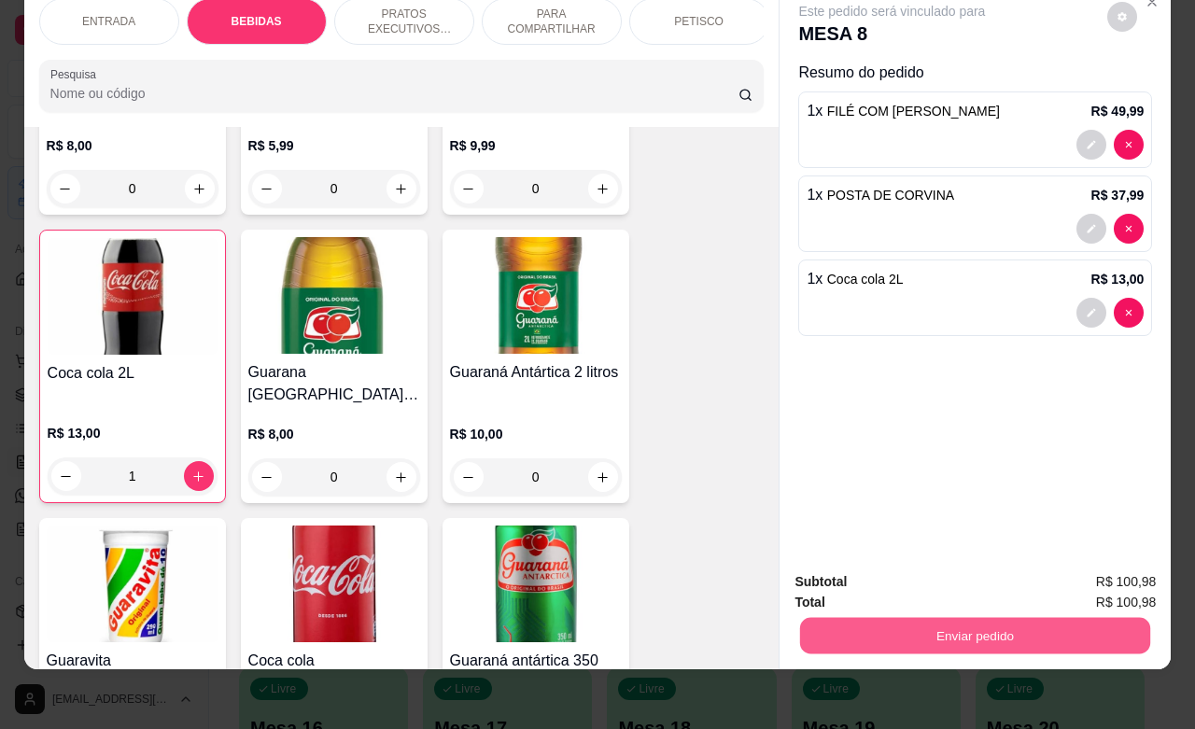
click at [875, 617] on button "Enviar pedido" at bounding box center [975, 635] width 350 height 36
click at [845, 572] on button "Não registrar e enviar pedido" at bounding box center [911, 570] width 189 height 35
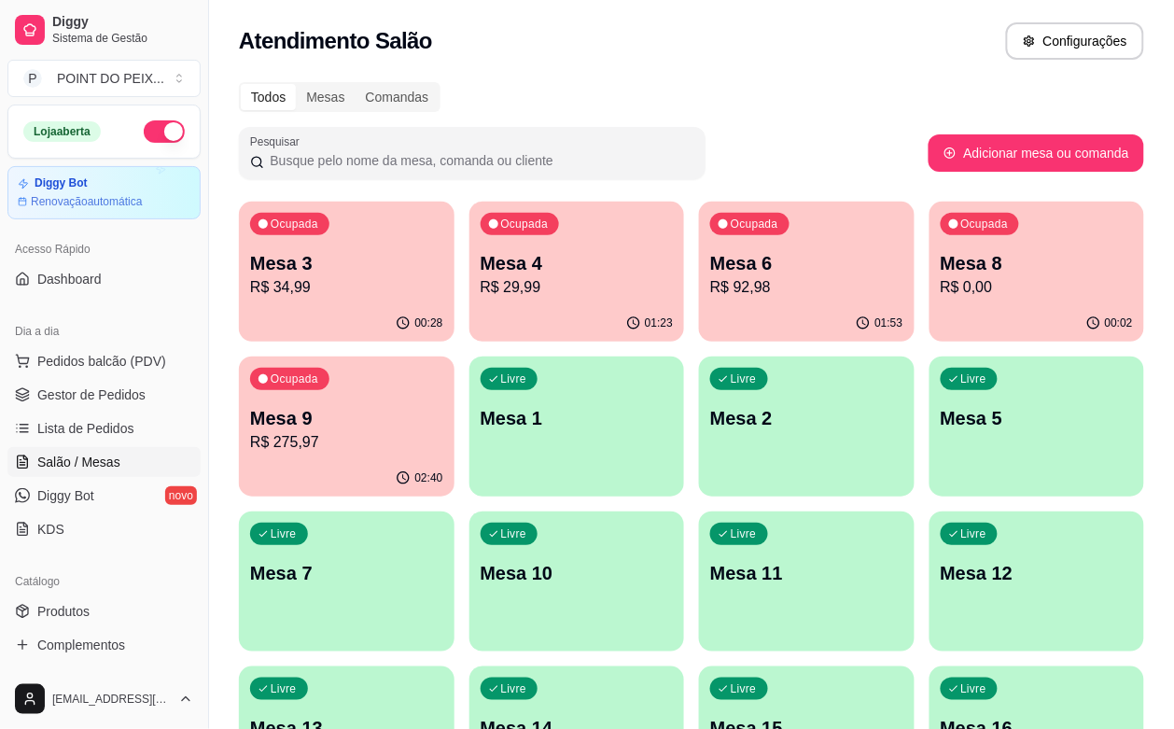
click at [443, 431] on p "R$ 275,97" at bounding box center [346, 442] width 193 height 22
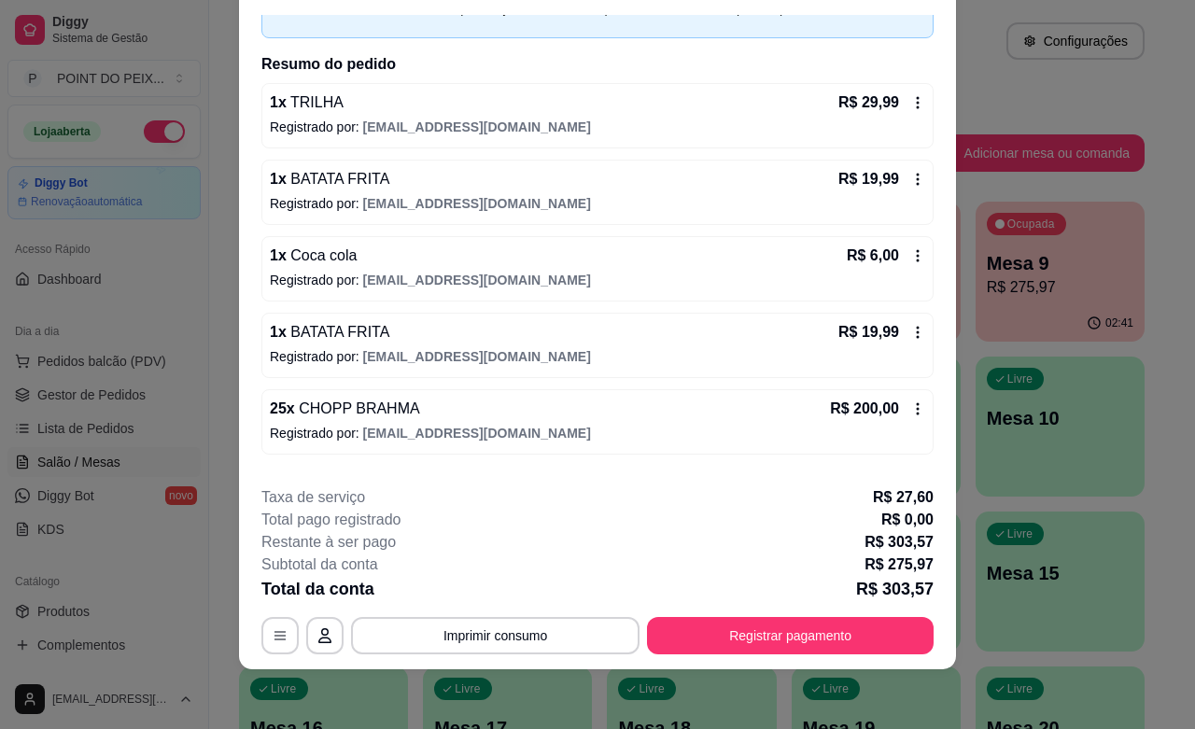
scroll to position [0, 0]
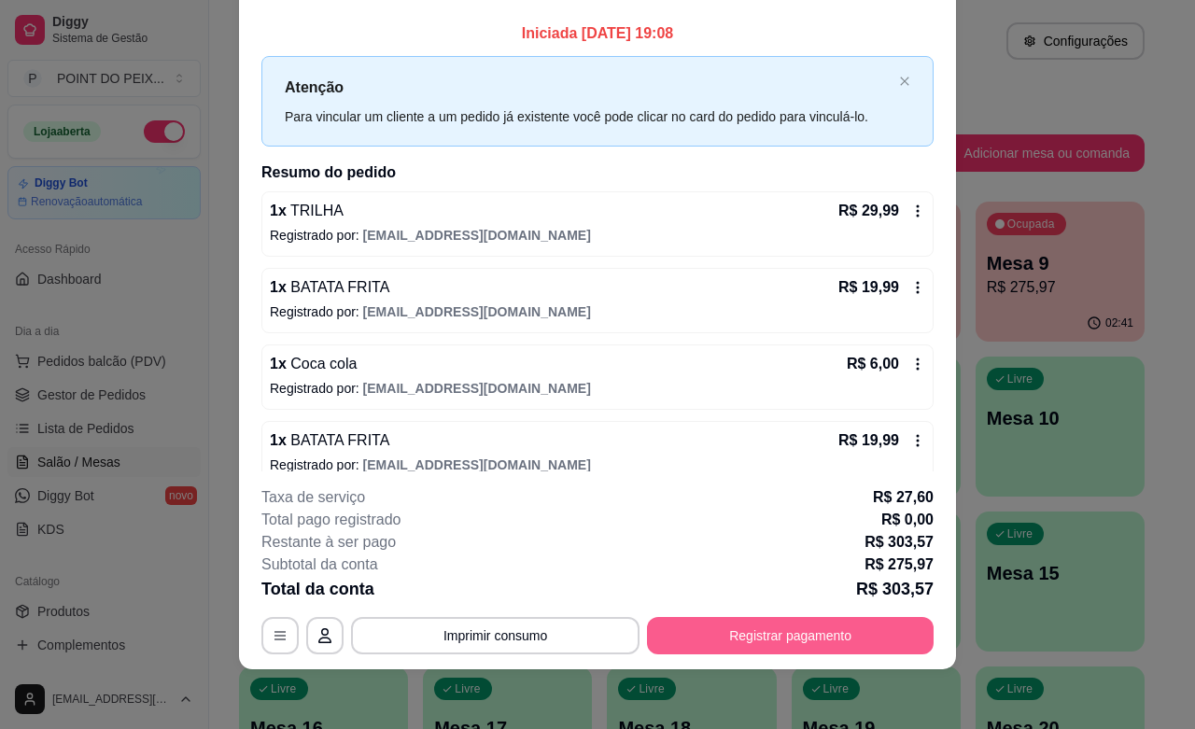
click at [748, 636] on button "Registrar pagamento" at bounding box center [790, 635] width 287 height 37
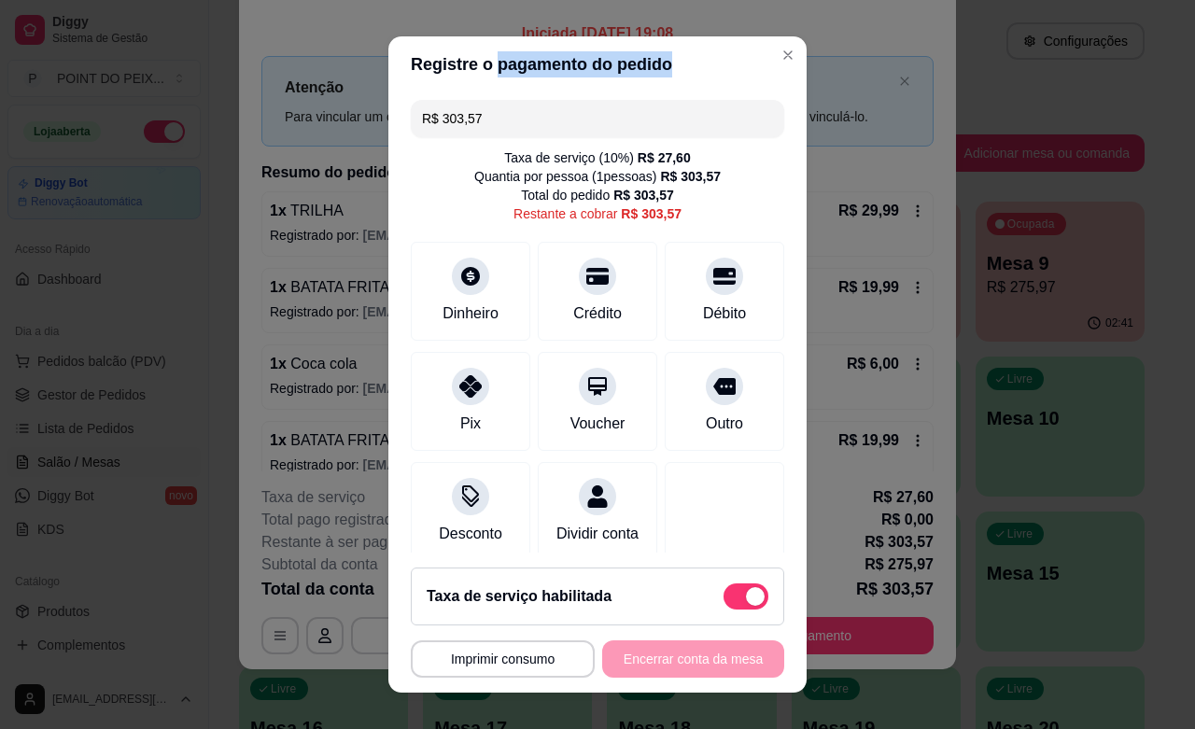
drag, startPoint x: 479, startPoint y: 91, endPoint x: 533, endPoint y: 113, distance: 58.6
click at [524, 110] on section "**********" at bounding box center [597, 364] width 418 height 656
click at [571, 114] on input "R$ 303,57" at bounding box center [597, 118] width 351 height 37
click at [571, 112] on input "R$ 303,57" at bounding box center [597, 118] width 351 height 37
click at [562, 105] on input "R$ 303,57" at bounding box center [597, 118] width 351 height 37
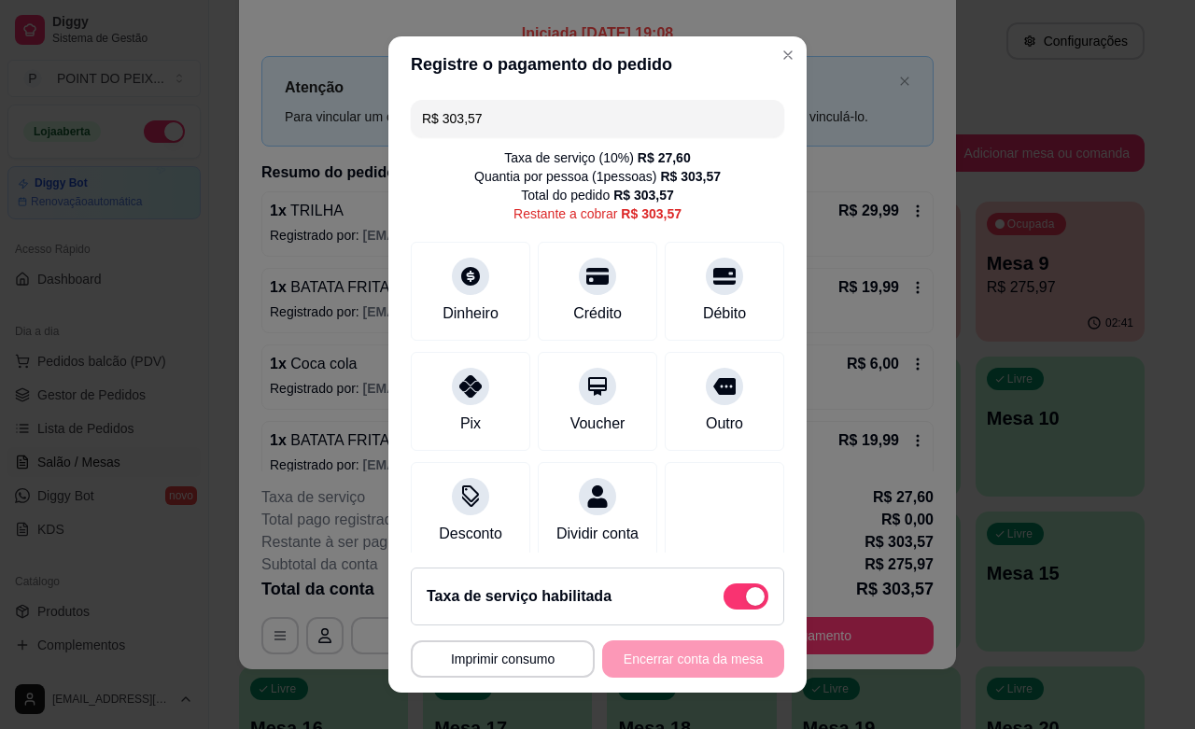
click at [569, 119] on input "R$ 303,57" at bounding box center [597, 118] width 351 height 37
click at [585, 273] on icon at bounding box center [597, 271] width 24 height 24
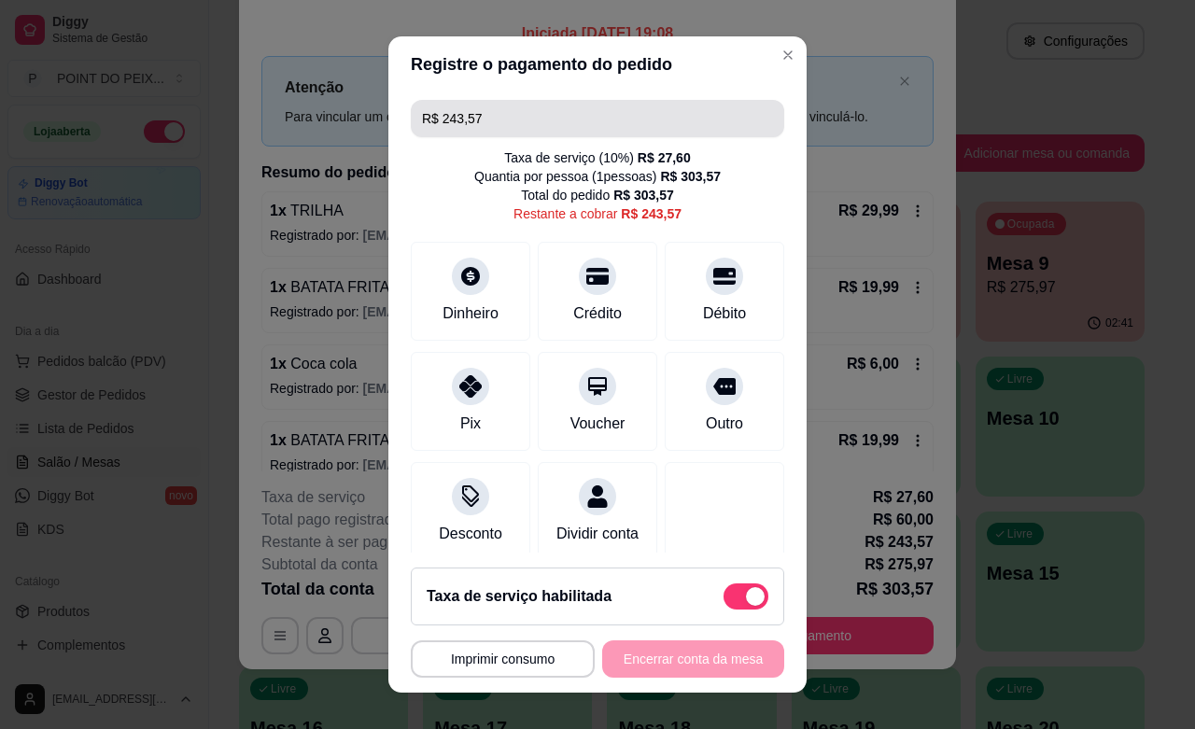
click at [509, 119] on input "R$ 243,57" at bounding box center [597, 118] width 351 height 37
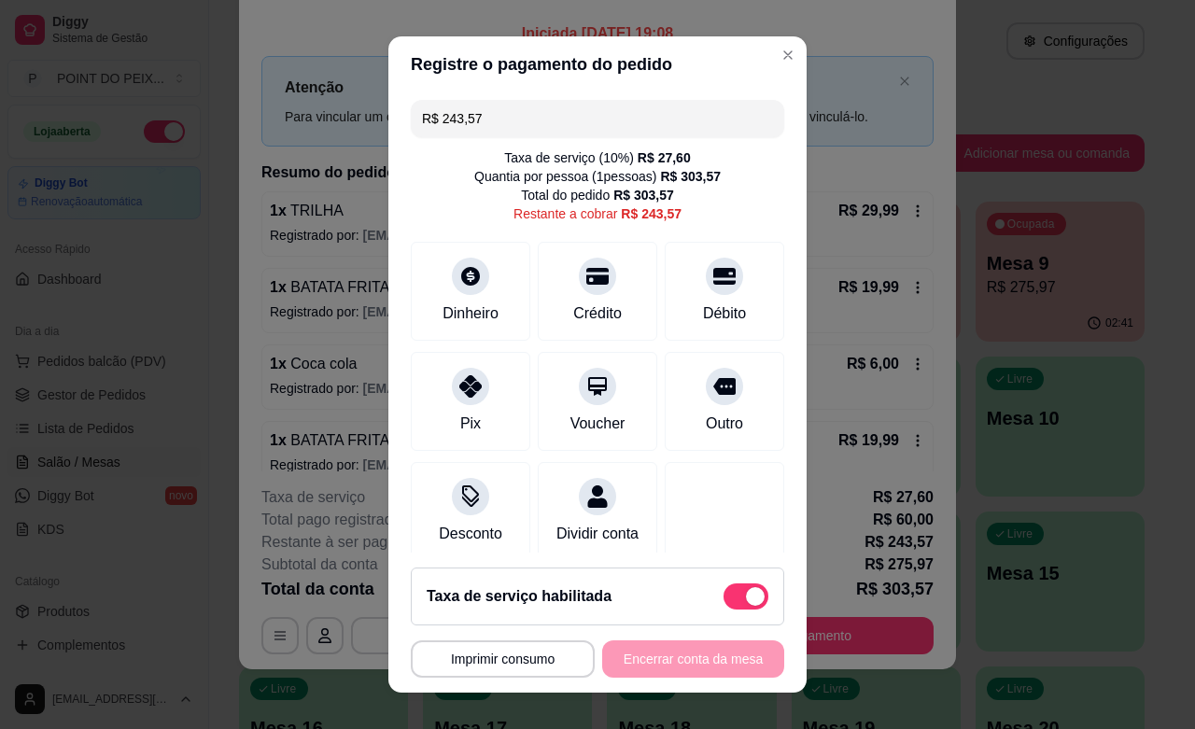
click at [509, 119] on input "R$ 243,57" at bounding box center [597, 118] width 351 height 37
click at [678, 291] on div "Débito" at bounding box center [725, 287] width 132 height 109
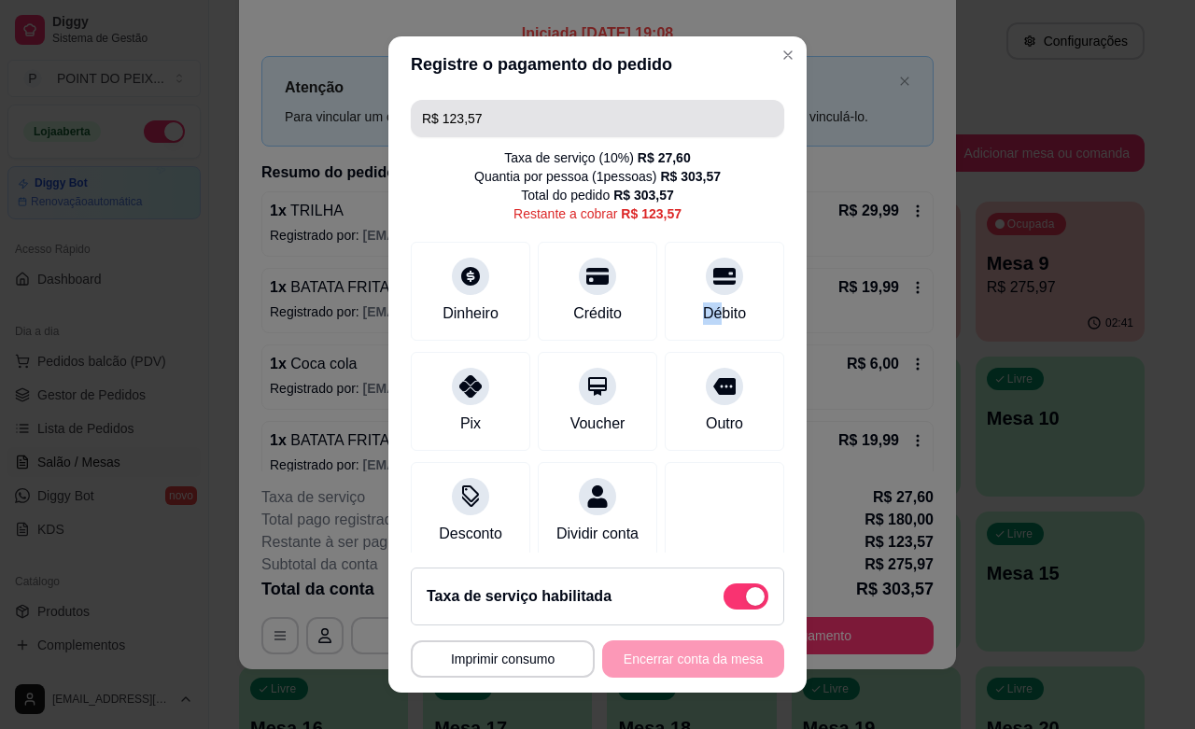
click at [561, 107] on input "R$ 123,57" at bounding box center [597, 118] width 351 height 37
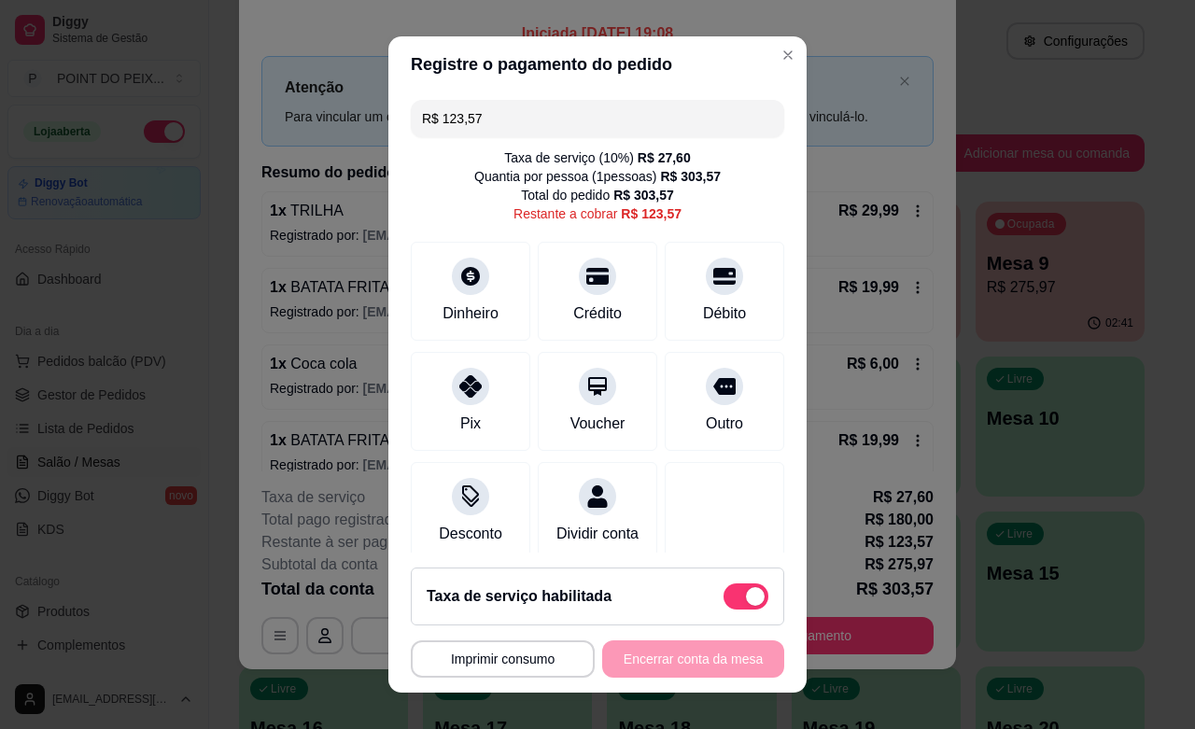
click at [563, 105] on input "R$ 123,57" at bounding box center [597, 118] width 351 height 37
click at [576, 113] on input "R$ 123,57" at bounding box center [597, 118] width 351 height 37
click at [567, 112] on input "R$ 123,57" at bounding box center [597, 118] width 351 height 37
click at [565, 115] on input "R$ 123,57" at bounding box center [597, 118] width 351 height 37
click at [565, 117] on input "R$ 123,57" at bounding box center [597, 118] width 351 height 37
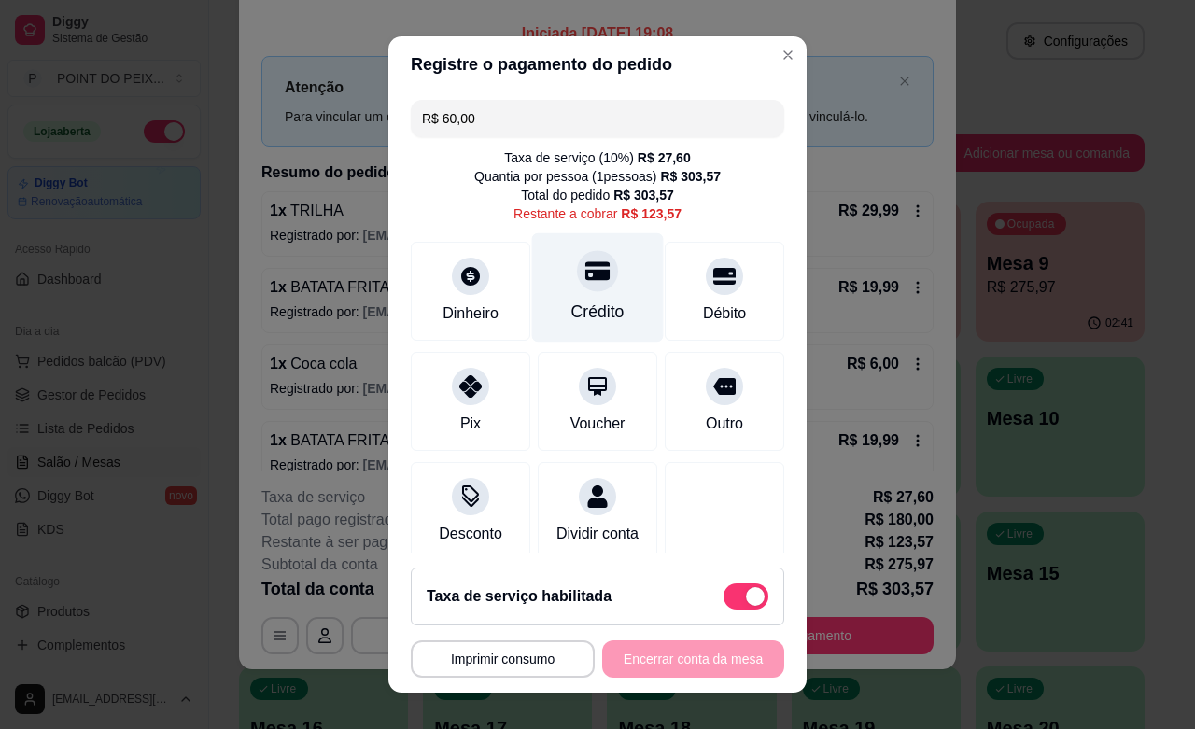
click at [585, 278] on icon at bounding box center [597, 271] width 24 height 19
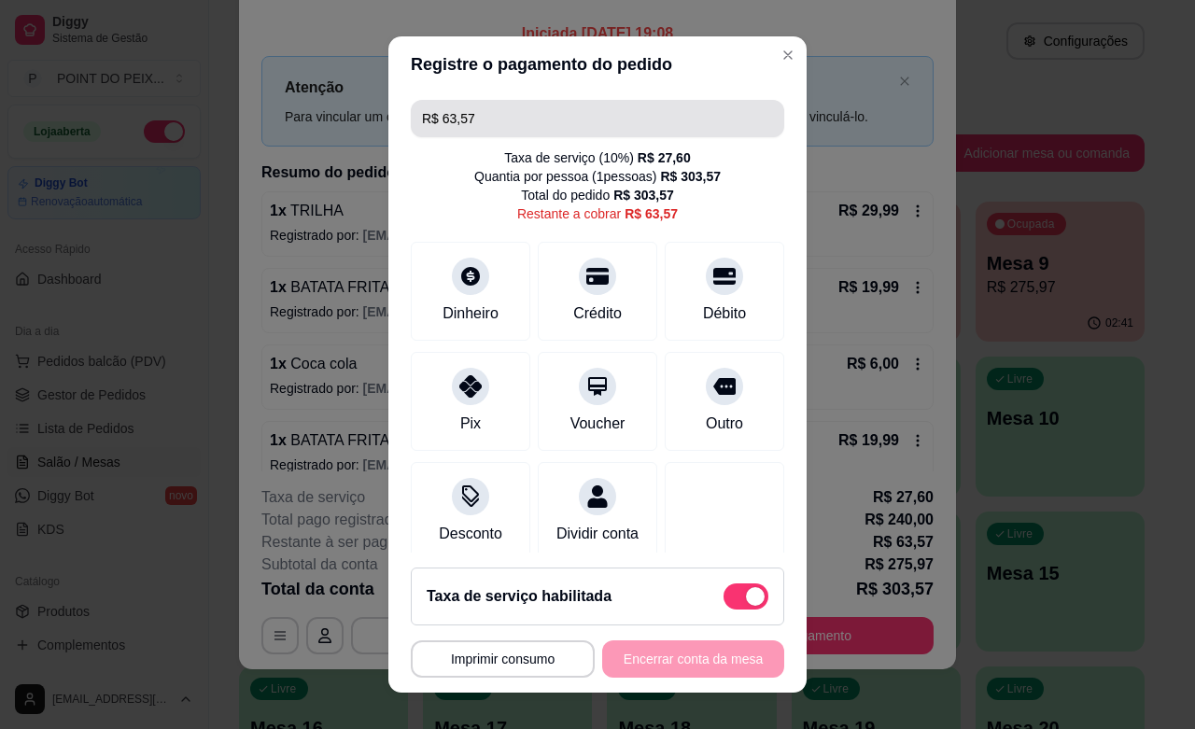
click at [477, 112] on input "R$ 63,57" at bounding box center [597, 118] width 351 height 37
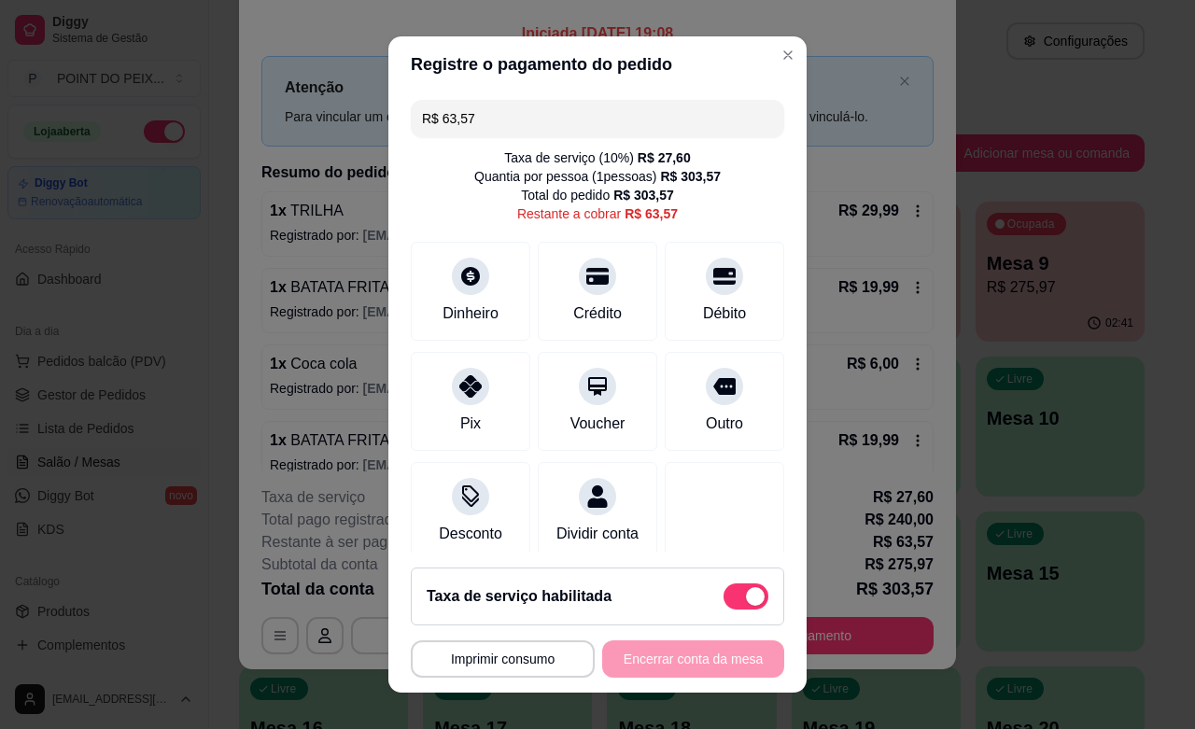
click at [477, 112] on input "R$ 63,57" at bounding box center [597, 118] width 351 height 37
click at [712, 273] on icon at bounding box center [724, 271] width 24 height 24
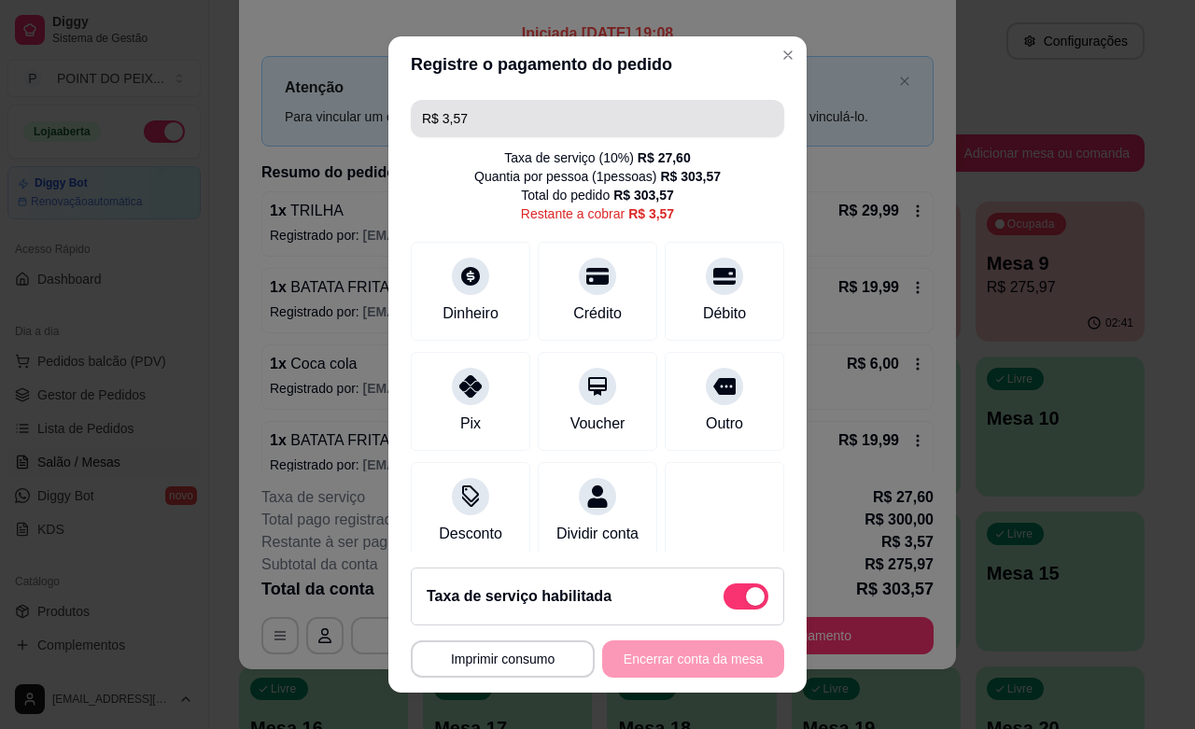
click at [518, 127] on input "R$ 3,57" at bounding box center [597, 118] width 351 height 37
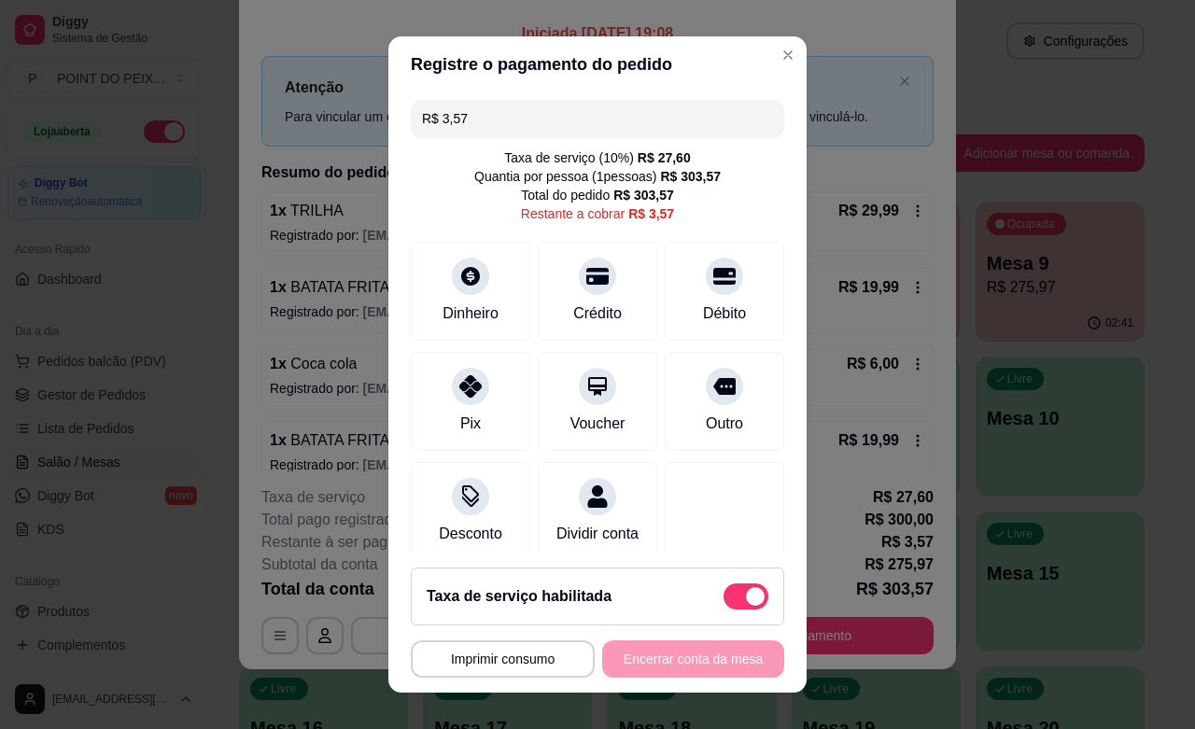
click at [518, 127] on input "R$ 3,57" at bounding box center [597, 118] width 351 height 37
click at [704, 287] on div at bounding box center [724, 270] width 41 height 41
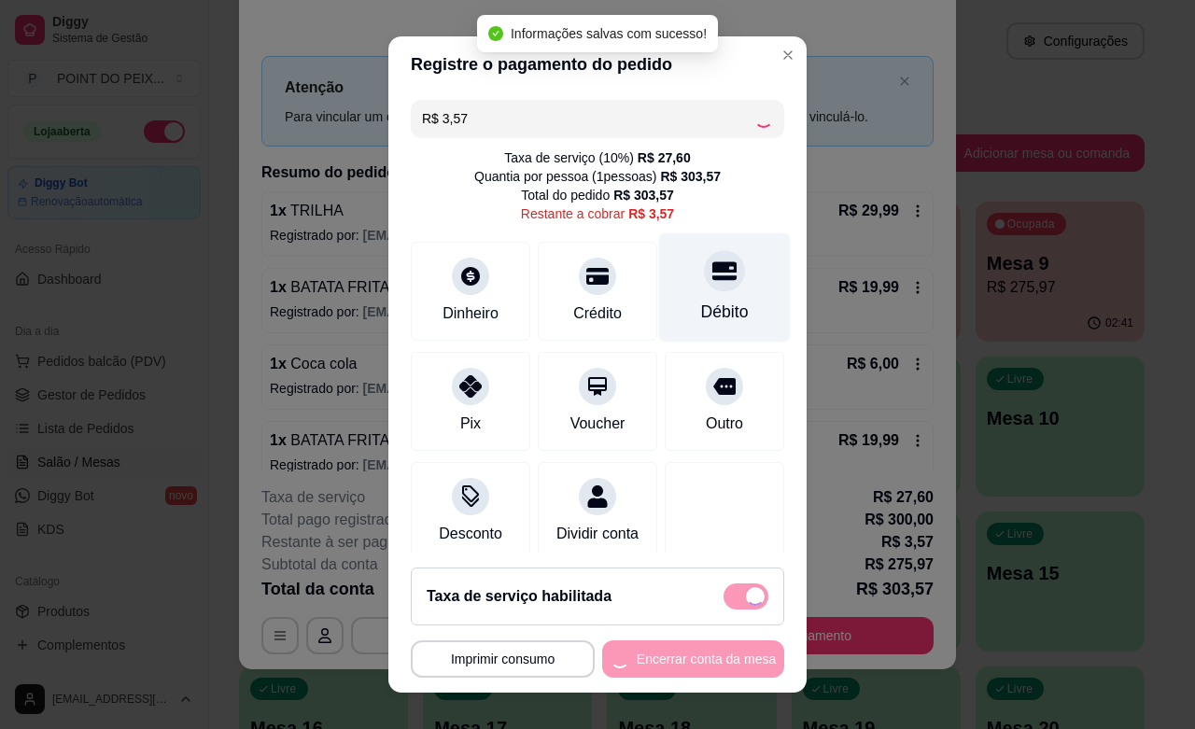
type input "R$ 0,00"
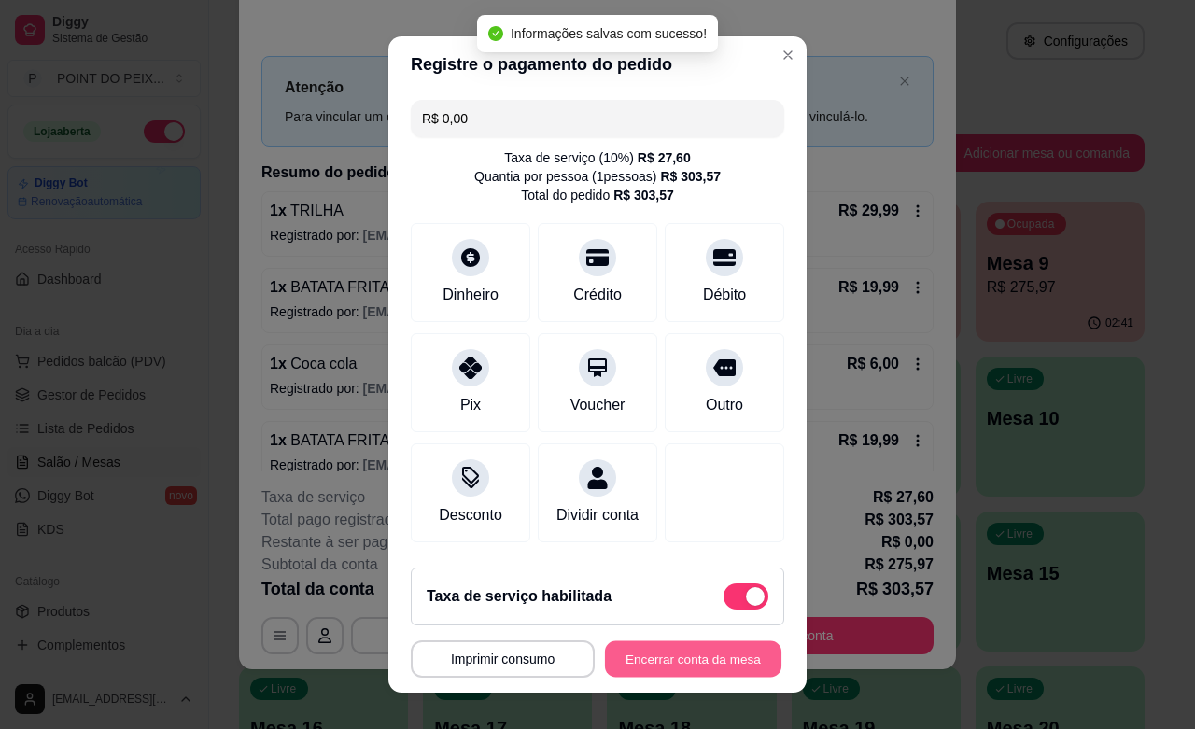
click at [651, 658] on button "Encerrar conta da mesa" at bounding box center [693, 659] width 176 height 36
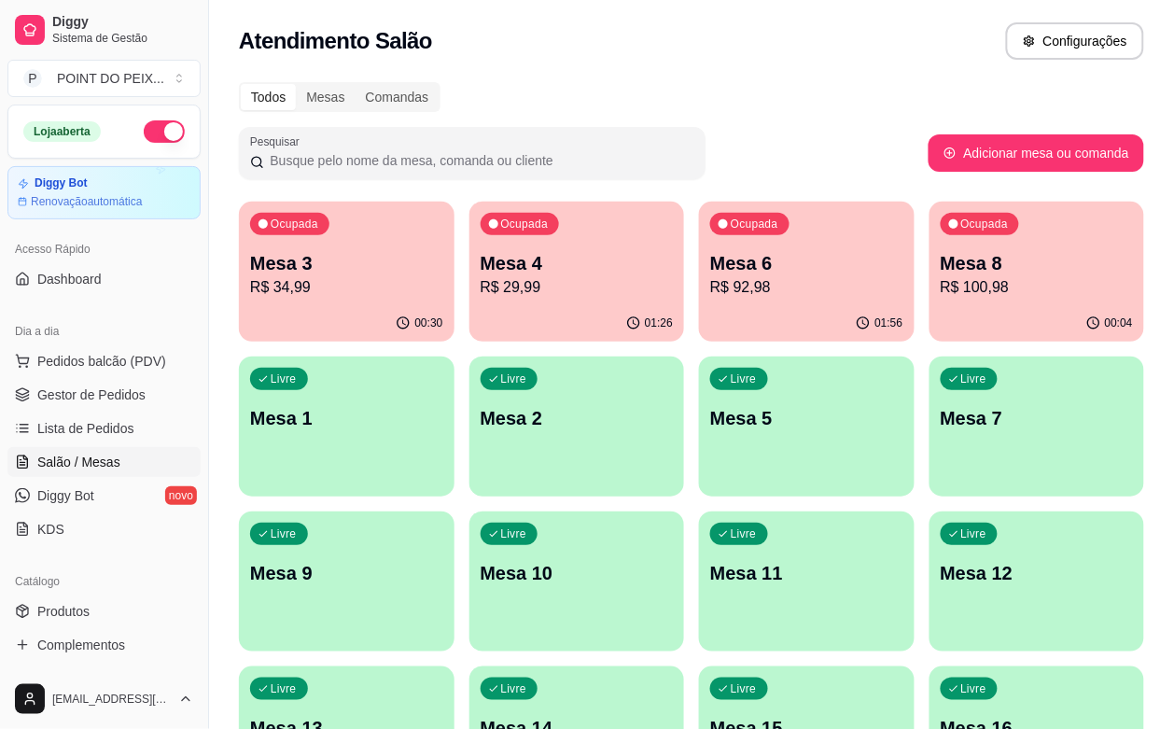
click at [930, 314] on div "00:04" at bounding box center [1038, 323] width 216 height 36
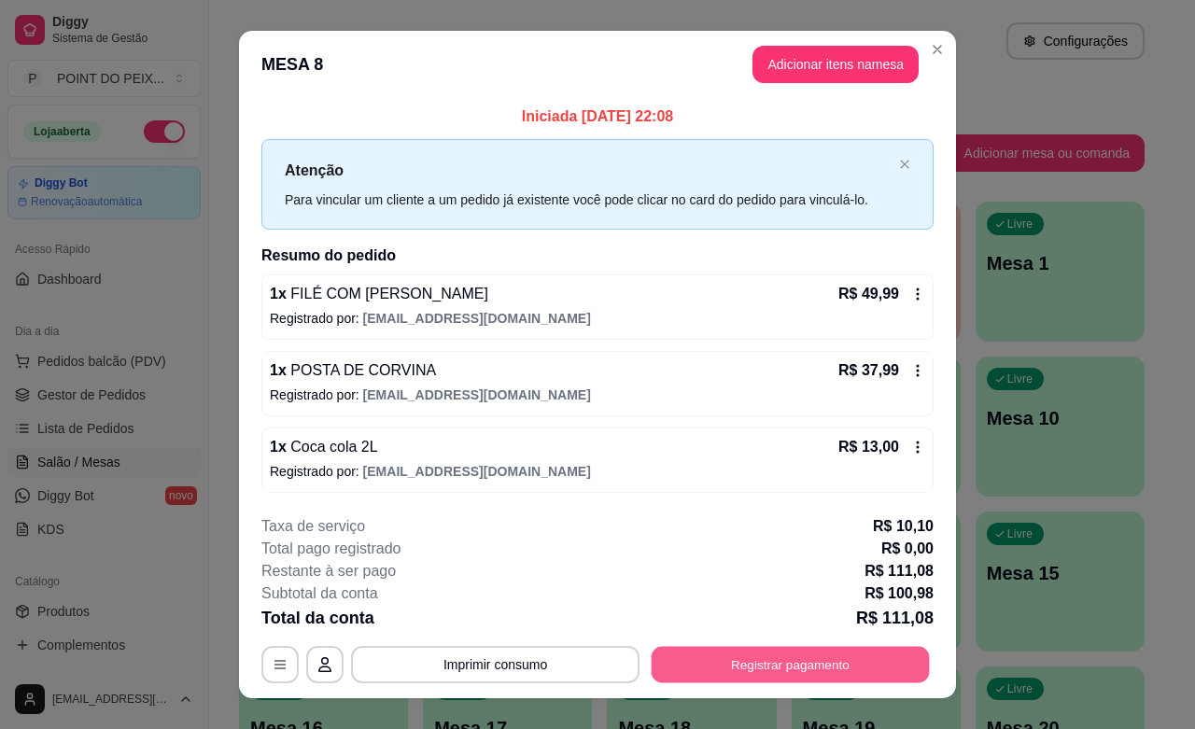
click at [780, 670] on button "Registrar pagamento" at bounding box center [790, 665] width 278 height 36
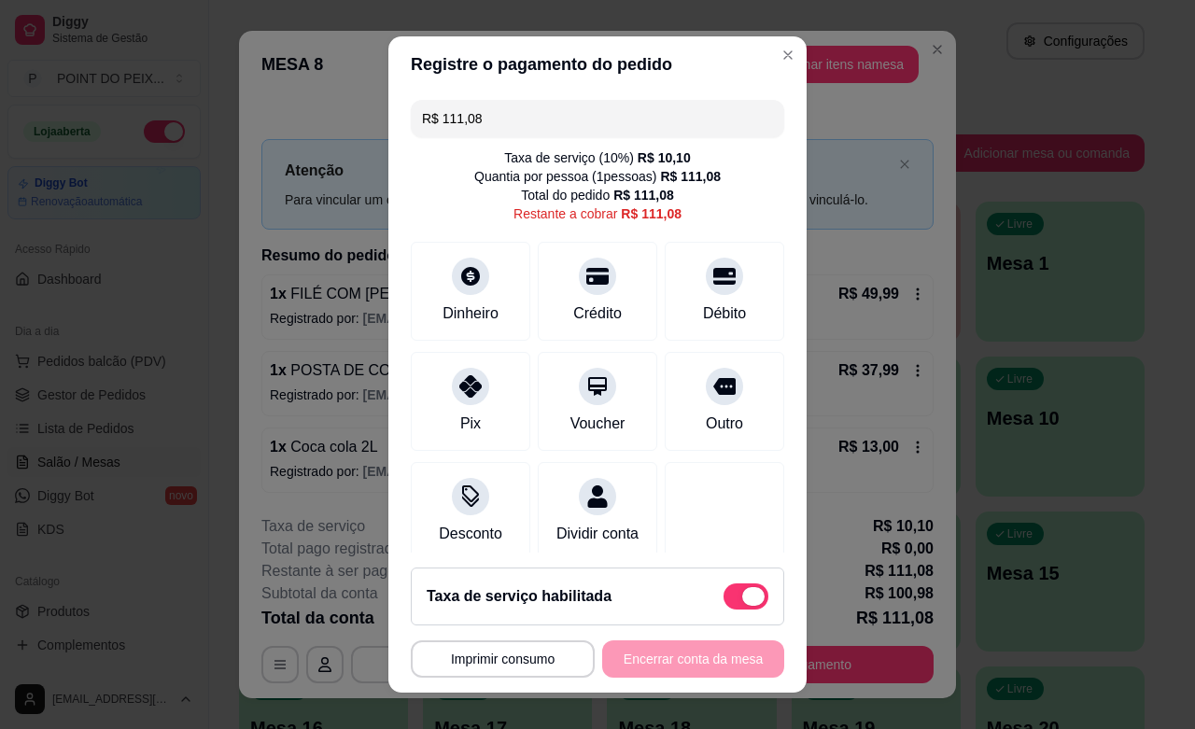
click at [723, 598] on span at bounding box center [745, 596] width 45 height 26
click at [722, 599] on input "checkbox" at bounding box center [728, 605] width 12 height 12
checkbox input "true"
type input "R$ 100,98"
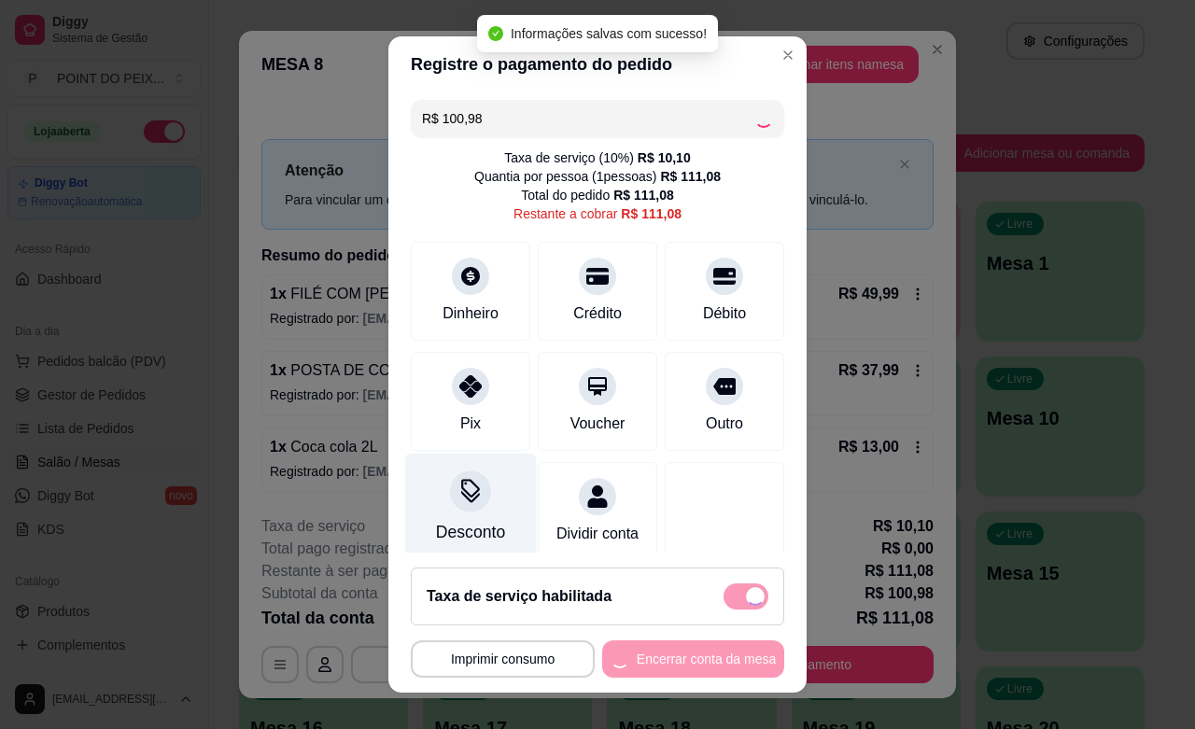
checkbox input "false"
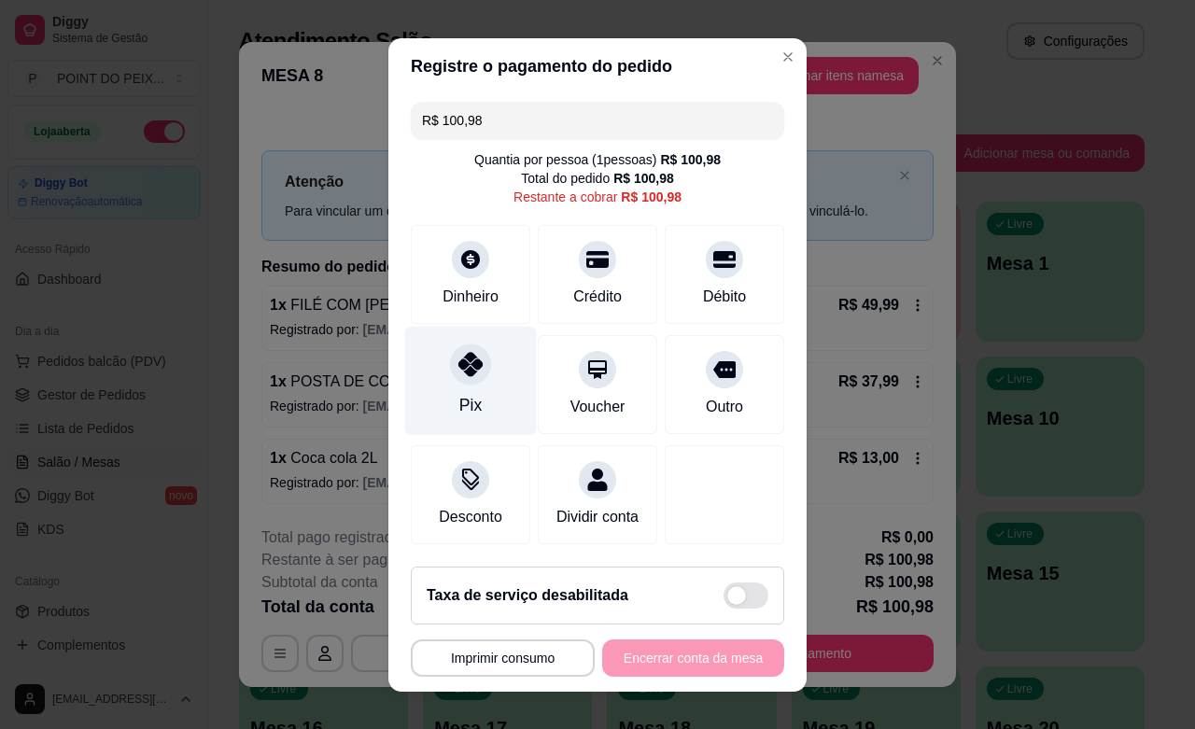
click at [454, 378] on div at bounding box center [470, 363] width 41 height 41
type input "R$ 0,00"
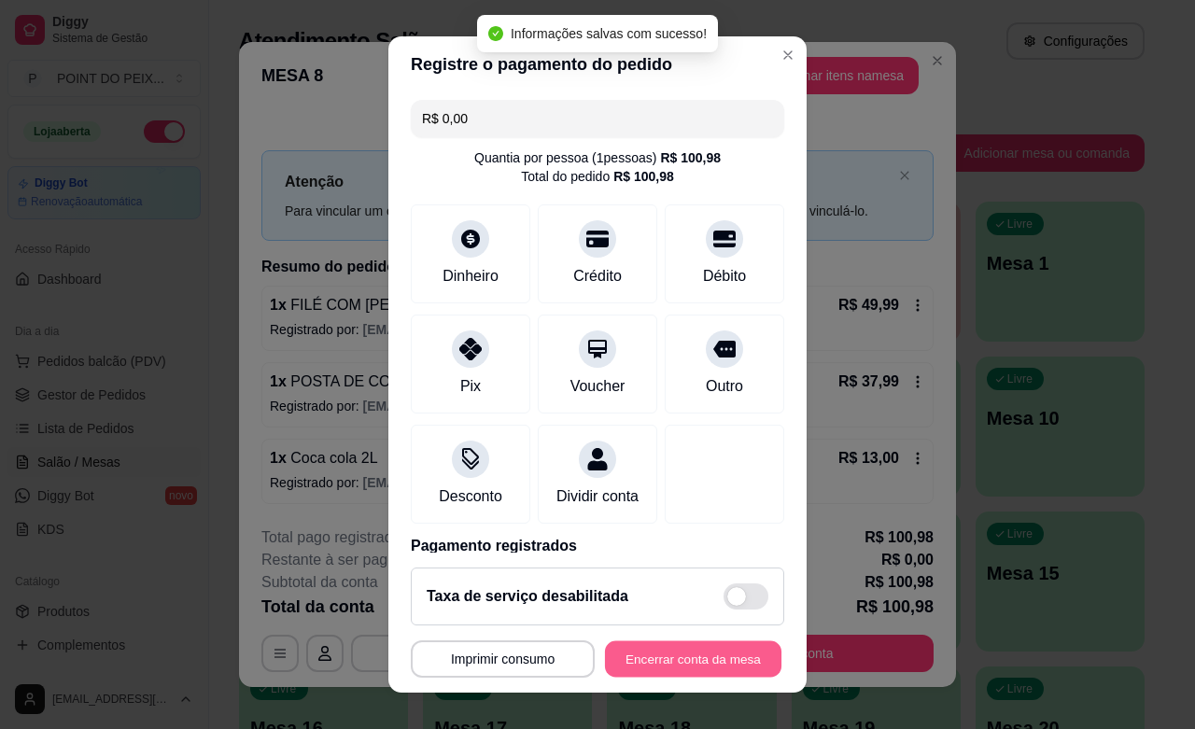
click at [658, 660] on button "Encerrar conta da mesa" at bounding box center [693, 659] width 176 height 36
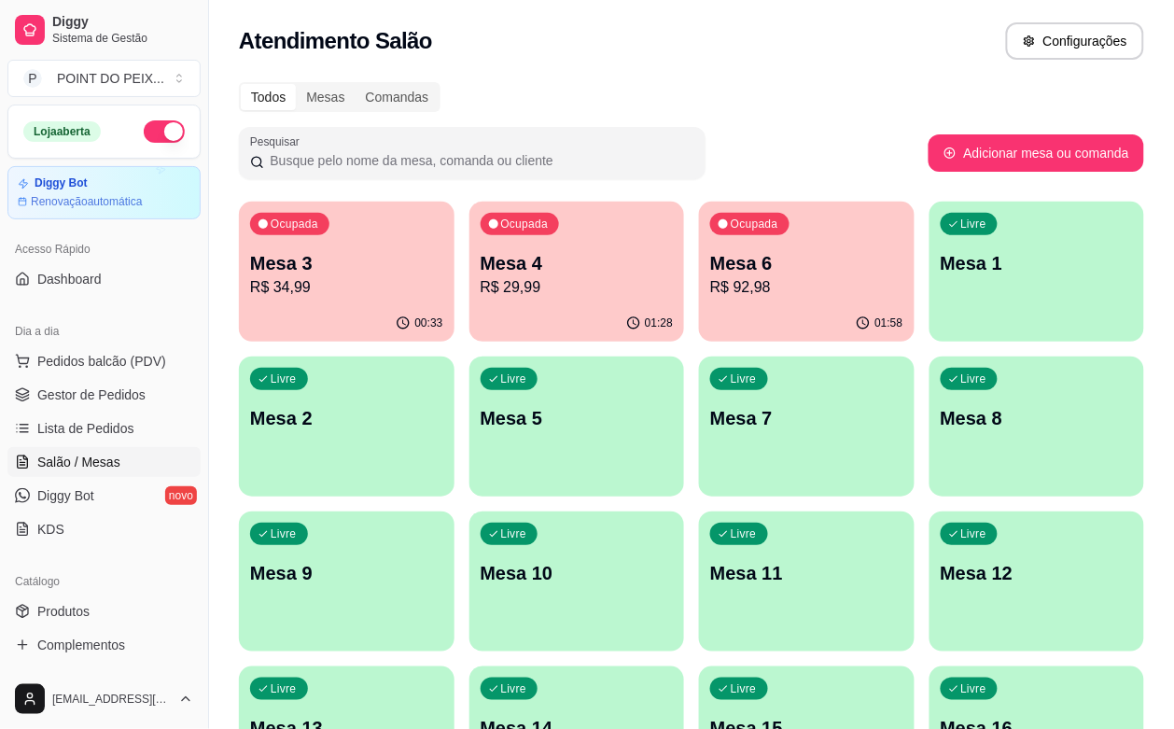
click at [699, 318] on div "01:58" at bounding box center [807, 323] width 216 height 36
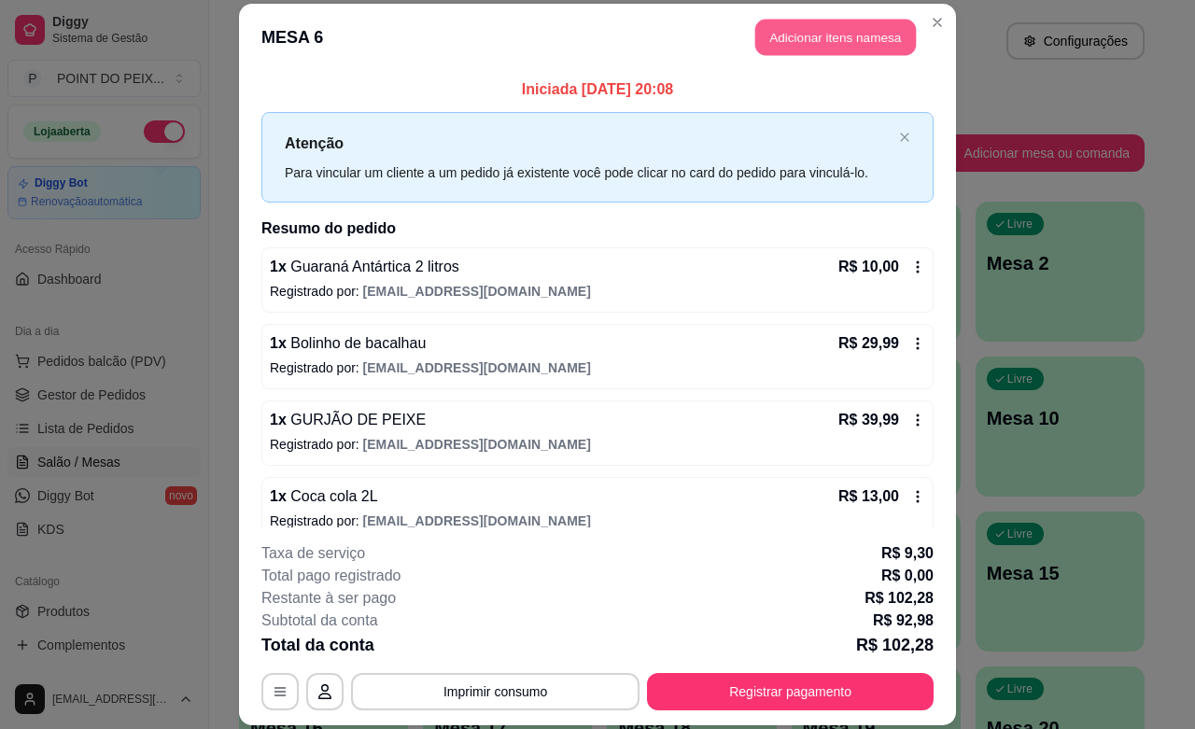
click at [808, 43] on button "Adicionar itens na mesa" at bounding box center [835, 38] width 161 height 36
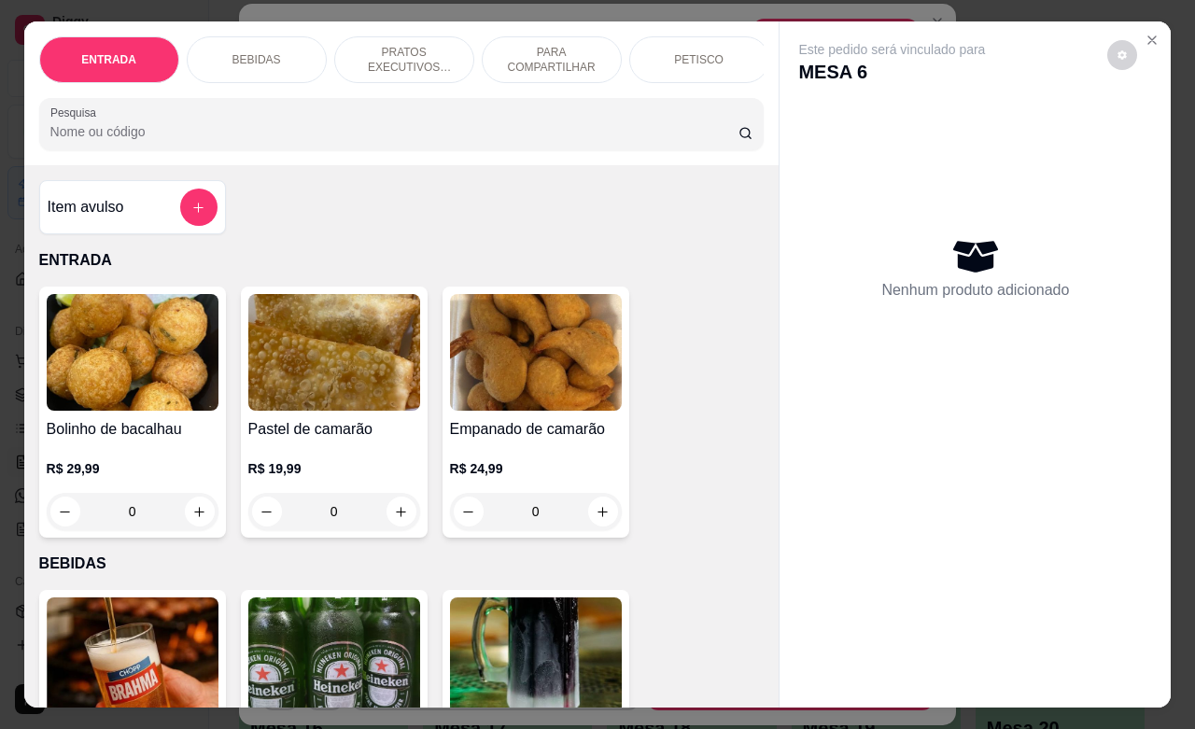
click at [238, 56] on p "BEBIDAS" at bounding box center [256, 59] width 49 height 15
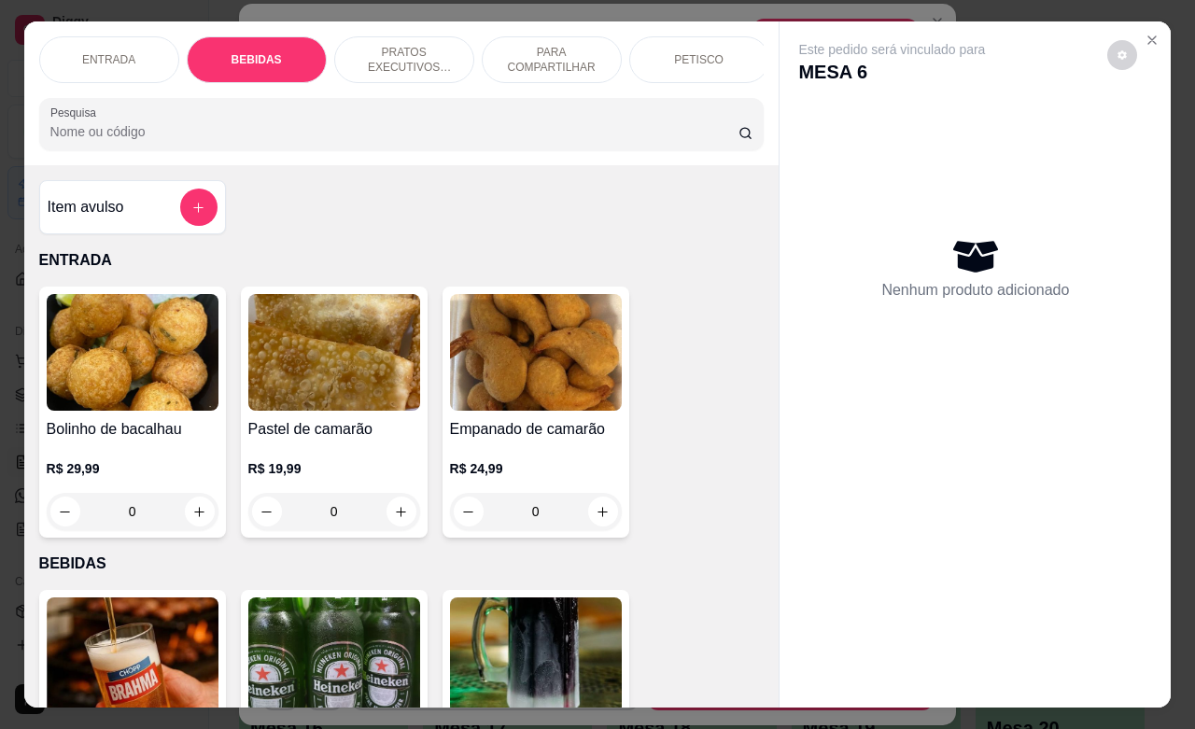
scroll to position [387, 0]
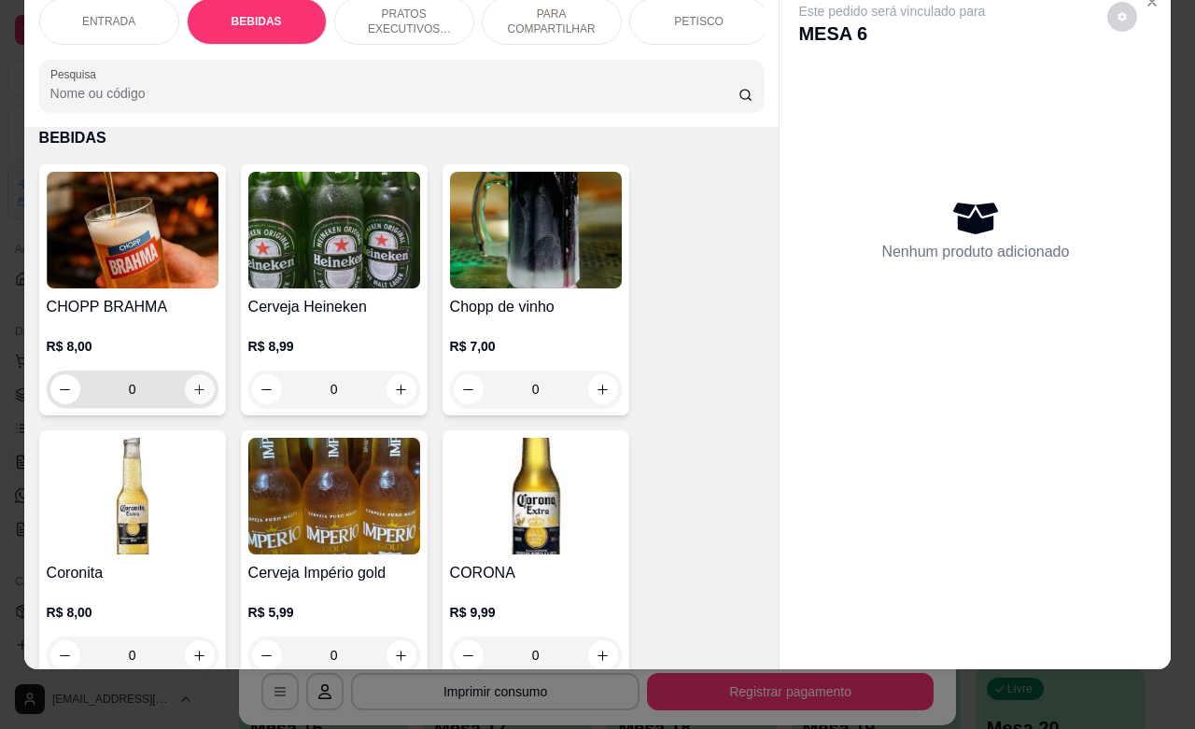
click at [185, 392] on button "increase-product-quantity" at bounding box center [200, 389] width 30 height 30
click at [192, 395] on icon "increase-product-quantity" at bounding box center [199, 390] width 14 height 14
click at [192, 397] on icon "increase-product-quantity" at bounding box center [199, 390] width 14 height 14
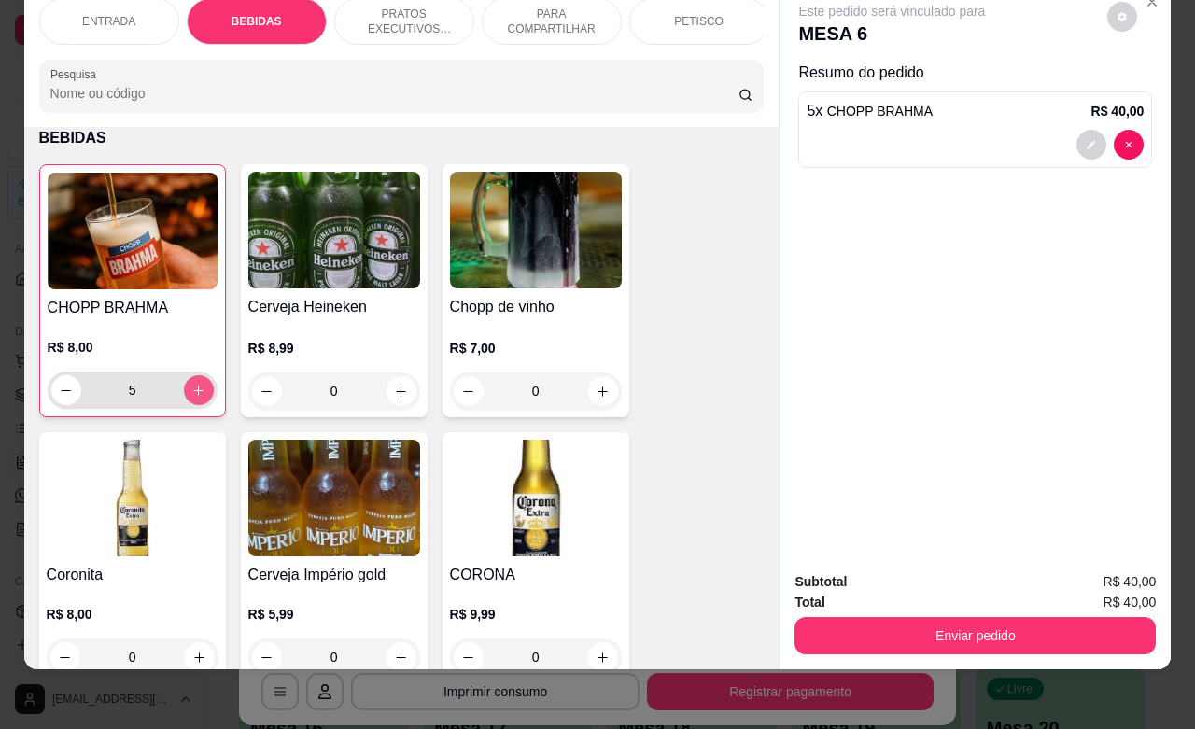
click at [191, 397] on icon "increase-product-quantity" at bounding box center [198, 391] width 14 height 14
type input "9"
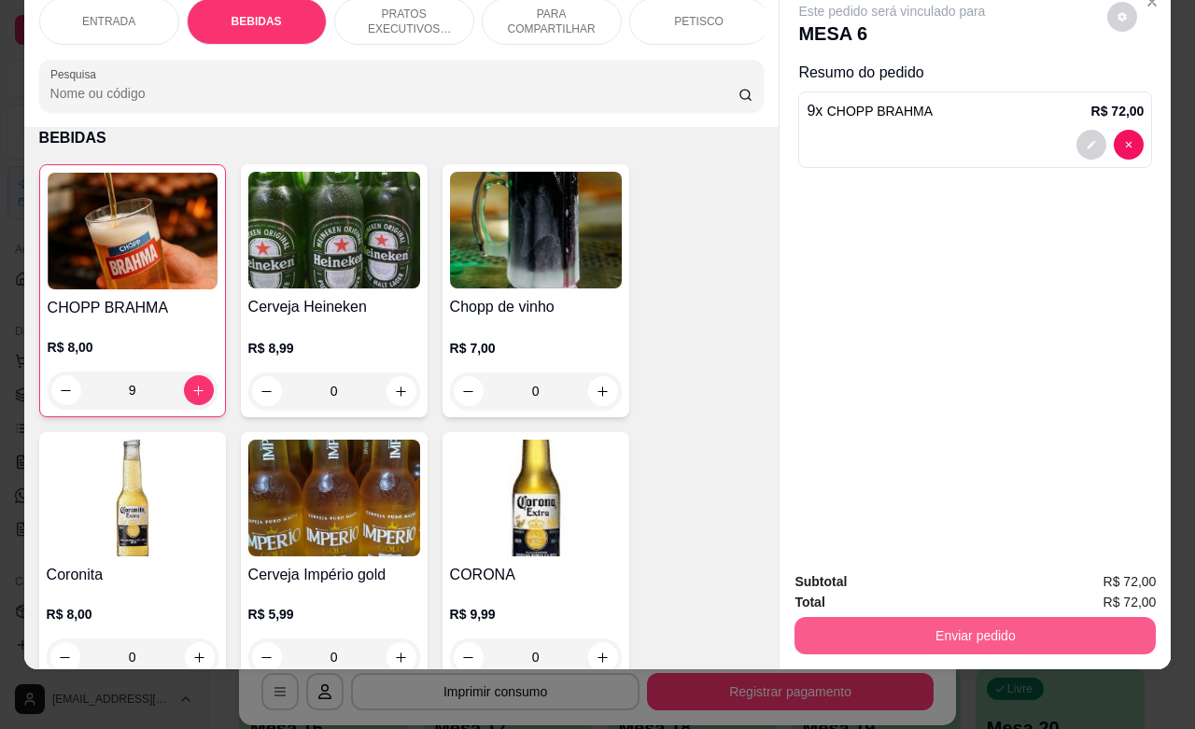
click at [933, 617] on button "Enviar pedido" at bounding box center [974, 635] width 361 height 37
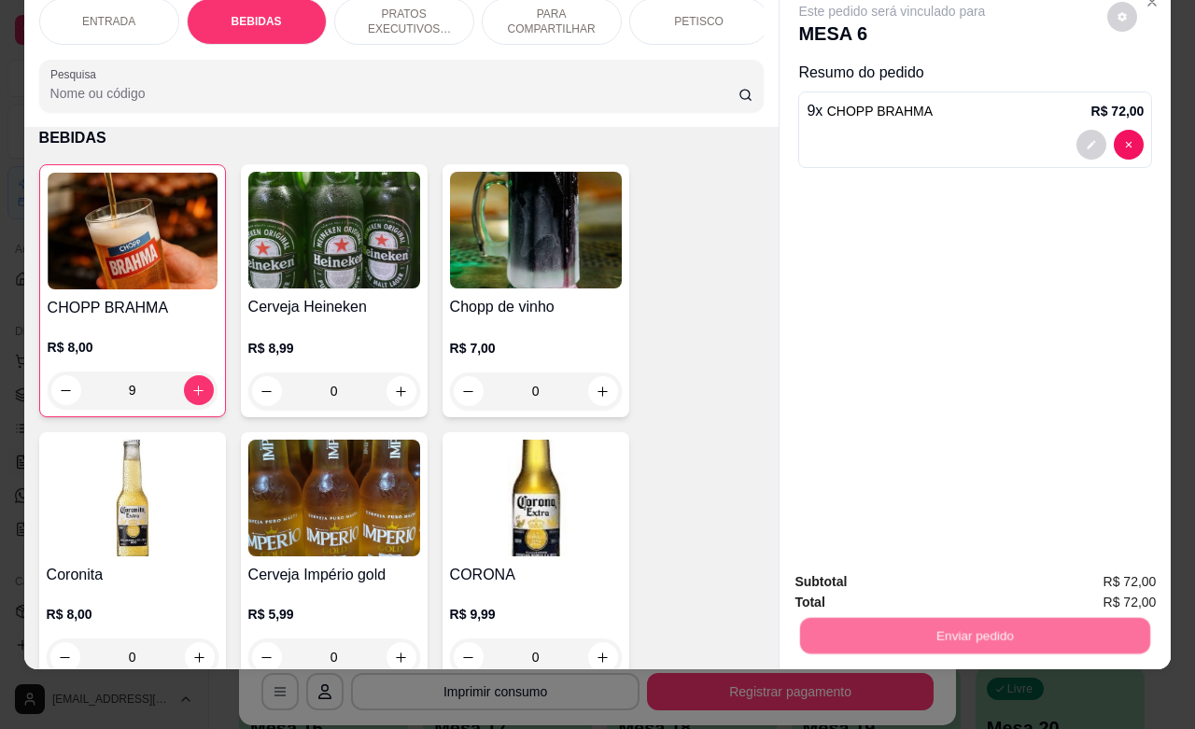
click at [907, 563] on button "Não registrar e enviar pedido" at bounding box center [911, 570] width 194 height 35
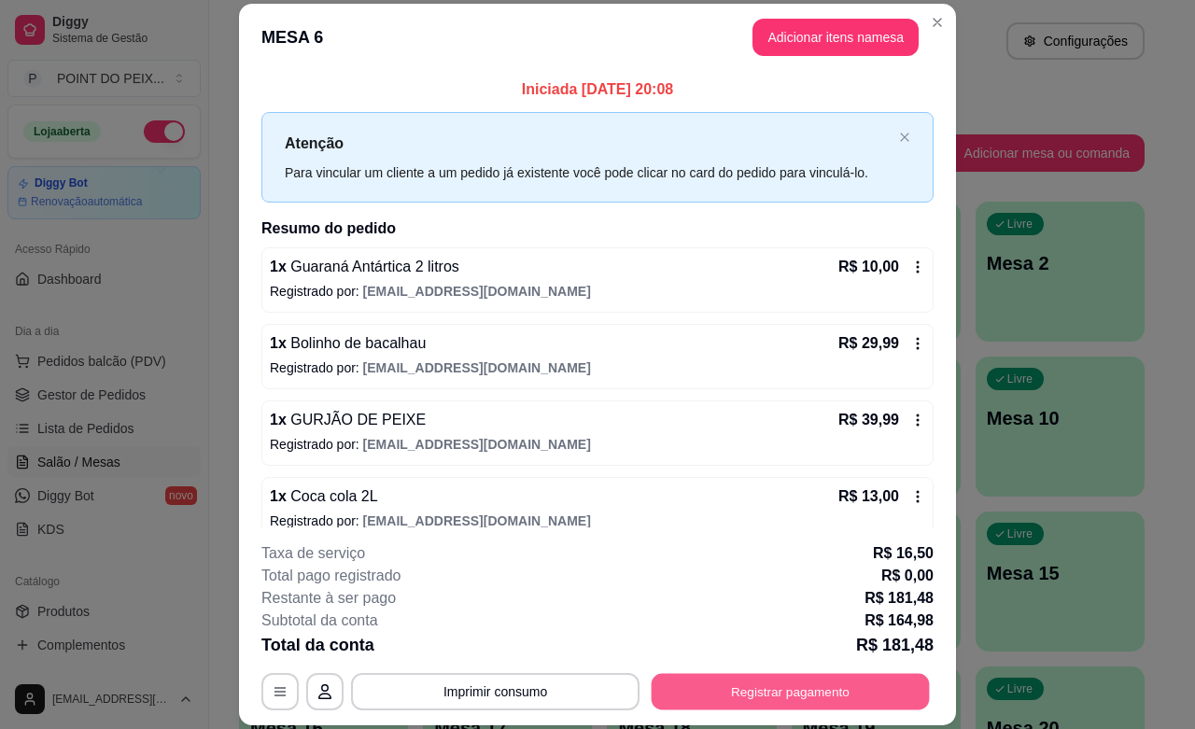
click at [748, 698] on button "Registrar pagamento" at bounding box center [790, 692] width 278 height 36
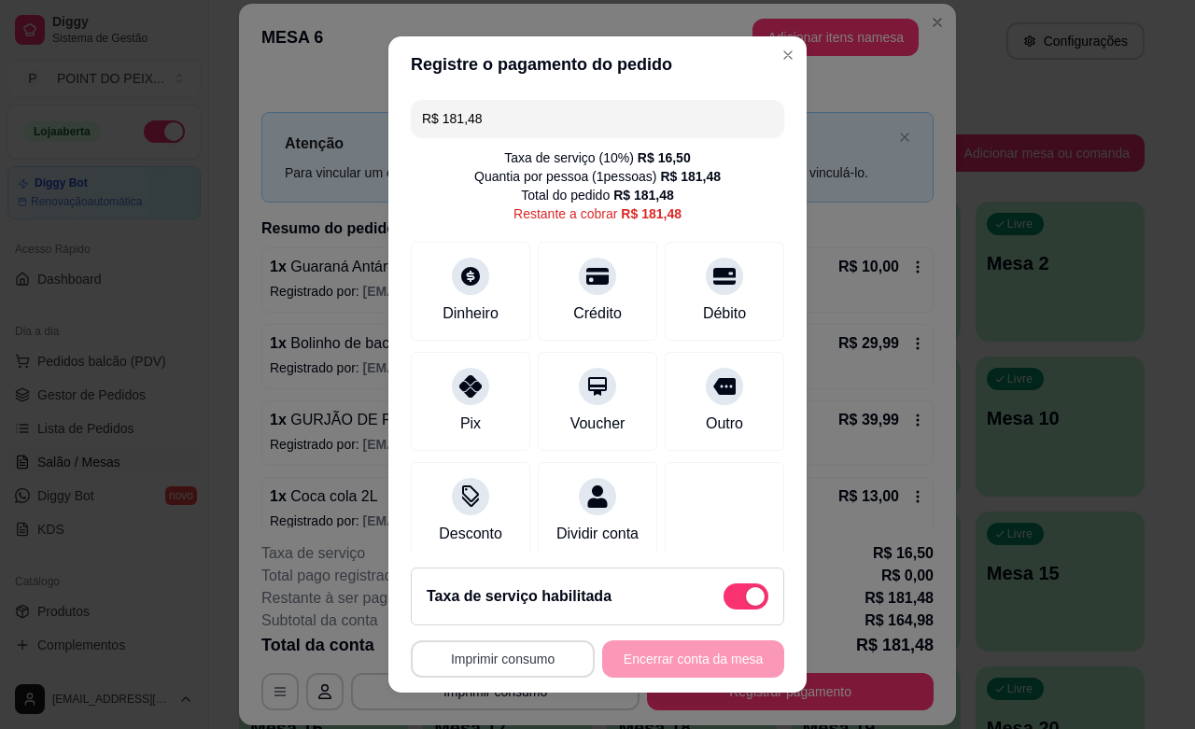
click at [518, 661] on button "Imprimir consumo" at bounding box center [503, 658] width 184 height 37
click at [510, 623] on button "IMPRESSORA" at bounding box center [492, 615] width 131 height 29
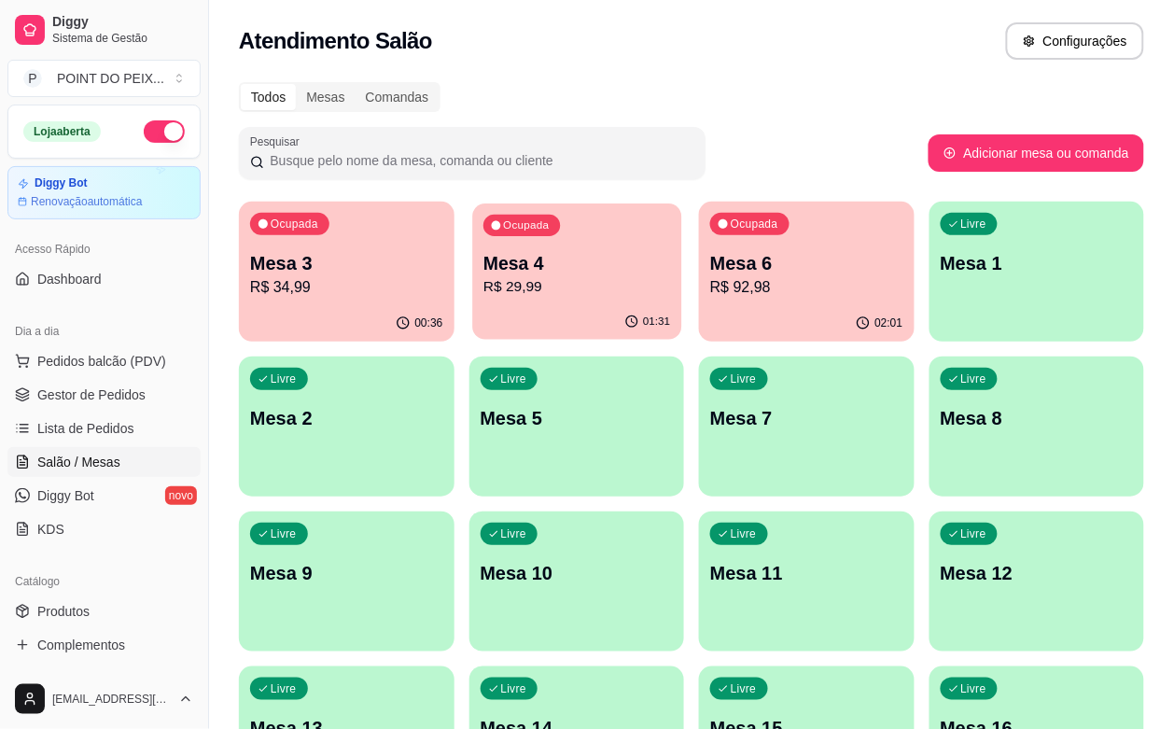
click at [500, 301] on div "Ocupada Mesa 4 R$ 29,99" at bounding box center [576, 253] width 209 height 101
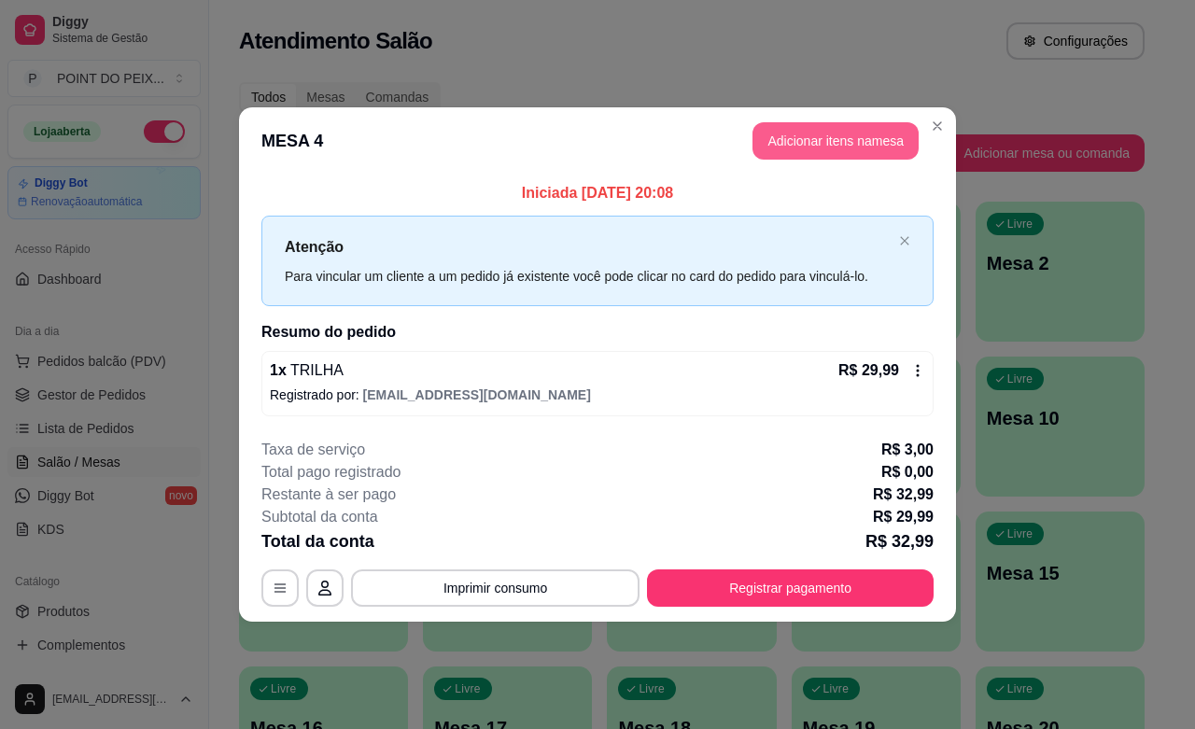
click at [827, 145] on button "Adicionar itens na mesa" at bounding box center [835, 140] width 166 height 37
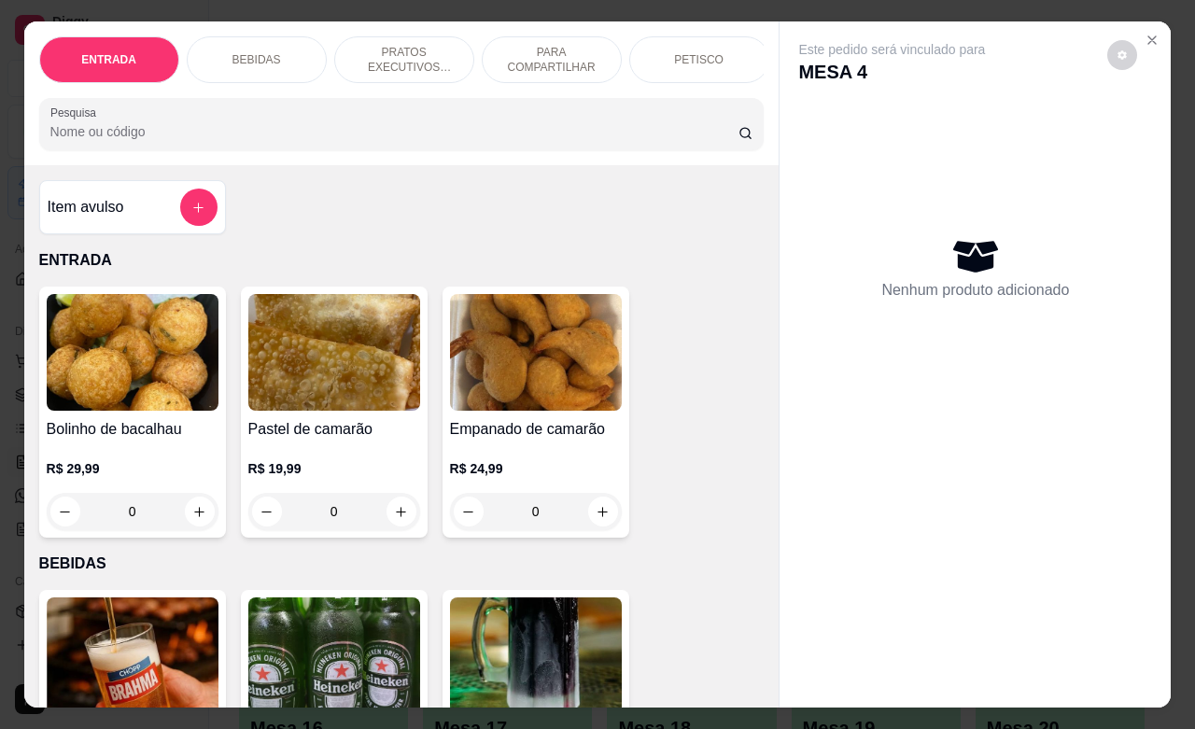
click at [232, 52] on p "BEBIDAS" at bounding box center [256, 59] width 49 height 15
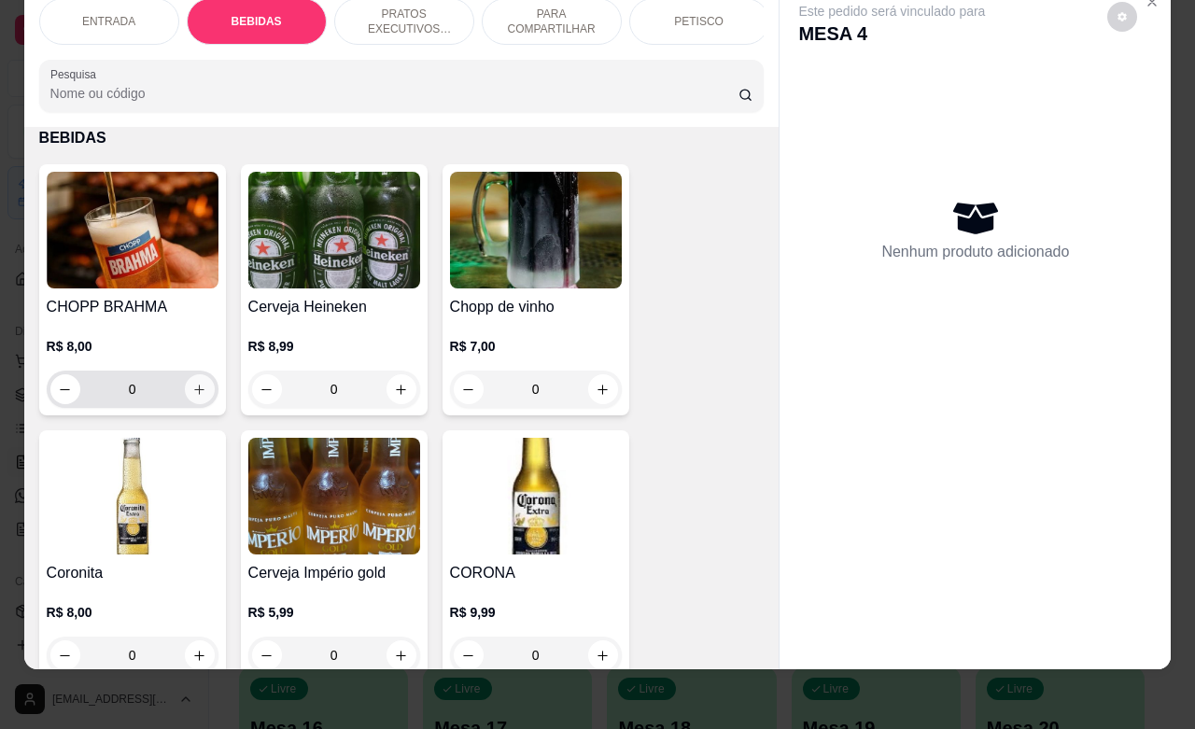
click at [192, 389] on icon "increase-product-quantity" at bounding box center [199, 390] width 14 height 14
click at [194, 389] on icon "increase-product-quantity" at bounding box center [199, 390] width 10 height 10
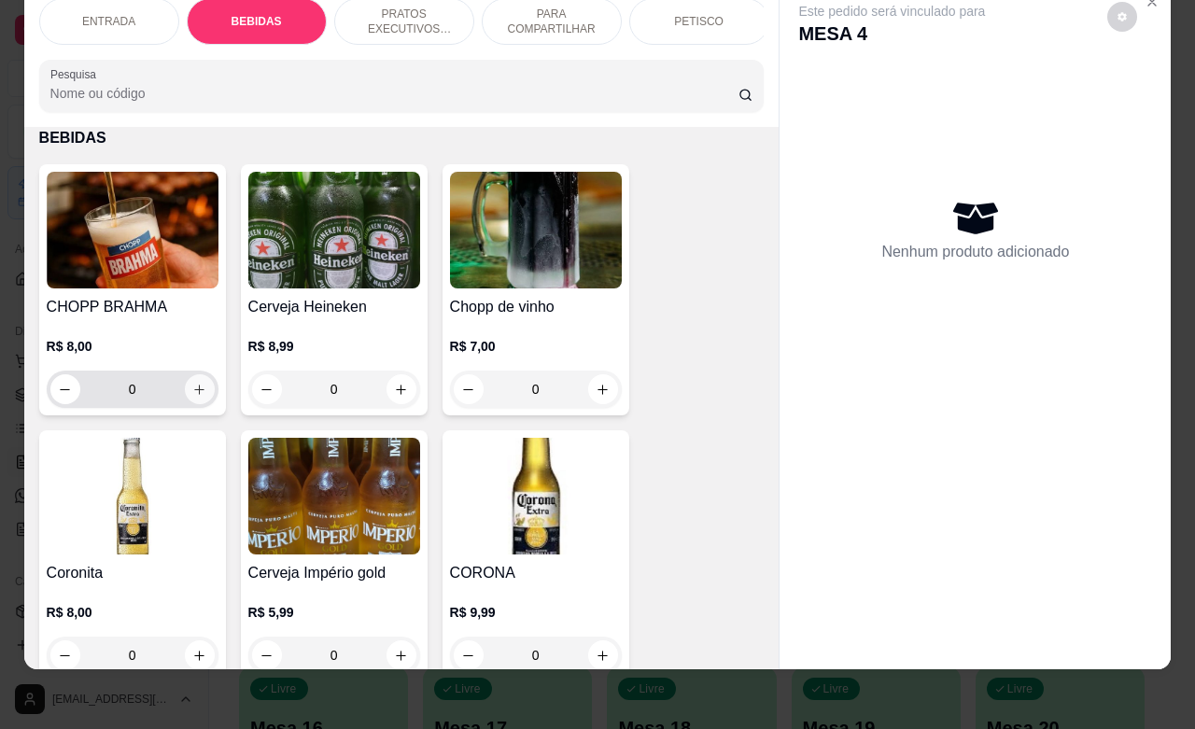
click at [194, 389] on icon "increase-product-quantity" at bounding box center [199, 390] width 10 height 10
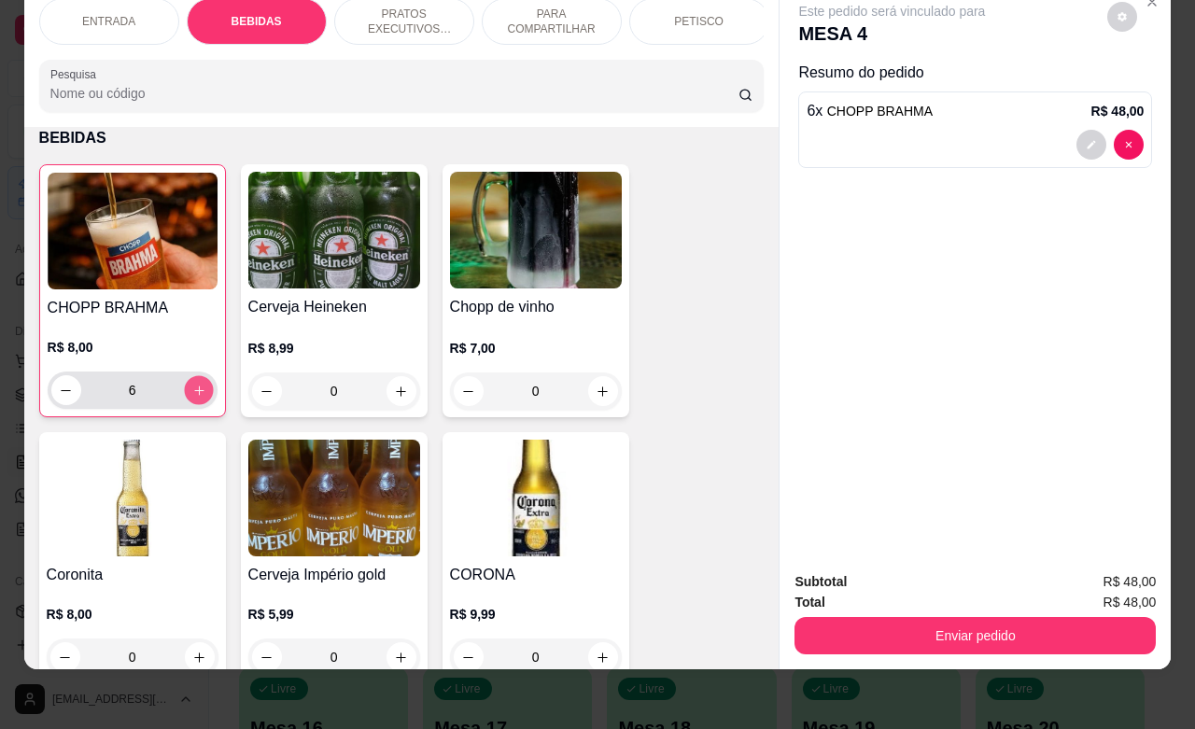
click at [194, 389] on icon "increase-product-quantity" at bounding box center [198, 389] width 9 height 9
click at [191, 390] on icon "increase-product-quantity" at bounding box center [198, 391] width 14 height 14
click at [62, 392] on icon "decrease-product-quantity" at bounding box center [66, 391] width 14 height 14
type input "8"
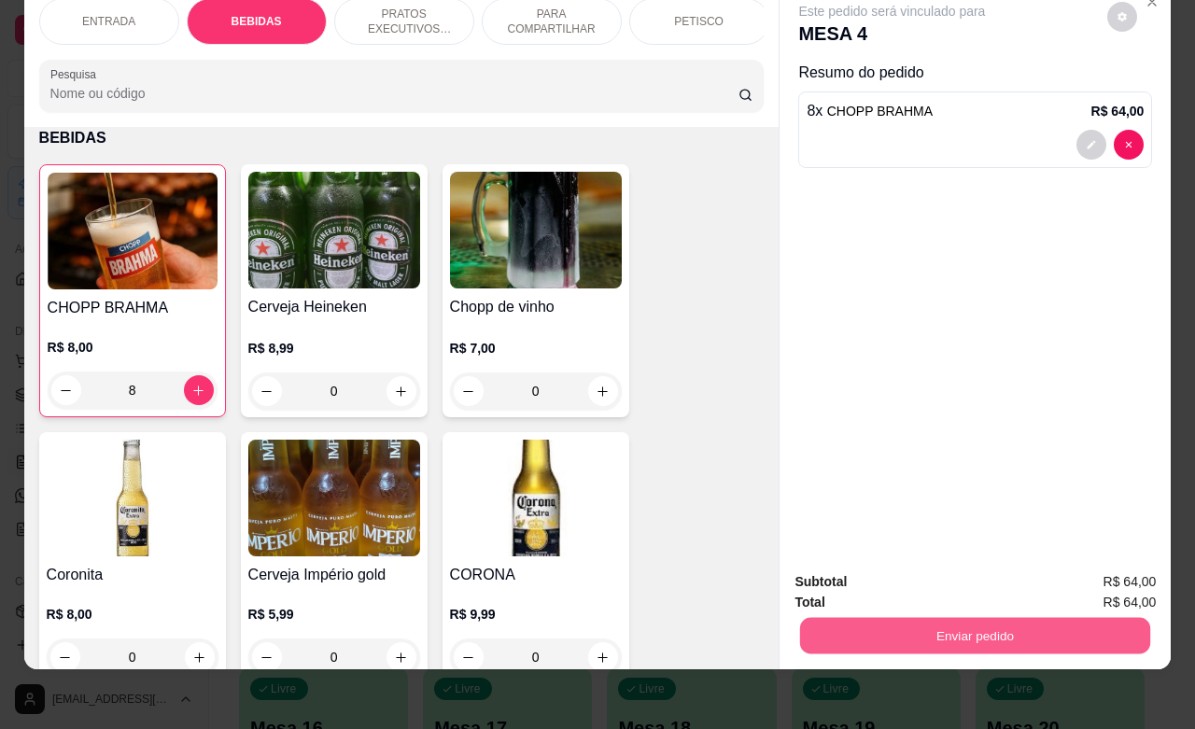
click at [935, 617] on button "Enviar pedido" at bounding box center [975, 635] width 350 height 36
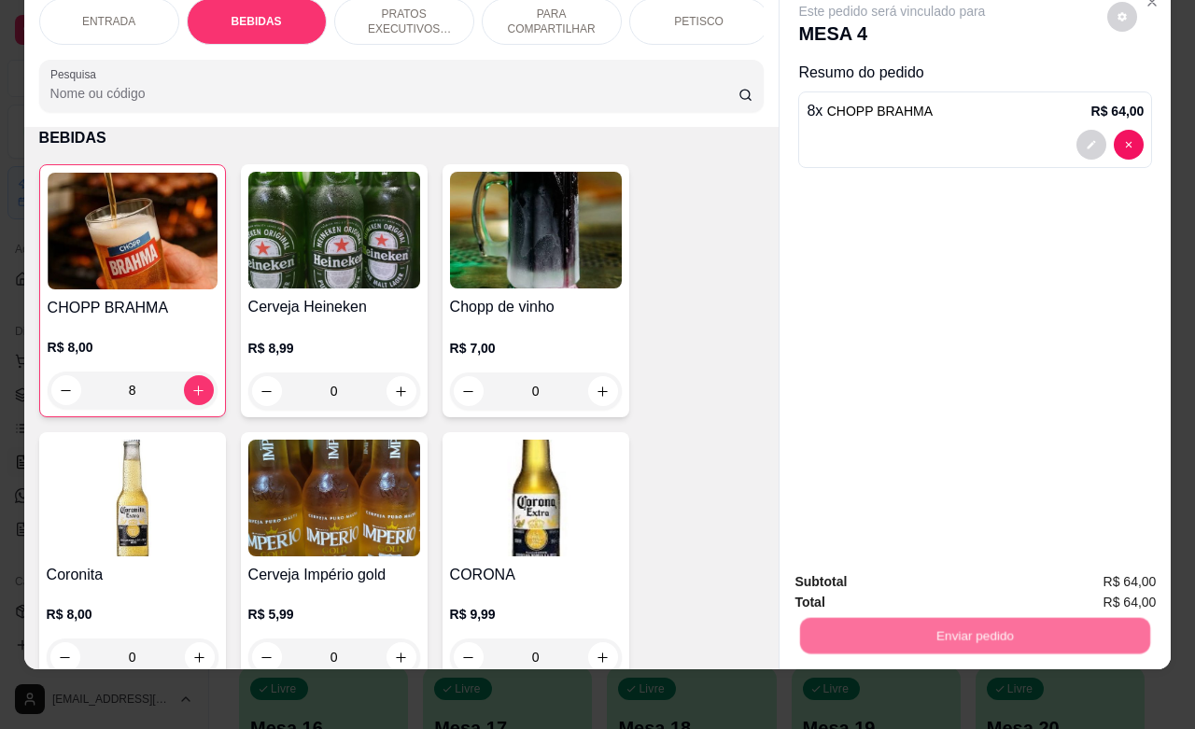
click at [887, 572] on button "Não registrar e enviar pedido" at bounding box center [911, 570] width 194 height 35
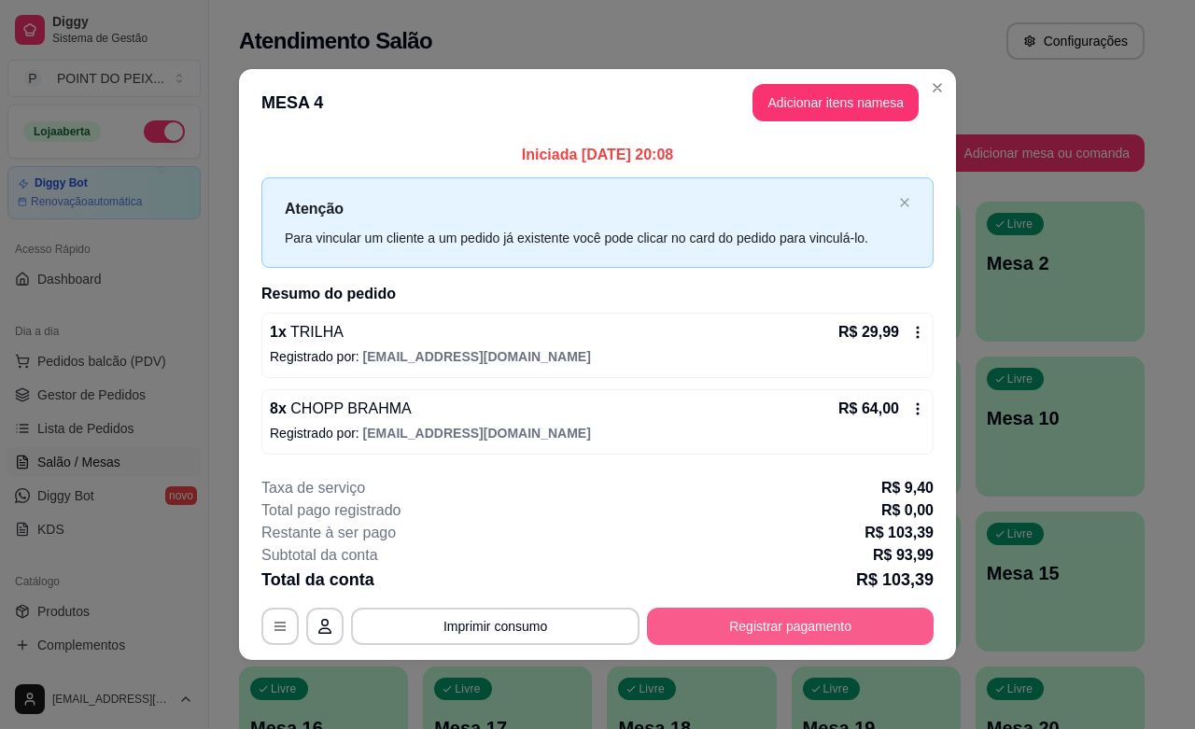
click at [772, 619] on button "Registrar pagamento" at bounding box center [790, 626] width 287 height 37
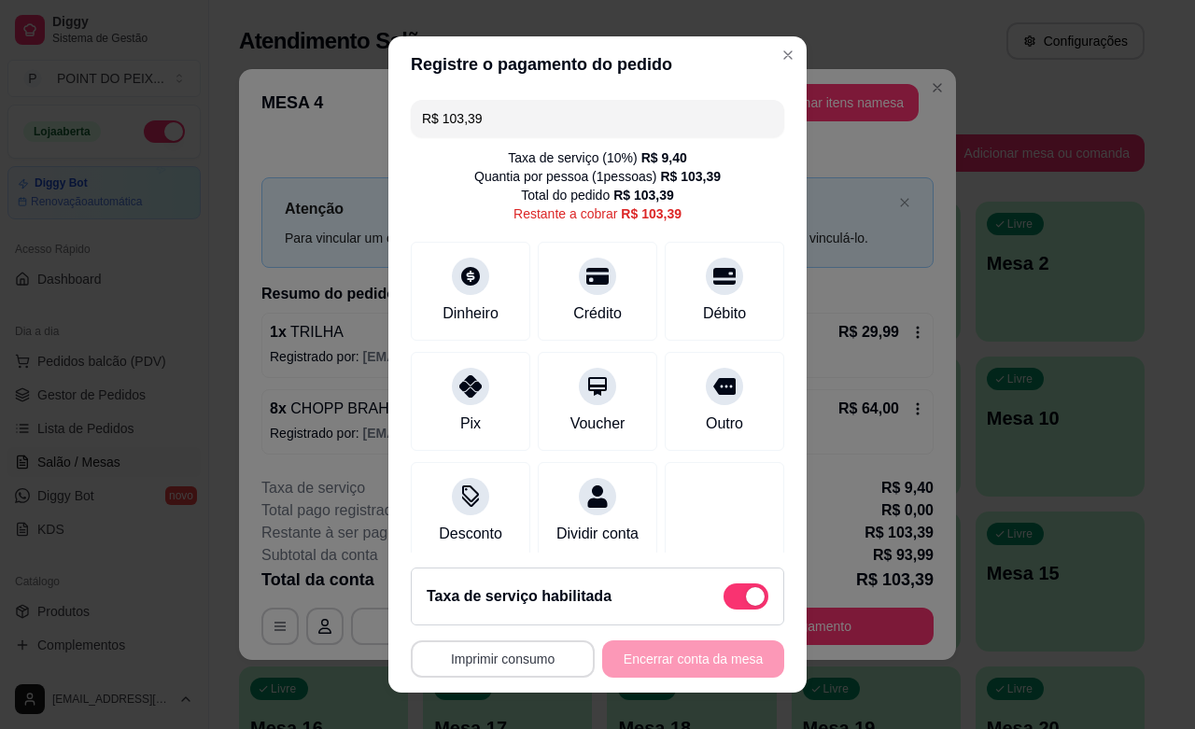
click at [533, 656] on button "Imprimir consumo" at bounding box center [503, 658] width 184 height 37
click at [496, 614] on button "IMPRESSORA" at bounding box center [493, 616] width 135 height 30
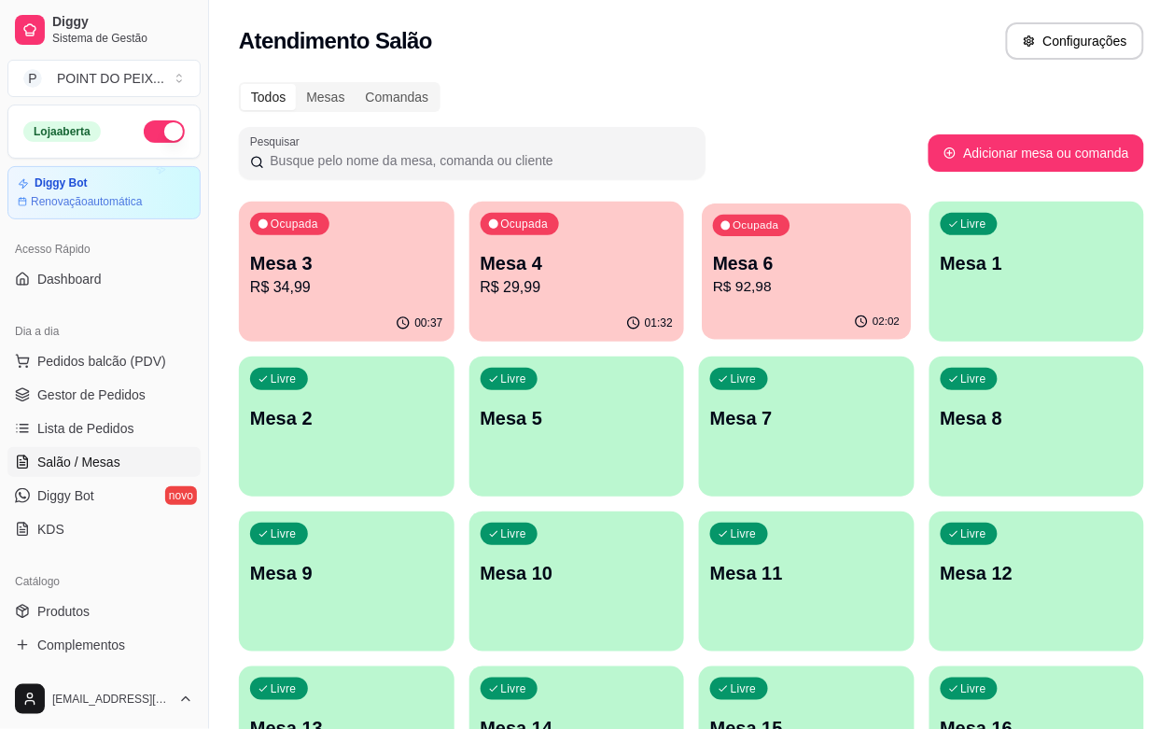
click at [714, 287] on p "R$ 92,98" at bounding box center [806, 286] width 187 height 21
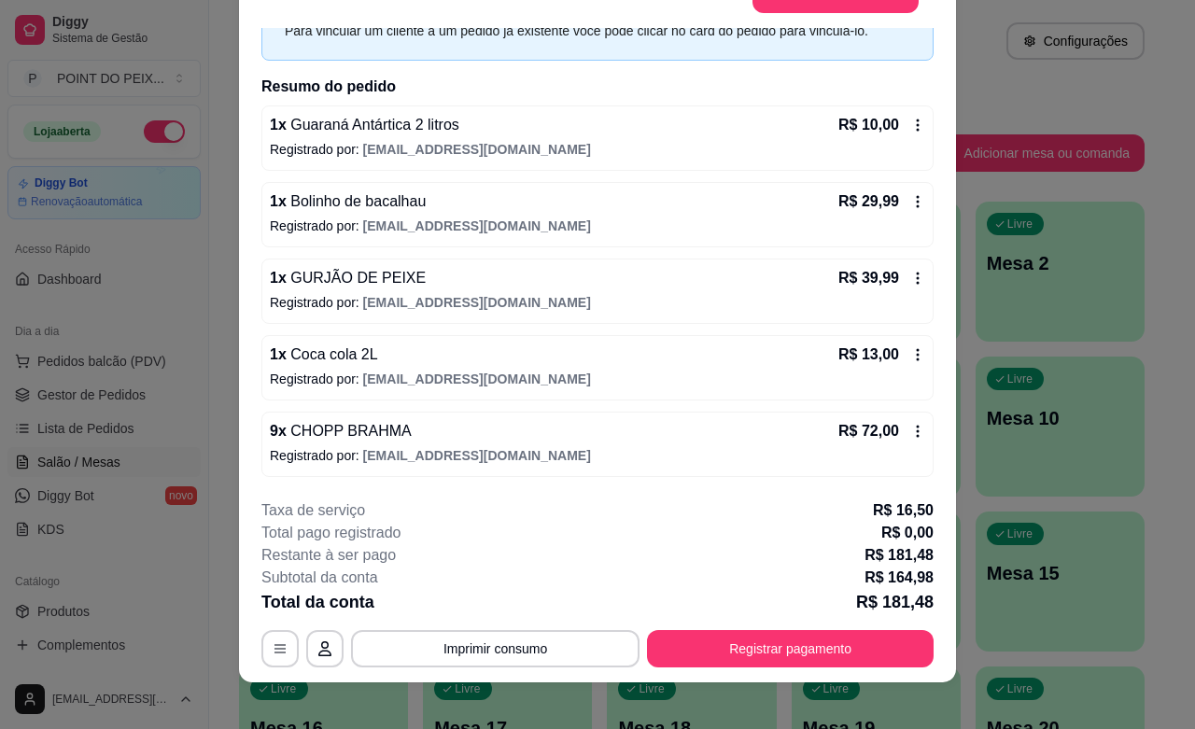
scroll to position [56, 0]
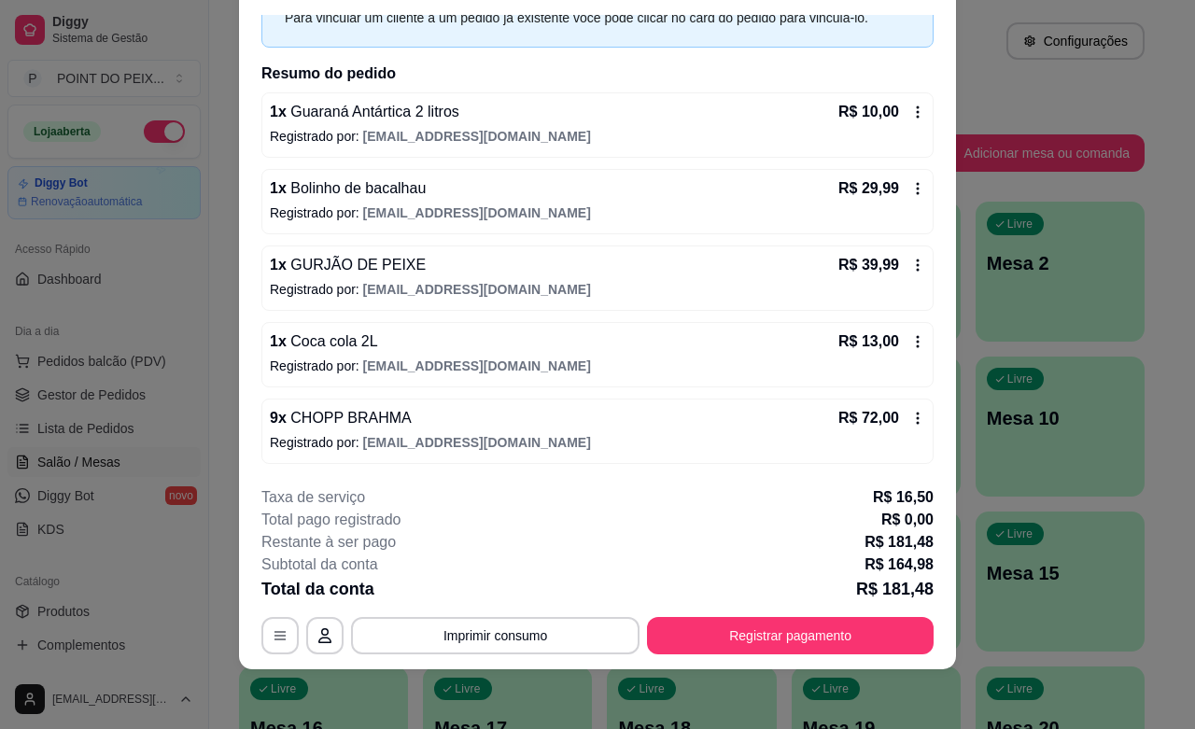
click at [910, 420] on icon at bounding box center [917, 418] width 15 height 15
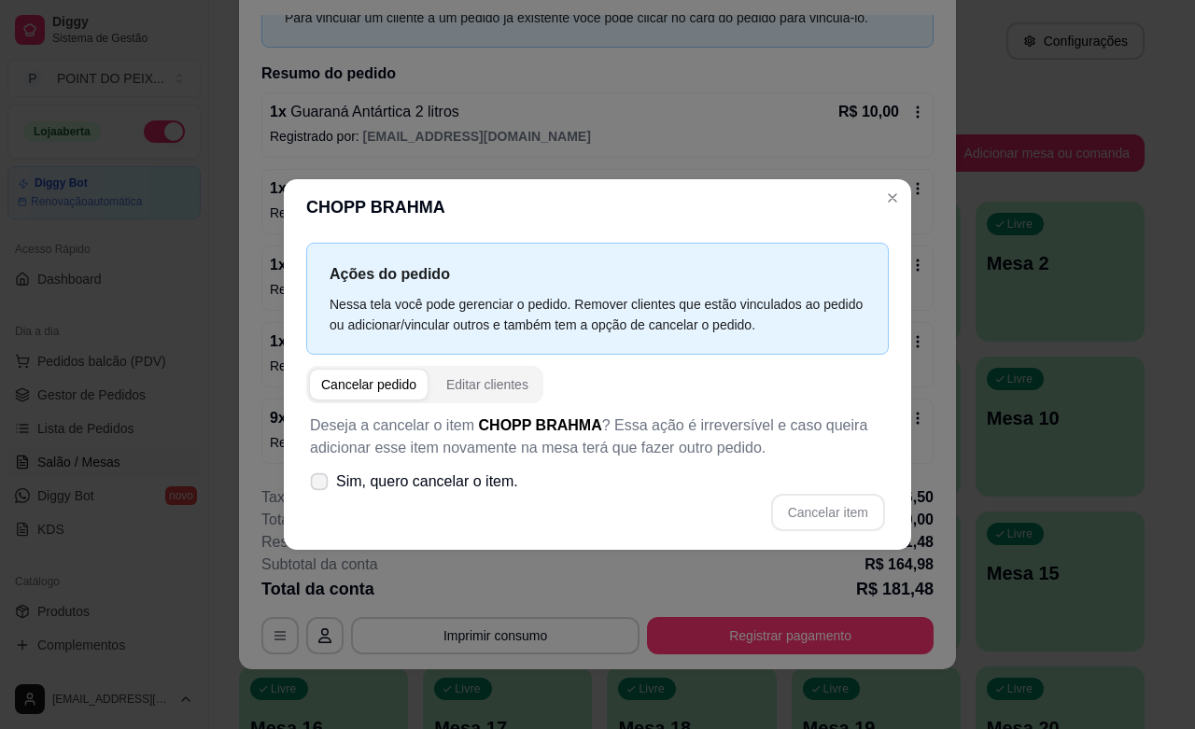
click at [324, 481] on icon at bounding box center [319, 481] width 14 height 10
click at [321, 484] on input "Sim, quero cancelar o item." at bounding box center [315, 490] width 12 height 12
checkbox input "true"
click at [826, 506] on button "Cancelar item" at bounding box center [828, 512] width 114 height 37
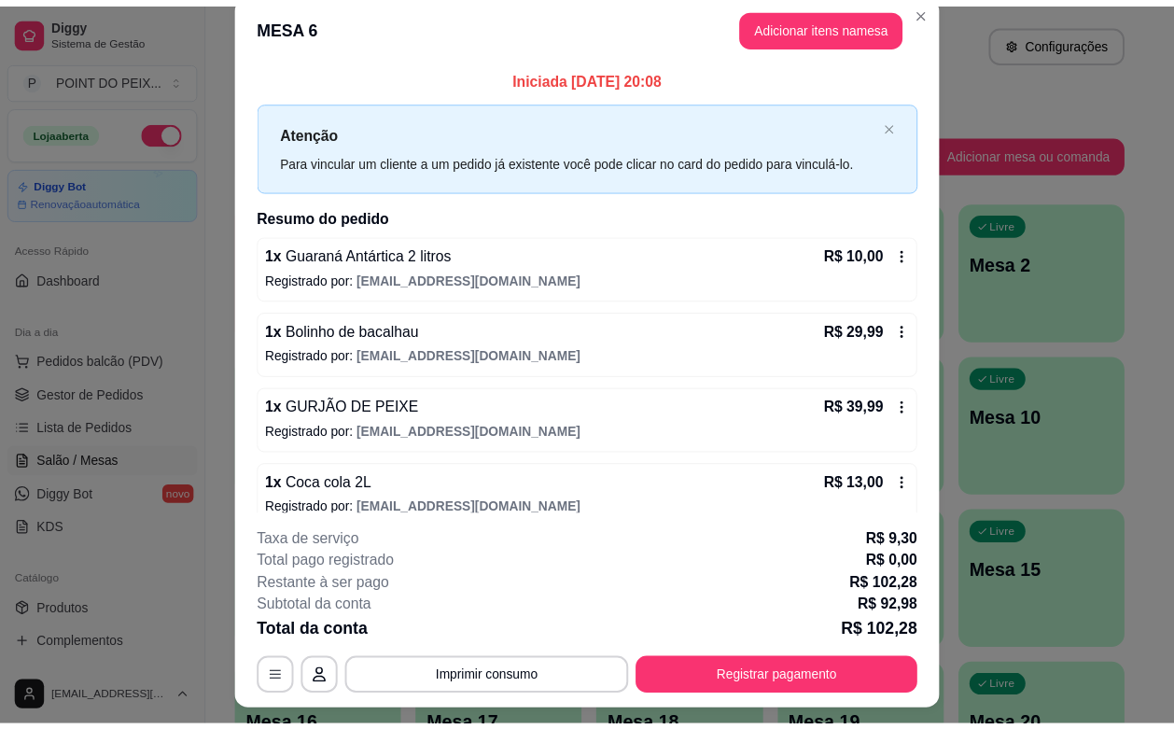
scroll to position [0, 0]
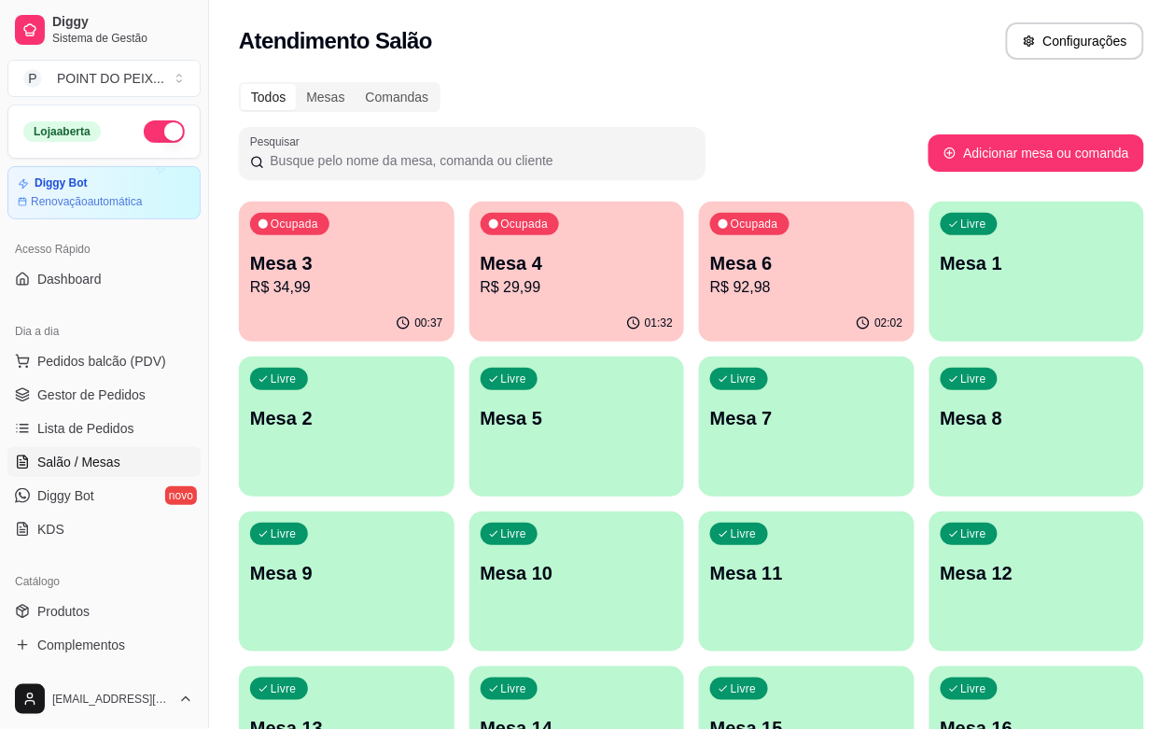
click at [515, 291] on p "R$ 29,99" at bounding box center [577, 287] width 193 height 22
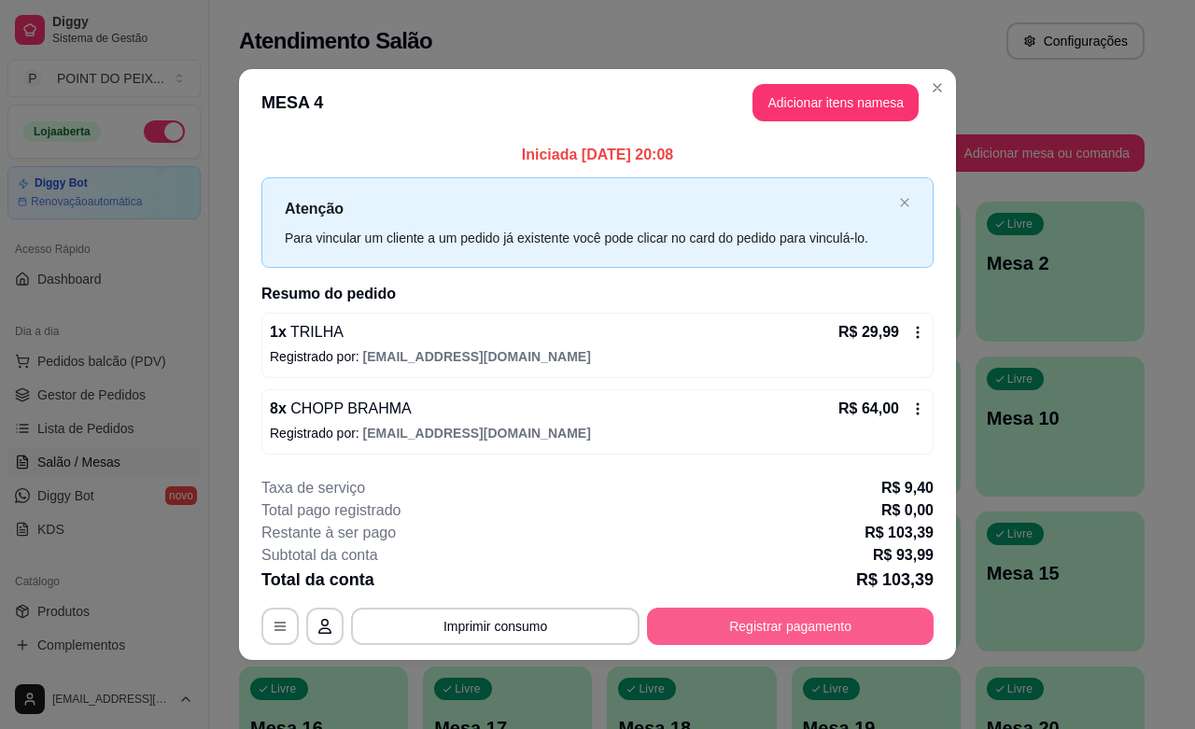
click at [776, 628] on button "Registrar pagamento" at bounding box center [790, 626] width 287 height 37
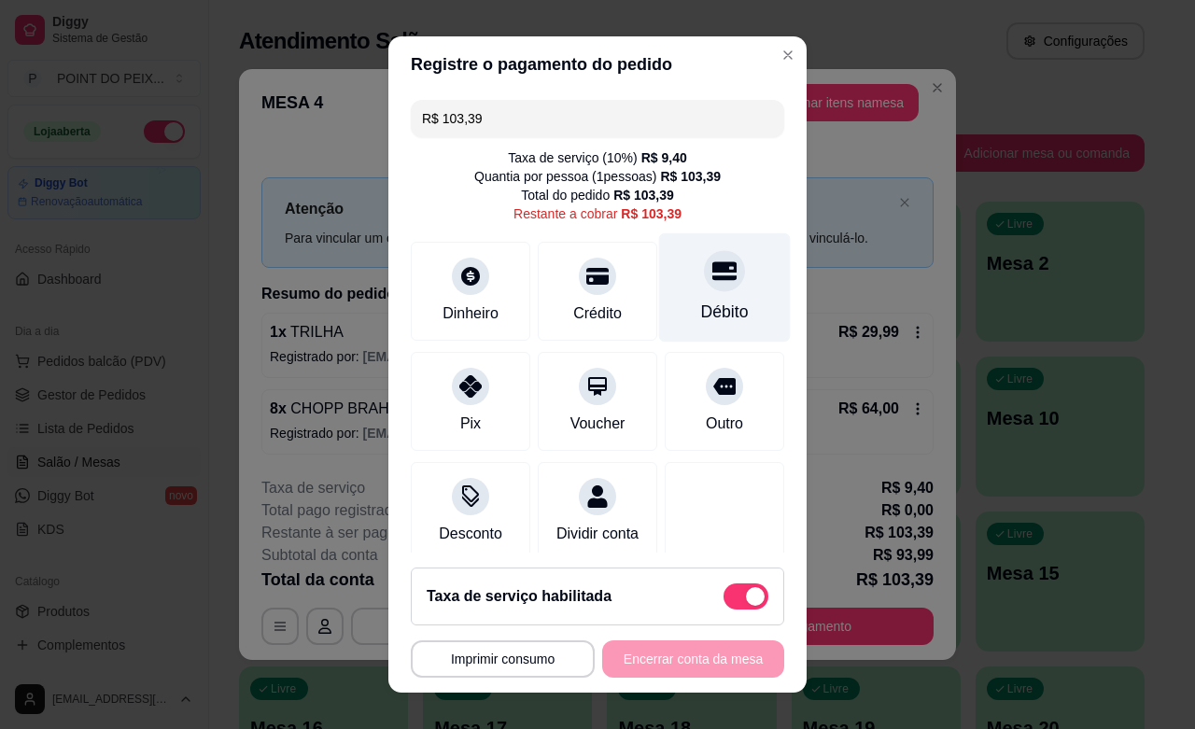
click at [712, 278] on icon at bounding box center [724, 271] width 24 height 19
type input "R$ 0,00"
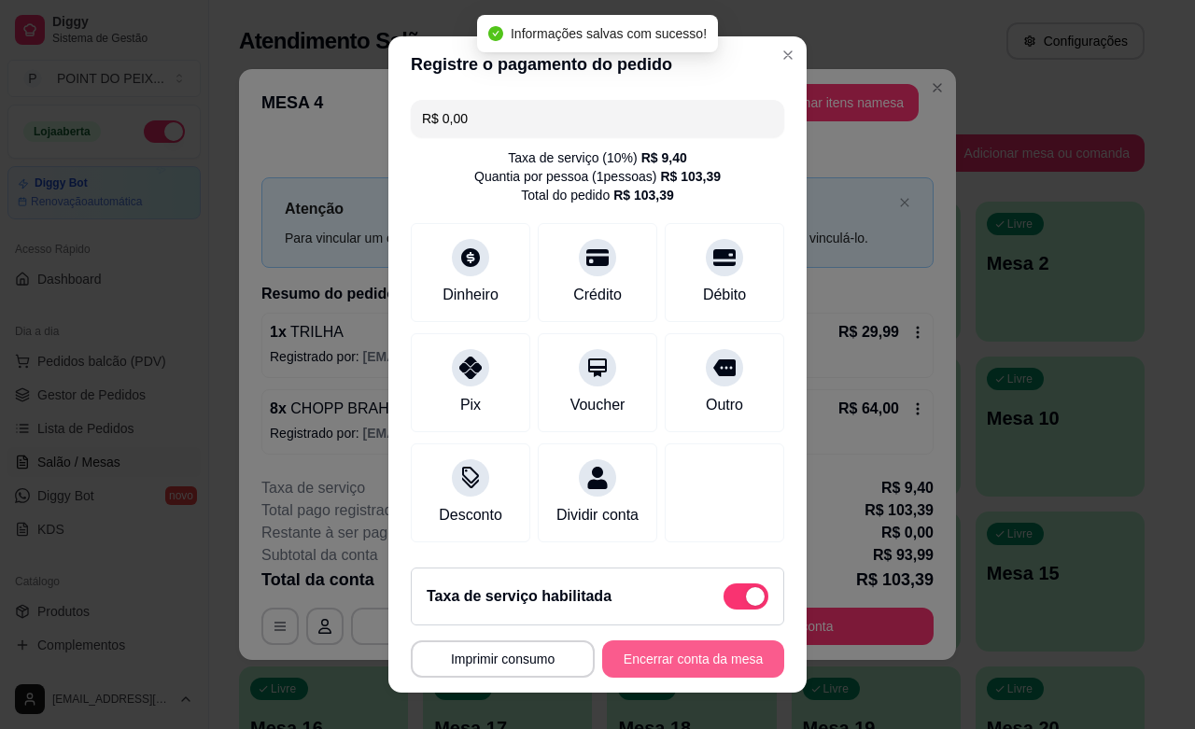
click at [651, 660] on button "Encerrar conta da mesa" at bounding box center [693, 658] width 182 height 37
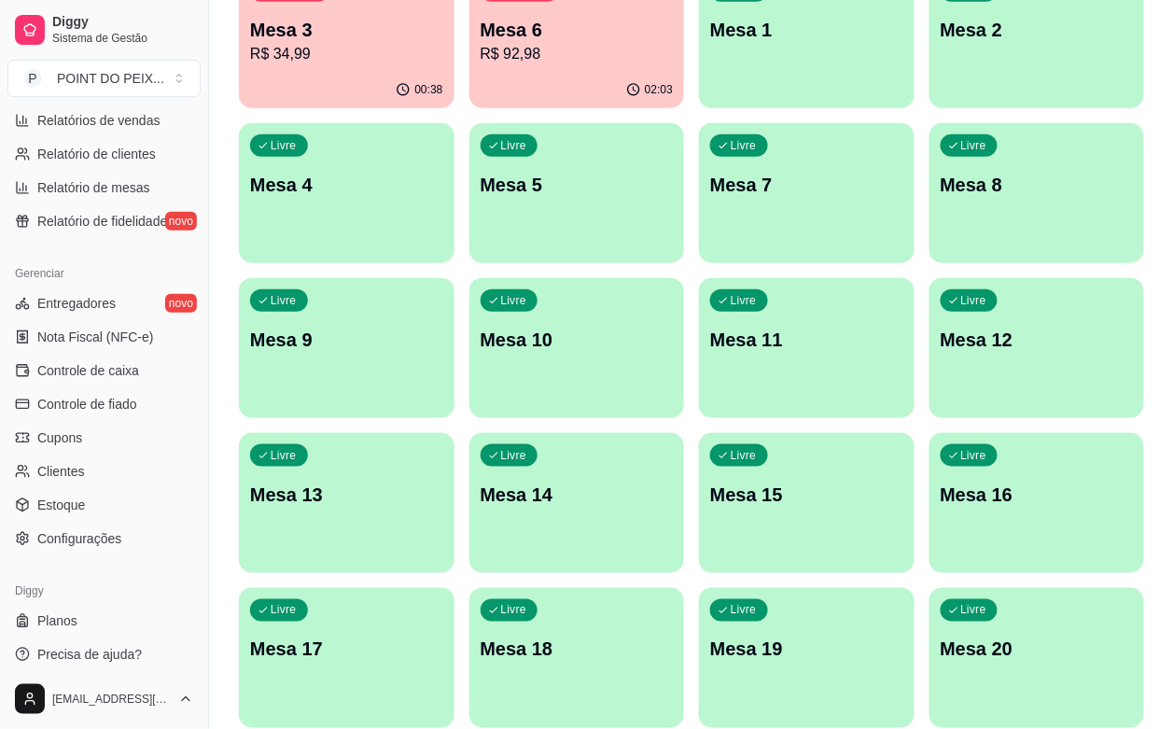
scroll to position [613, 0]
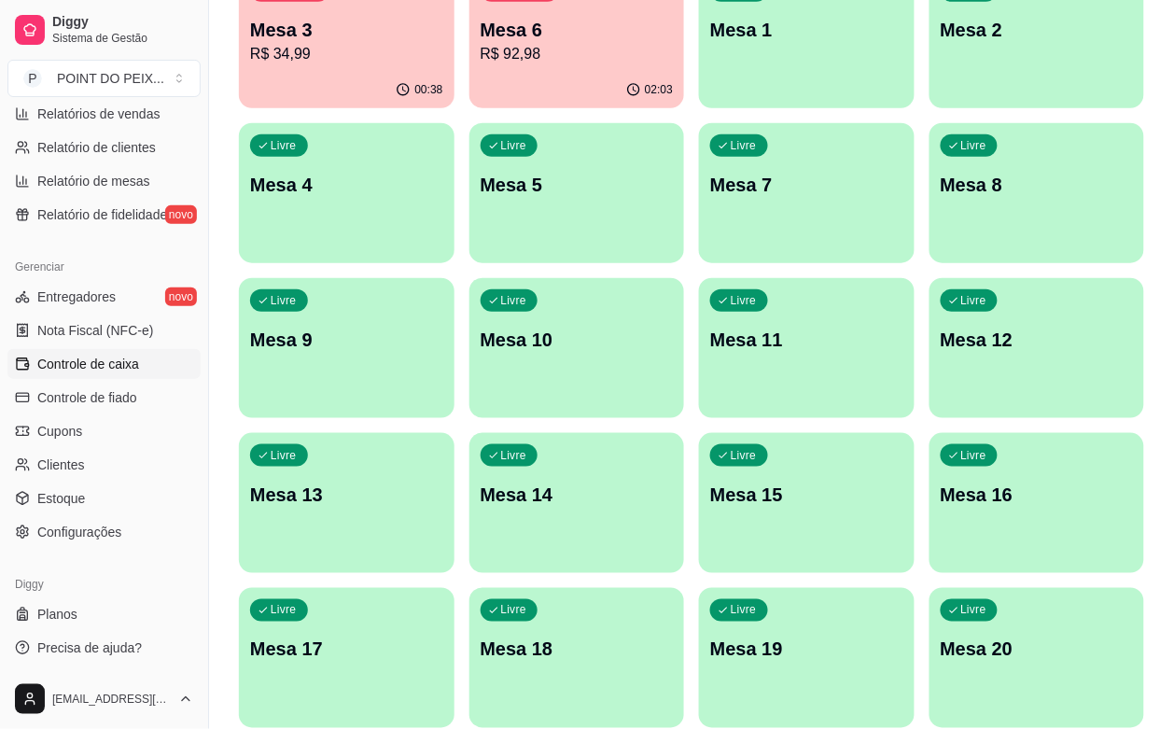
click at [128, 365] on span "Controle de caixa" at bounding box center [88, 364] width 102 height 19
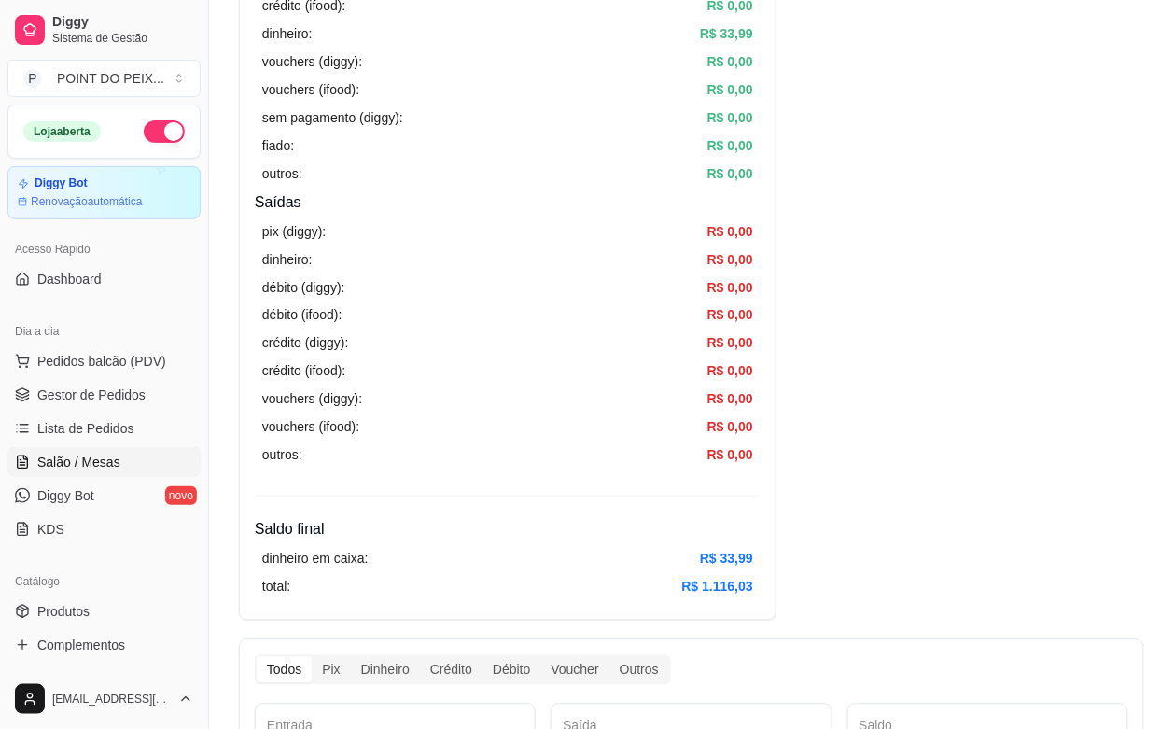
click at [112, 459] on span "Salão / Mesas" at bounding box center [78, 462] width 83 height 19
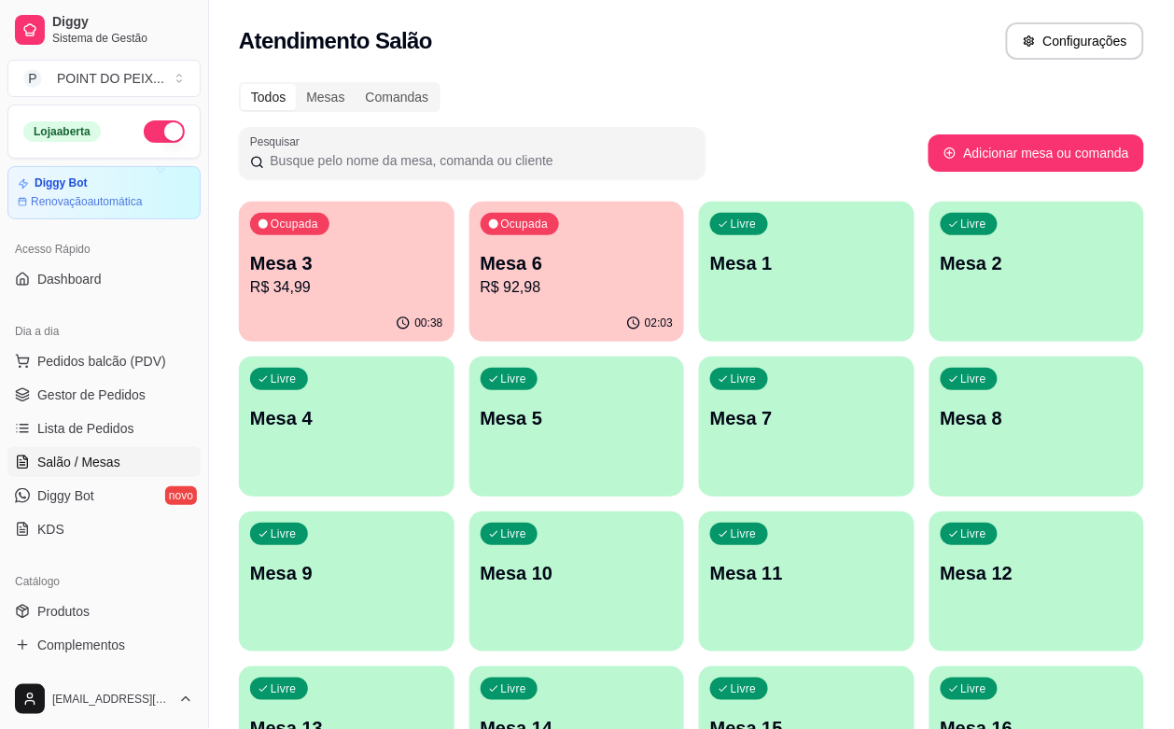
click at [527, 297] on div "Ocupada Mesa 6 R$ 92,98" at bounding box center [577, 254] width 216 height 104
click at [310, 306] on div "01:01" at bounding box center [346, 321] width 209 height 35
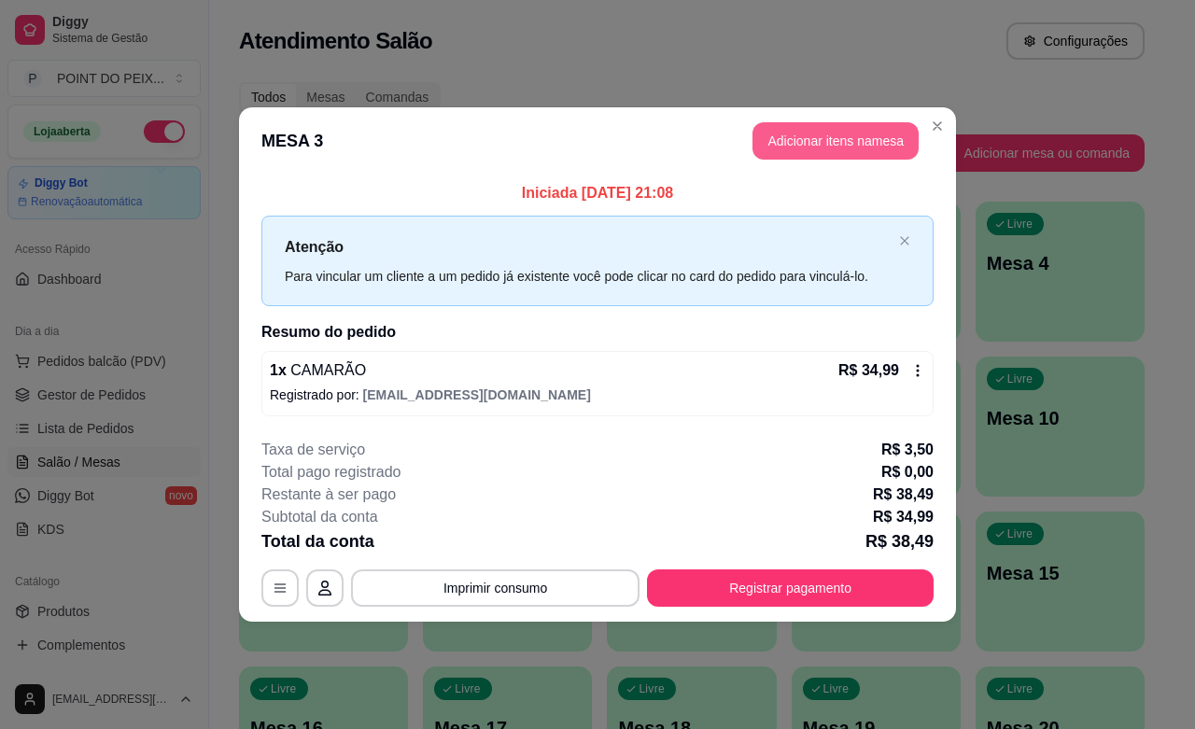
click at [818, 143] on button "Adicionar itens na mesa" at bounding box center [835, 140] width 166 height 37
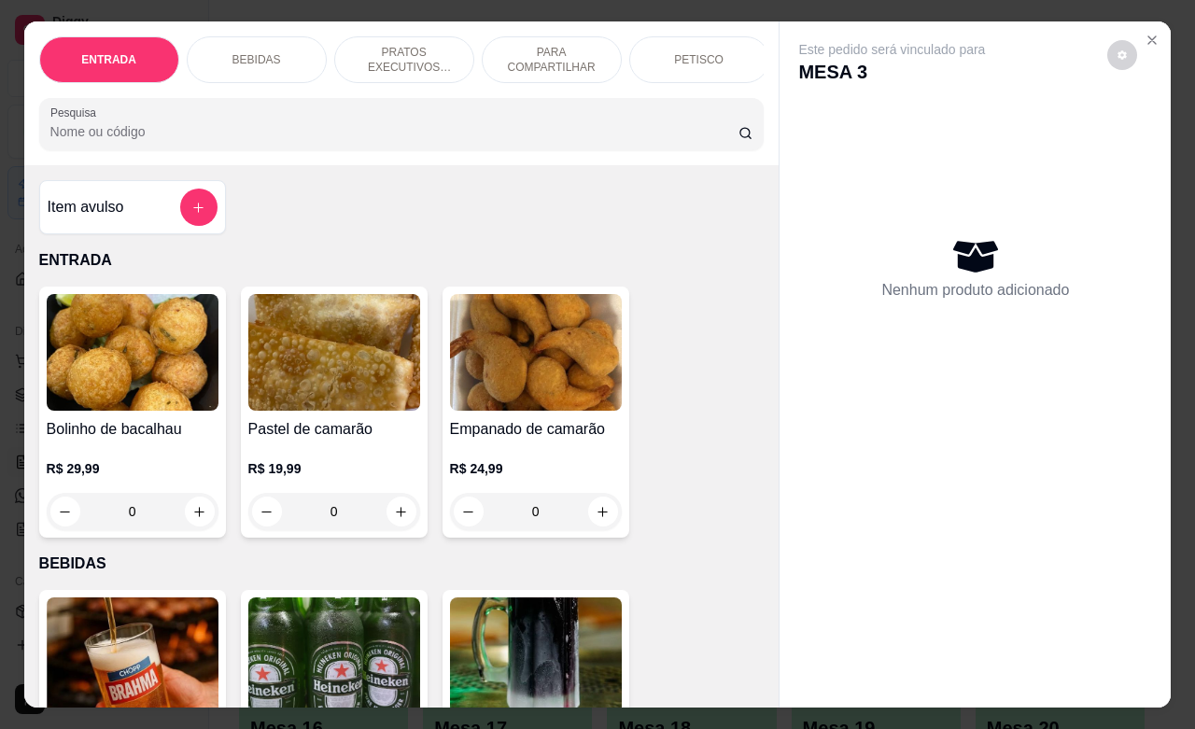
click at [693, 52] on p "PETISCO" at bounding box center [698, 59] width 49 height 15
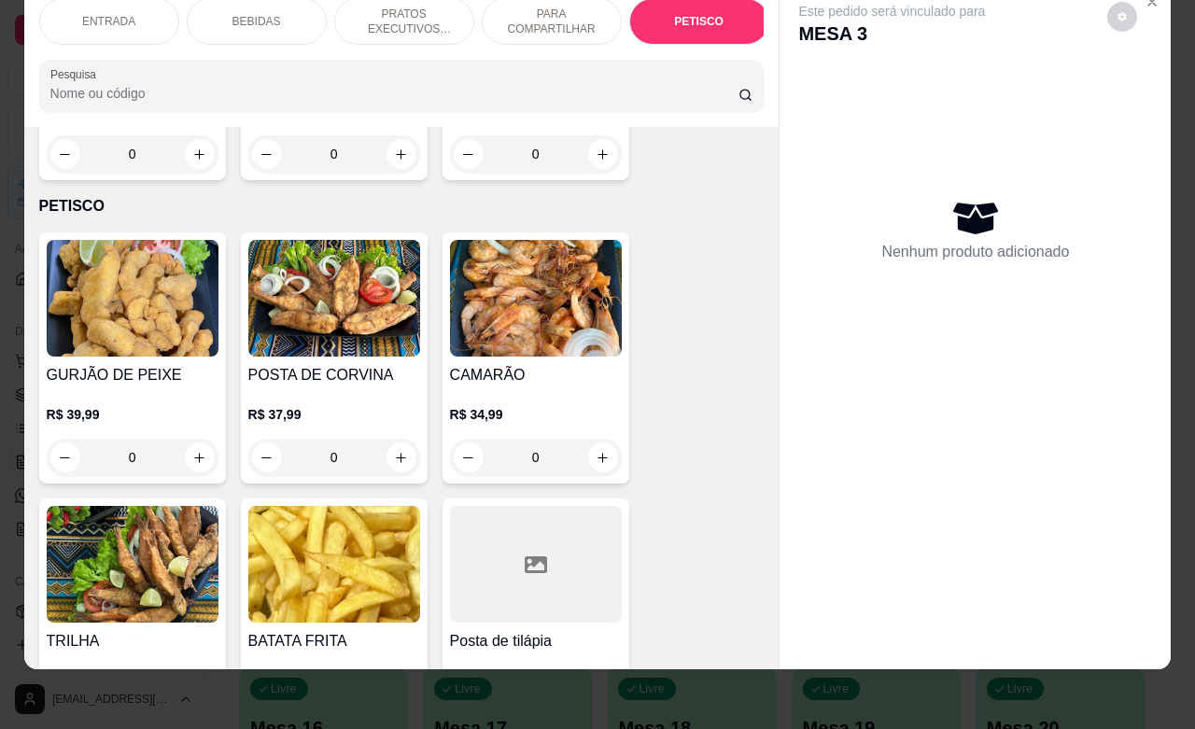
scroll to position [4473, 0]
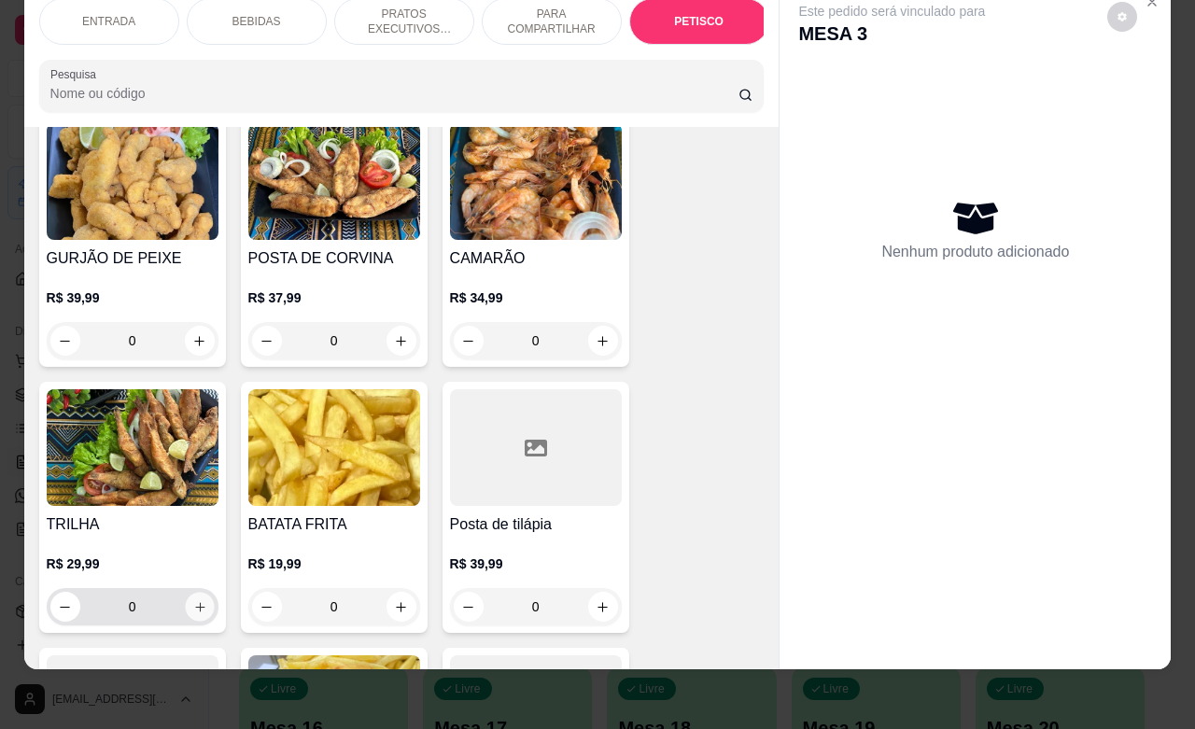
click at [197, 593] on button "increase-product-quantity" at bounding box center [199, 607] width 29 height 29
type input "1"
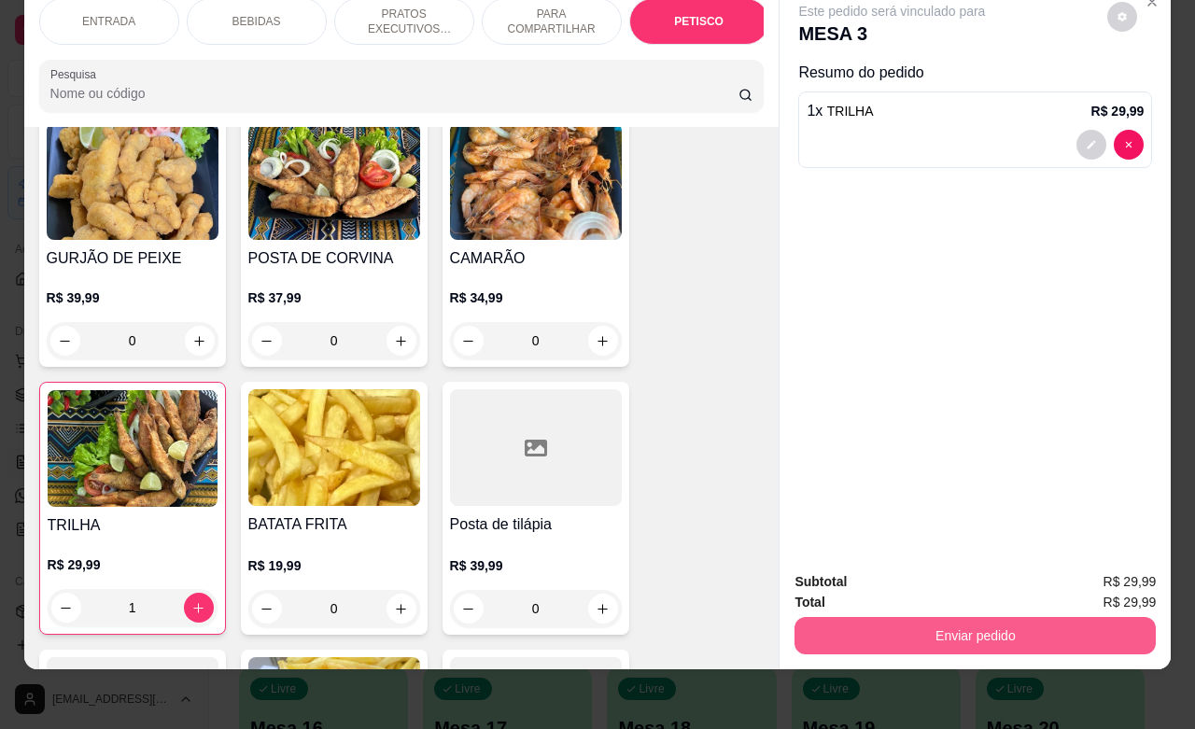
click at [940, 623] on button "Enviar pedido" at bounding box center [974, 635] width 361 height 37
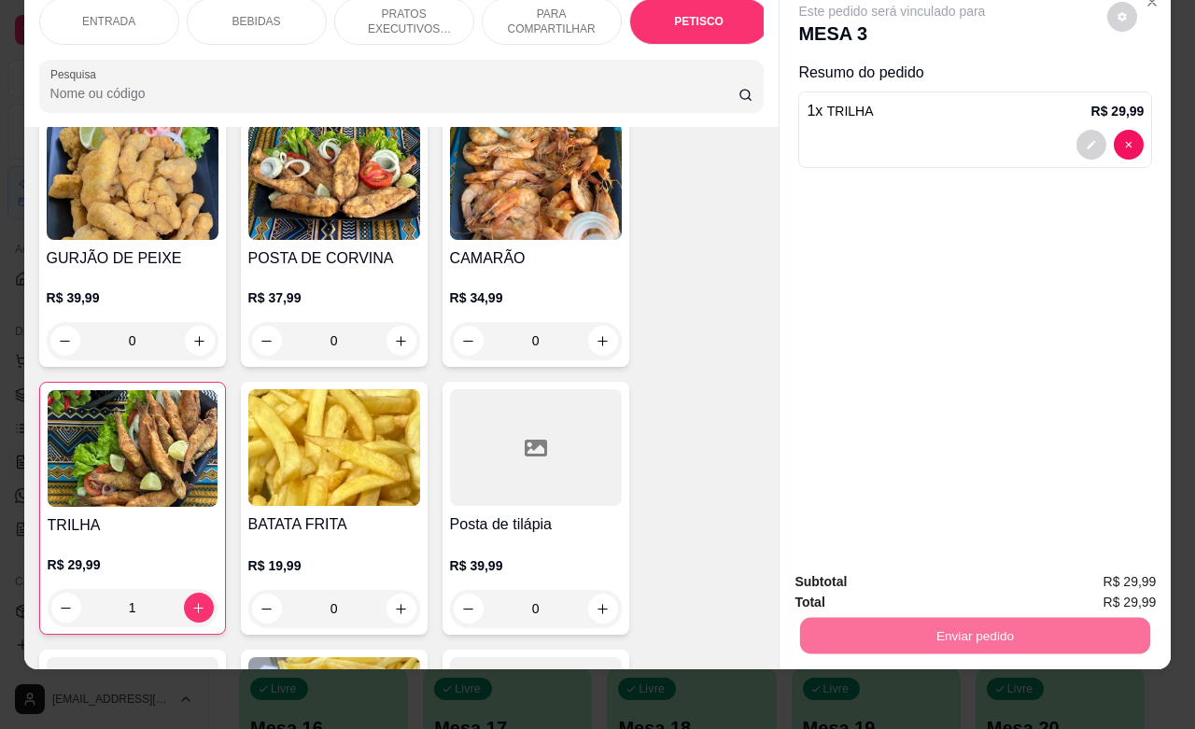
click at [865, 575] on button "Não registrar e enviar pedido" at bounding box center [911, 570] width 189 height 35
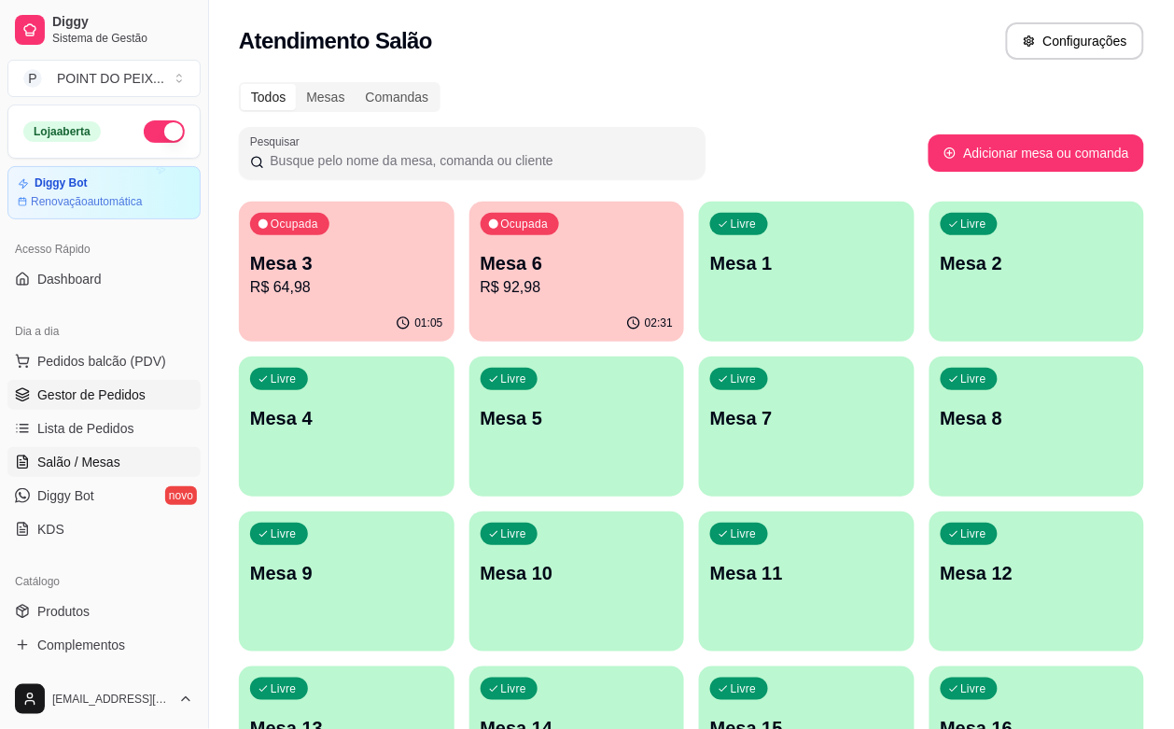
click at [135, 402] on span "Gestor de Pedidos" at bounding box center [91, 394] width 108 height 19
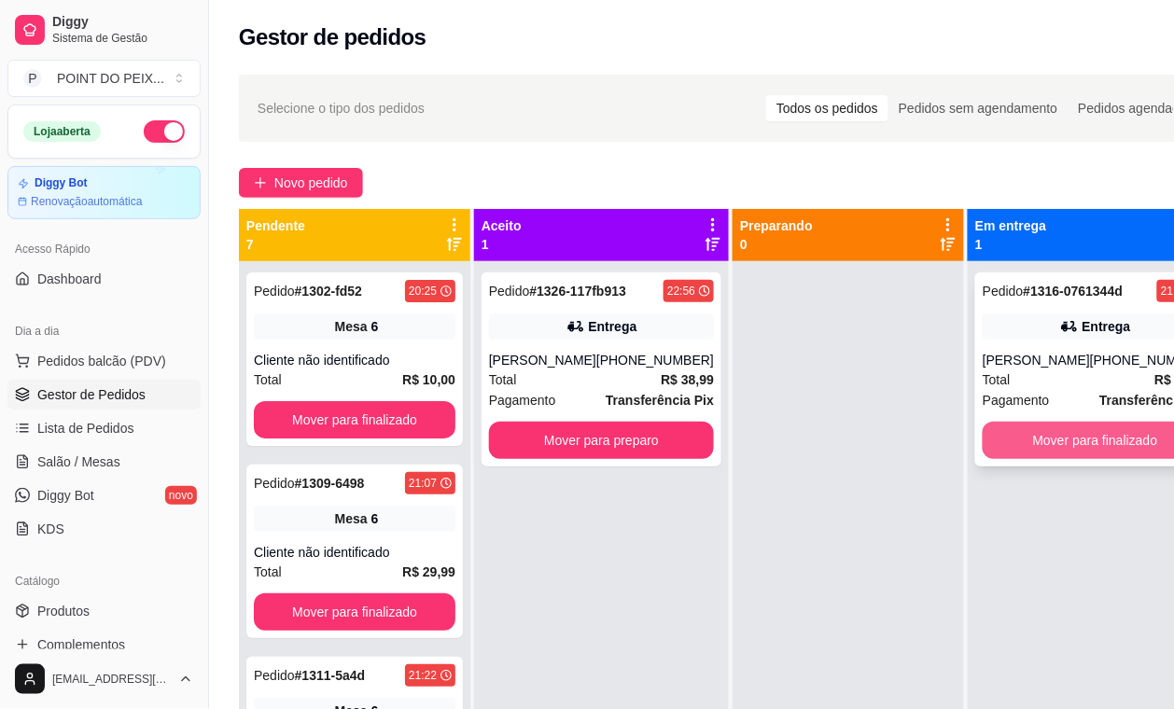
click at [1013, 449] on button "Mover para finalizado" at bounding box center [1095, 440] width 225 height 37
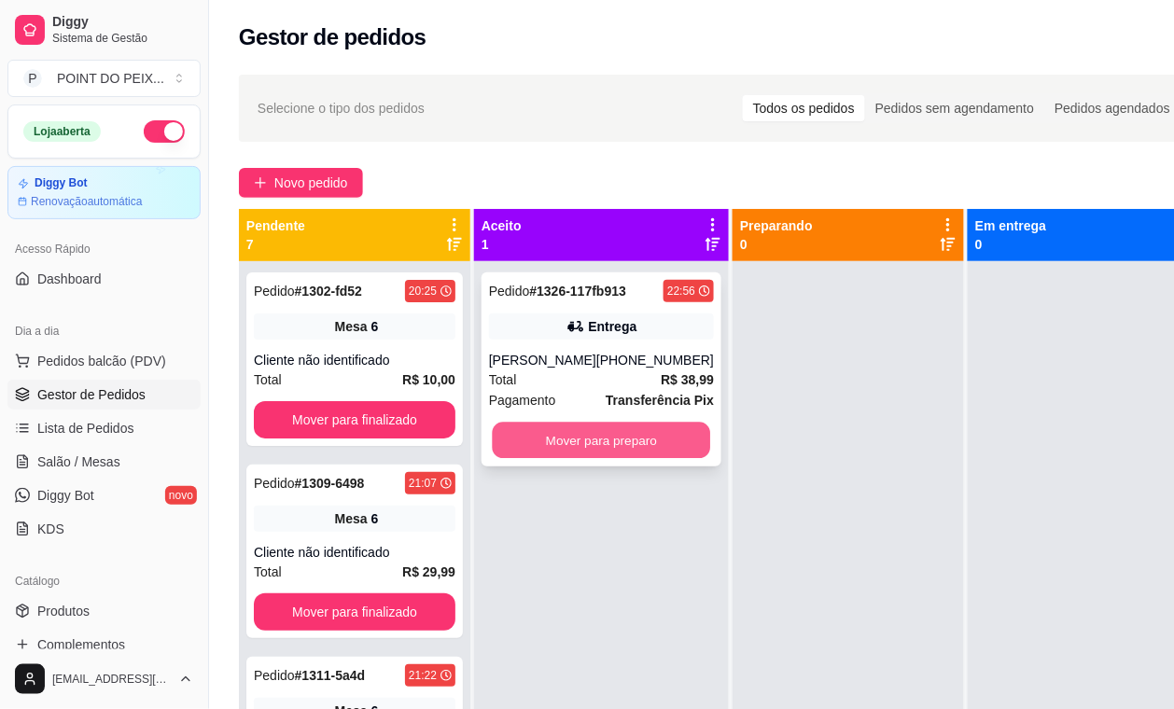
click at [633, 445] on button "Mover para preparo" at bounding box center [602, 441] width 218 height 36
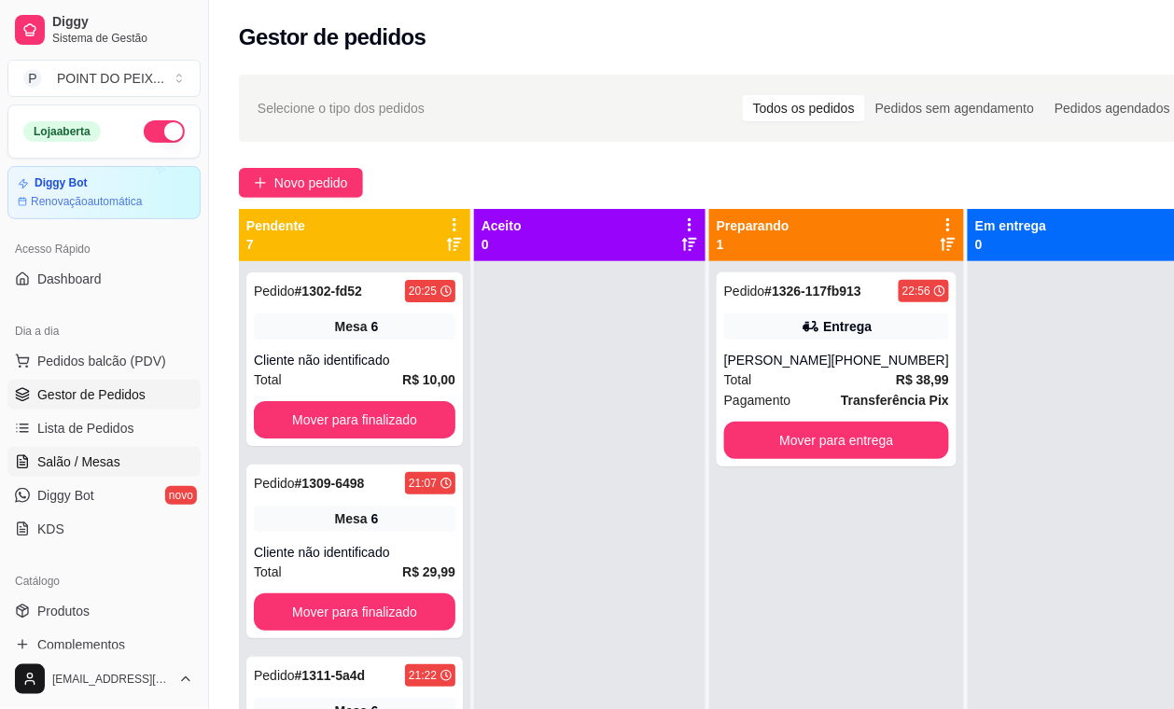
click at [95, 467] on span "Salão / Mesas" at bounding box center [78, 462] width 83 height 19
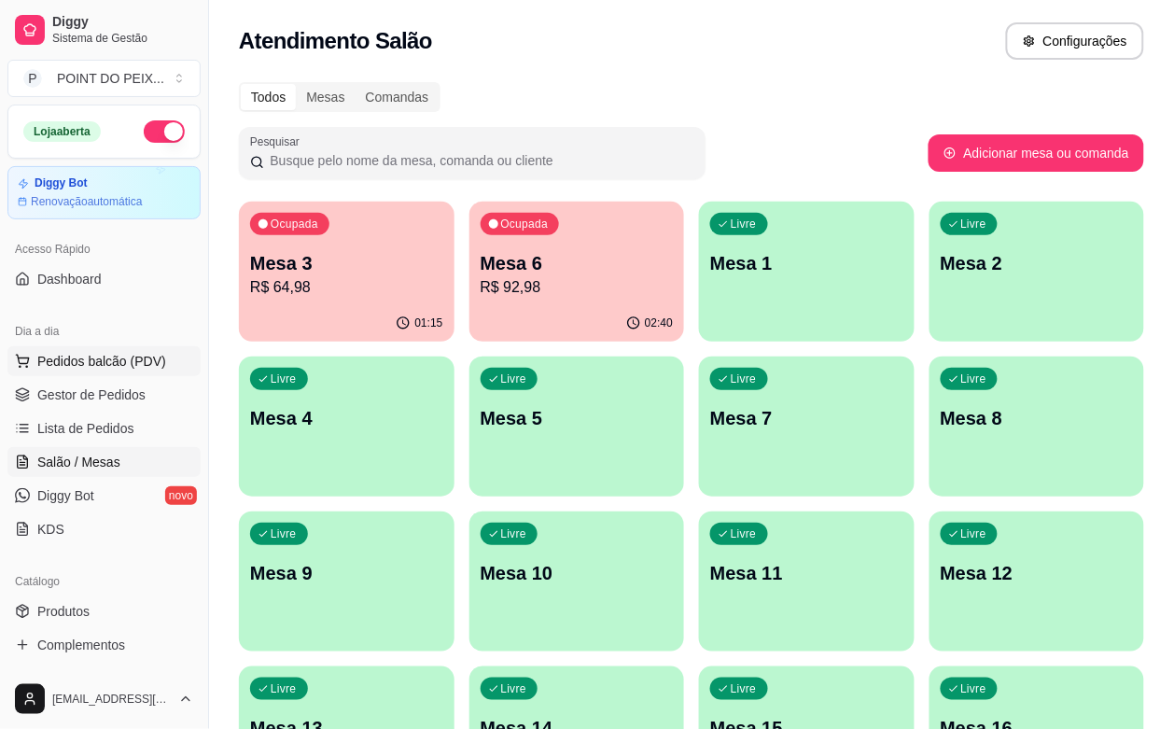
click at [108, 357] on span "Pedidos balcão (PDV)" at bounding box center [101, 361] width 129 height 19
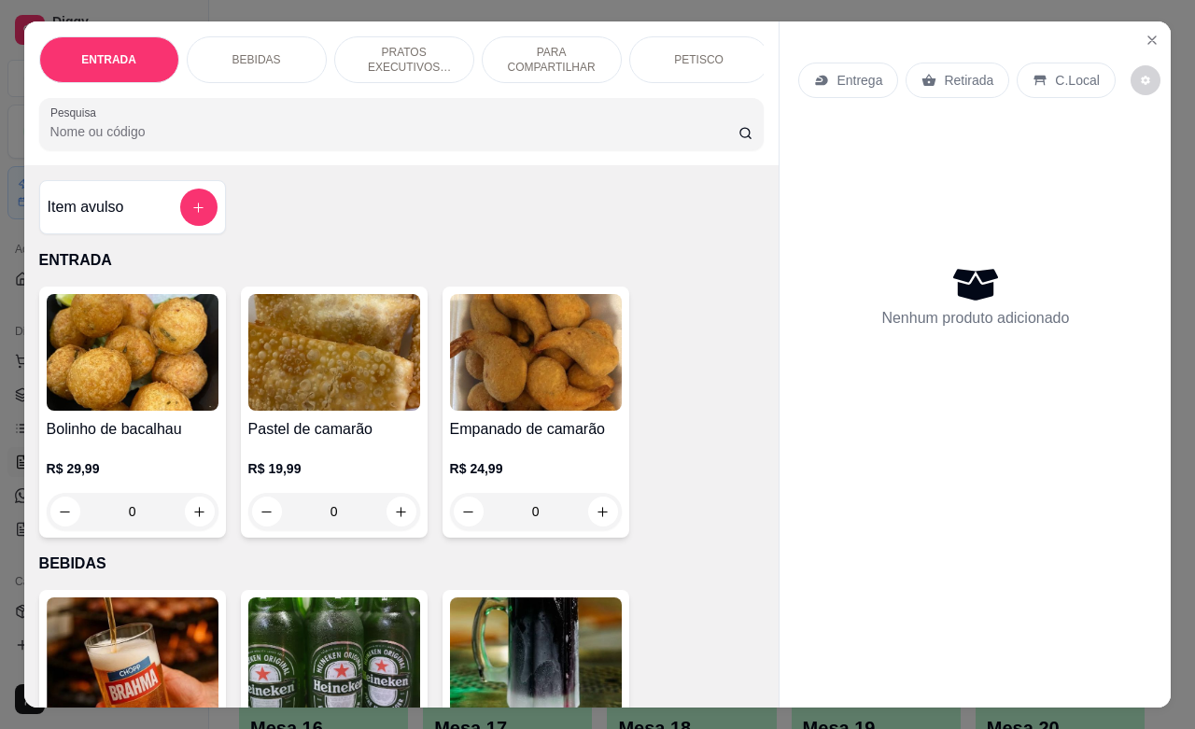
click at [1071, 71] on p "C.Local" at bounding box center [1077, 80] width 44 height 19
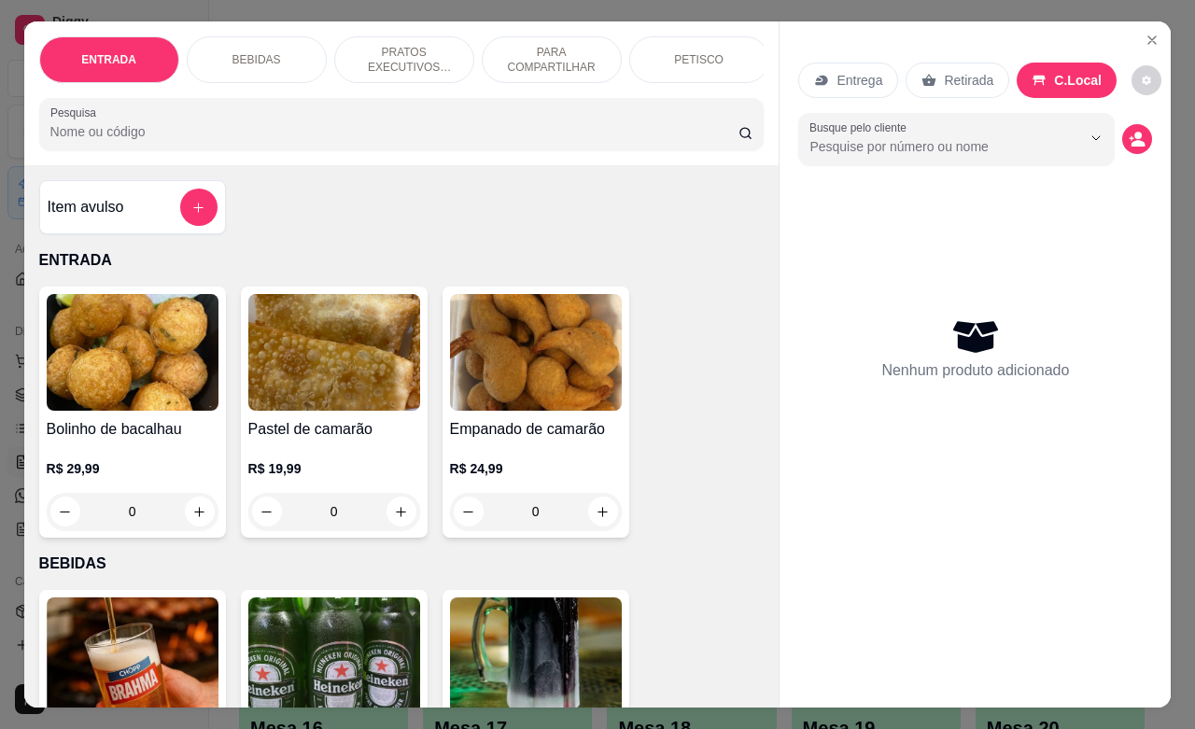
drag, startPoint x: 679, startPoint y: 49, endPoint x: 660, endPoint y: 53, distance: 20.0
click at [679, 52] on p "PETISCO" at bounding box center [698, 59] width 49 height 15
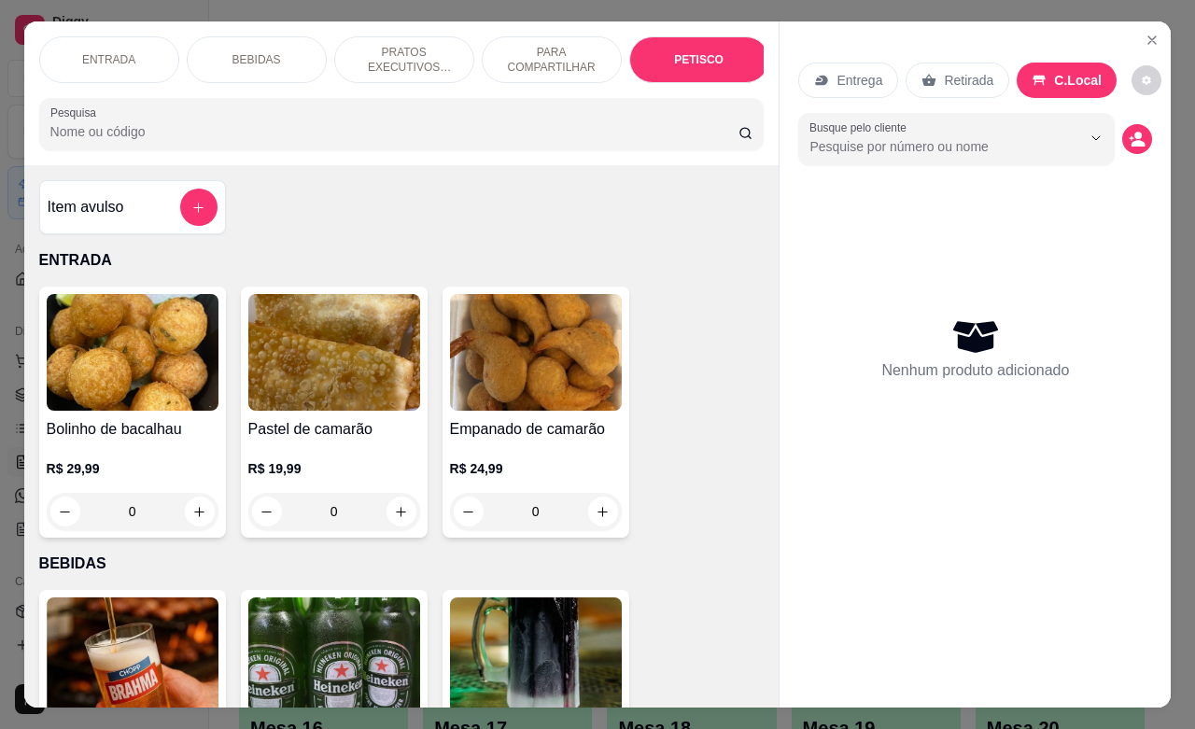
scroll to position [4357, 0]
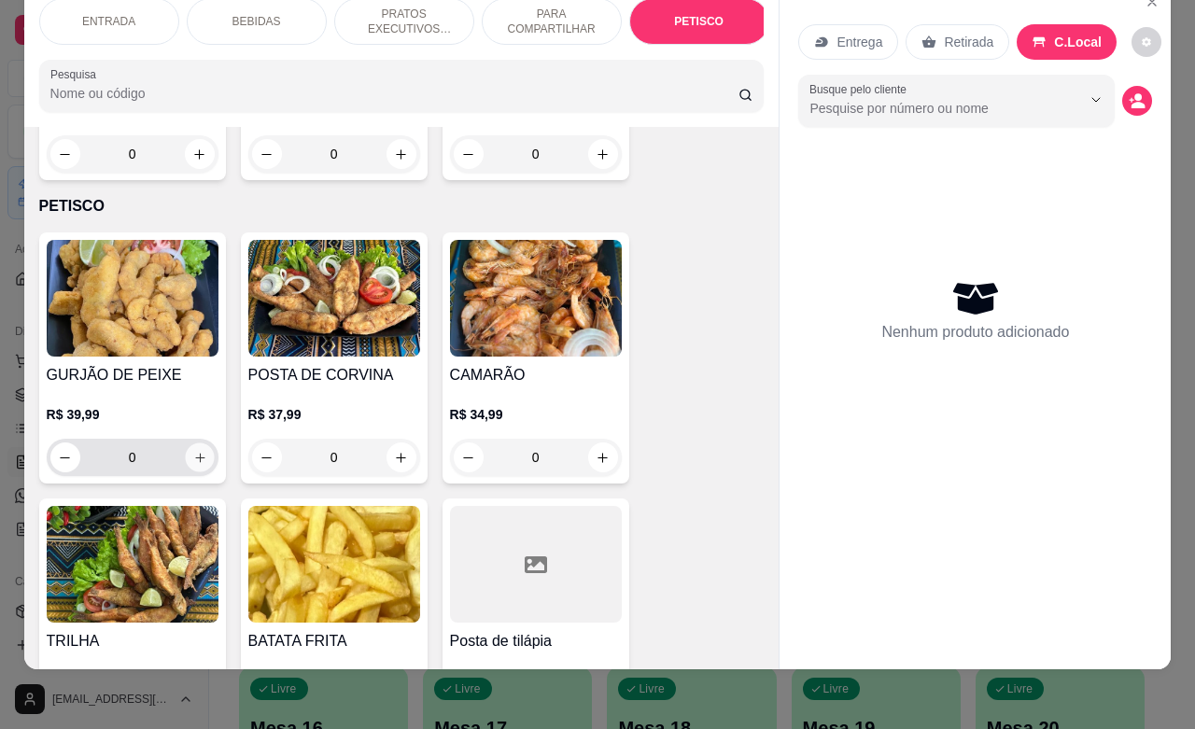
click at [192, 451] on icon "increase-product-quantity" at bounding box center [199, 458] width 14 height 14
type input "1"
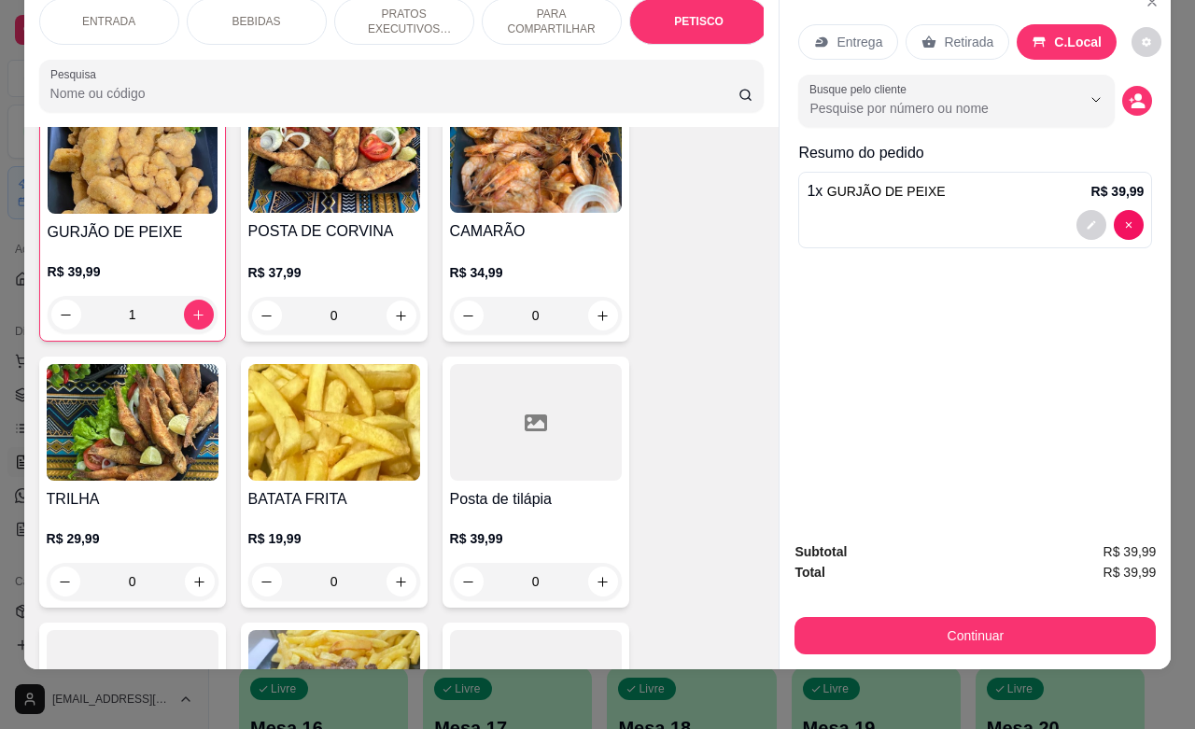
scroll to position [4590, 0]
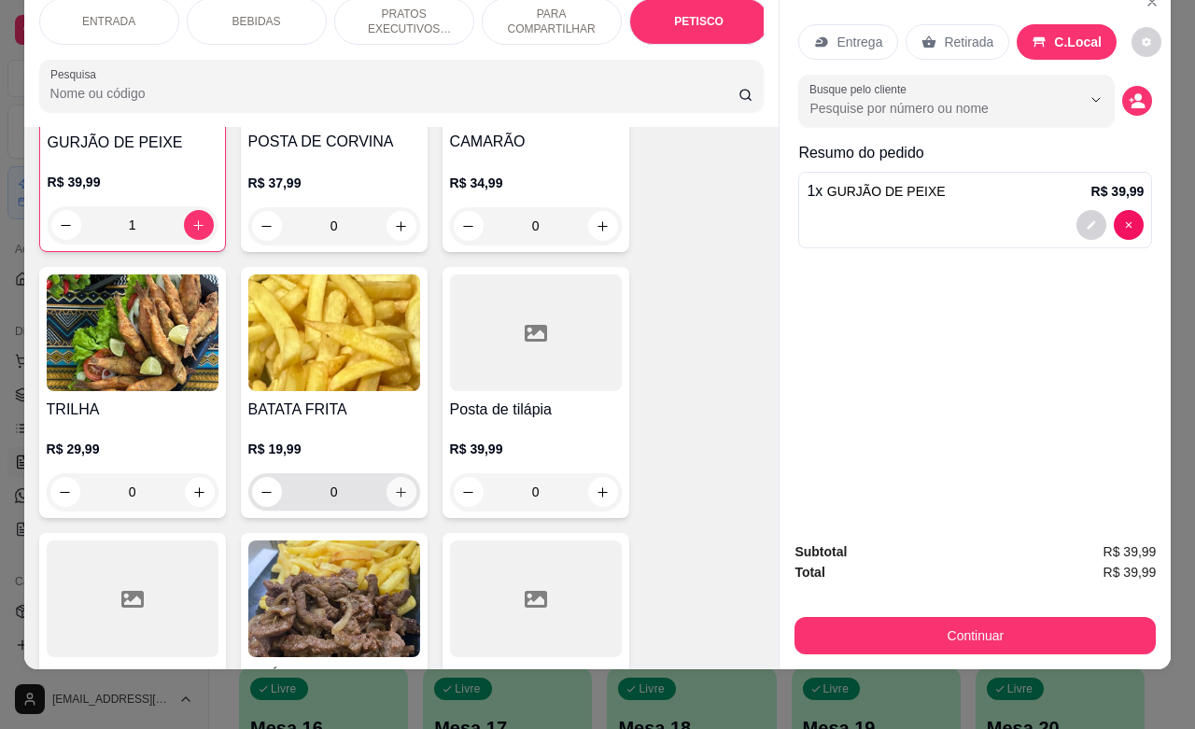
click at [398, 477] on button "increase-product-quantity" at bounding box center [401, 492] width 30 height 30
type input "1"
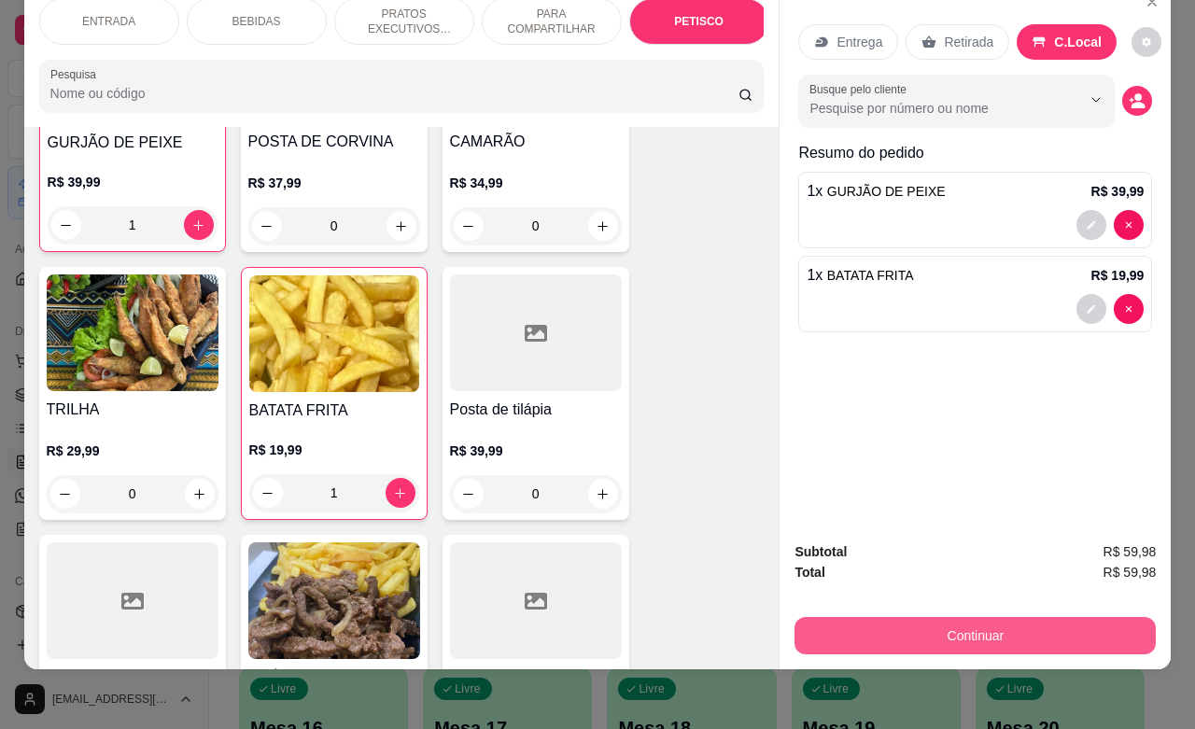
click at [921, 617] on button "Continuar" at bounding box center [974, 635] width 361 height 37
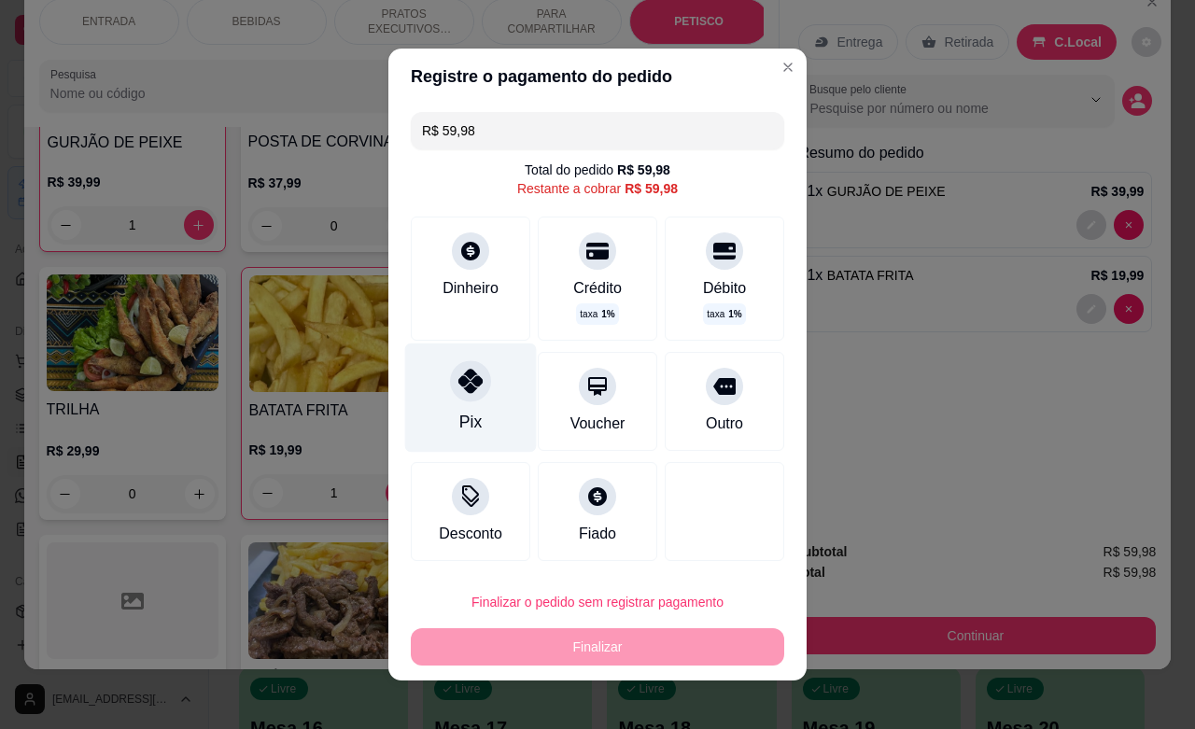
click at [458, 378] on icon at bounding box center [470, 381] width 24 height 24
type input "R$ 0,00"
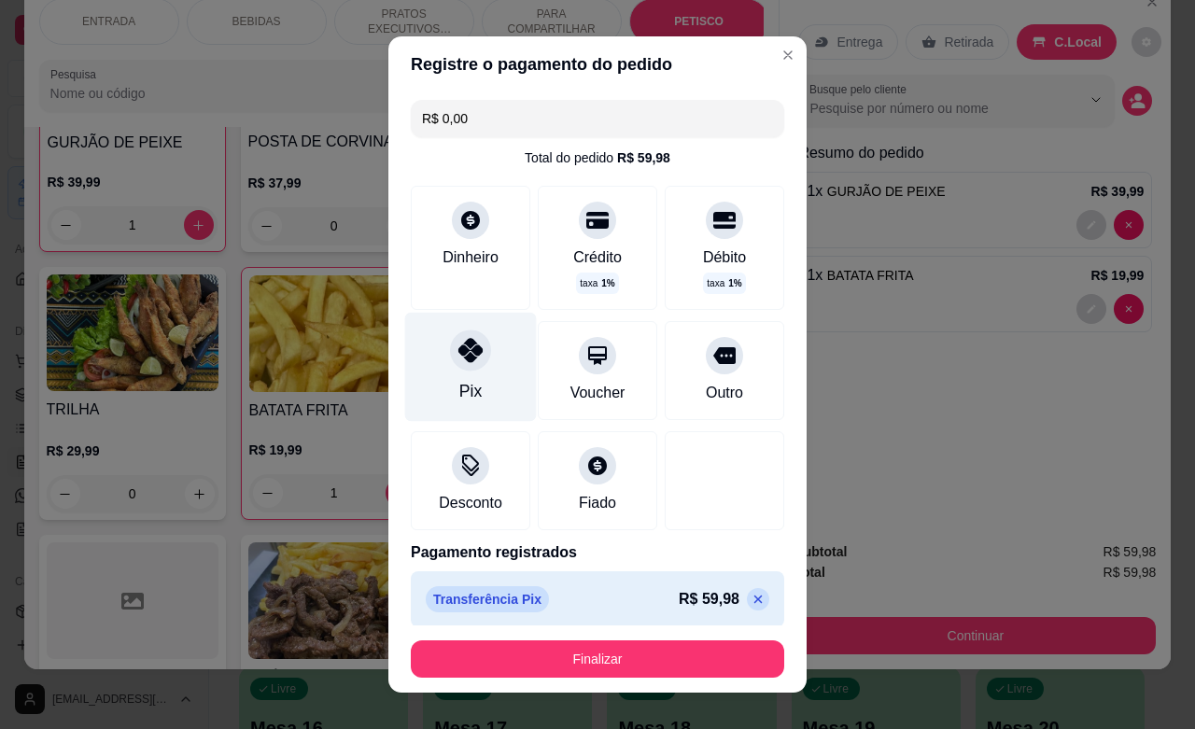
click at [458, 357] on icon at bounding box center [470, 350] width 24 height 24
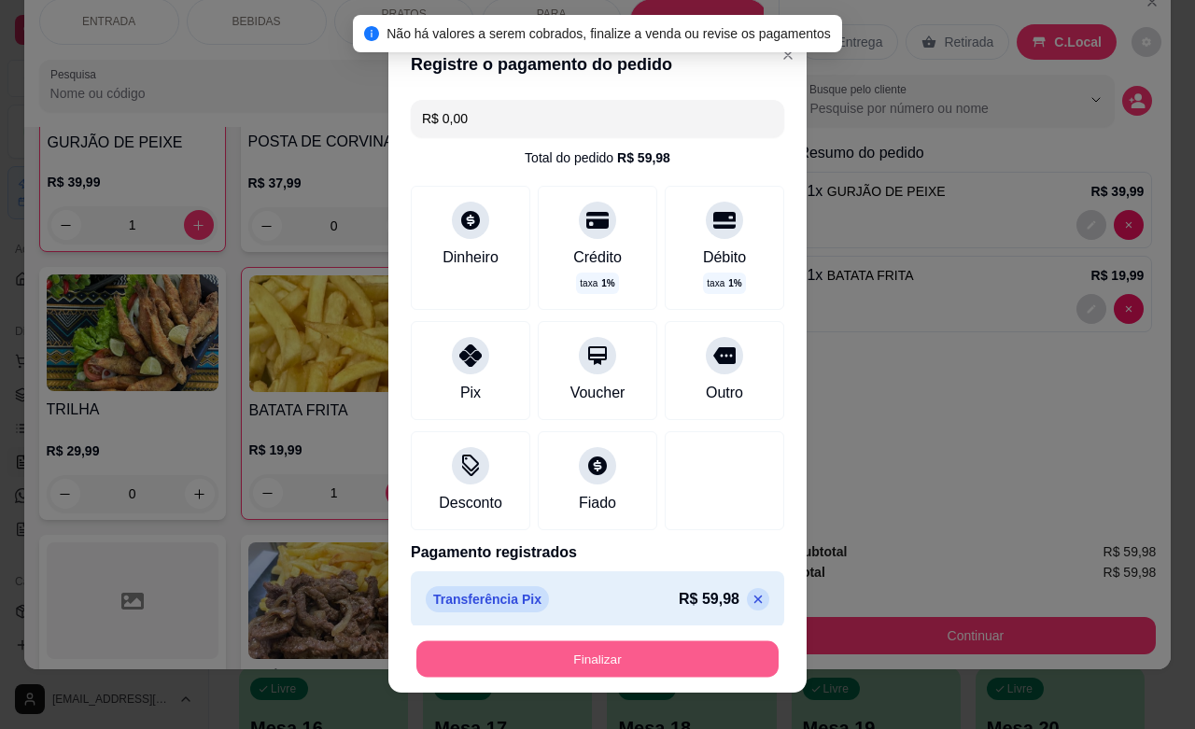
click at [593, 660] on button "Finalizar" at bounding box center [597, 659] width 362 height 36
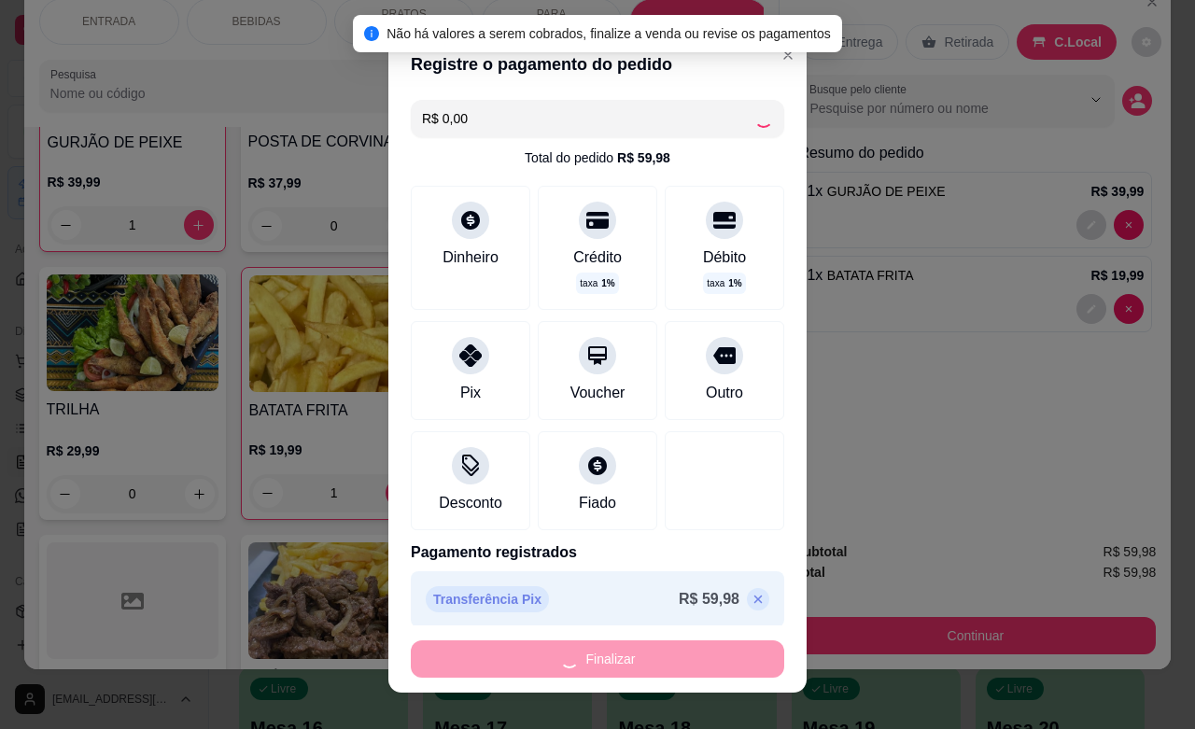
type input "0"
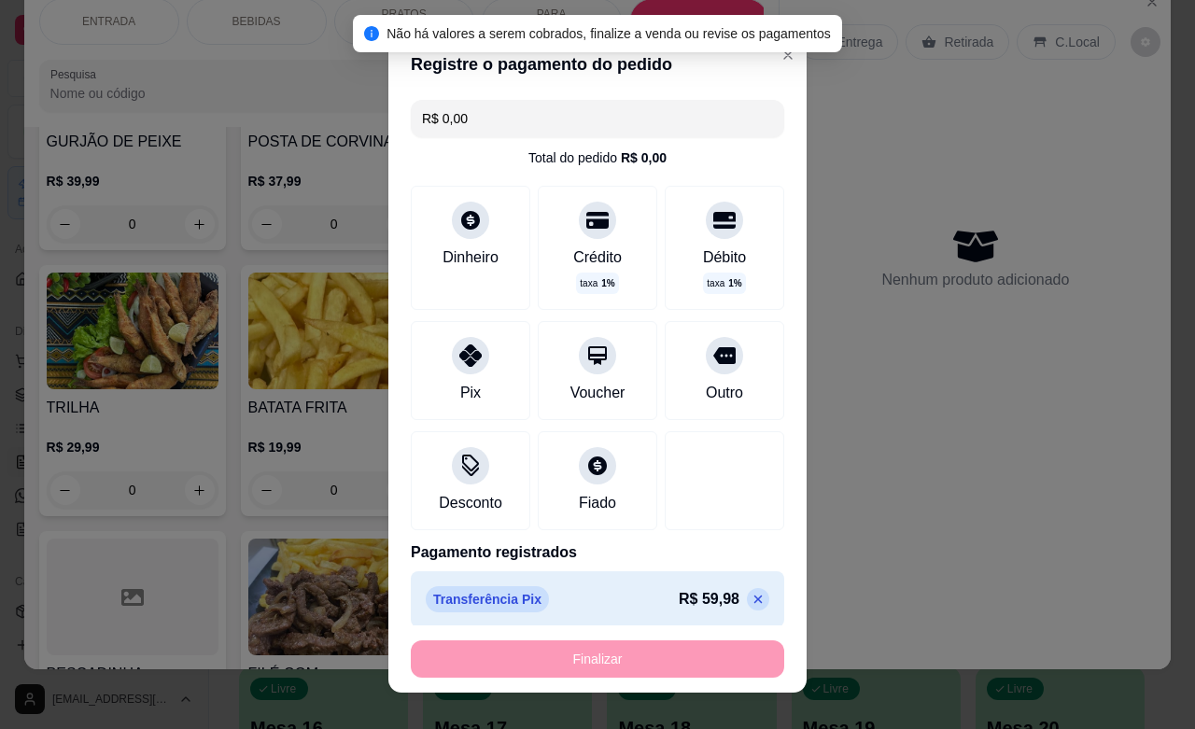
type input "-R$ 59,98"
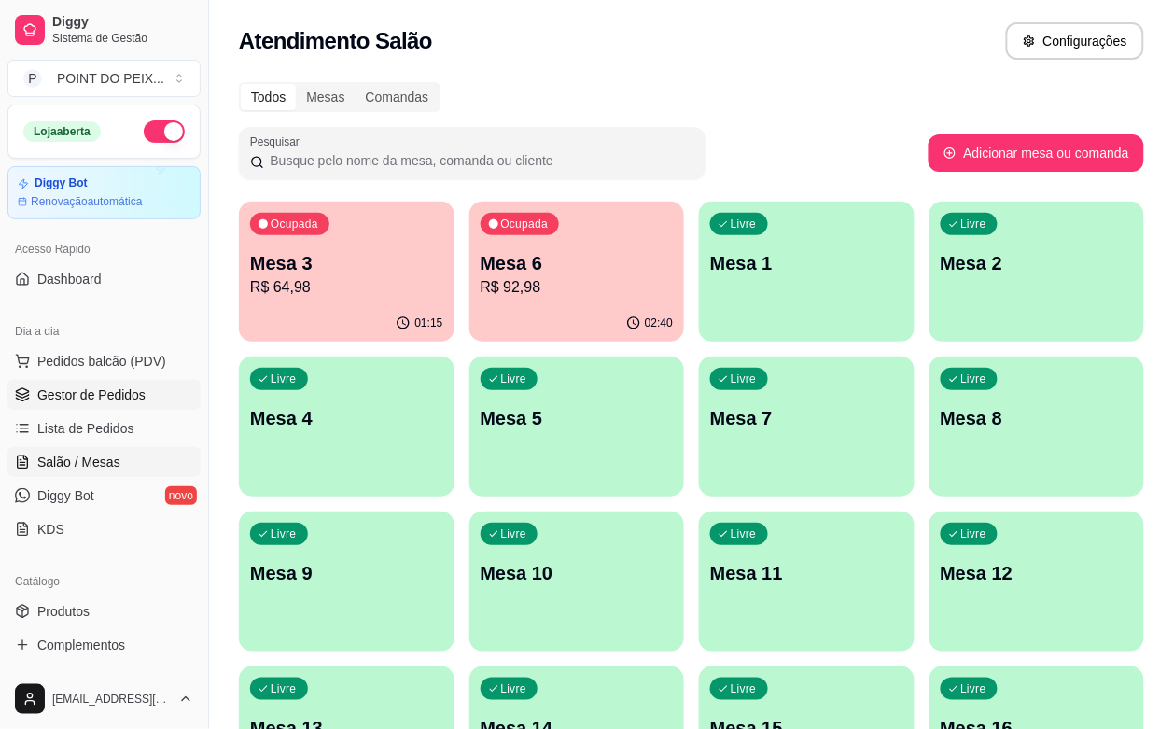
click at [99, 395] on span "Gestor de Pedidos" at bounding box center [91, 394] width 108 height 19
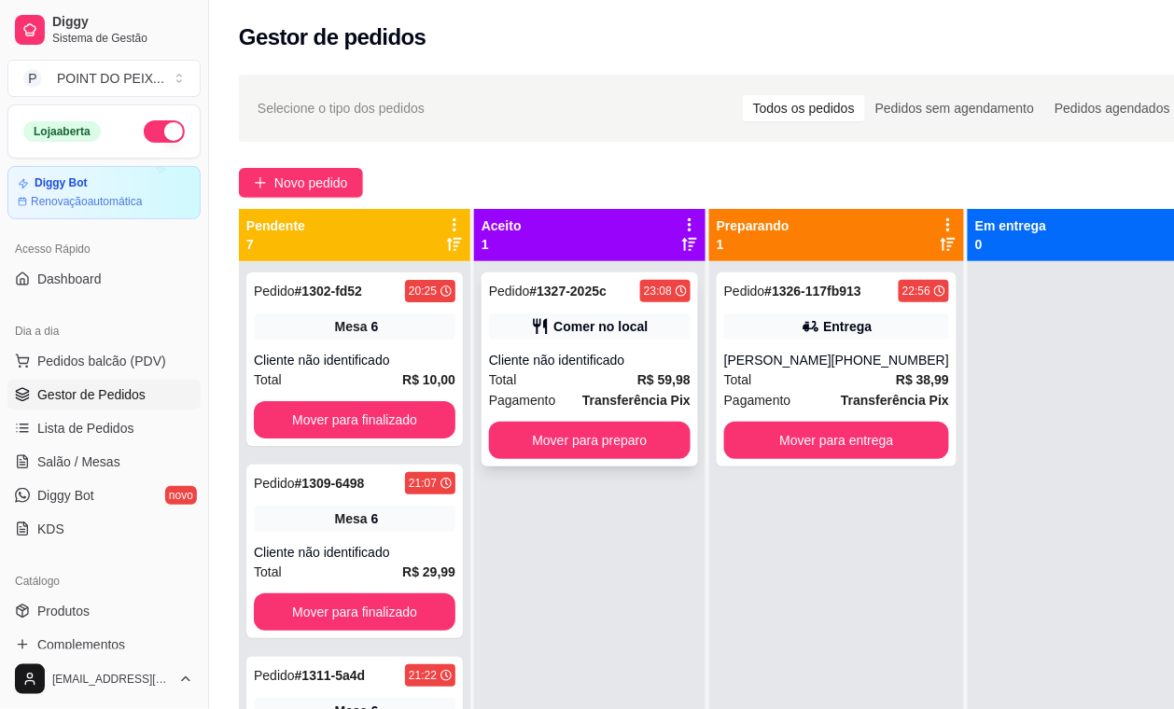
click at [623, 369] on div "Cliente não identificado" at bounding box center [590, 360] width 202 height 19
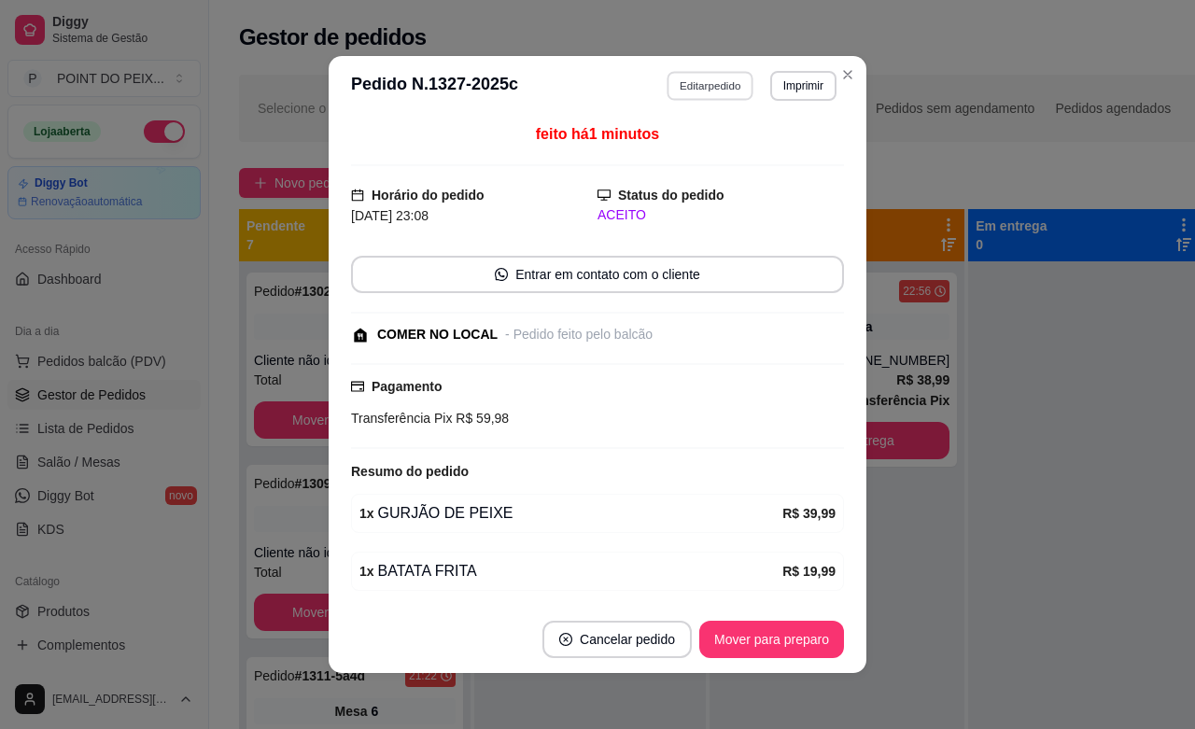
click at [707, 84] on button "Editar pedido" at bounding box center [710, 85] width 87 height 29
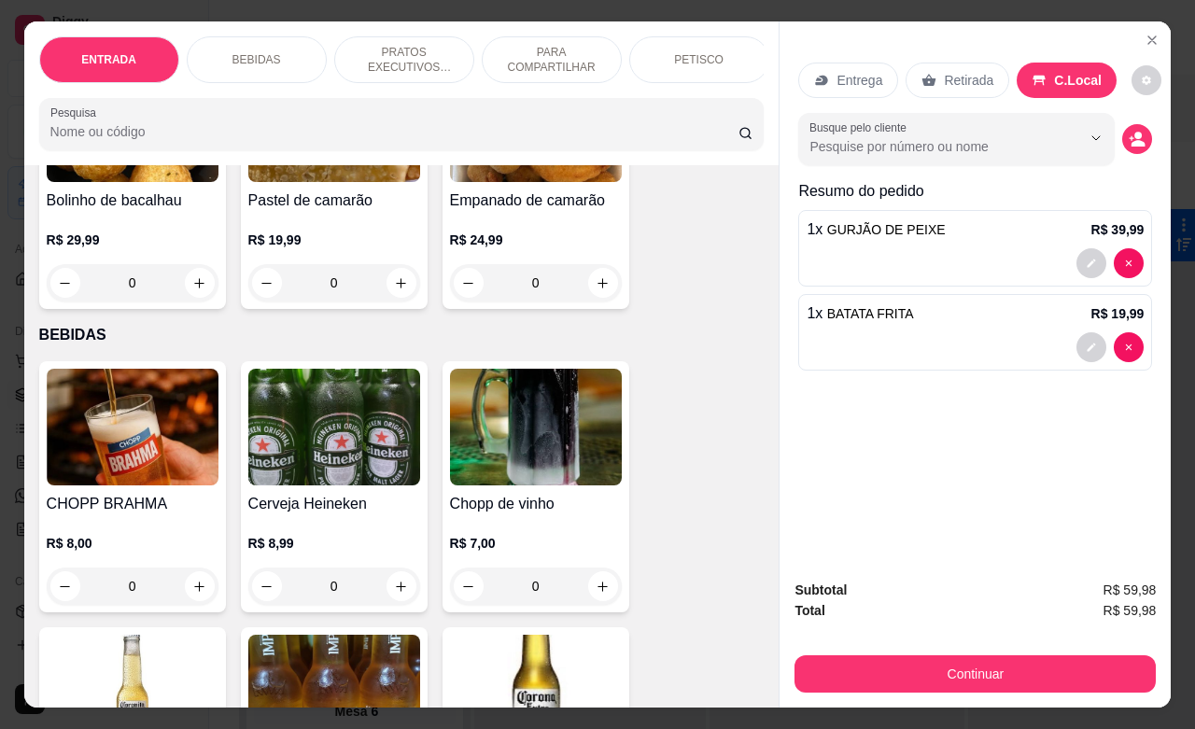
scroll to position [233, 0]
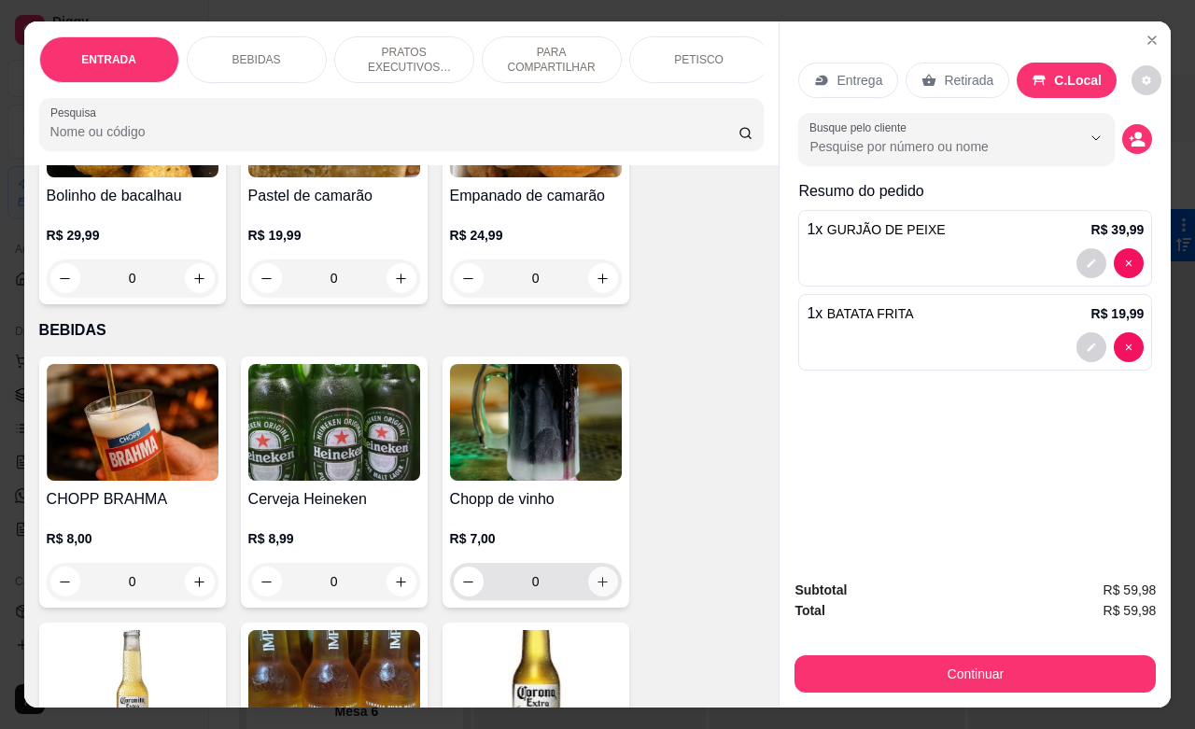
click at [595, 589] on icon "increase-product-quantity" at bounding box center [602, 582] width 14 height 14
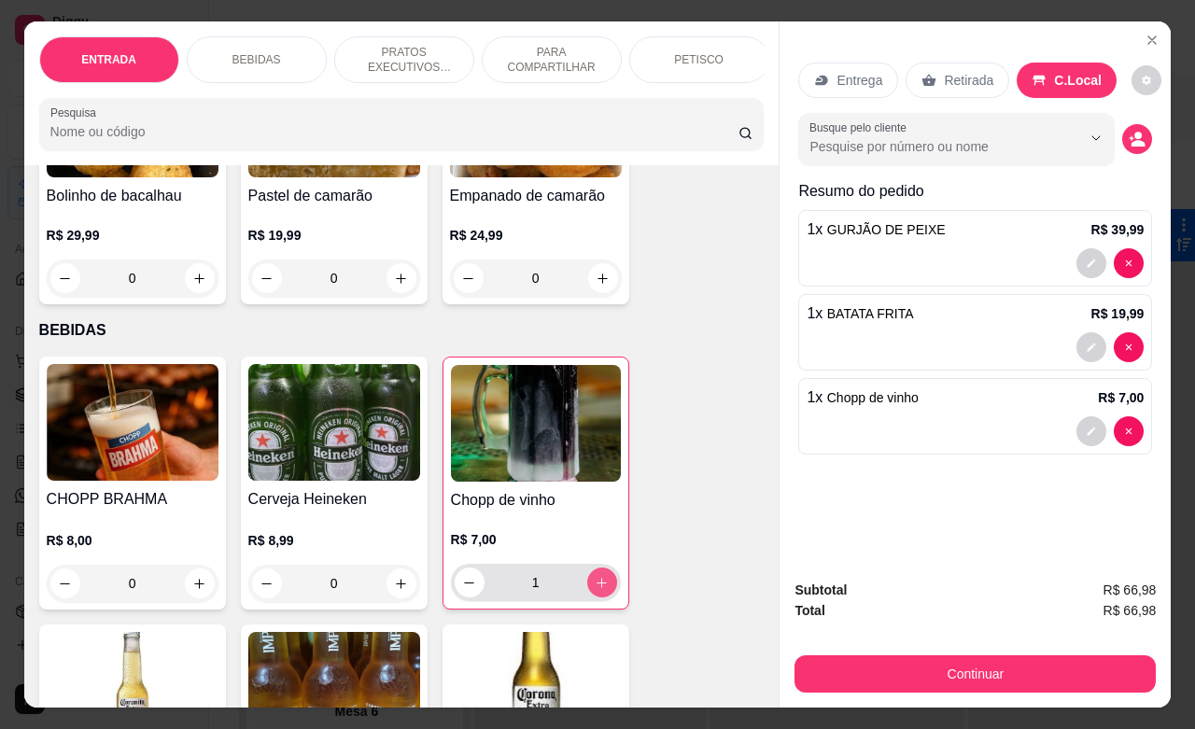
click at [595, 589] on icon "increase-product-quantity" at bounding box center [602, 583] width 14 height 14
type input "2"
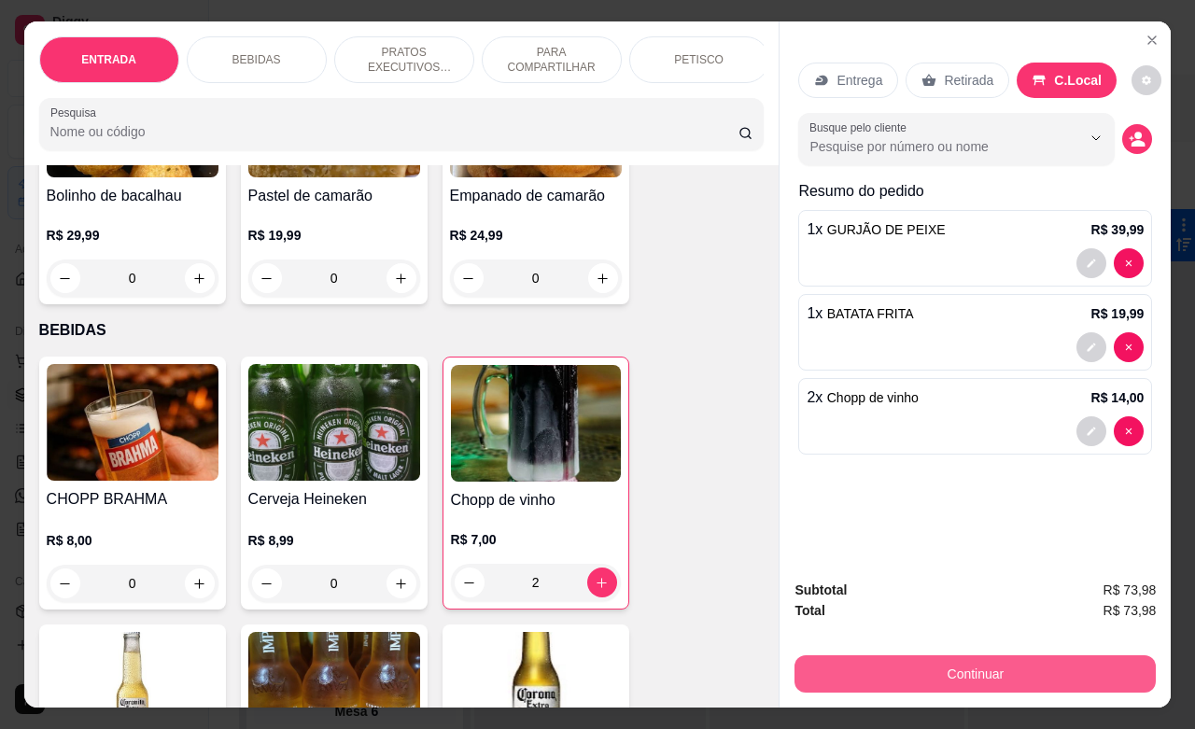
click at [889, 667] on button "Continuar" at bounding box center [974, 673] width 361 height 37
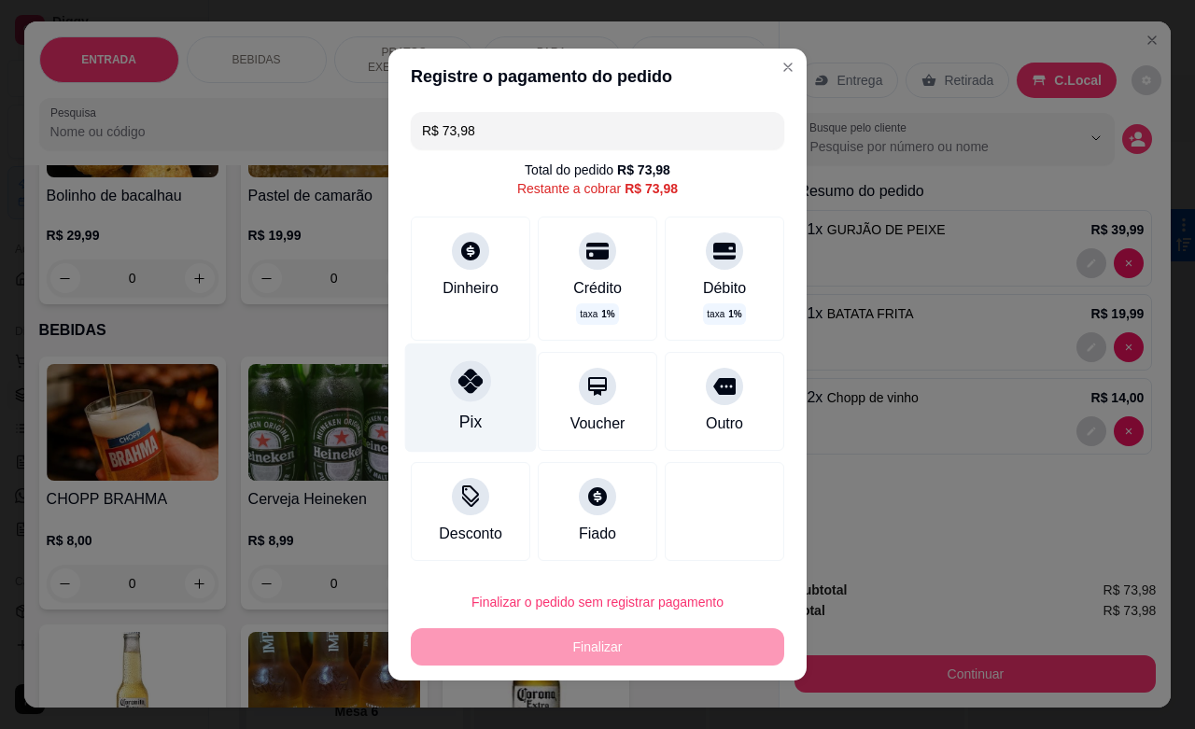
click at [455, 397] on div at bounding box center [470, 380] width 41 height 41
type input "R$ 0,00"
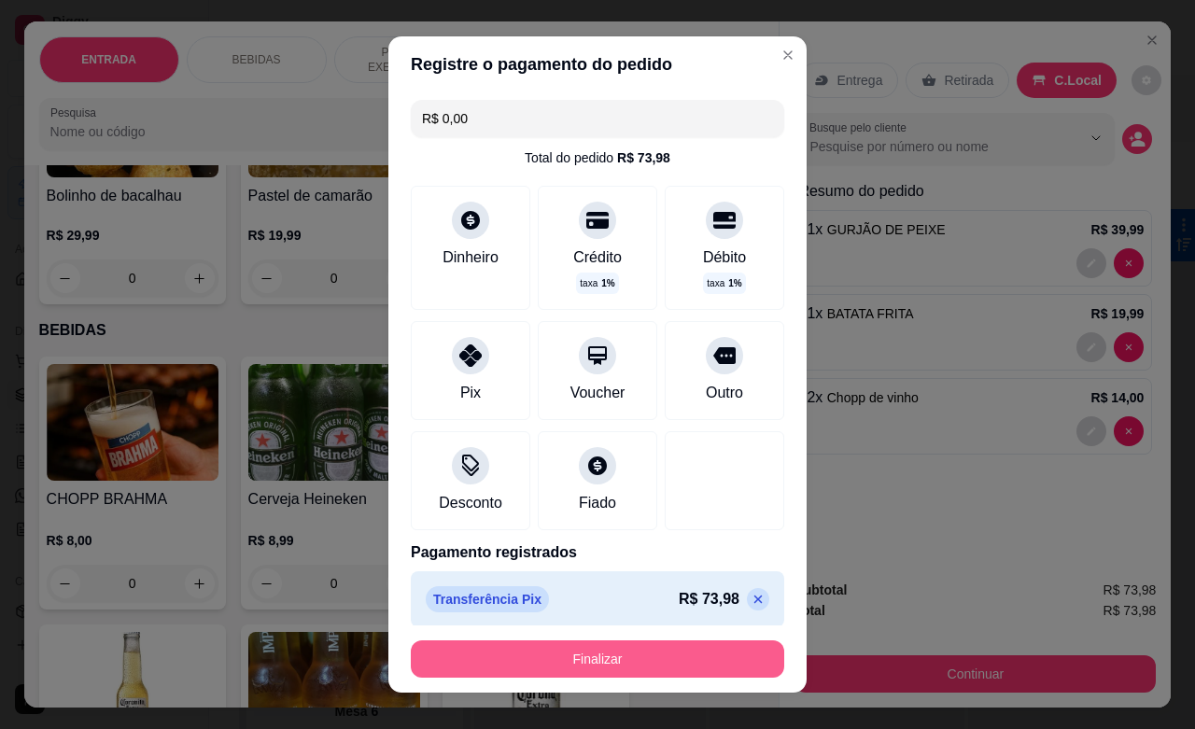
click at [600, 668] on button "Finalizar" at bounding box center [597, 658] width 373 height 37
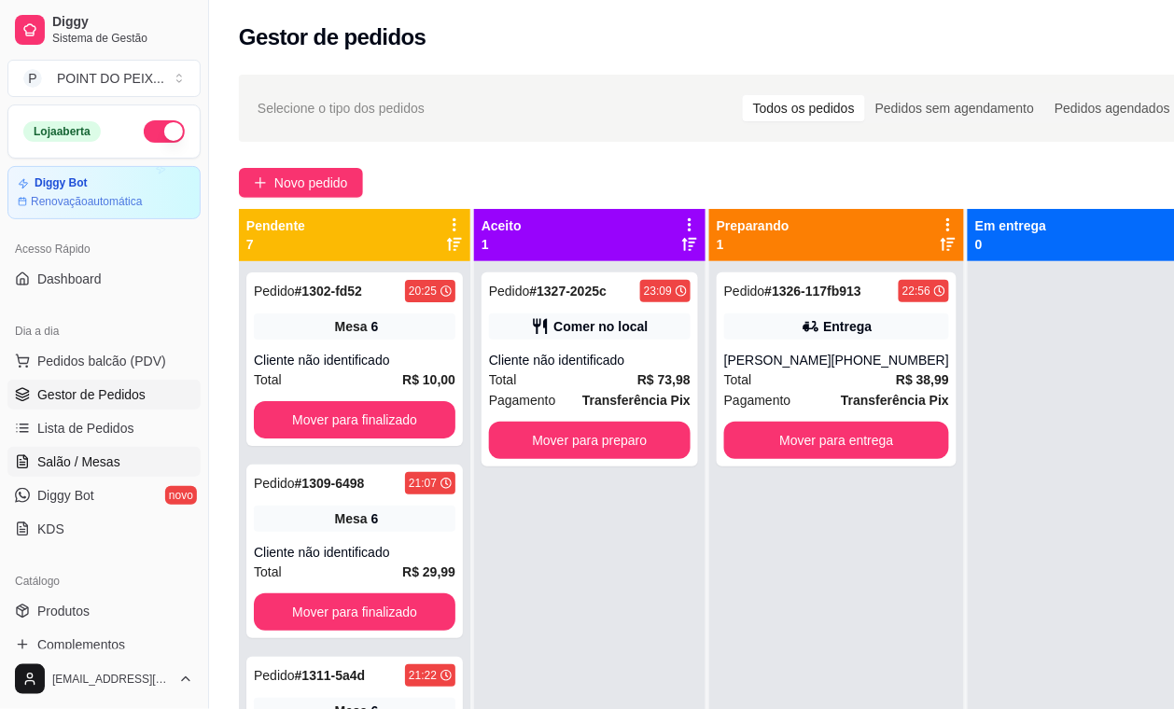
click at [91, 469] on span "Salão / Mesas" at bounding box center [78, 462] width 83 height 19
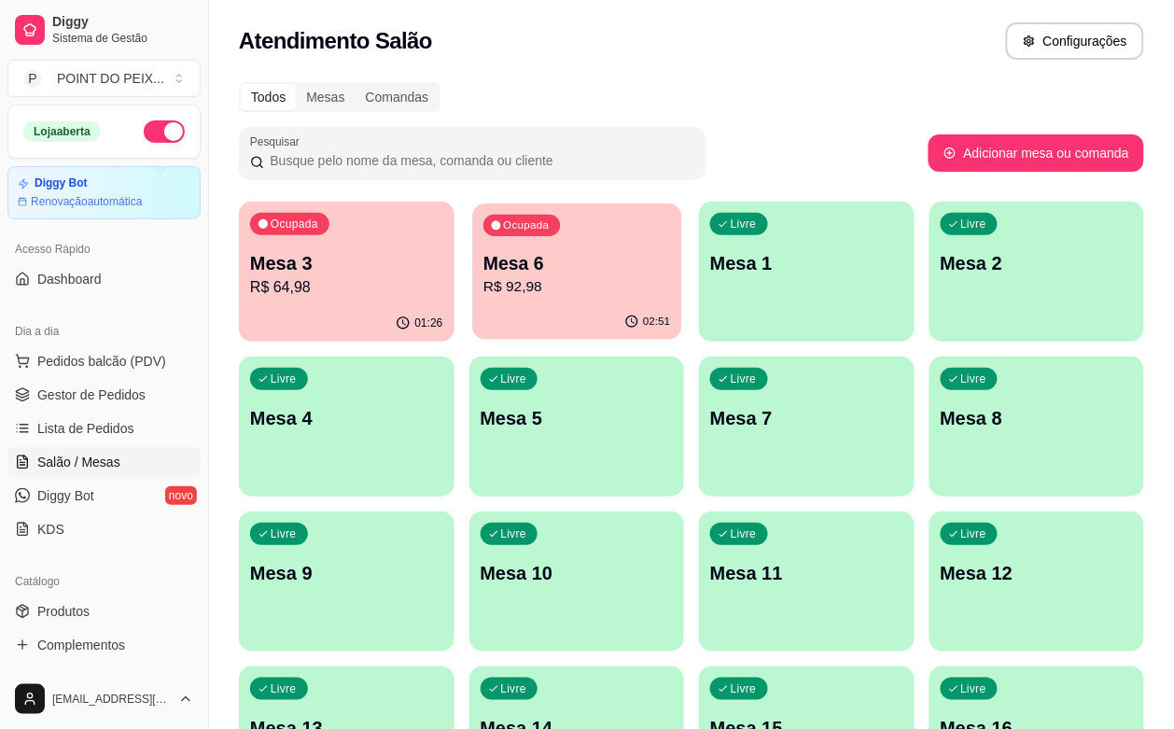
click at [492, 289] on p "R$ 92,98" at bounding box center [576, 286] width 187 height 21
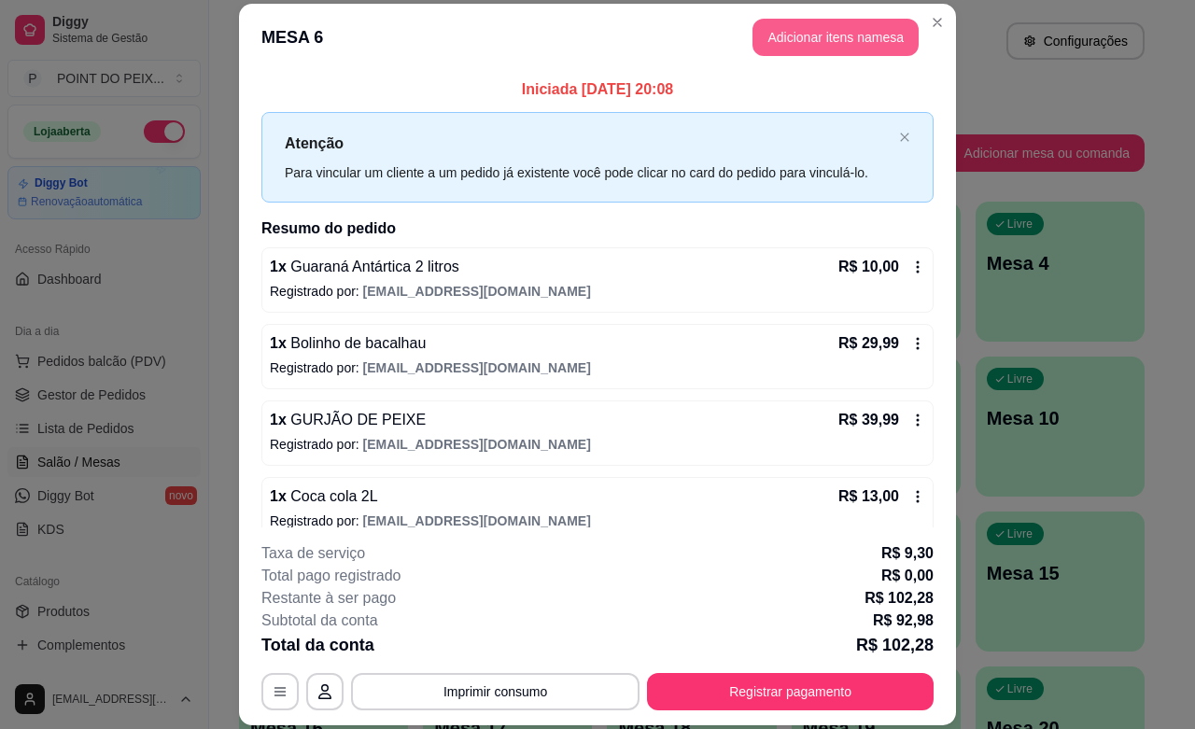
click at [846, 40] on button "Adicionar itens na mesa" at bounding box center [835, 37] width 166 height 37
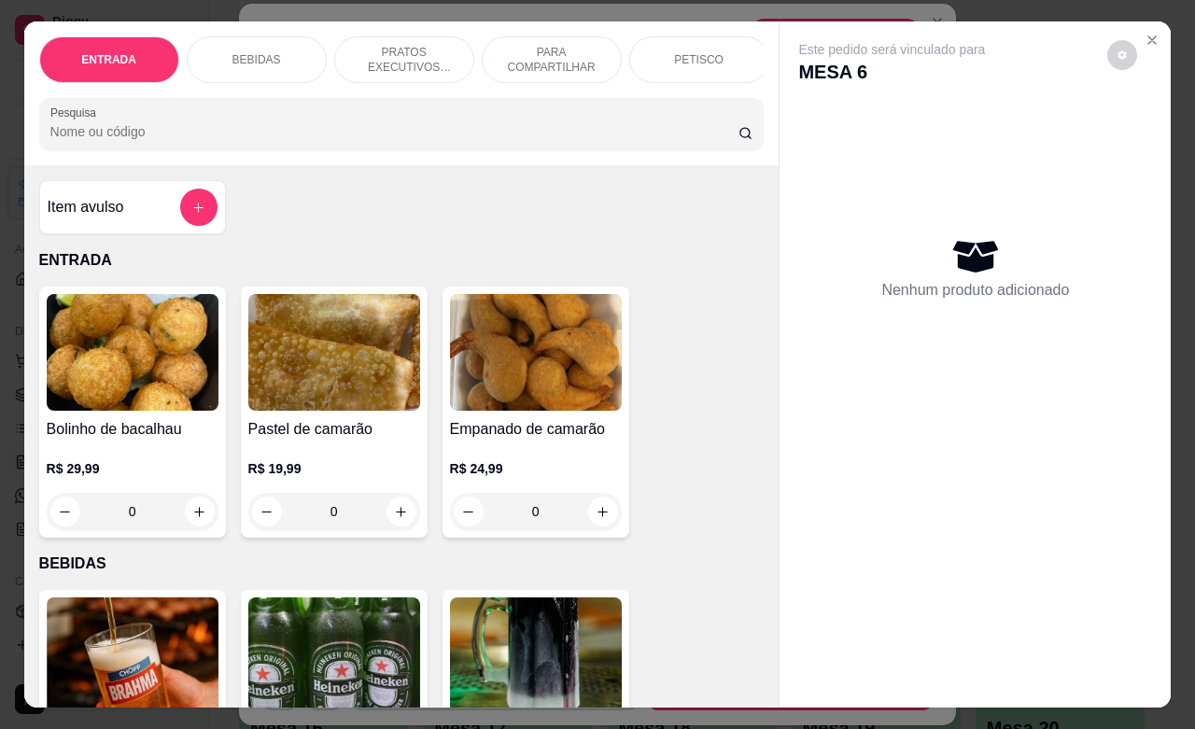
click at [273, 58] on div "BEBIDAS" at bounding box center [257, 59] width 140 height 47
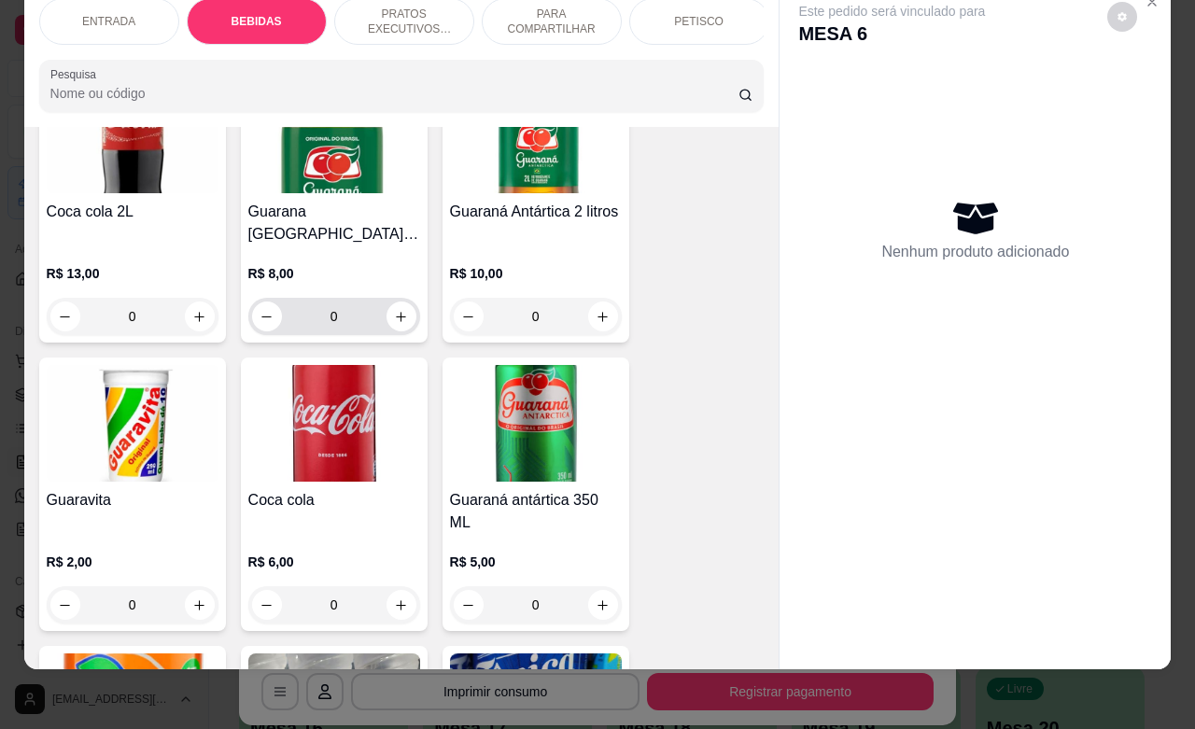
scroll to position [1087, 0]
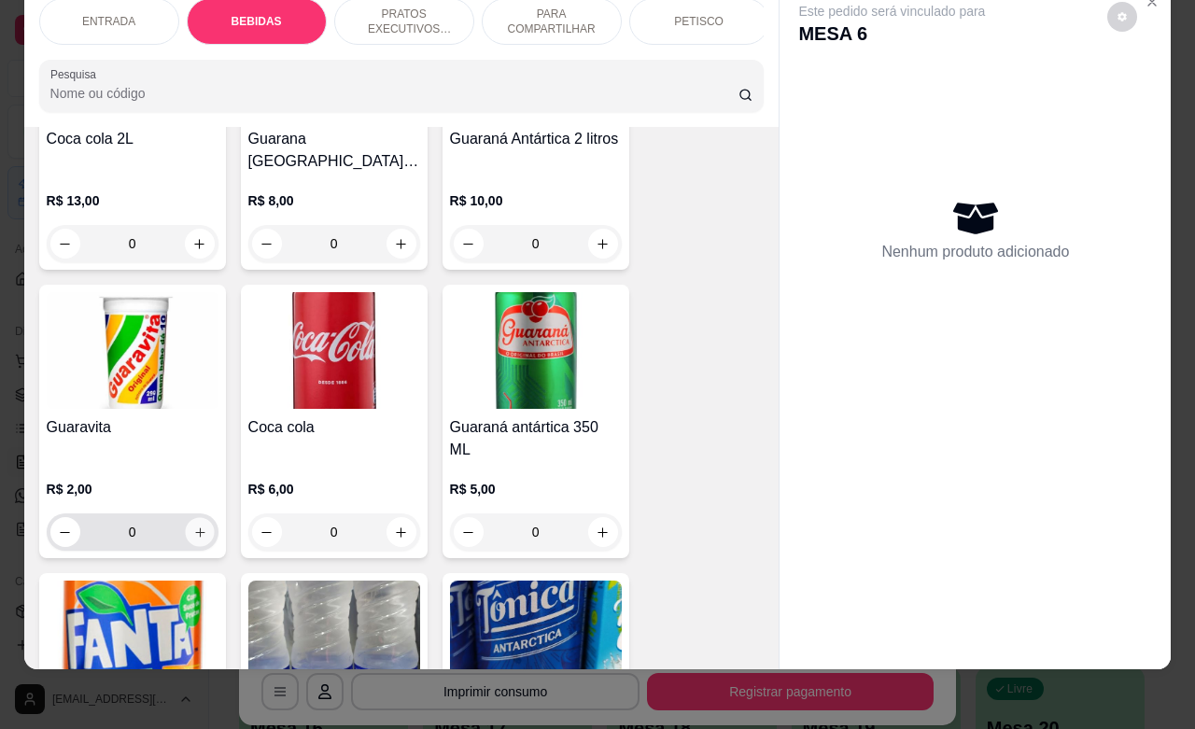
click at [192, 525] on icon "increase-product-quantity" at bounding box center [199, 532] width 14 height 14
type input "1"
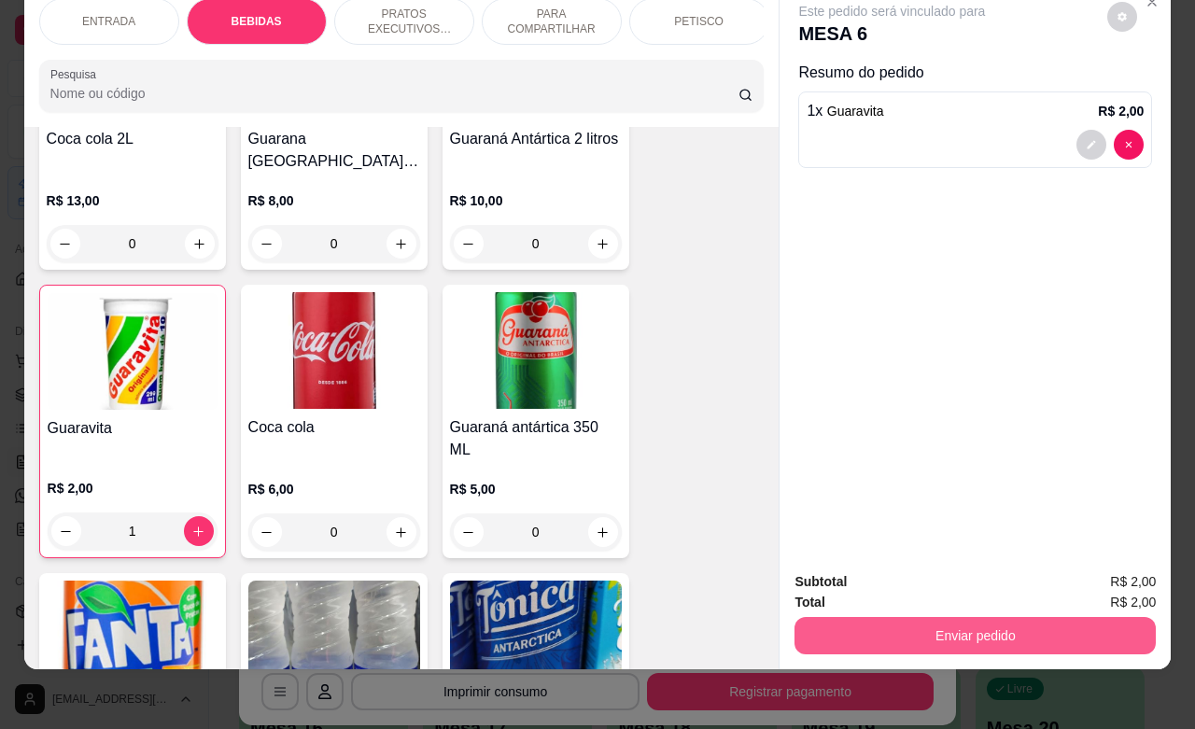
click at [892, 617] on button "Enviar pedido" at bounding box center [974, 635] width 361 height 37
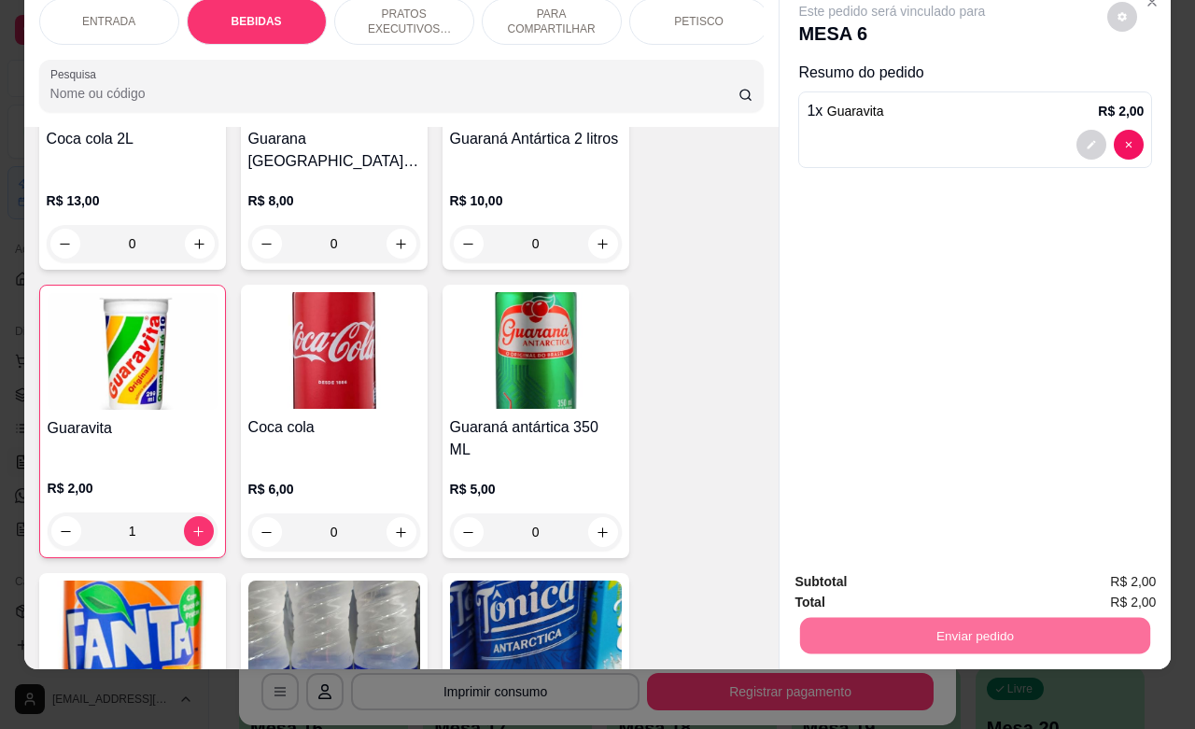
click at [884, 562] on button "Não registrar e enviar pedido" at bounding box center [911, 570] width 194 height 35
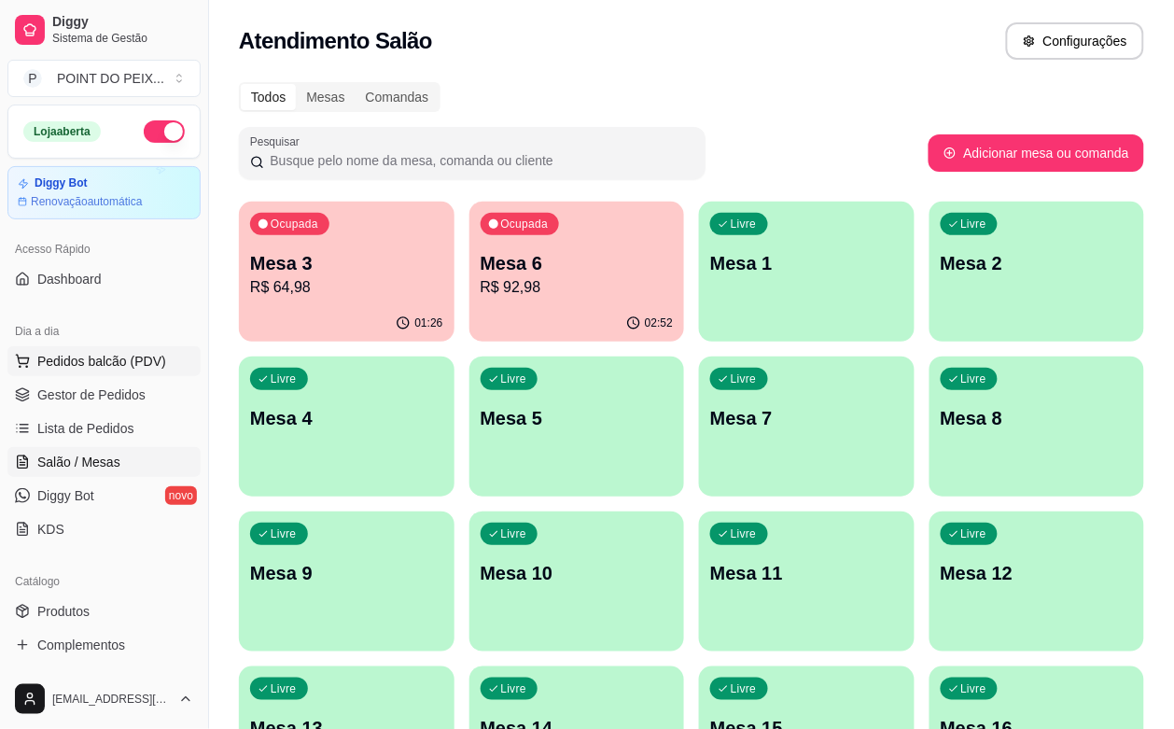
click at [121, 357] on span "Pedidos balcão (PDV)" at bounding box center [101, 361] width 129 height 19
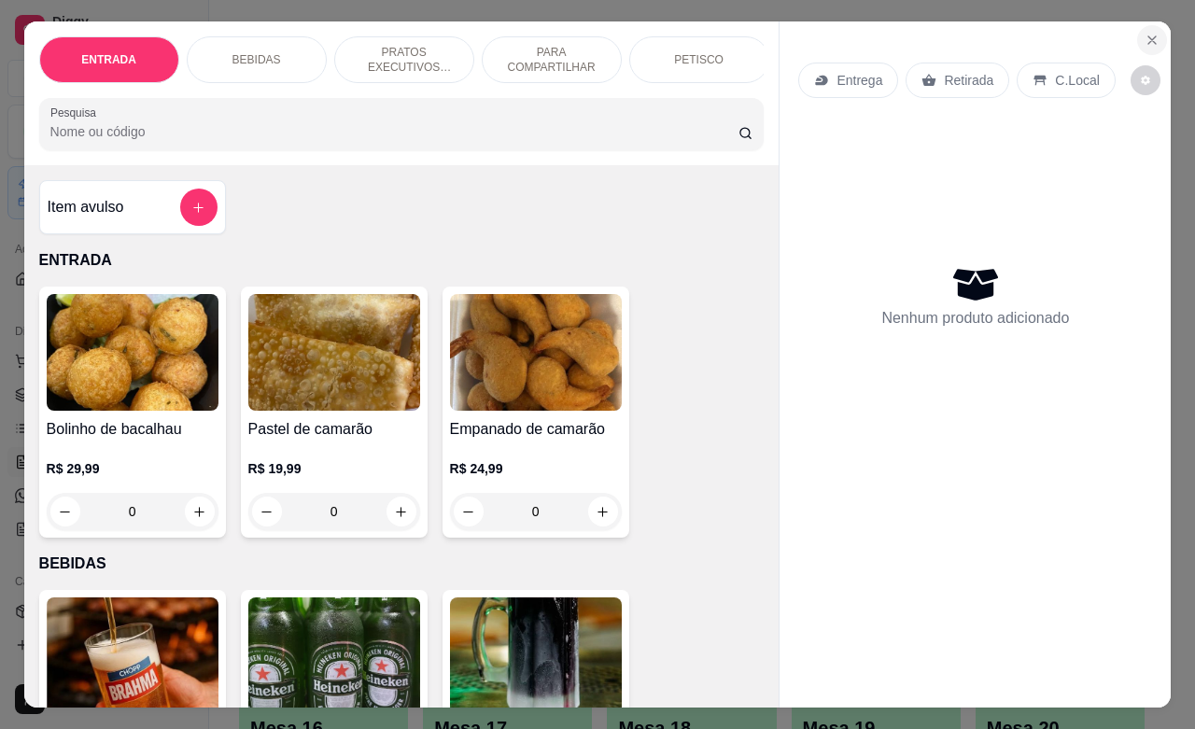
click at [1145, 35] on icon "Close" at bounding box center [1151, 40] width 15 height 15
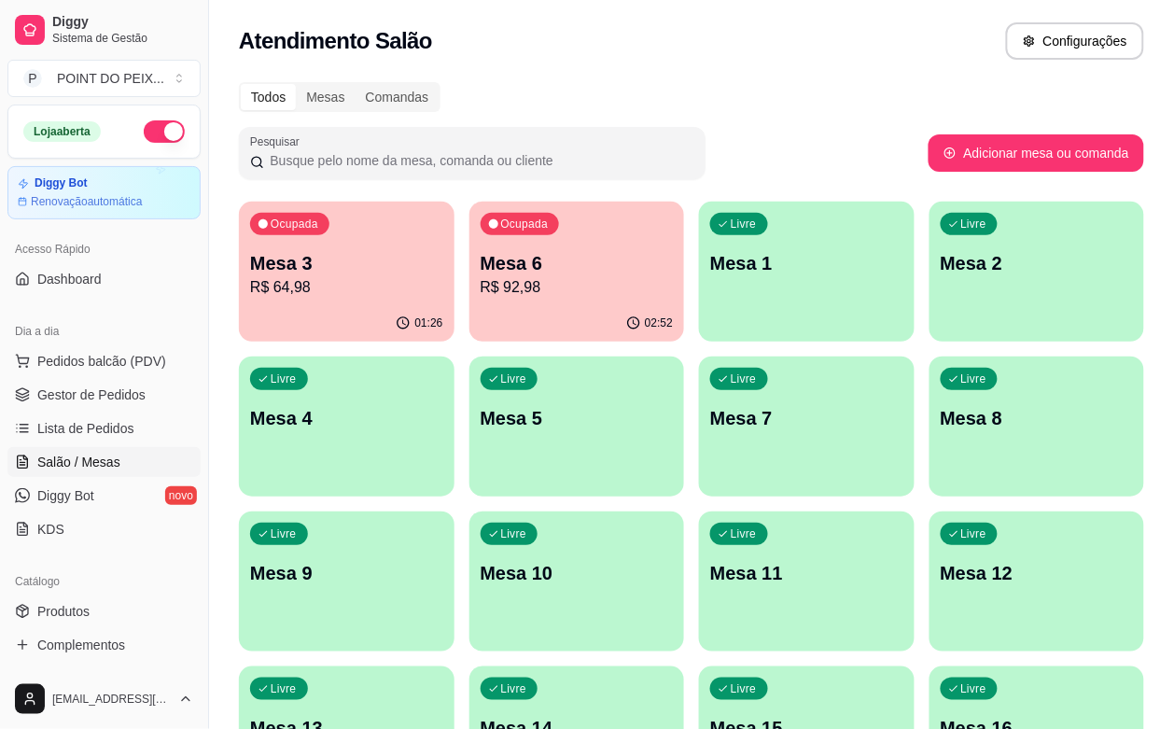
click at [455, 511] on div "Livre Mesa 9" at bounding box center [347, 570] width 216 height 118
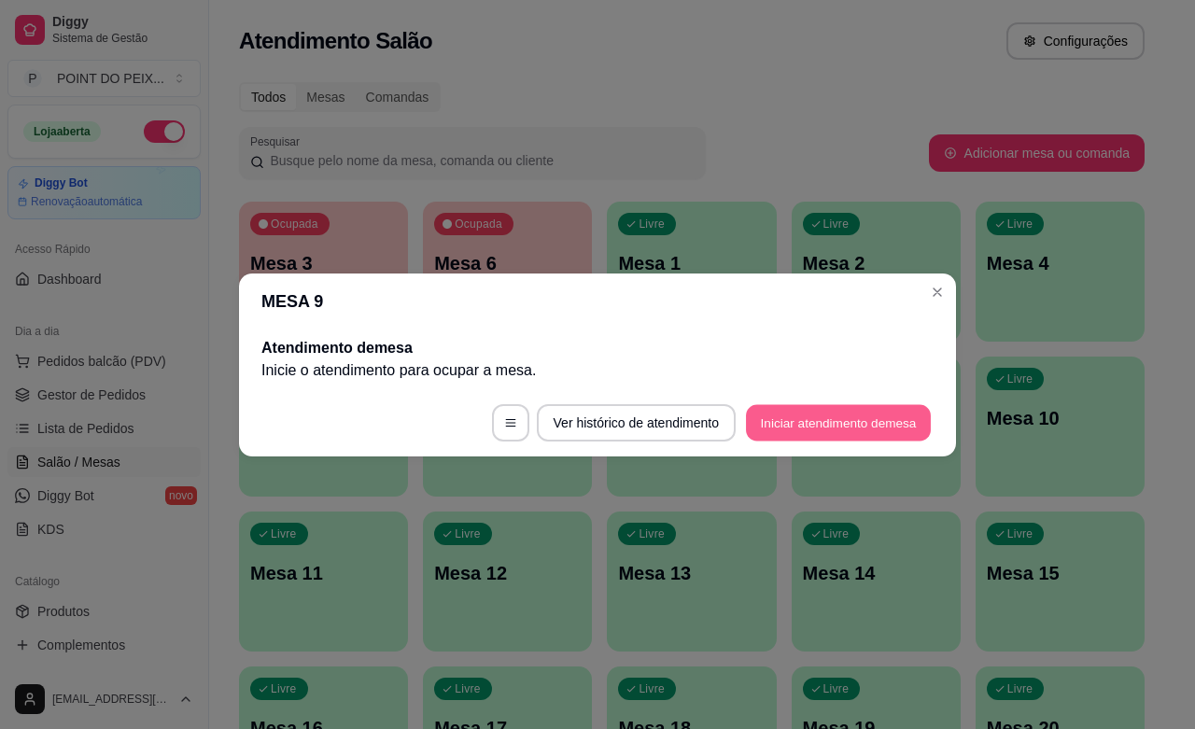
click at [833, 427] on button "Iniciar atendimento de mesa" at bounding box center [838, 422] width 185 height 36
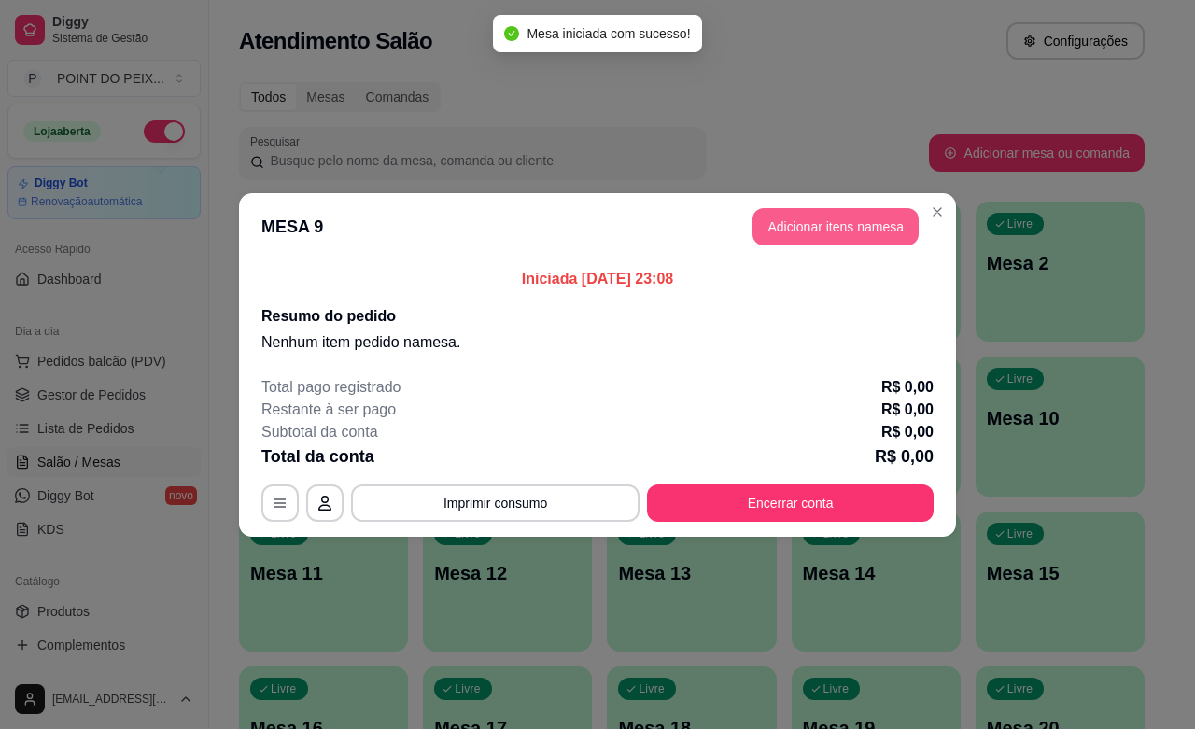
click at [817, 235] on button "Adicionar itens na mesa" at bounding box center [835, 226] width 166 height 37
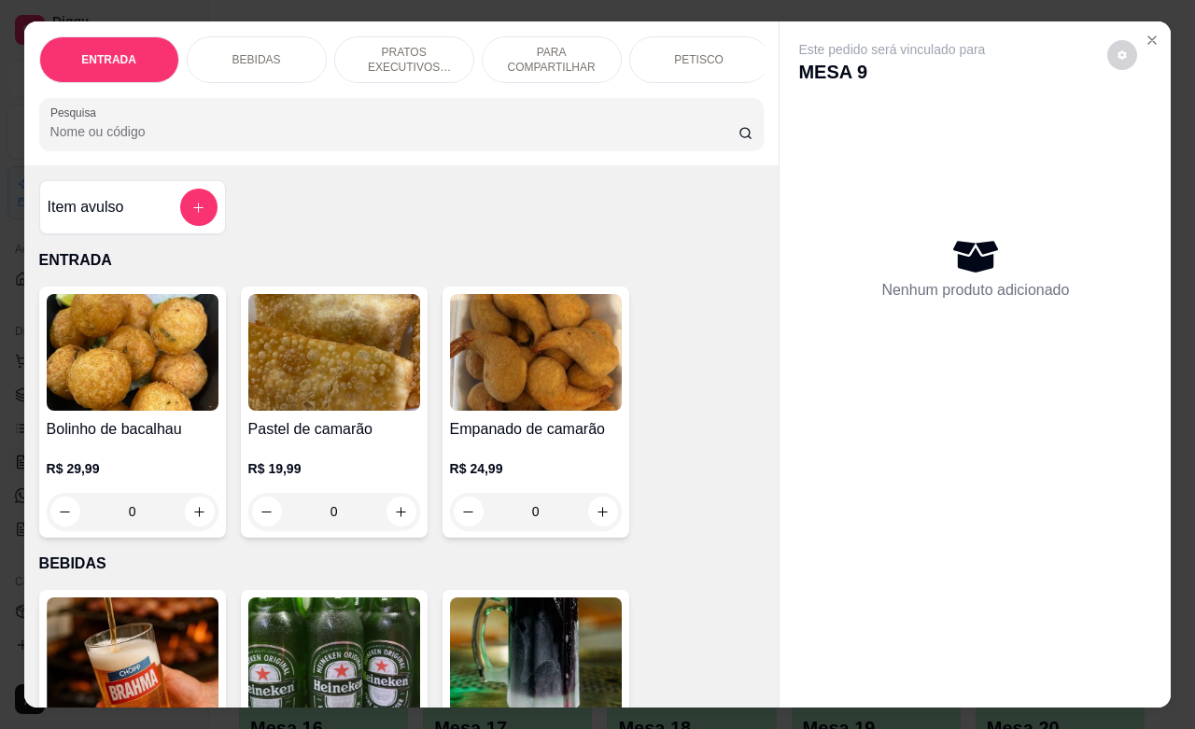
click at [682, 54] on p "PETISCO" at bounding box center [698, 59] width 49 height 15
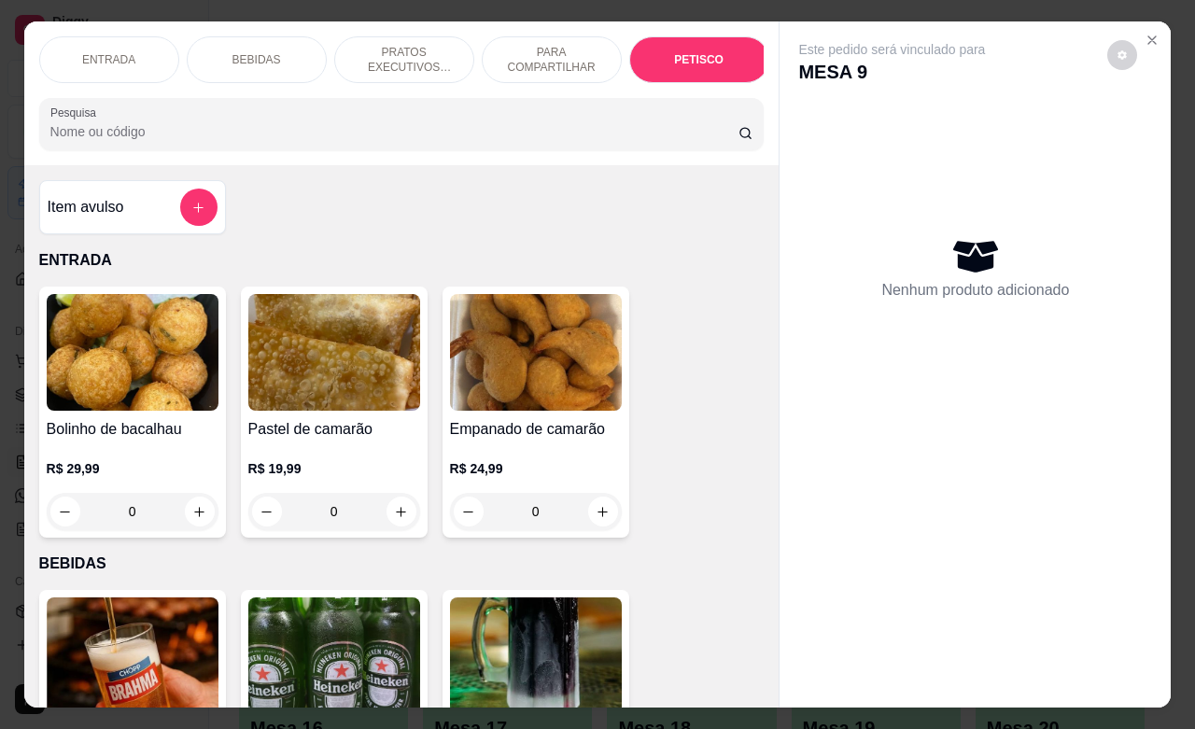
scroll to position [4357, 0]
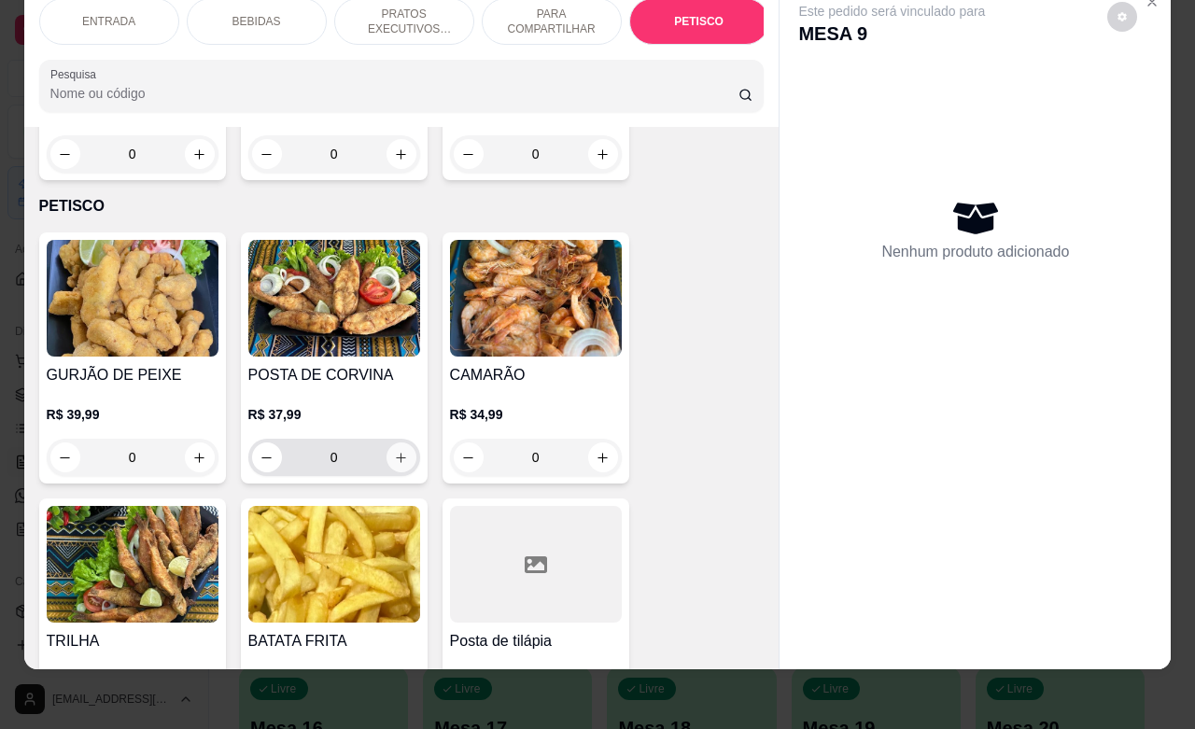
click at [394, 451] on icon "increase-product-quantity" at bounding box center [401, 458] width 14 height 14
type input "1"
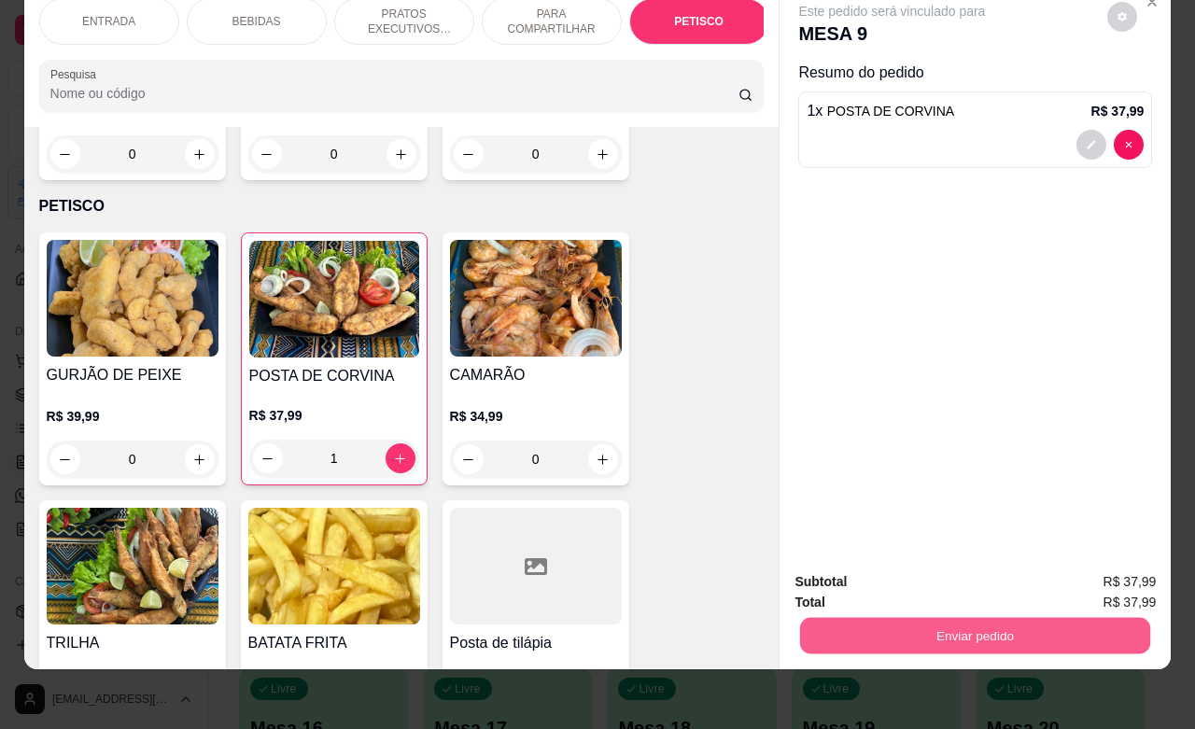
click at [865, 617] on button "Enviar pedido" at bounding box center [975, 635] width 350 height 36
click at [855, 569] on button "Não registrar e enviar pedido" at bounding box center [911, 570] width 189 height 35
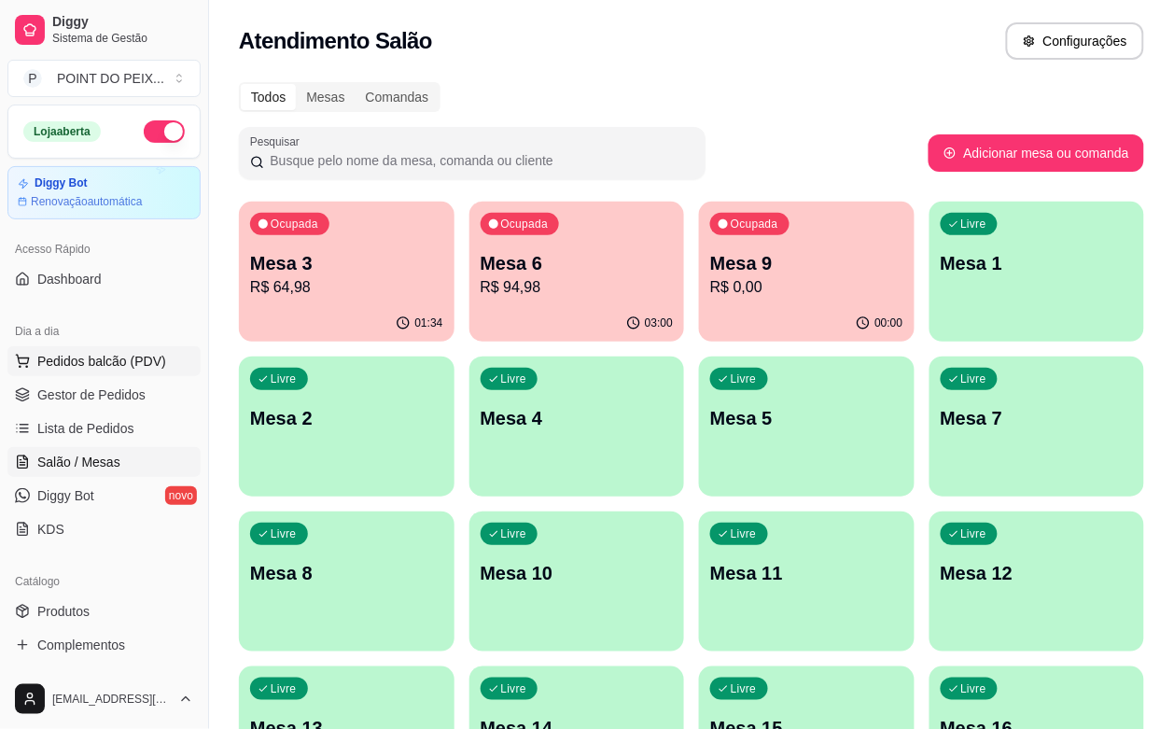
click at [124, 365] on span "Pedidos balcão (PDV)" at bounding box center [101, 361] width 129 height 19
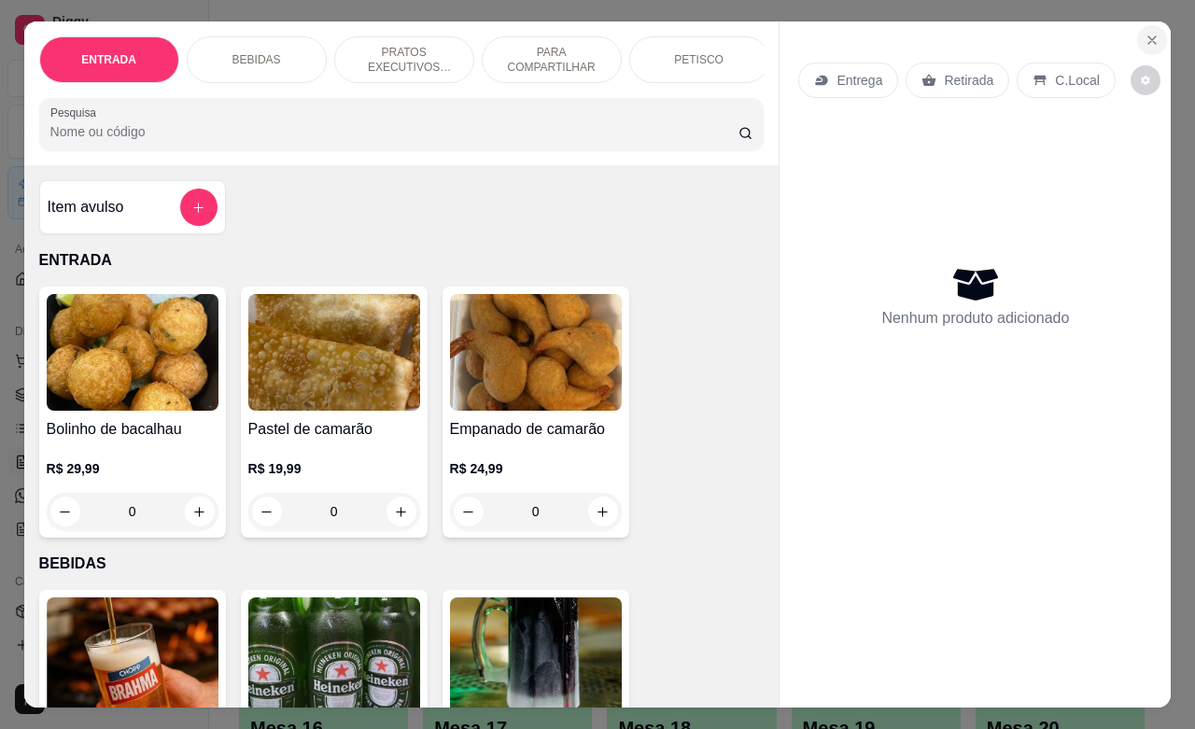
click at [1144, 33] on icon "Close" at bounding box center [1151, 40] width 15 height 15
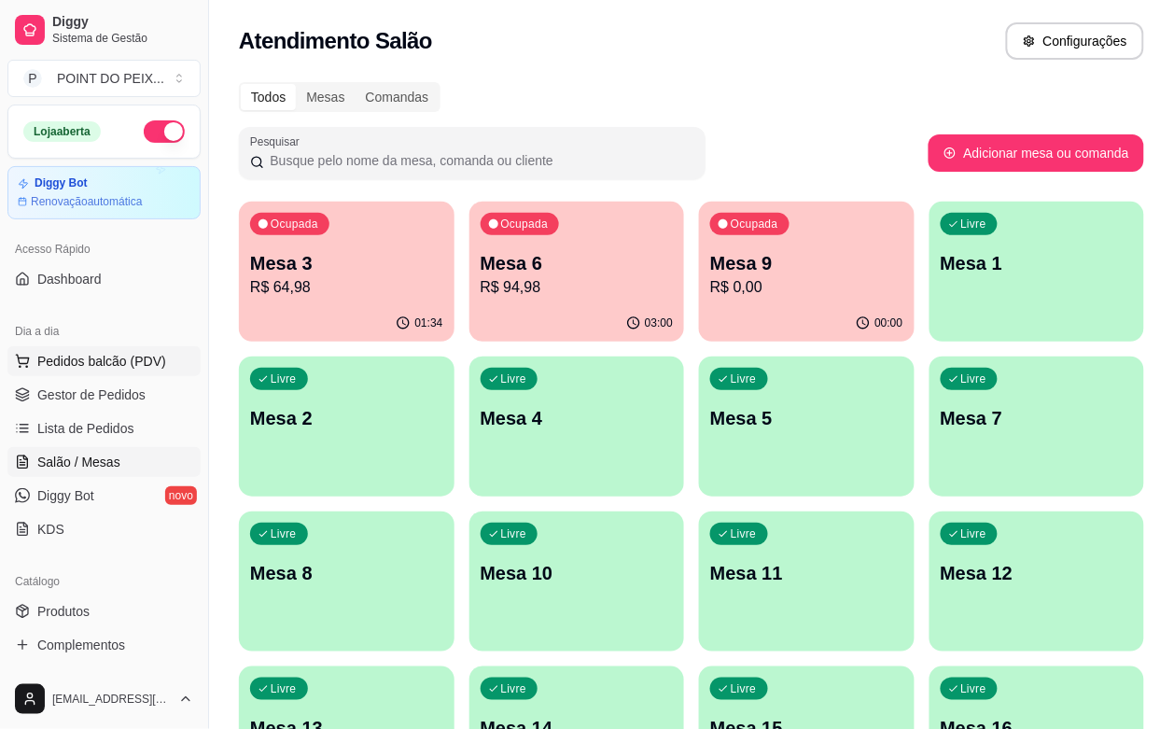
click at [114, 362] on span "Pedidos balcão (PDV)" at bounding box center [101, 361] width 129 height 19
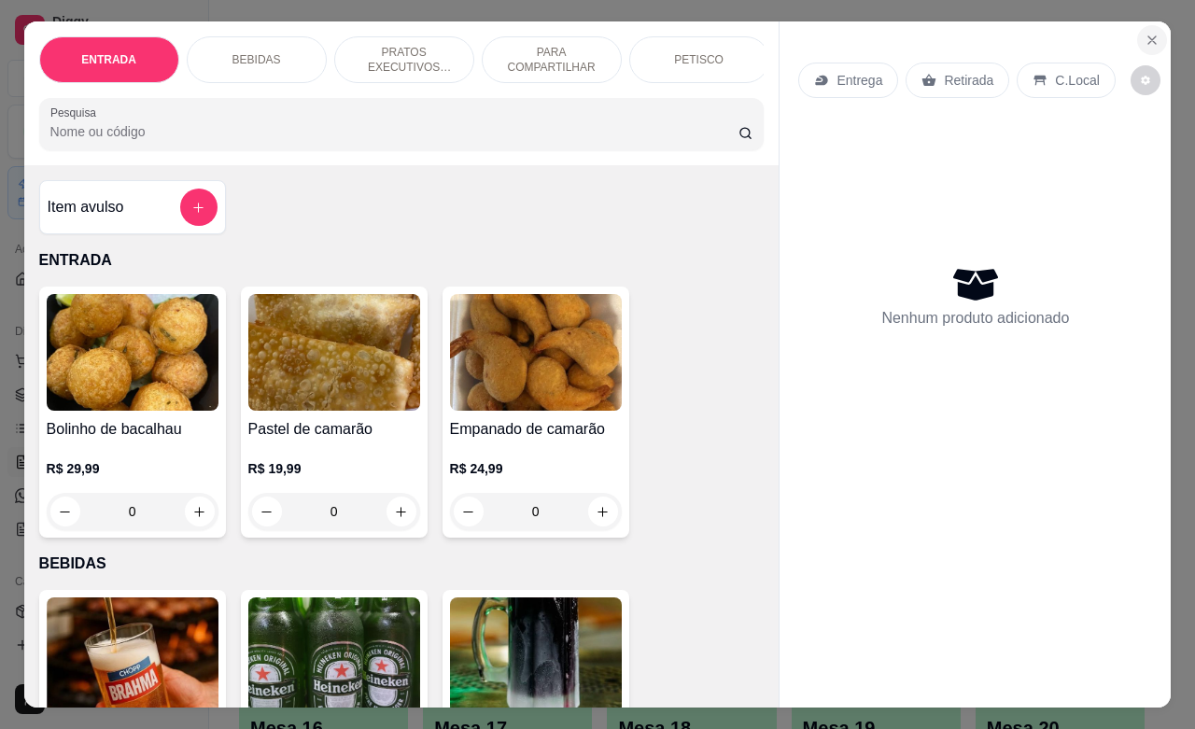
click at [1144, 33] on icon "Close" at bounding box center [1151, 40] width 15 height 15
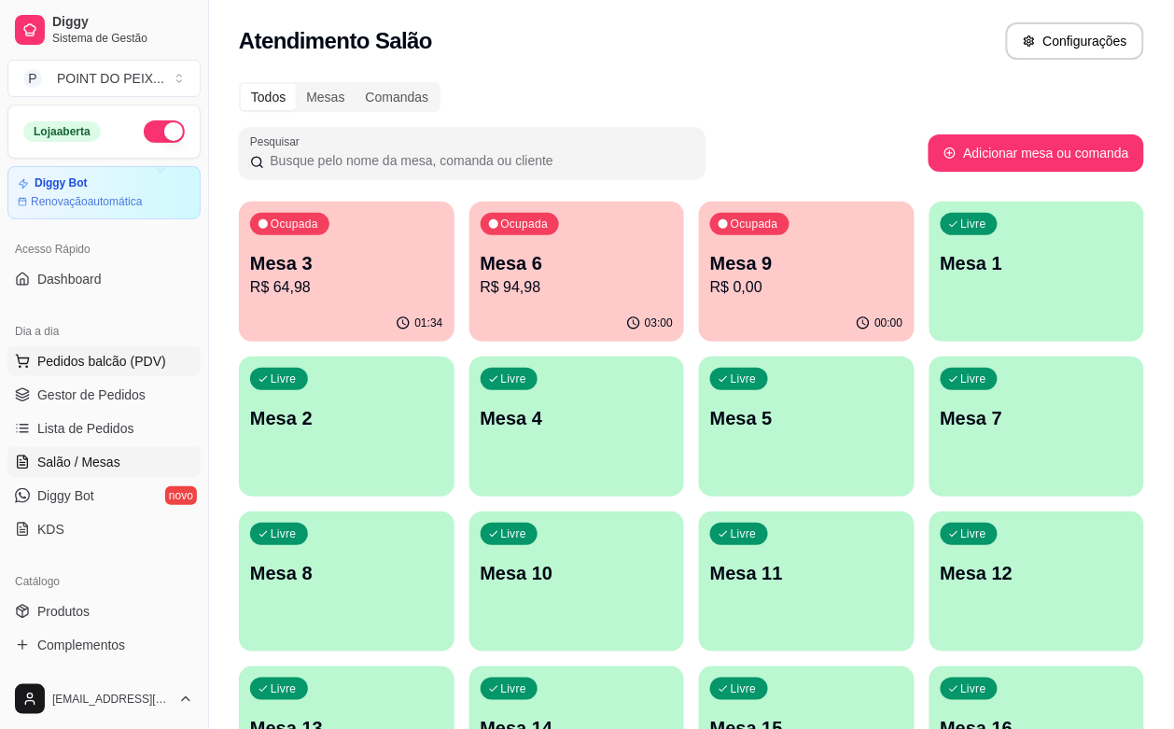
click at [147, 351] on button "Pedidos balcão (PDV)" at bounding box center [103, 361] width 193 height 30
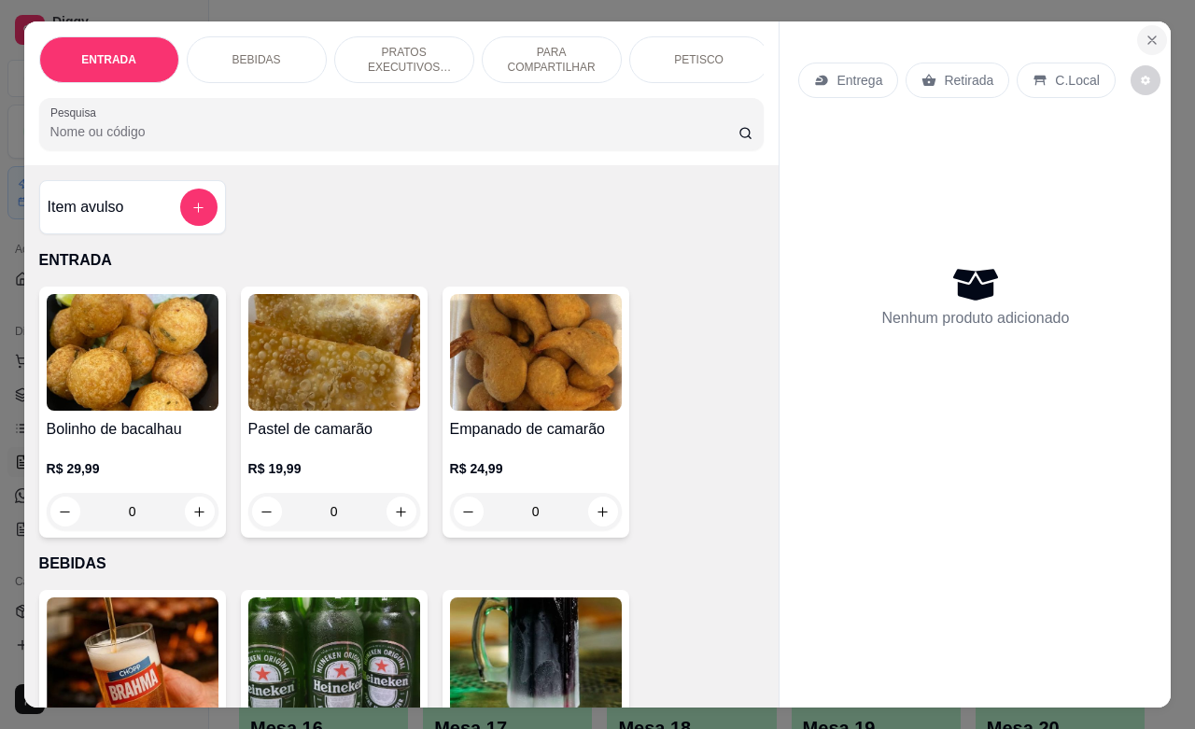
click at [1148, 36] on icon "Close" at bounding box center [1151, 39] width 7 height 7
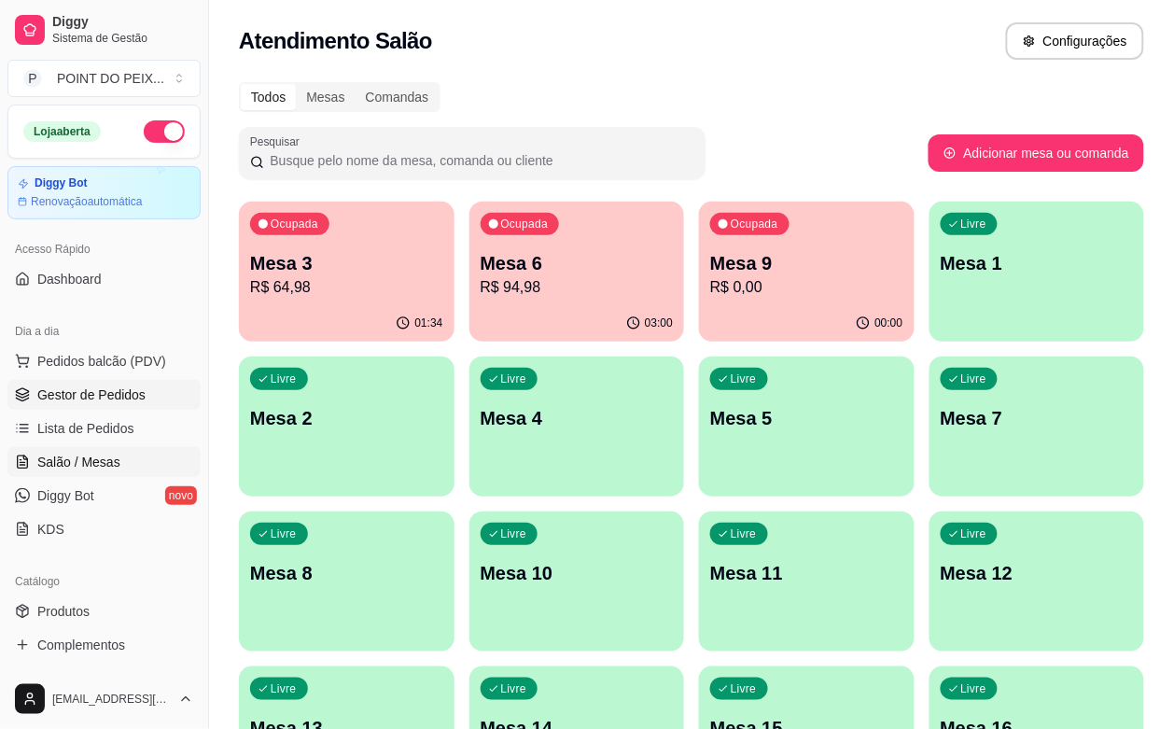
click at [135, 397] on span "Gestor de Pedidos" at bounding box center [91, 394] width 108 height 19
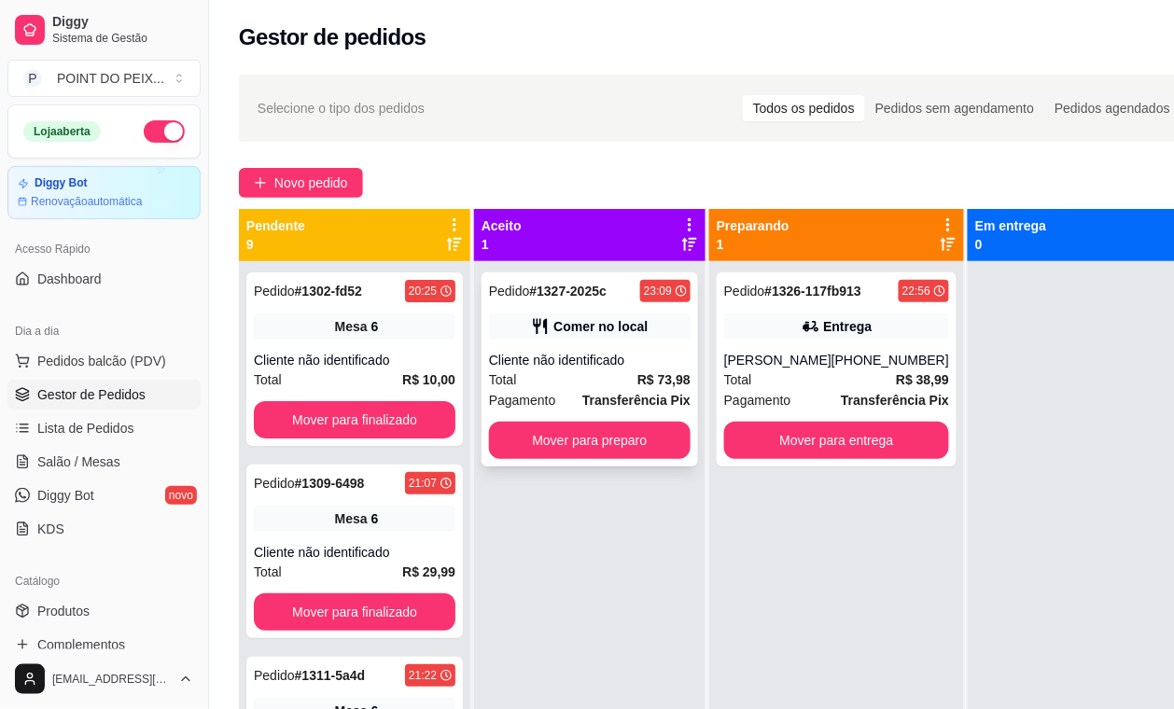
click at [626, 364] on div "Cliente não identificado" at bounding box center [590, 360] width 202 height 19
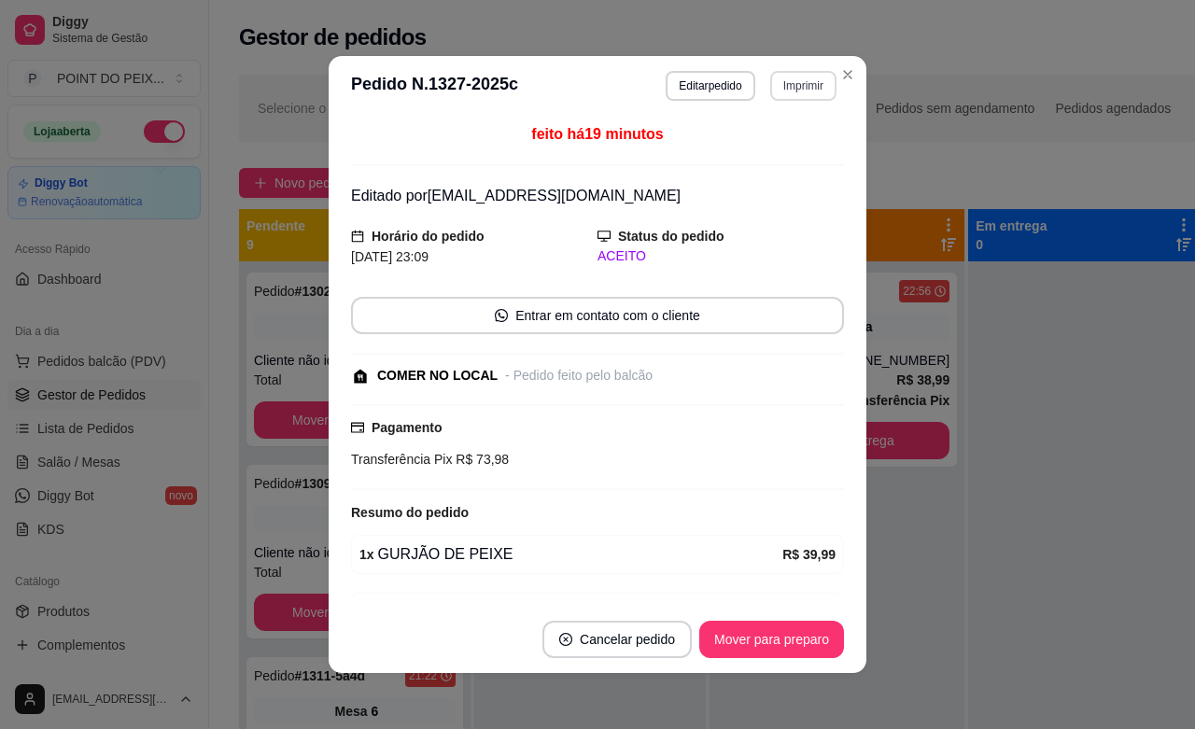
click at [795, 87] on button "Imprimir" at bounding box center [803, 86] width 66 height 30
click at [748, 159] on button "IMPRESSORA" at bounding box center [760, 152] width 135 height 30
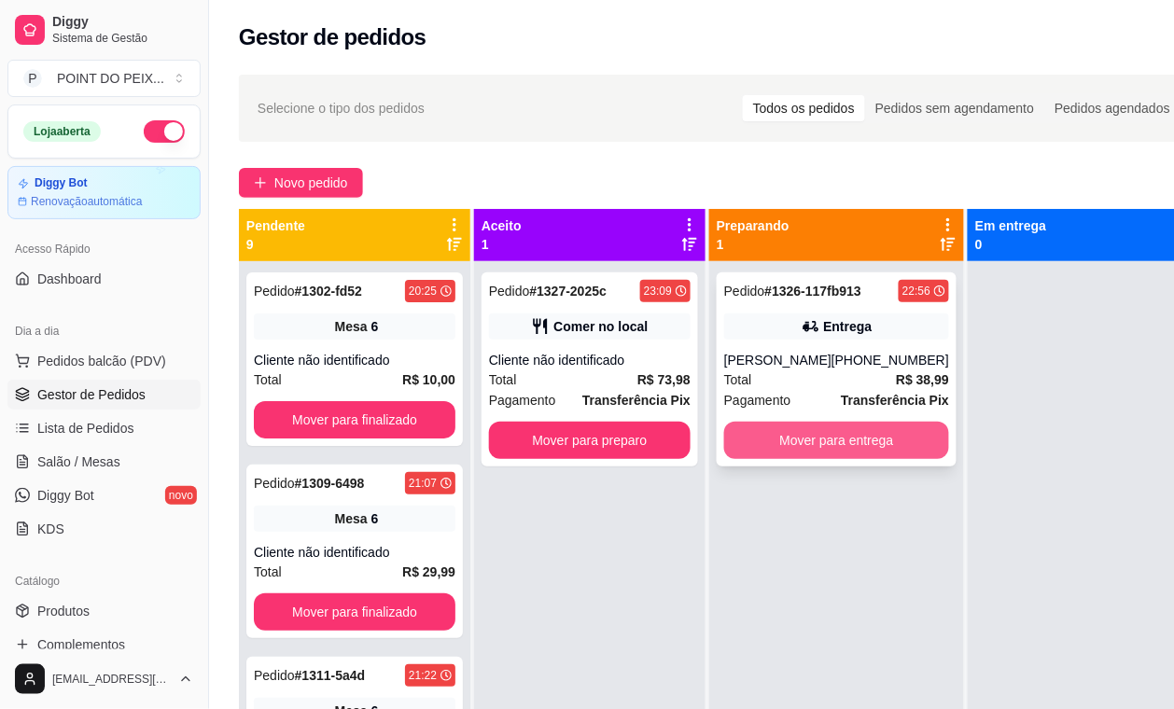
click at [837, 439] on button "Mover para entrega" at bounding box center [836, 440] width 225 height 37
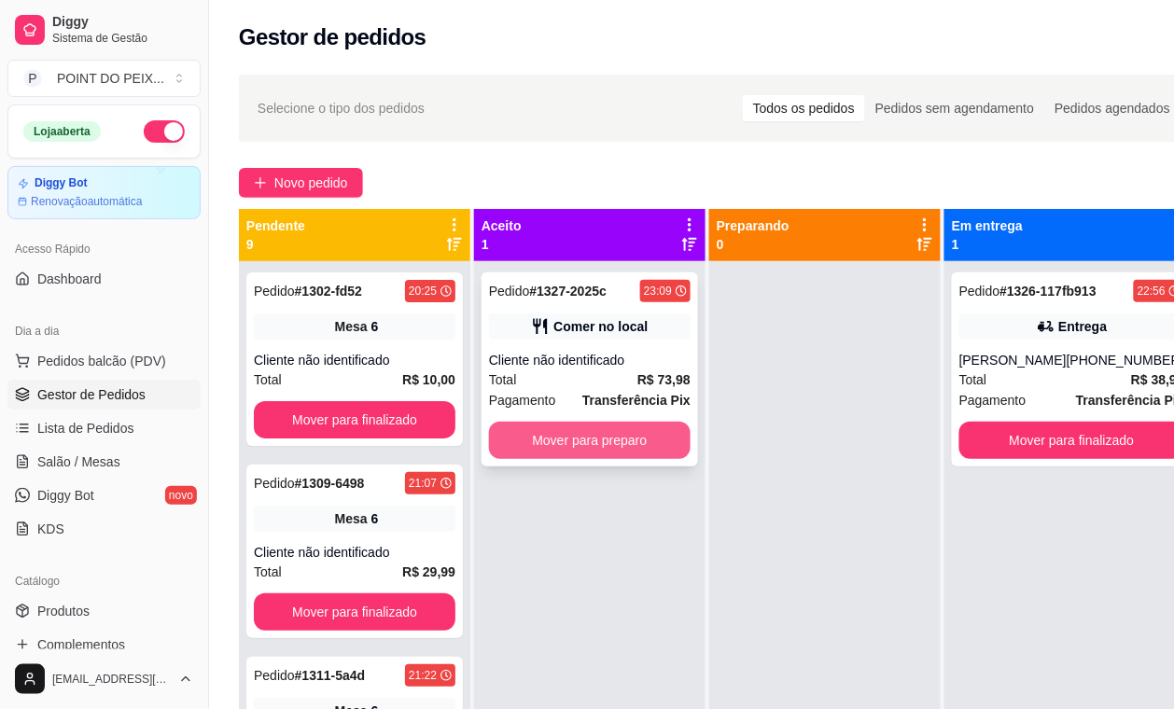
click at [581, 444] on button "Mover para preparo" at bounding box center [590, 440] width 202 height 37
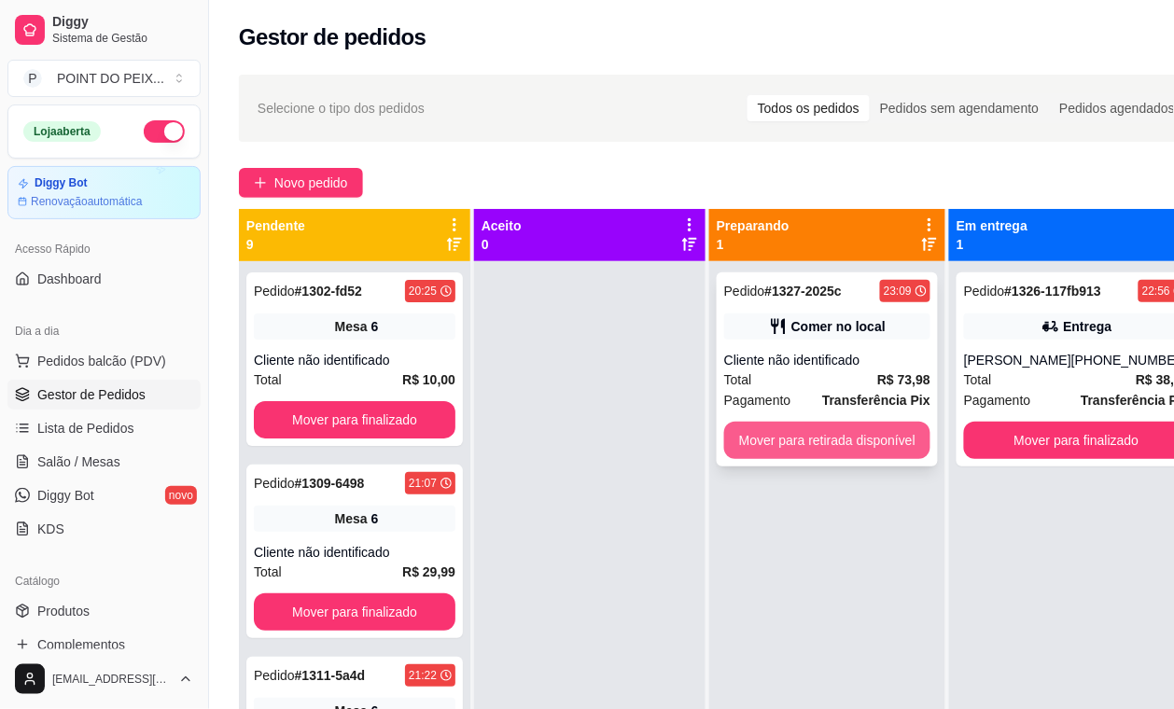
click at [819, 453] on button "Mover para retirada disponível" at bounding box center [827, 440] width 206 height 37
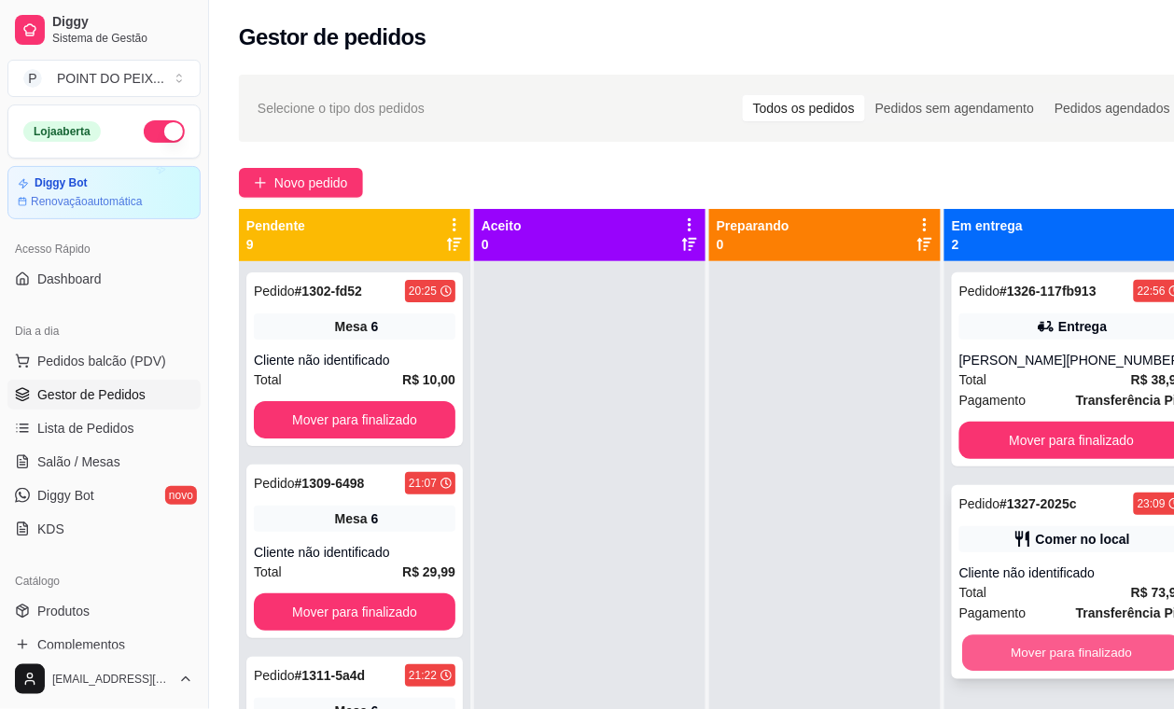
click at [1060, 651] on button "Mover para finalizado" at bounding box center [1072, 654] width 218 height 36
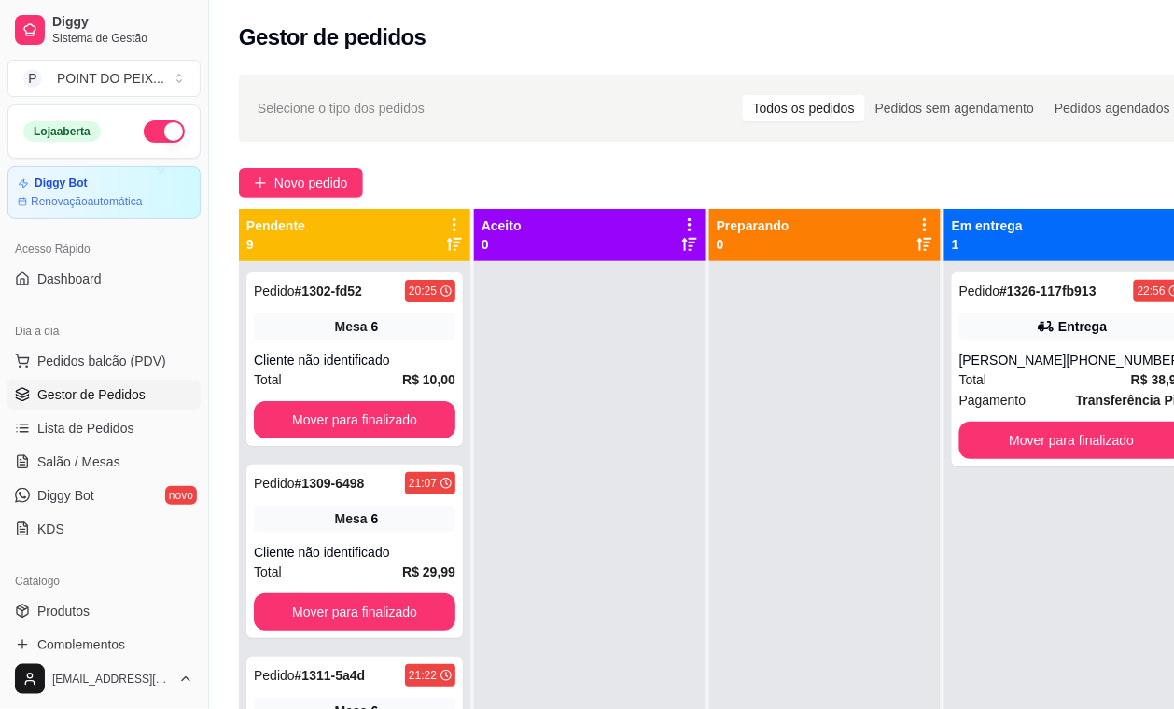
click at [650, 147] on div "Selecione o tipo dos pedidos Todos os pedidos Pedidos sem agendamento Pedidos a…" at bounding box center [720, 501] width 1022 height 877
click at [109, 464] on span "Salão / Mesas" at bounding box center [78, 462] width 83 height 19
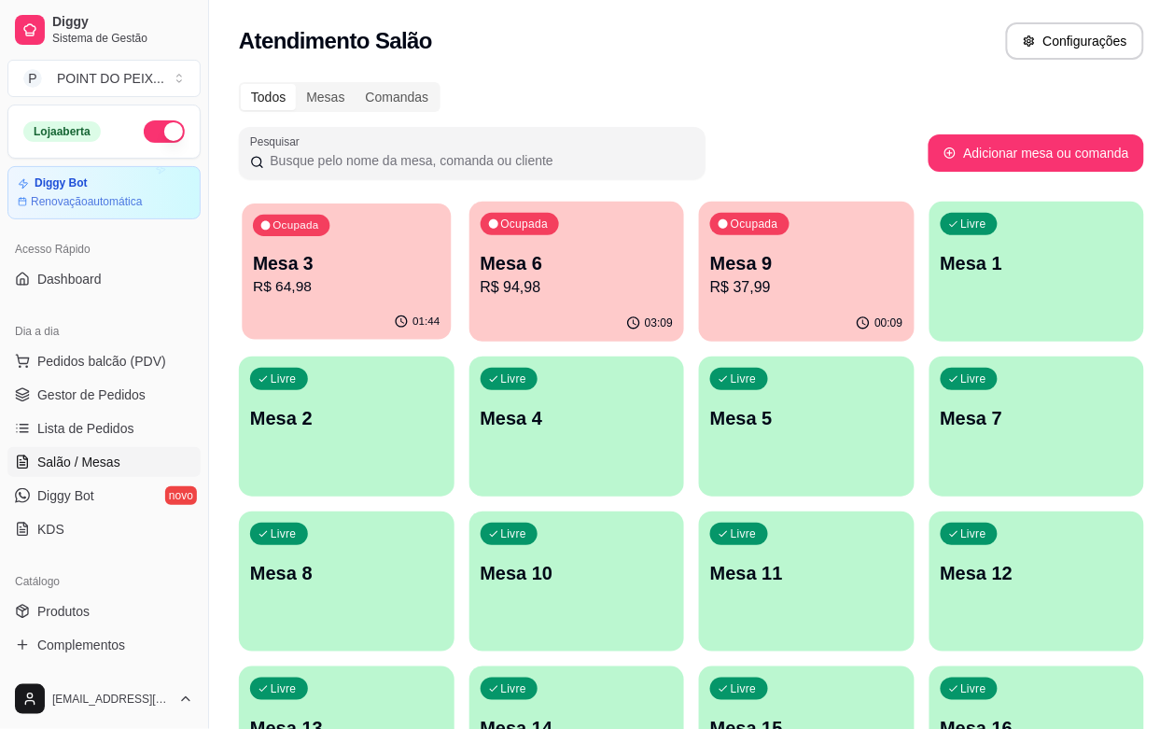
click at [345, 286] on p "R$ 64,98" at bounding box center [346, 286] width 187 height 21
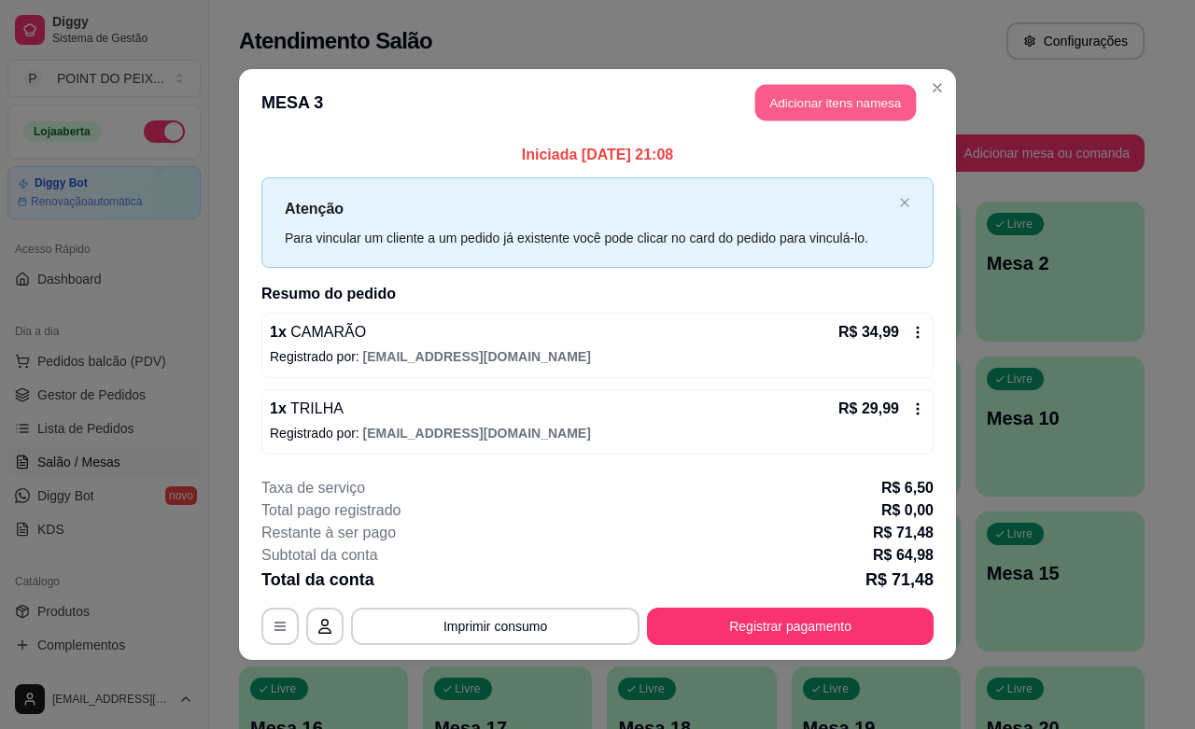
click at [809, 108] on button "Adicionar itens na mesa" at bounding box center [835, 103] width 161 height 36
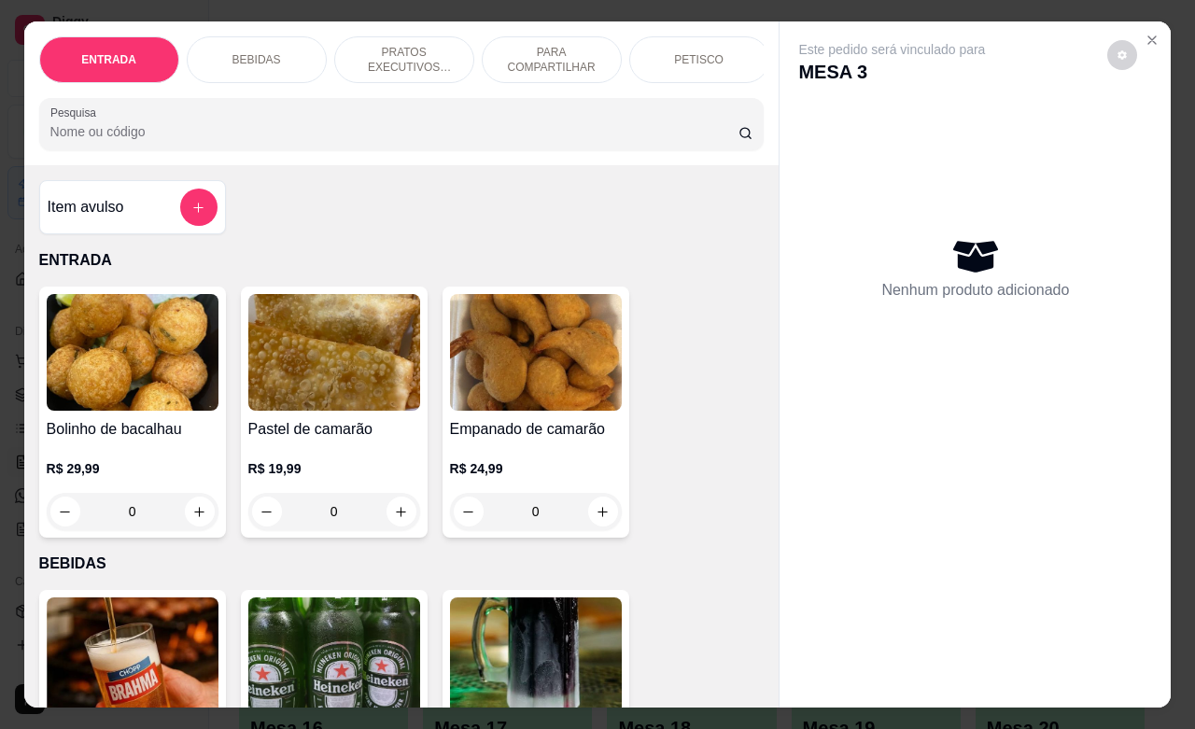
click at [248, 52] on p "BEBIDAS" at bounding box center [256, 59] width 49 height 15
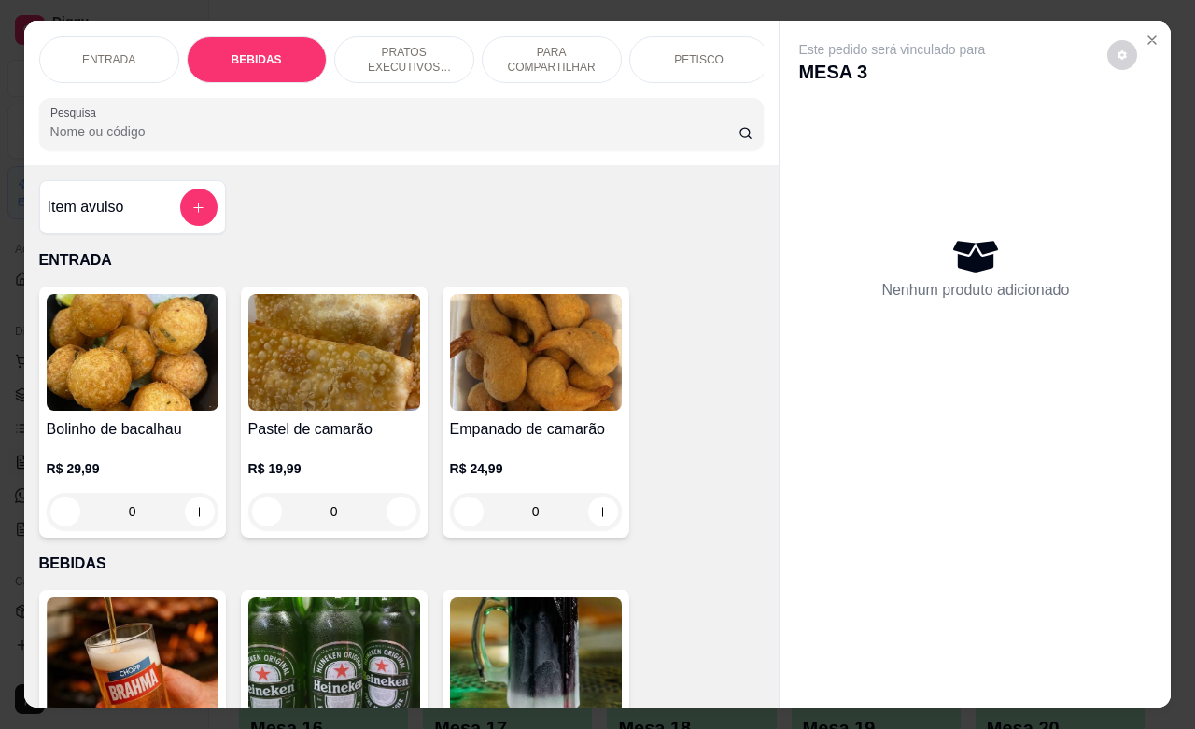
scroll to position [387, 0]
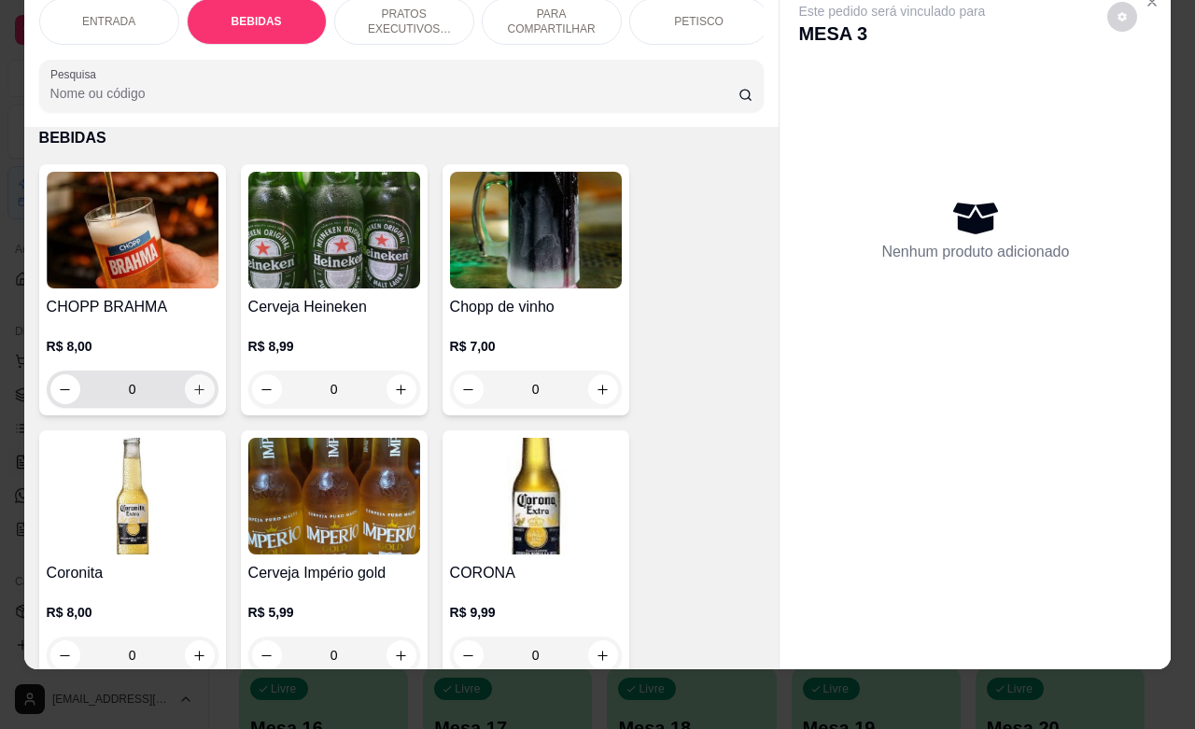
click at [192, 387] on icon "increase-product-quantity" at bounding box center [199, 390] width 14 height 14
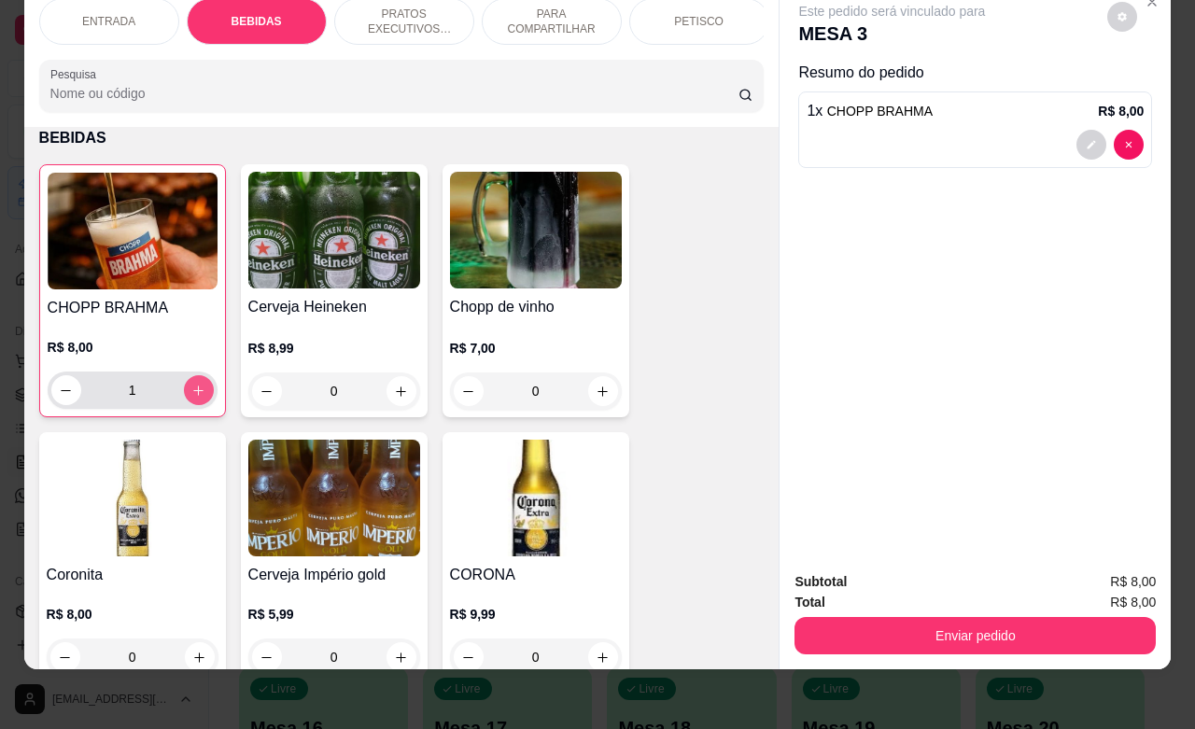
click at [191, 387] on icon "increase-product-quantity" at bounding box center [198, 391] width 14 height 14
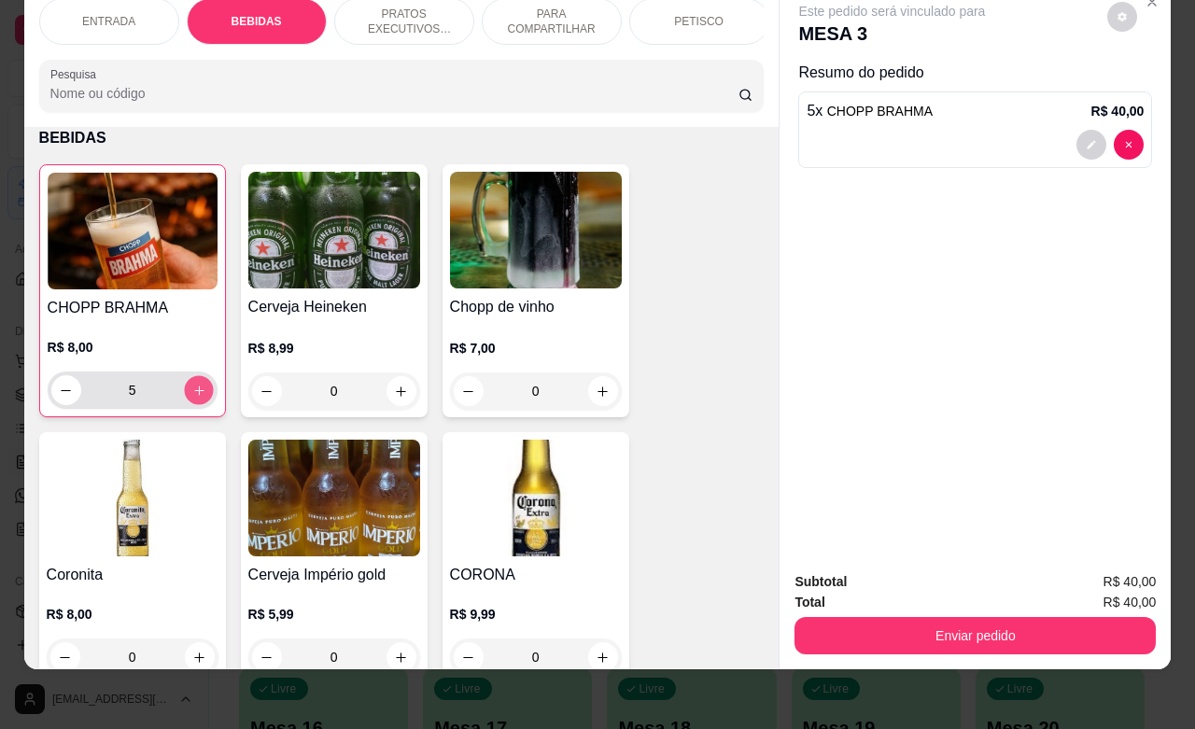
type input "6"
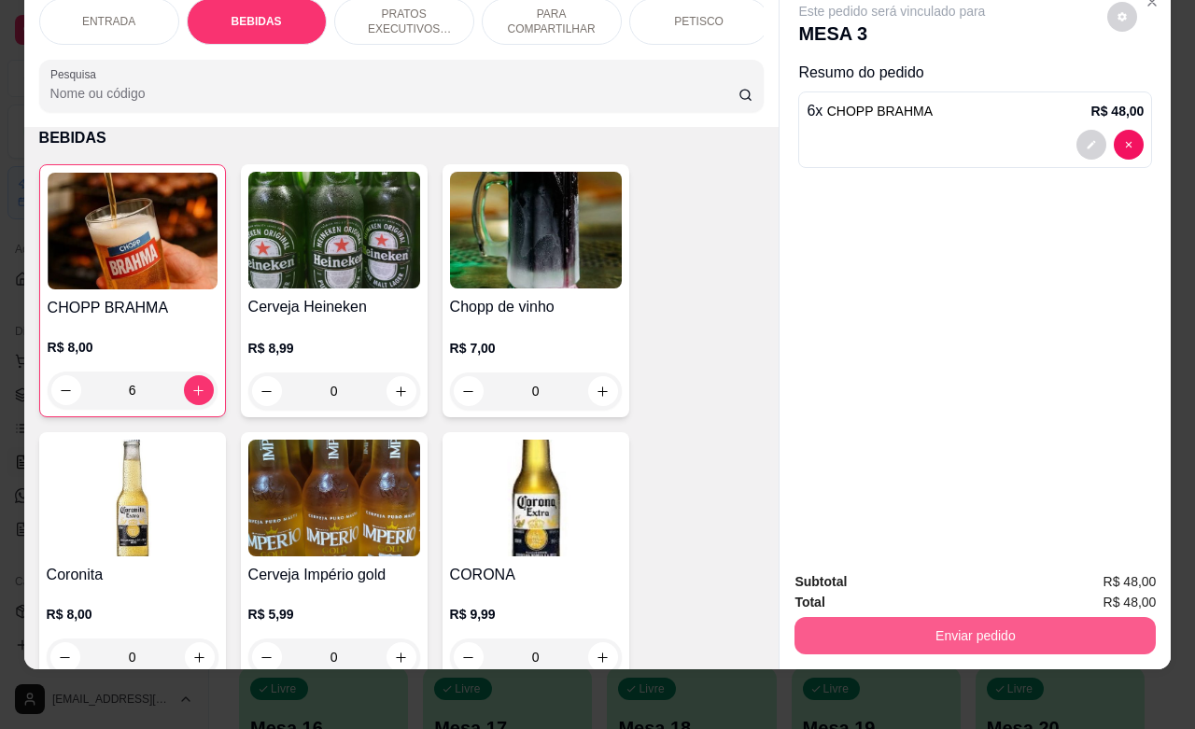
click at [962, 617] on button "Enviar pedido" at bounding box center [974, 635] width 361 height 37
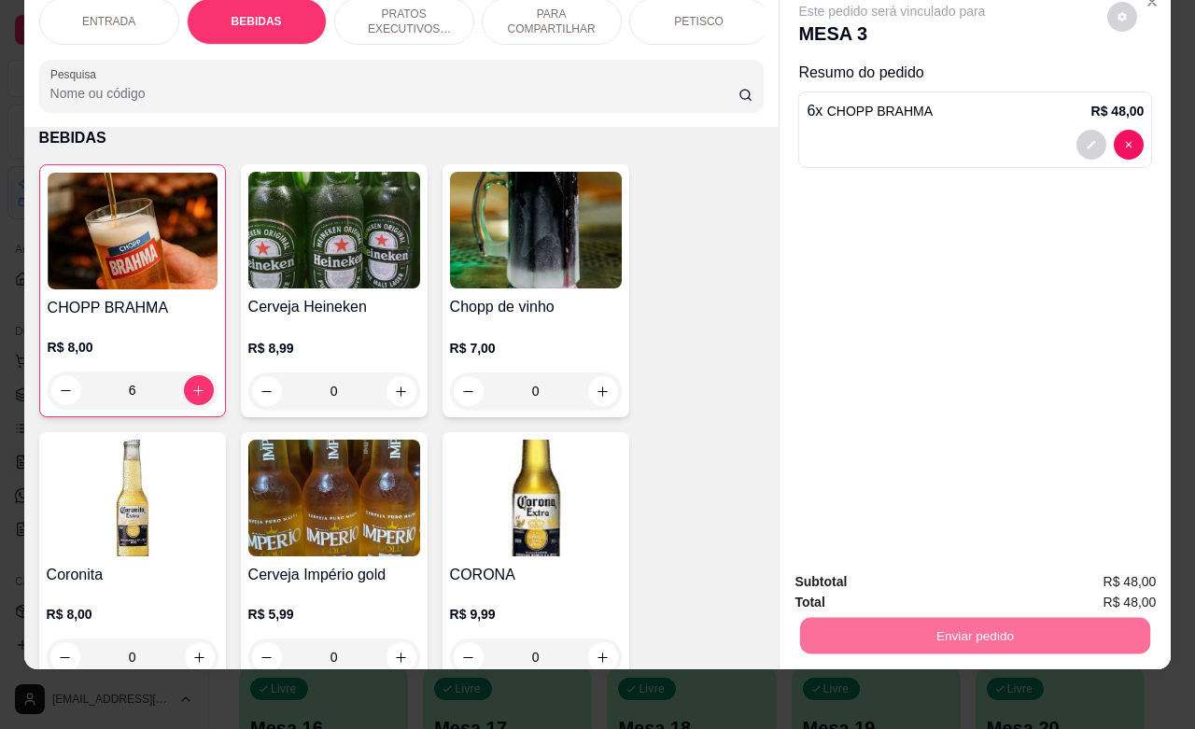
click at [906, 567] on button "Não registrar e enviar pedido" at bounding box center [911, 570] width 194 height 35
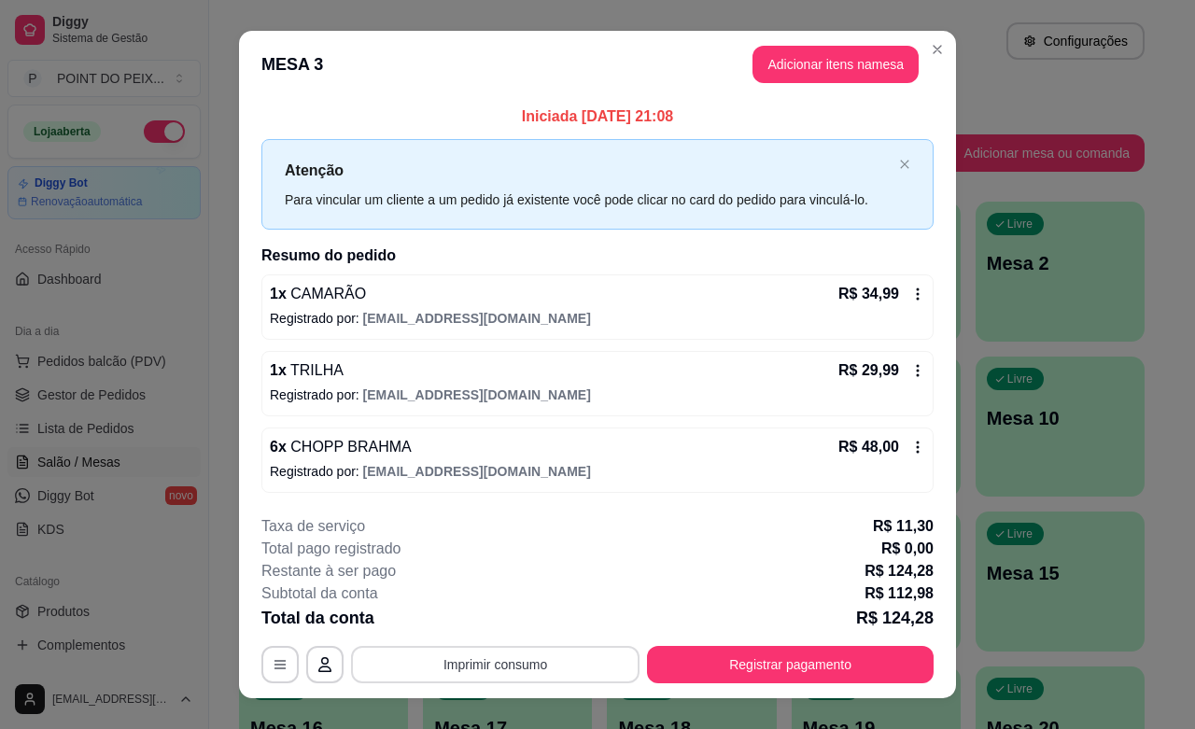
click at [496, 661] on button "Imprimir consumo" at bounding box center [495, 664] width 288 height 37
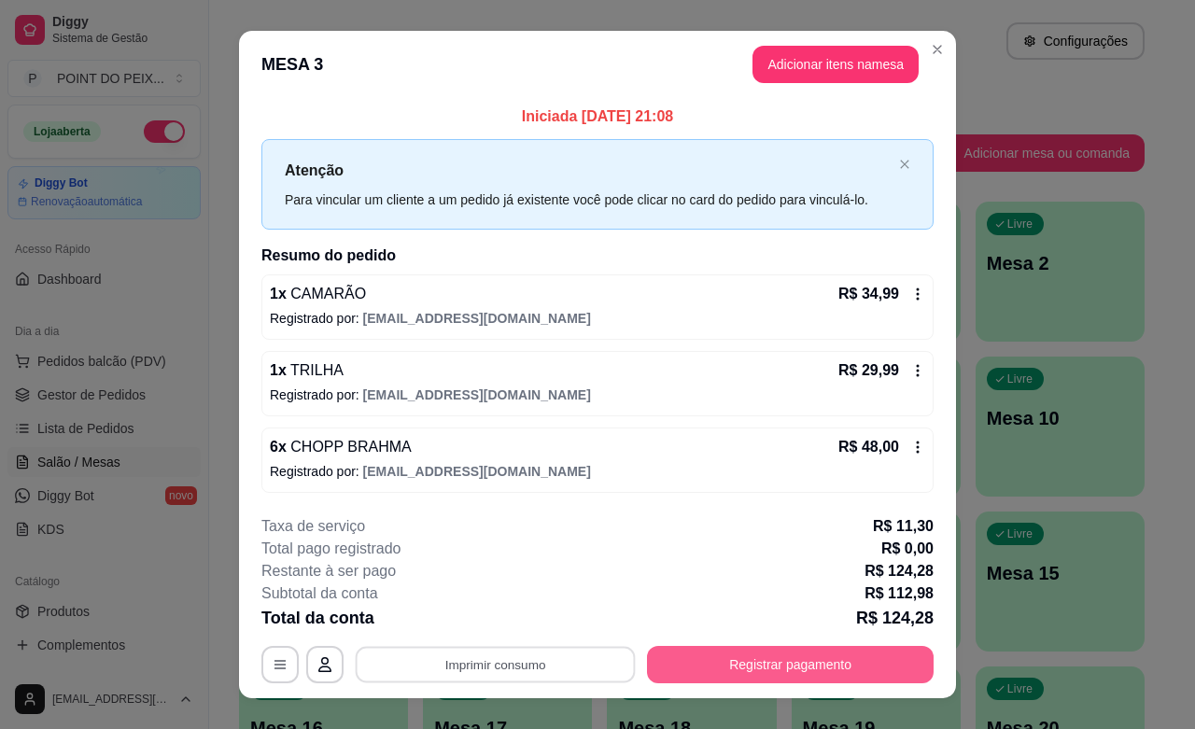
click at [747, 668] on button "Registrar pagamento" at bounding box center [790, 664] width 287 height 37
click at [747, 668] on button "Registrar pagamento" at bounding box center [790, 665] width 278 height 36
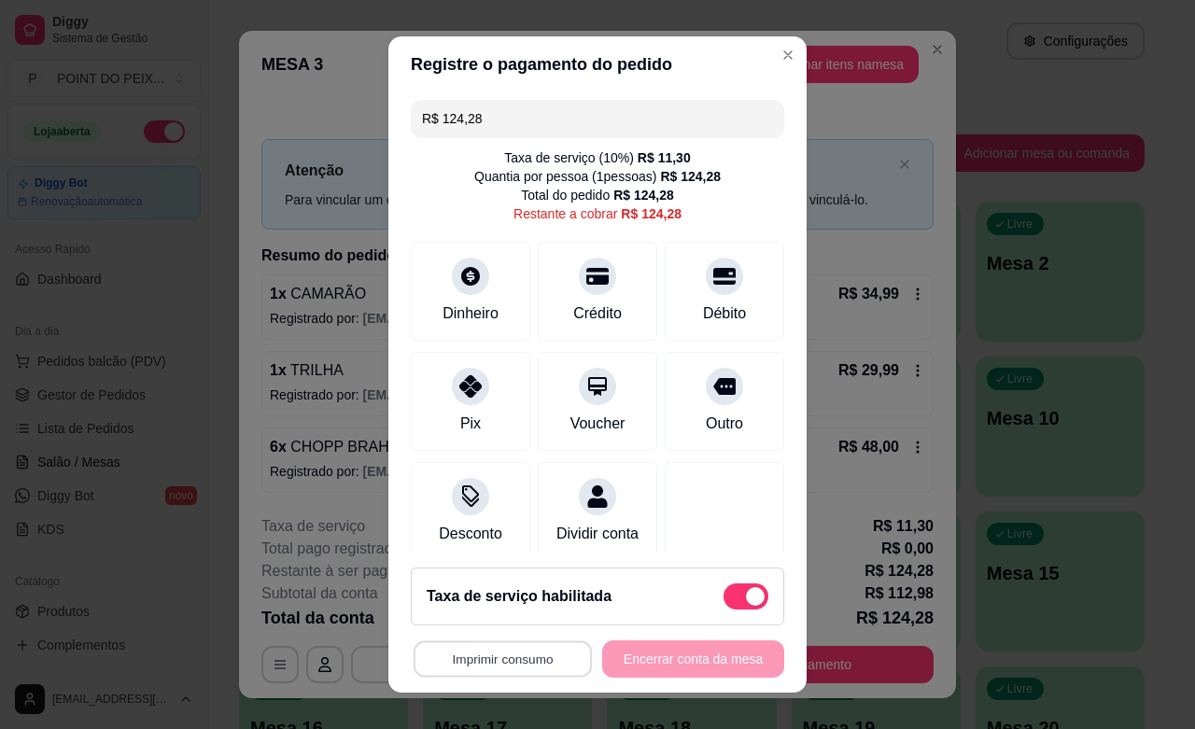
click at [481, 656] on button "Imprimir consumo" at bounding box center [502, 659] width 178 height 36
click at [504, 619] on button "IMPRESSORA" at bounding box center [492, 615] width 131 height 29
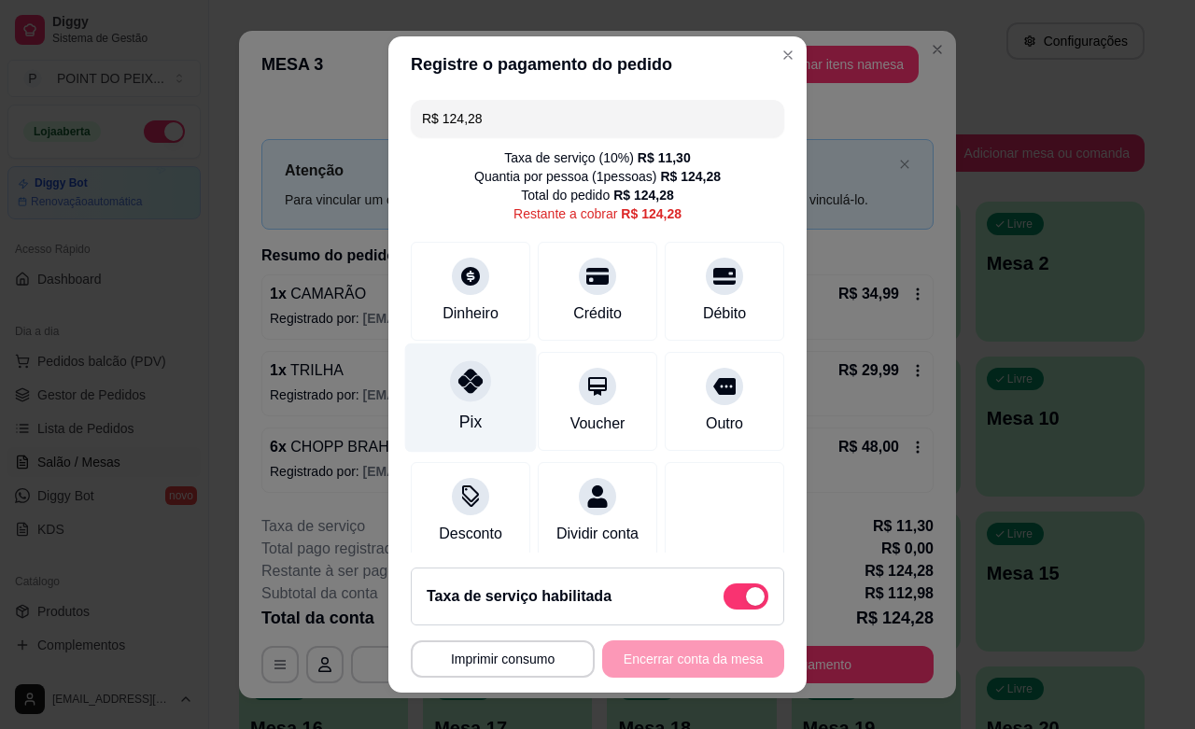
click at [455, 403] on div "Pix" at bounding box center [471, 397] width 132 height 109
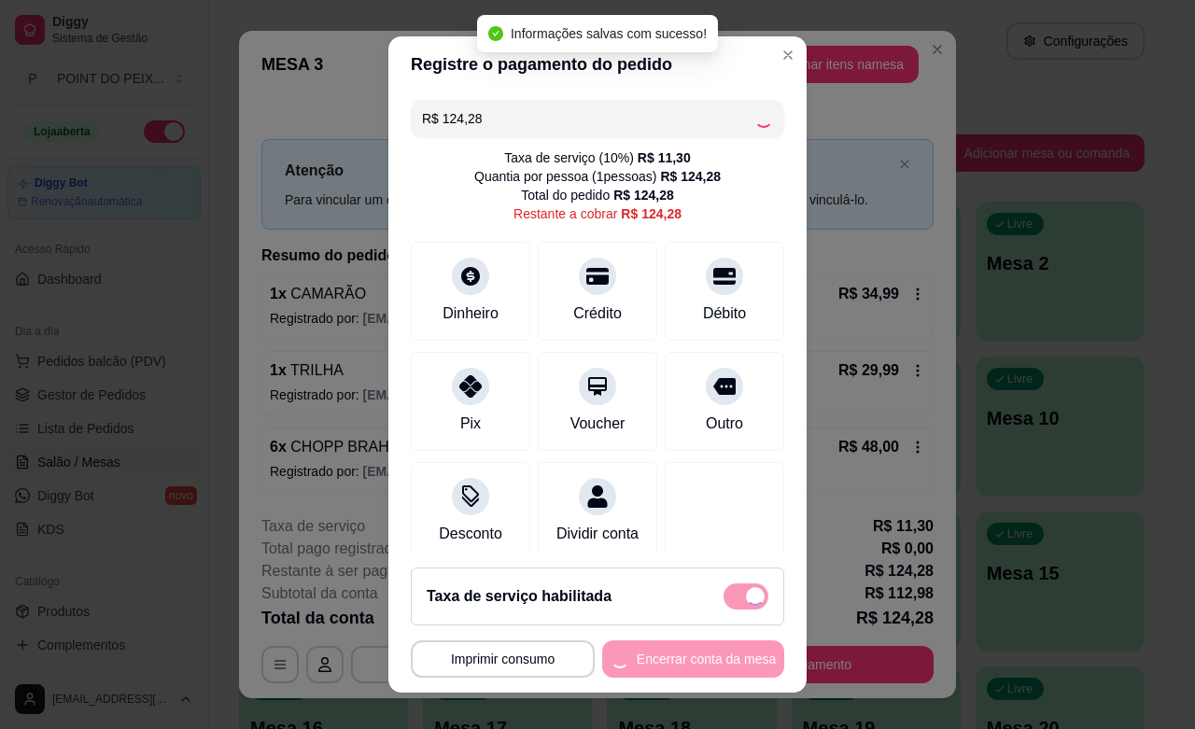
type input "R$ 0,00"
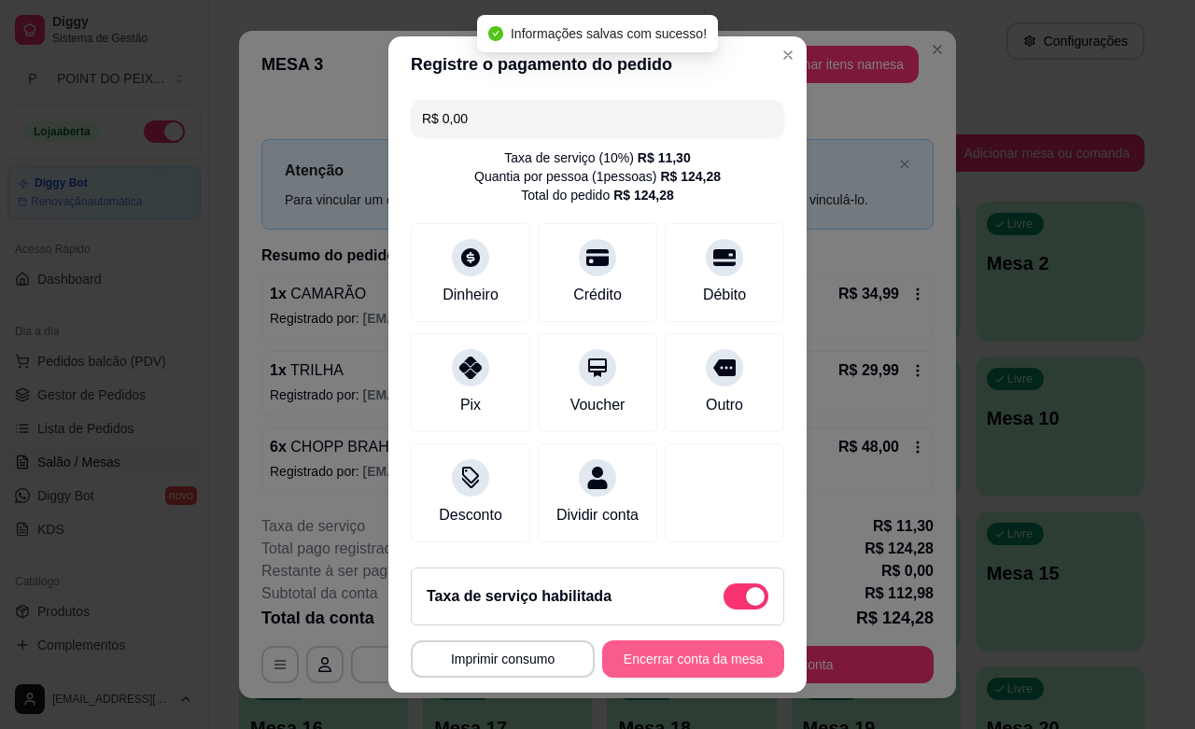
click at [665, 651] on button "Encerrar conta da mesa" at bounding box center [693, 658] width 182 height 37
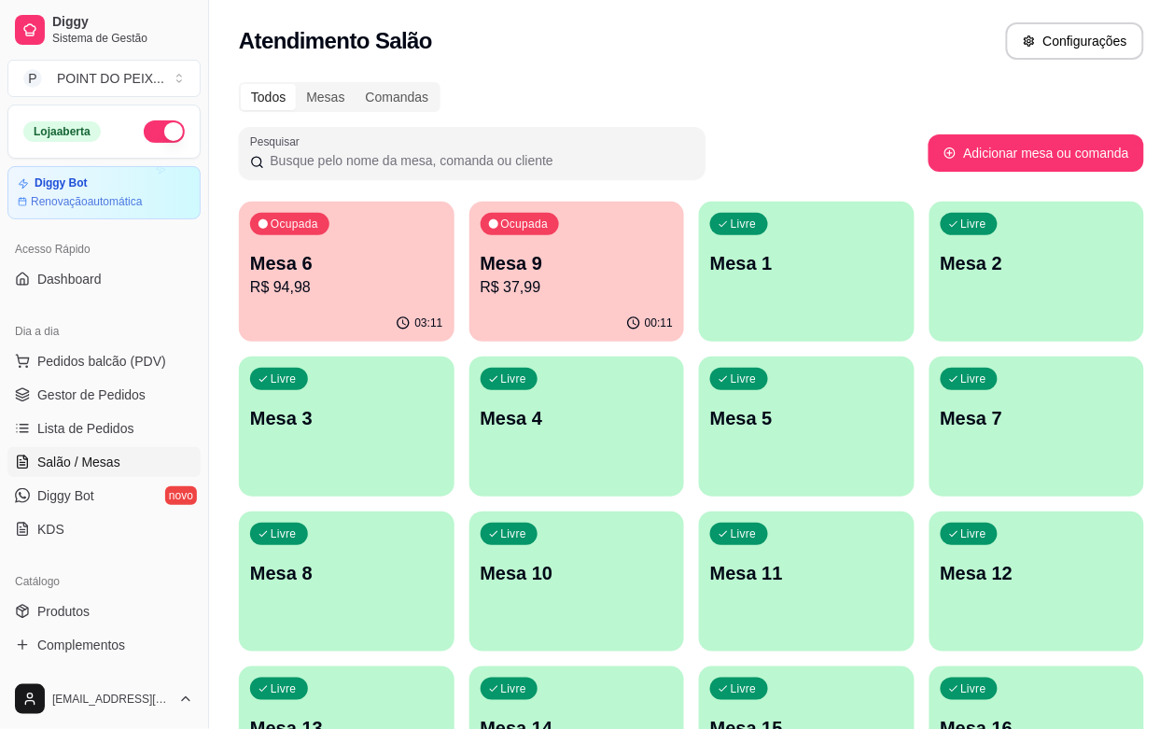
click at [341, 291] on p "R$ 94,98" at bounding box center [346, 287] width 193 height 22
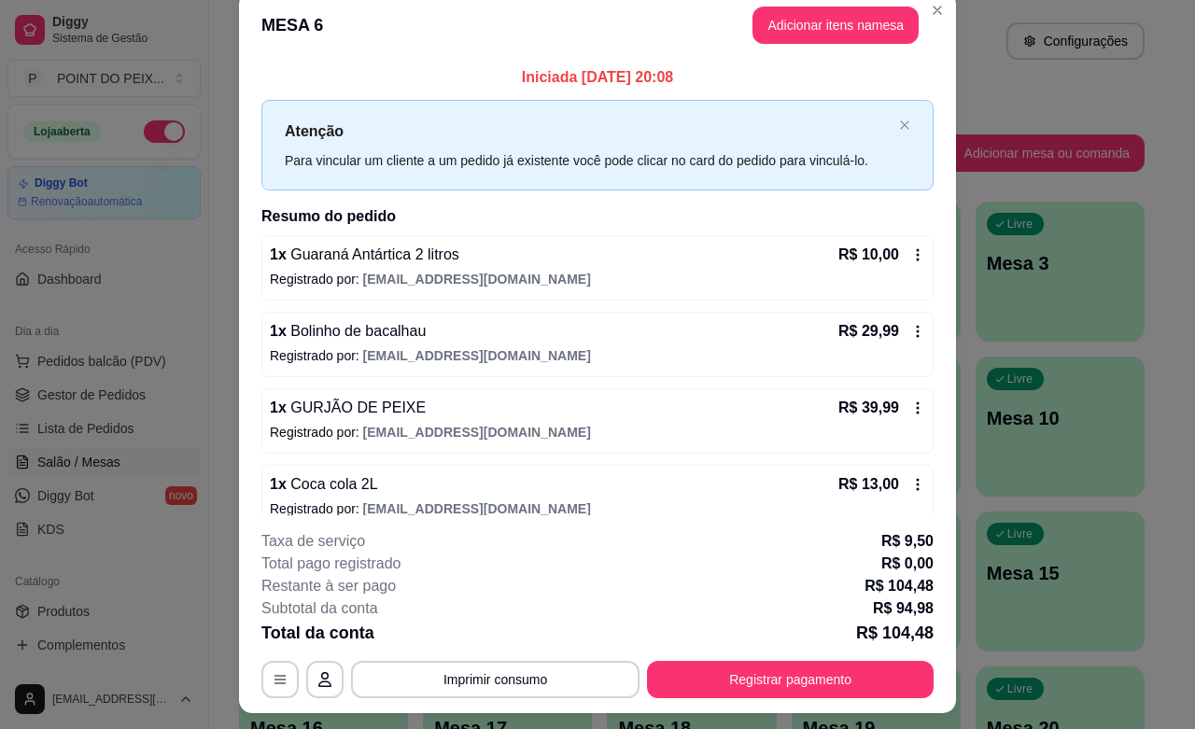
scroll to position [0, 0]
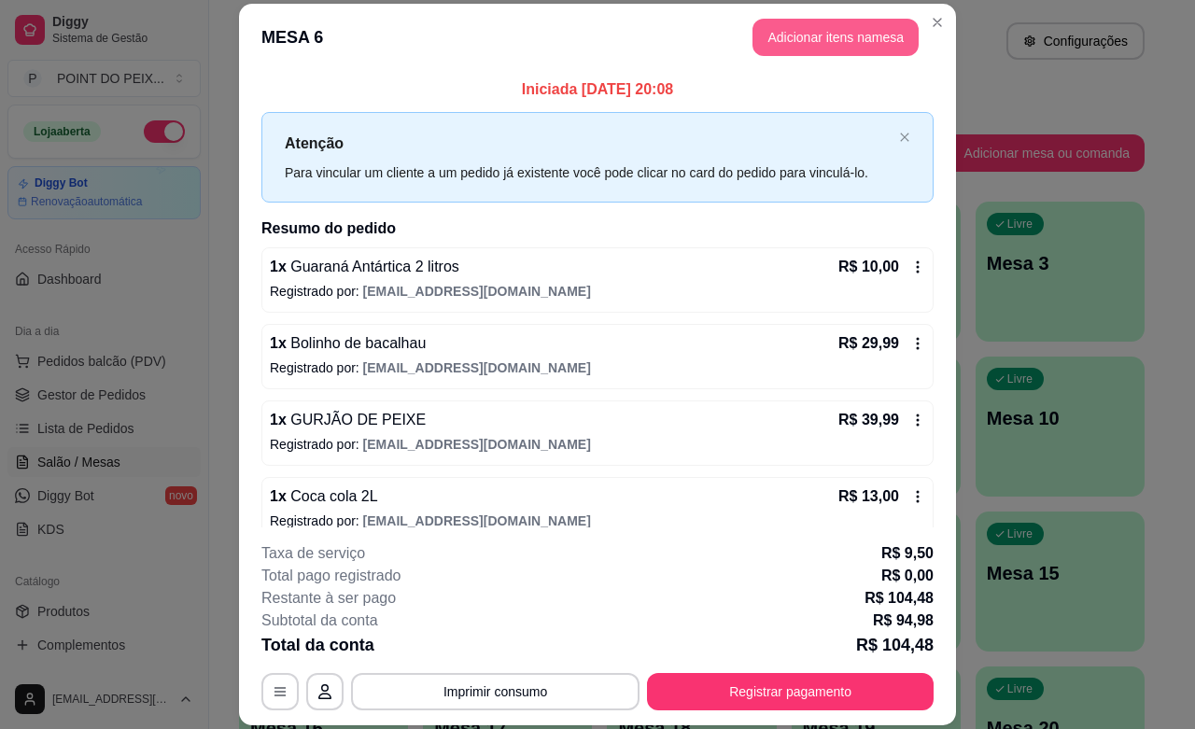
click at [824, 43] on button "Adicionar itens na mesa" at bounding box center [835, 37] width 166 height 37
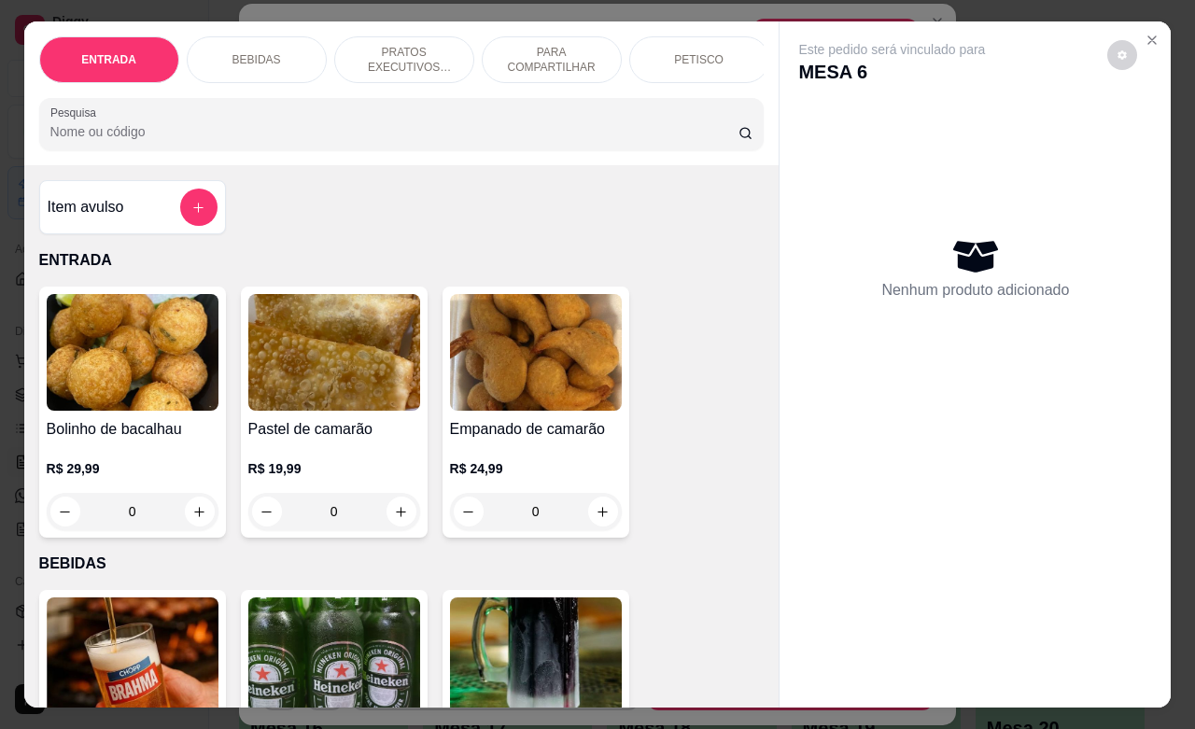
click at [250, 52] on p "BEBIDAS" at bounding box center [256, 59] width 49 height 15
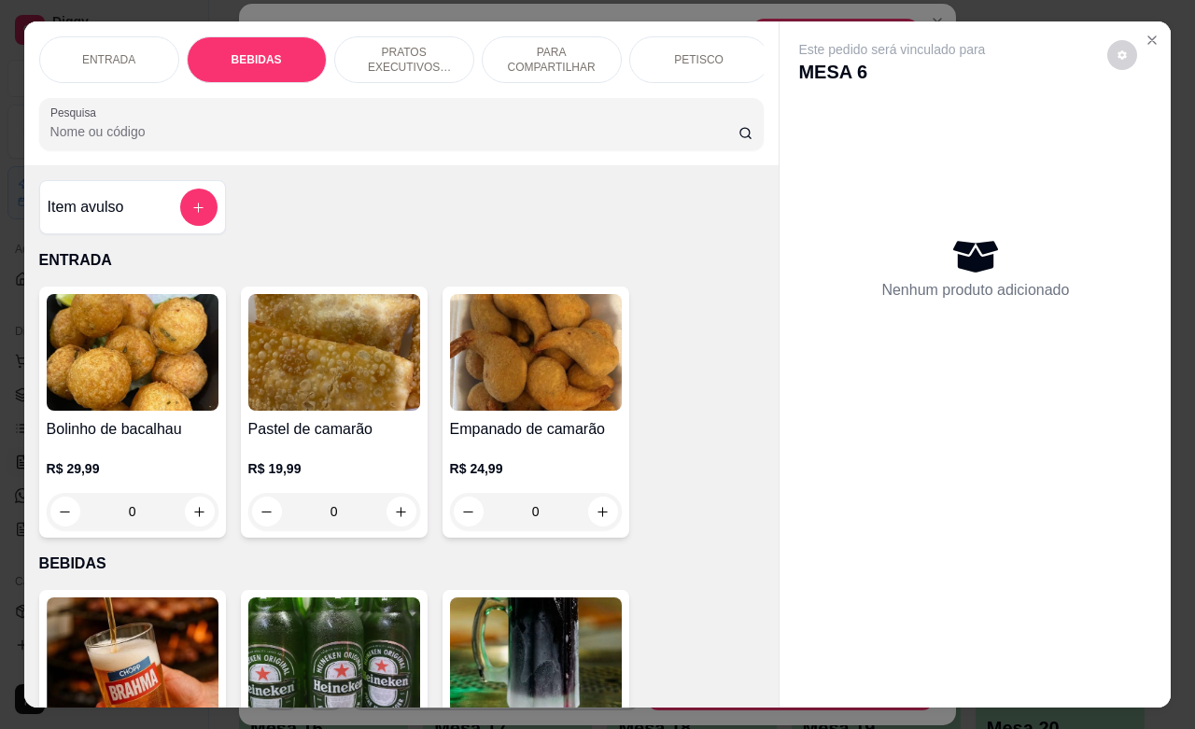
scroll to position [387, 0]
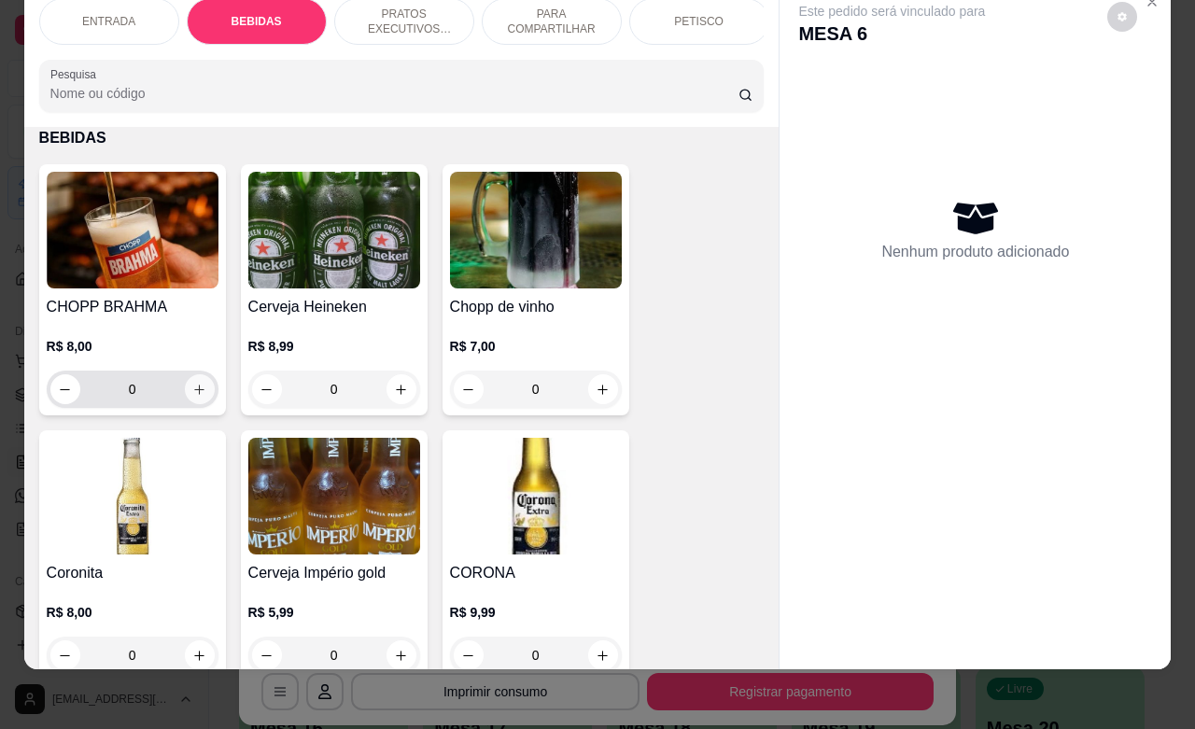
click at [192, 397] on icon "increase-product-quantity" at bounding box center [199, 390] width 14 height 14
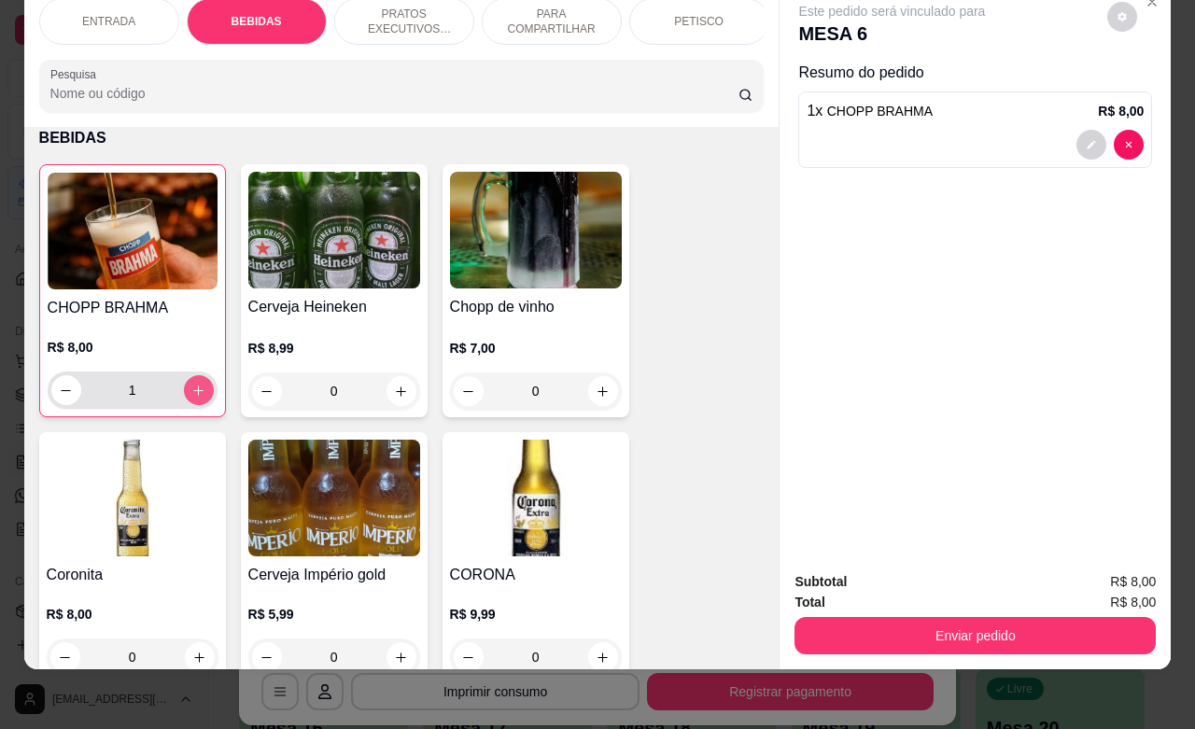
click at [191, 395] on icon "increase-product-quantity" at bounding box center [198, 391] width 14 height 14
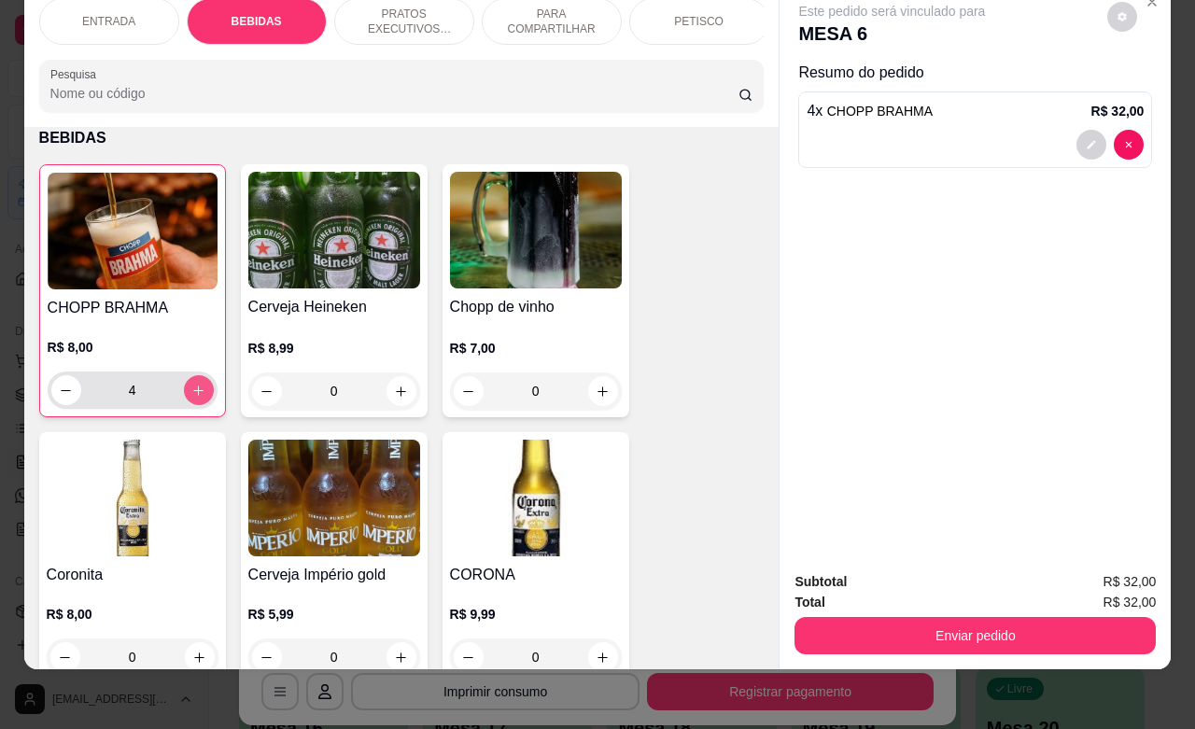
click at [191, 395] on icon "increase-product-quantity" at bounding box center [198, 391] width 14 height 14
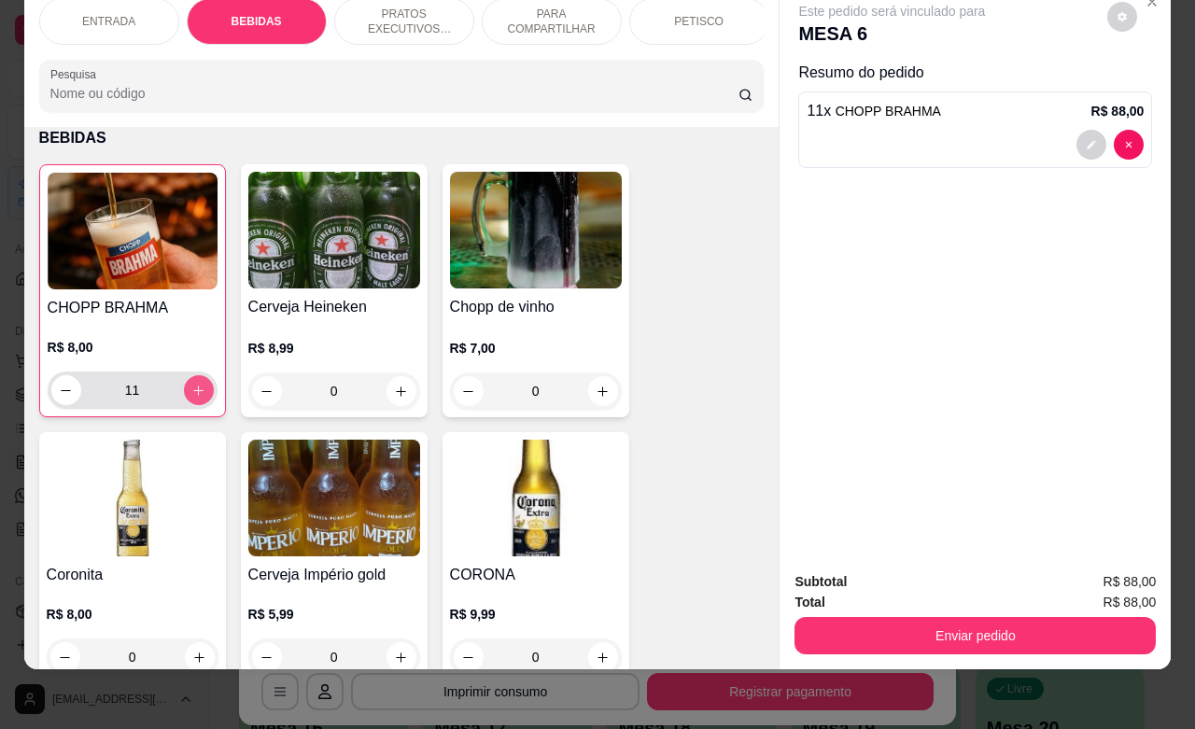
click at [191, 395] on icon "increase-product-quantity" at bounding box center [198, 391] width 14 height 14
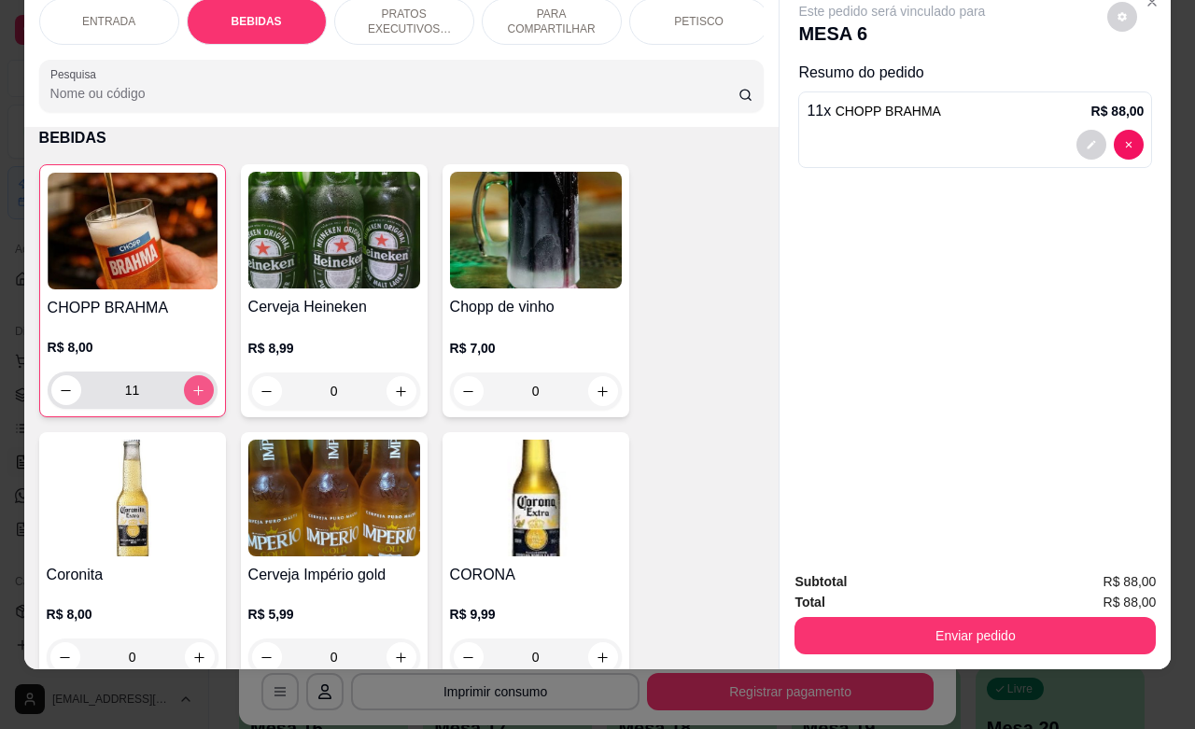
click at [191, 395] on icon "increase-product-quantity" at bounding box center [198, 391] width 14 height 14
click at [59, 393] on icon "decrease-product-quantity" at bounding box center [66, 391] width 14 height 14
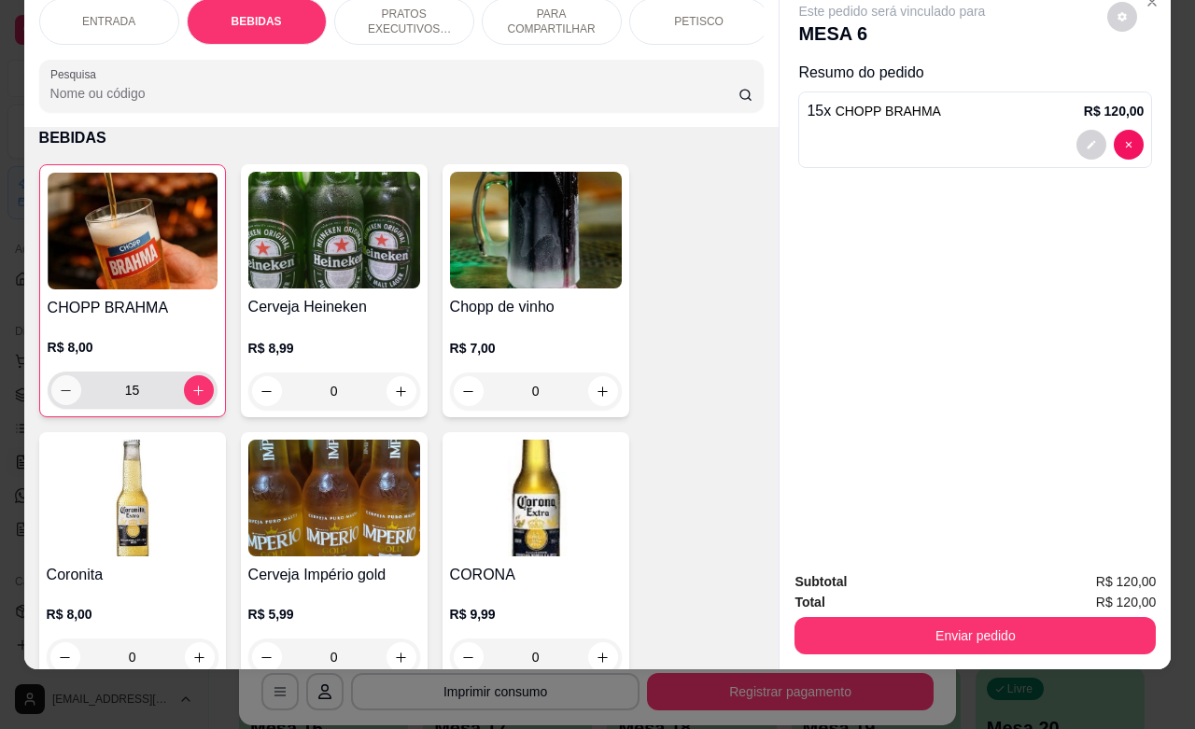
click at [59, 393] on icon "decrease-product-quantity" at bounding box center [66, 391] width 14 height 14
click at [192, 395] on icon "increase-product-quantity" at bounding box center [198, 391] width 14 height 14
type input "15"
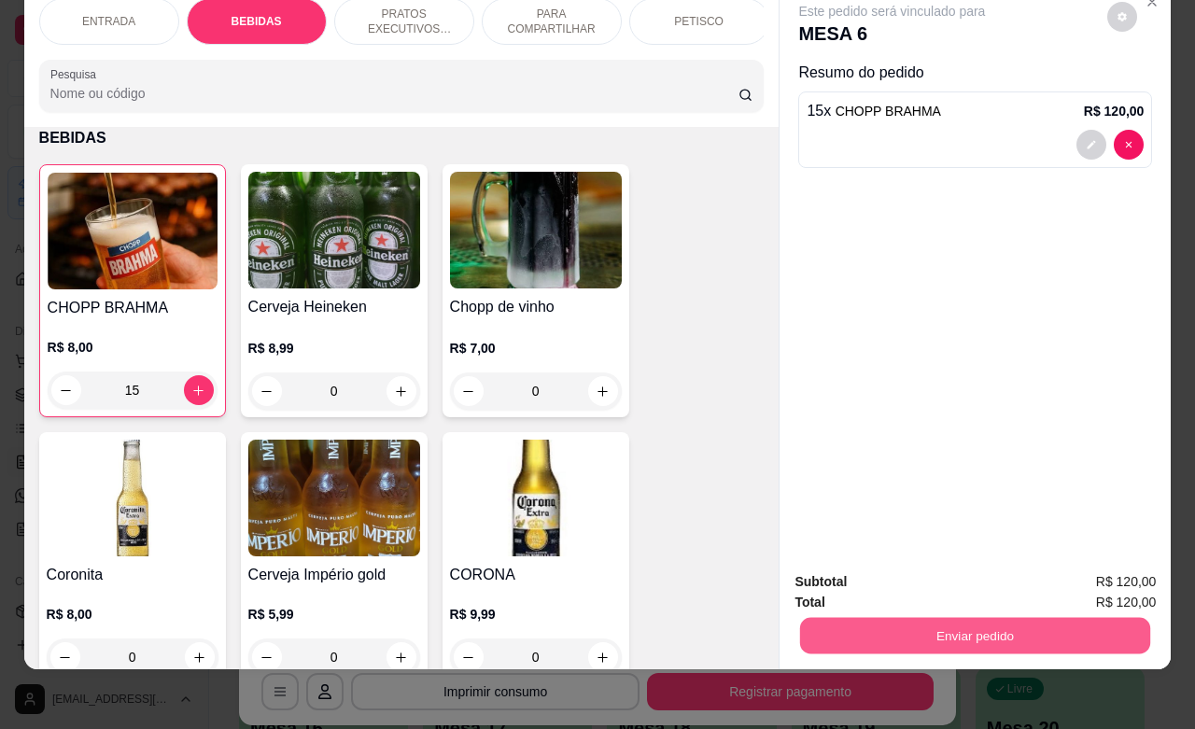
click at [961, 617] on button "Enviar pedido" at bounding box center [975, 635] width 350 height 36
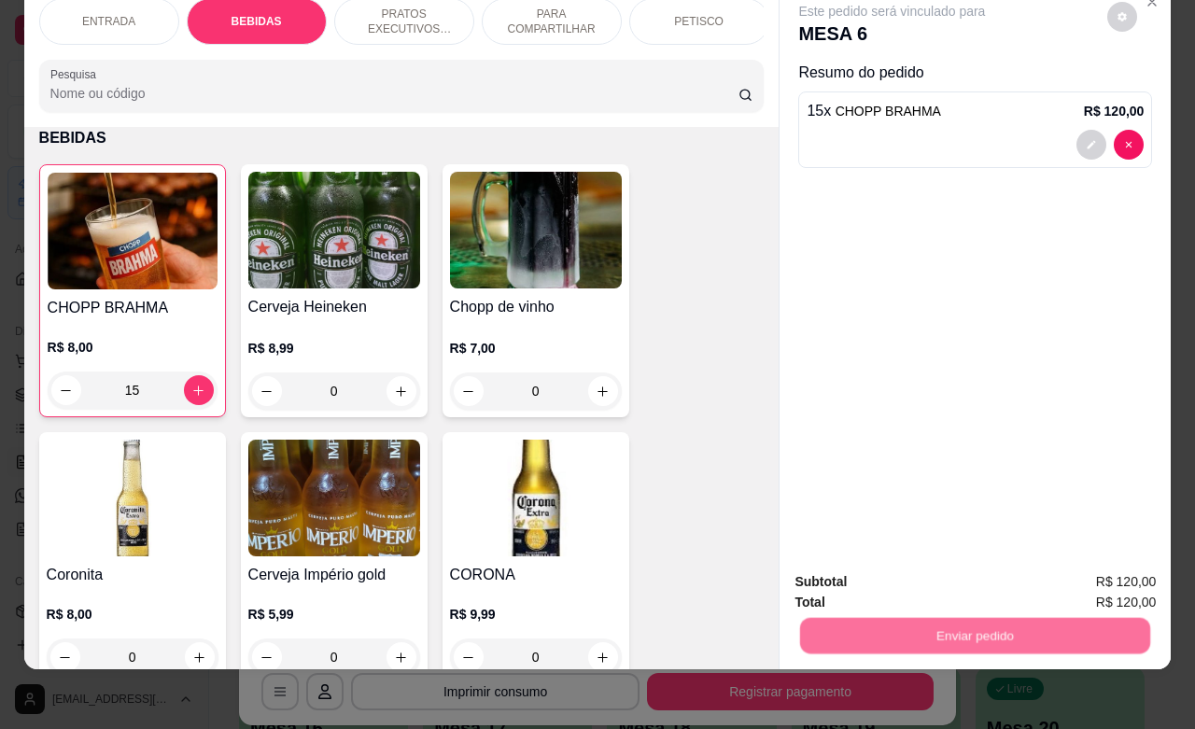
click at [911, 569] on button "Não registrar e enviar pedido" at bounding box center [911, 570] width 189 height 35
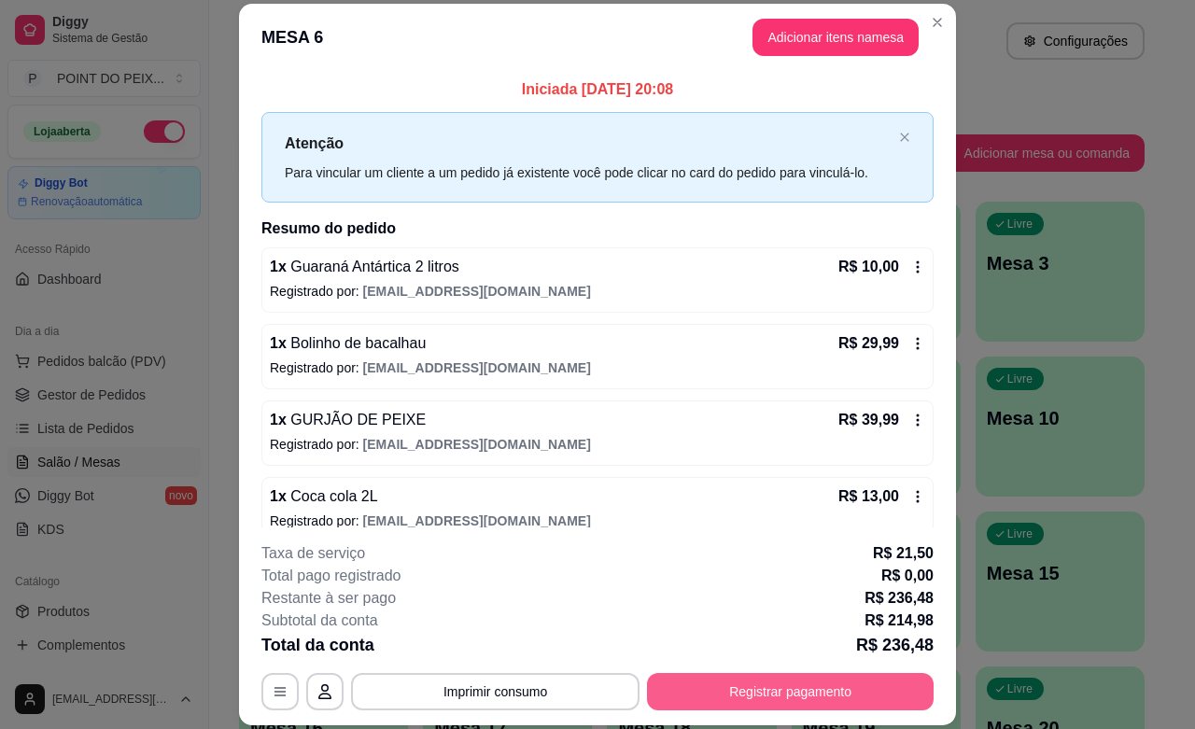
click at [723, 689] on button "Registrar pagamento" at bounding box center [790, 691] width 287 height 37
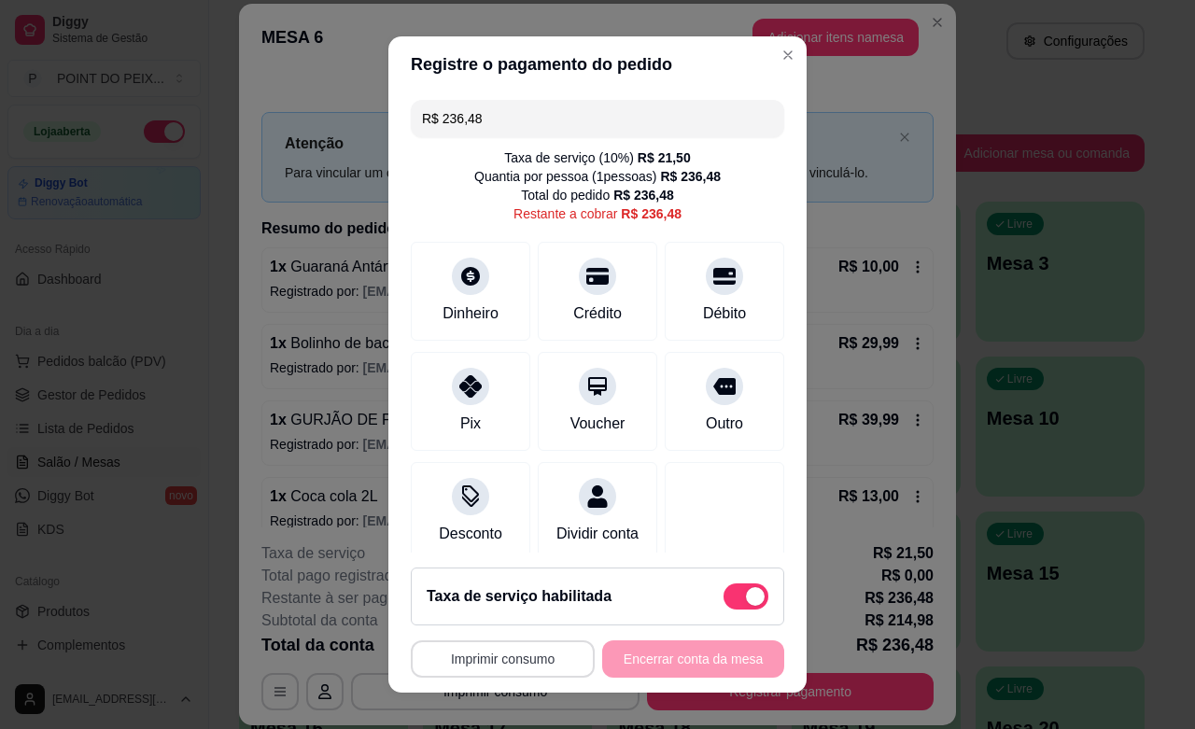
click at [519, 661] on button "Imprimir consumo" at bounding box center [503, 658] width 184 height 37
click at [614, 593] on div "Taxa de serviço habilitada" at bounding box center [598, 596] width 342 height 26
type input "R$ 214,98"
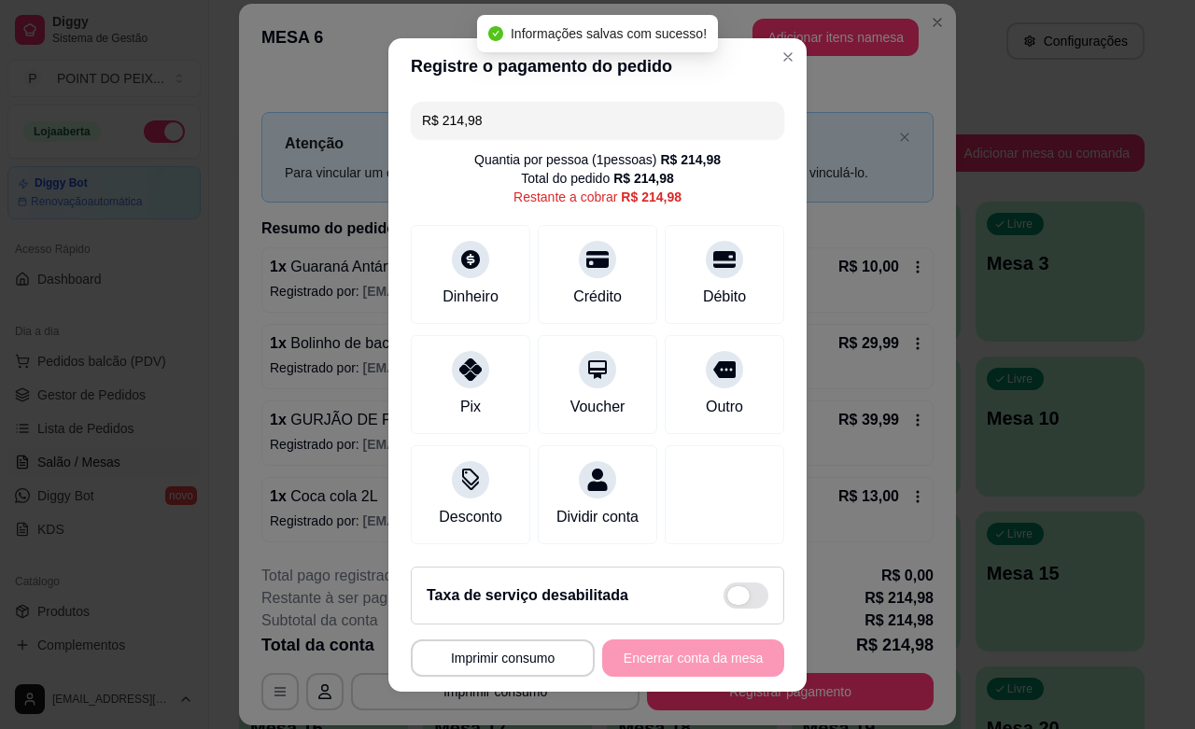
click at [728, 598] on span at bounding box center [745, 595] width 45 height 26
click at [728, 598] on input "checkbox" at bounding box center [728, 604] width 12 height 12
checkbox input "false"
type input "R$ 236,48"
checkbox input "true"
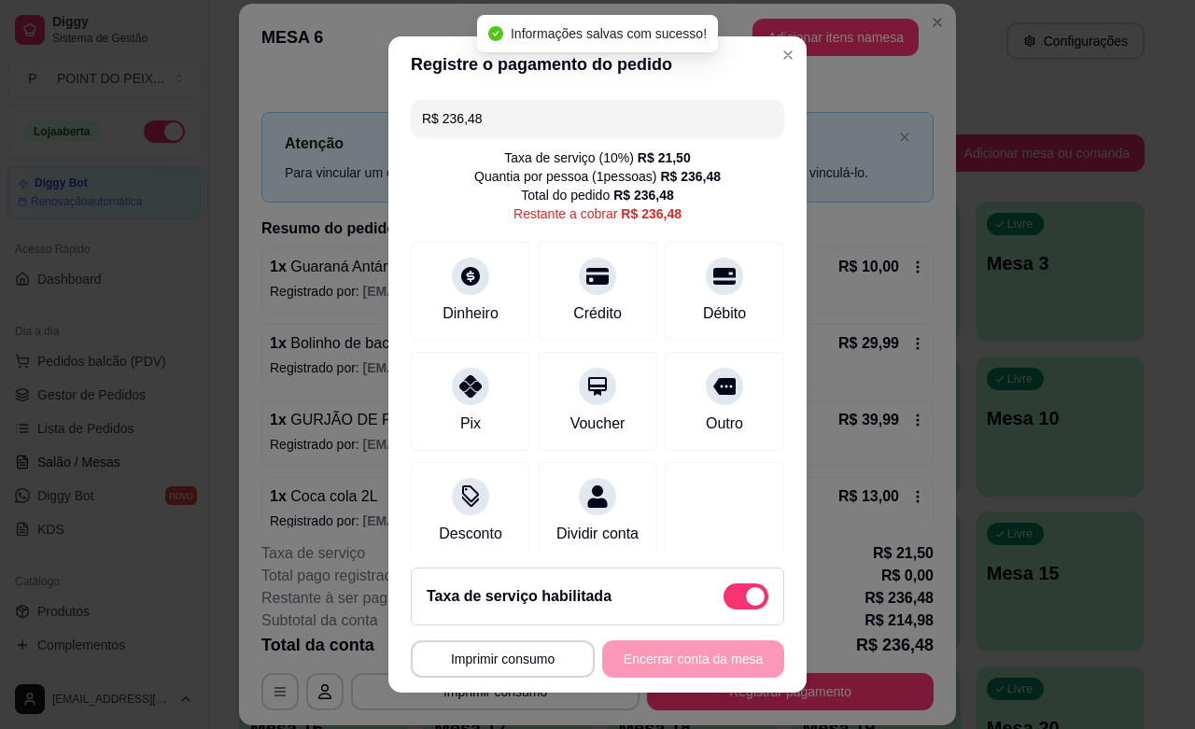
click at [630, 660] on div "**********" at bounding box center [597, 658] width 373 height 37
click at [519, 663] on button "Imprimir consumo" at bounding box center [503, 658] width 184 height 37
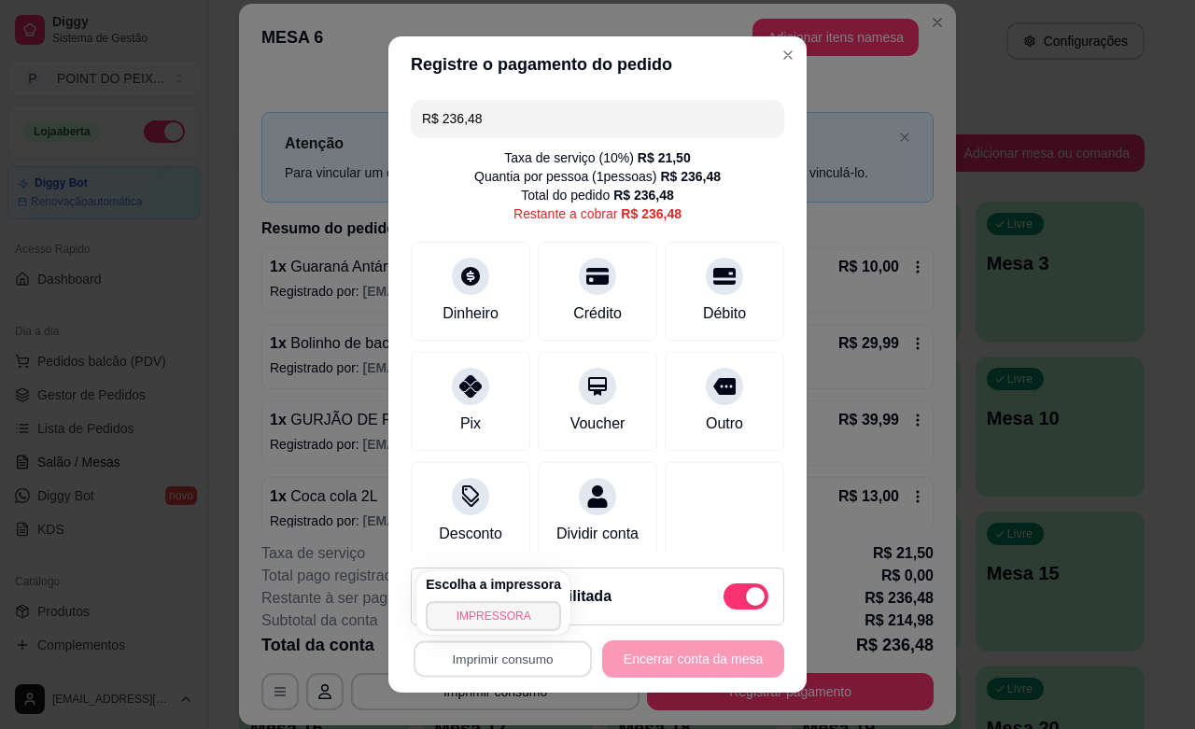
click at [500, 617] on button "IMPRESSORA" at bounding box center [493, 616] width 135 height 30
click at [500, 119] on input "R$ 236,48" at bounding box center [597, 118] width 351 height 37
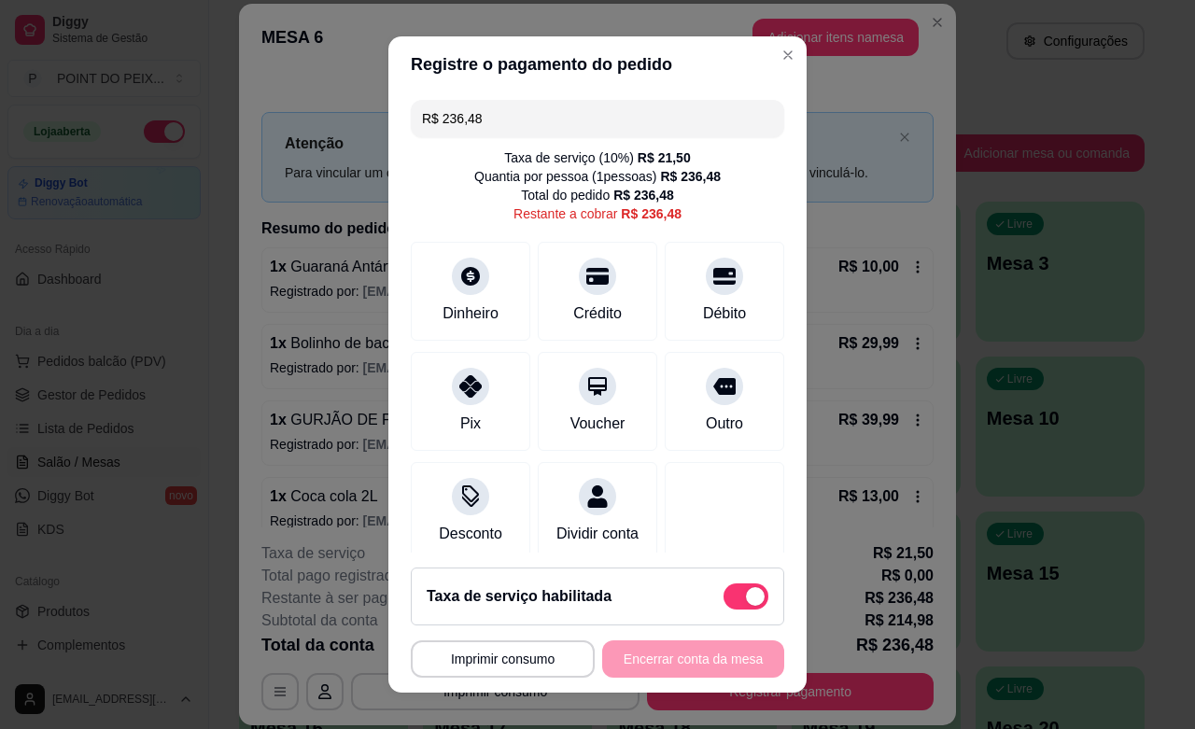
click at [500, 119] on input "R$ 236,48" at bounding box center [597, 118] width 351 height 37
click at [585, 278] on icon at bounding box center [597, 271] width 24 height 19
click at [460, 272] on icon at bounding box center [470, 270] width 21 height 21
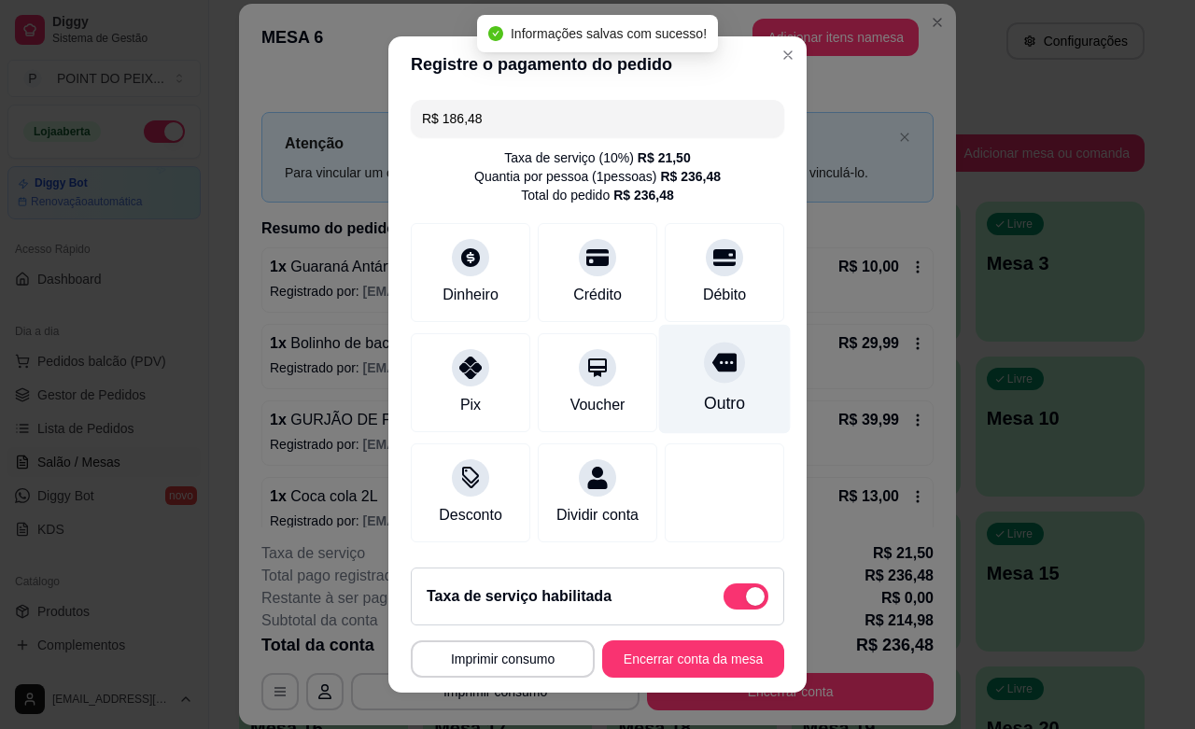
type input "R$ 0,00"
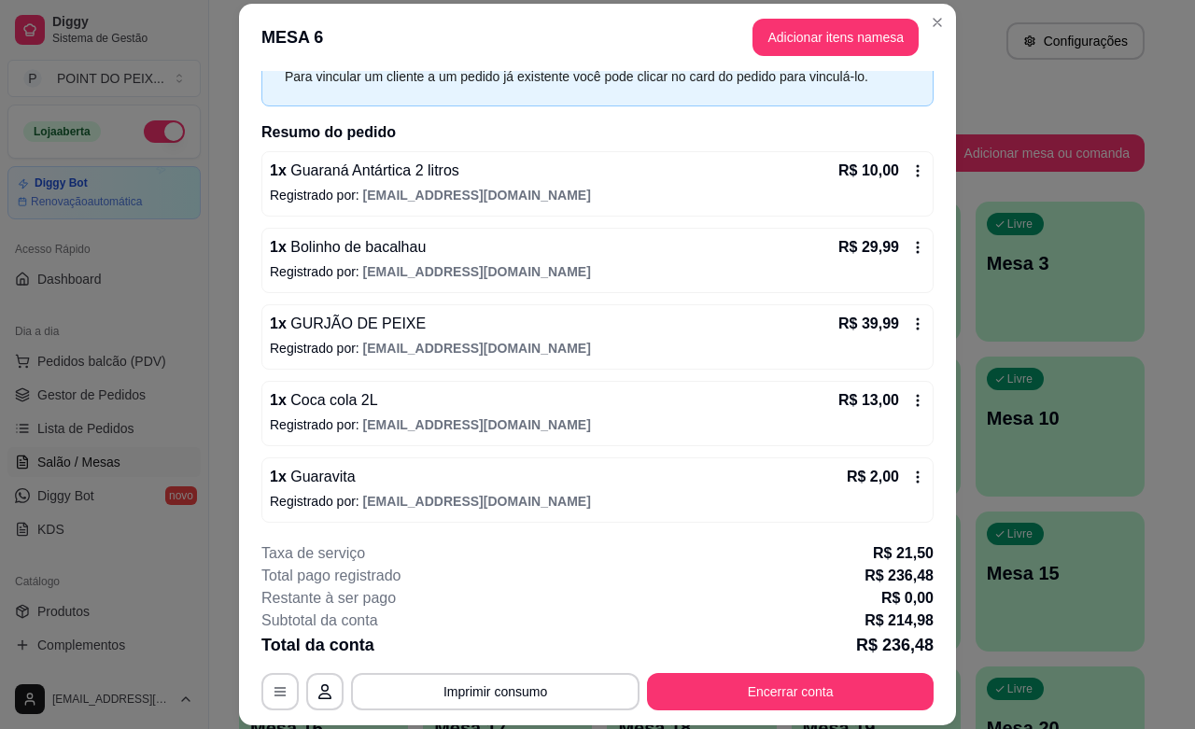
scroll to position [233, 0]
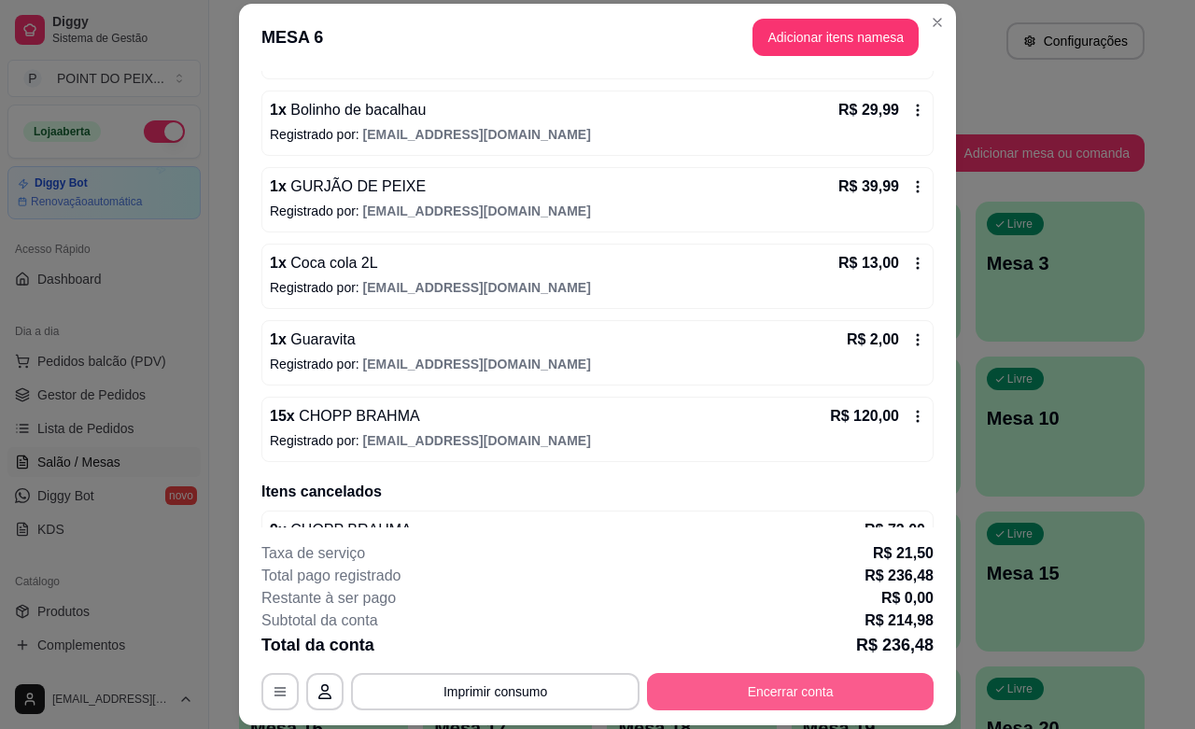
click at [763, 687] on button "Encerrar conta" at bounding box center [790, 691] width 287 height 37
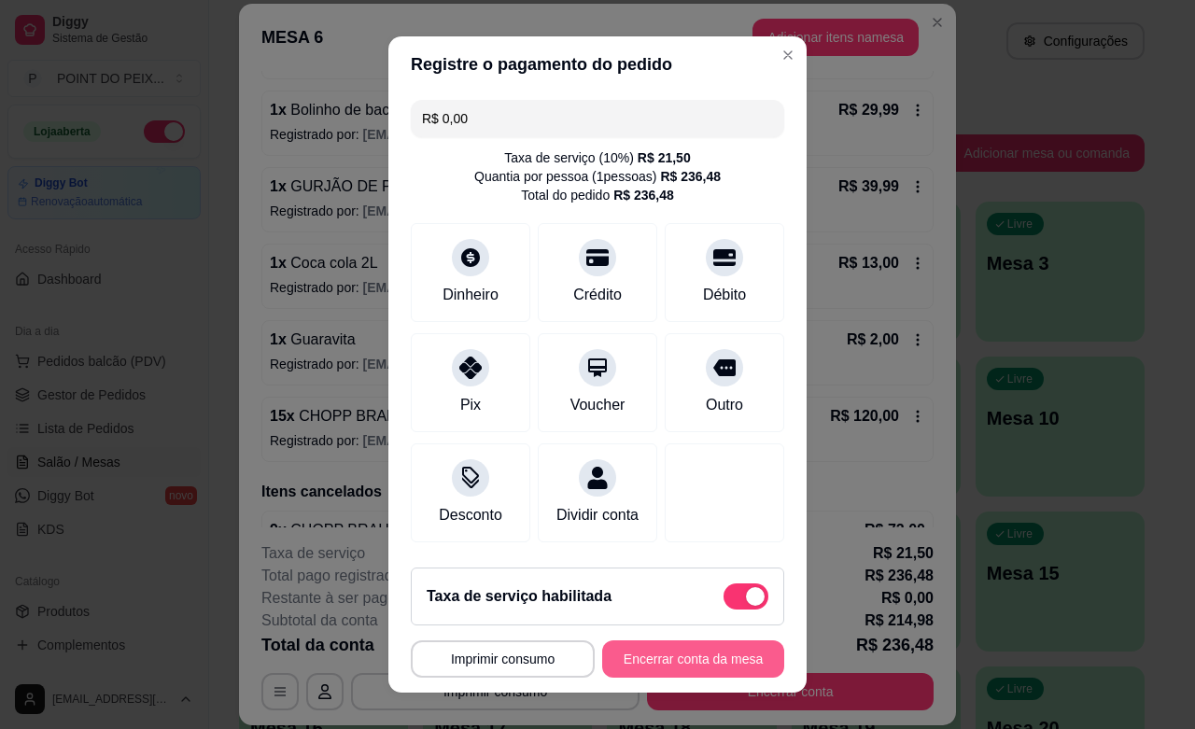
click at [663, 659] on button "Encerrar conta da mesa" at bounding box center [693, 658] width 182 height 37
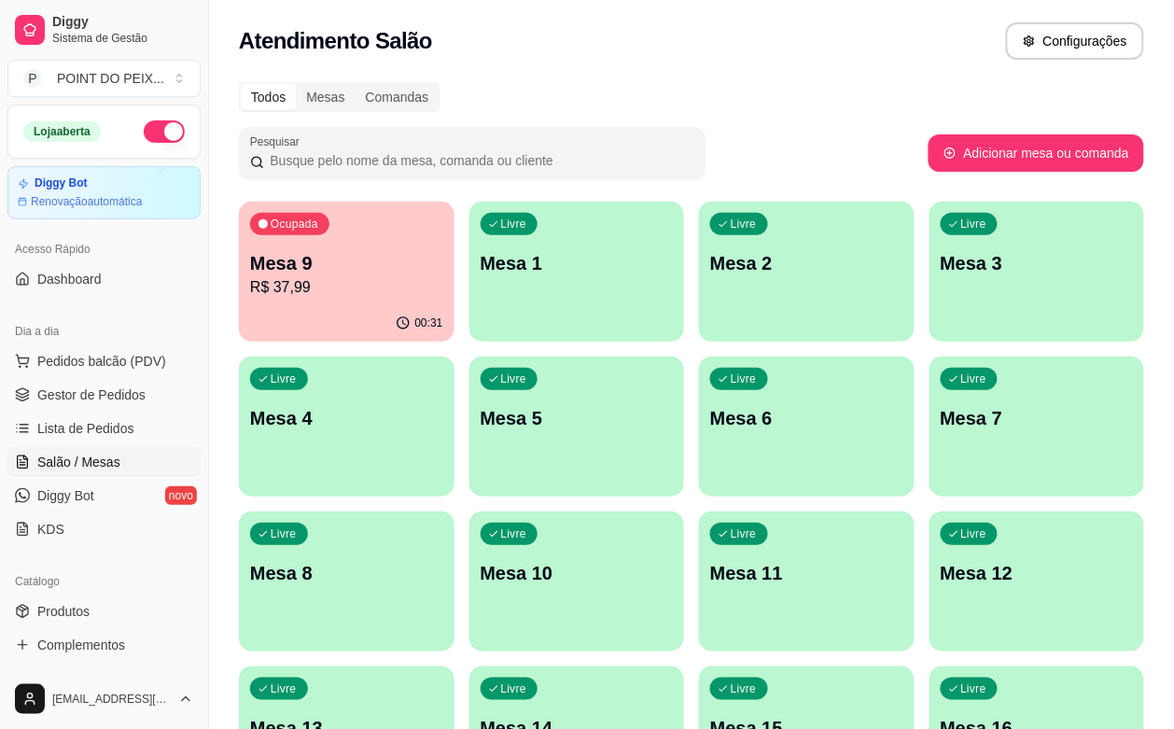
click at [710, 263] on p "Mesa 2" at bounding box center [806, 263] width 193 height 26
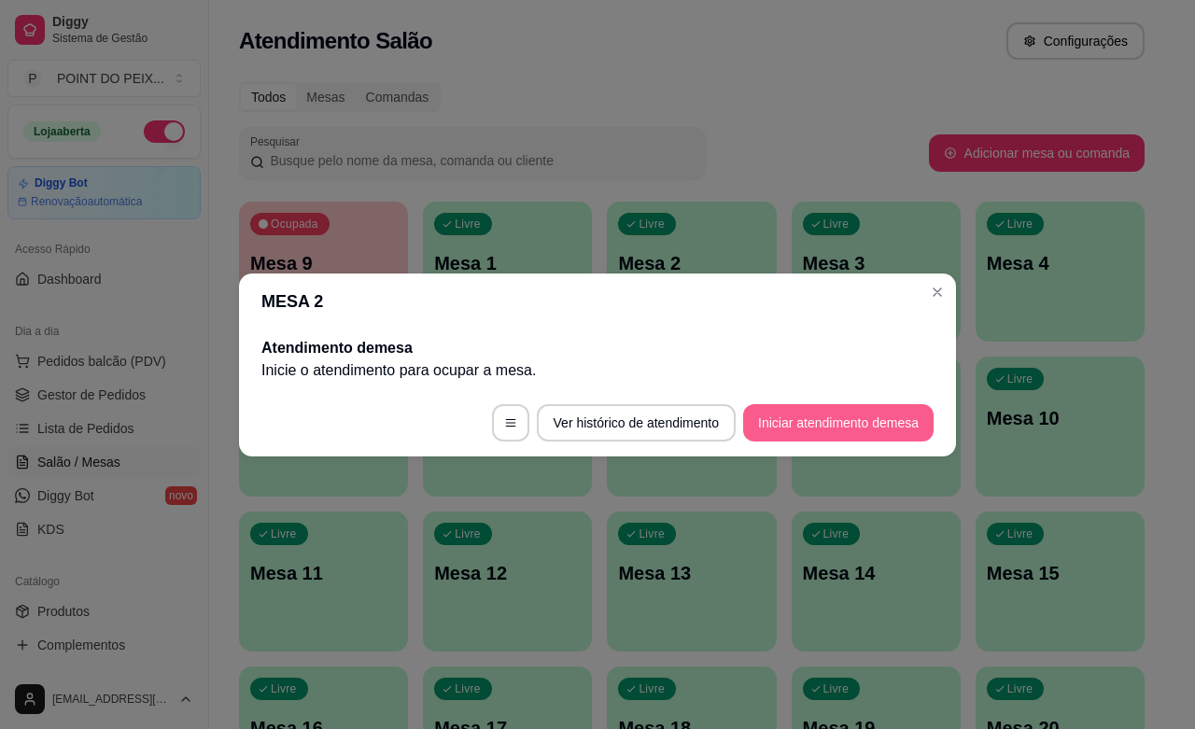
click at [832, 420] on button "Iniciar atendimento de mesa" at bounding box center [838, 422] width 190 height 37
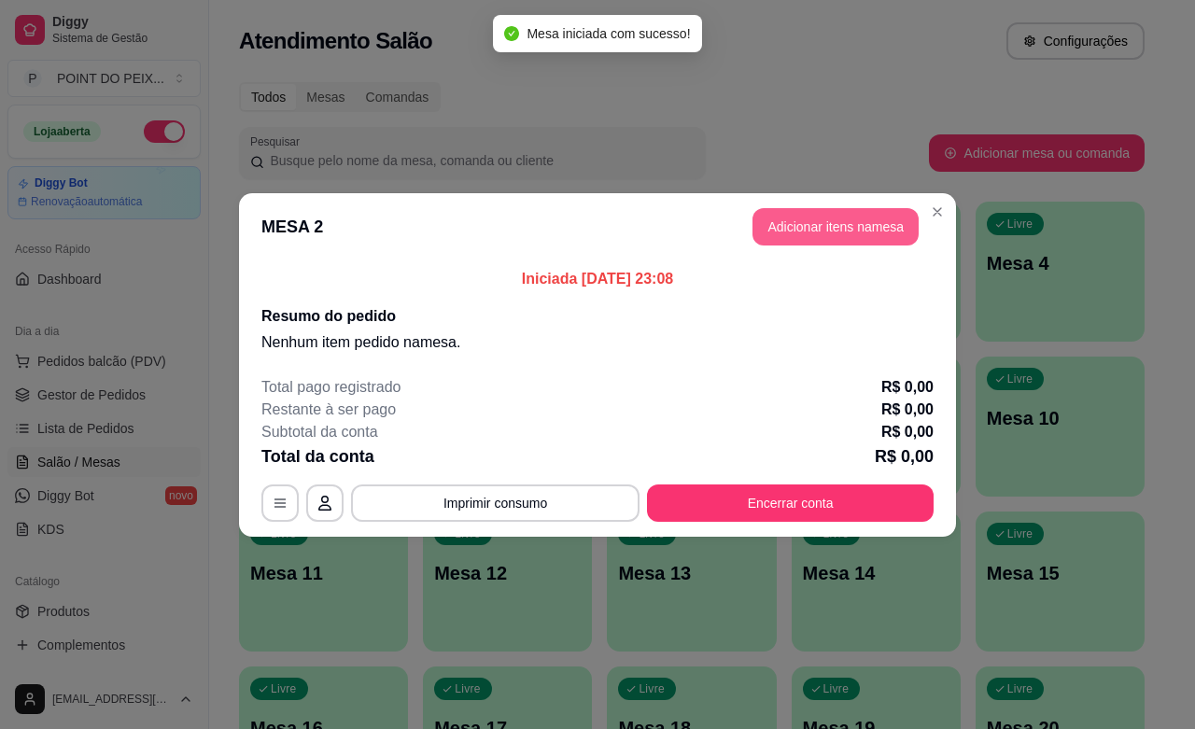
click at [829, 231] on button "Adicionar itens na mesa" at bounding box center [835, 226] width 166 height 37
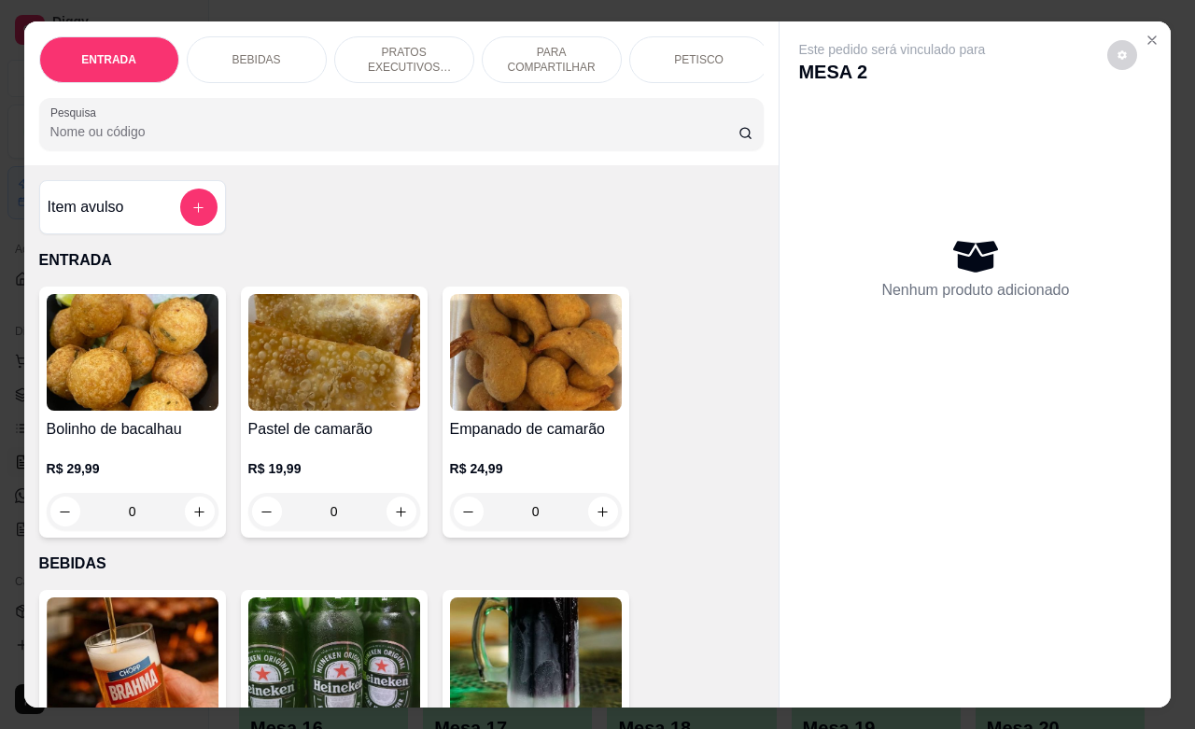
click at [686, 52] on p "PETISCO" at bounding box center [698, 59] width 49 height 15
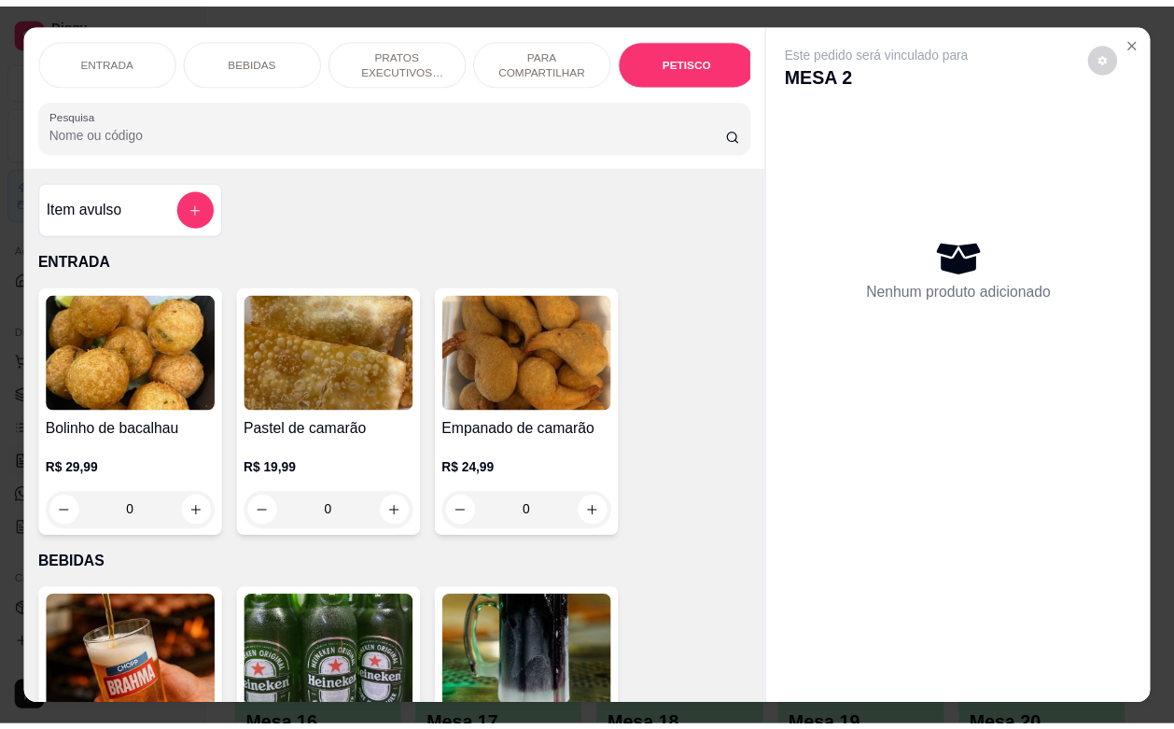
scroll to position [4357, 0]
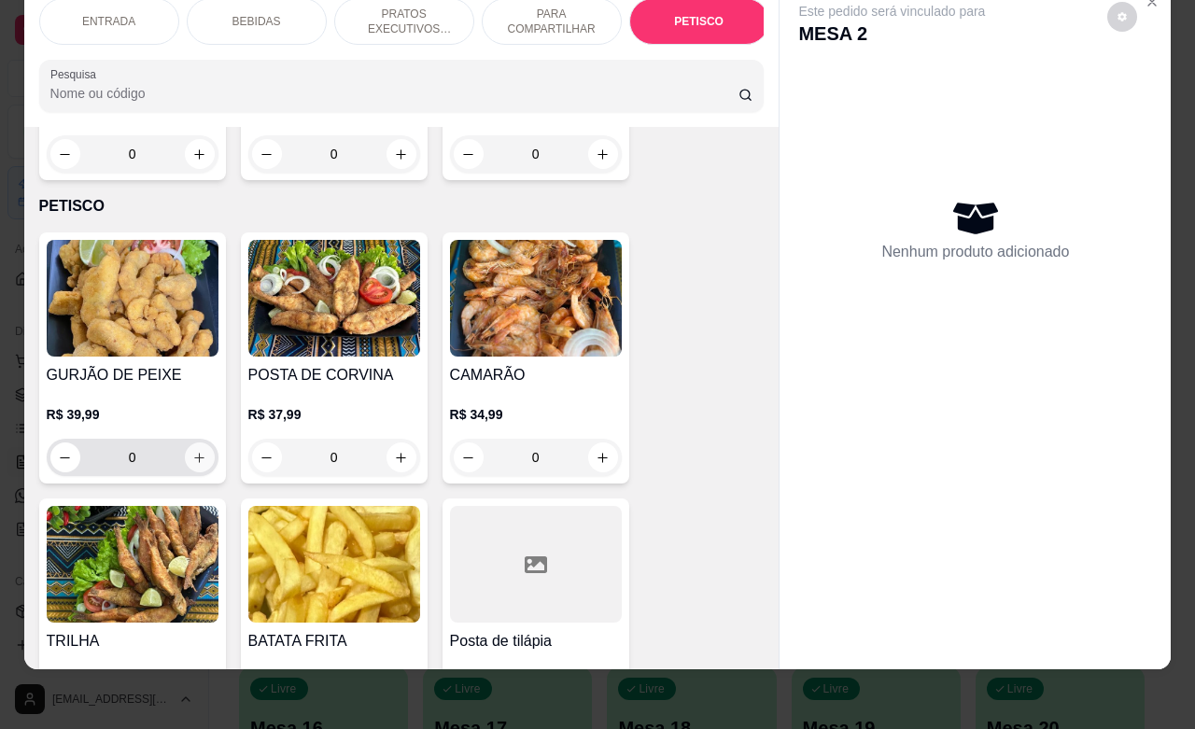
click at [192, 451] on icon "increase-product-quantity" at bounding box center [199, 458] width 14 height 14
type input "1"
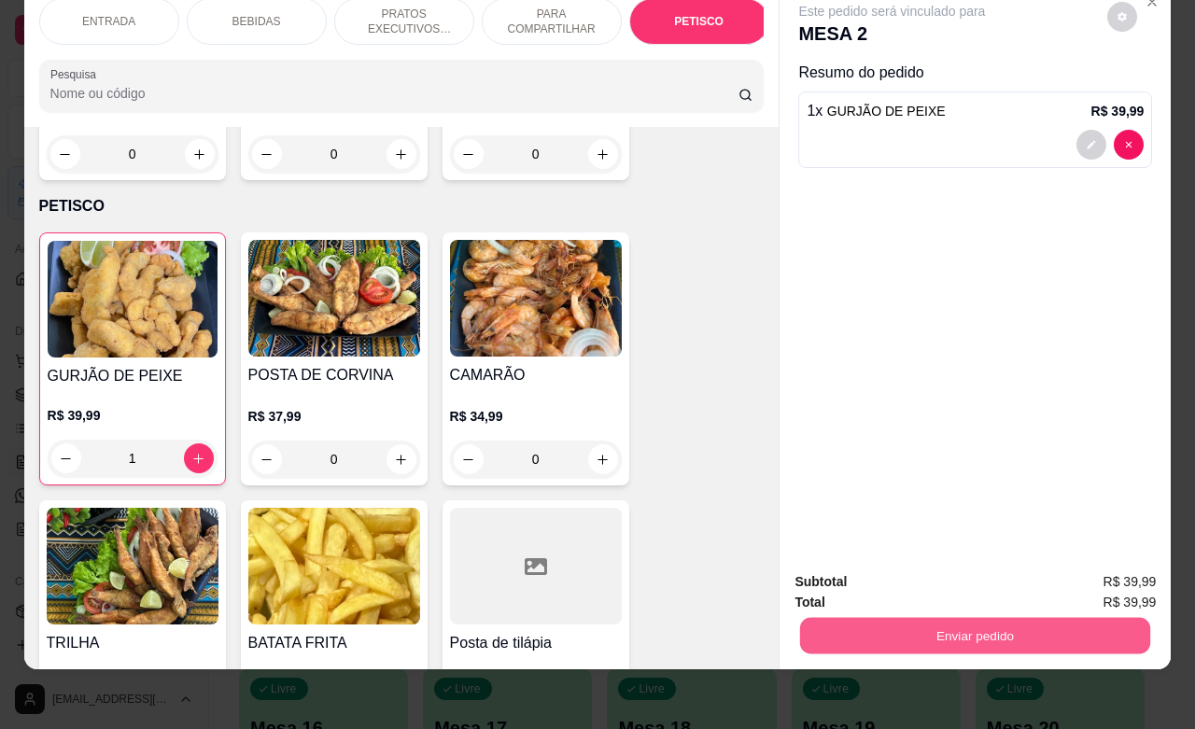
click at [938, 617] on button "Enviar pedido" at bounding box center [975, 635] width 350 height 36
click at [899, 574] on button "Não registrar e enviar pedido" at bounding box center [911, 570] width 189 height 35
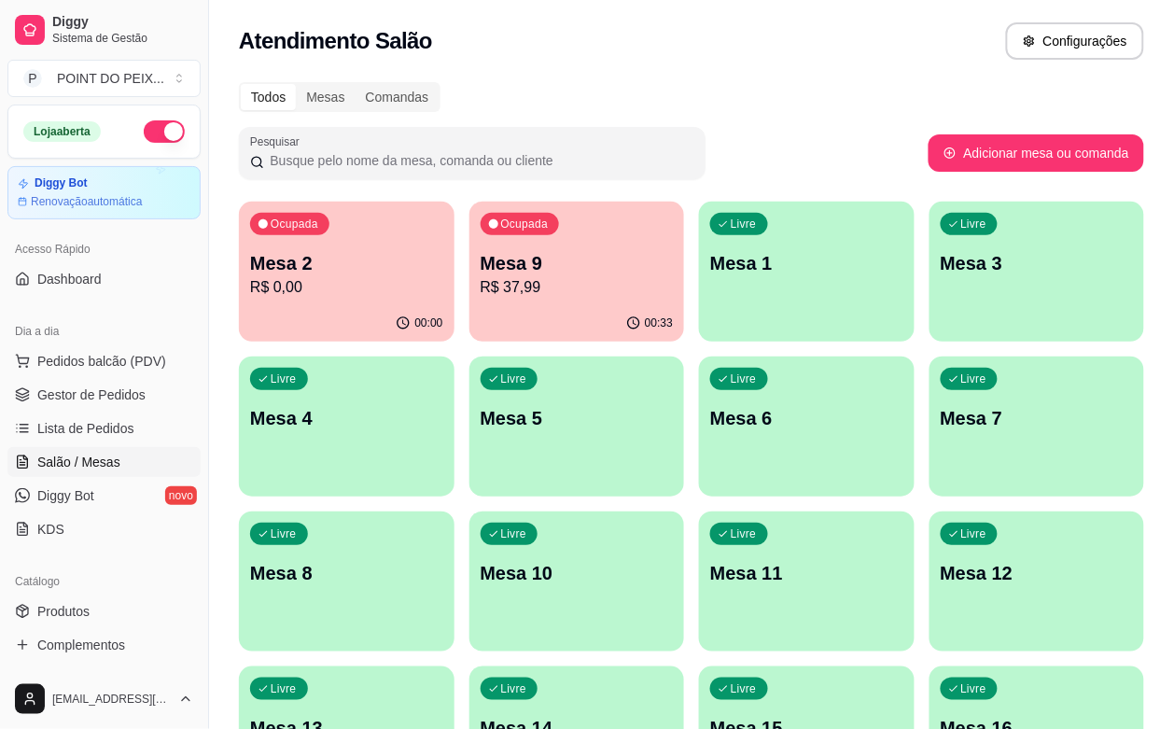
click at [144, 124] on button "button" at bounding box center [164, 131] width 41 height 22
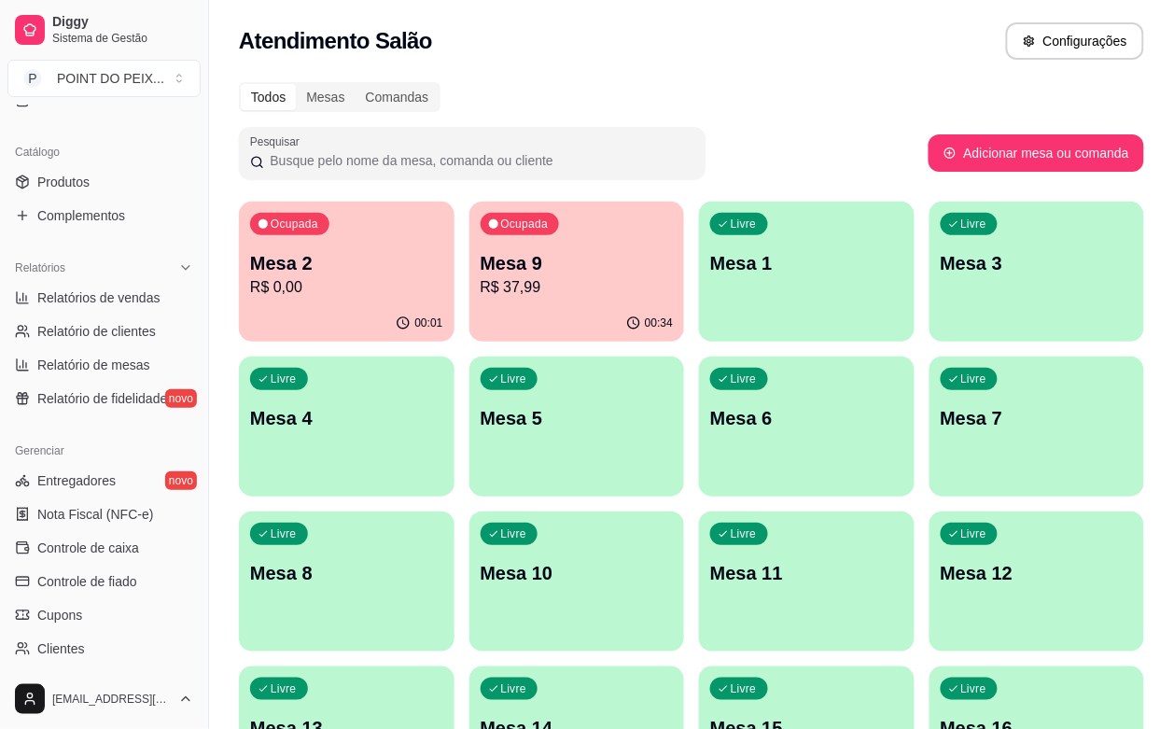
scroll to position [467, 0]
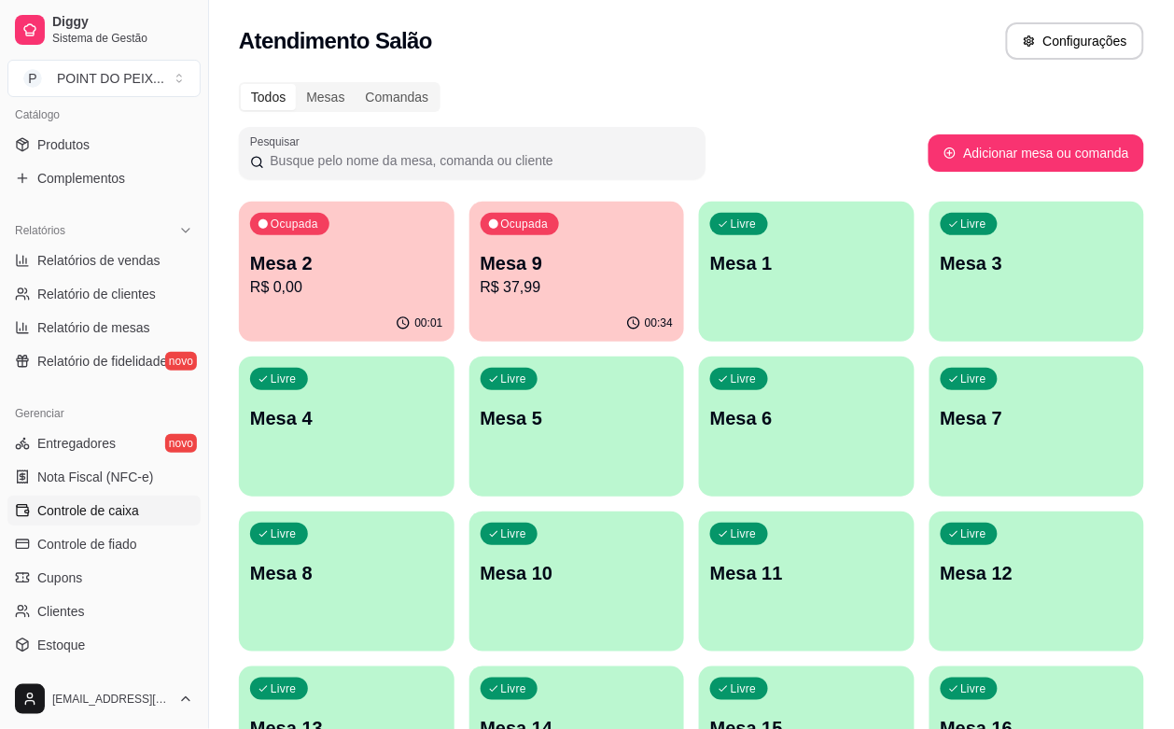
click at [110, 514] on span "Controle de caixa" at bounding box center [88, 510] width 102 height 19
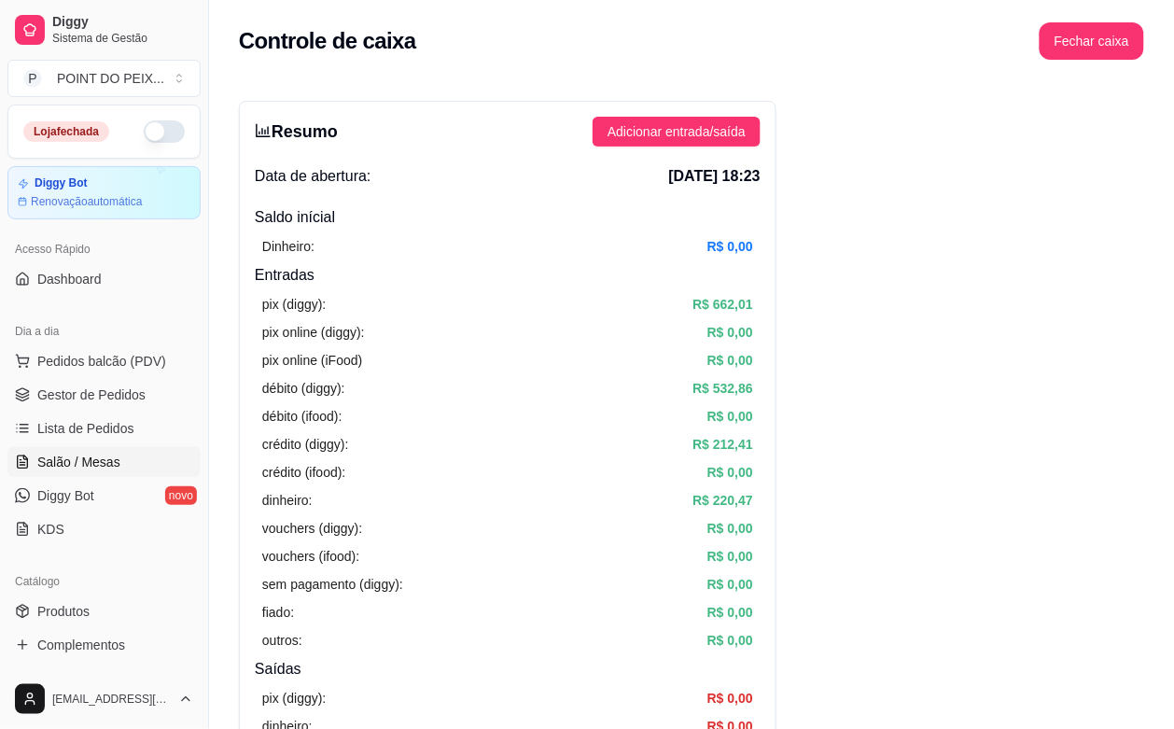
click at [89, 468] on span "Salão / Mesas" at bounding box center [78, 462] width 83 height 19
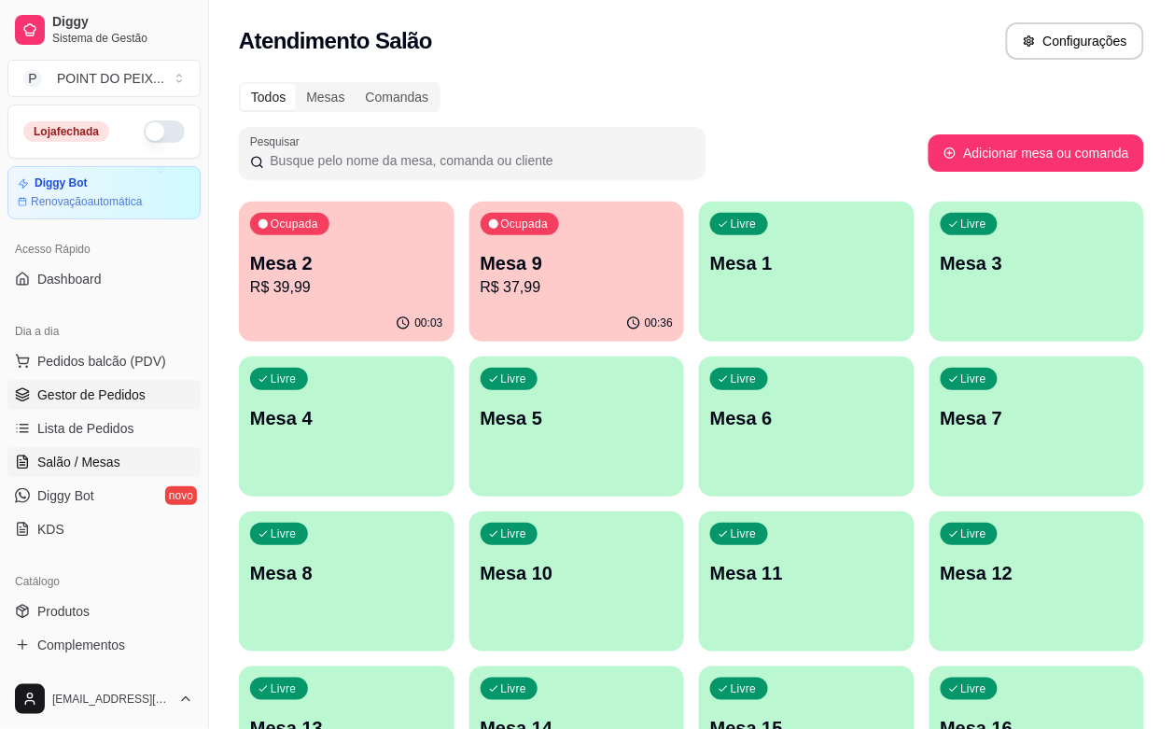
click at [112, 403] on span "Gestor de Pedidos" at bounding box center [91, 394] width 108 height 19
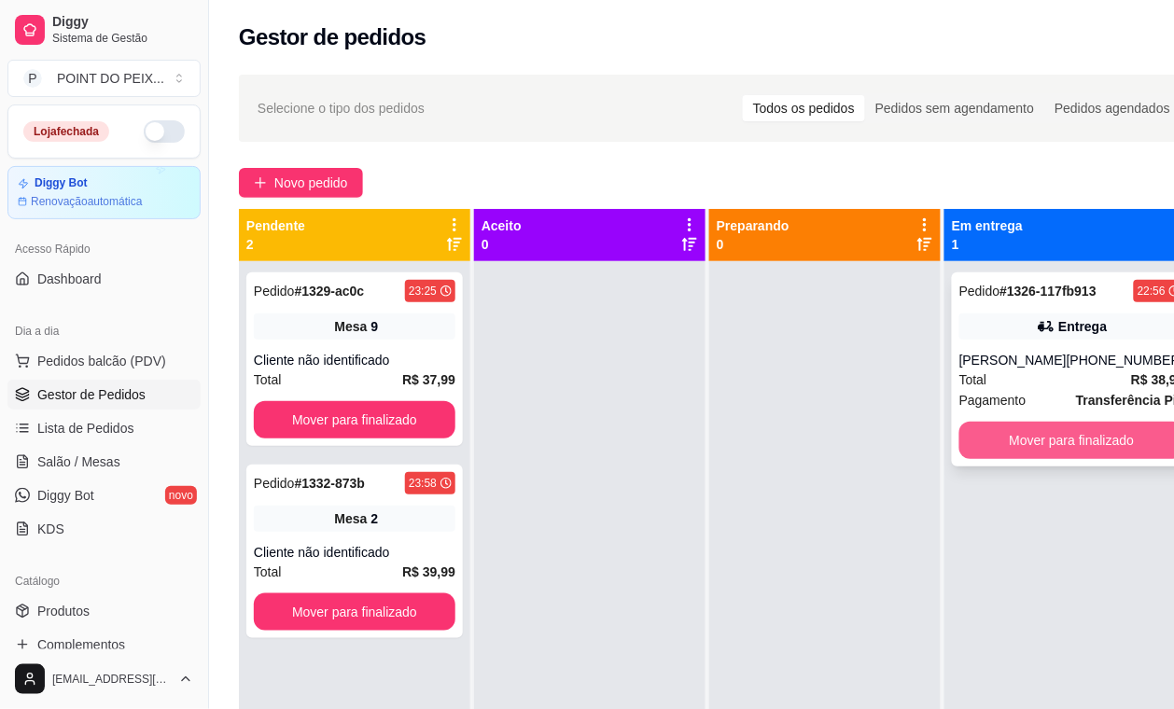
click at [1032, 446] on button "Mover para finalizado" at bounding box center [1071, 440] width 225 height 37
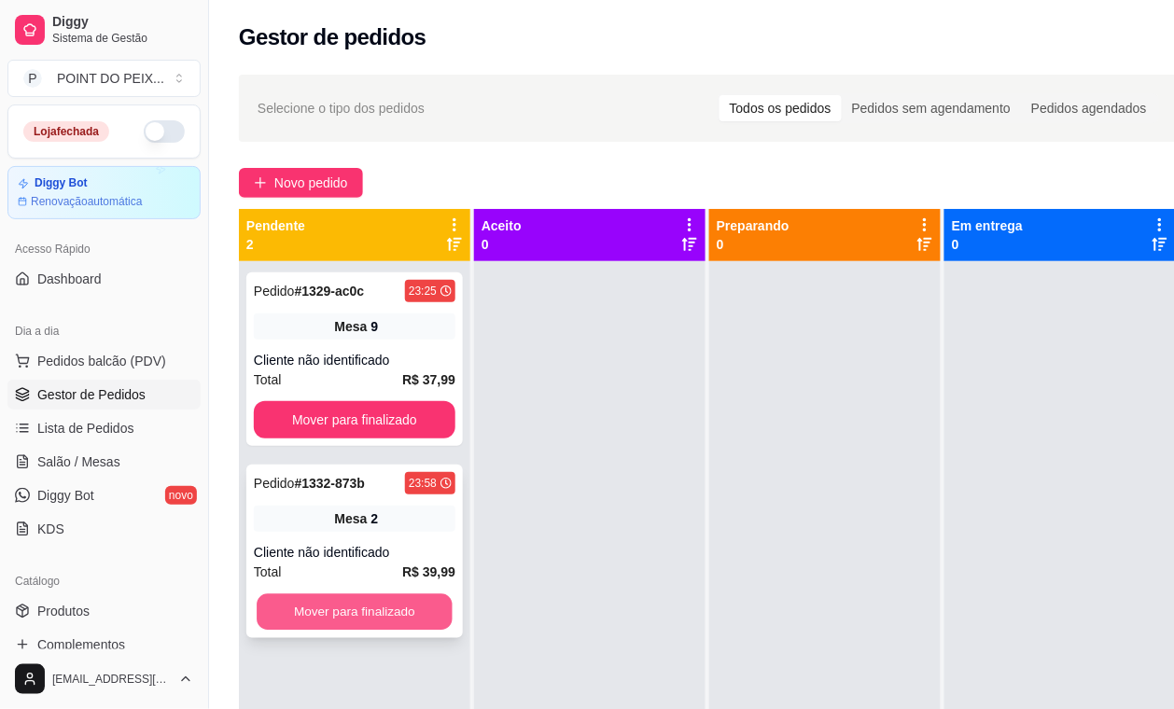
click at [365, 612] on button "Mover para finalizado" at bounding box center [355, 613] width 196 height 36
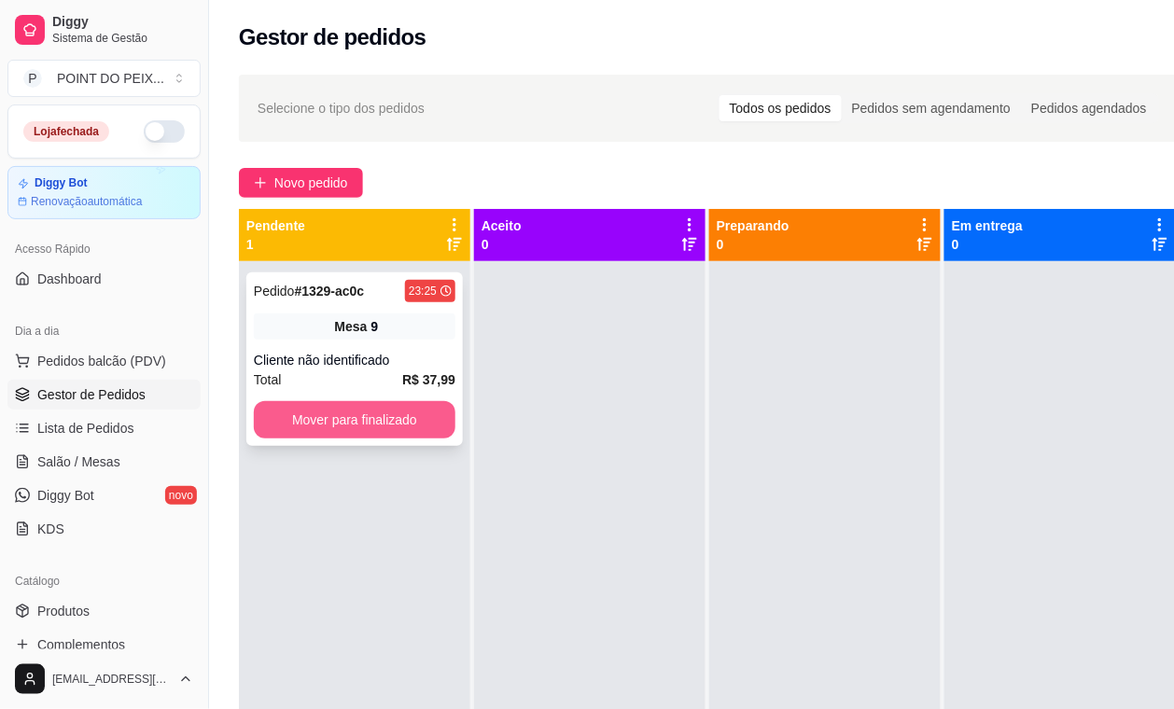
click at [371, 426] on button "Mover para finalizado" at bounding box center [355, 419] width 202 height 37
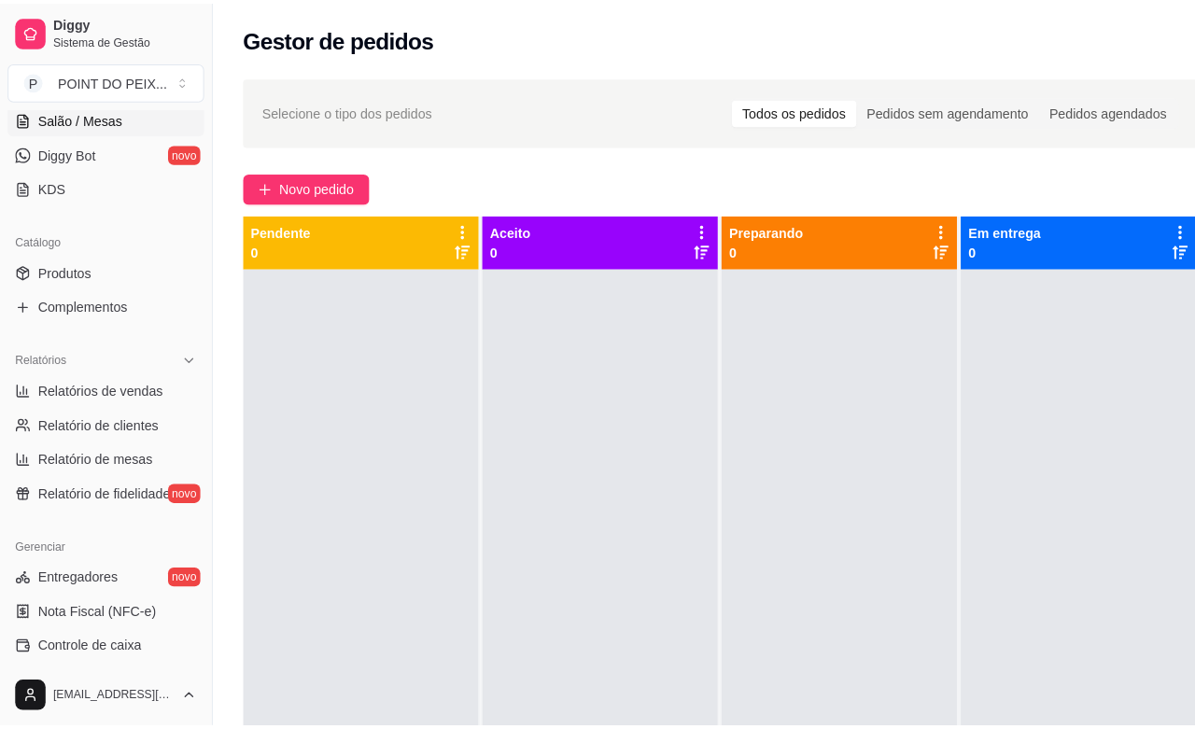
scroll to position [350, 0]
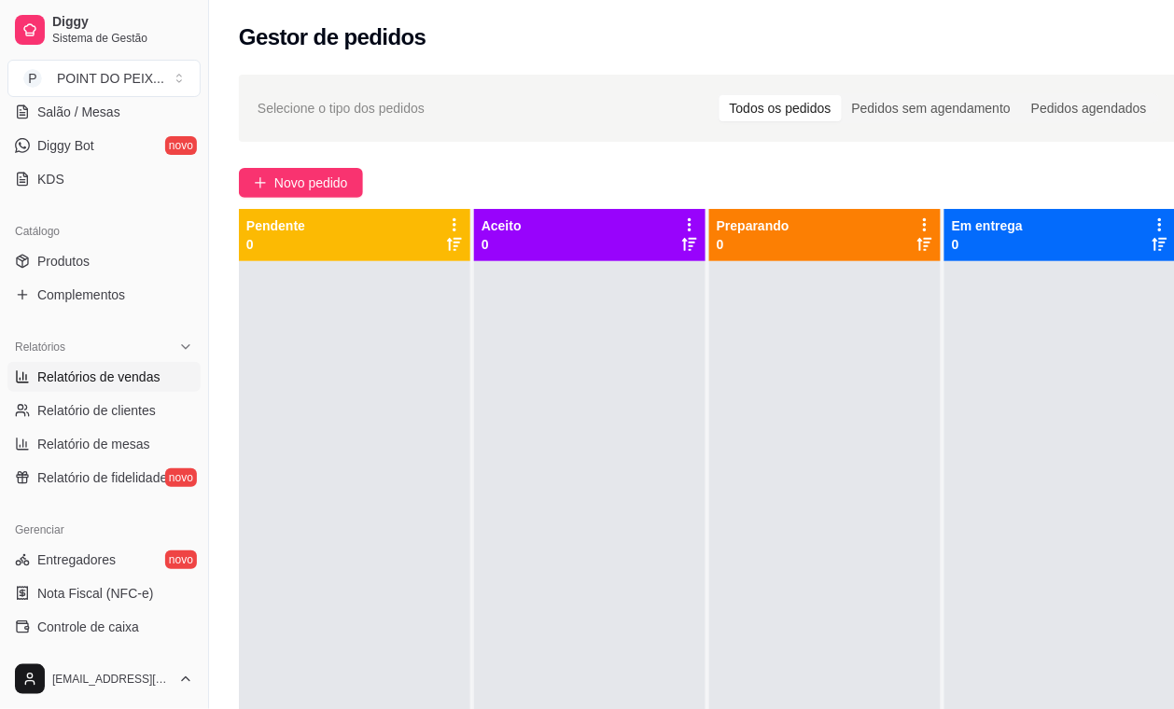
click at [124, 388] on link "Relatórios de vendas" at bounding box center [103, 377] width 193 height 30
select select "ALL"
select select "0"
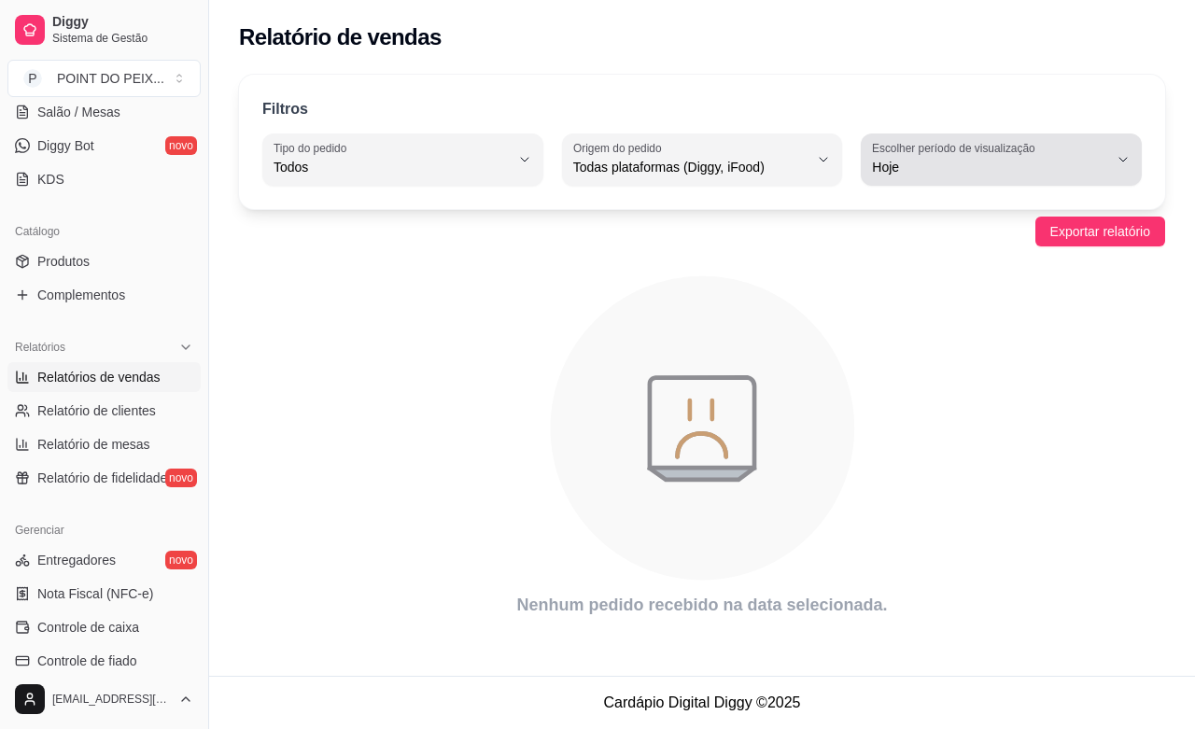
click at [1122, 155] on icon "button" at bounding box center [1122, 159] width 15 height 15
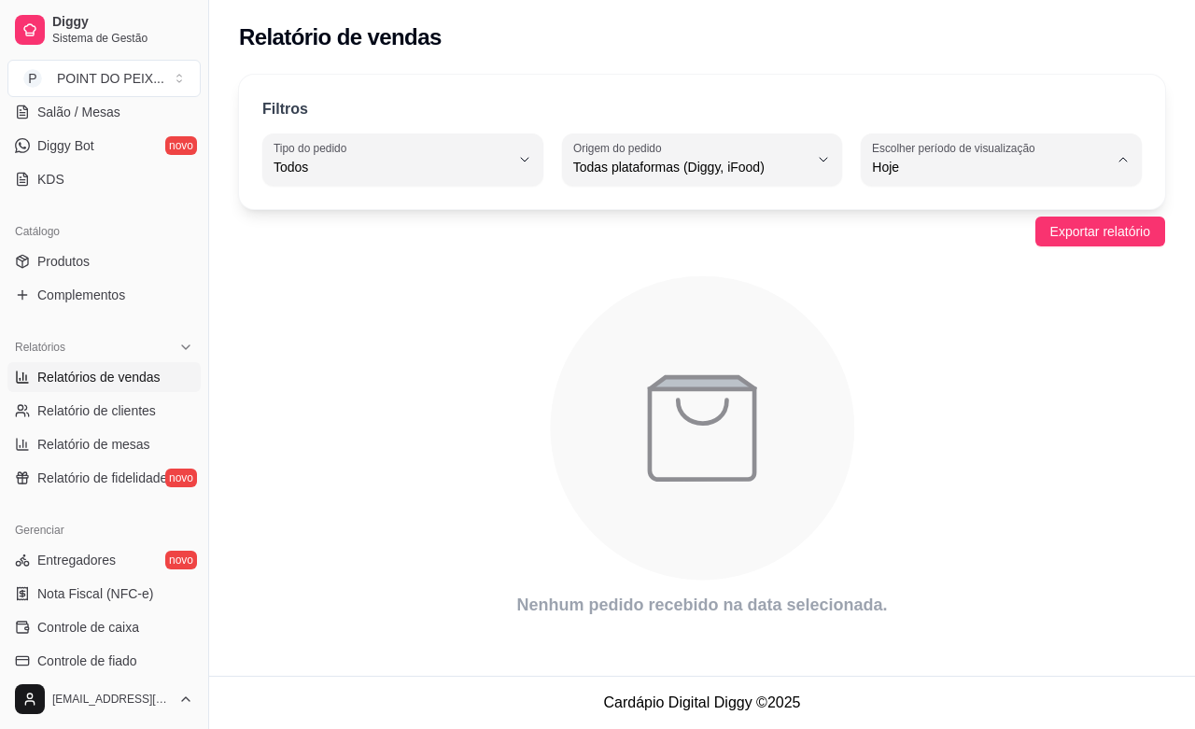
click at [940, 241] on span "Ontem" at bounding box center [992, 242] width 223 height 18
type input "1"
select select "1"
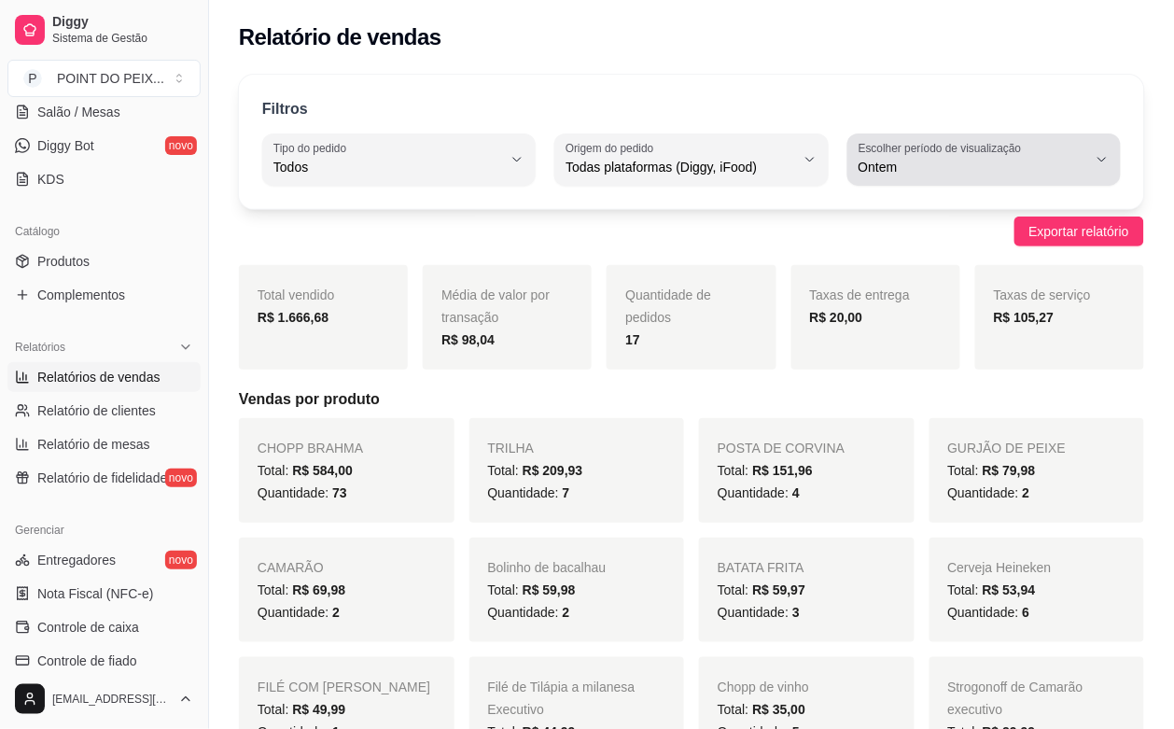
click at [1093, 166] on button "Escolher período de visualização Ontem" at bounding box center [983, 159] width 273 height 52
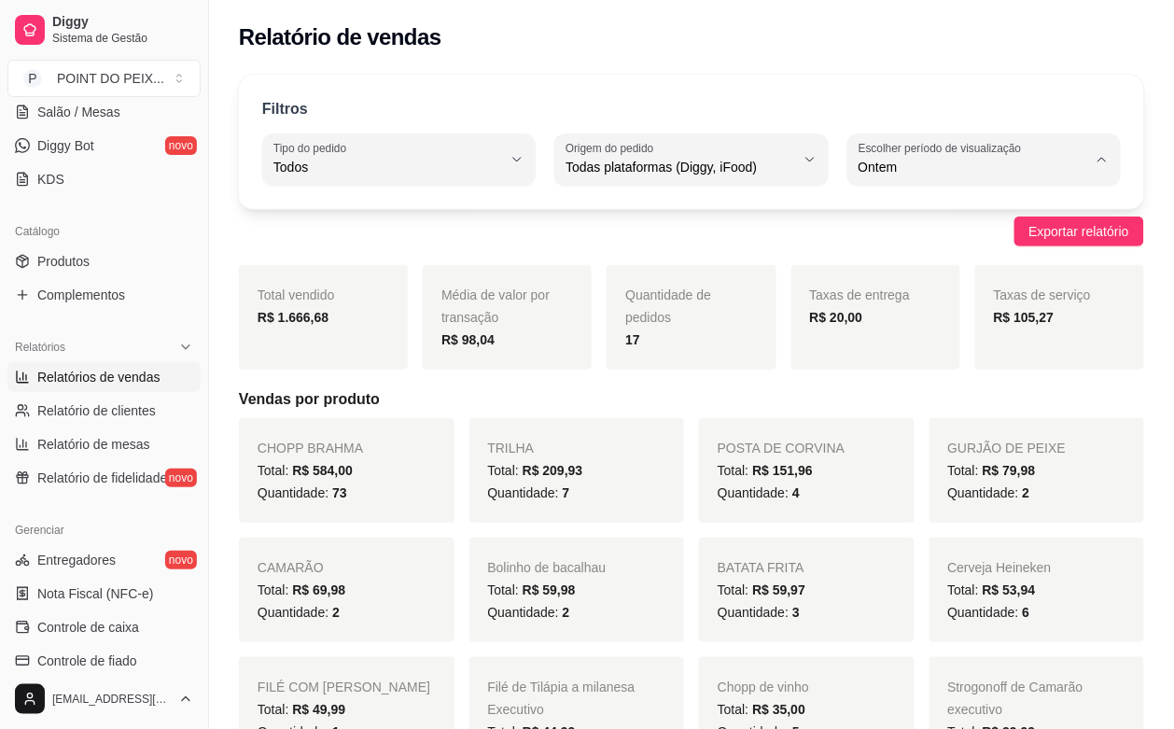
click at [955, 217] on span "Hoje" at bounding box center [975, 212] width 217 height 18
type input "0"
select select "0"
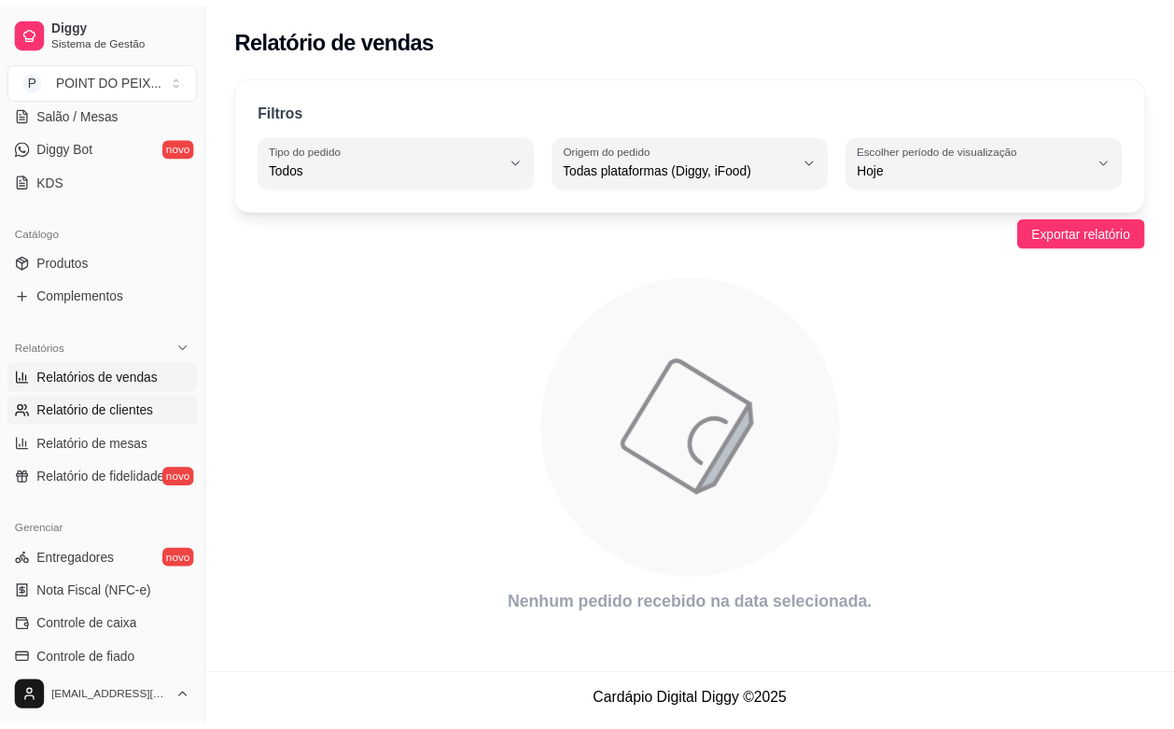
scroll to position [467, 0]
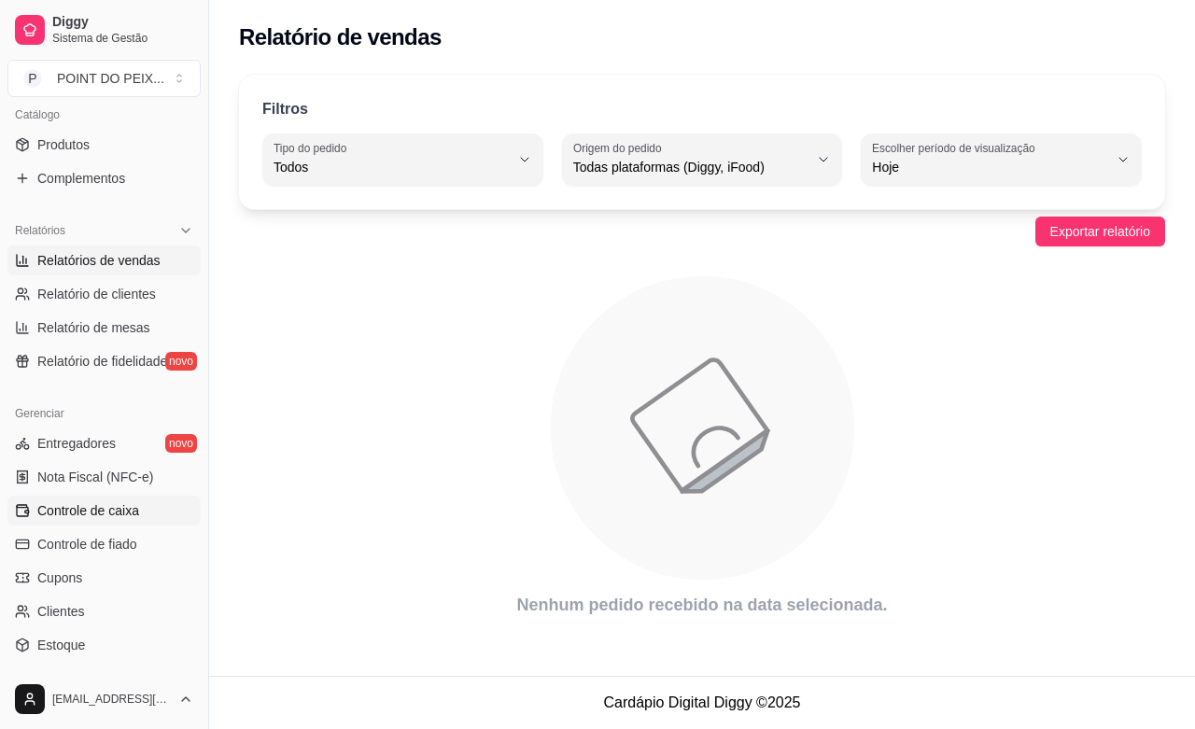
click at [105, 513] on span "Controle de caixa" at bounding box center [88, 510] width 102 height 19
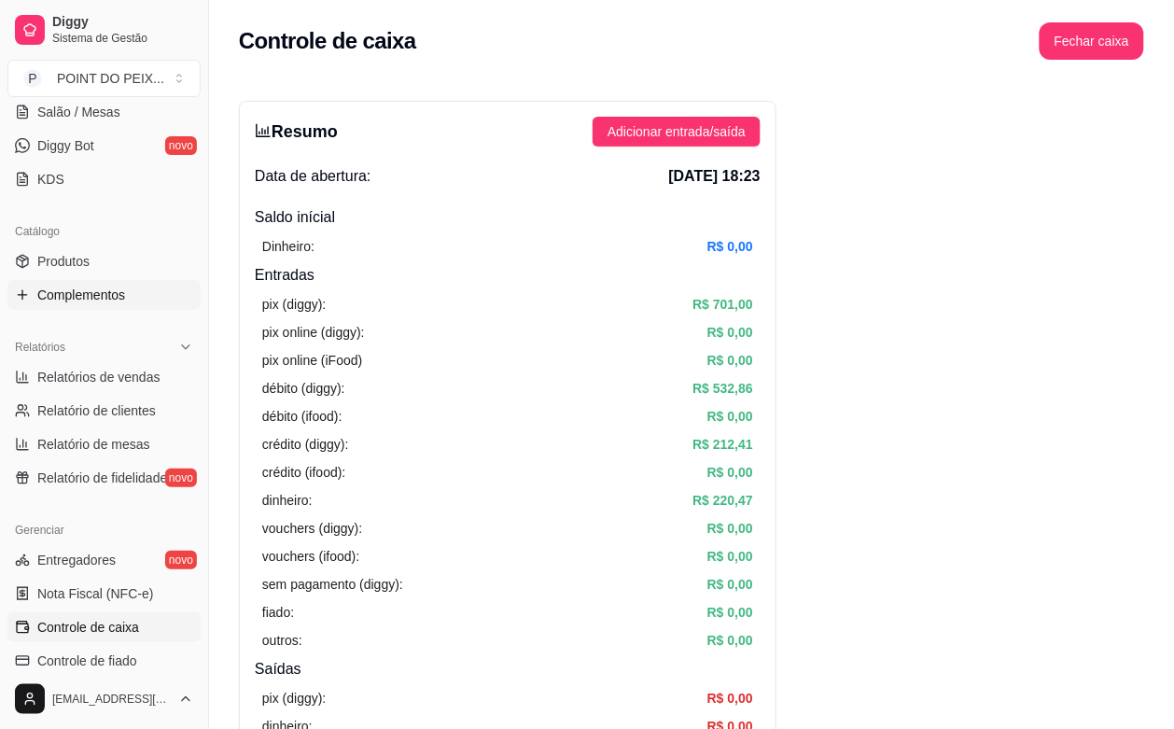
scroll to position [233, 0]
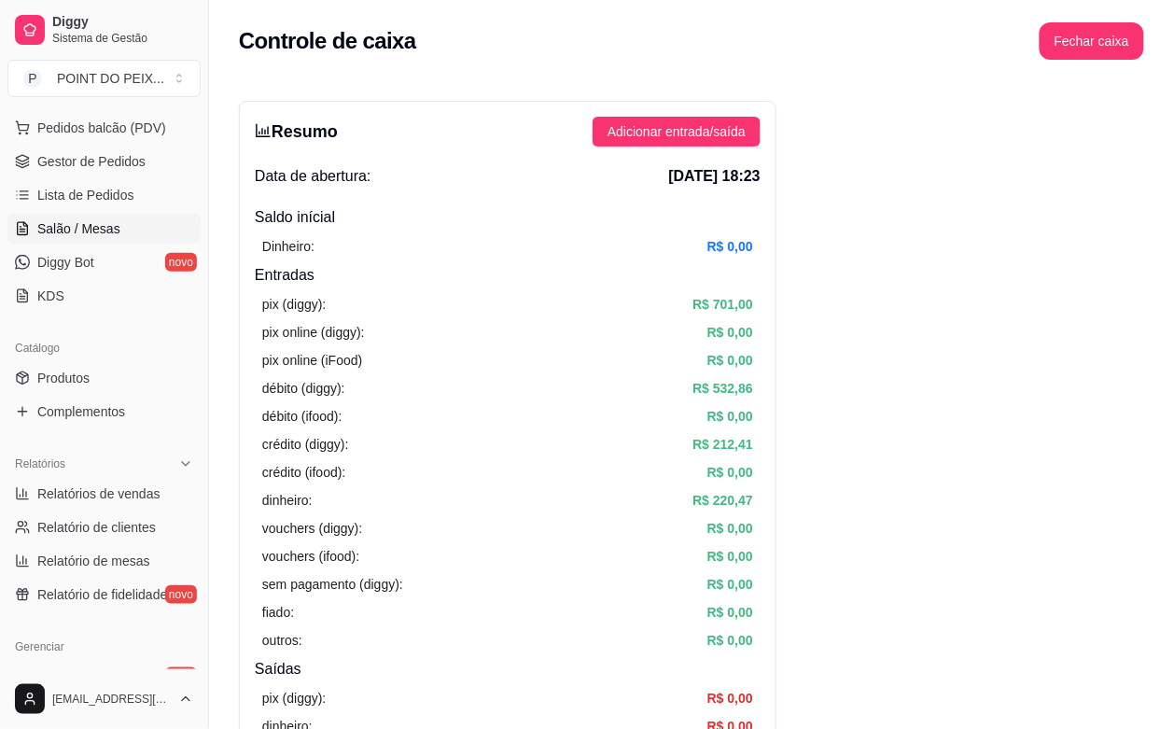
click at [84, 231] on span "Salão / Mesas" at bounding box center [78, 228] width 83 height 19
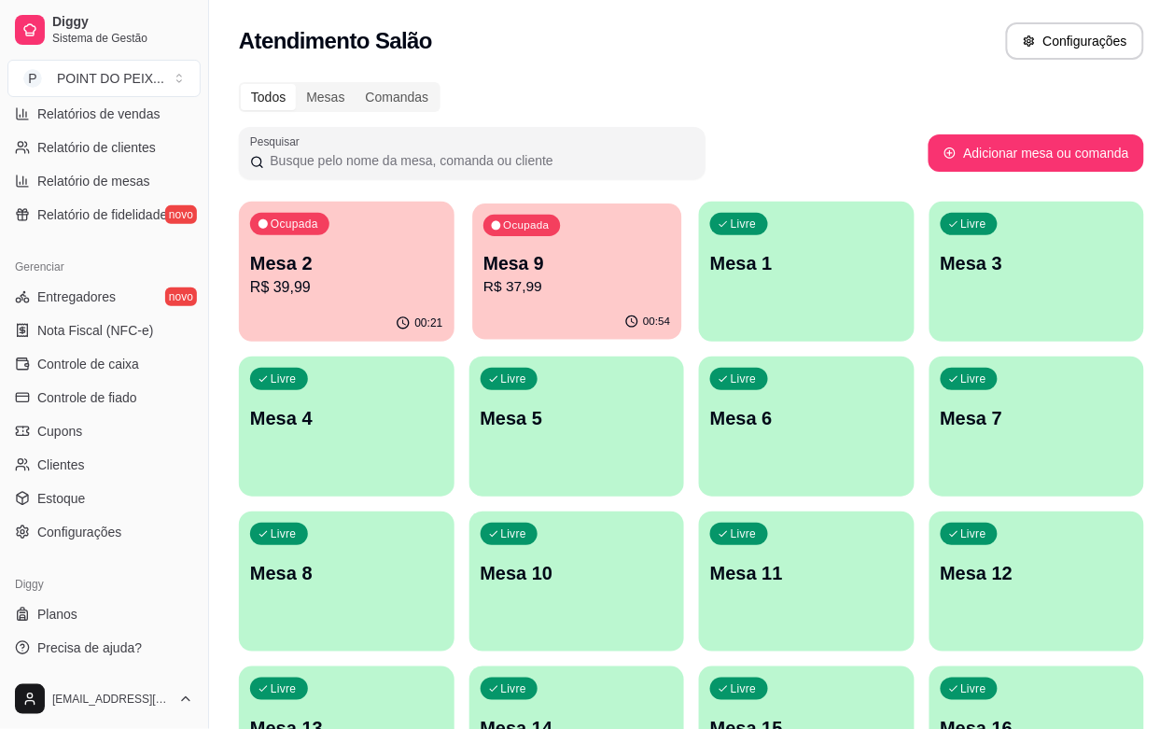
click at [553, 248] on div "Ocupada Mesa 9 R$ 37,99" at bounding box center [576, 253] width 209 height 101
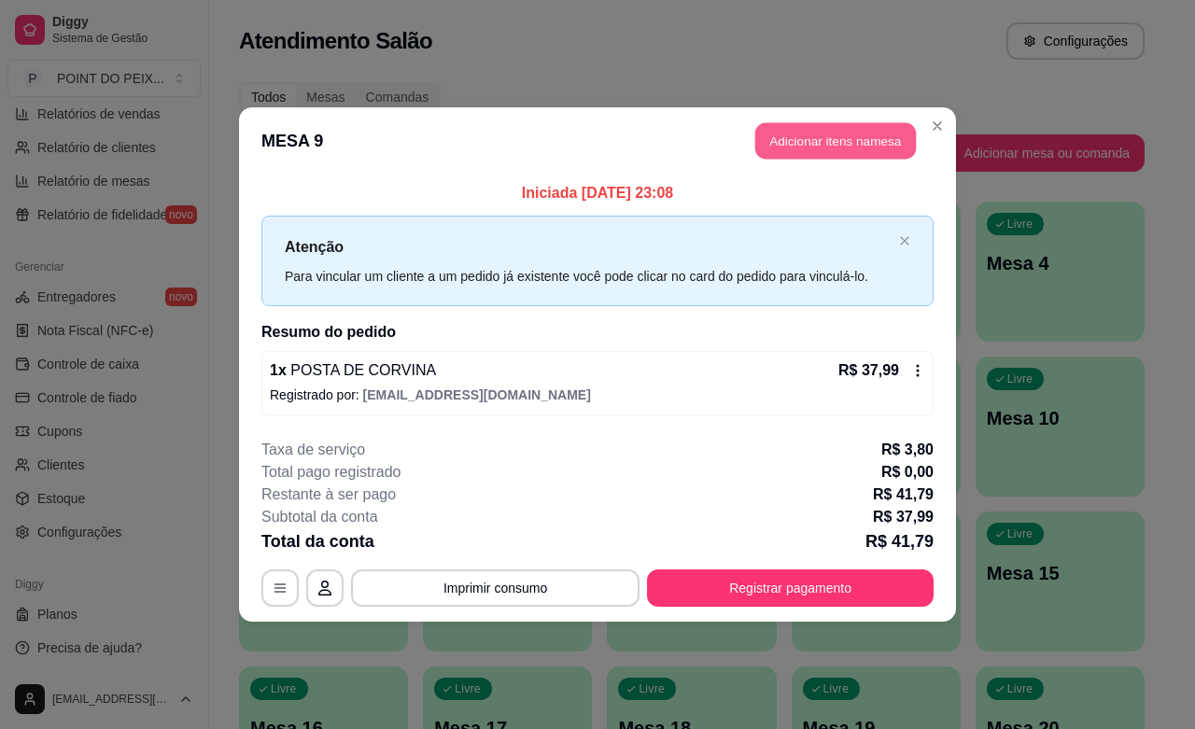
click at [803, 129] on button "Adicionar itens na mesa" at bounding box center [835, 141] width 161 height 36
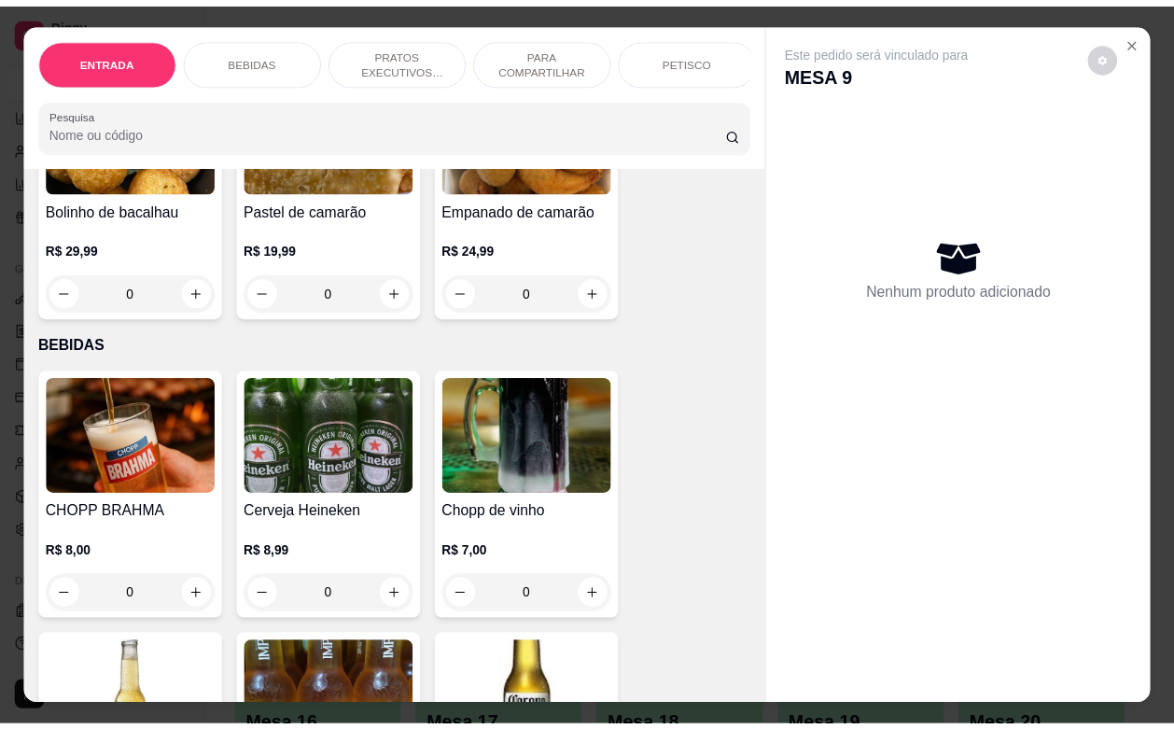
scroll to position [233, 0]
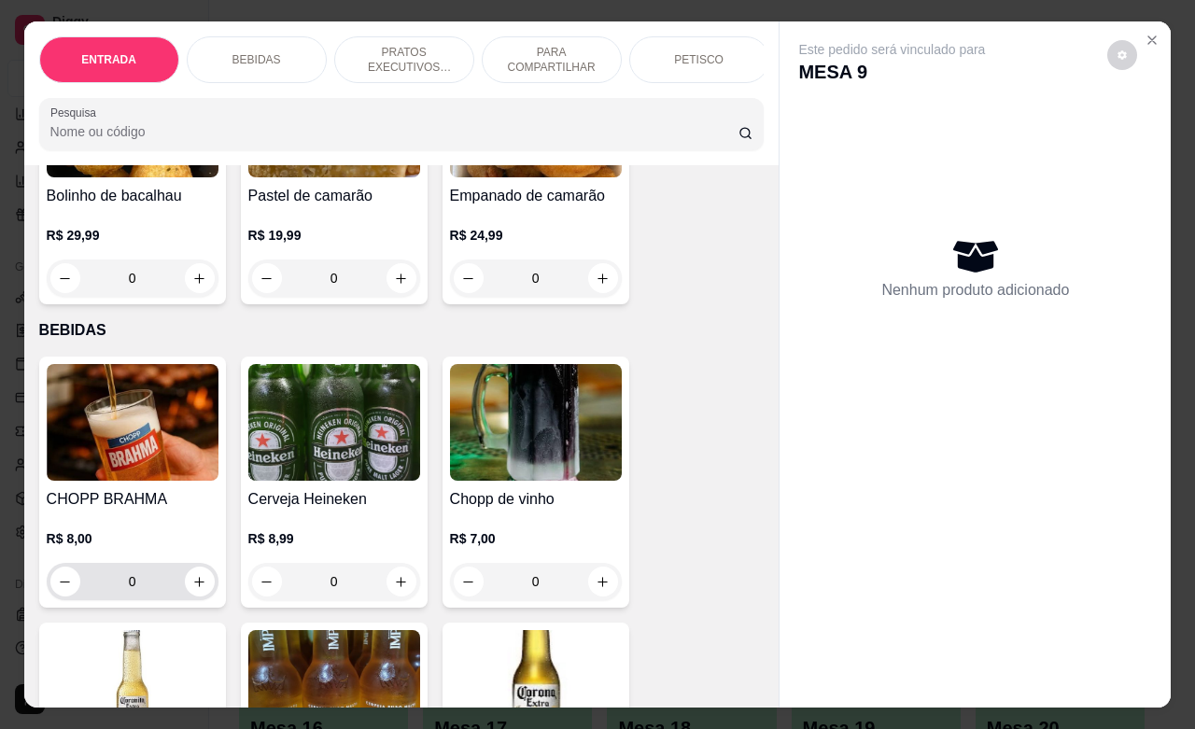
click at [198, 596] on button "increase-product-quantity" at bounding box center [200, 582] width 30 height 30
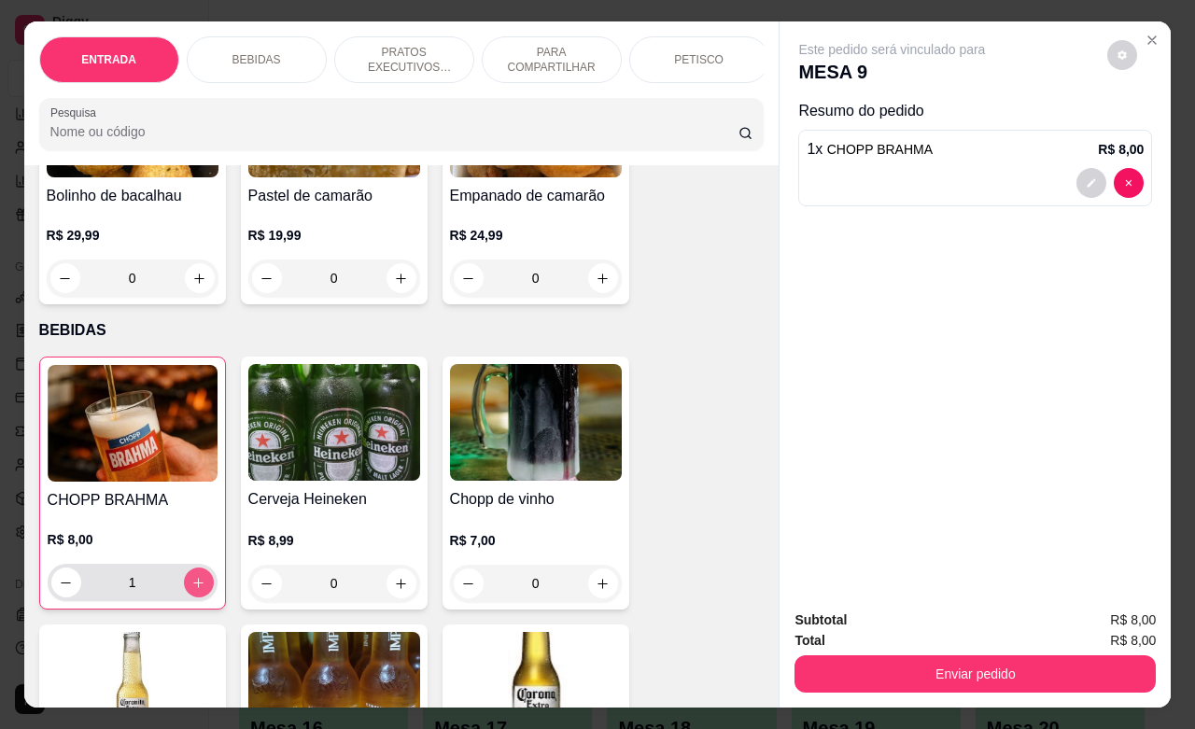
click at [198, 597] on button "increase-product-quantity" at bounding box center [199, 582] width 30 height 30
click at [198, 597] on button "increase-product-quantity" at bounding box center [198, 582] width 29 height 29
click at [197, 597] on button "increase-product-quantity" at bounding box center [198, 582] width 29 height 29
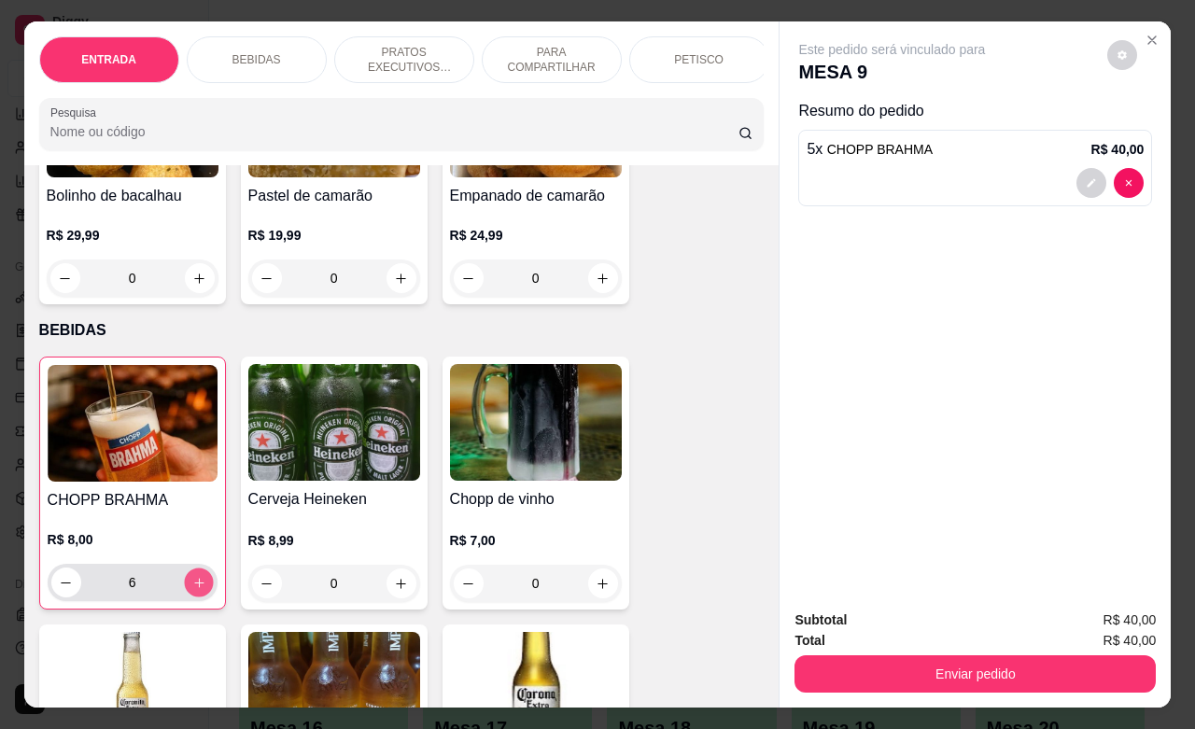
click at [197, 597] on button "increase-product-quantity" at bounding box center [198, 582] width 29 height 29
type input "9"
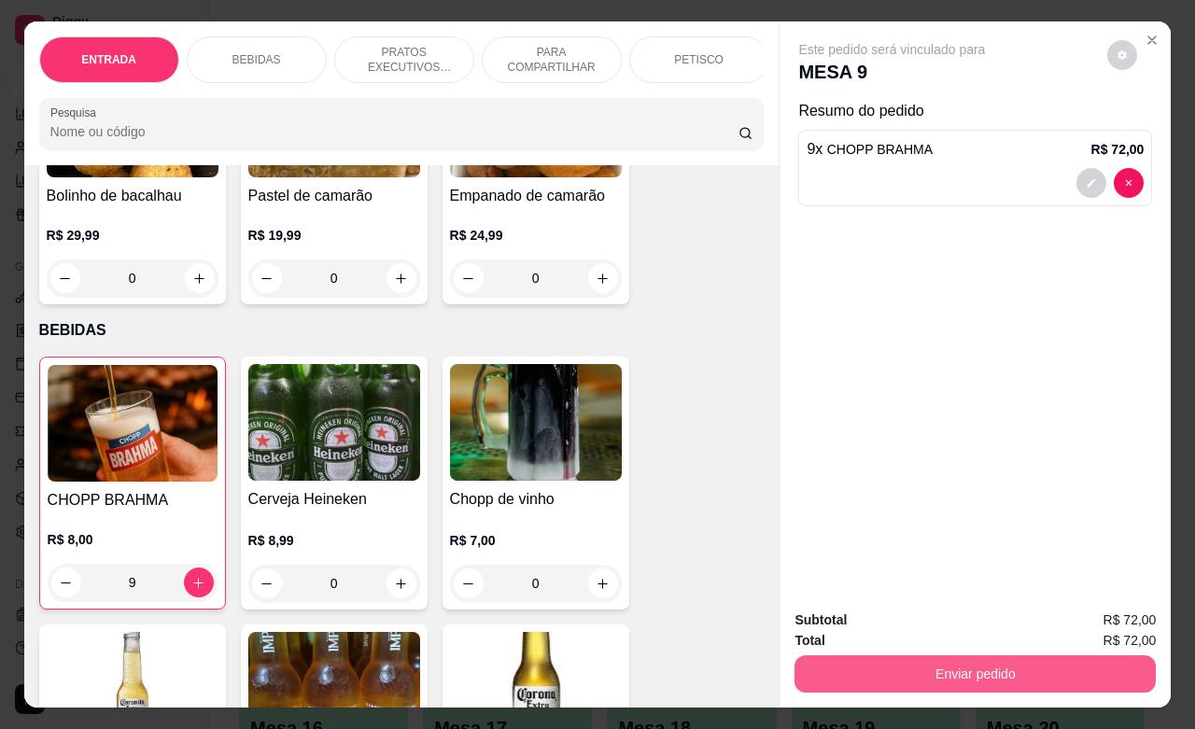
click at [992, 670] on button "Enviar pedido" at bounding box center [974, 673] width 361 height 37
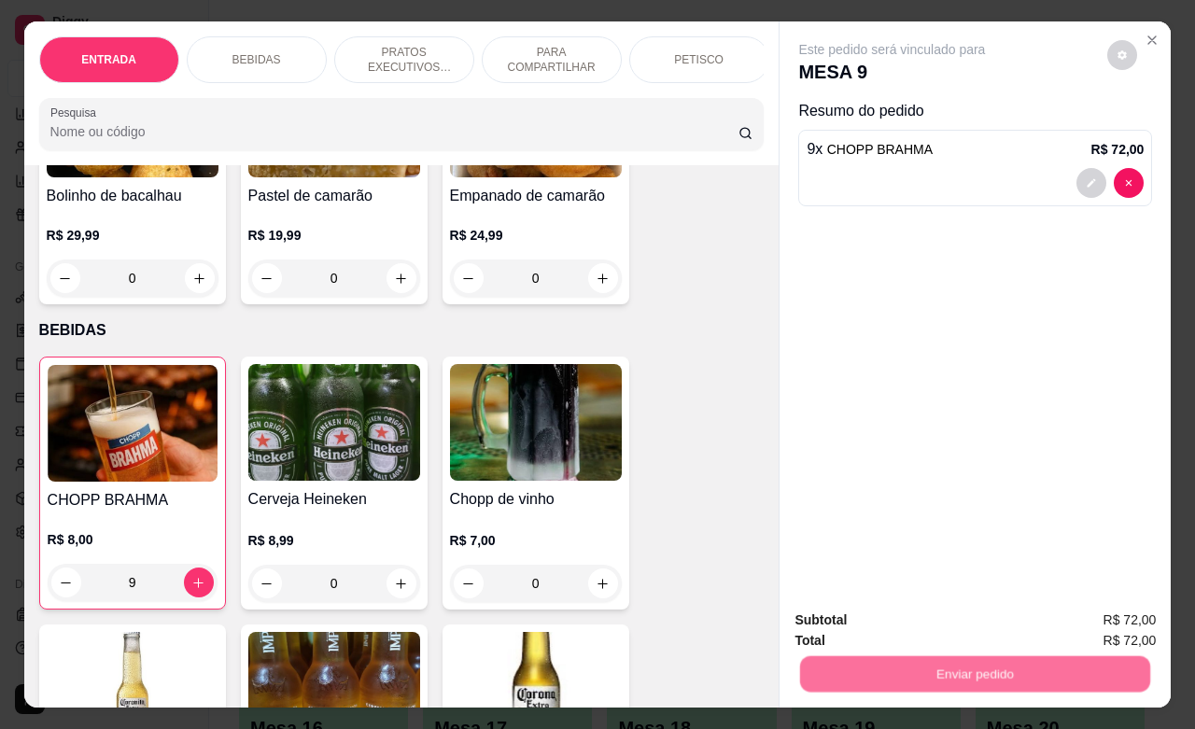
click at [939, 625] on button "Não registrar e enviar pedido" at bounding box center [911, 617] width 194 height 35
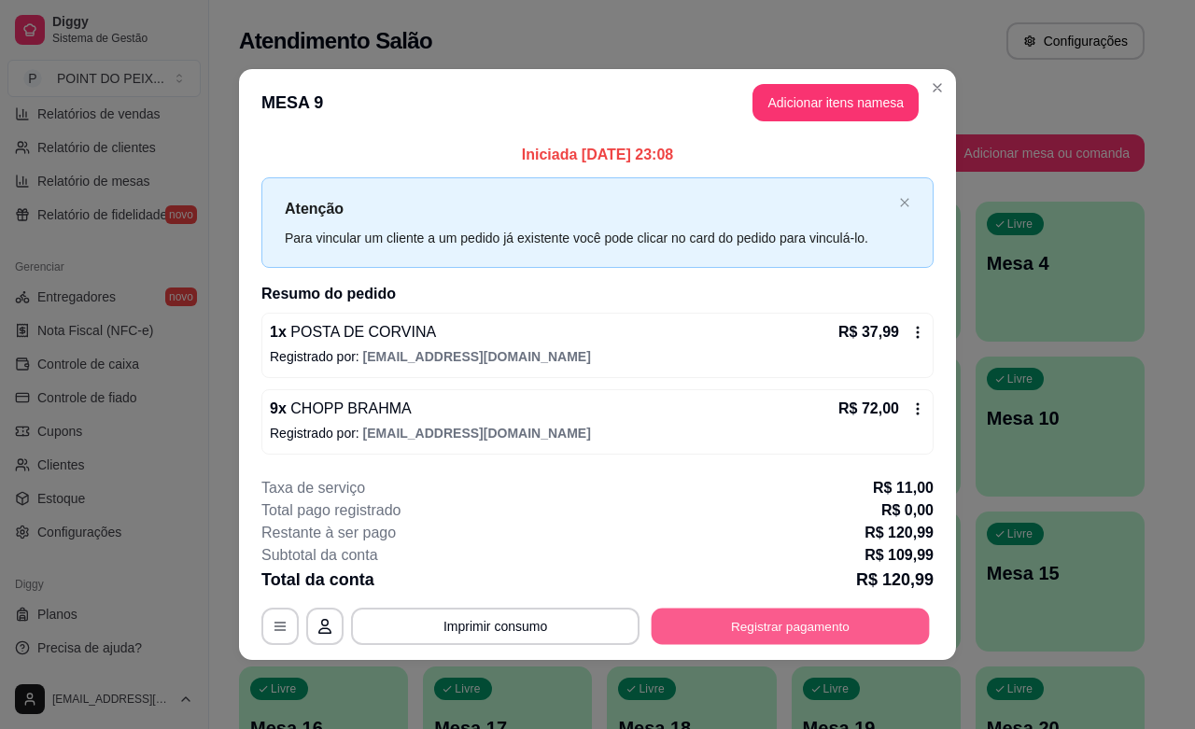
click at [747, 627] on button "Registrar pagamento" at bounding box center [790, 627] width 278 height 36
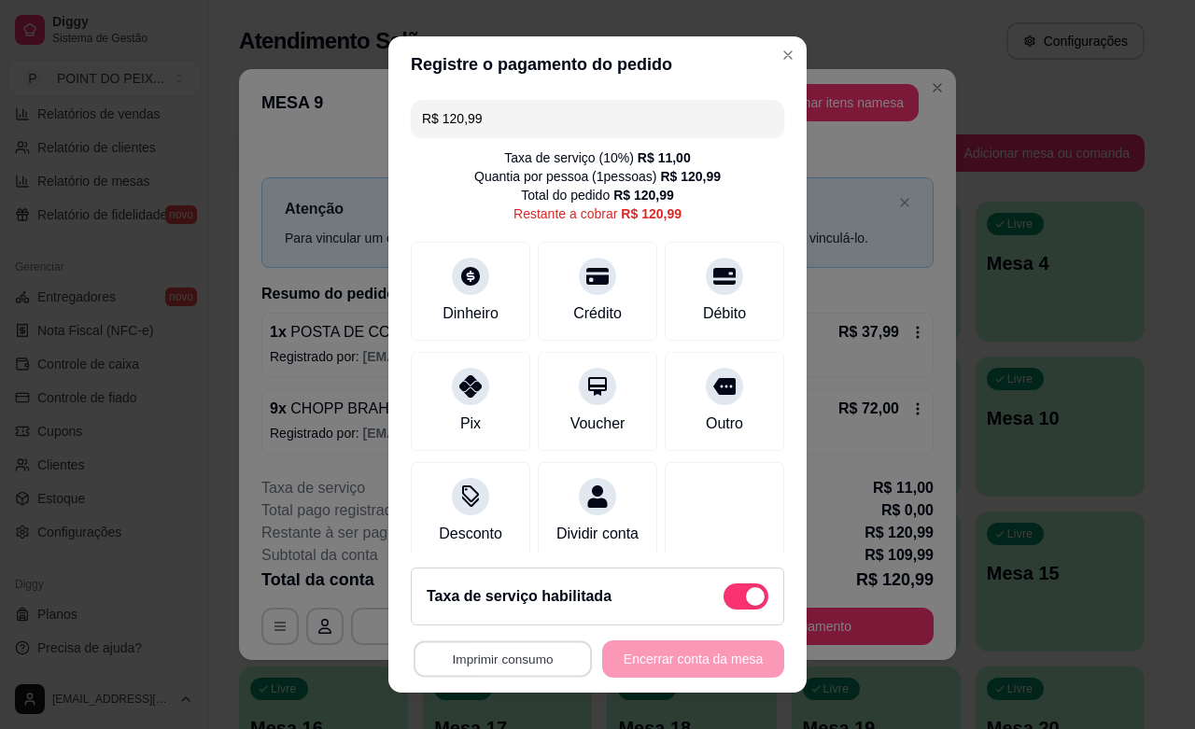
click at [496, 661] on button "Imprimir consumo" at bounding box center [502, 659] width 178 height 36
click at [486, 619] on button "IMPRESSORA" at bounding box center [493, 616] width 135 height 30
click at [742, 595] on span at bounding box center [753, 596] width 22 height 19
click at [722, 599] on input "checkbox" at bounding box center [728, 605] width 12 height 12
checkbox input "true"
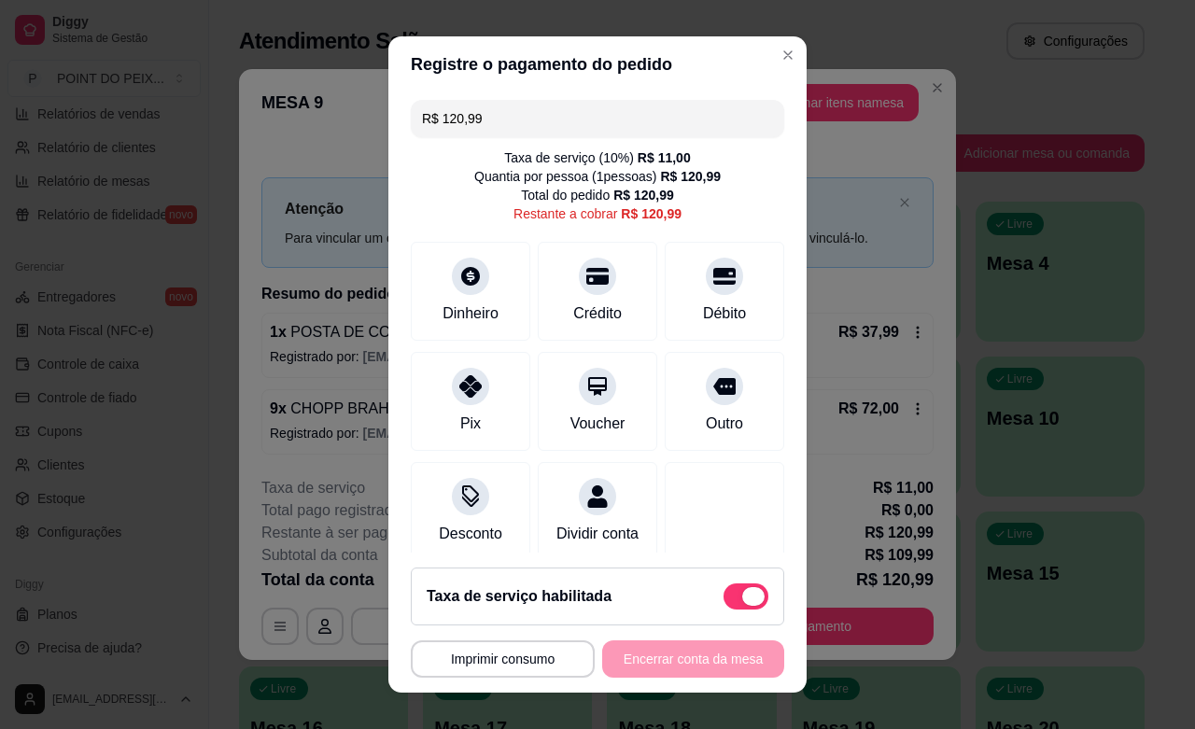
type input "R$ 109,99"
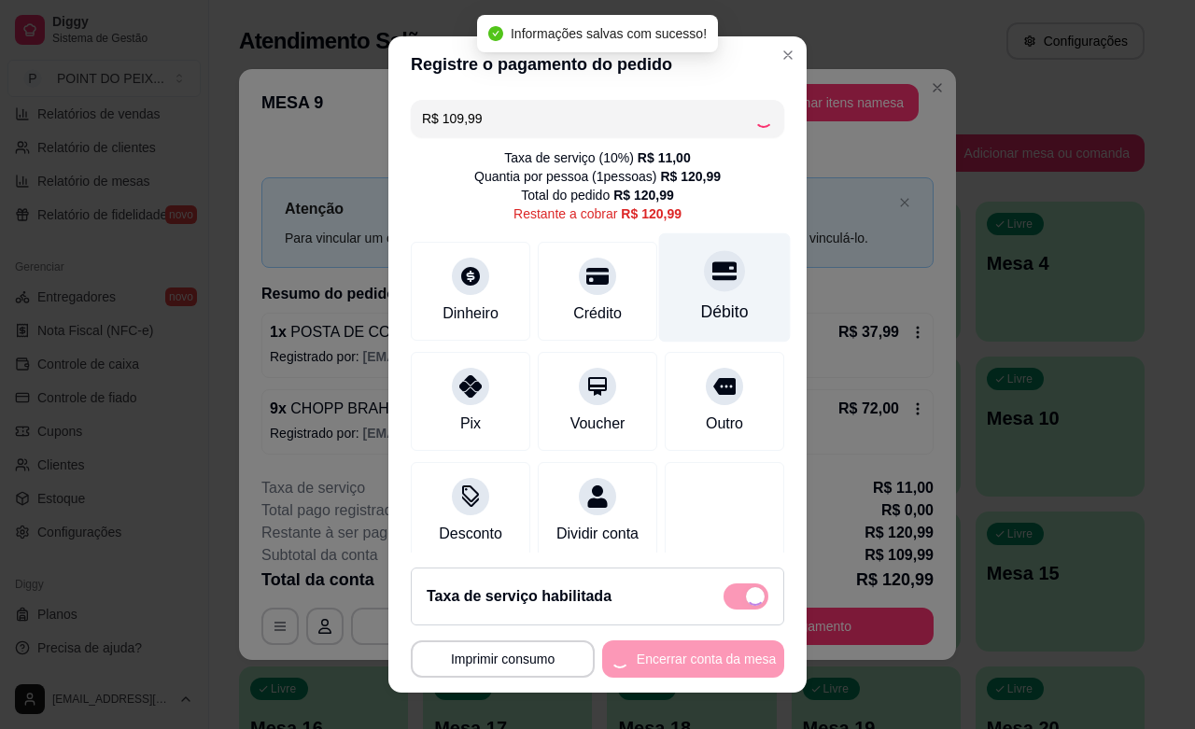
checkbox input "false"
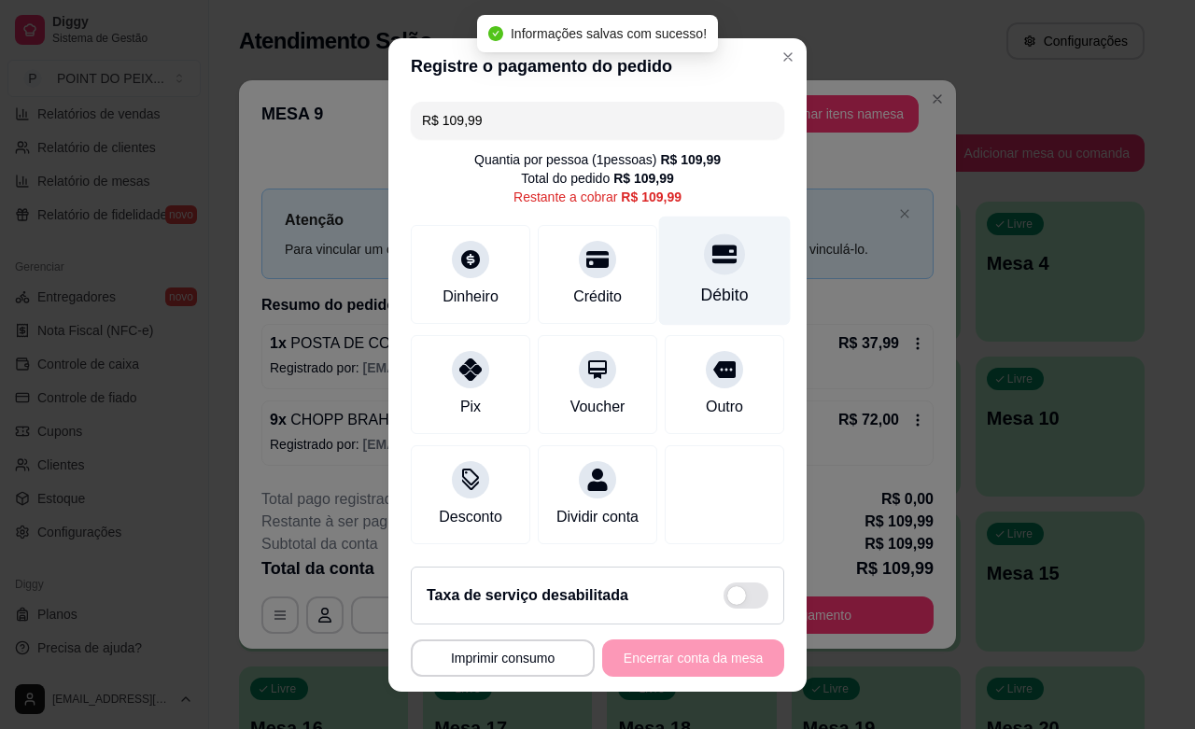
click at [701, 292] on div "Débito" at bounding box center [725, 295] width 48 height 24
type input "R$ 0,00"
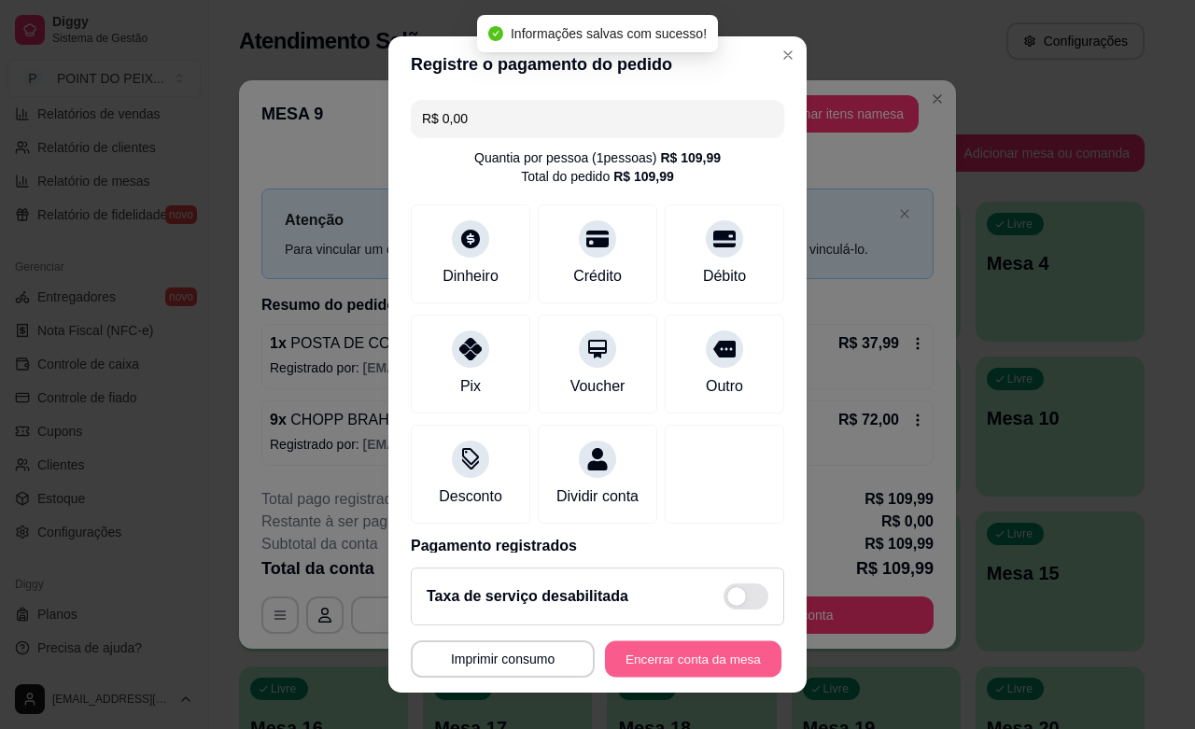
click at [696, 659] on button "Encerrar conta da mesa" at bounding box center [693, 659] width 176 height 36
